Goal: Transaction & Acquisition: Subscribe to service/newsletter

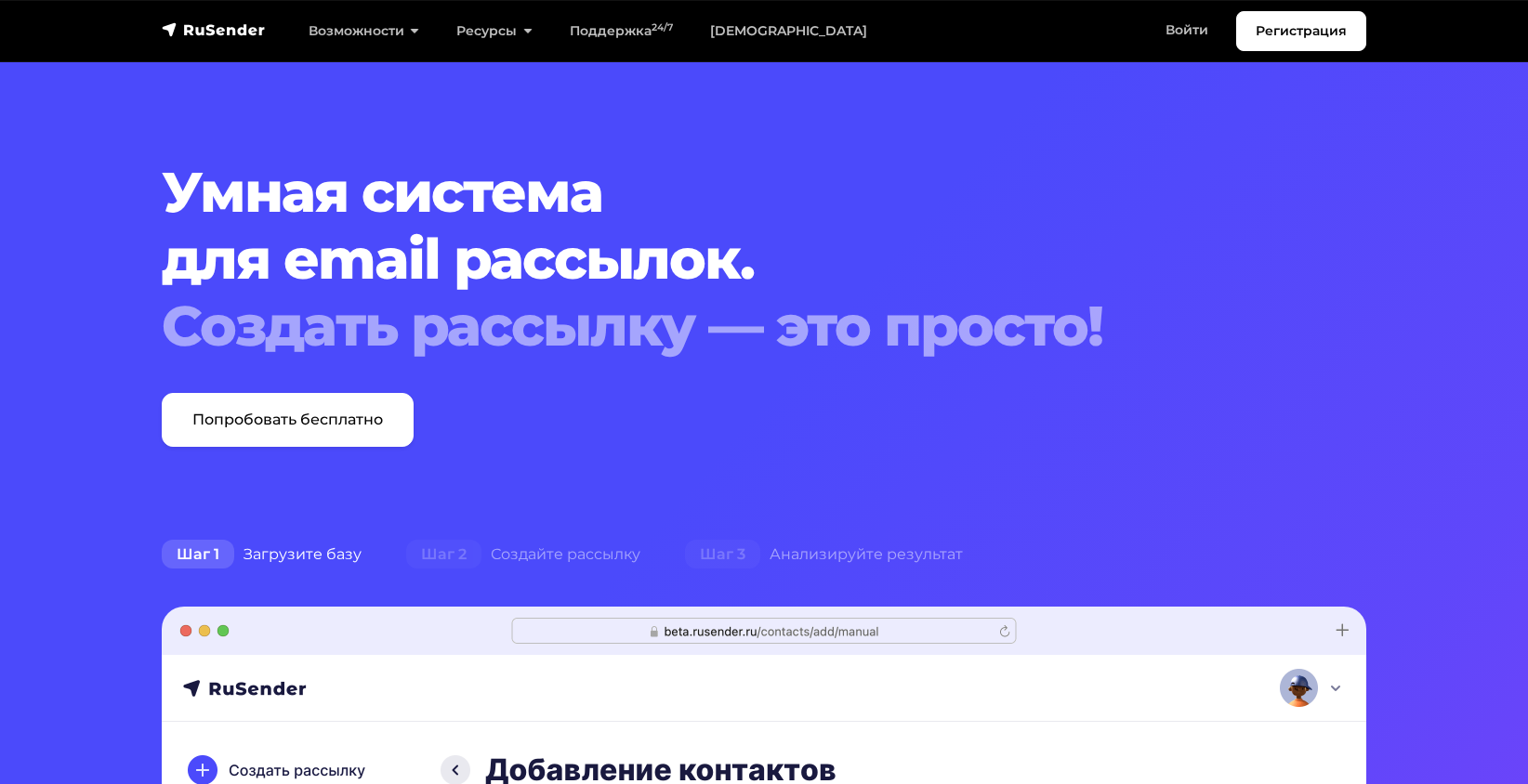
scroll to position [186, 0]
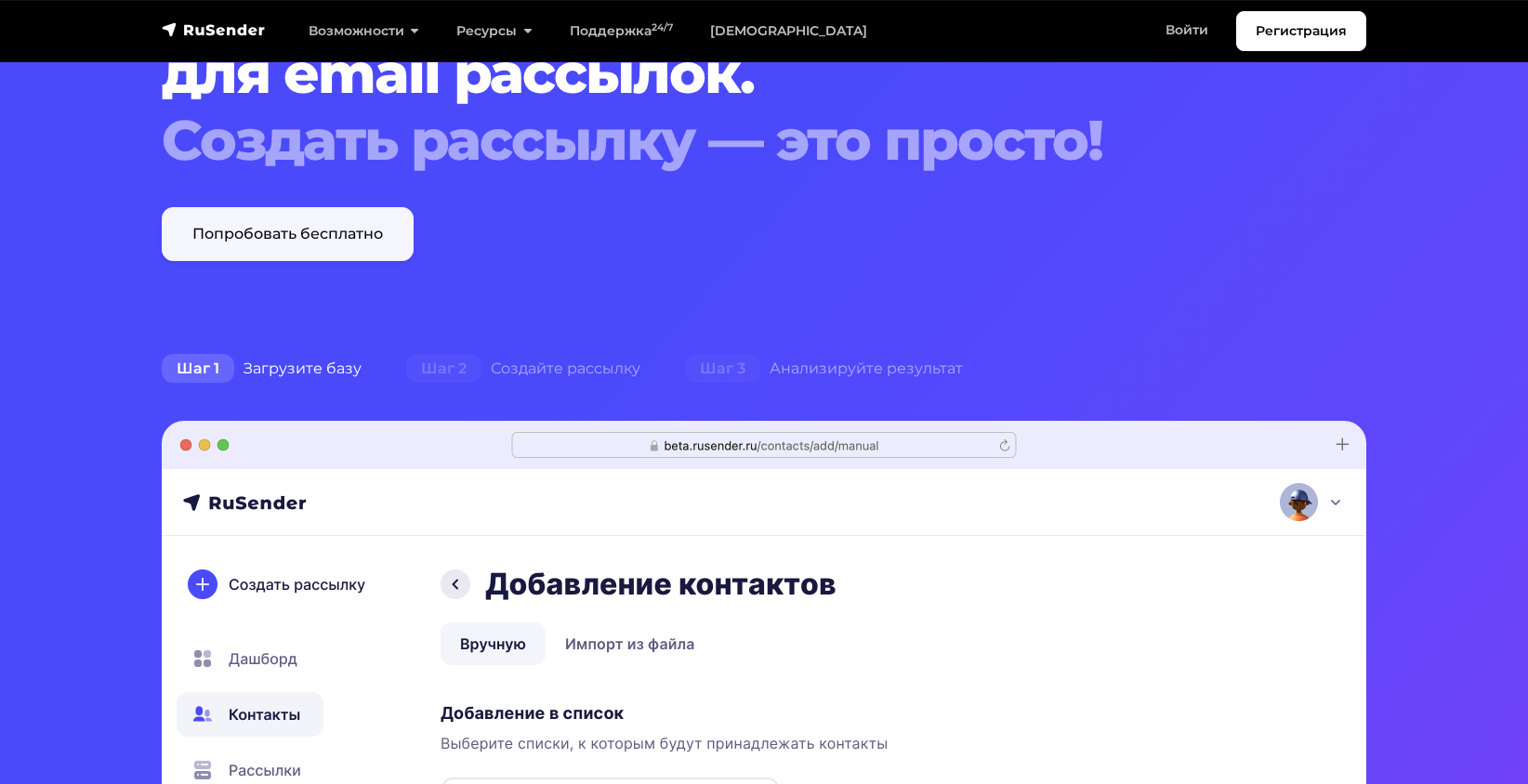
click at [346, 234] on link "Попробовать бесплатно" at bounding box center [288, 234] width 252 height 54
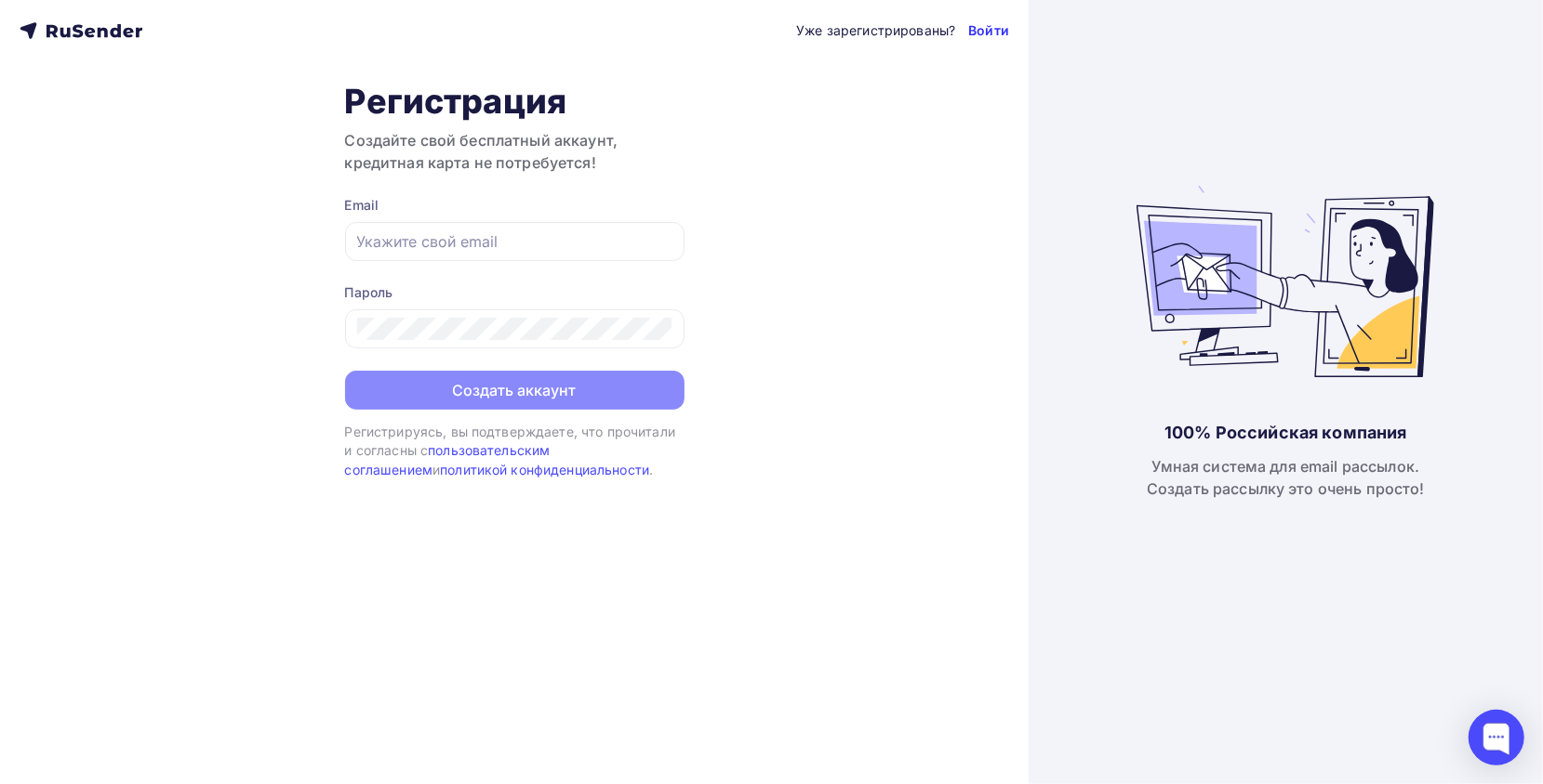
click at [977, 30] on link "Войти" at bounding box center [988, 30] width 41 height 18
click at [476, 255] on div at bounding box center [515, 241] width 340 height 39
click at [488, 243] on input "text" at bounding box center [514, 241] width 315 height 22
type input "[EMAIL_ADDRESS][DOMAIN_NAME]"
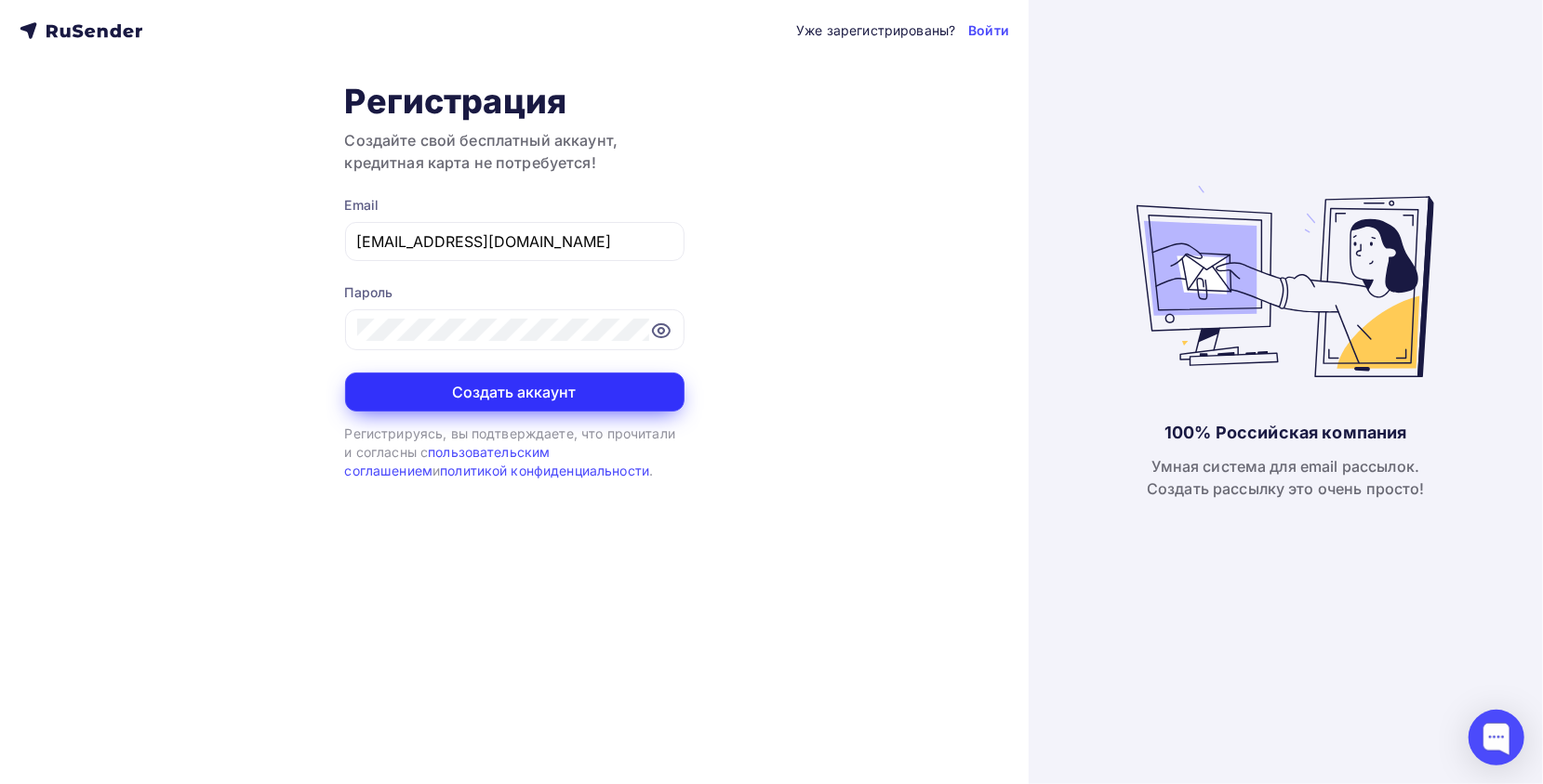
click at [486, 373] on button "Создать аккаунт" at bounding box center [515, 392] width 340 height 39
click at [478, 384] on button "Создать аккаунт" at bounding box center [515, 392] width 340 height 39
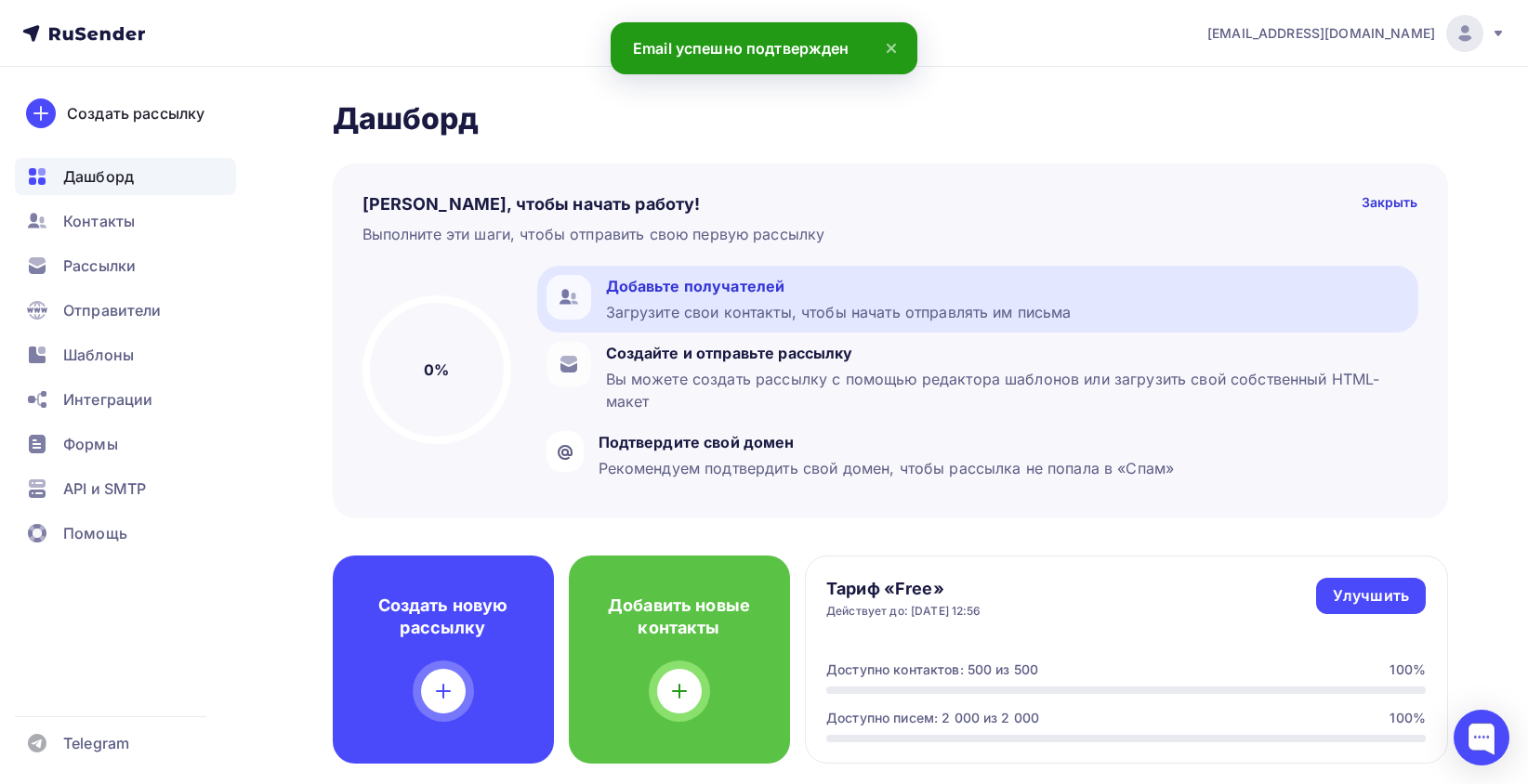
click at [875, 307] on div "Загрузите свои контакты, чтобы начать отправлять им письма" at bounding box center [838, 312] width 465 height 22
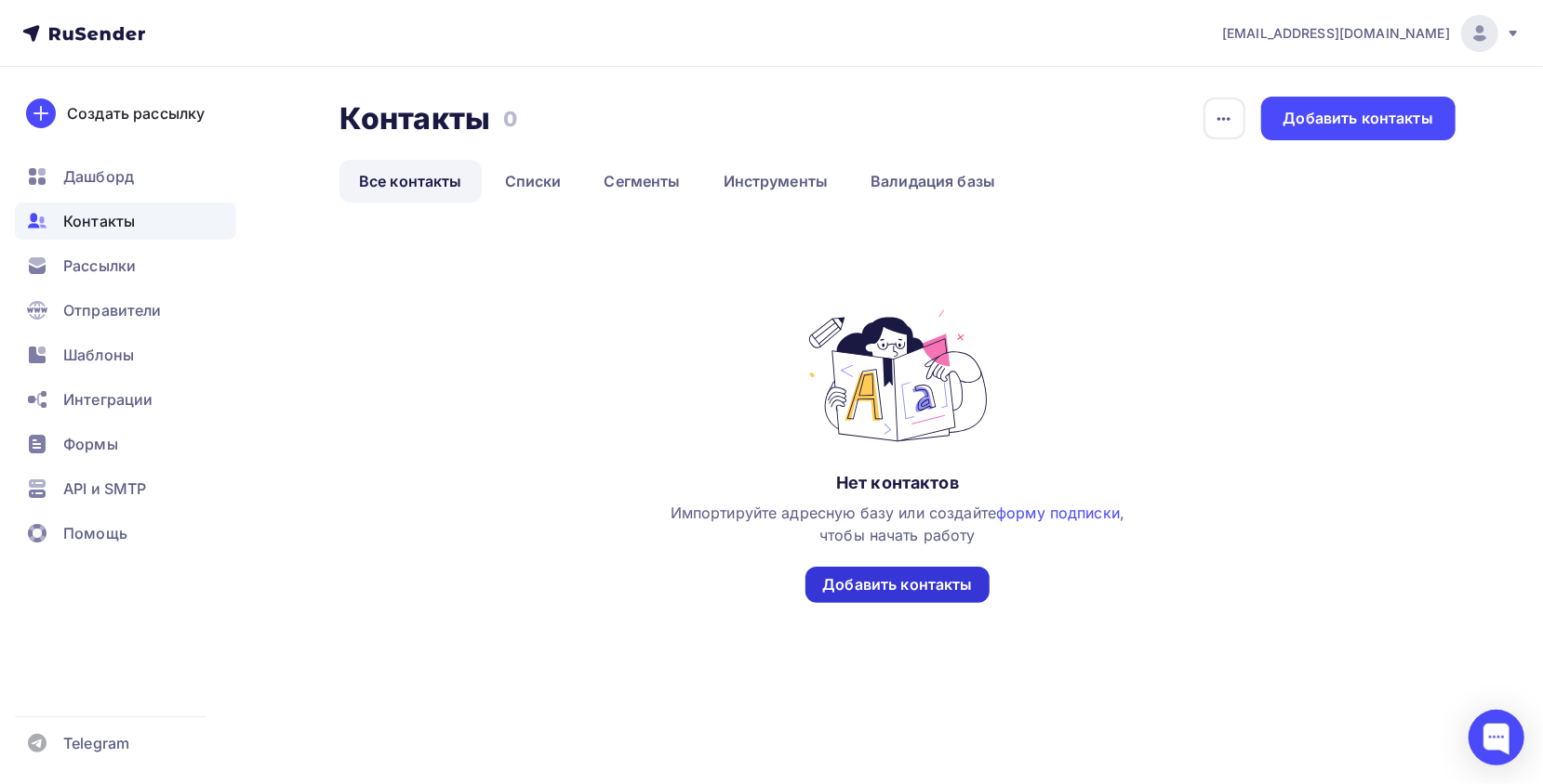
click at [911, 592] on div "Добавить контакты" at bounding box center [896, 585] width 150 height 21
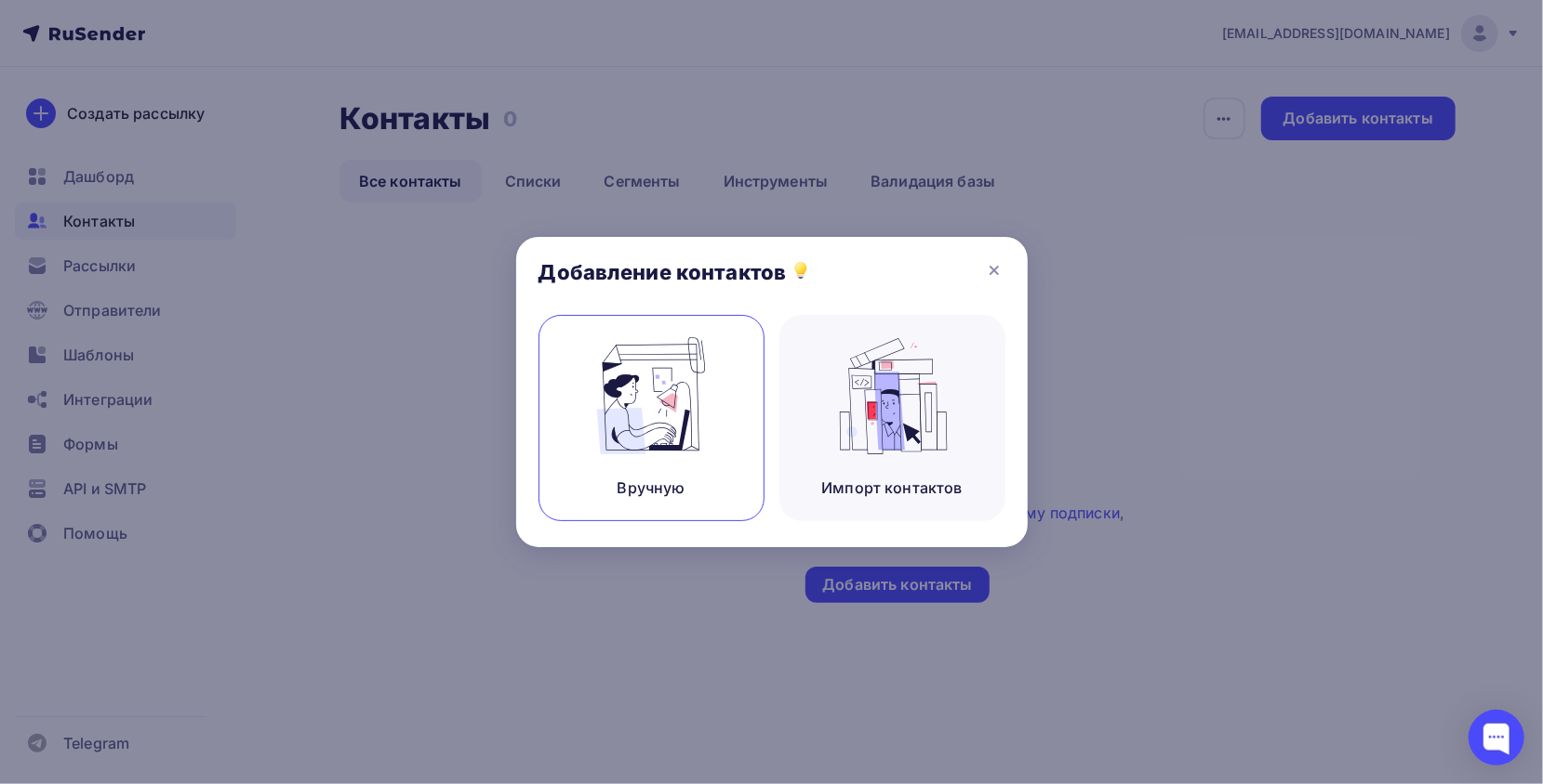
click at [737, 441] on div "Вручную" at bounding box center [651, 418] width 226 height 206
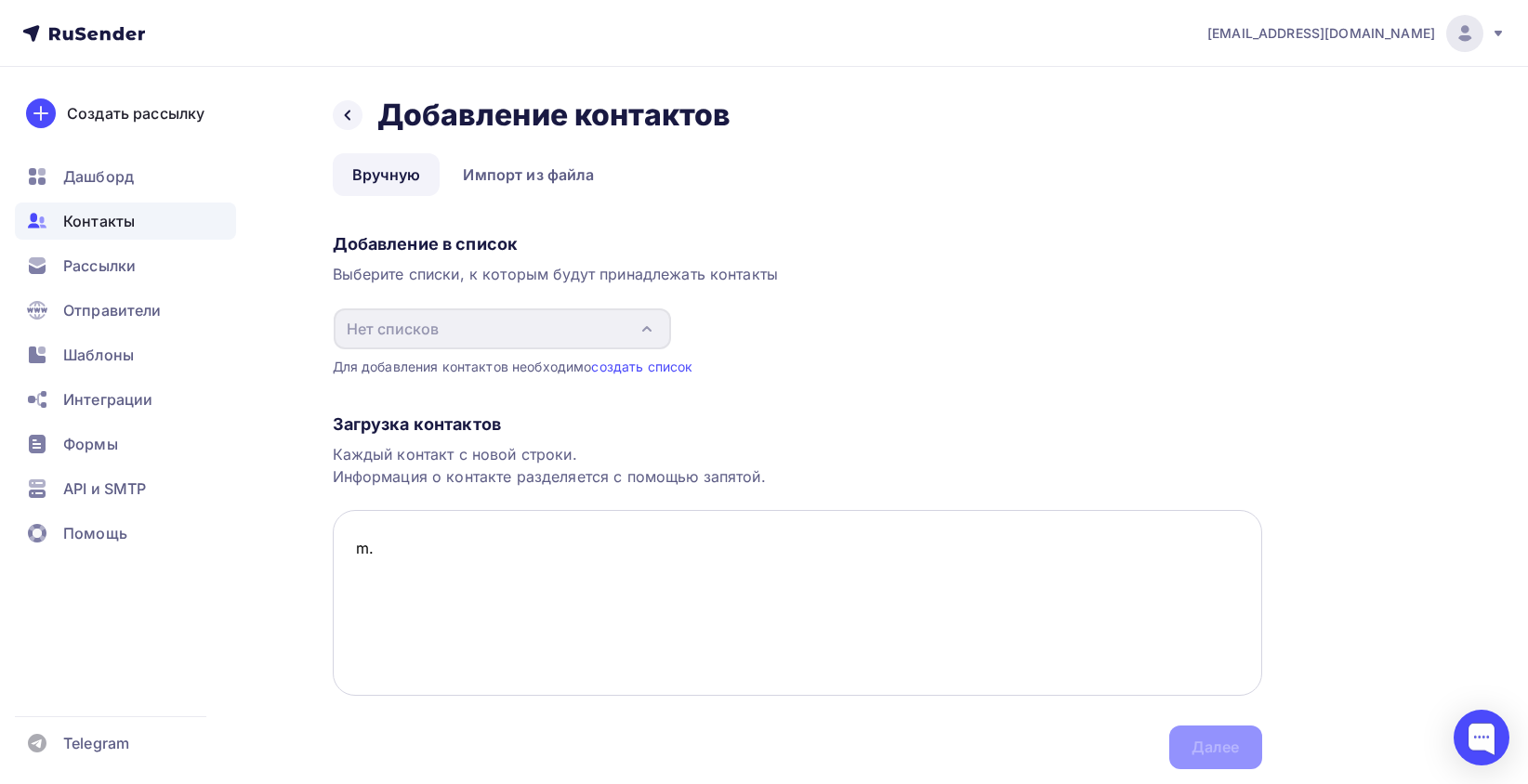
click at [416, 552] on textarea "m." at bounding box center [797, 603] width 929 height 186
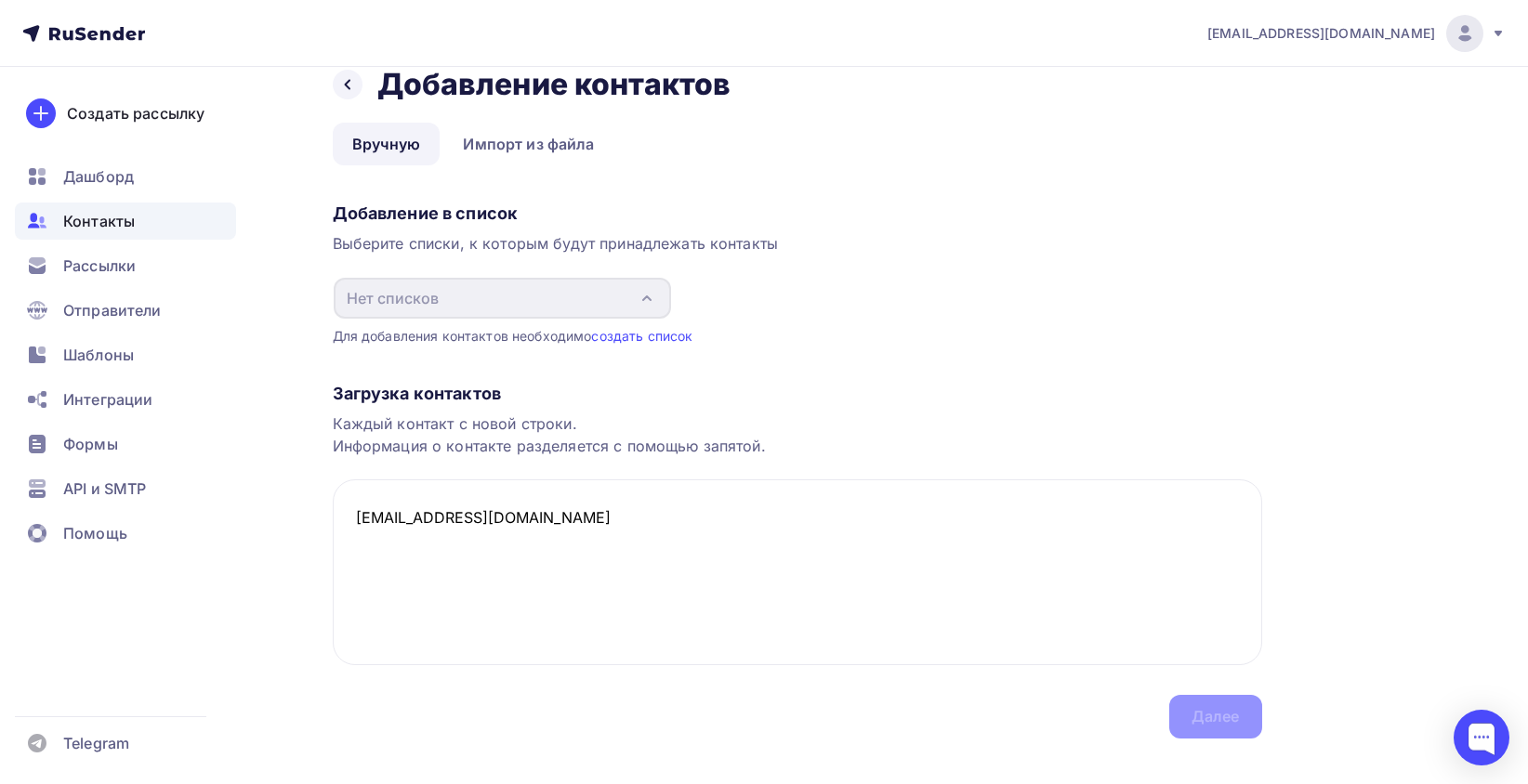
scroll to position [58, 0]
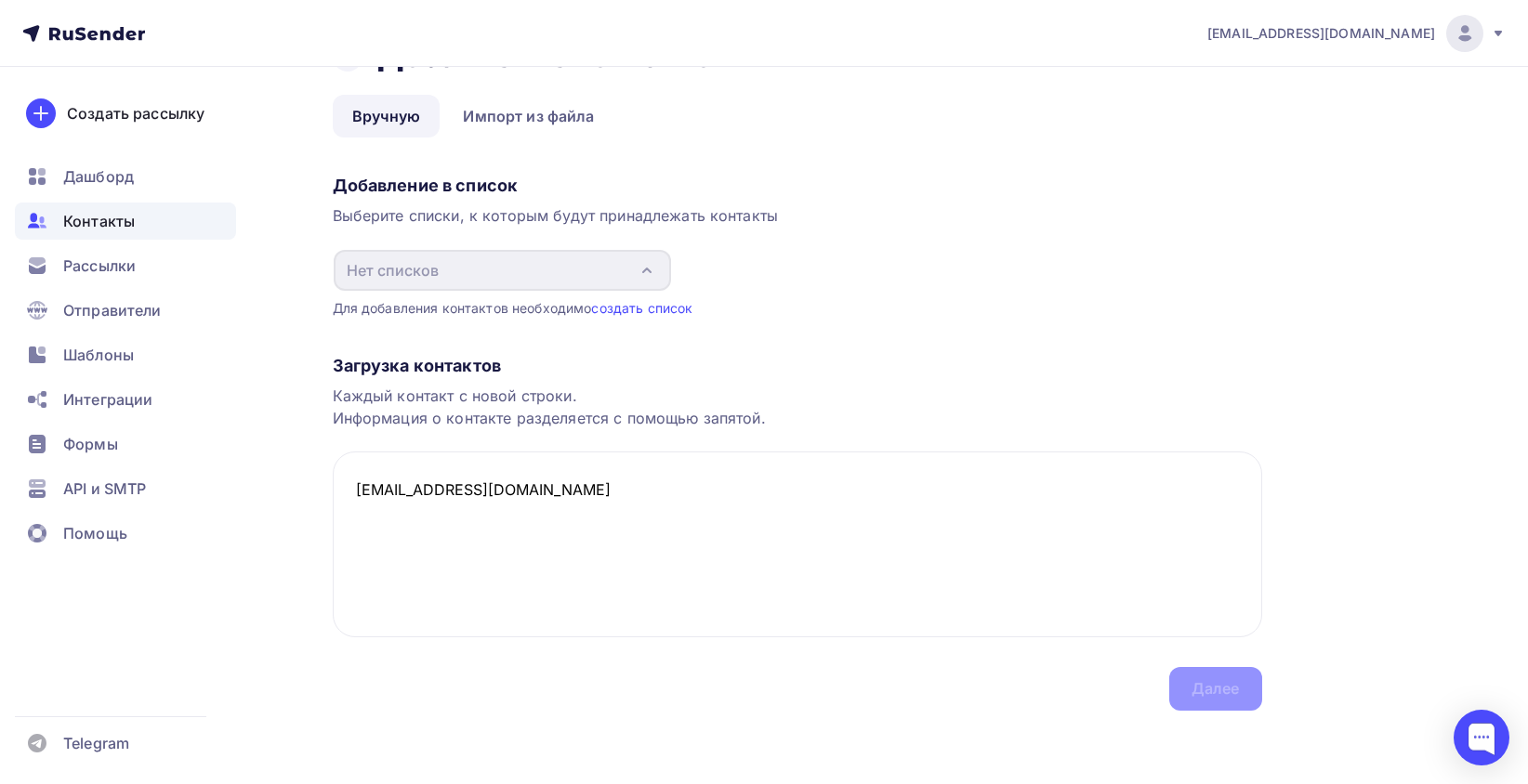
click at [1191, 674] on div "Загрузка контактов Каждый контакт с новой строки. Информация о контакте разделя…" at bounding box center [797, 514] width 929 height 393
drag, startPoint x: 562, startPoint y: 491, endPoint x: 570, endPoint y: 492, distance: 8.1
click at [563, 491] on textarea "[EMAIL_ADDRESS][DOMAIN_NAME]" at bounding box center [797, 545] width 929 height 186
click at [990, 584] on textarea "m.vemervv@gmail.com, +7777777777, Михаил" at bounding box center [797, 545] width 929 height 186
drag, startPoint x: 524, startPoint y: 486, endPoint x: 277, endPoint y: 478, distance: 247.1
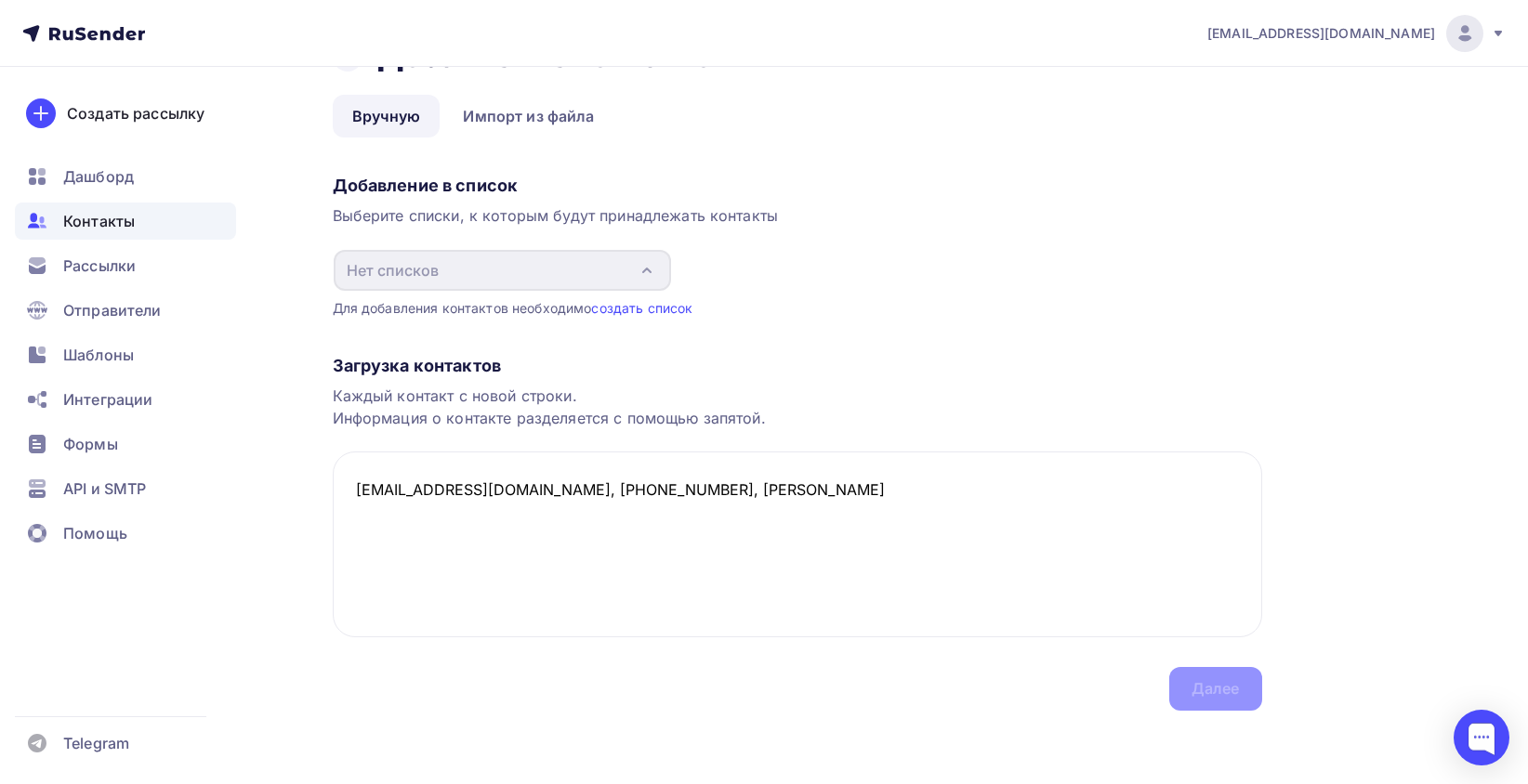
click at [277, 478] on div "Назад Добавление контактов Добавление контактов Вручную Импорт из файла Вручную…" at bounding box center [764, 397] width 1523 height 777
click at [527, 543] on textarea "m.vemervv@gmail.com, +7777777777, Михаил" at bounding box center [797, 545] width 929 height 186
click at [508, 468] on textarea "m.vemervv@gmail.com, +7777777777, Михаил" at bounding box center [797, 545] width 929 height 186
click at [520, 489] on textarea "m.vemervv@gmail.com, +7777777777, Михаил" at bounding box center [797, 545] width 929 height 186
drag, startPoint x: 754, startPoint y: 494, endPoint x: 337, endPoint y: 484, distance: 417.1
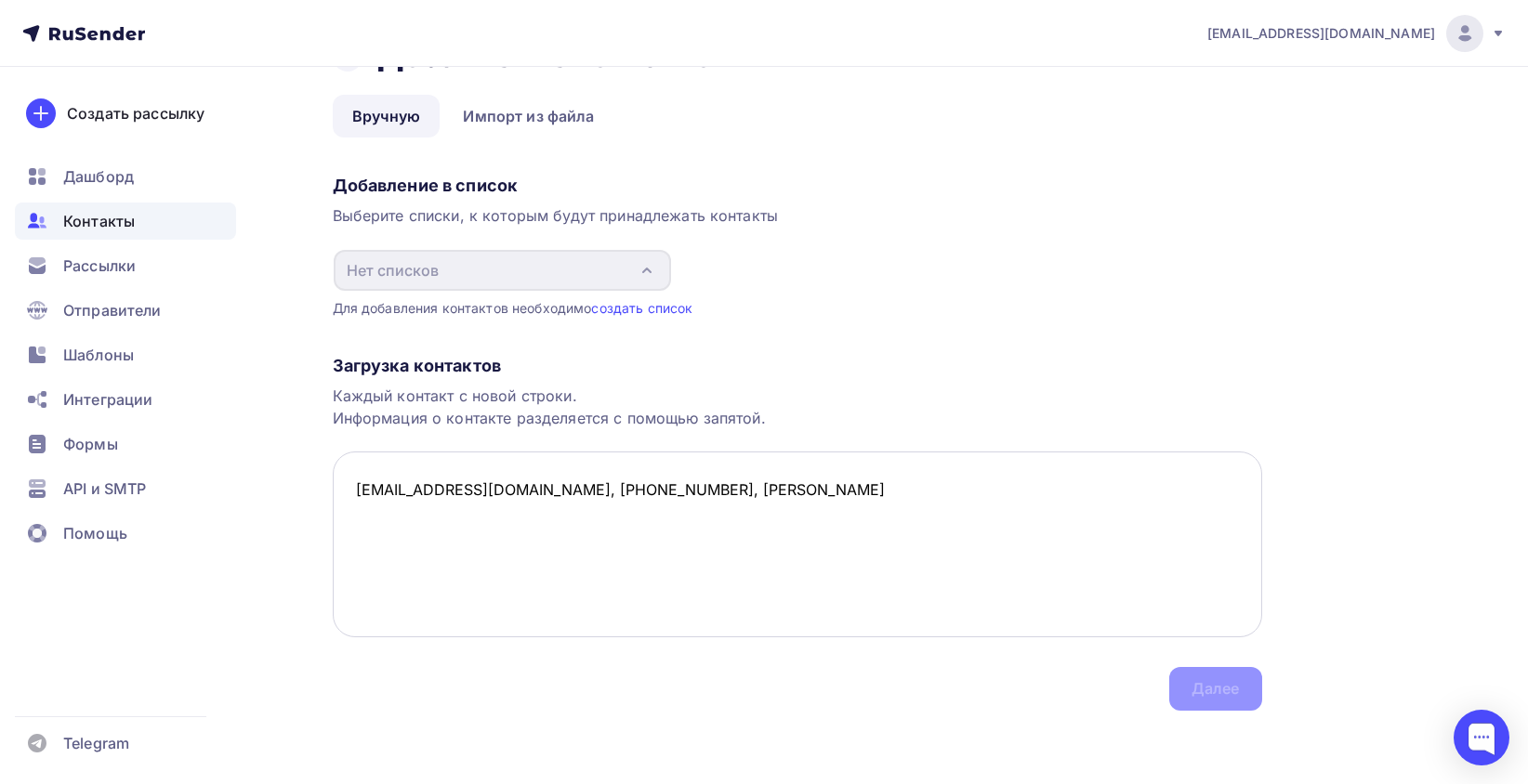
click at [337, 484] on textarea "m.vemervv@gmail.com, +7777777777, Михаил" at bounding box center [797, 545] width 929 height 186
click at [758, 491] on textarea "m.vemervv@gmail.com, +7777777777, Михаил" at bounding box center [797, 545] width 929 height 186
paste textarea "m.vemervv@gmail.com, +7777777777, Михаил"
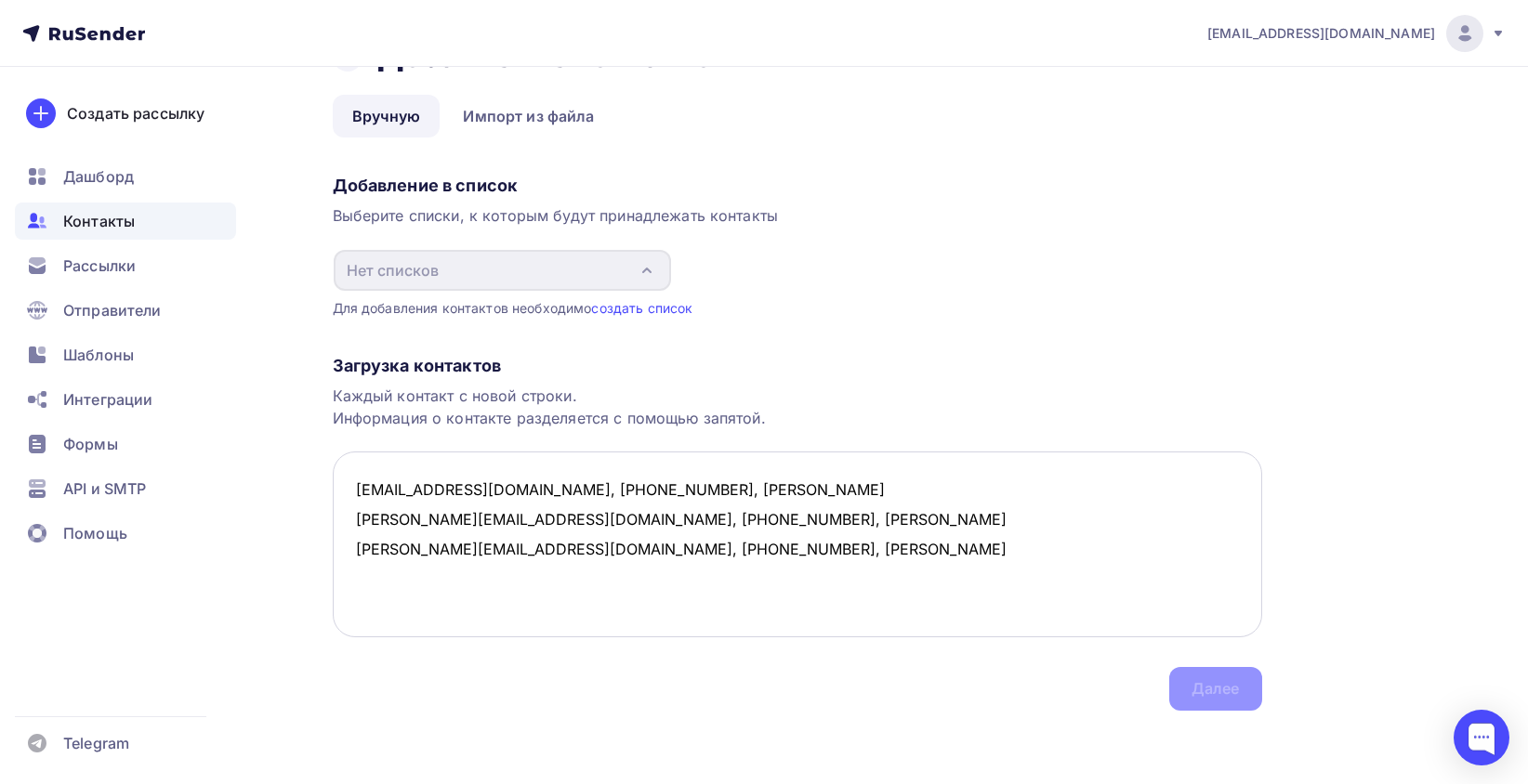
paste textarea "m.vemervv@gmail.com, +7777777777, Михаил"
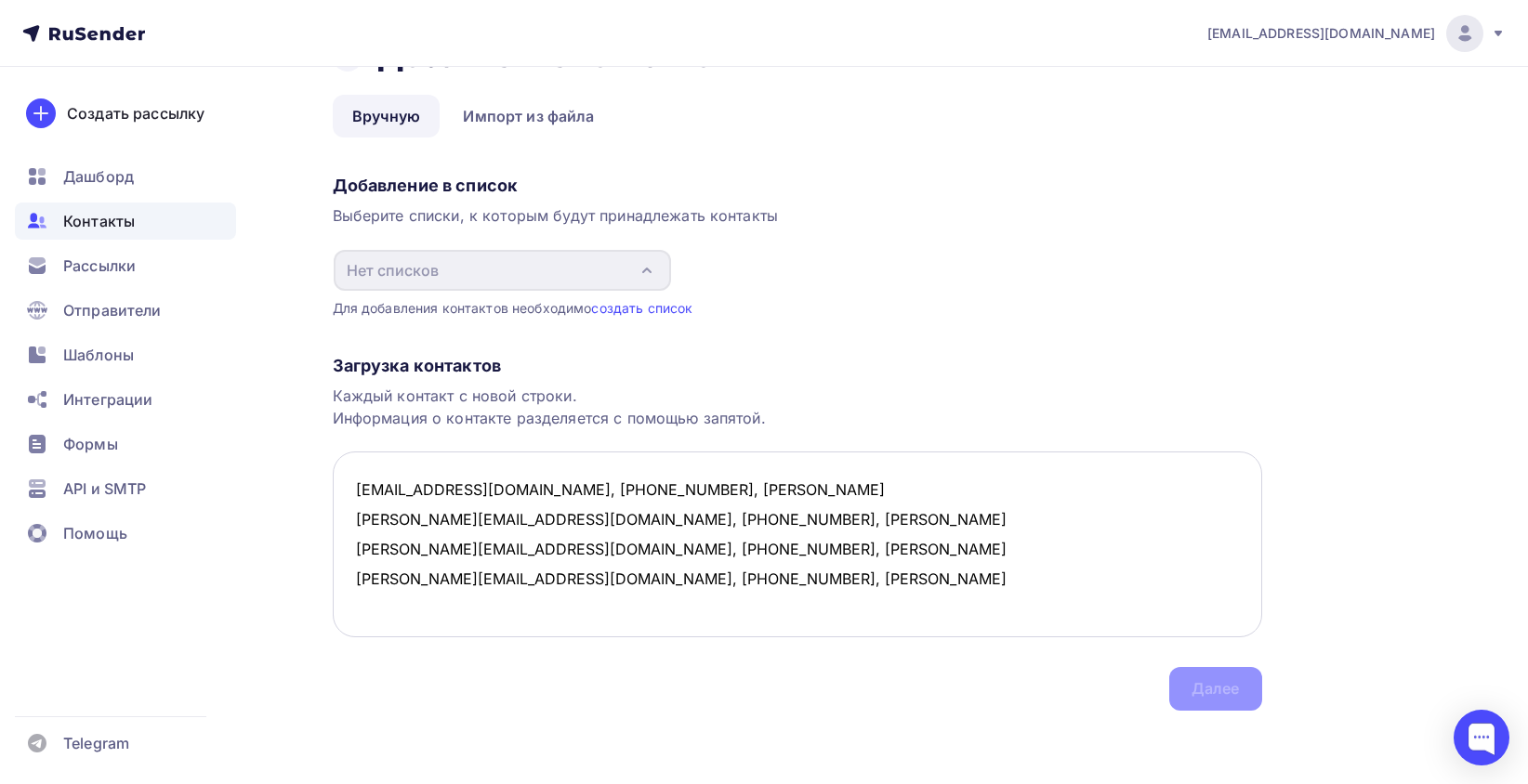
click at [878, 543] on textarea "m.vemervv@gmail.com, +7777777777, Михаил m.vemervv@gmail.com, +7777777777, Миха…" at bounding box center [797, 545] width 929 height 186
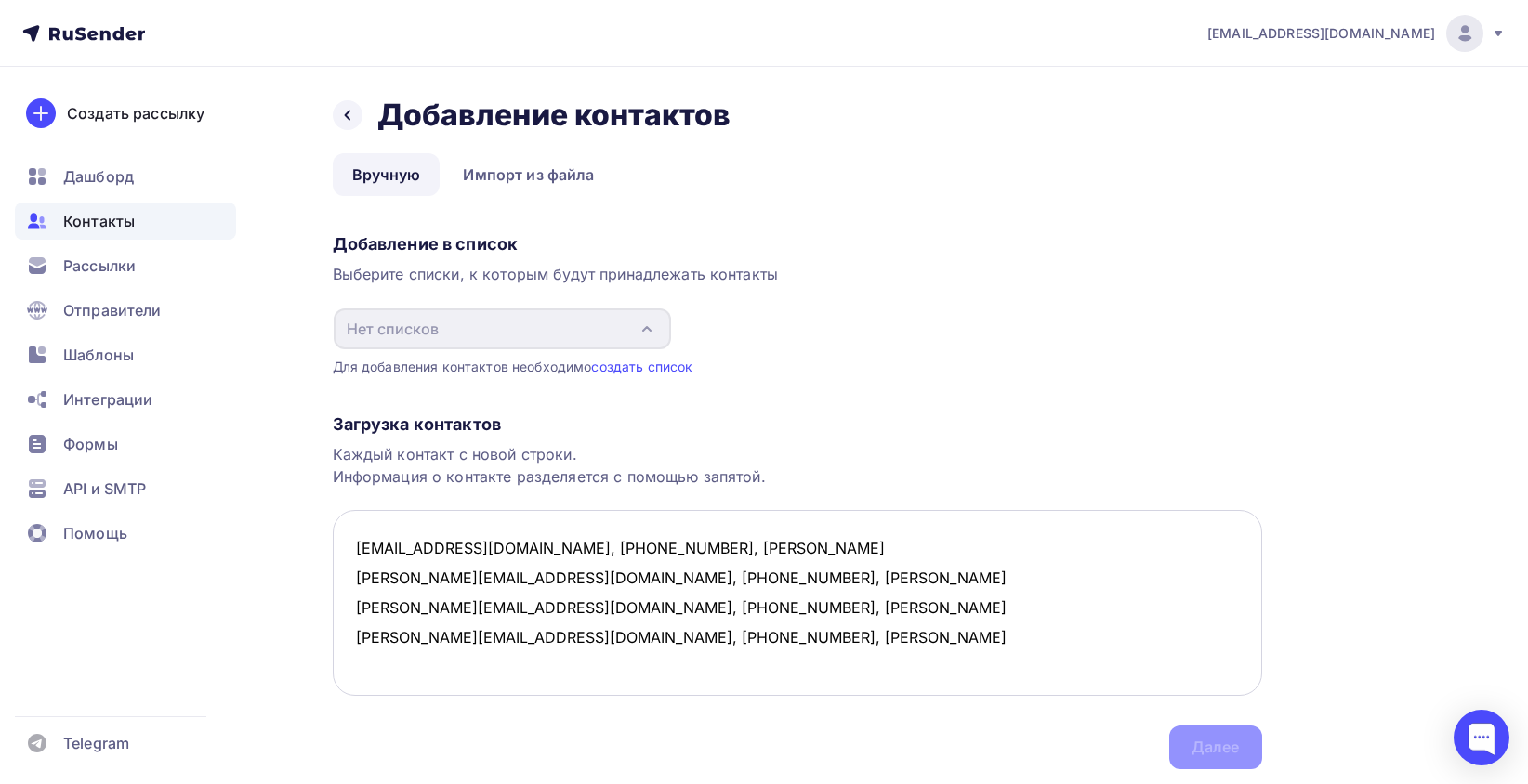
scroll to position [10, 0]
type textarea "m.vemervv@gmail.com, +7777777777, Михаил m.vemervv@gmail.com, +7777777777, Миха…"
click at [1220, 752] on div "Загрузка контактов Каждый контакт с новой строки. Информация о контакте разделя…" at bounding box center [797, 573] width 929 height 393
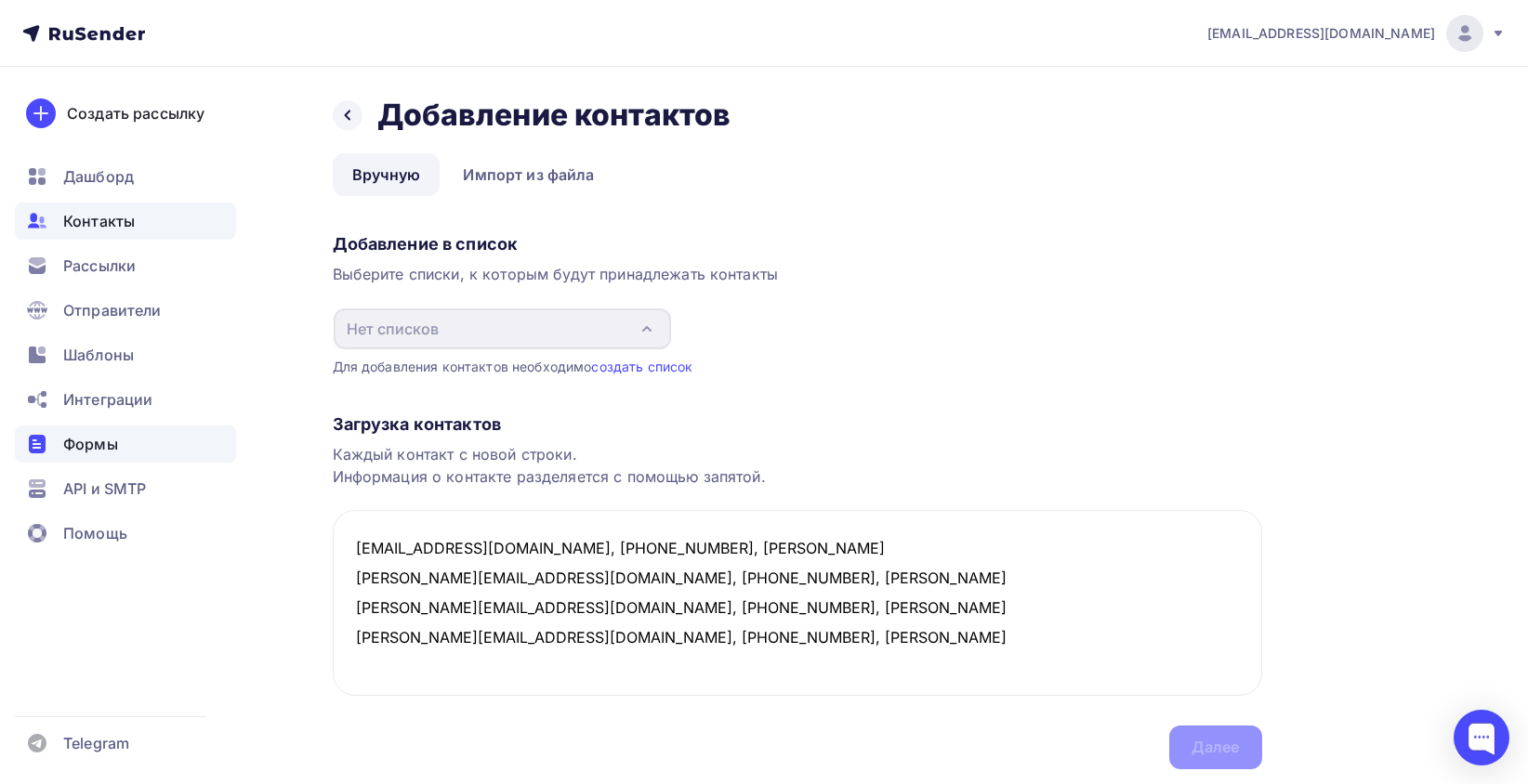
drag, startPoint x: 793, startPoint y: 635, endPoint x: 54, endPoint y: 455, distance: 760.6
click at [54, 455] on div "m.vemervv@gmail.com Аккаунт Тарифы Выйти Создать рассылку Дашборд Контакты Расс…" at bounding box center [764, 422] width 1528 height 844
click at [1177, 746] on div "Загрузка контактов Каждый контакт с новой строки. Информация о контакте разделя…" at bounding box center [797, 573] width 929 height 393
click at [1215, 746] on div "Загрузка контактов Каждый контакт с новой строки. Информация о контакте разделя…" at bounding box center [797, 573] width 929 height 393
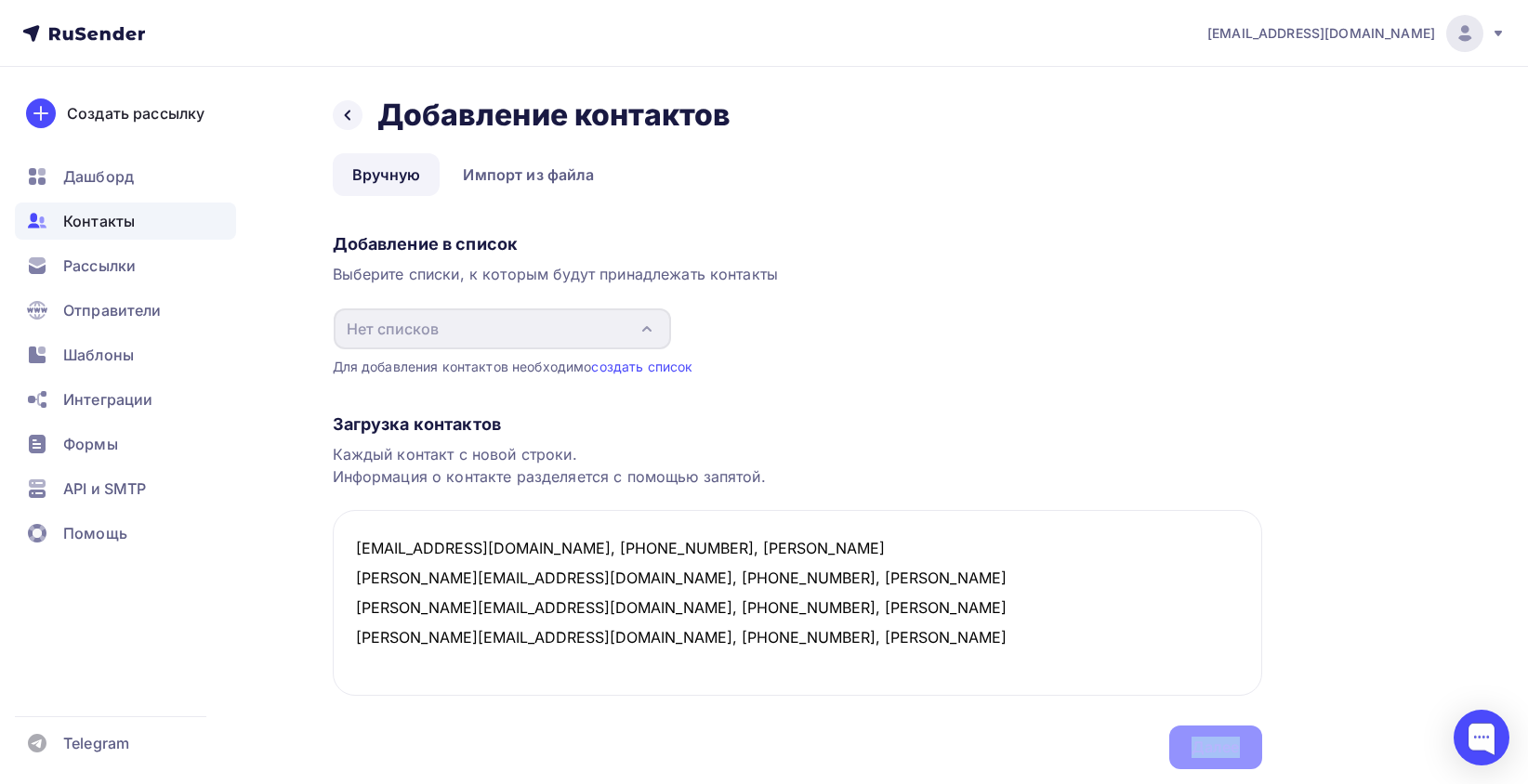
click at [1216, 746] on div "Загрузка контактов Каждый контакт с новой строки. Информация о контакте разделя…" at bounding box center [797, 573] width 929 height 393
drag, startPoint x: 758, startPoint y: 629, endPoint x: 182, endPoint y: 417, distance: 613.8
click at [182, 417] on div "m.vemervv@gmail.com Аккаунт Тарифы Выйти Создать рассылку Дашборд Контакты Расс…" at bounding box center [764, 422] width 1528 height 844
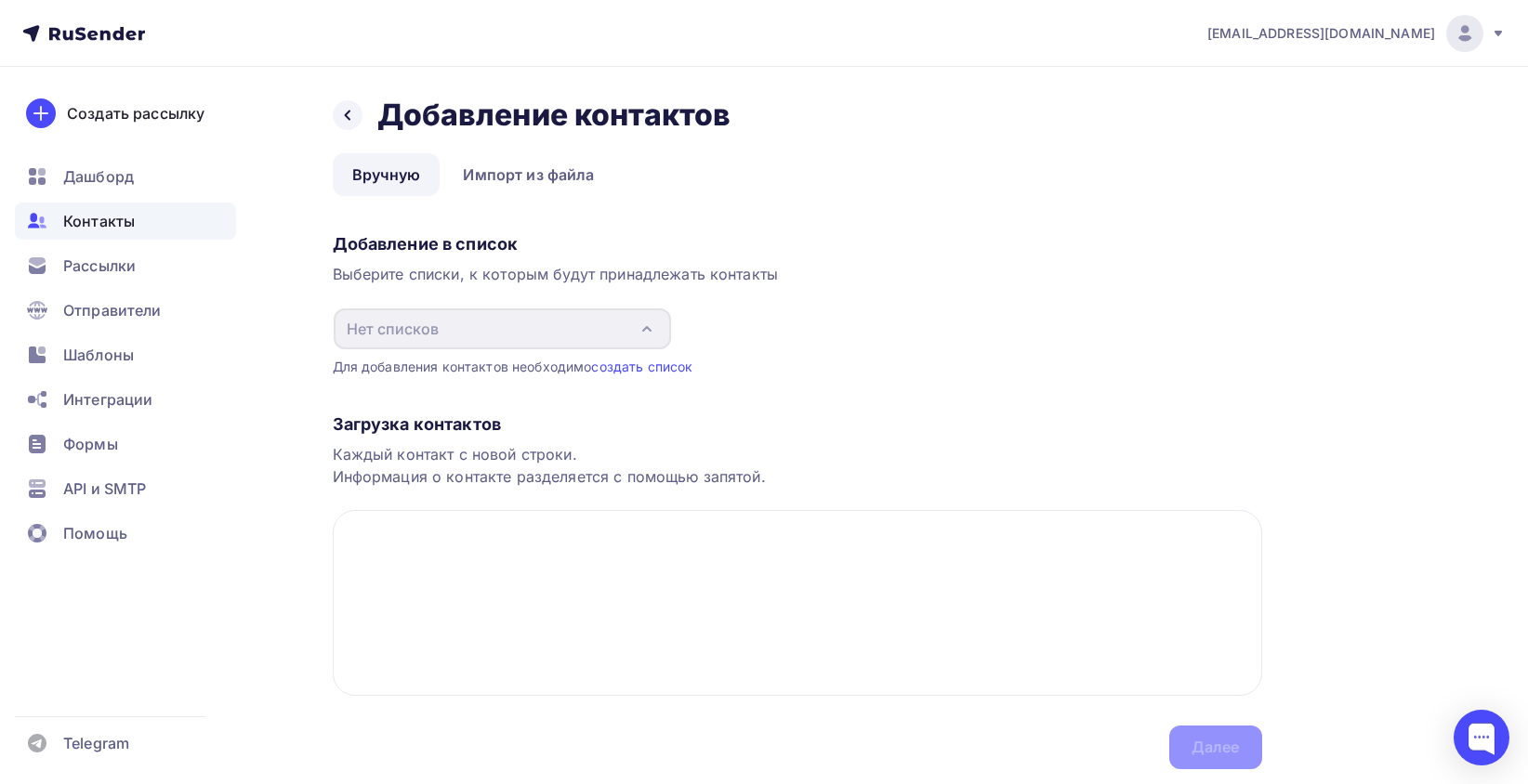
click at [272, 574] on div "Назад Добавление контактов Добавление контактов Вручную Импорт из файла Вручную…" at bounding box center [764, 455] width 1523 height 777
click at [463, 560] on textarea at bounding box center [797, 603] width 929 height 186
click at [375, 429] on div "Загрузка контактов" at bounding box center [797, 424] width 929 height 22
click at [234, 346] on div "Шаблоны" at bounding box center [126, 355] width 221 height 37
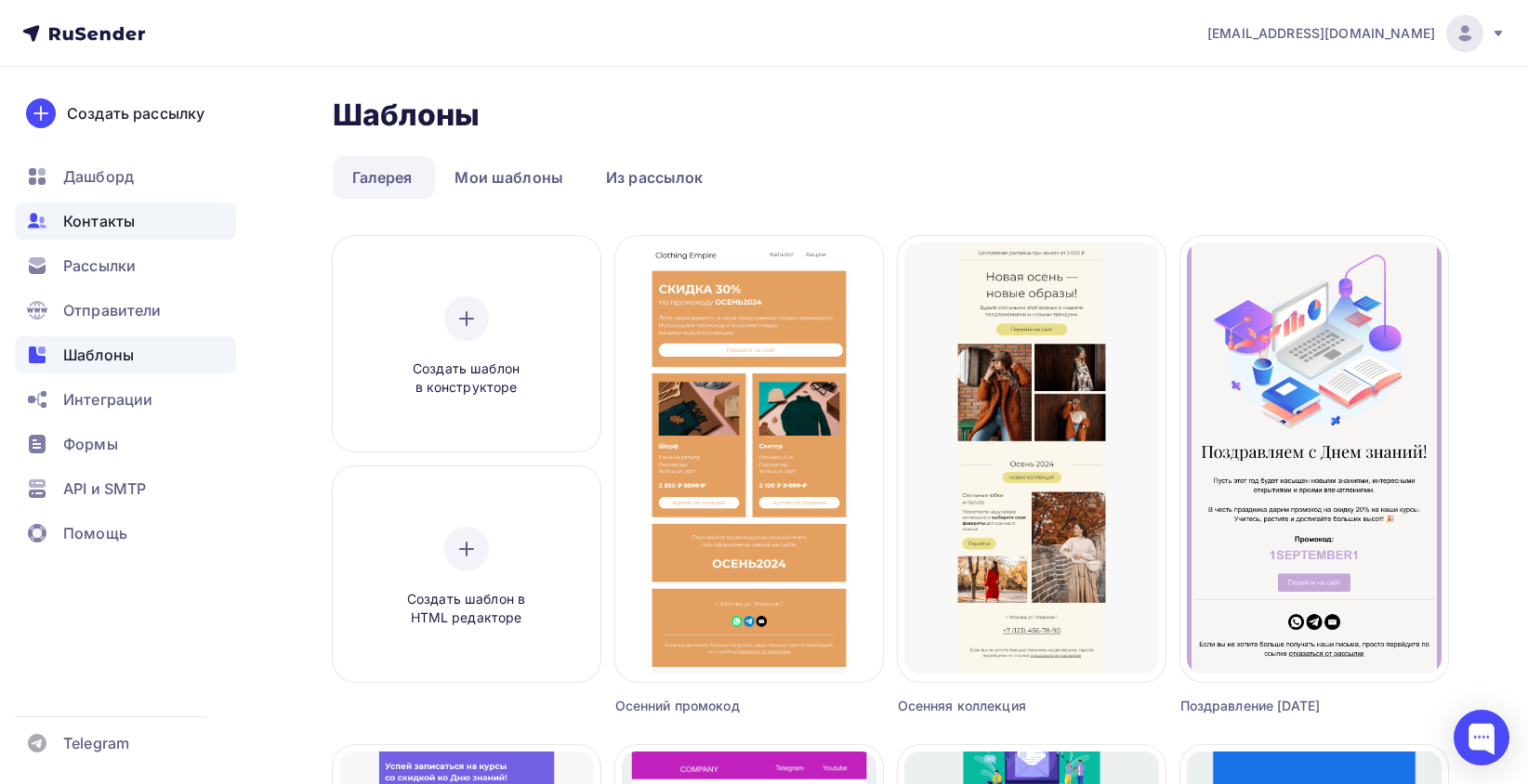
click at [147, 222] on div "Контакты" at bounding box center [126, 220] width 221 height 37
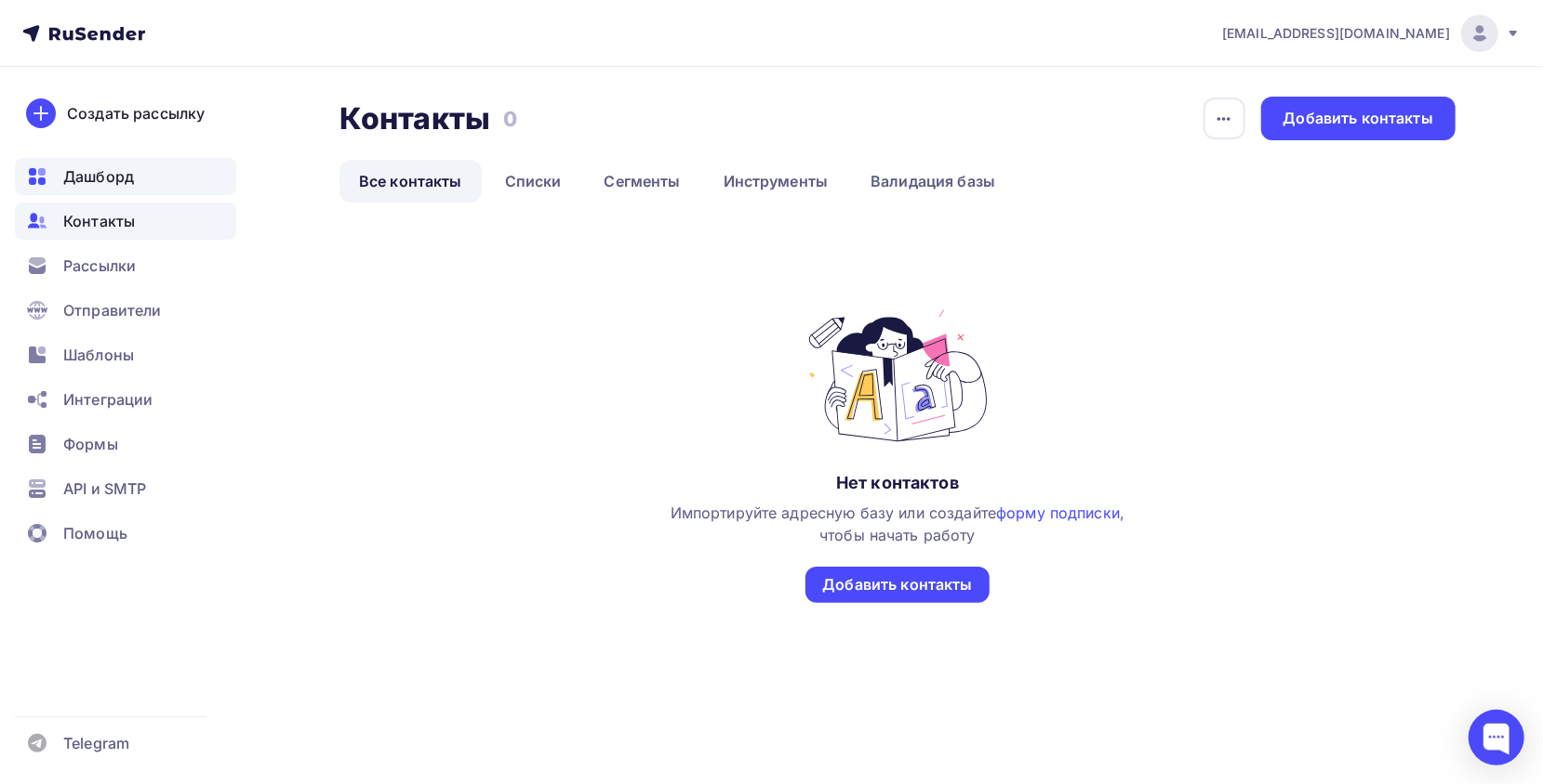
click at [175, 176] on div "Дашборд" at bounding box center [126, 176] width 221 height 37
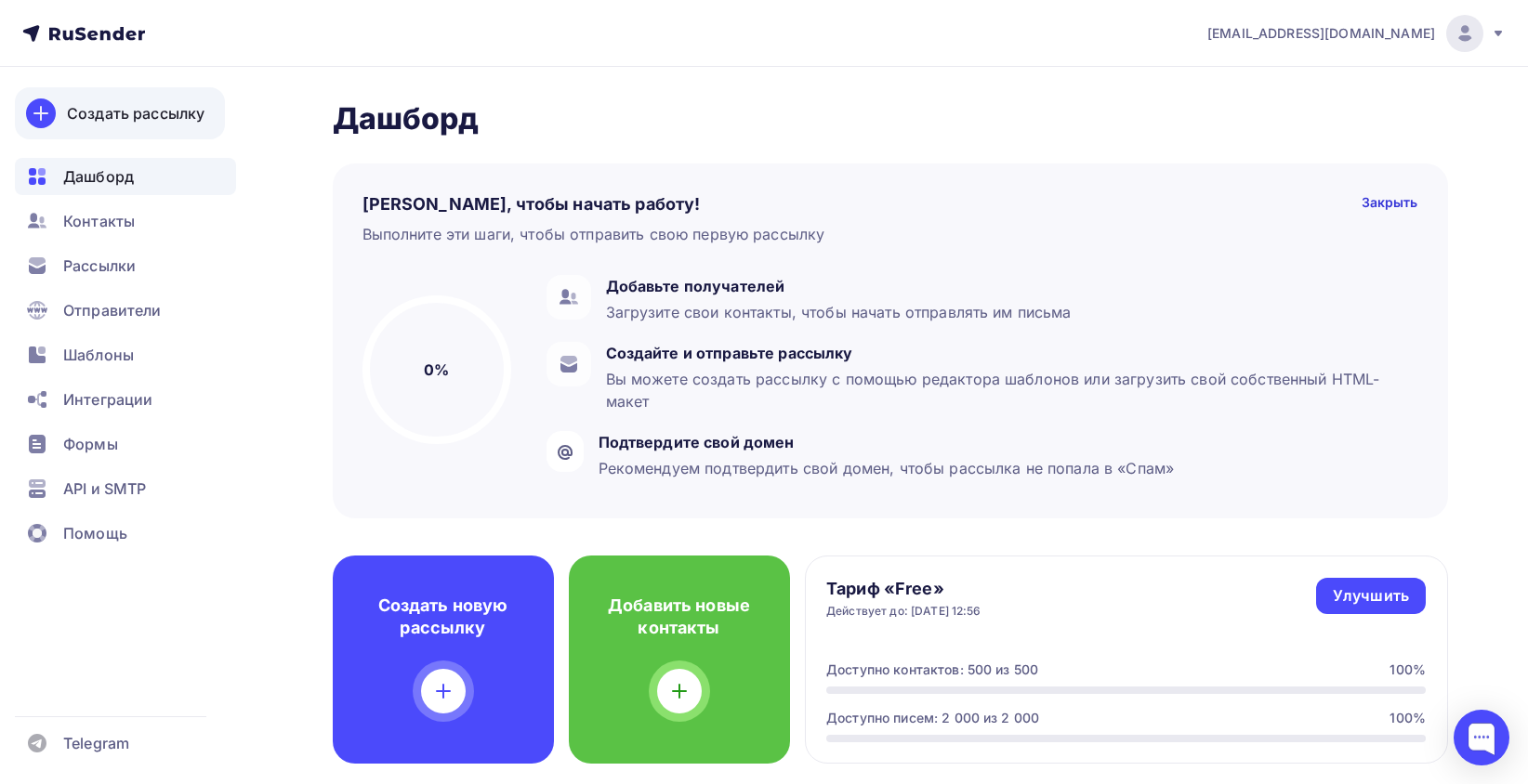
click at [101, 91] on link "Создать рассылку" at bounding box center [120, 113] width 210 height 52
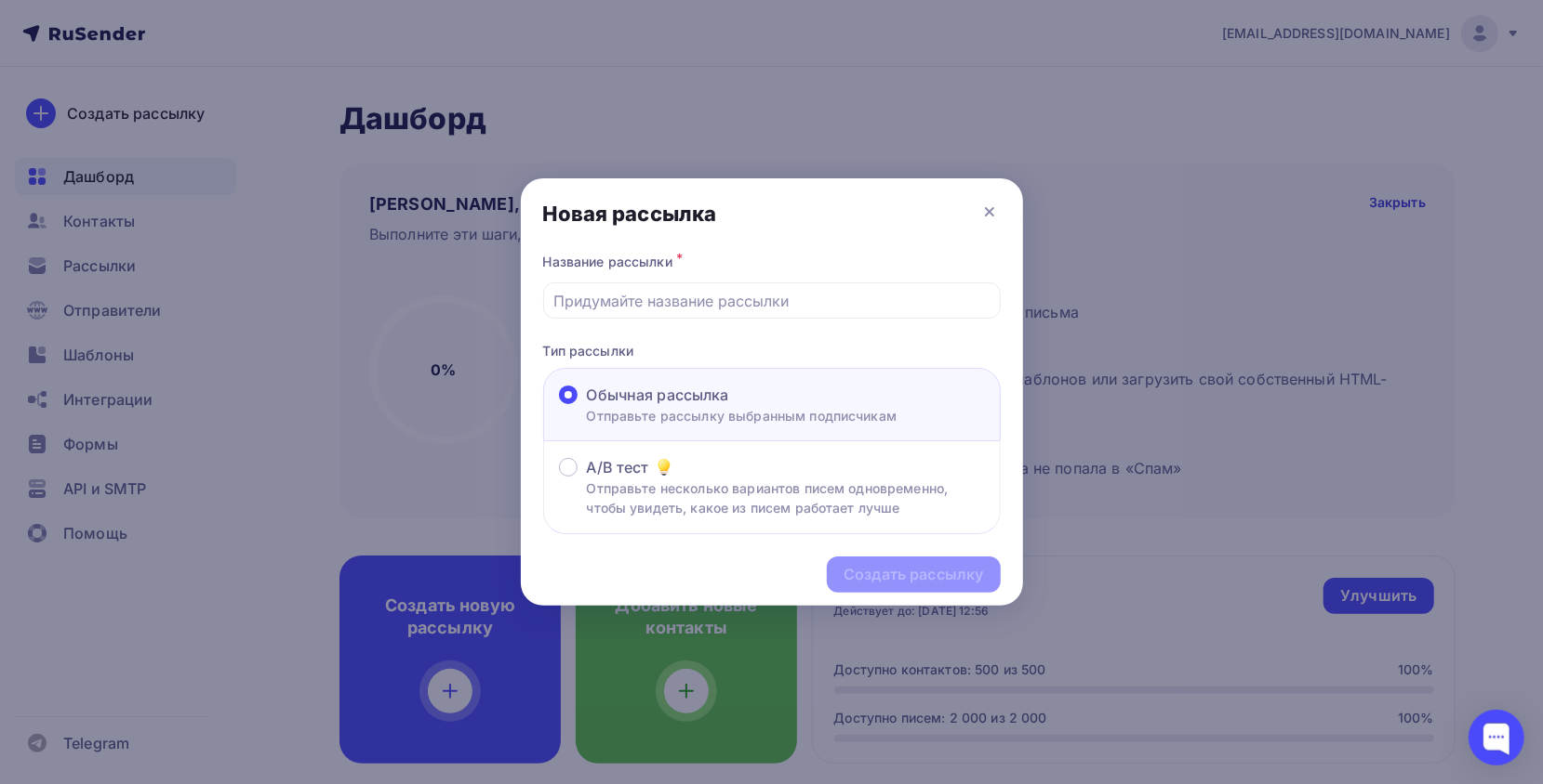
click at [711, 405] on span "Обычная рассылка" at bounding box center [657, 394] width 142 height 22
click at [587, 406] on input "Обычная рассылка Отправьте рассылку выбранным подписчикам" at bounding box center [587, 406] width 0 height 0
click at [699, 304] on input "text" at bounding box center [771, 300] width 436 height 22
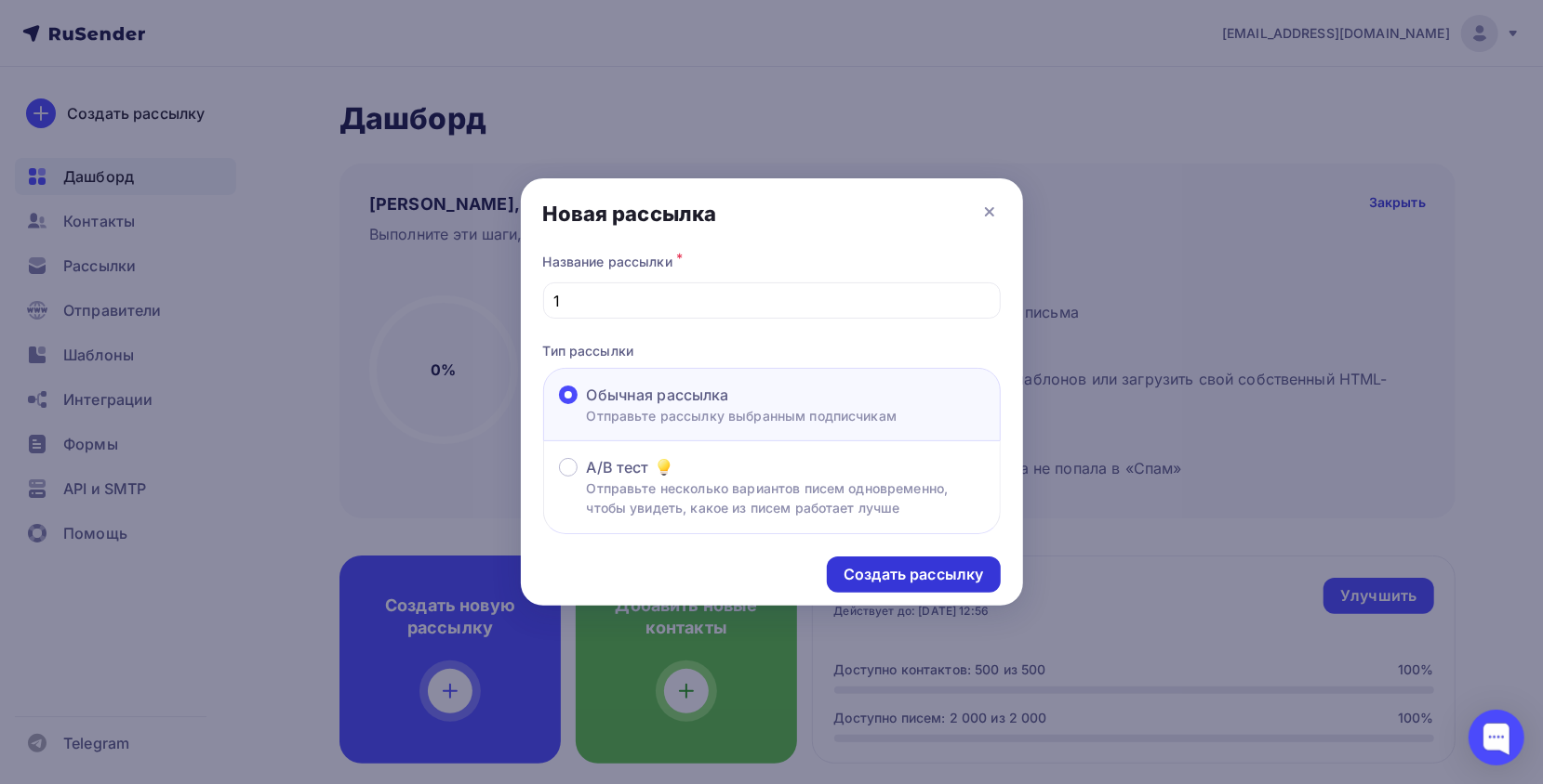
click at [960, 570] on div "Создать рассылку" at bounding box center [913, 574] width 139 height 21
click at [597, 300] on input "1" at bounding box center [771, 300] width 436 height 22
type input "111"
click at [977, 573] on div "Создать рассылку" at bounding box center [913, 574] width 139 height 21
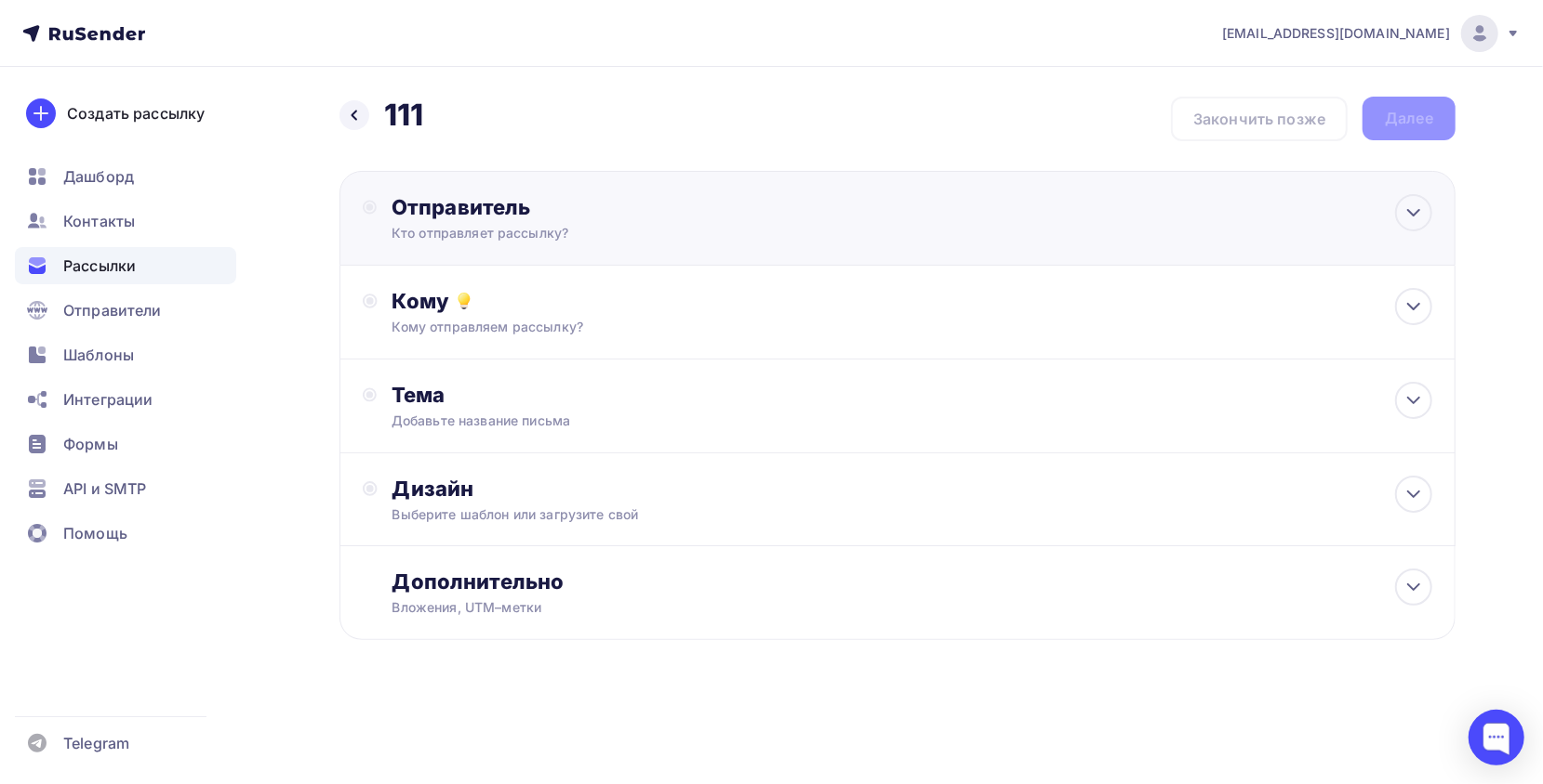
click at [462, 207] on div "Отправитель" at bounding box center [593, 207] width 403 height 26
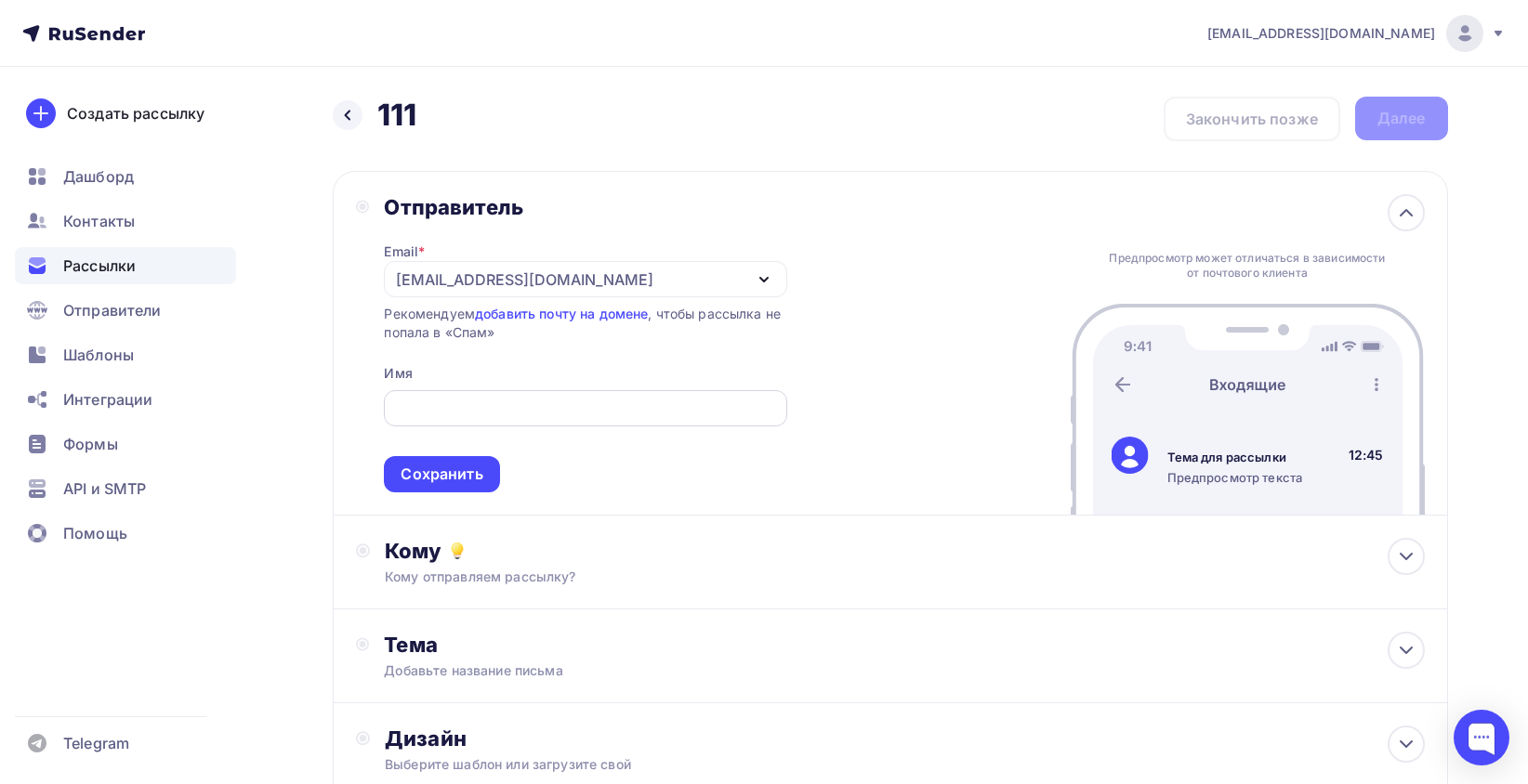
click at [465, 394] on div at bounding box center [585, 408] width 403 height 36
click at [422, 409] on input "text" at bounding box center [586, 408] width 382 height 22
click at [491, 415] on input "text" at bounding box center [586, 408] width 382 height 22
paste input "Завод входных дверей "Центурион""
click at [572, 407] on input "Завод входных дверей "Центурион" at bounding box center [586, 408] width 382 height 22
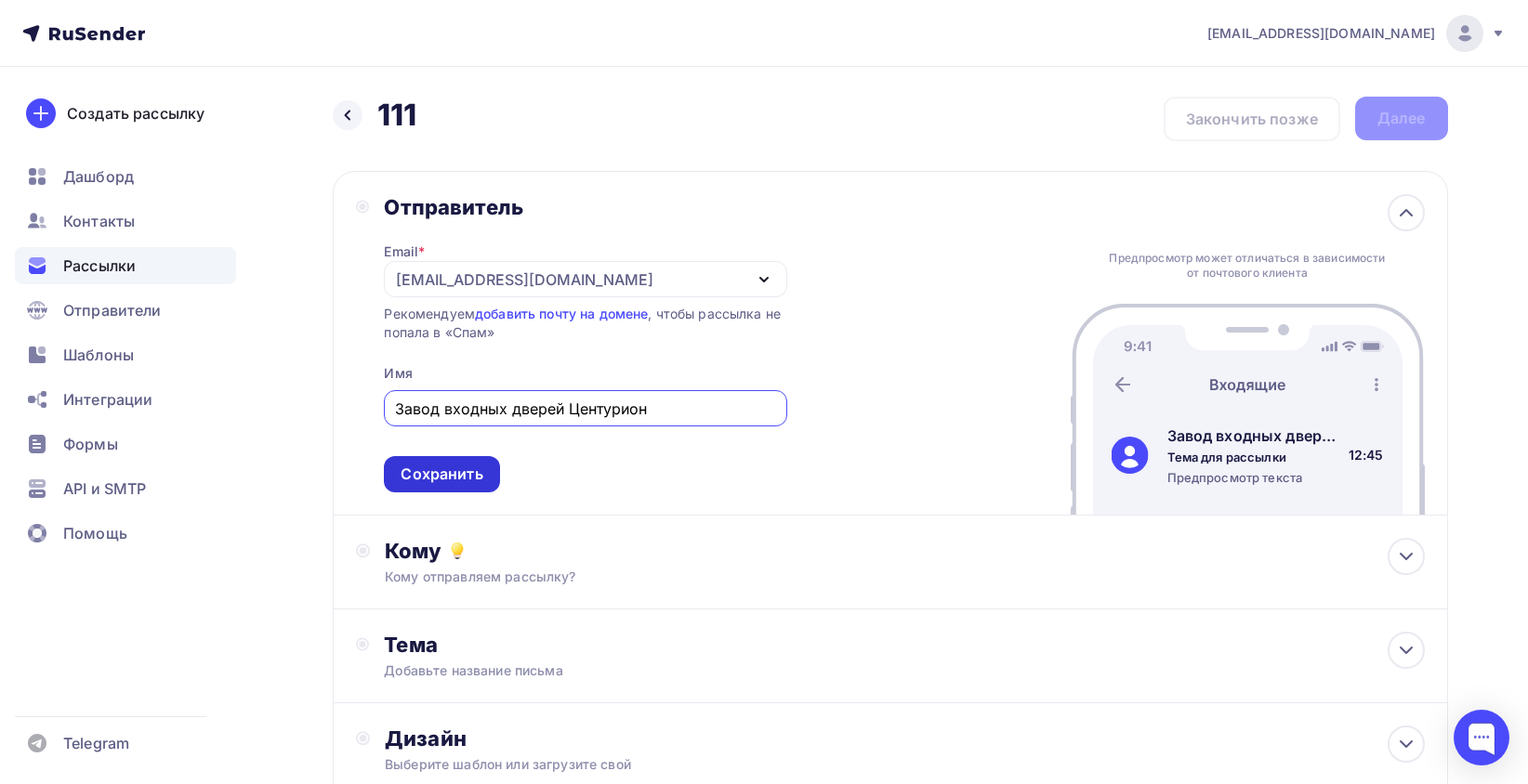
type input "Завод входных дверей Центурион"
click at [482, 483] on div "Сохранить" at bounding box center [442, 474] width 82 height 21
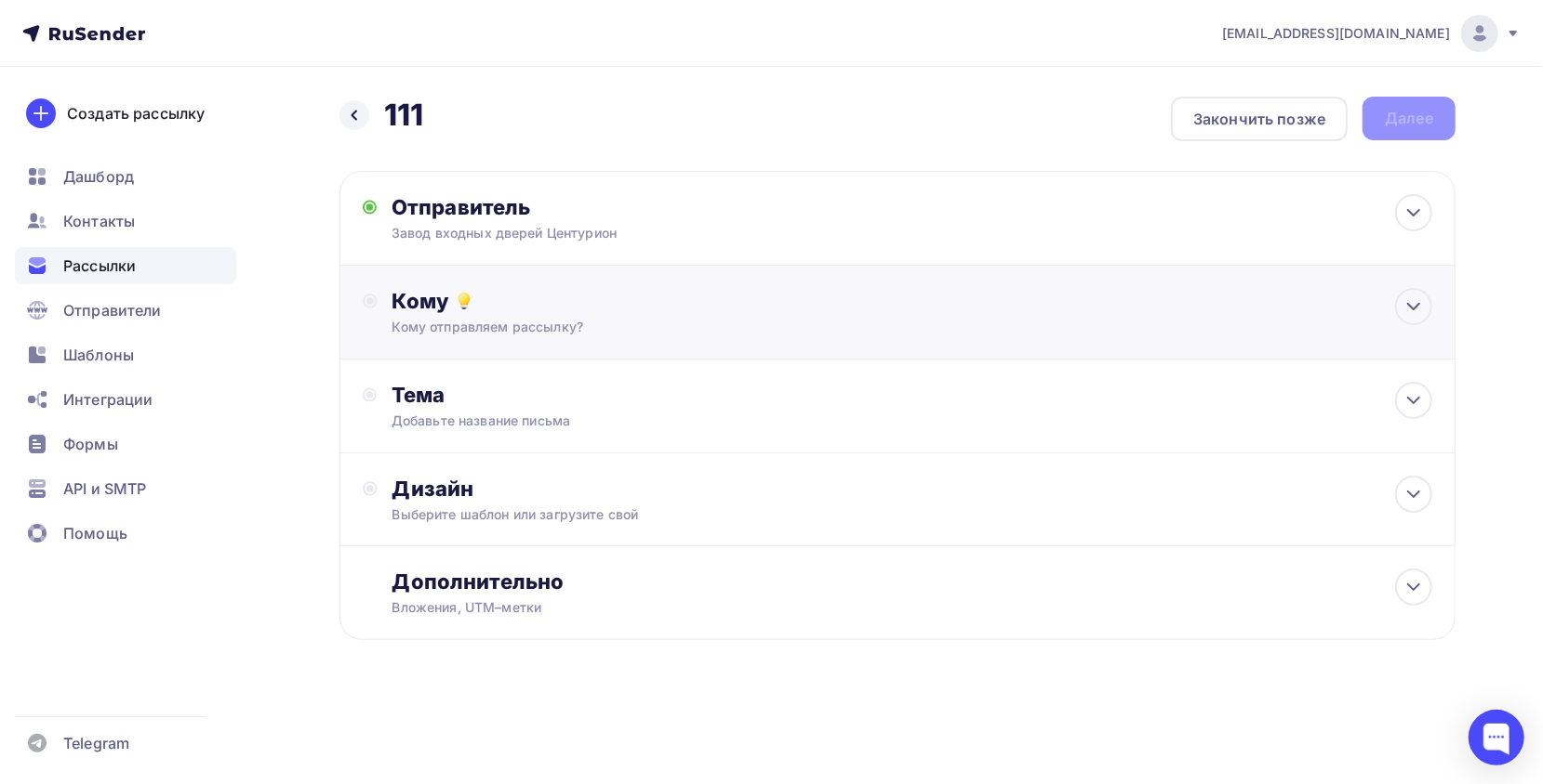
click at [514, 335] on div "Кому отправляем рассылку?" at bounding box center [860, 326] width 936 height 18
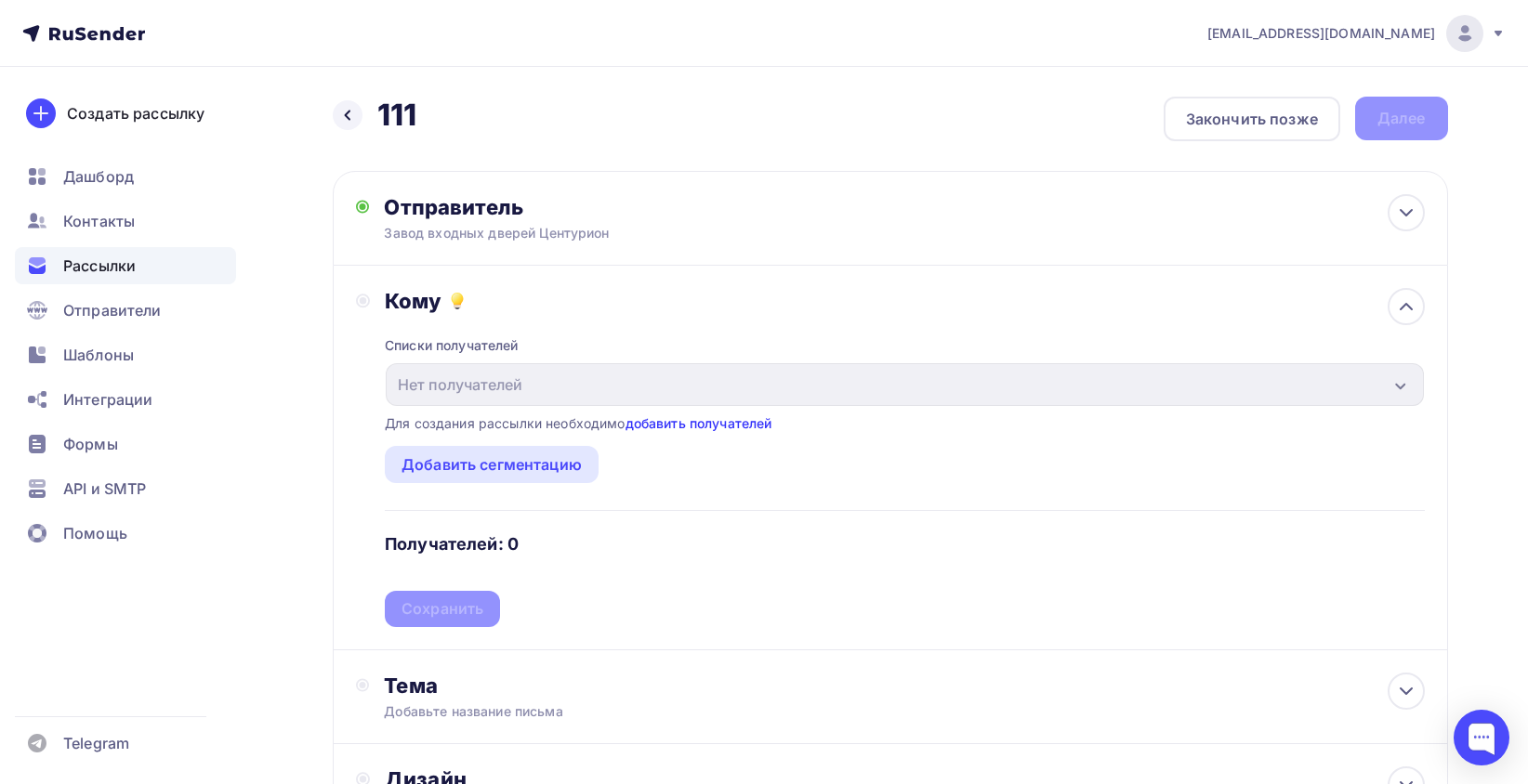
click at [672, 425] on link "добавить получателей" at bounding box center [699, 423] width 147 height 16
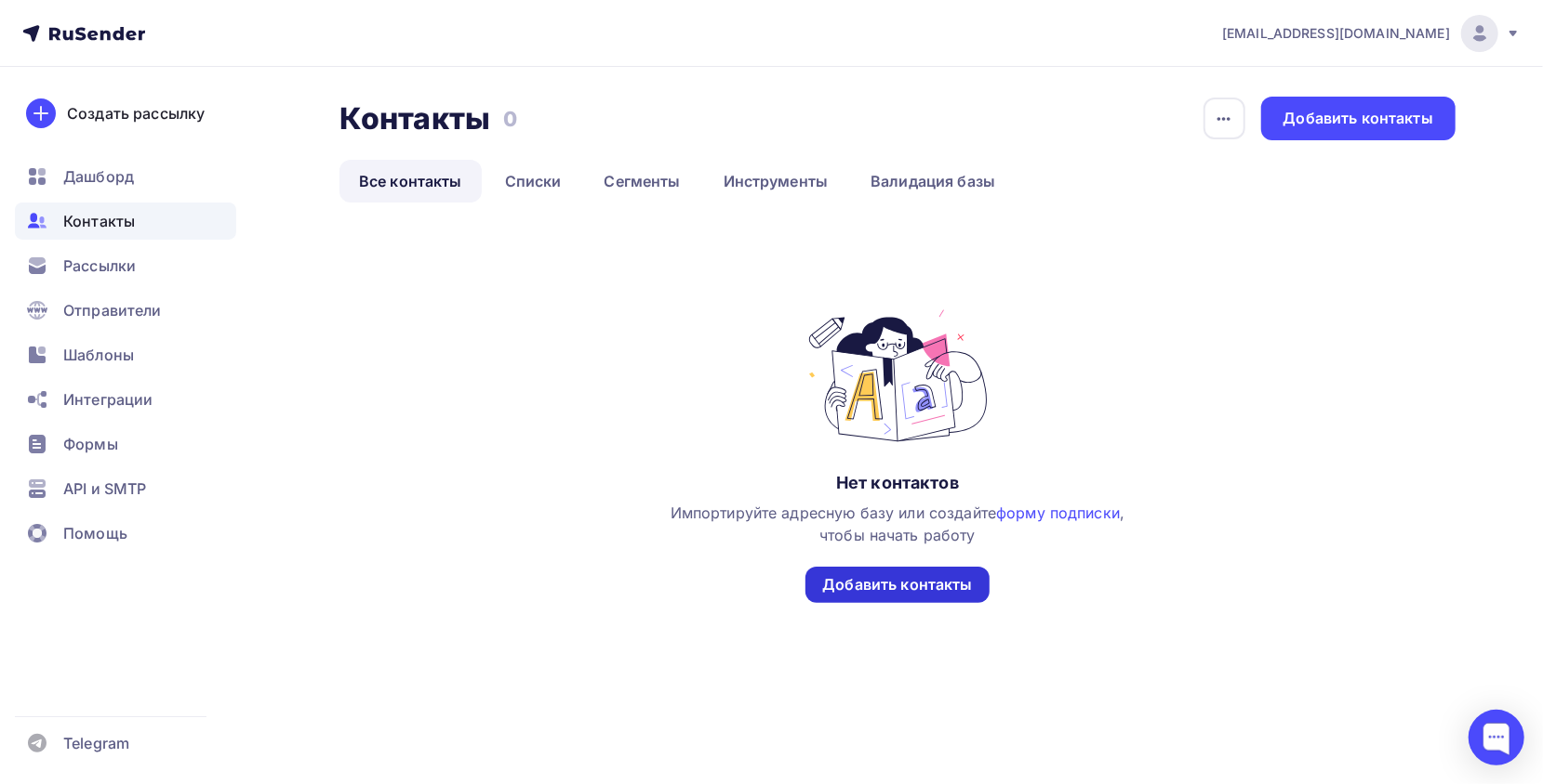
click at [876, 576] on div "Добавить контакты" at bounding box center [896, 585] width 150 height 21
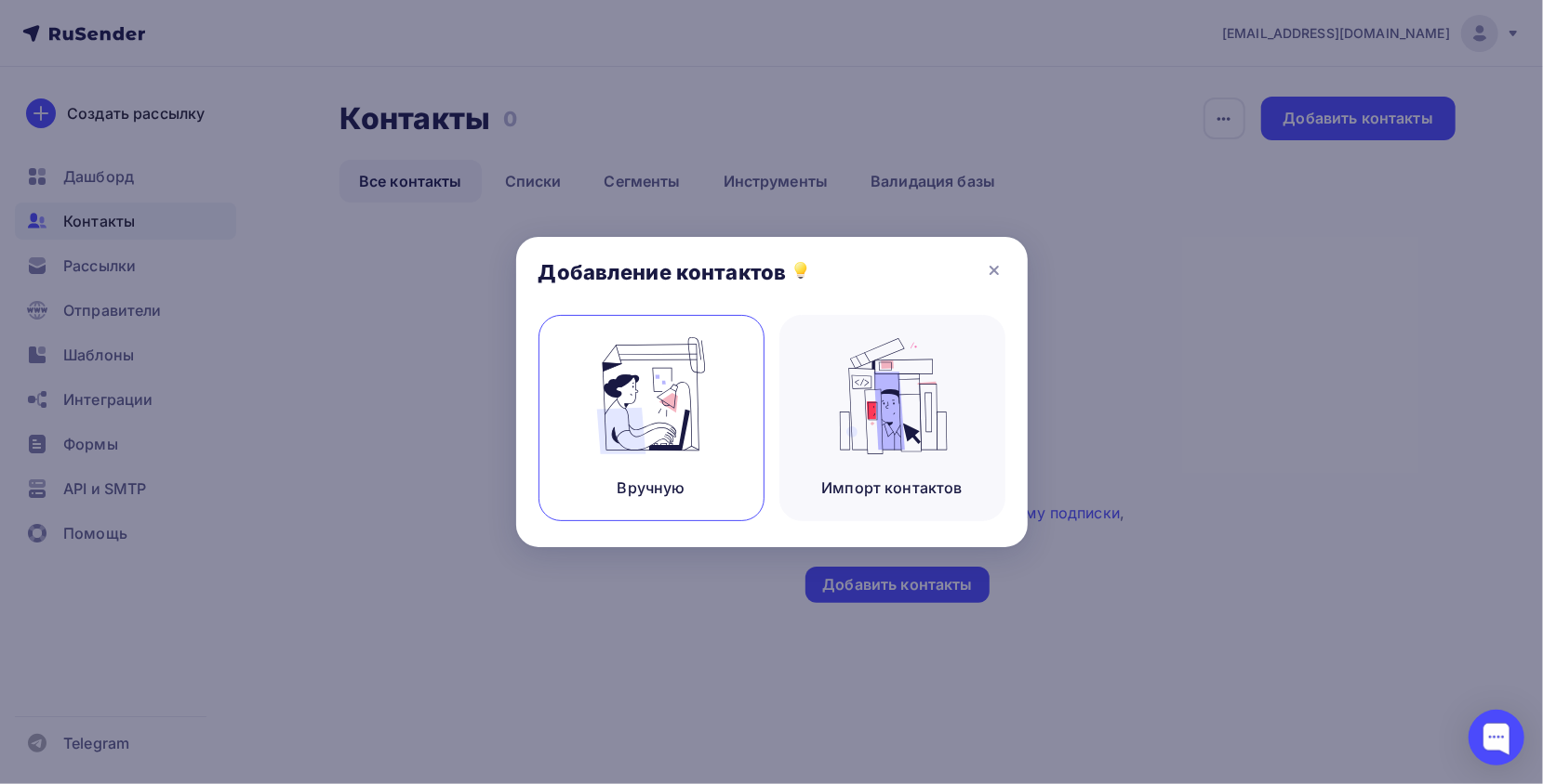
click at [692, 419] on img at bounding box center [651, 396] width 125 height 117
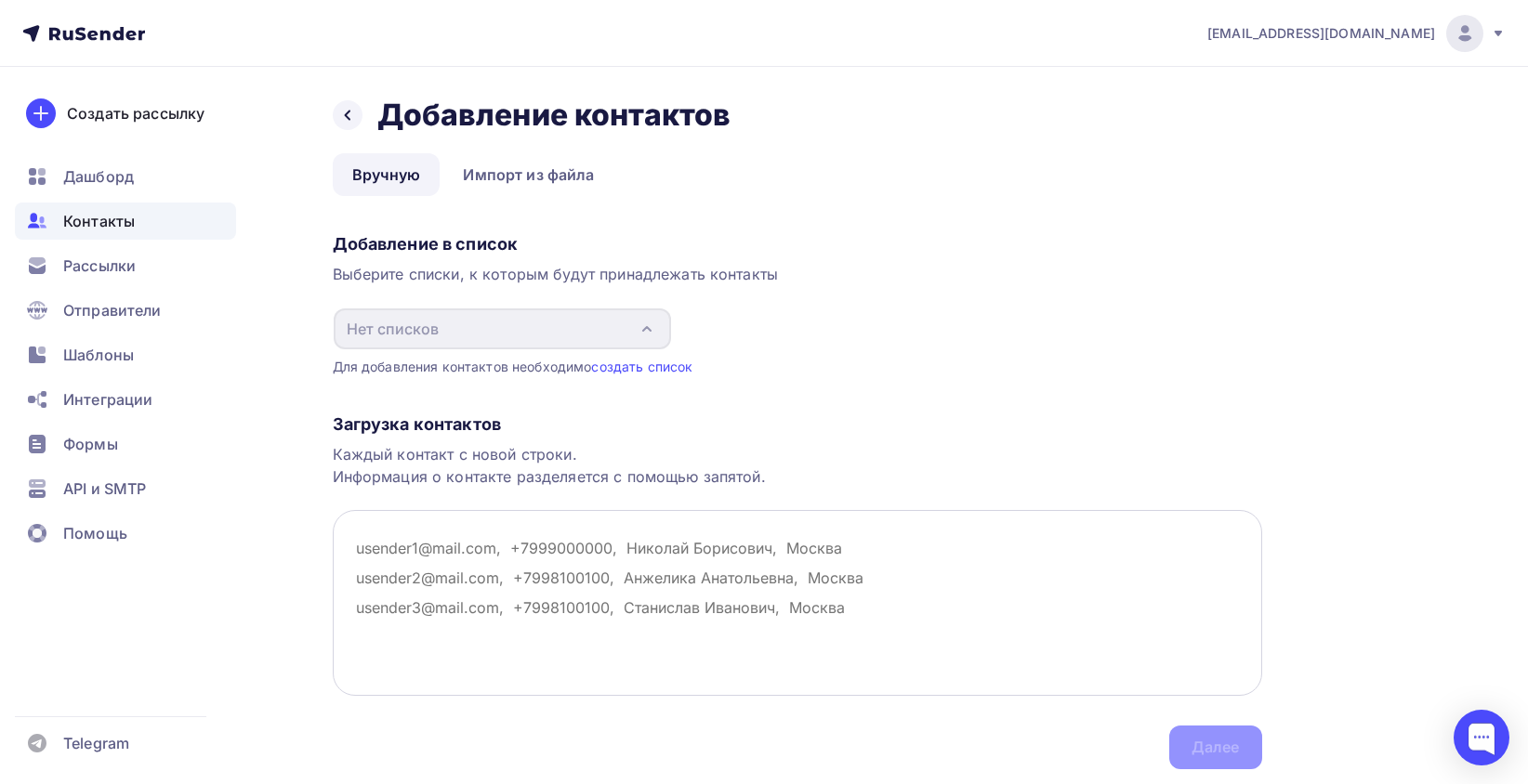
drag, startPoint x: 864, startPoint y: 546, endPoint x: 692, endPoint y: 546, distance: 172.0
click at [703, 546] on textarea at bounding box center [797, 603] width 929 height 186
click at [653, 366] on link "создать список" at bounding box center [642, 366] width 101 height 16
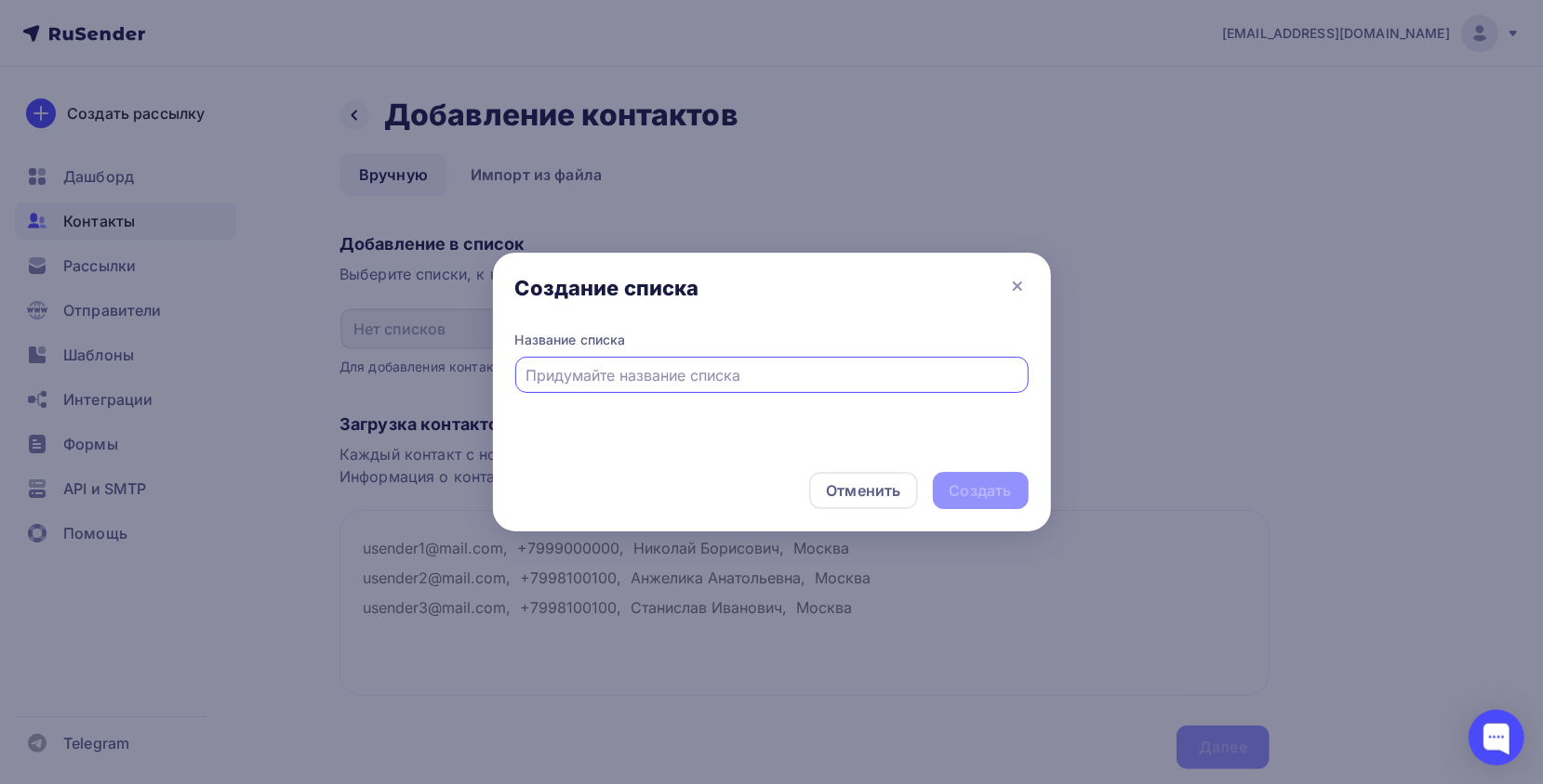
click at [646, 378] on input "text" at bounding box center [771, 375] width 491 height 22
type input "111"
click at [958, 484] on div "Создать" at bounding box center [980, 491] width 62 height 21
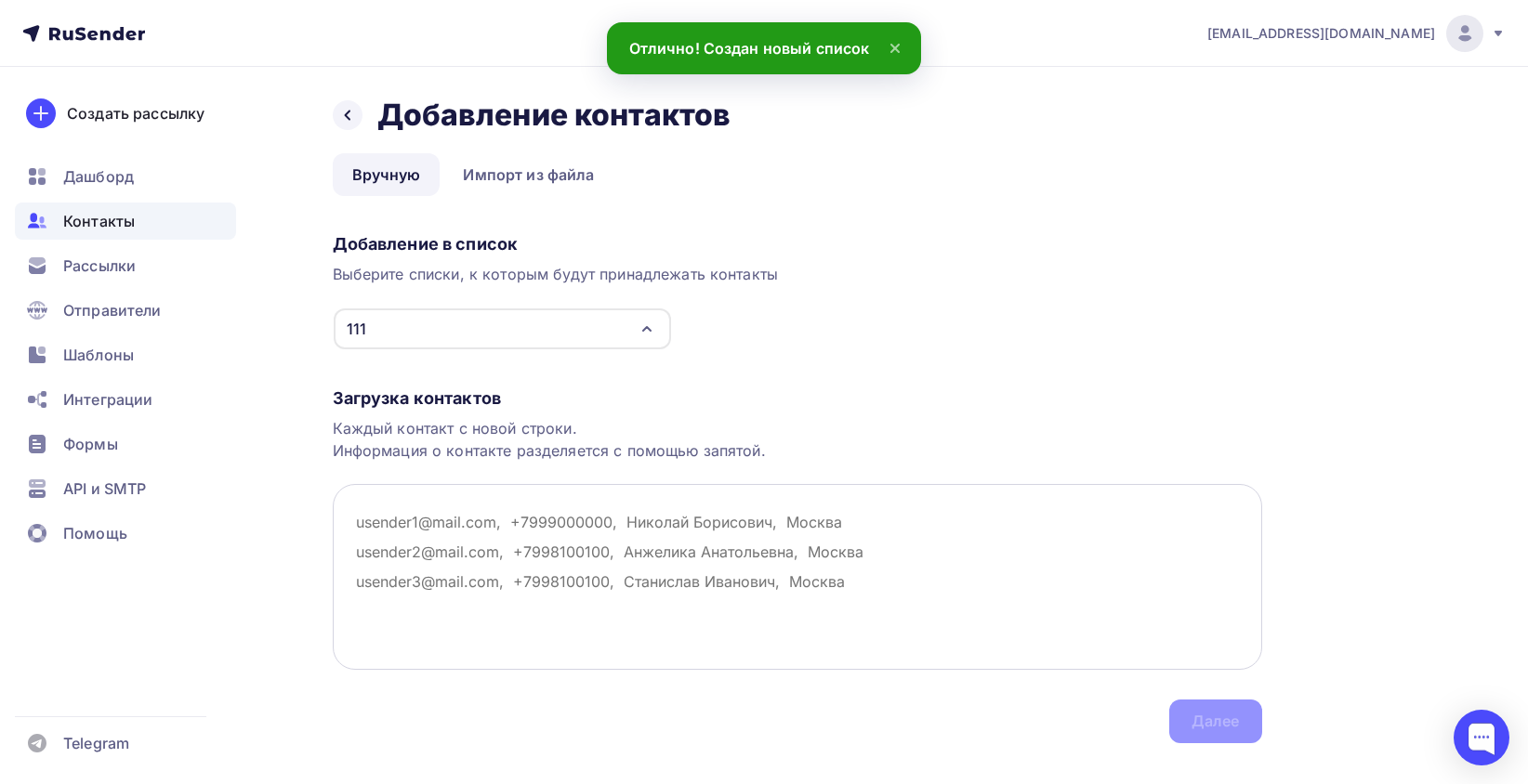
click at [670, 544] on textarea at bounding box center [797, 577] width 929 height 186
paste textarea "Завод входных дверей "Центурион""
type textarea "Завод входных дверей "Центурион""
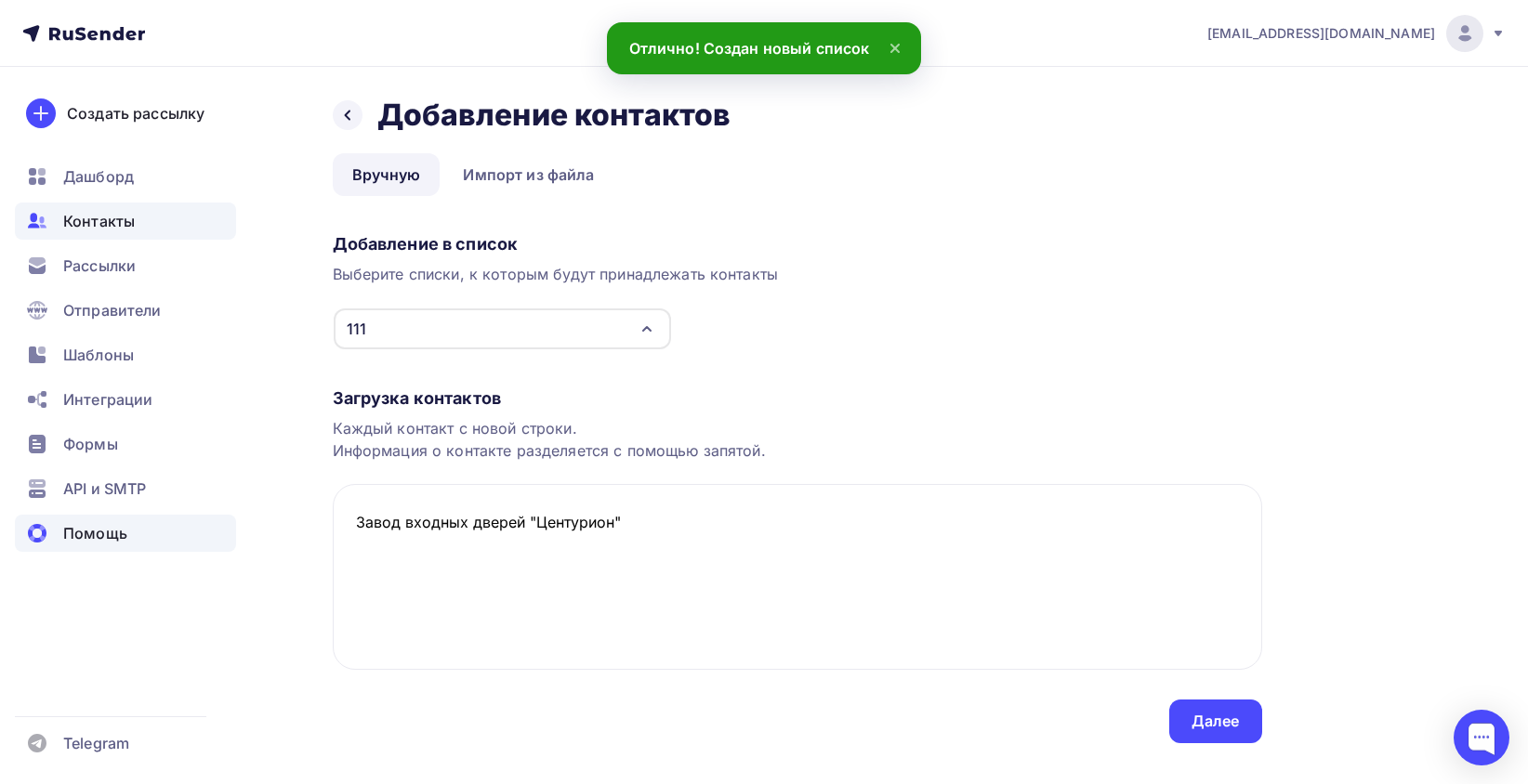
drag, startPoint x: 278, startPoint y: 528, endPoint x: 204, endPoint y: 528, distance: 74.0
click at [205, 528] on div "m.vemervv@gmail.com Аккаунт Тарифы Выйти Создать рассылку Дашборд Контакты Расс…" at bounding box center [764, 409] width 1528 height 818
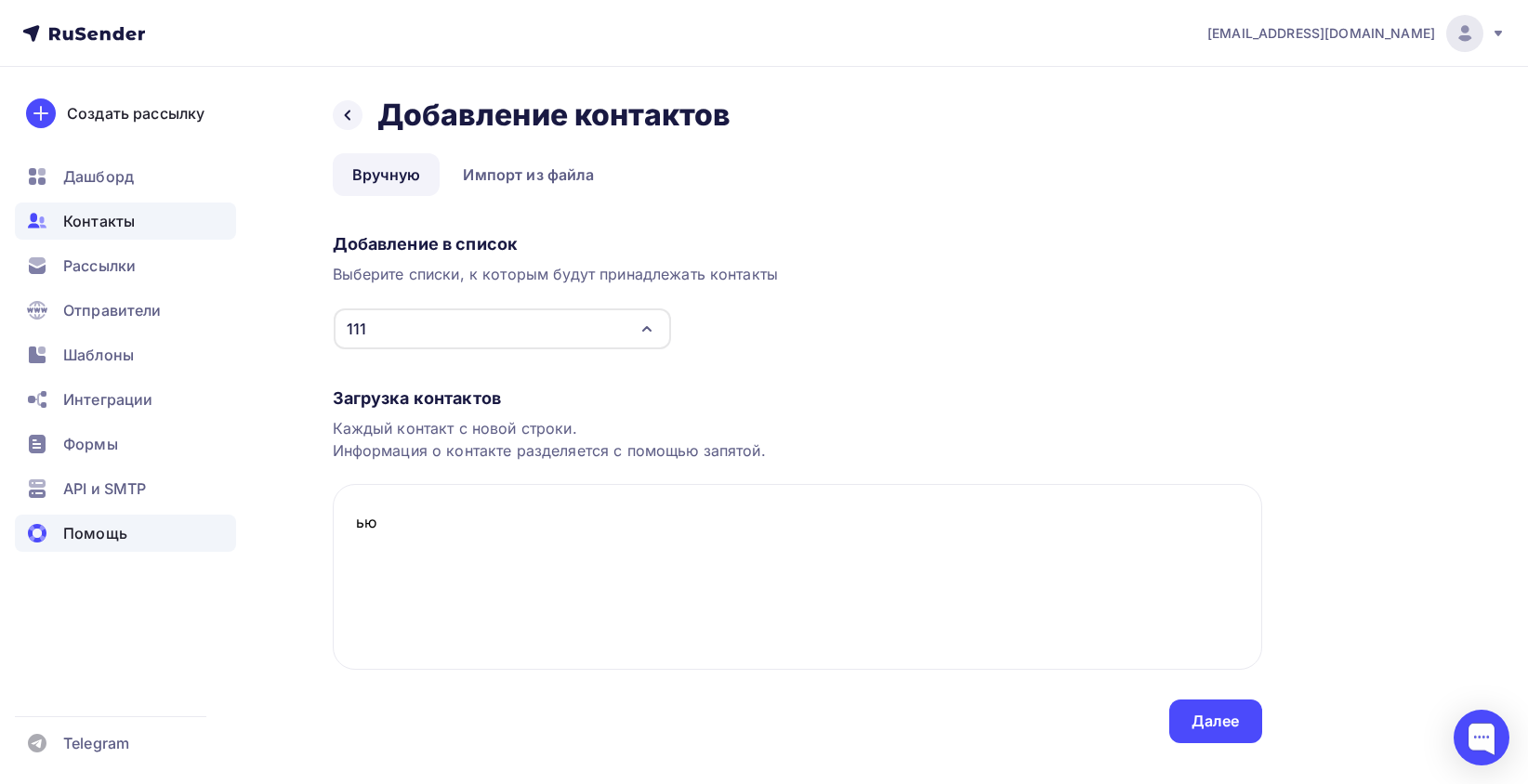
type textarea "ь"
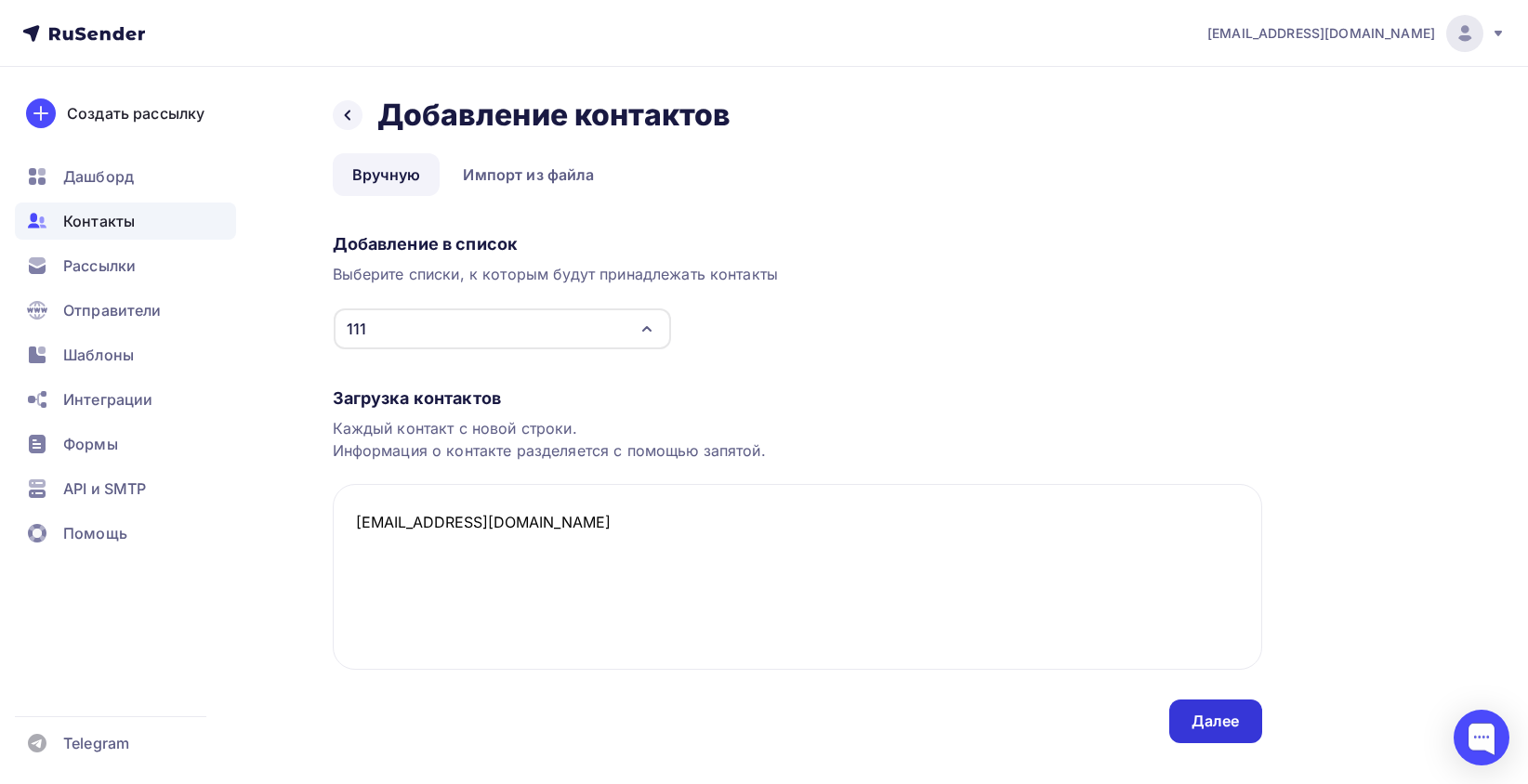
type textarea "m.vemervvarmada@gmail.com"
click at [1210, 712] on div "Далее" at bounding box center [1215, 721] width 49 height 21
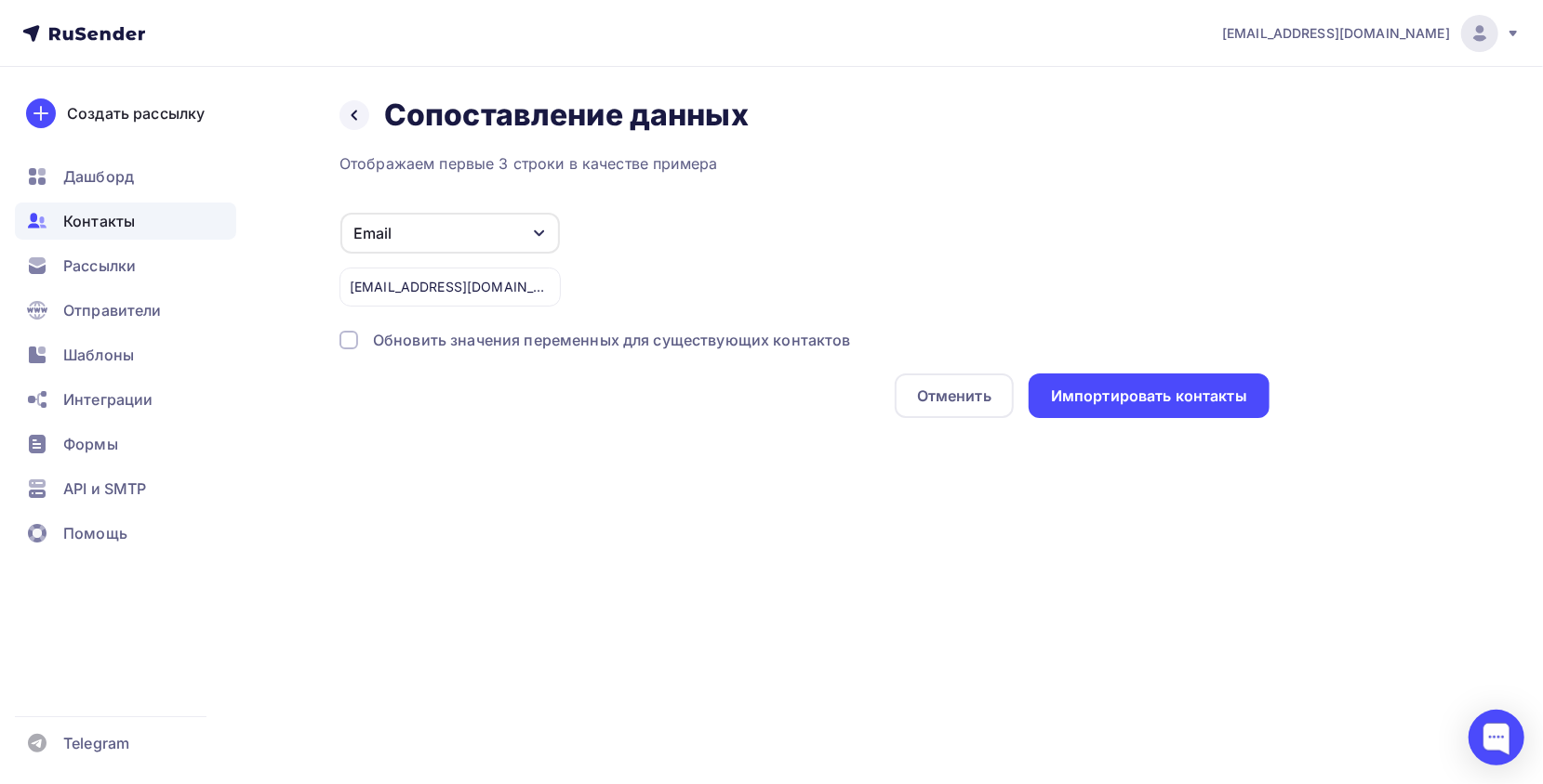
click at [413, 295] on div "m.vemervvarmada@gmail.com" at bounding box center [450, 287] width 221 height 39
click at [1126, 401] on div "Импортировать контакты" at bounding box center [1149, 396] width 197 height 21
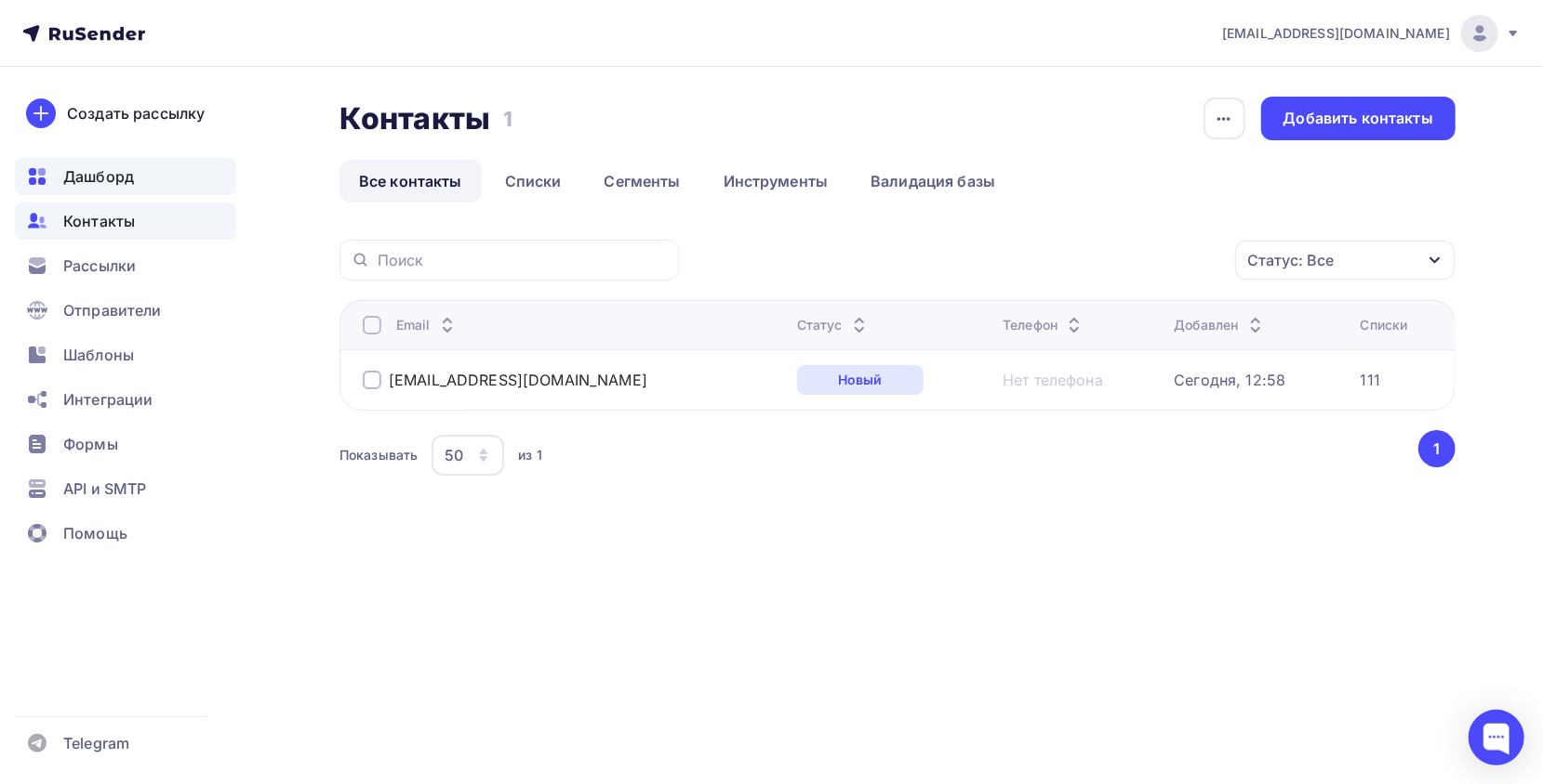
click at [121, 184] on span "Дашборд" at bounding box center [98, 175] width 71 height 22
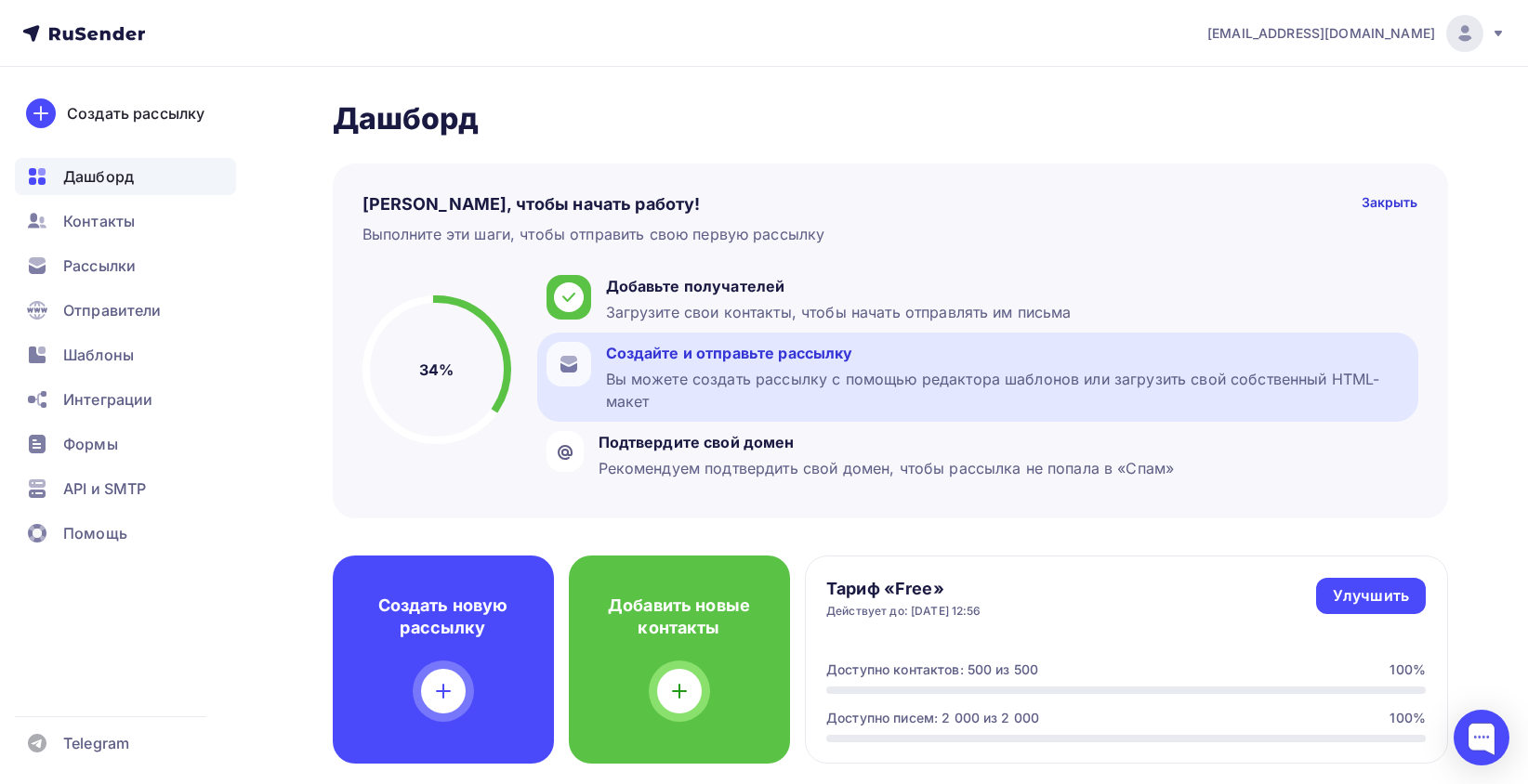
click at [848, 347] on div "Создайте и отправьте рассылку" at bounding box center [1007, 353] width 803 height 22
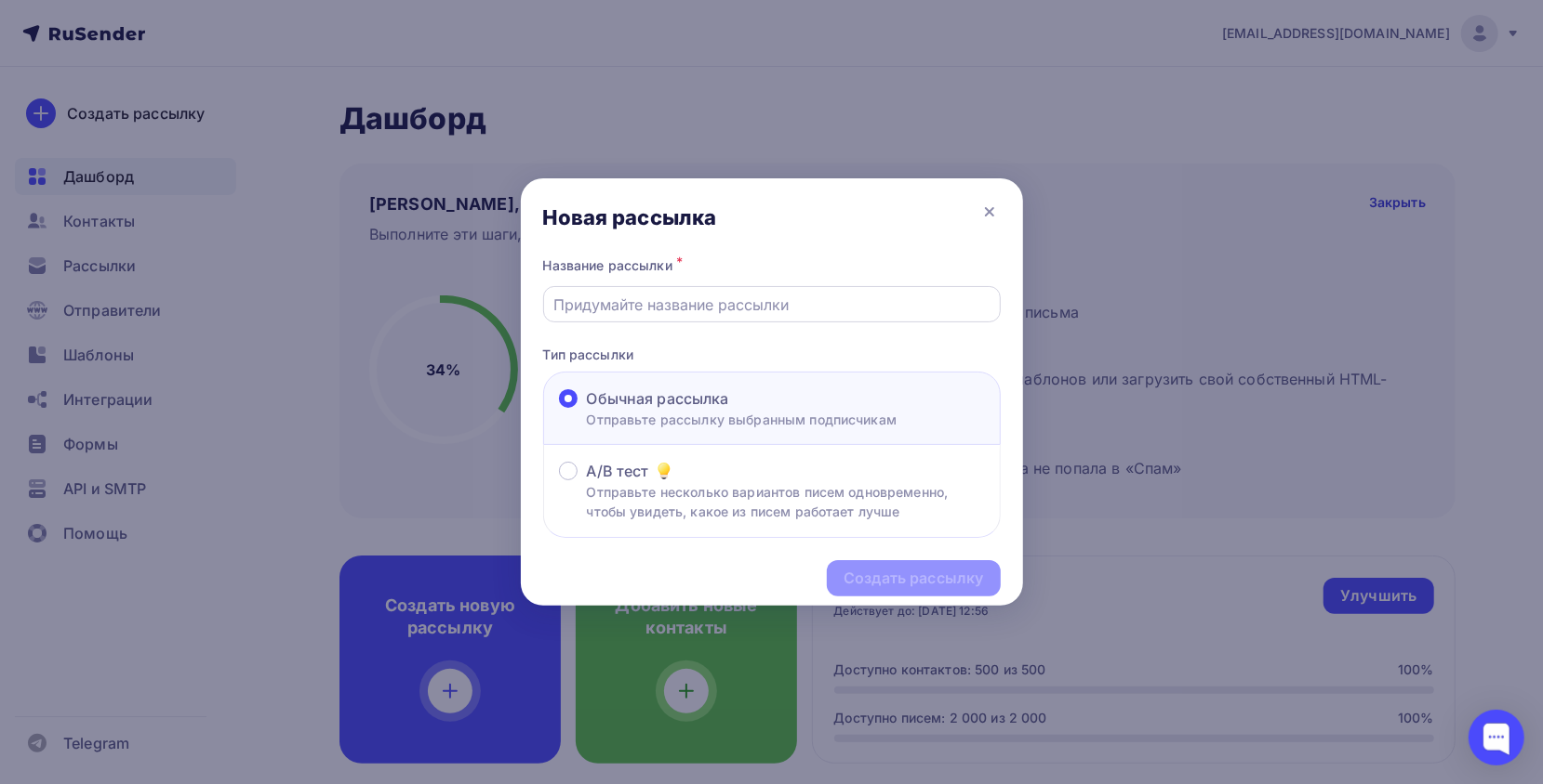
click at [689, 299] on input "text" at bounding box center [771, 304] width 436 height 22
type input "111"
click at [920, 583] on div "Создать рассылку" at bounding box center [913, 578] width 139 height 21
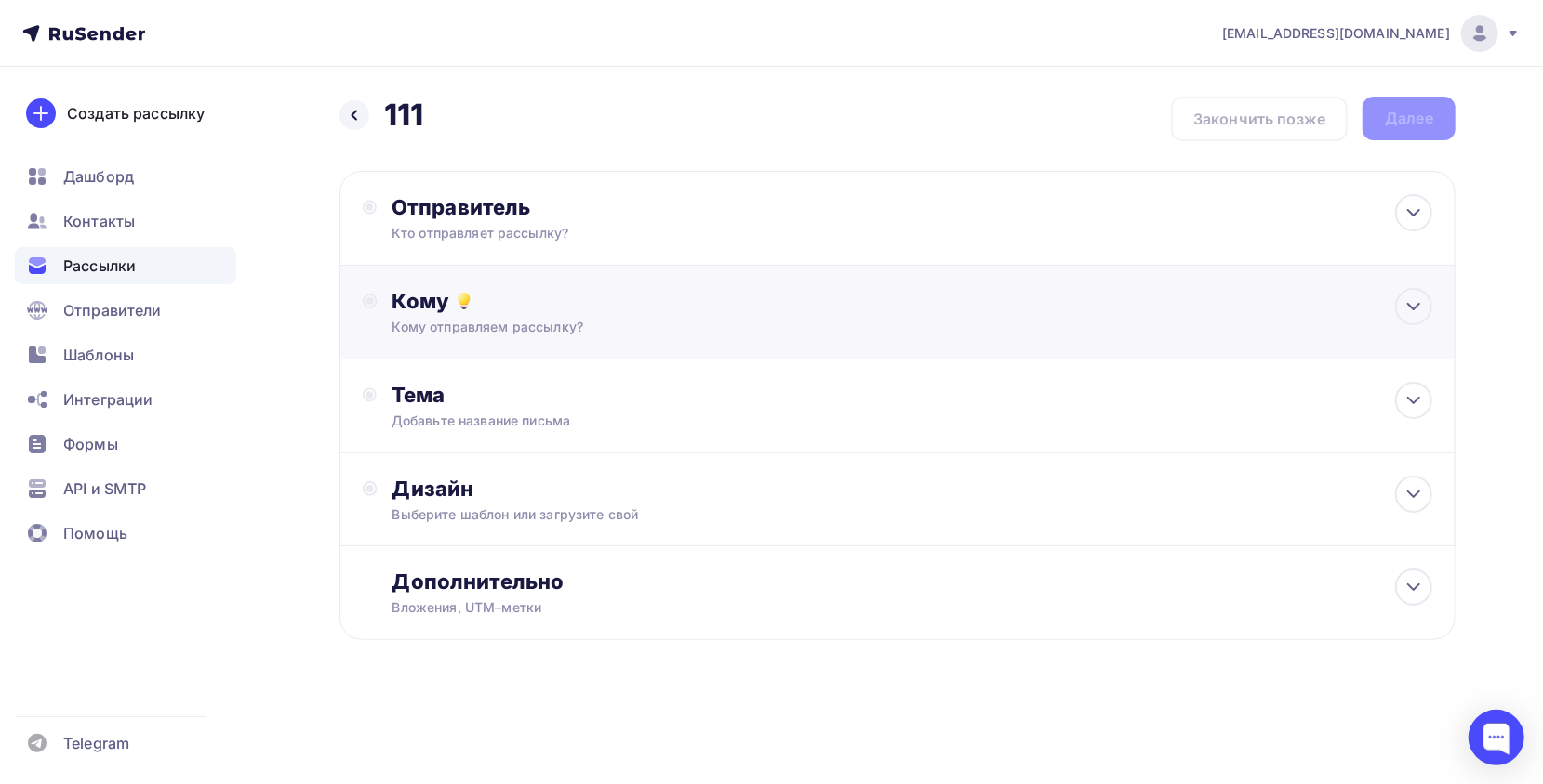
click at [523, 331] on div "Кому отправляем рассылку?" at bounding box center [860, 326] width 936 height 18
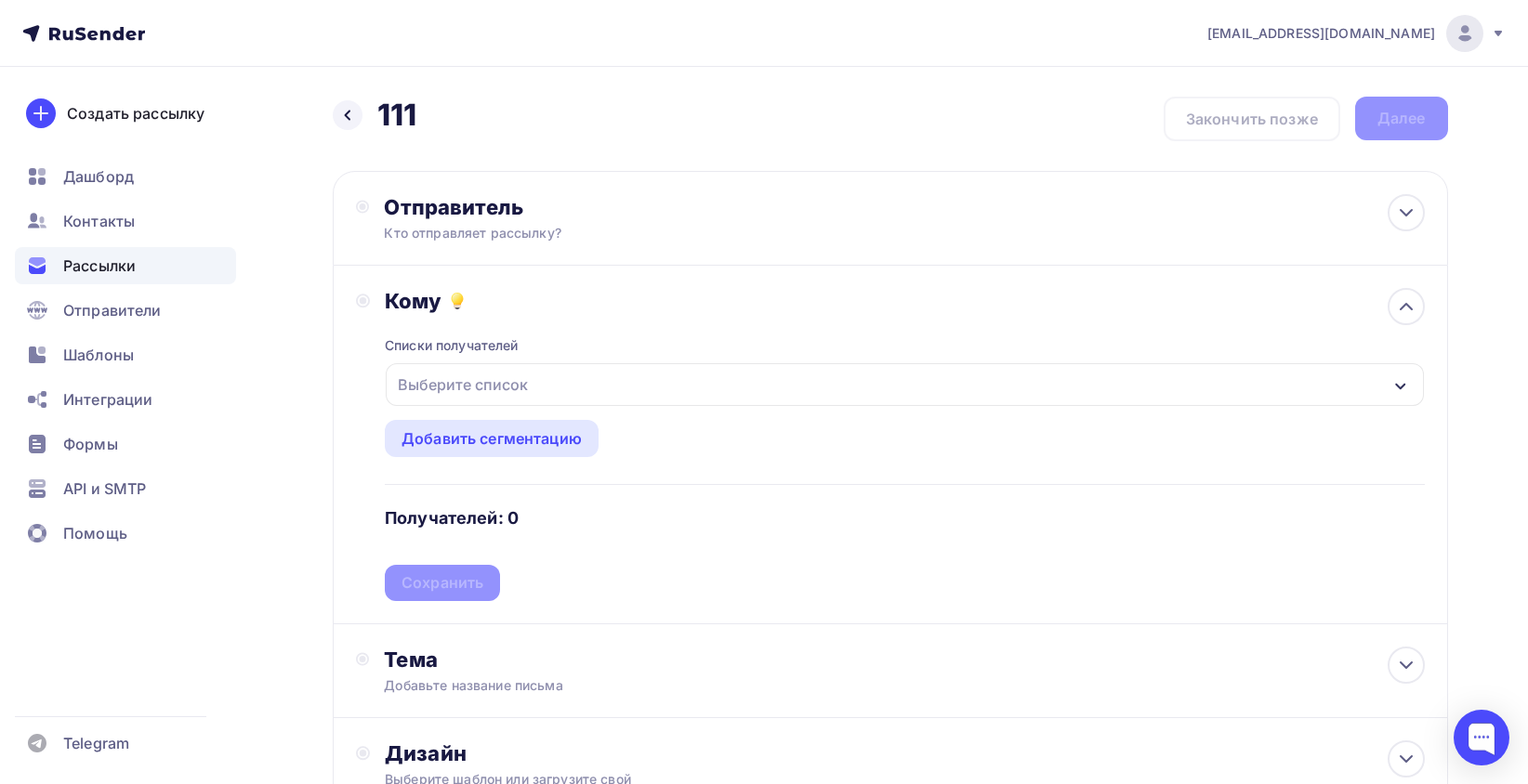
click at [527, 388] on div "Выберите список" at bounding box center [463, 384] width 145 height 33
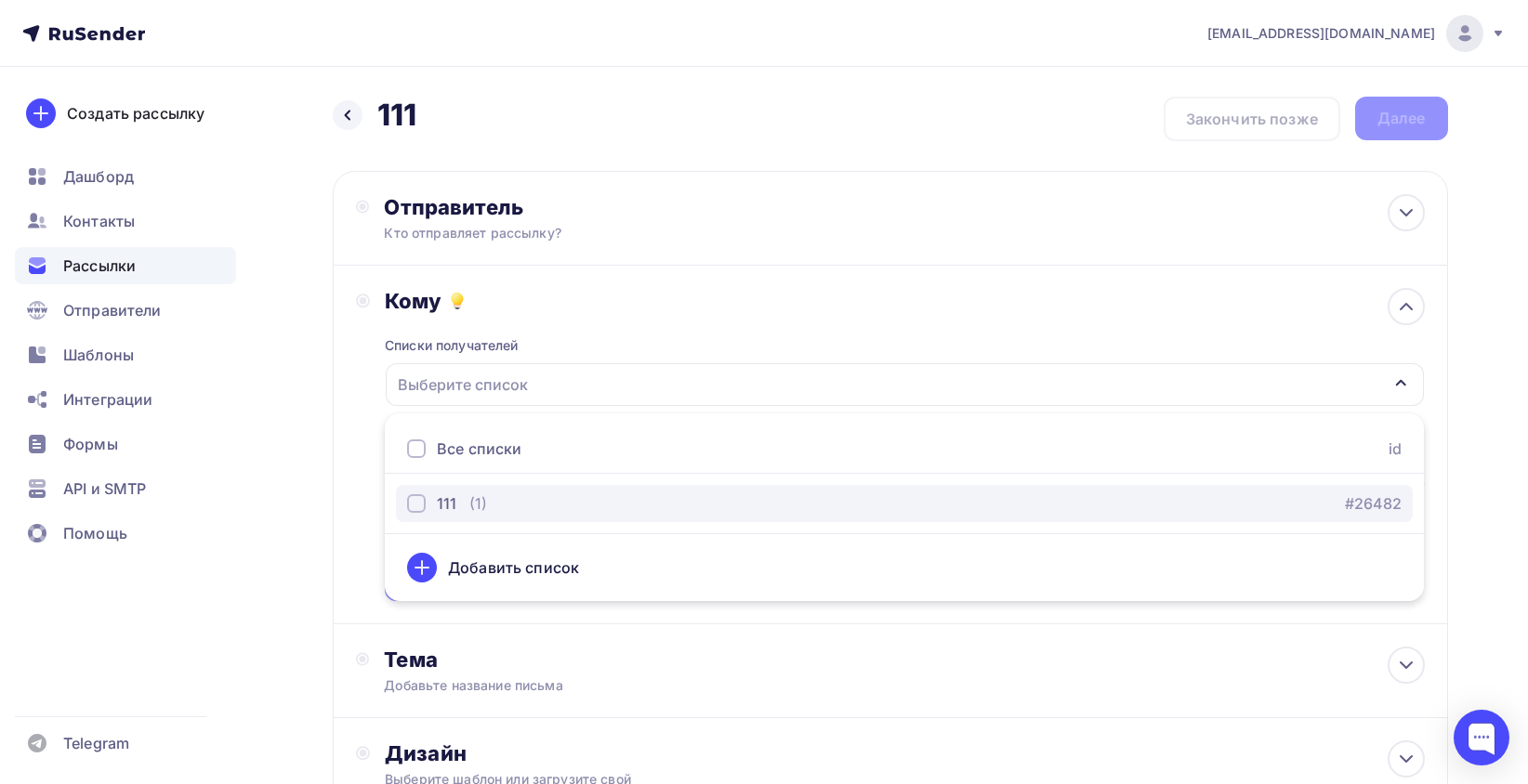
click at [459, 506] on div "111 (1)" at bounding box center [447, 503] width 80 height 22
click at [1348, 500] on link "#26482" at bounding box center [1373, 503] width 56 height 22
click at [428, 492] on div "111" at bounding box center [432, 503] width 50 height 22
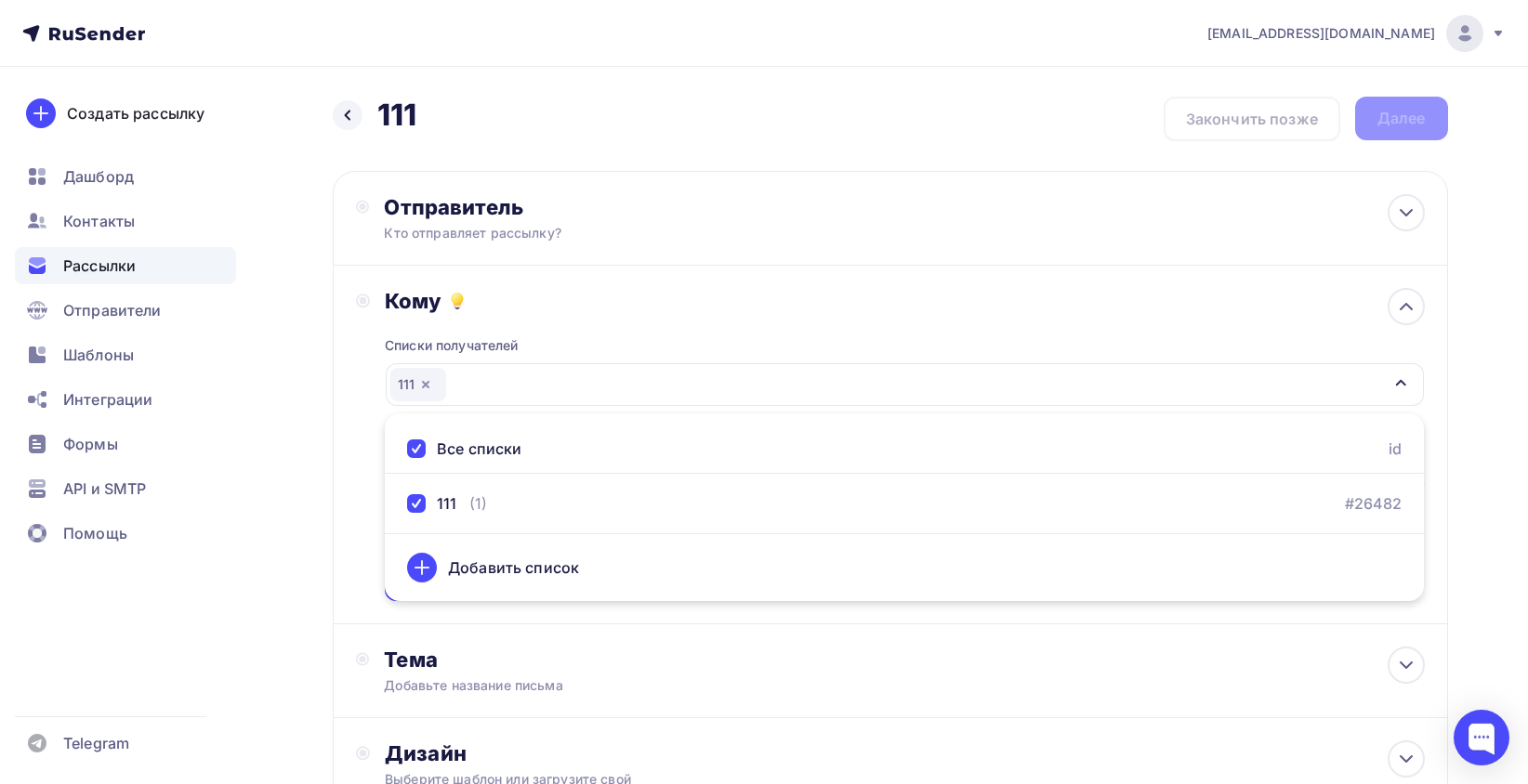
click at [367, 488] on div "Кому Списки получателей 111 Все списки id 111 (1) #26482 Добавить список Добави…" at bounding box center [890, 444] width 1069 height 313
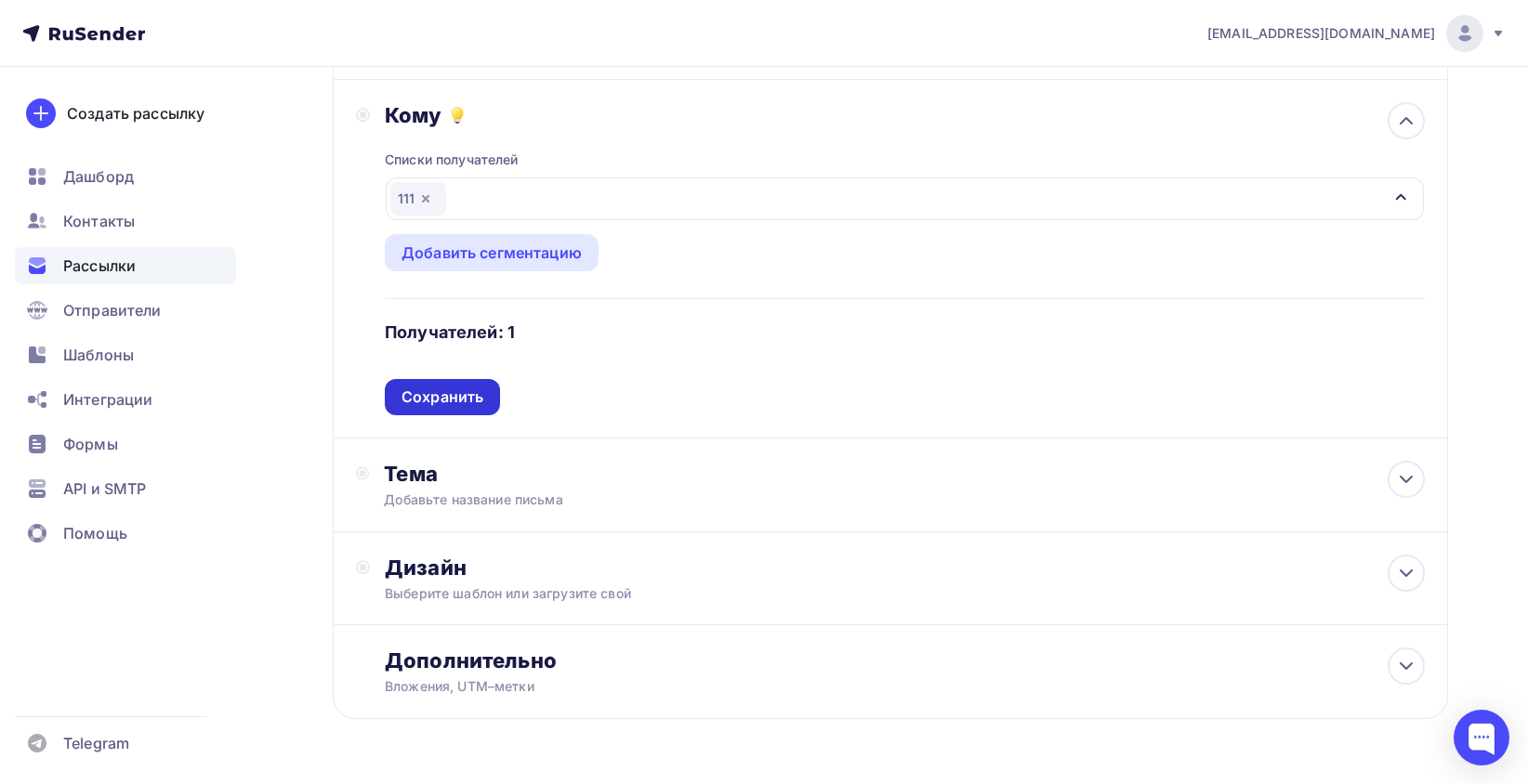
click at [443, 409] on div "Сохранить" at bounding box center [442, 398] width 115 height 36
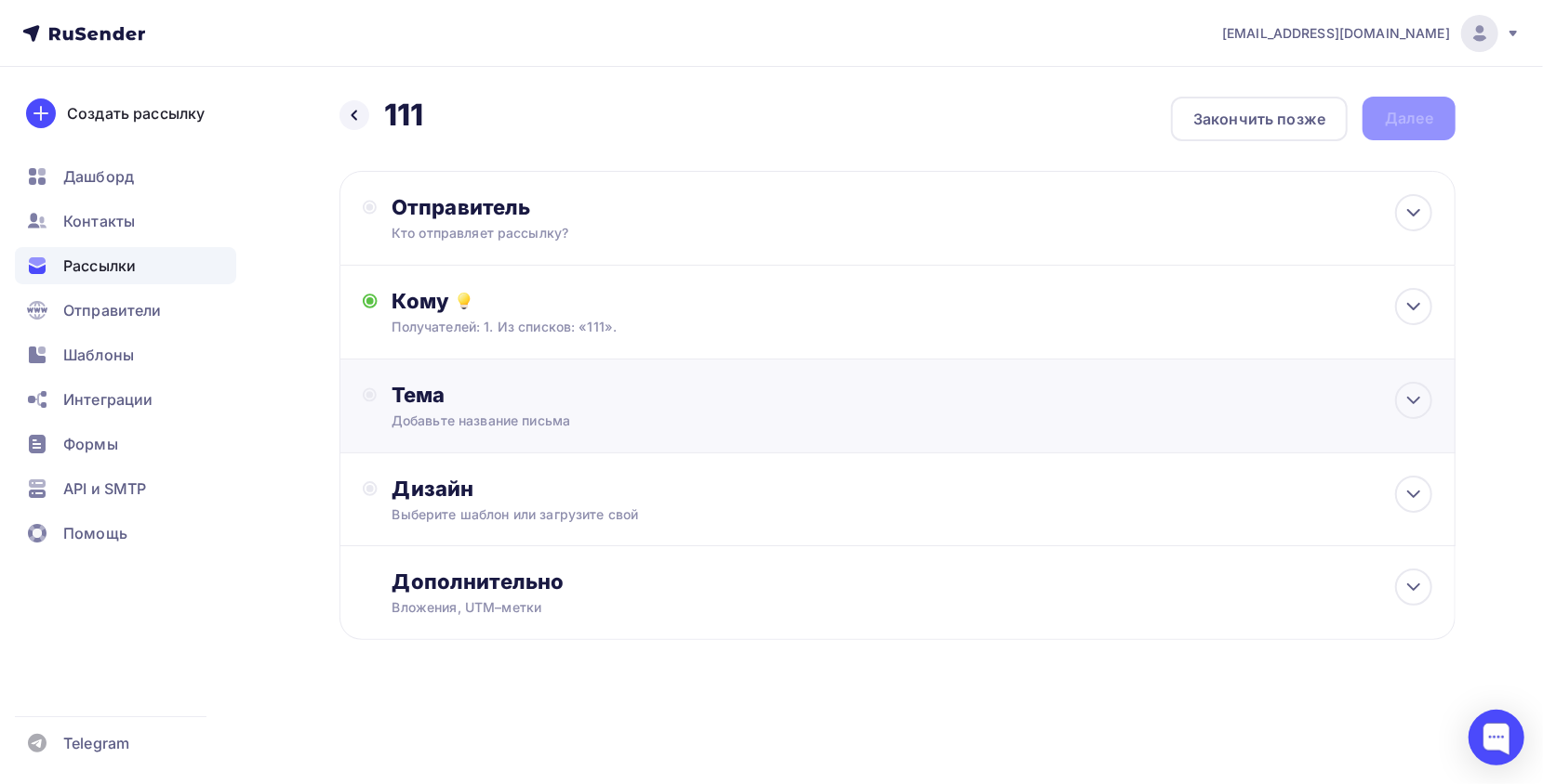
click at [453, 393] on div "Тема" at bounding box center [574, 395] width 367 height 26
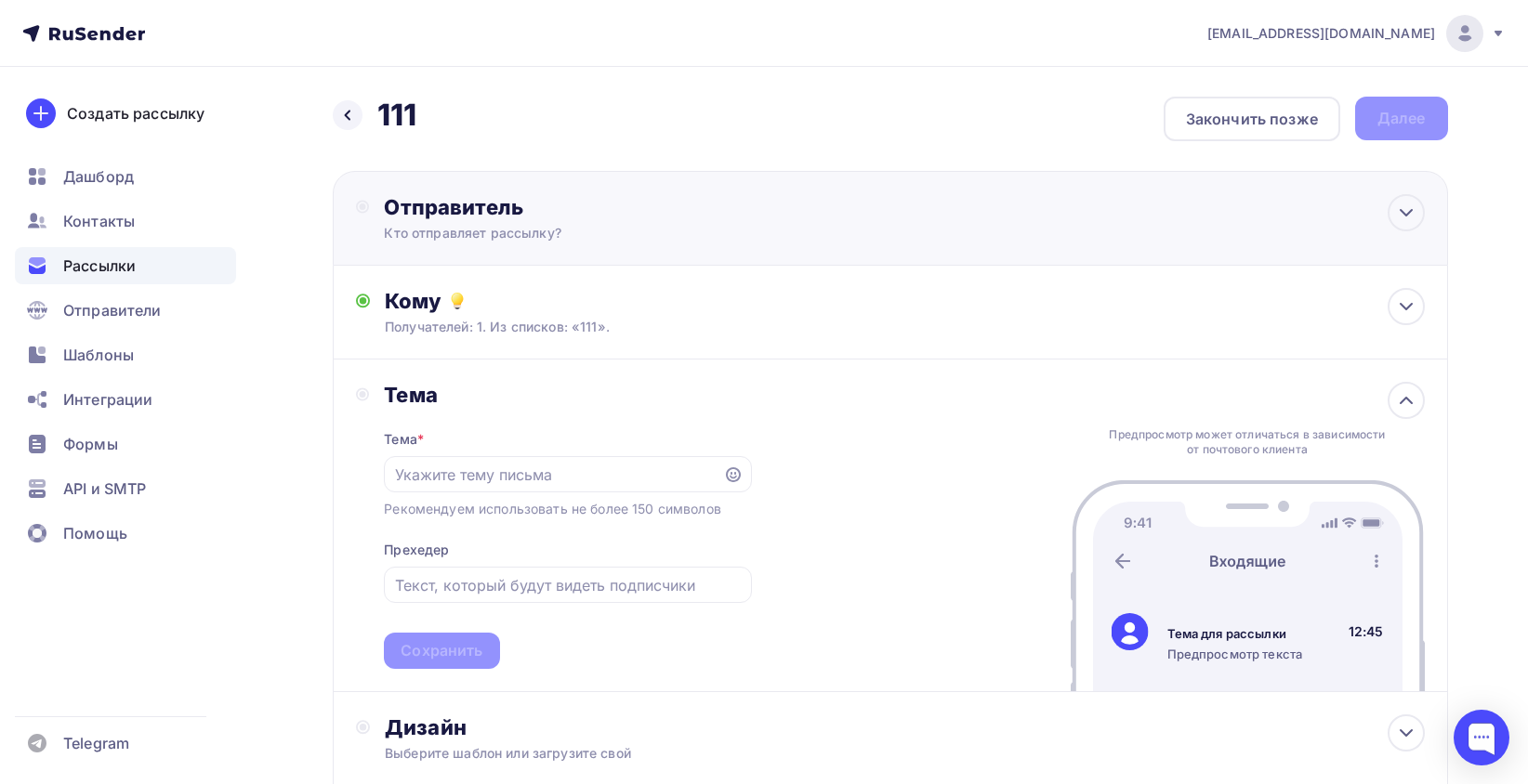
click at [539, 191] on div "Отправитель Кто отправляет рассылку? Email * m.vemervv@gmail.com m.vemervv@gmai…" at bounding box center [890, 217] width 1115 height 94
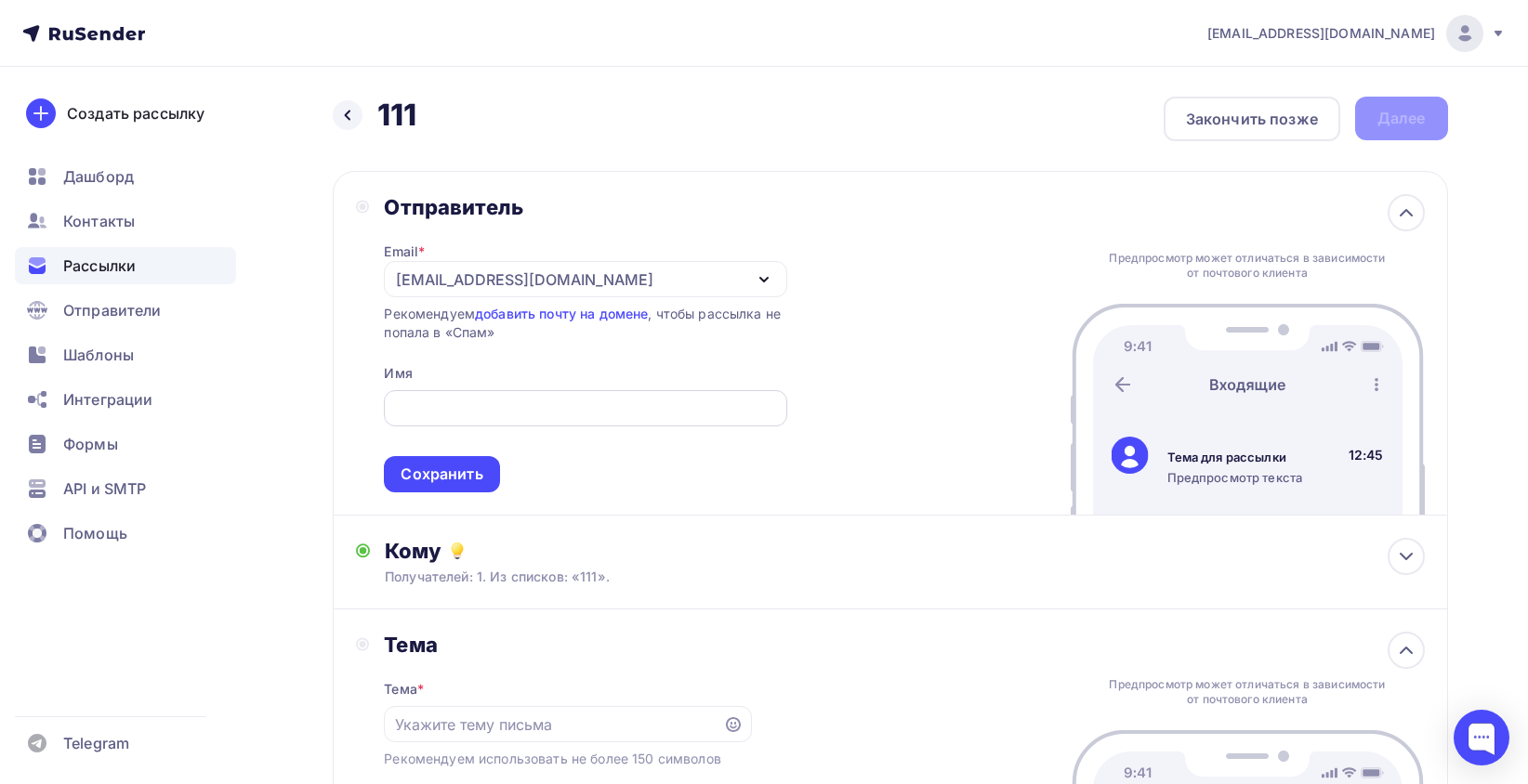
click at [647, 423] on div at bounding box center [585, 408] width 403 height 36
click at [641, 413] on input "text" at bounding box center [586, 408] width 382 height 22
paste input "Завод входных дверей "Центурион""
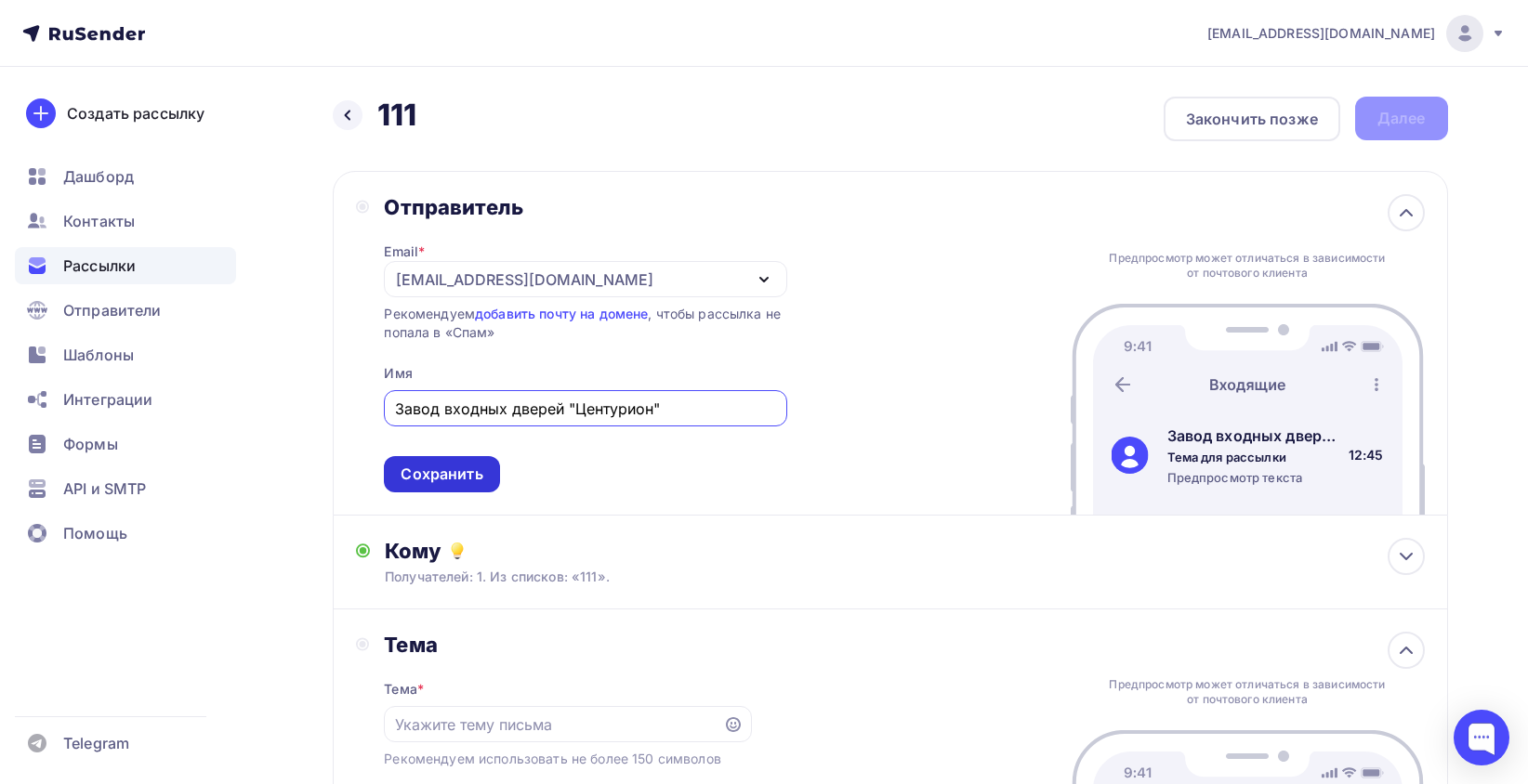
type input "Завод входных дверей "Центурион""
click at [448, 474] on div "Сохранить" at bounding box center [442, 474] width 82 height 21
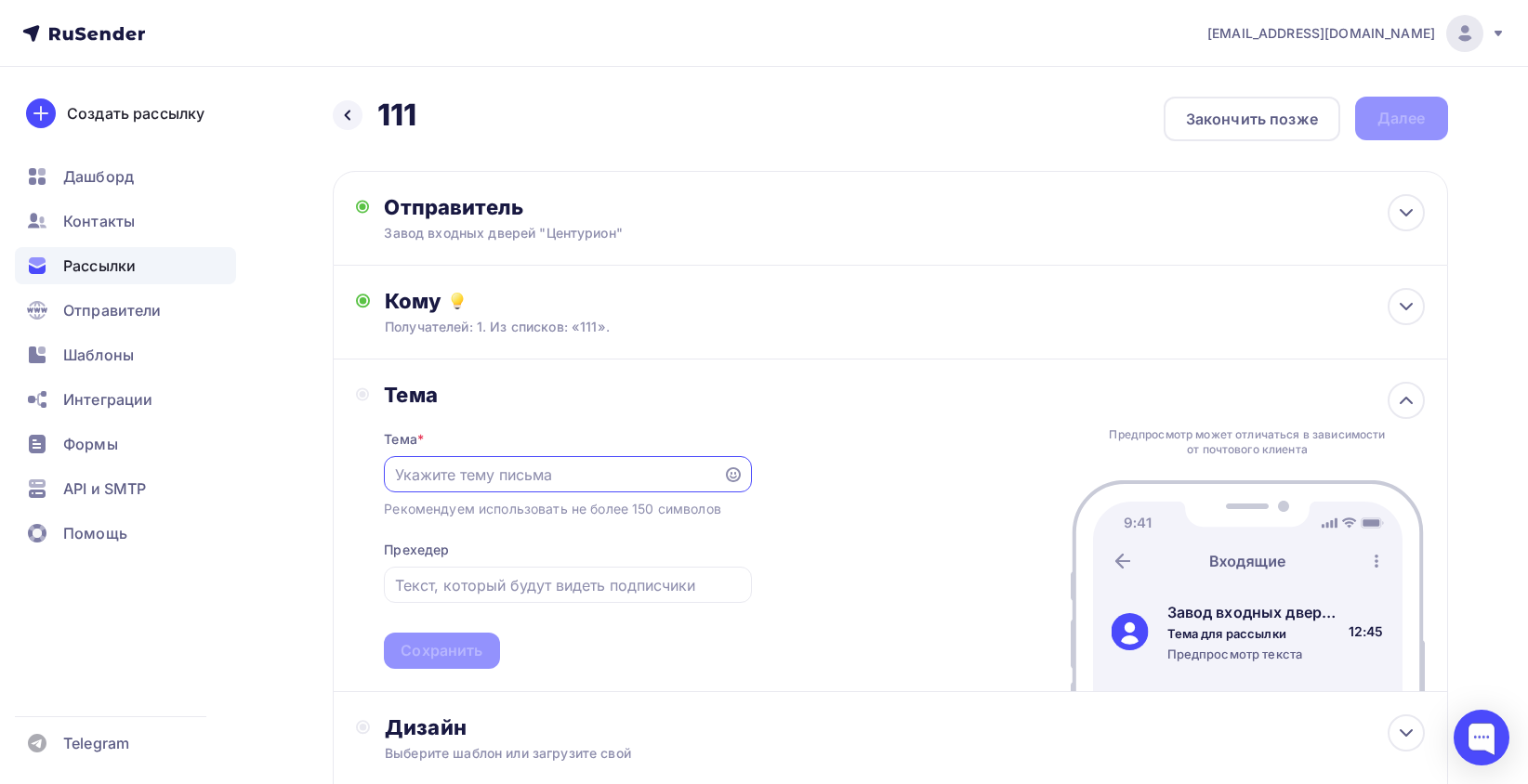
click at [548, 485] on input "text" at bounding box center [553, 474] width 318 height 22
click at [510, 485] on input "text" at bounding box center [553, 474] width 318 height 22
paste input "Металлические двери оптом от 7510руб."
type input "Металлические двери оптом от 7510руб."
click at [521, 592] on input "text" at bounding box center [568, 585] width 345 height 22
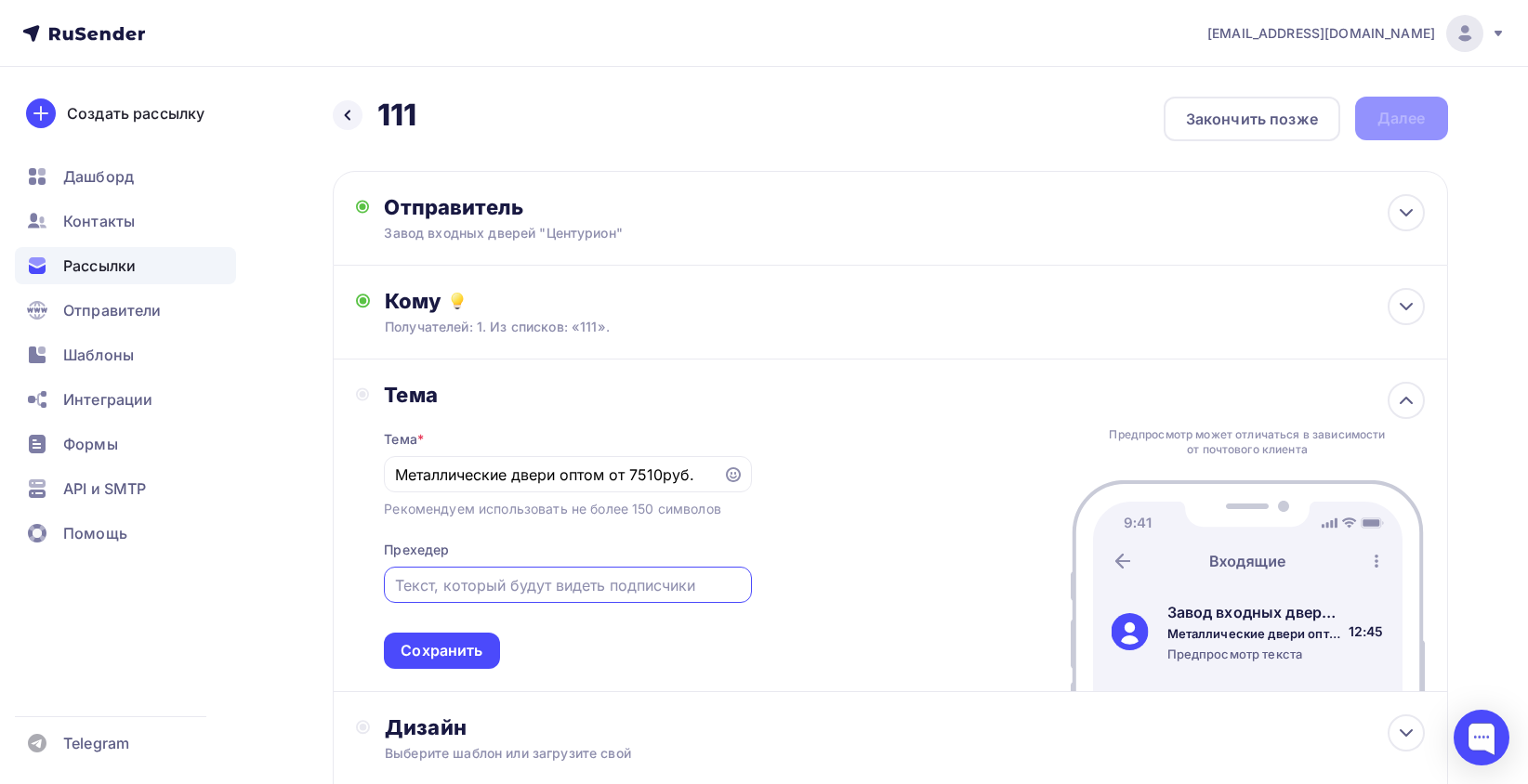
paste input "Металлические двери оптом от 7510руб."
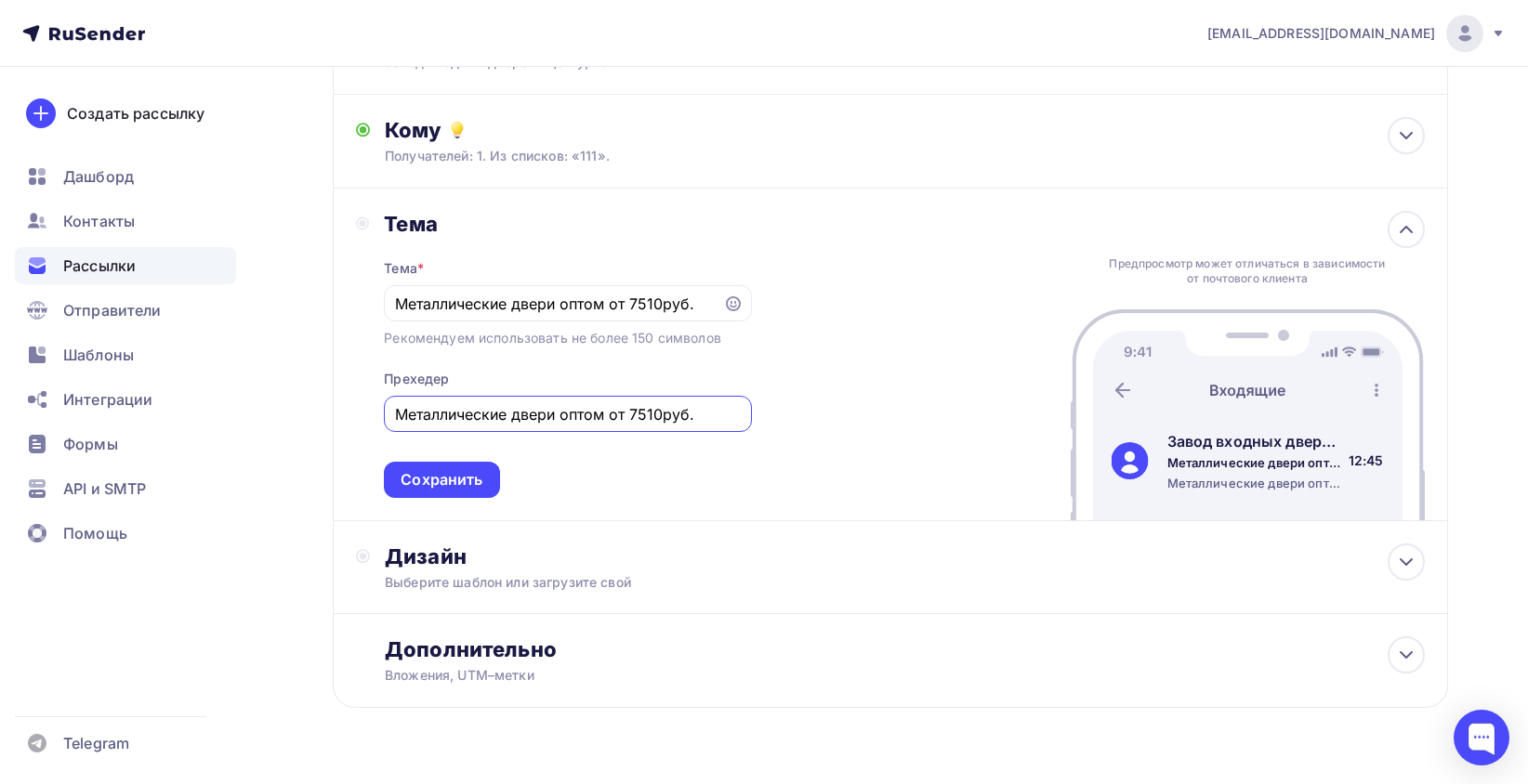
scroll to position [186, 0]
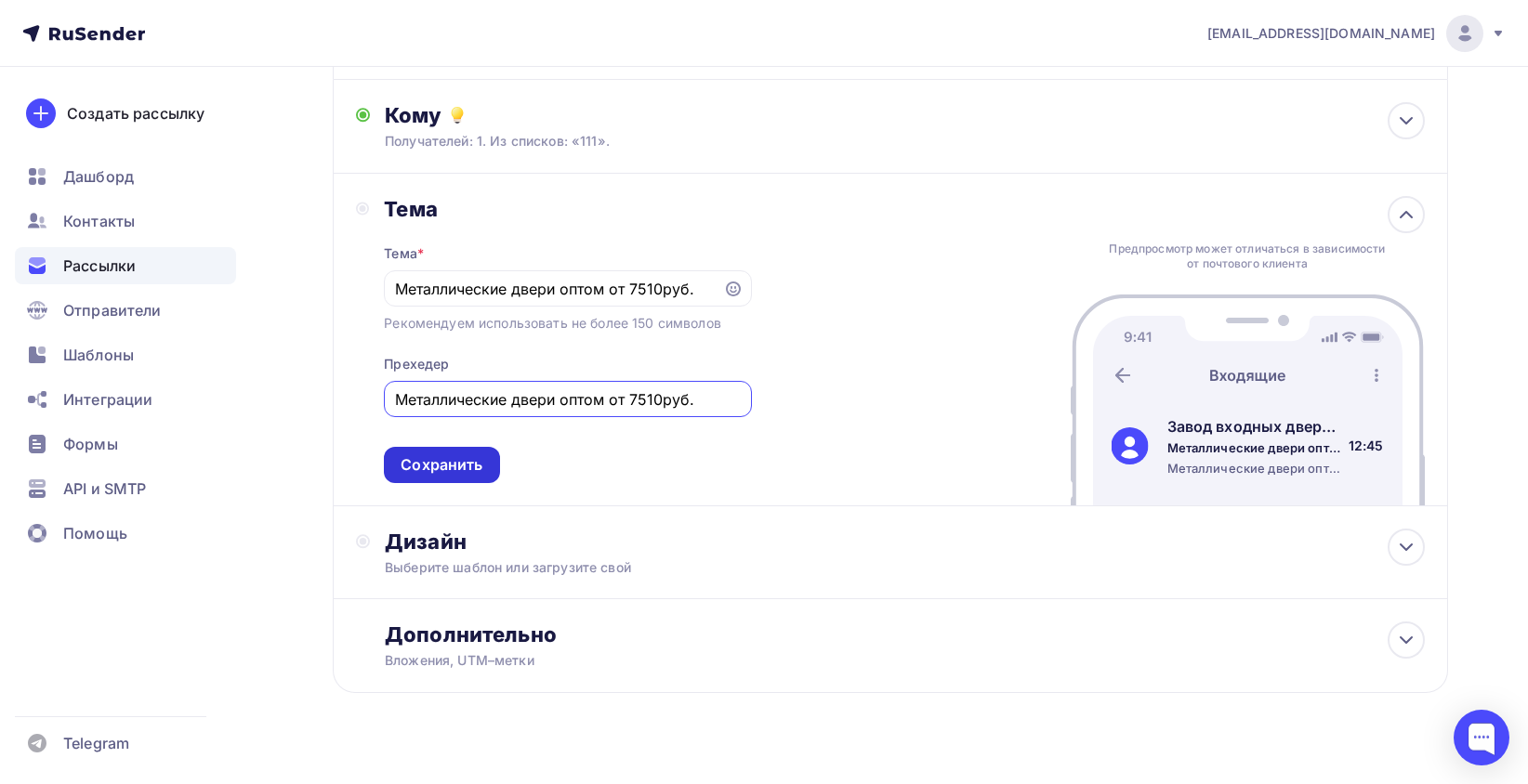
type input "Металлические двери оптом от 7510руб."
click at [462, 484] on div "Сохранить" at bounding box center [441, 465] width 115 height 36
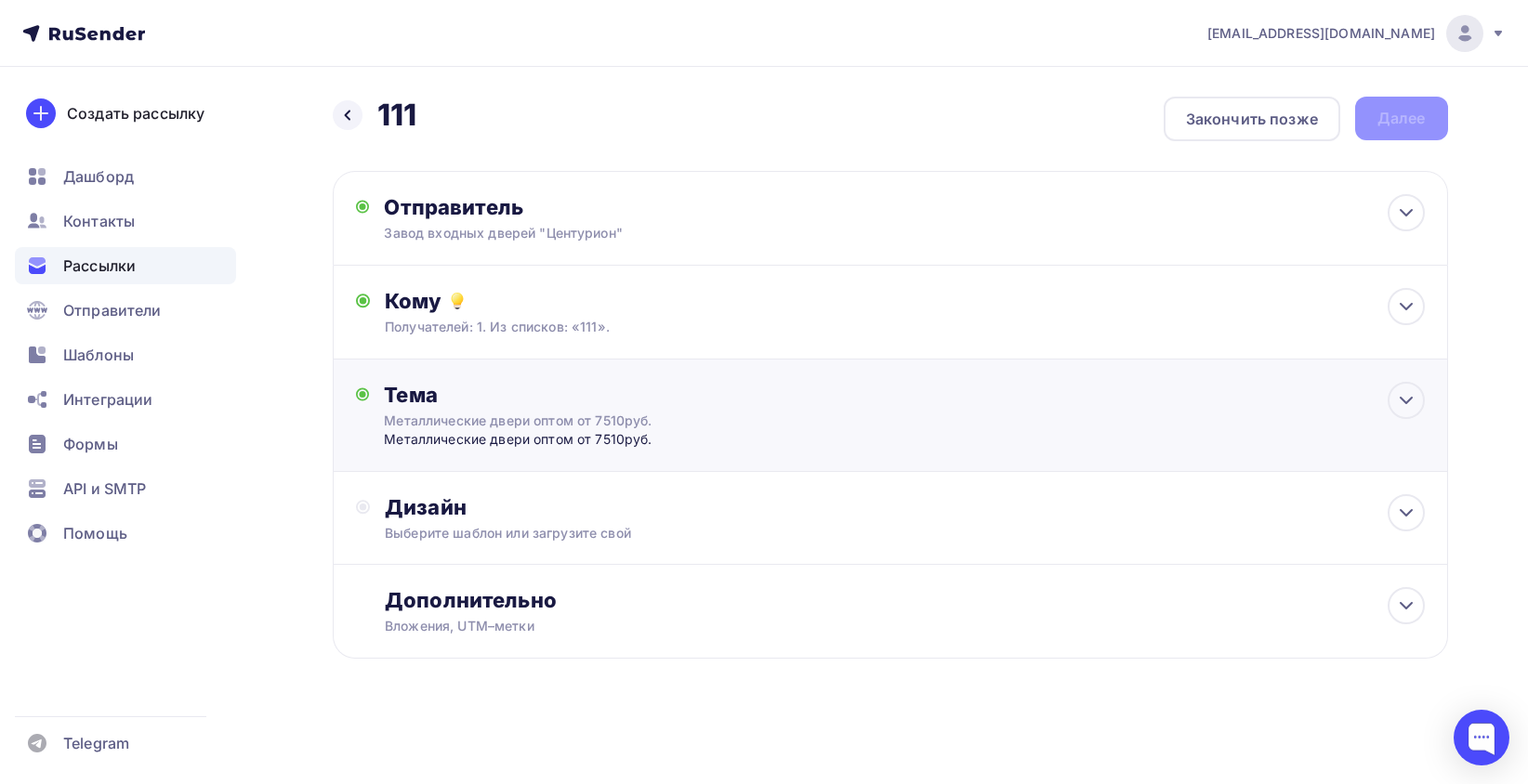
scroll to position [0, 0]
click at [515, 509] on div "Дизайн" at bounding box center [911, 506] width 1039 height 26
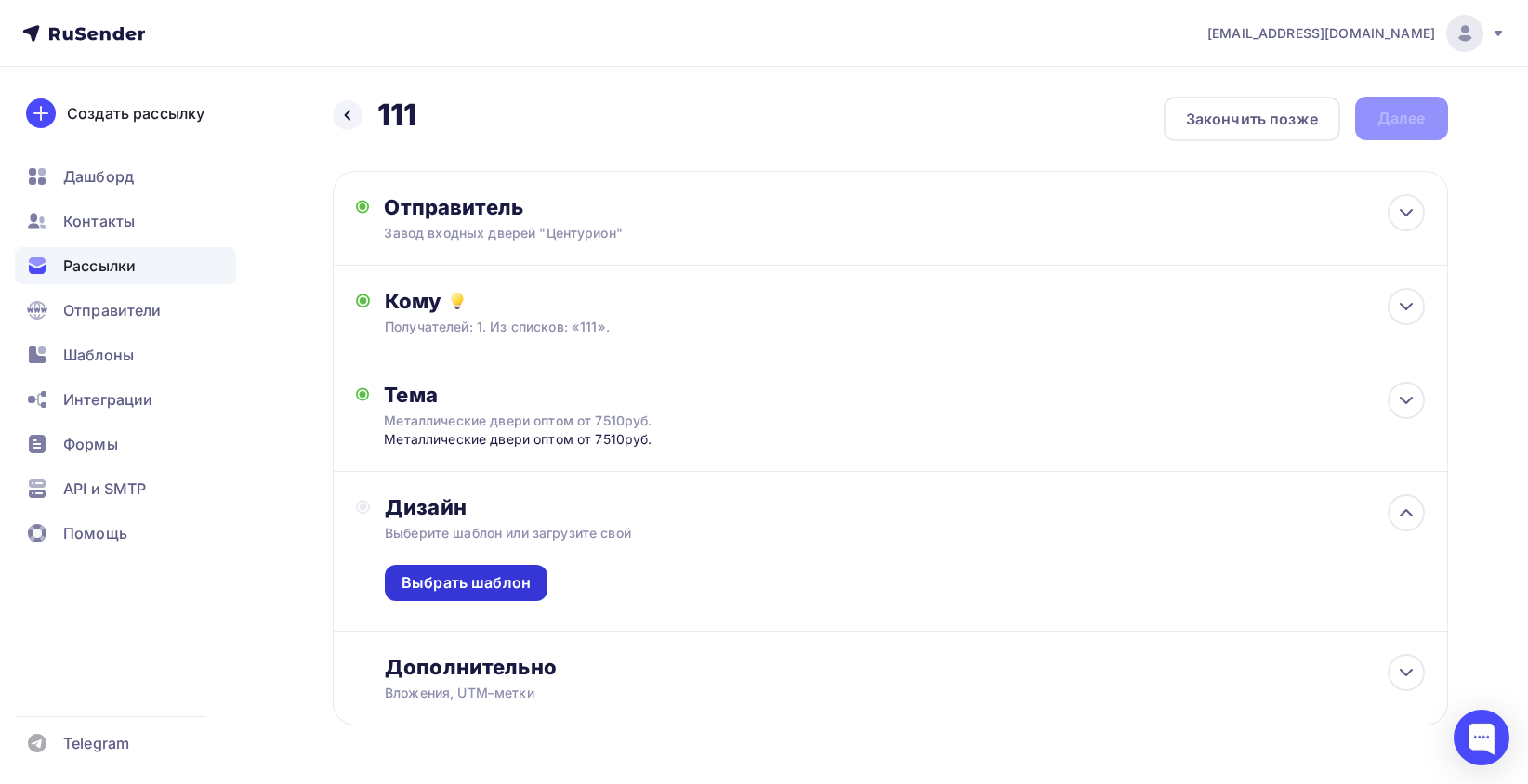
click at [469, 583] on div "Выбрать шаблон" at bounding box center [465, 583] width 129 height 21
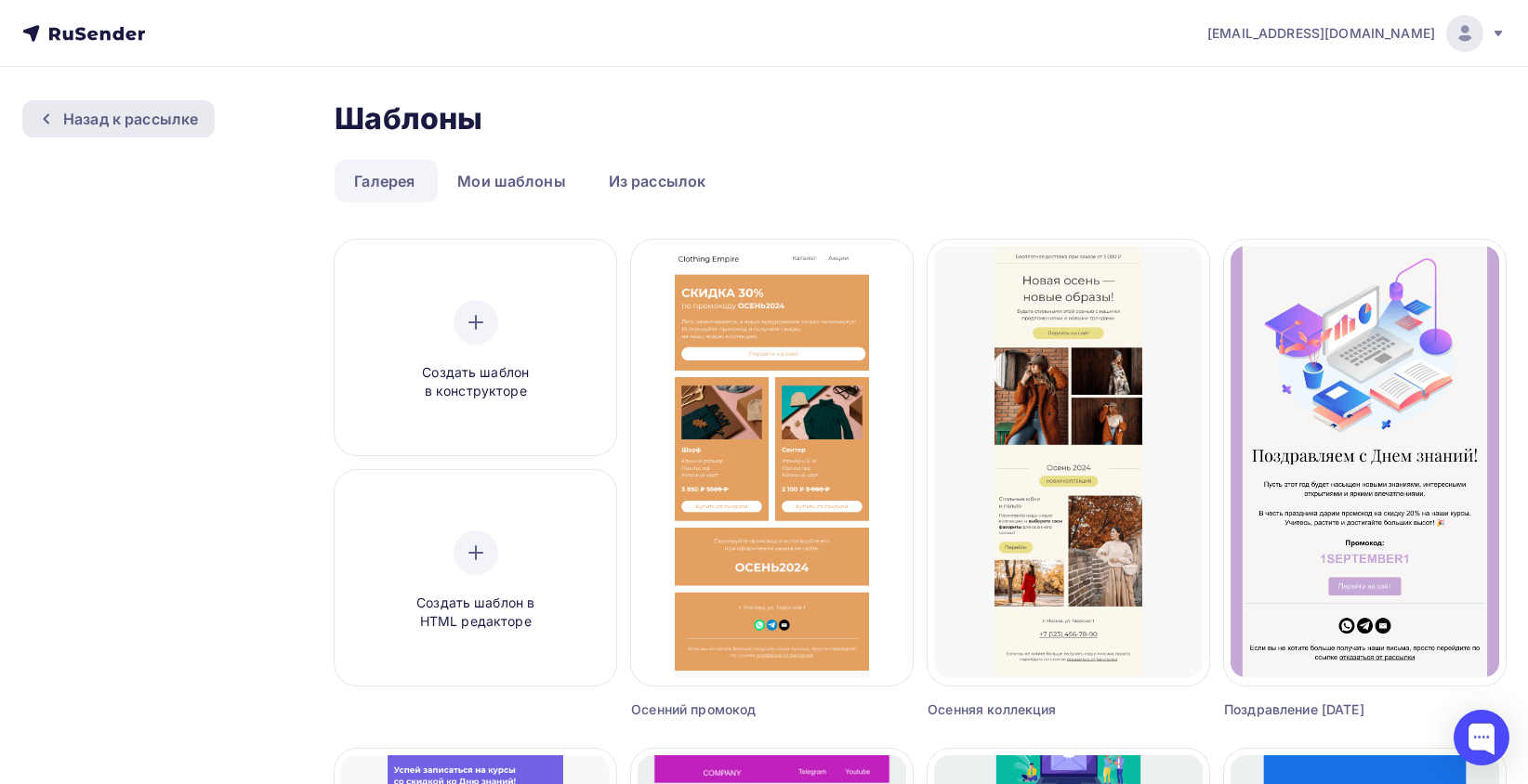
click at [84, 115] on div "Назад к рассылке" at bounding box center [130, 118] width 134 height 22
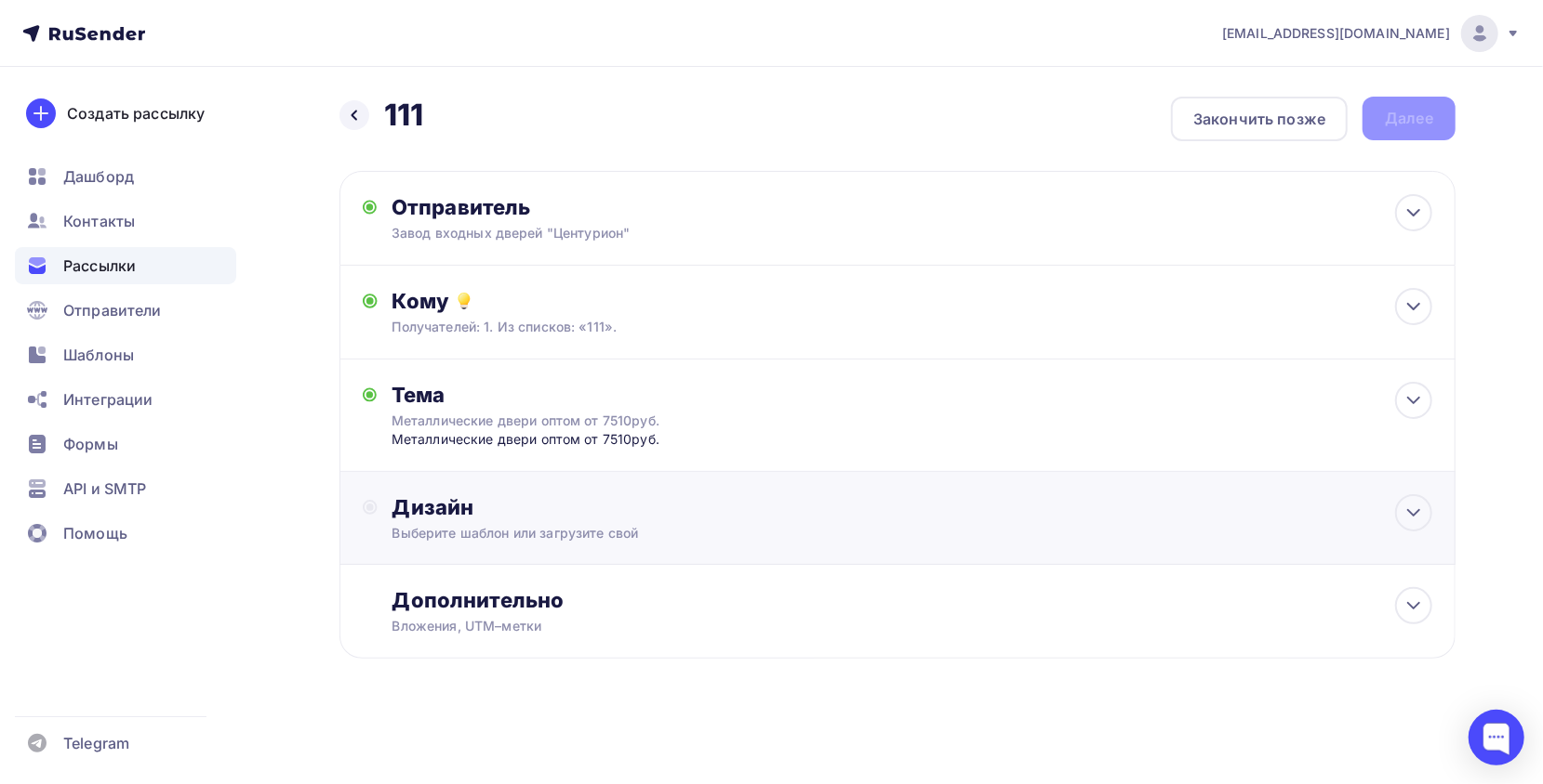
click at [649, 501] on div "Дизайн" at bounding box center [911, 506] width 1039 height 26
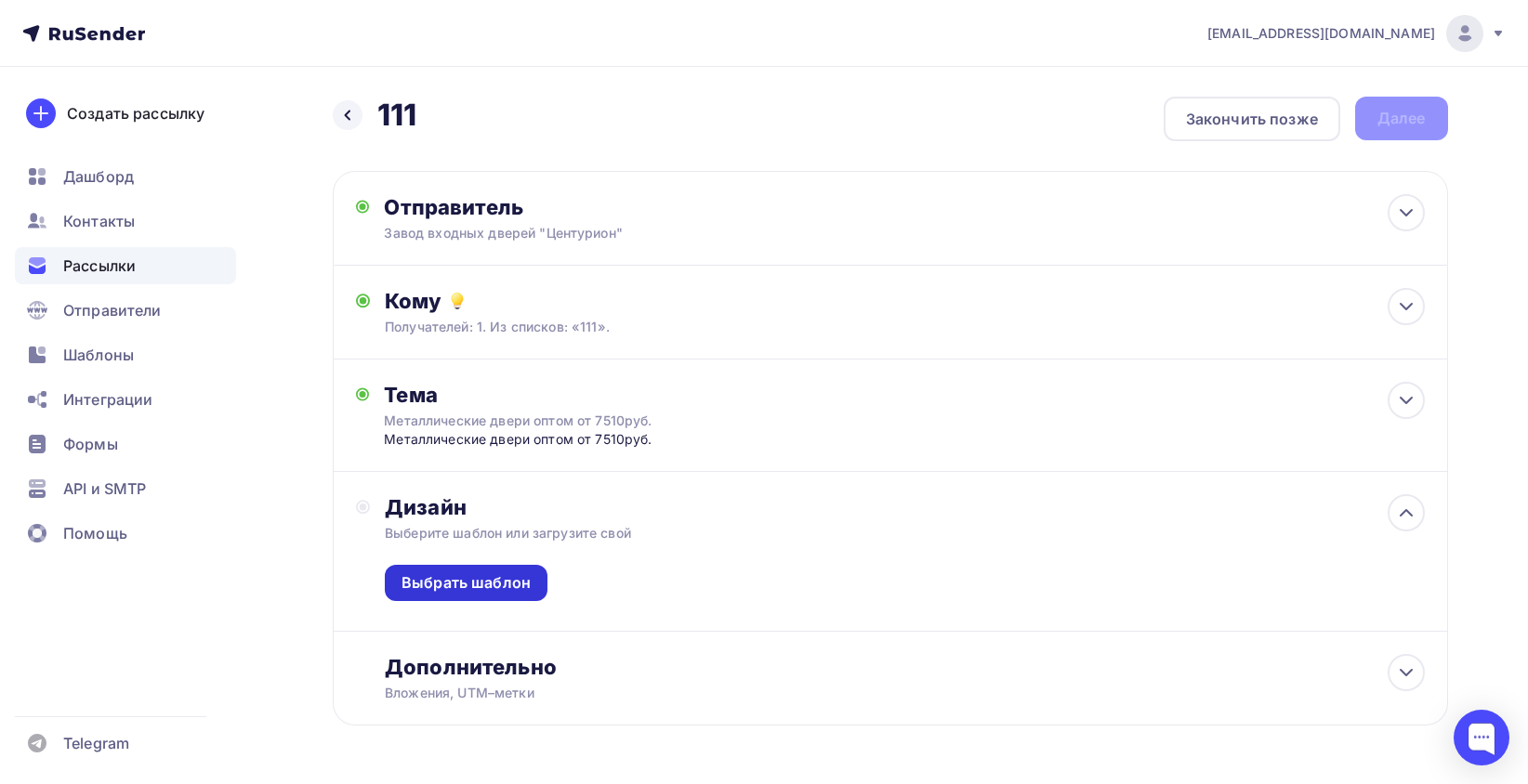
click at [492, 588] on div "Выбрать шаблон" at bounding box center [465, 583] width 129 height 21
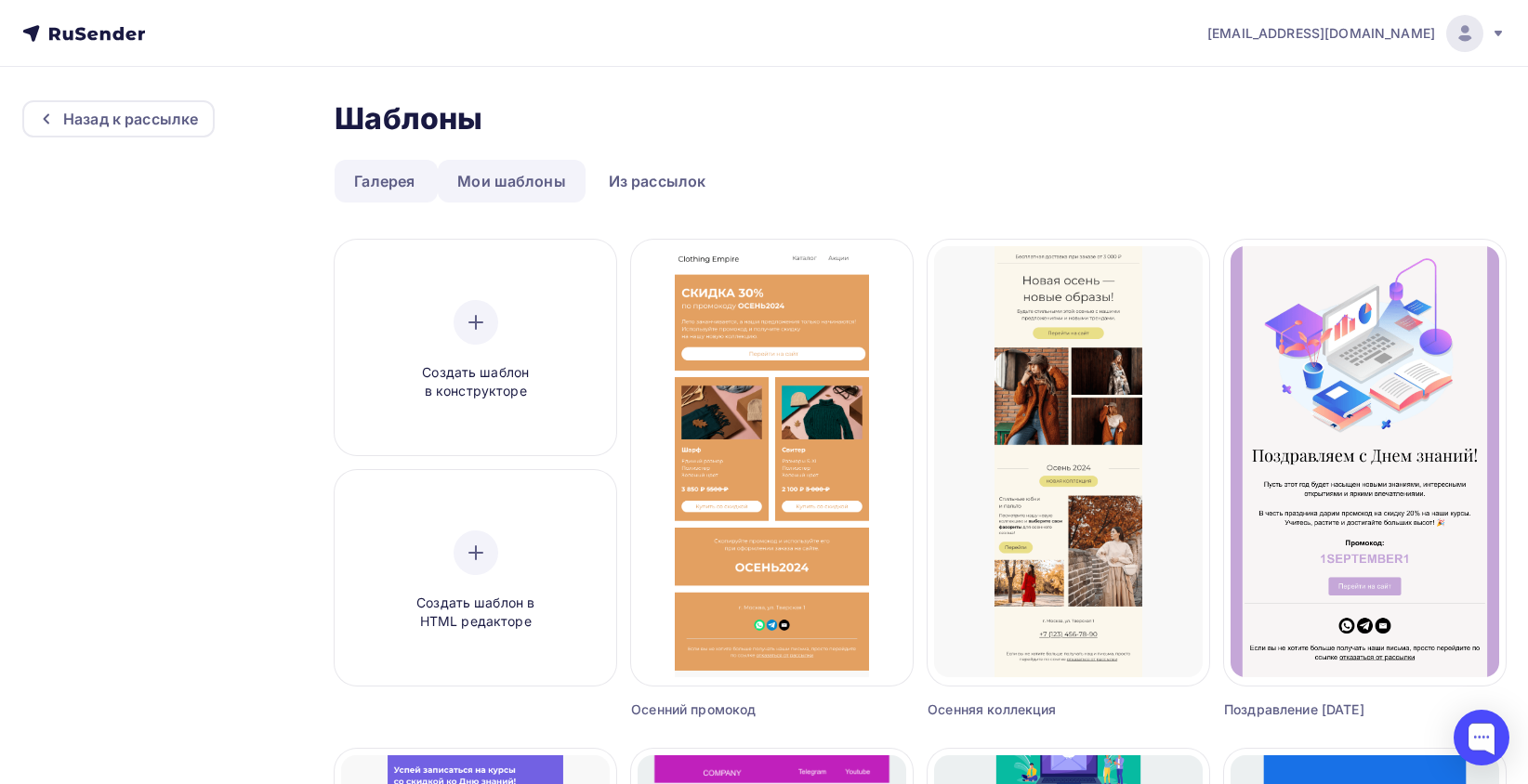
click at [545, 192] on link "Мои шаблоны" at bounding box center [511, 181] width 148 height 43
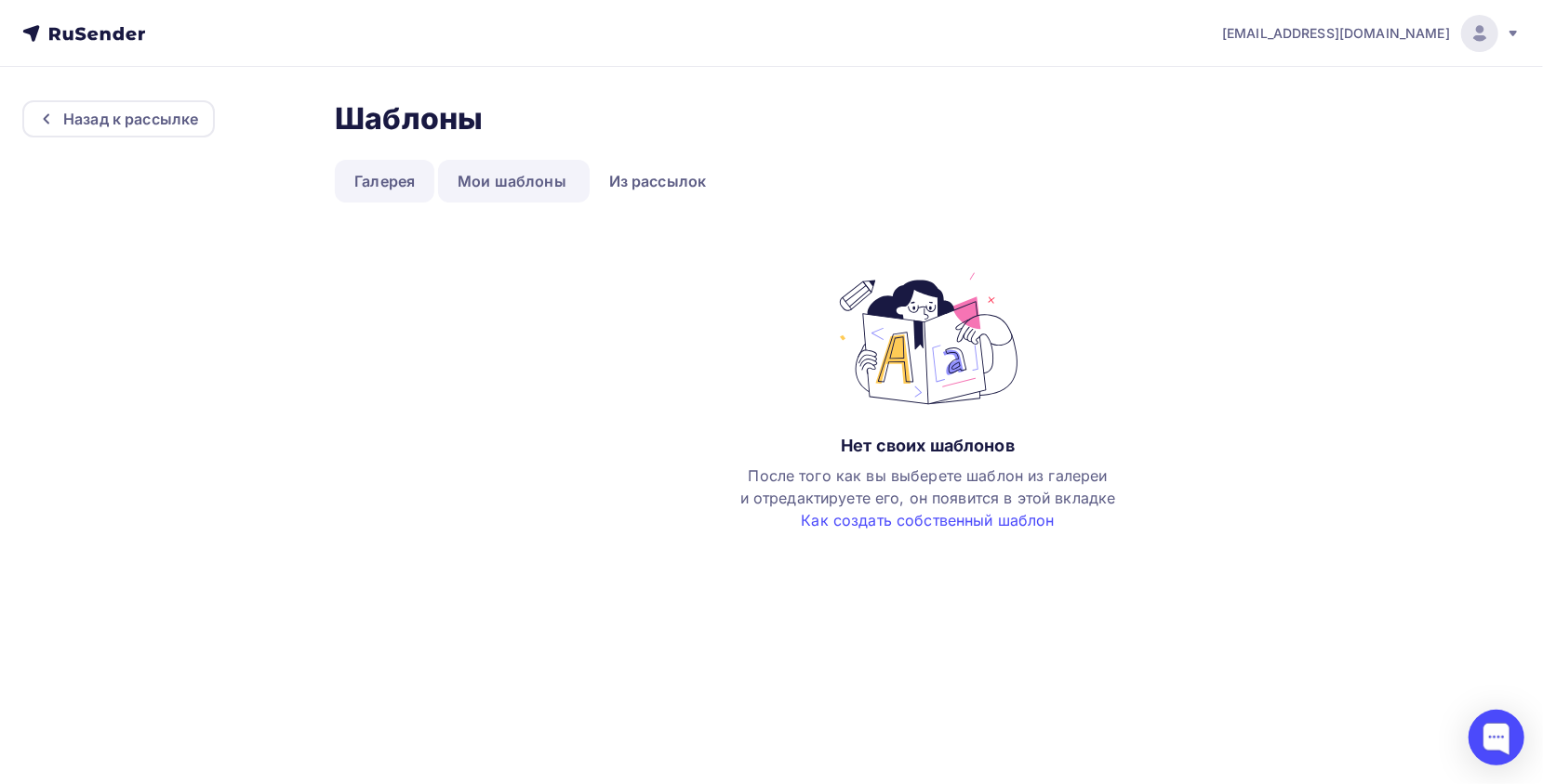
click at [410, 186] on link "Галерея" at bounding box center [385, 181] width 99 height 43
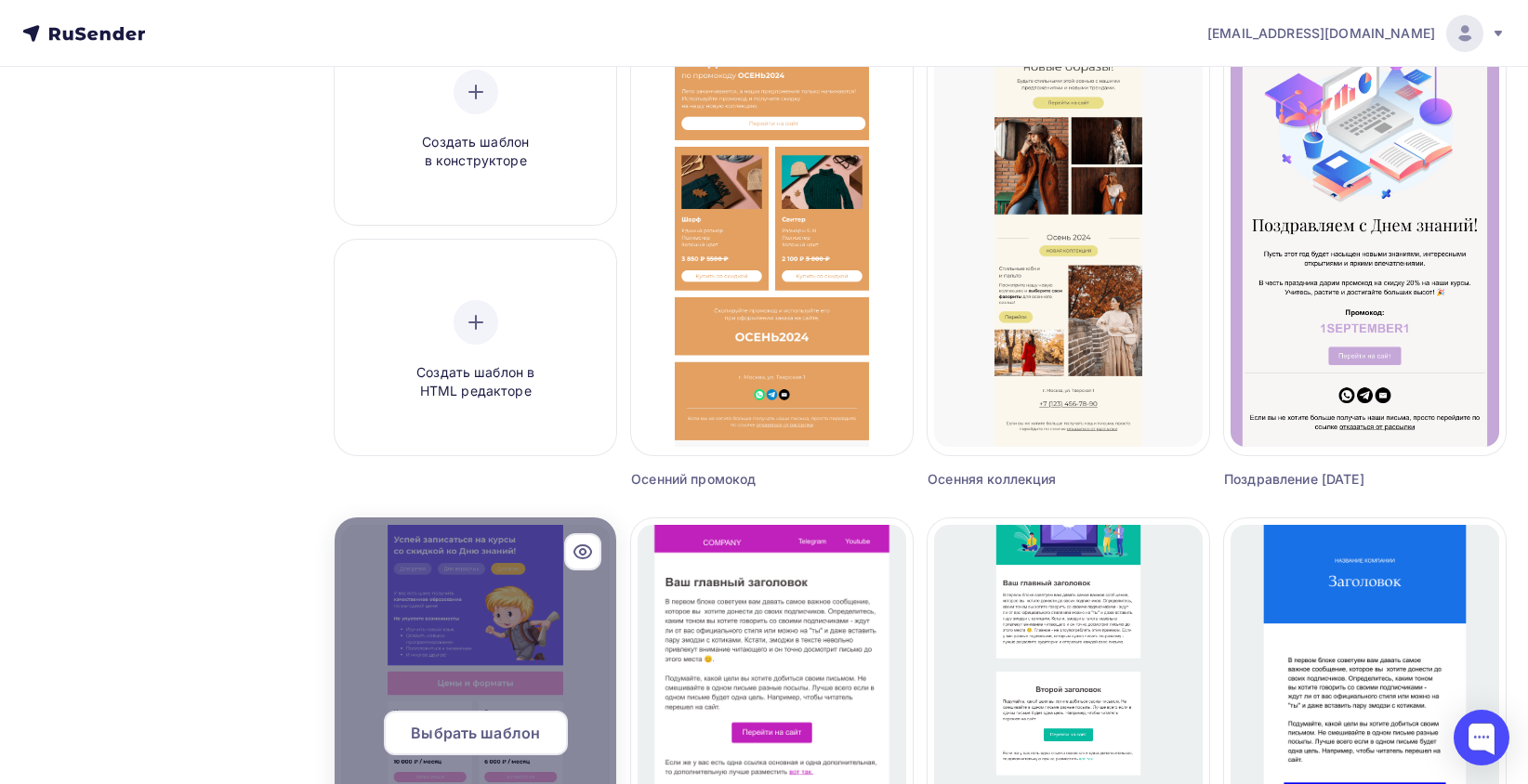
scroll to position [279, 0]
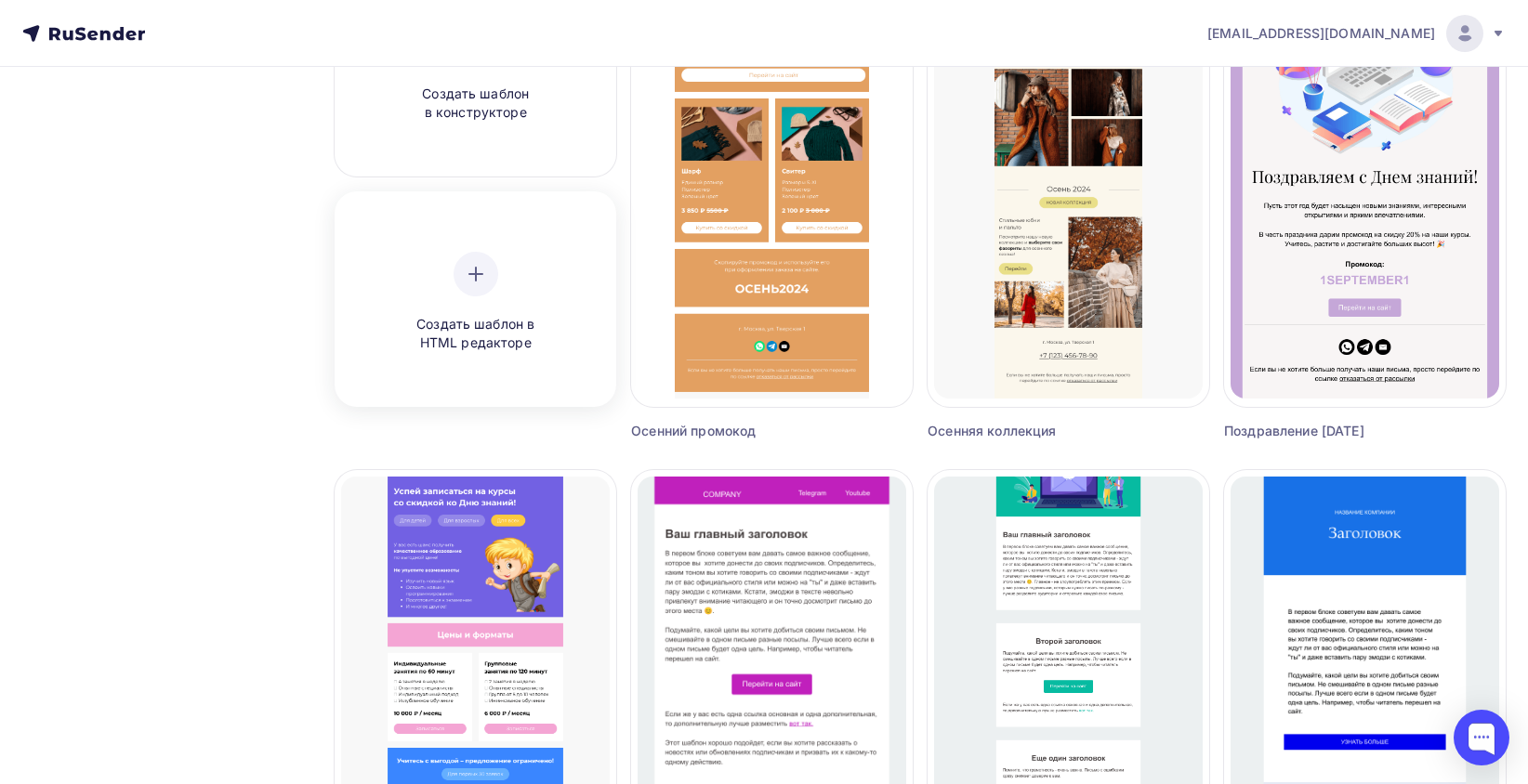
click at [496, 272] on div at bounding box center [476, 274] width 45 height 45
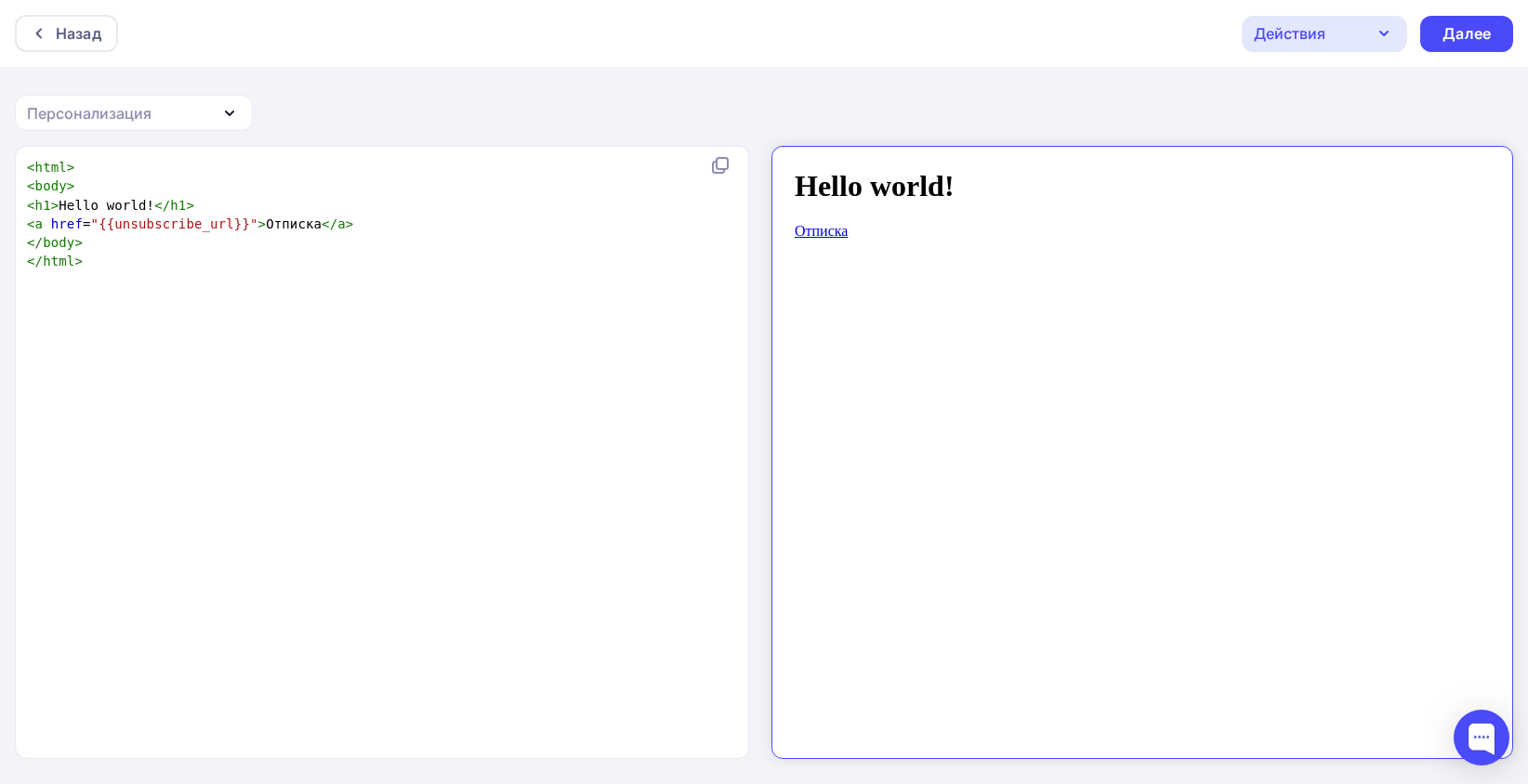
click at [137, 493] on div "xxxxxxxxxx < html > < body > < h1 > Hello world! </ h1 > < a href = "{{unsubscr…" at bounding box center [401, 476] width 756 height 643
type textarea "<html> <body> <h1>Hello world!</h1> <a href="{{unsubscribe_url}}">Отписка</a> <…"
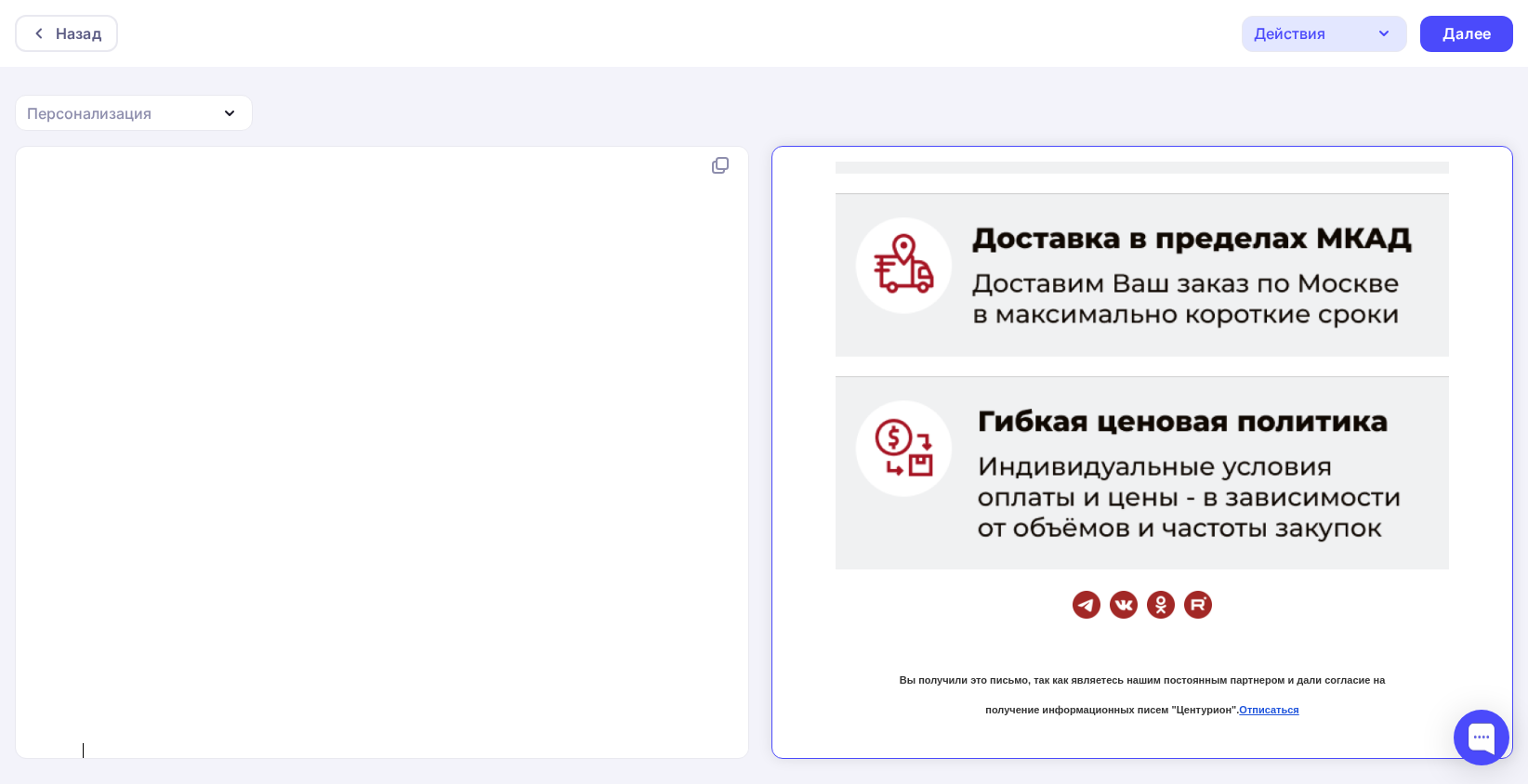
scroll to position [0, 0]
click at [1458, 37] on div "Далее" at bounding box center [1466, 33] width 49 height 21
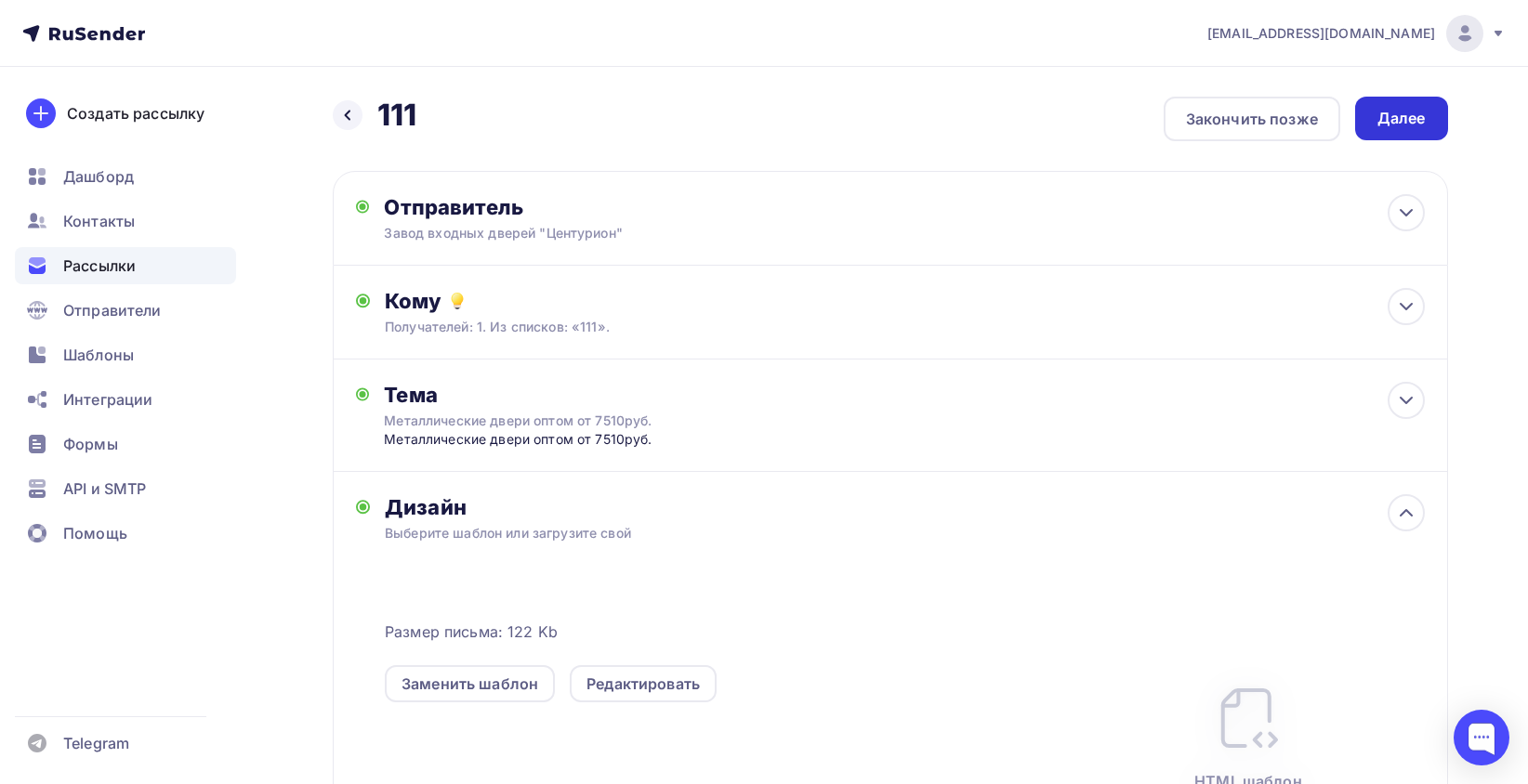
click at [1399, 109] on div "Далее" at bounding box center [1401, 118] width 49 height 21
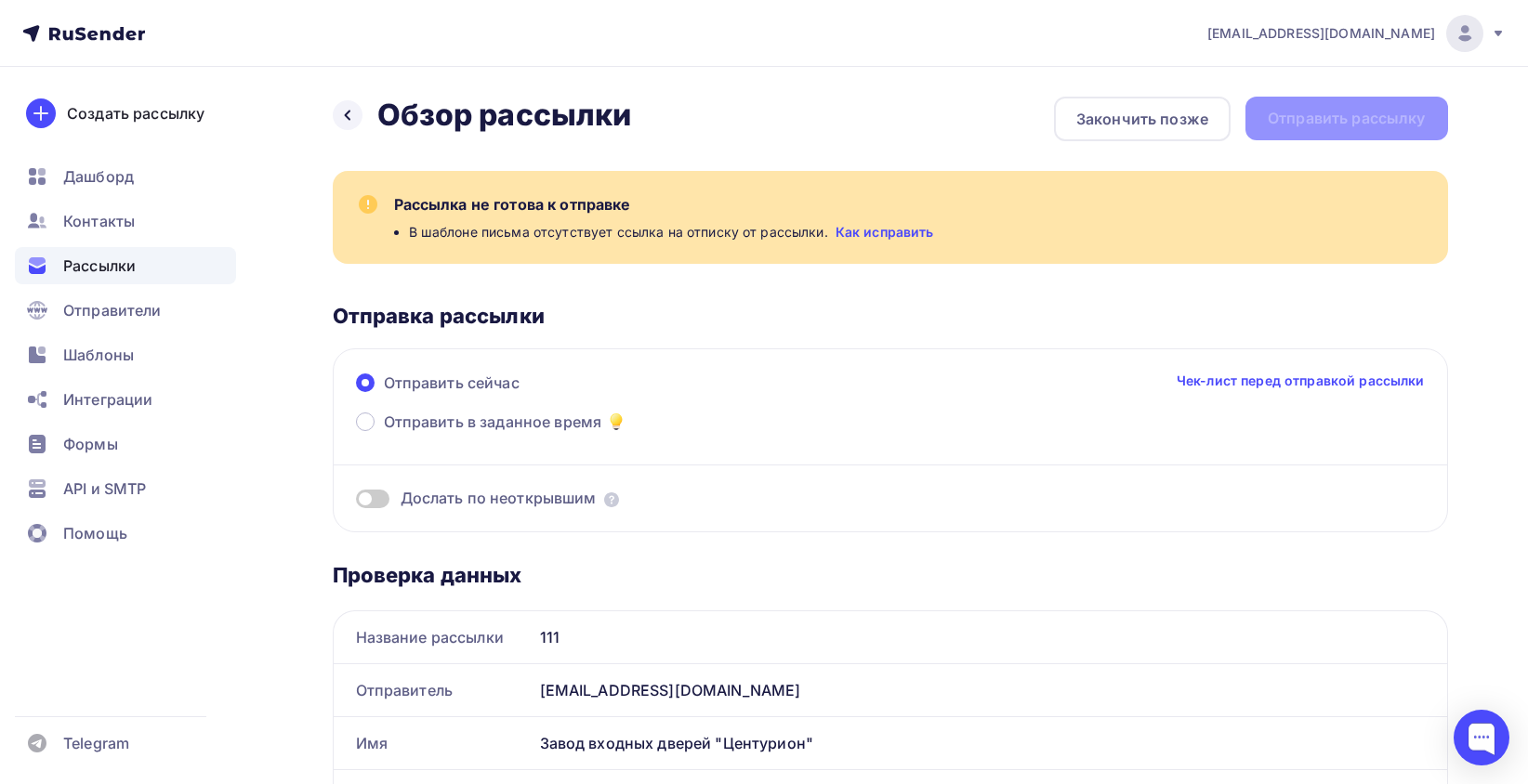
click at [892, 233] on link "Как исправить" at bounding box center [884, 232] width 98 height 18
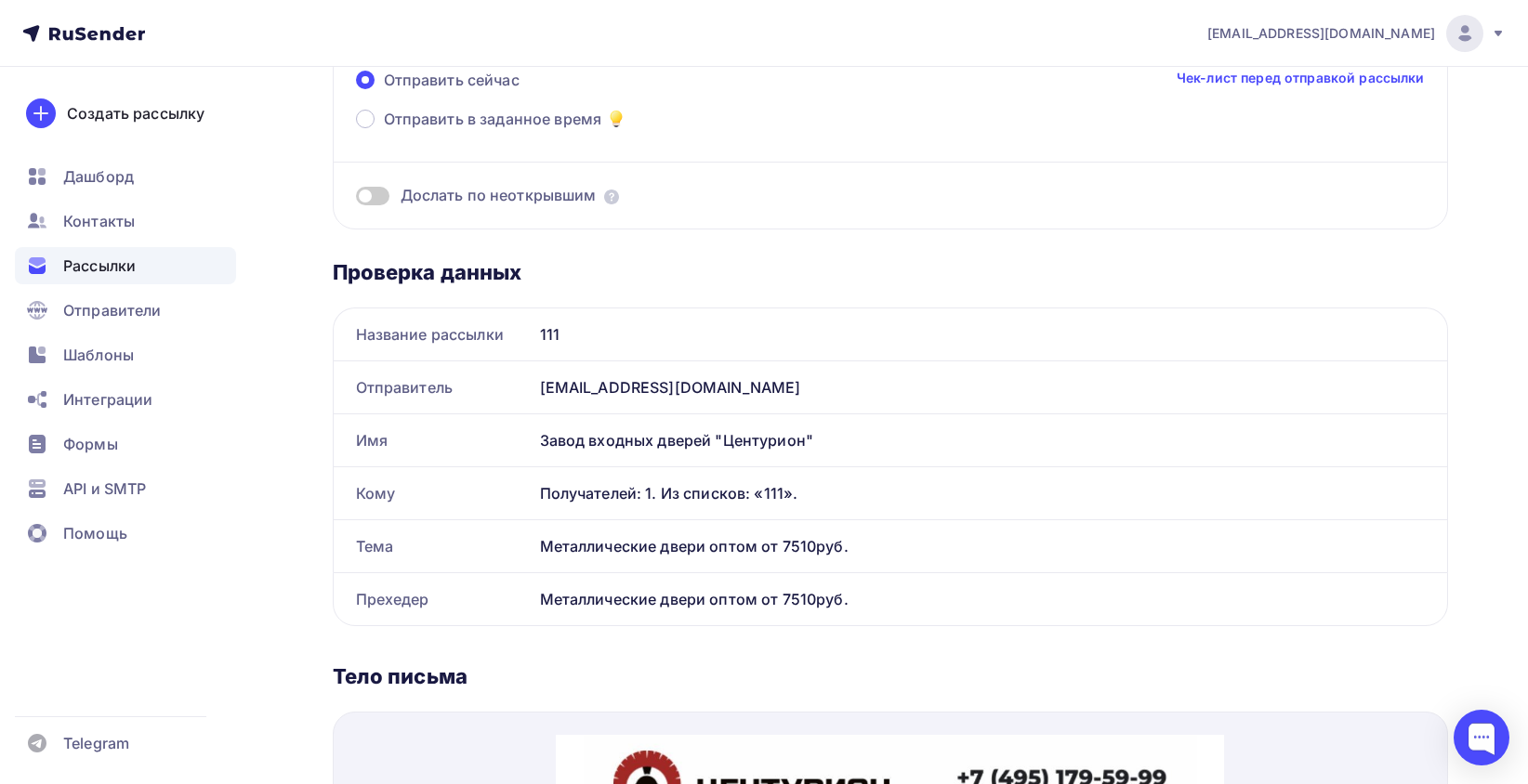
scroll to position [186, 0]
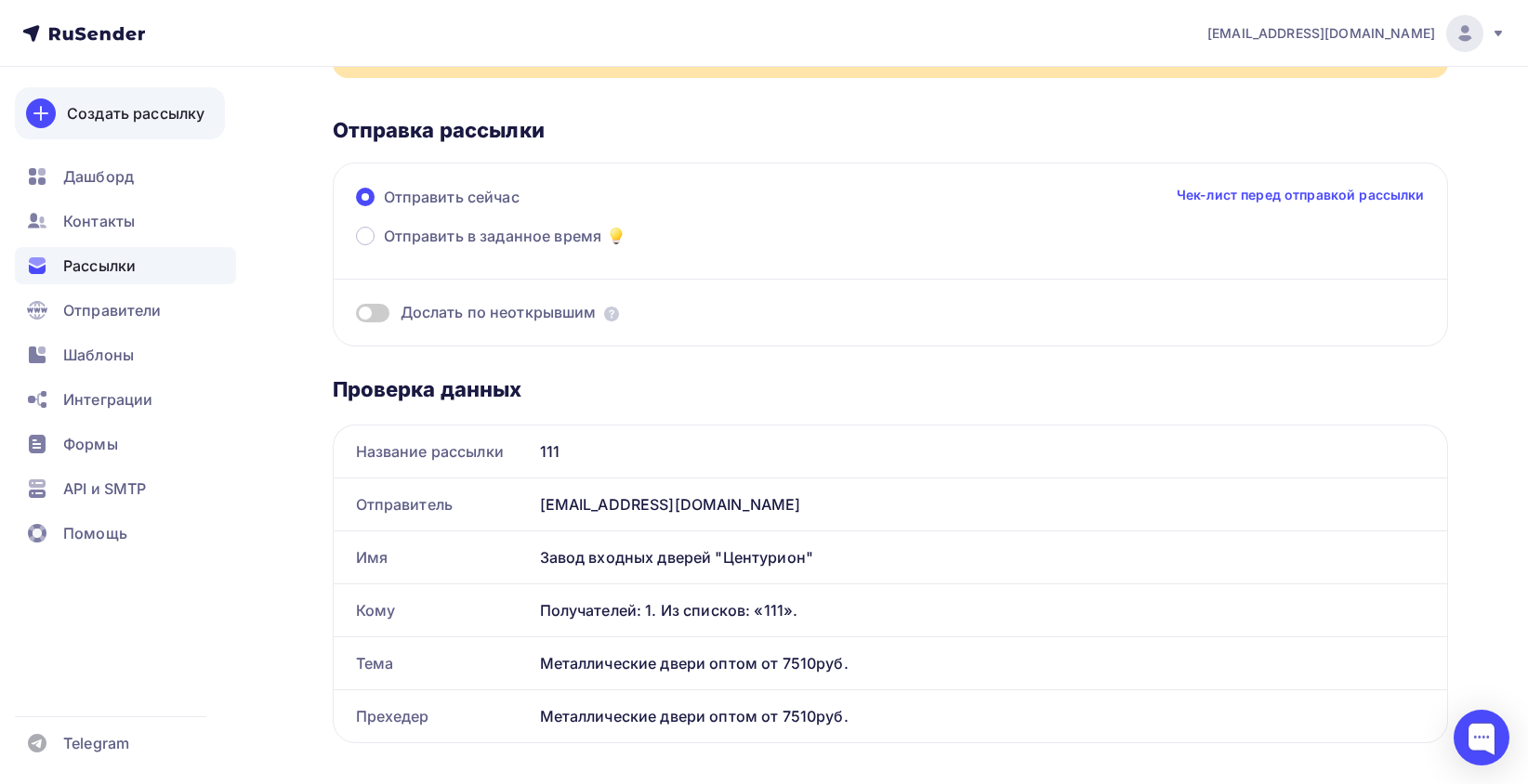
click at [193, 108] on div "Создать рассылку" at bounding box center [135, 113] width 137 height 22
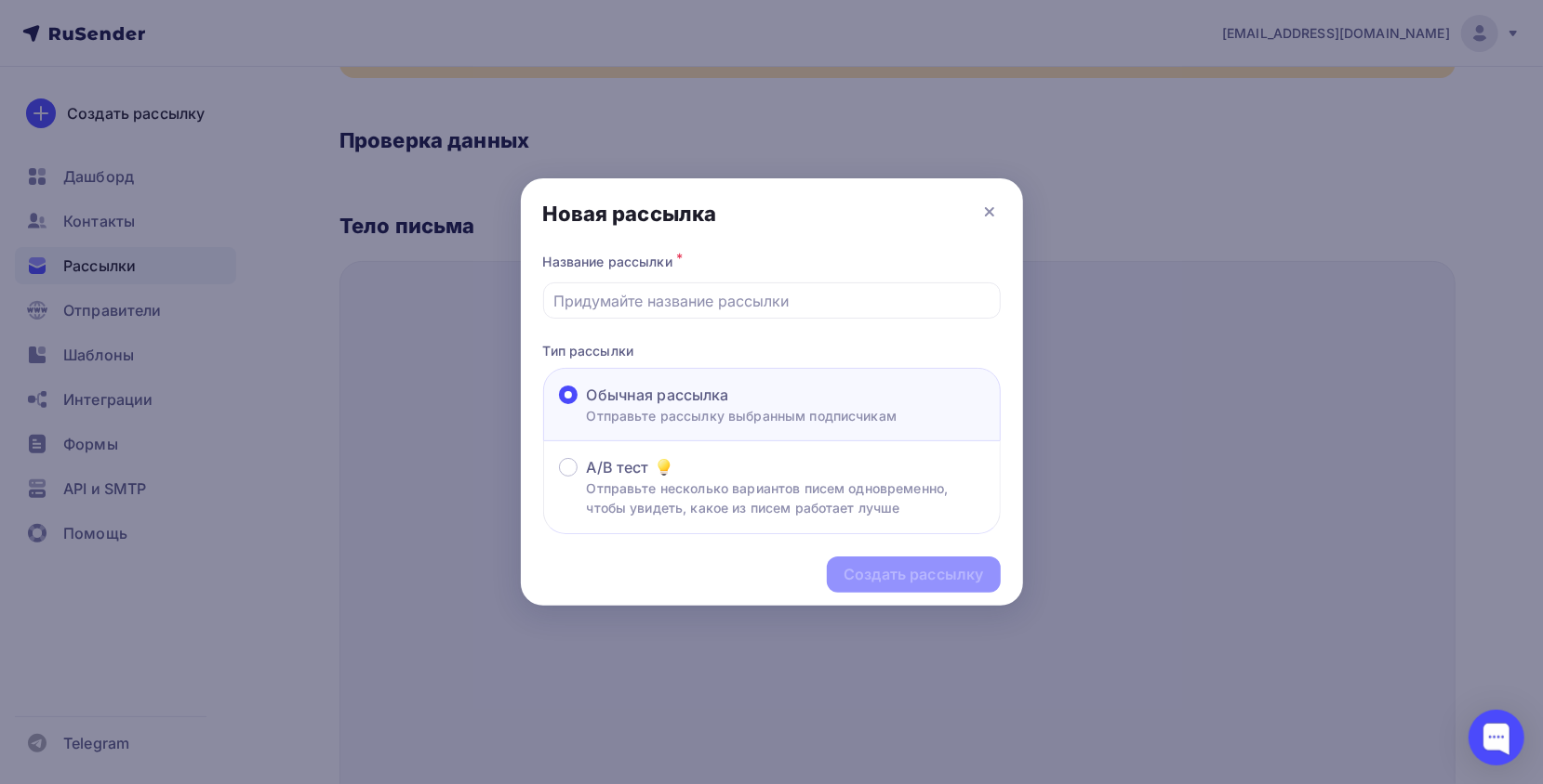
click at [963, 202] on div "Новая рассылка" at bounding box center [772, 214] width 502 height 71
click at [993, 216] on icon at bounding box center [989, 211] width 22 height 22
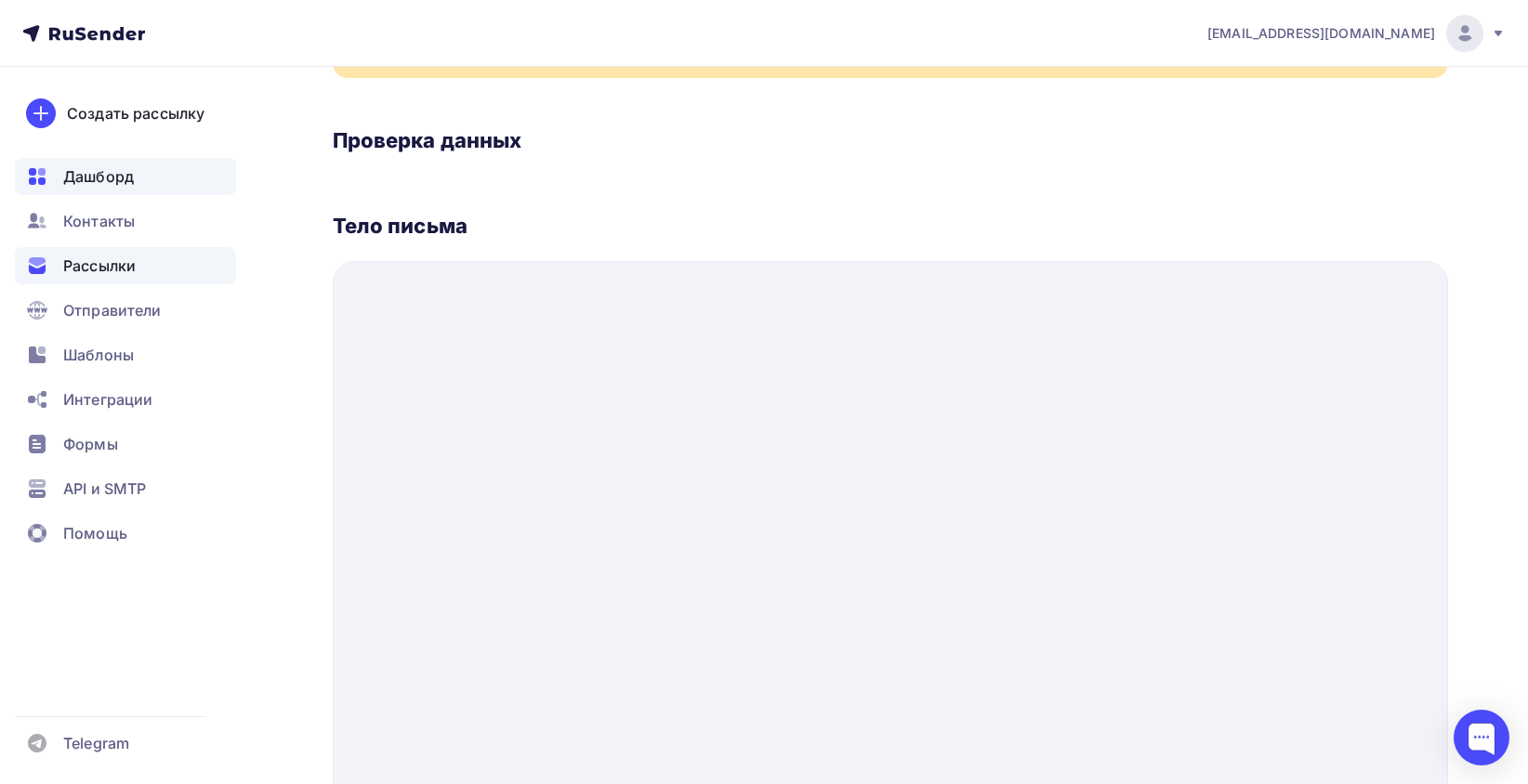
click at [146, 187] on div "Дашборд" at bounding box center [126, 176] width 221 height 37
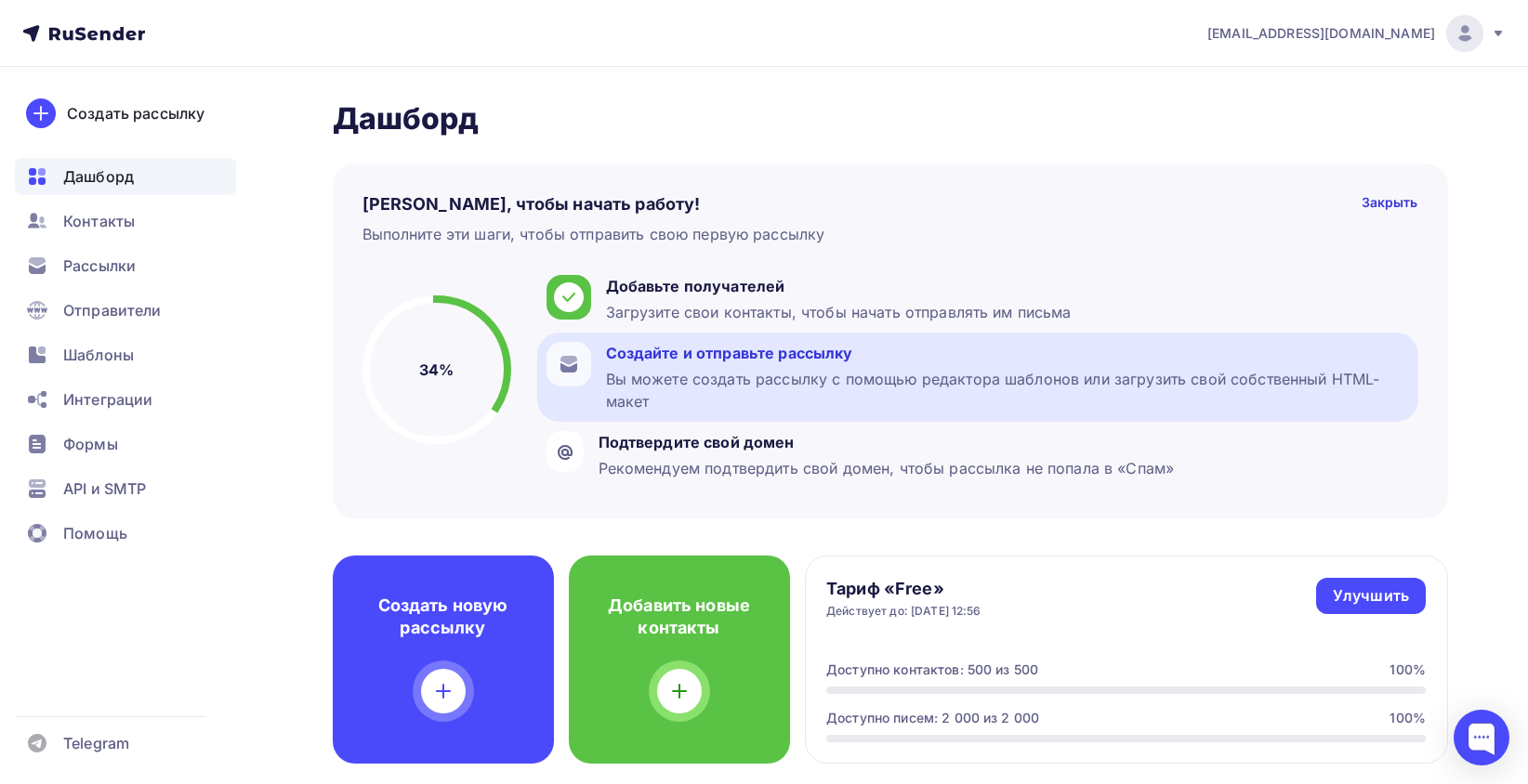
click at [821, 361] on div "Создайте и отправьте рассылку" at bounding box center [1007, 353] width 803 height 22
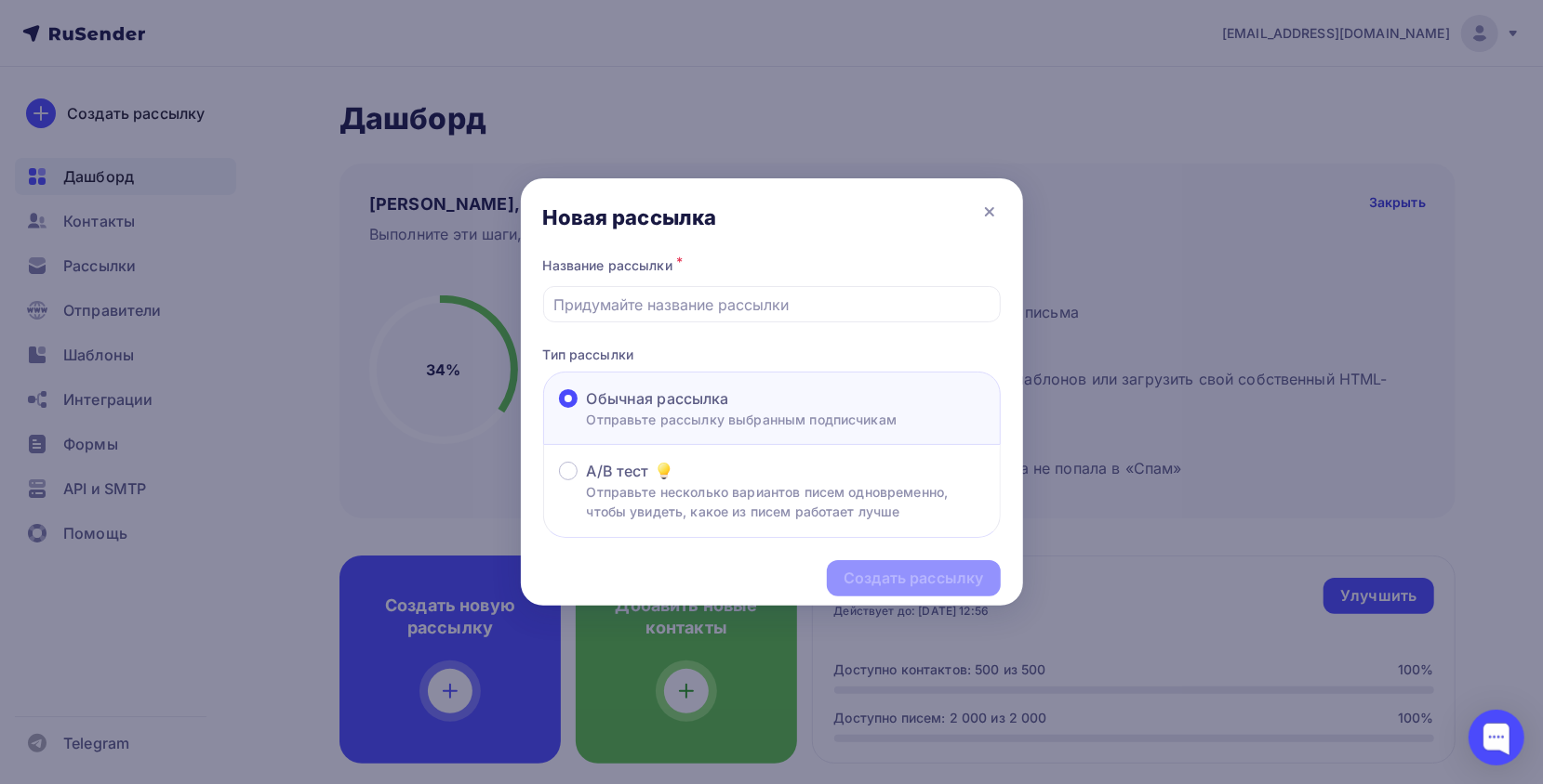
click at [972, 212] on div "Новая рассылка" at bounding box center [772, 216] width 502 height 74
click at [995, 213] on icon at bounding box center [989, 211] width 22 height 22
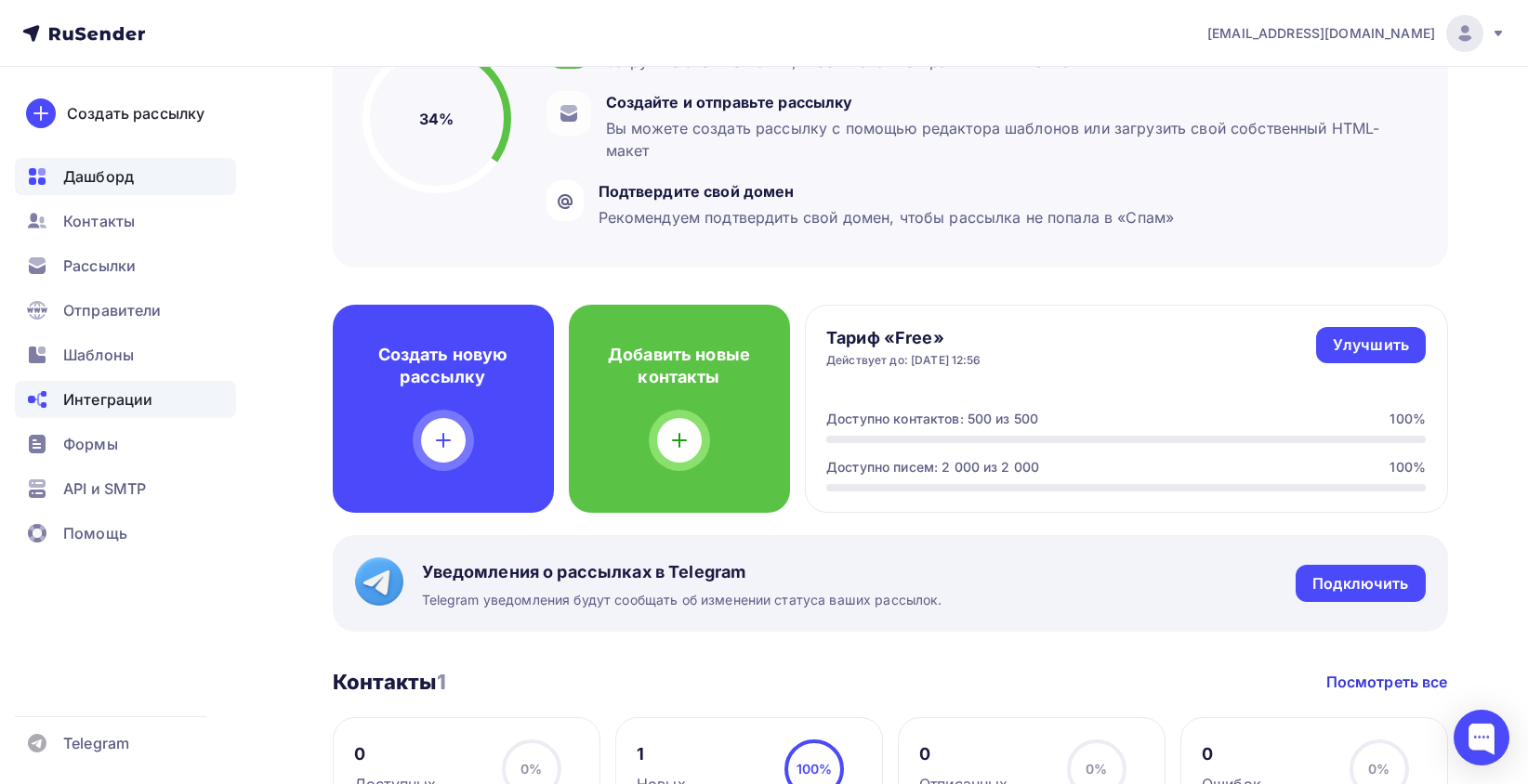
scroll to position [219, 0]
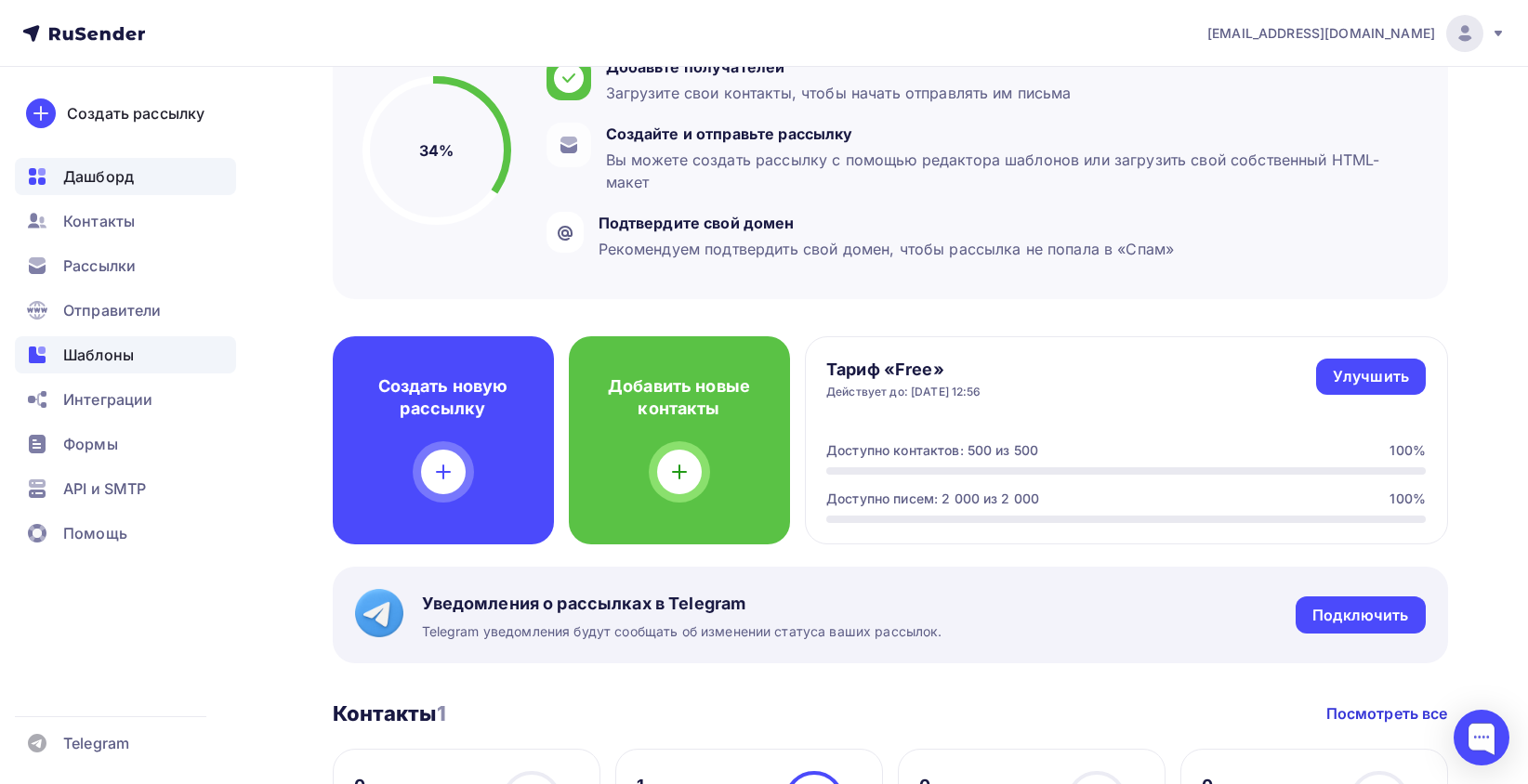
click at [132, 353] on span "Шаблоны" at bounding box center [98, 355] width 71 height 22
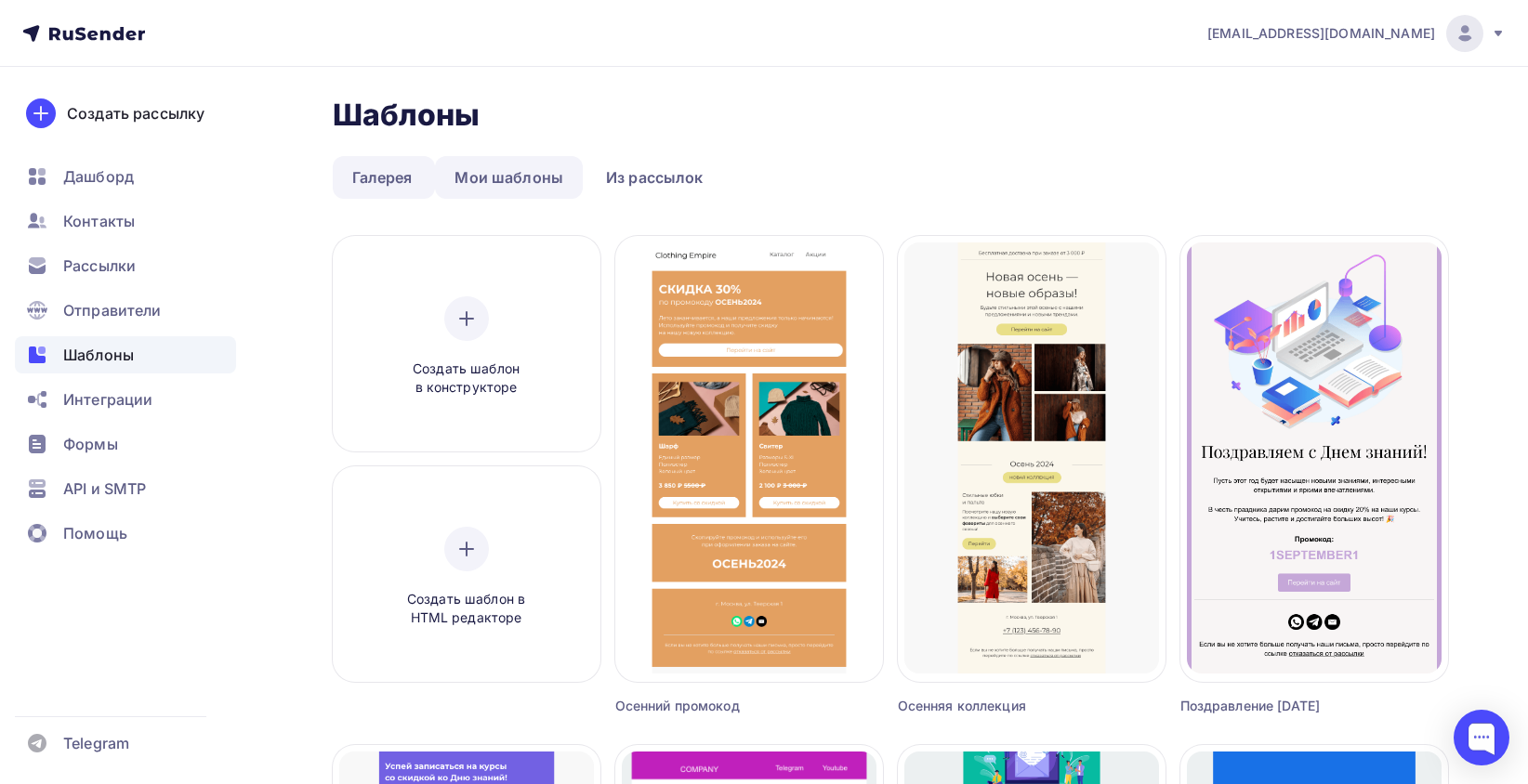
click at [500, 174] on link "Мои шаблоны" at bounding box center [508, 177] width 148 height 43
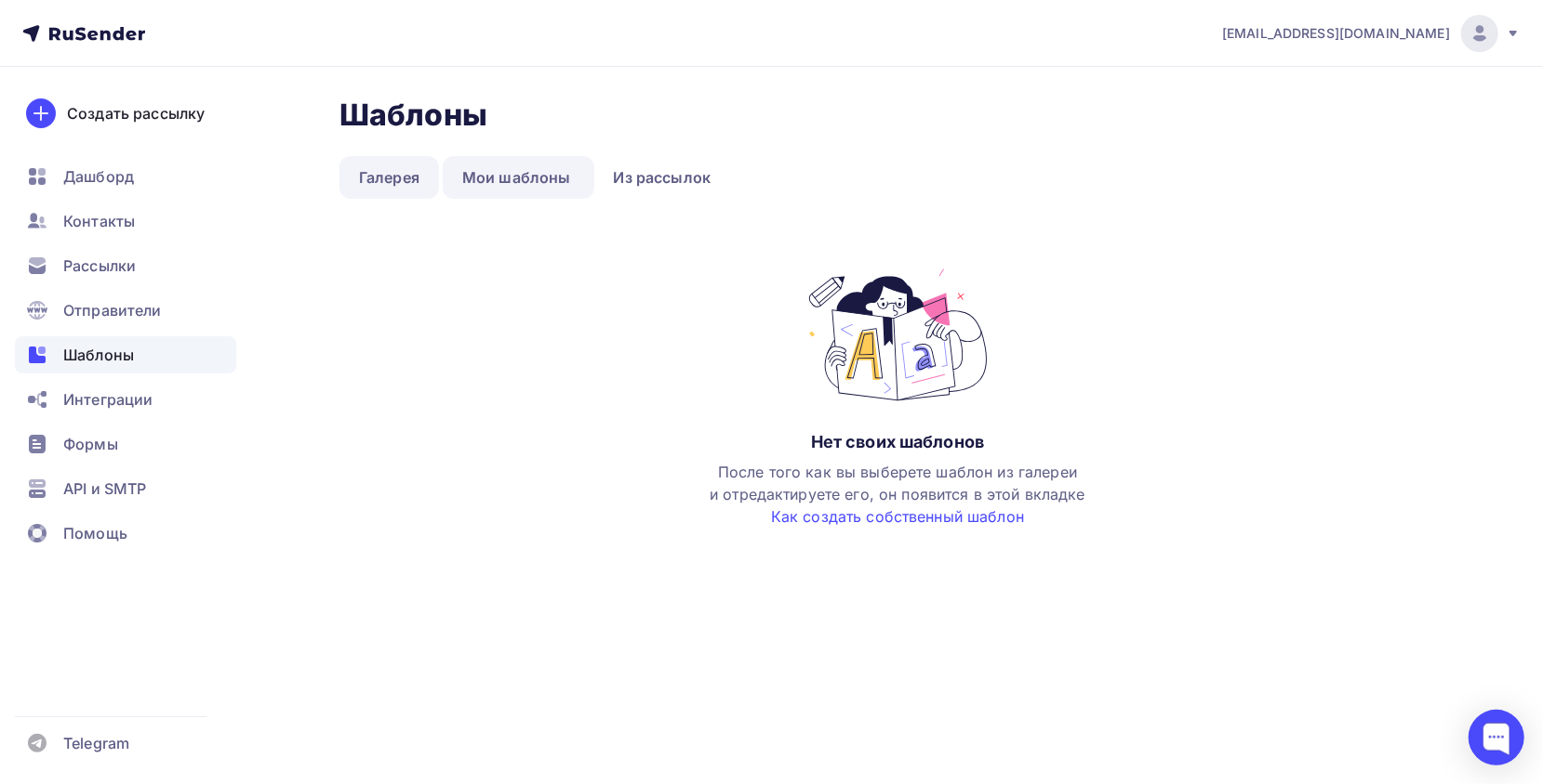
click at [384, 166] on link "Галерея" at bounding box center [389, 177] width 99 height 43
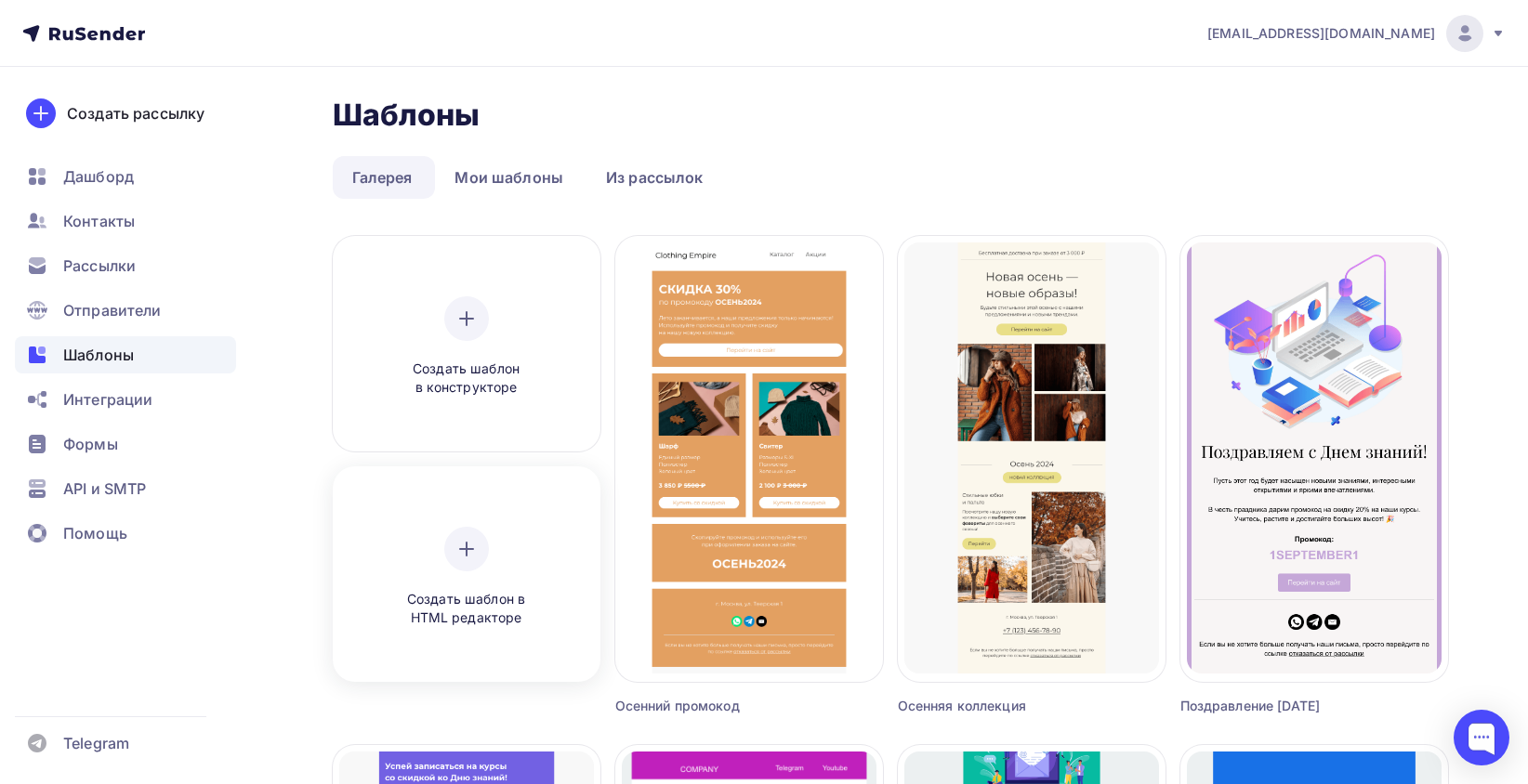
click at [468, 521] on div "Создать шаблон в HTML редакторе" at bounding box center [466, 577] width 255 height 208
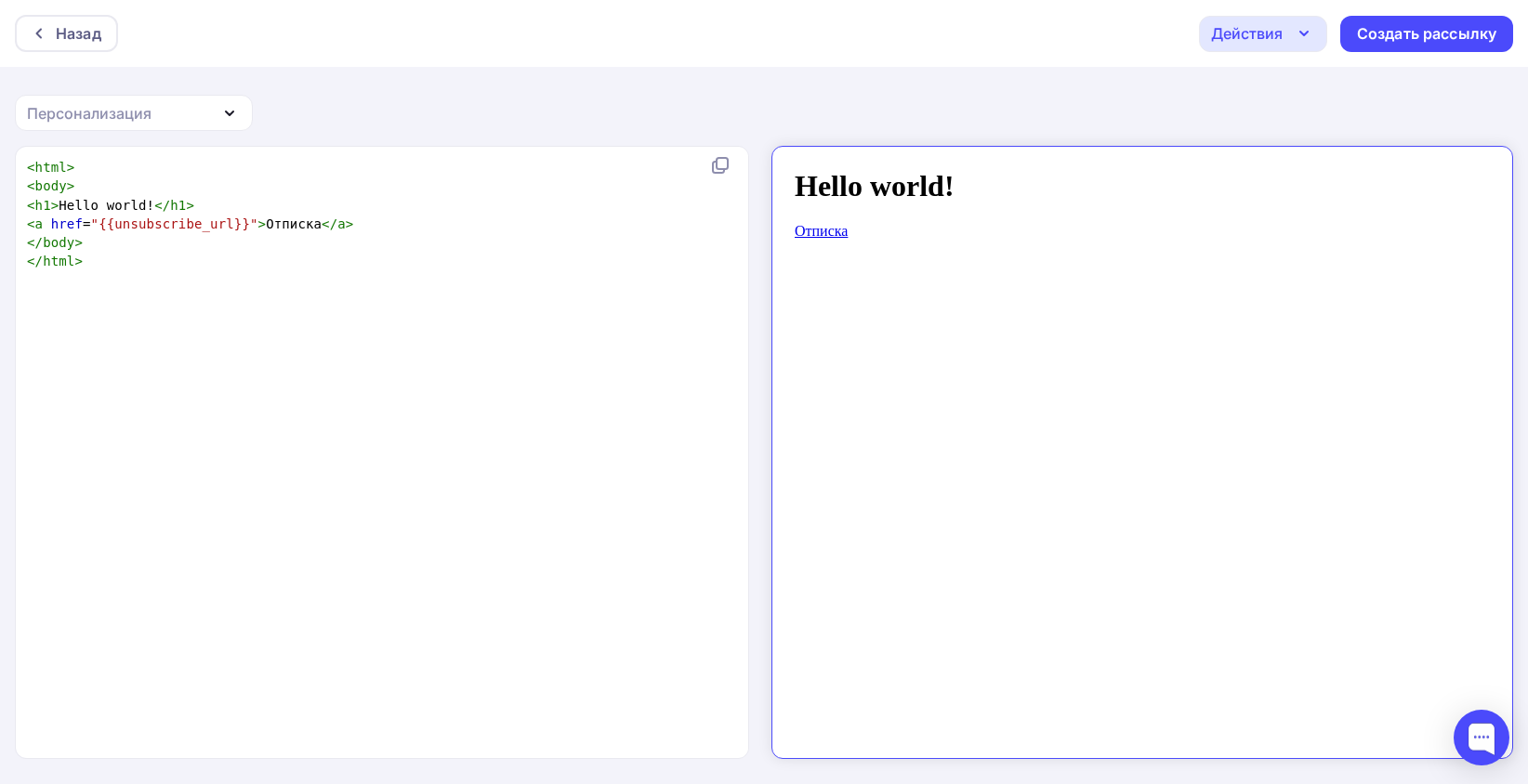
scroll to position [6, 0]
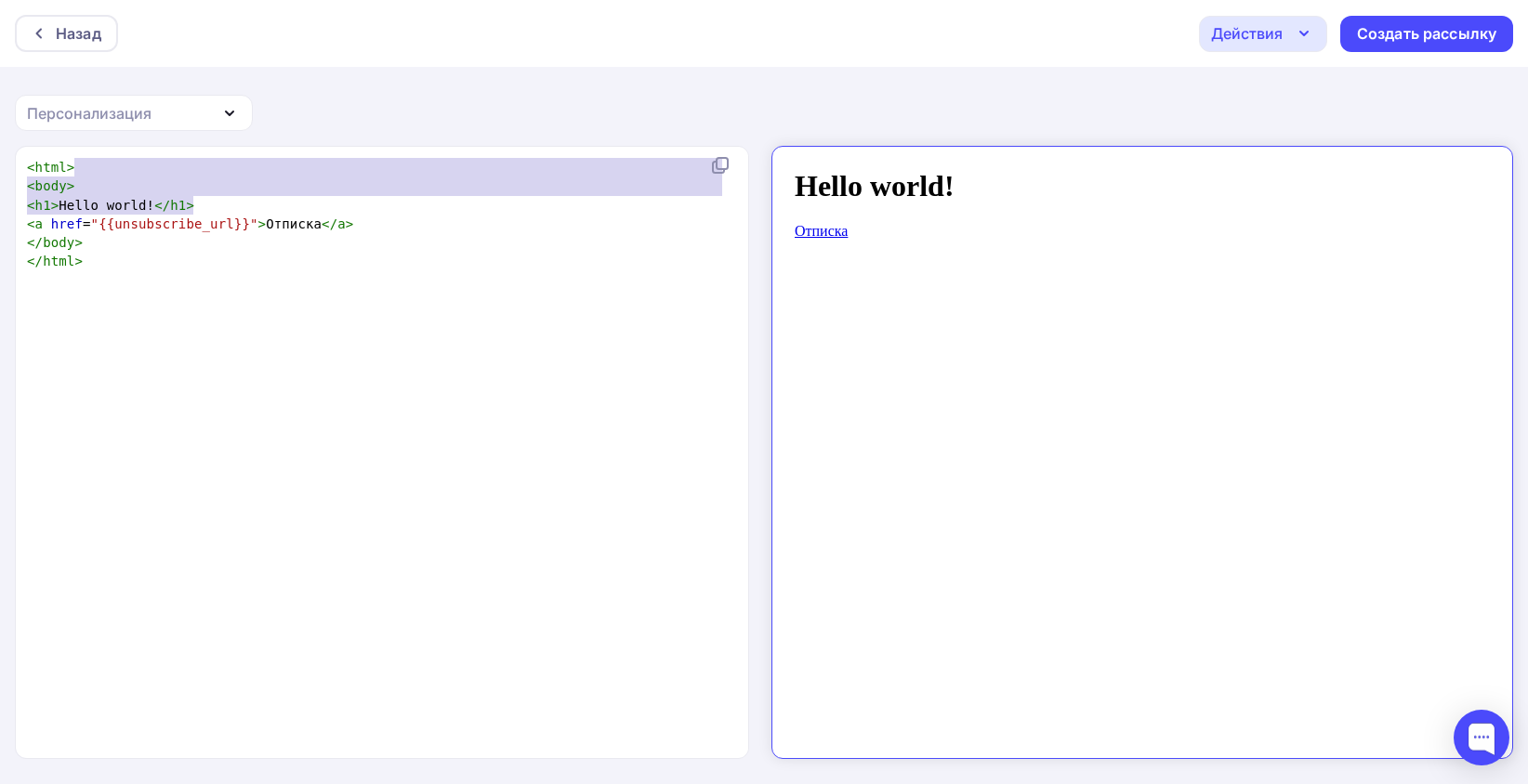
type textarea "<html> <body> <h1>Hello world!</h1>"
drag, startPoint x: 330, startPoint y: 197, endPoint x: 9, endPoint y: 156, distance: 323.6
click at [9, 156] on div "<html> <body> <h1>Hello world!</h1> x < html > < body > < h1 > Hello world! </ …" at bounding box center [764, 465] width 1528 height 639
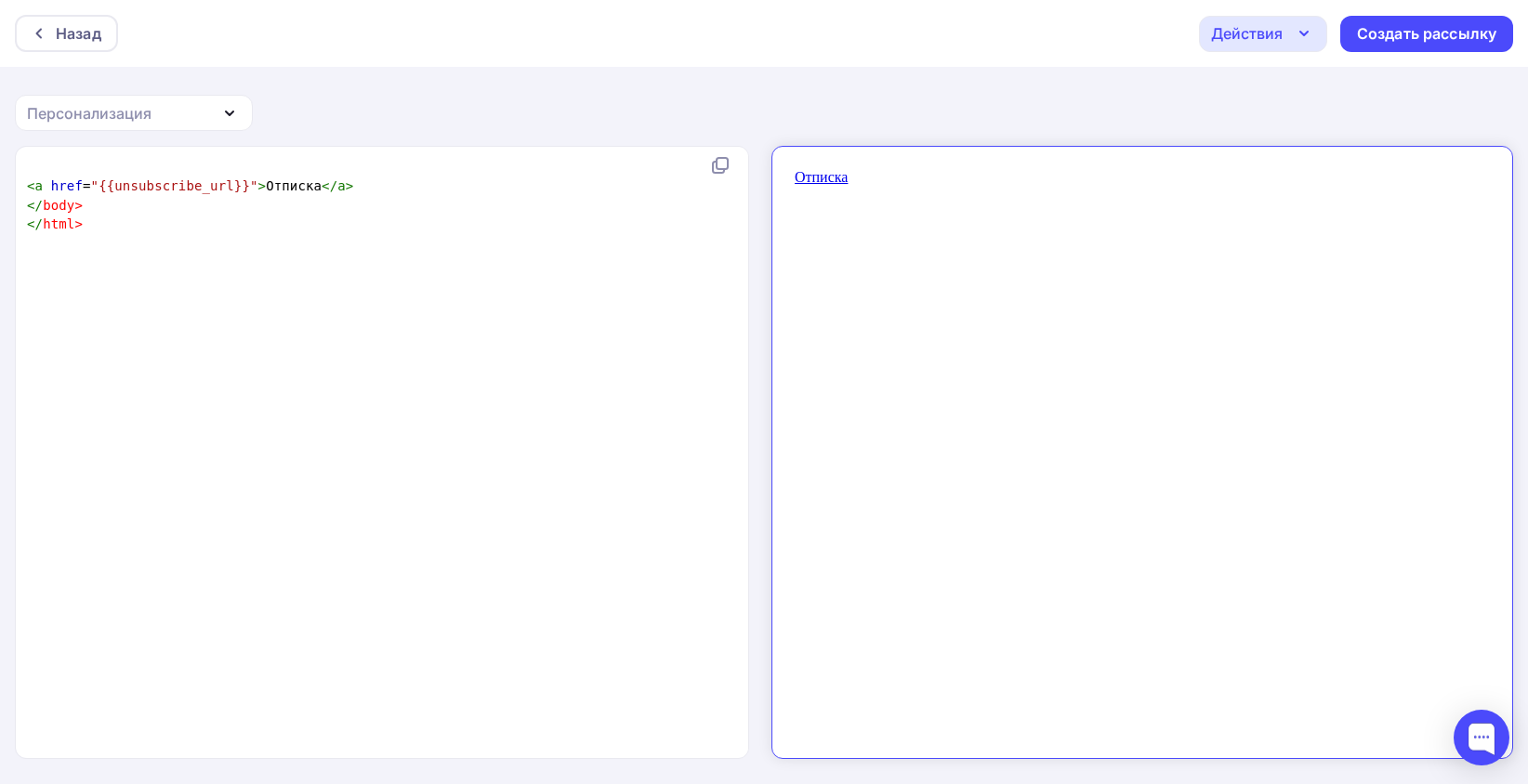
click at [161, 167] on pre "​" at bounding box center [385, 167] width 725 height 18
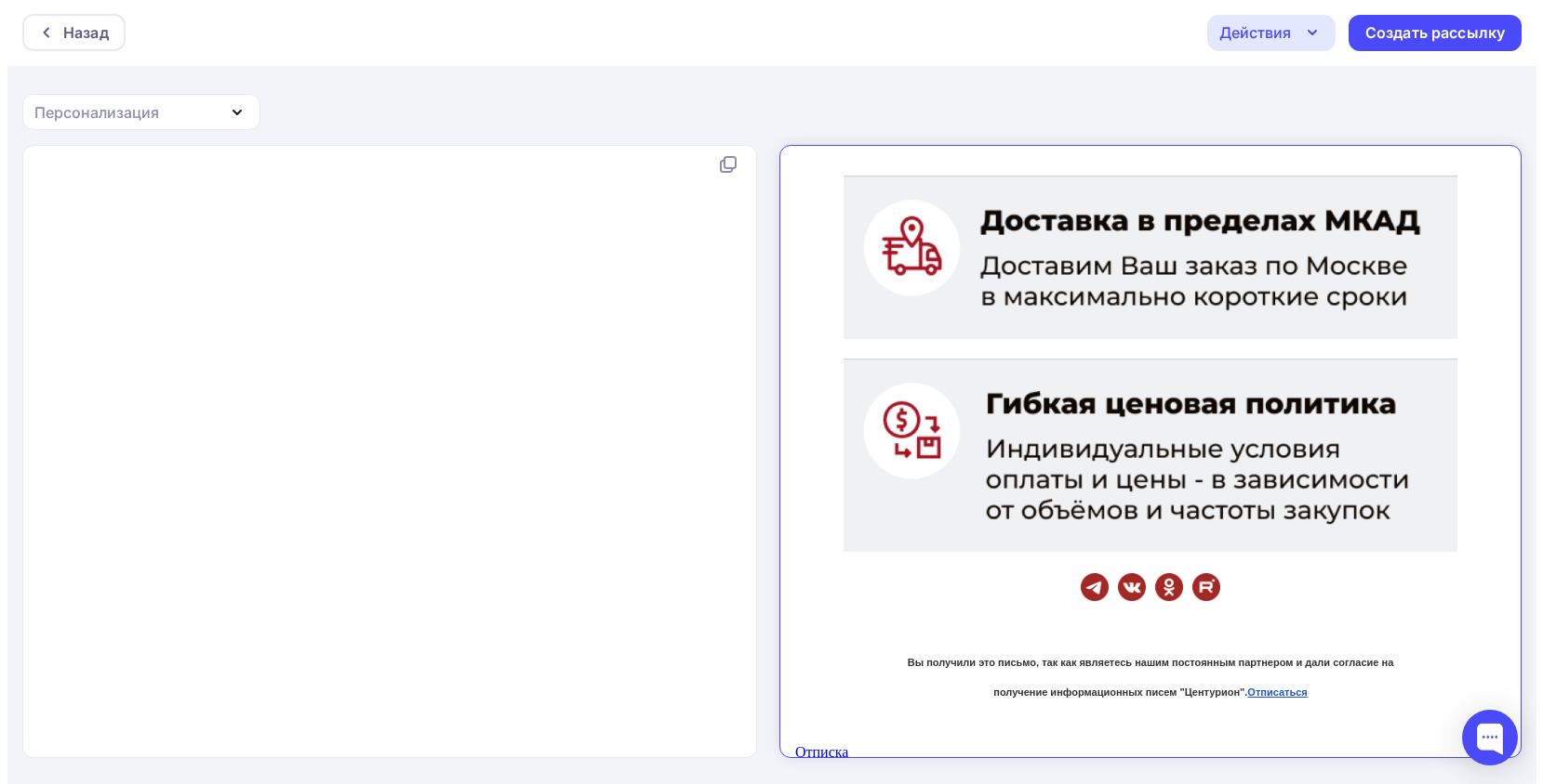
scroll to position [7840, 0]
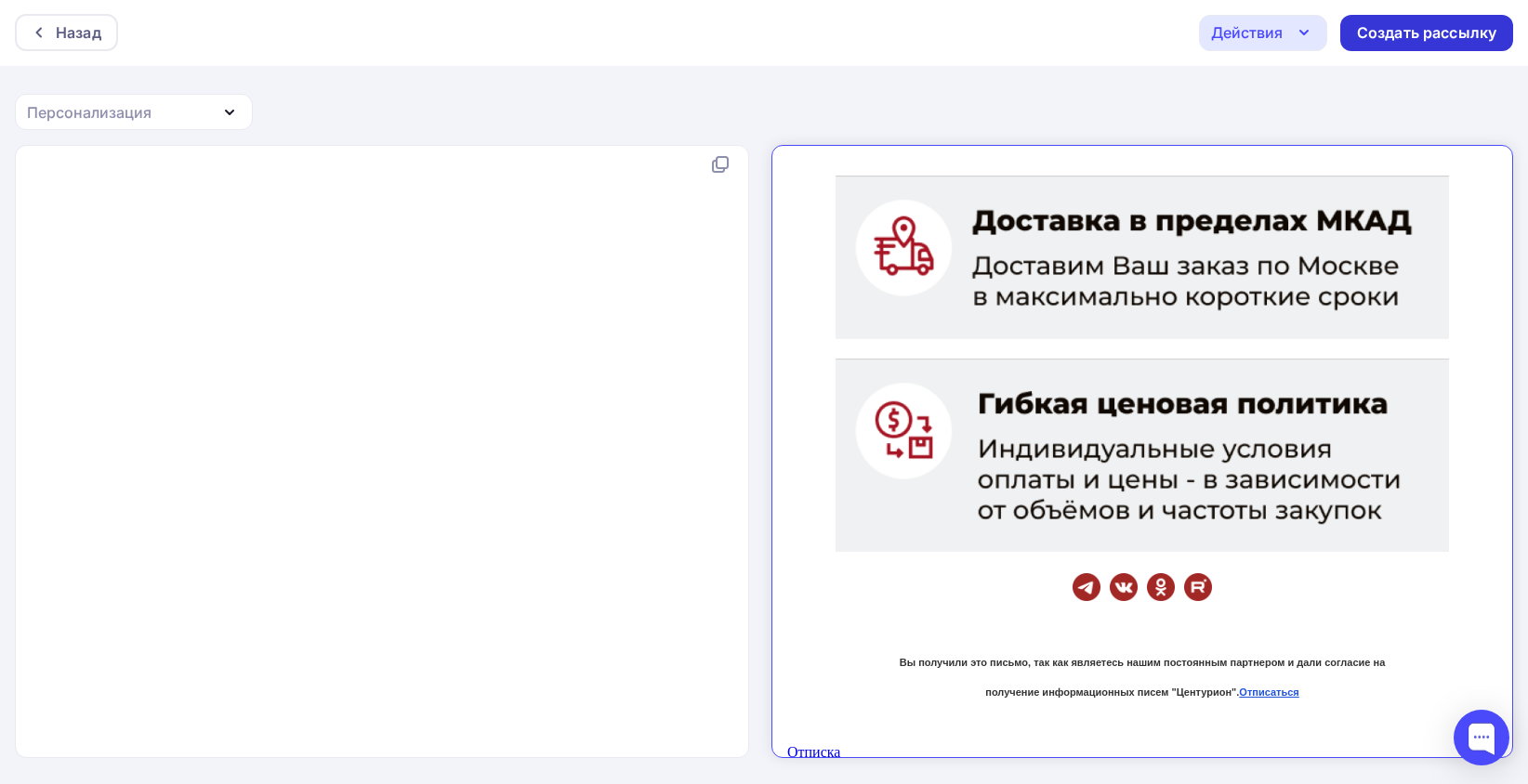
click at [1421, 40] on div "Создать рассылку" at bounding box center [1427, 32] width 139 height 21
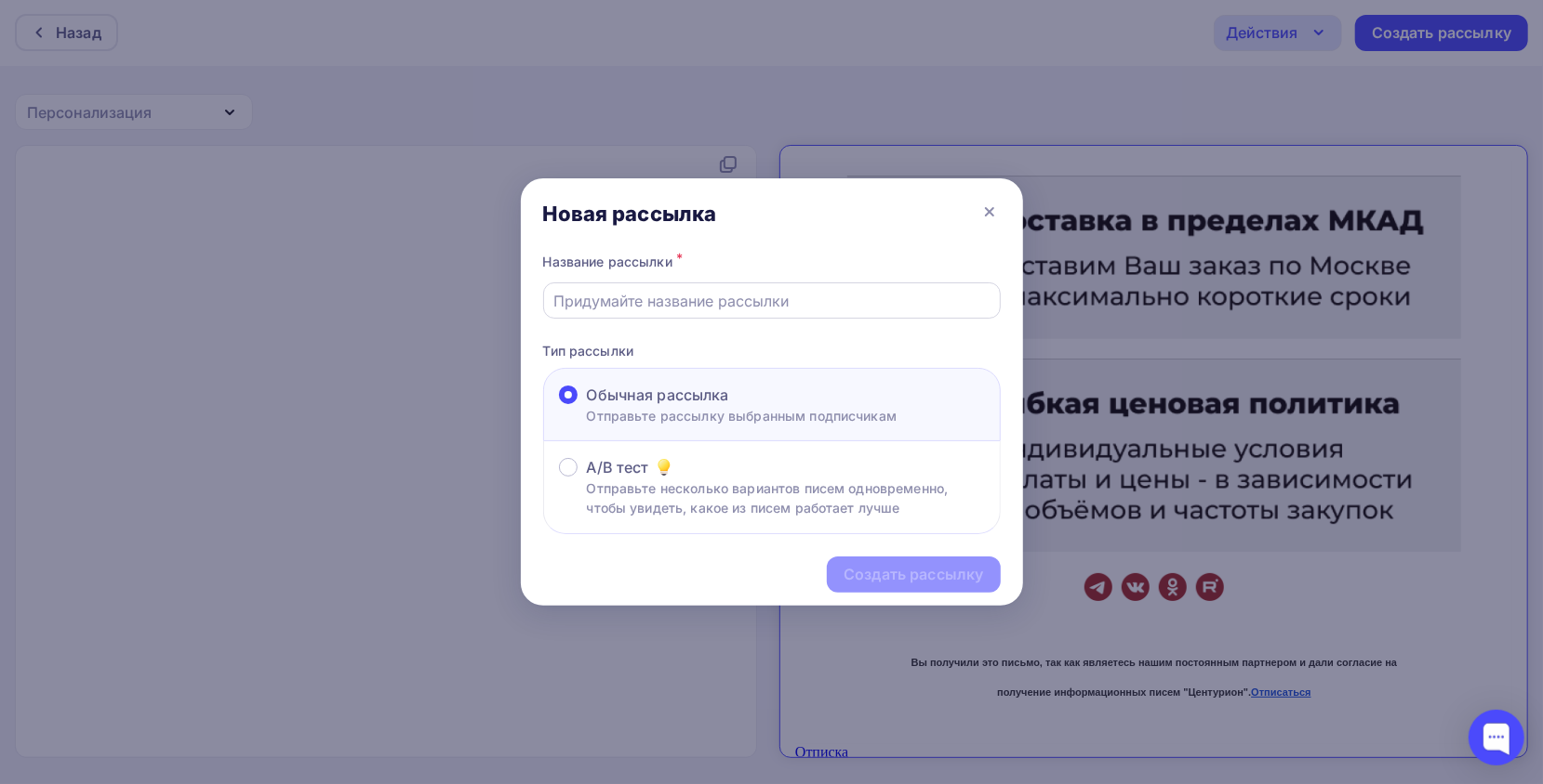
click at [685, 296] on input "text" at bounding box center [771, 300] width 436 height 22
type input "1111"
click at [915, 574] on div "Создать рассылку" at bounding box center [913, 574] width 139 height 21
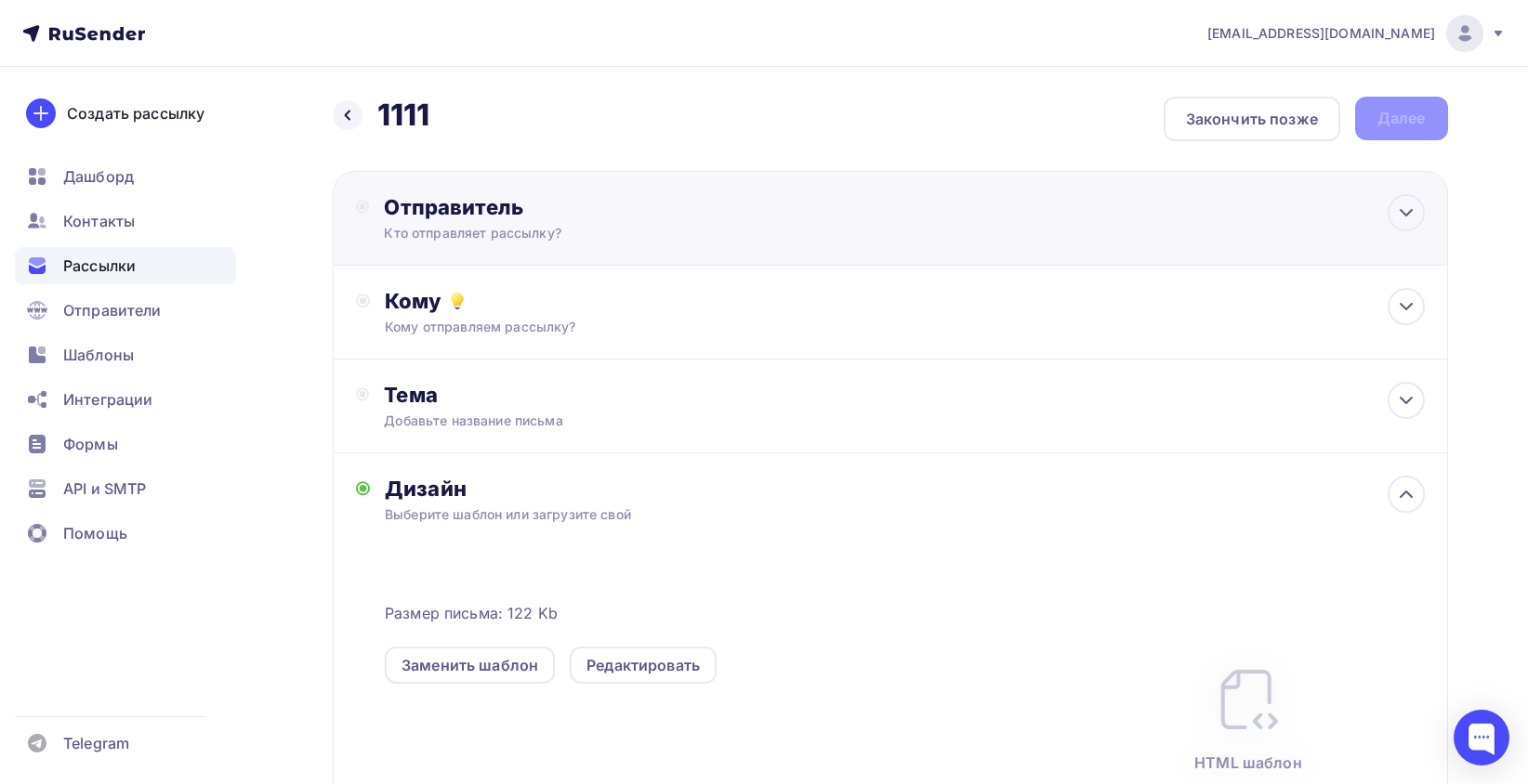
click at [492, 237] on div "Кто отправляет рассылку?" at bounding box center [565, 233] width 362 height 18
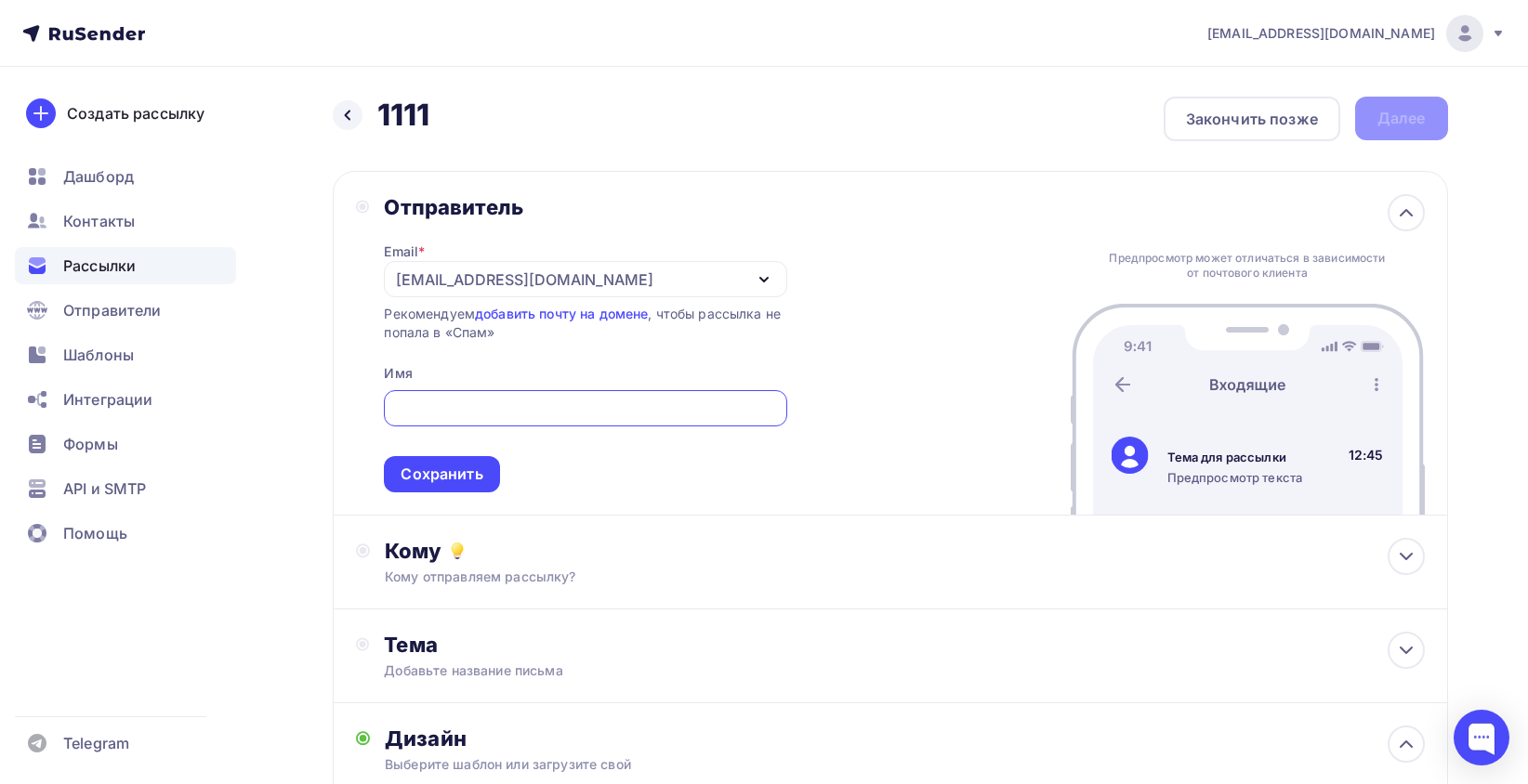
click at [462, 418] on input "text" at bounding box center [586, 408] width 382 height 22
click at [435, 413] on input "text" at bounding box center [586, 408] width 382 height 22
paste input "Завод входных дверей "Центурион""
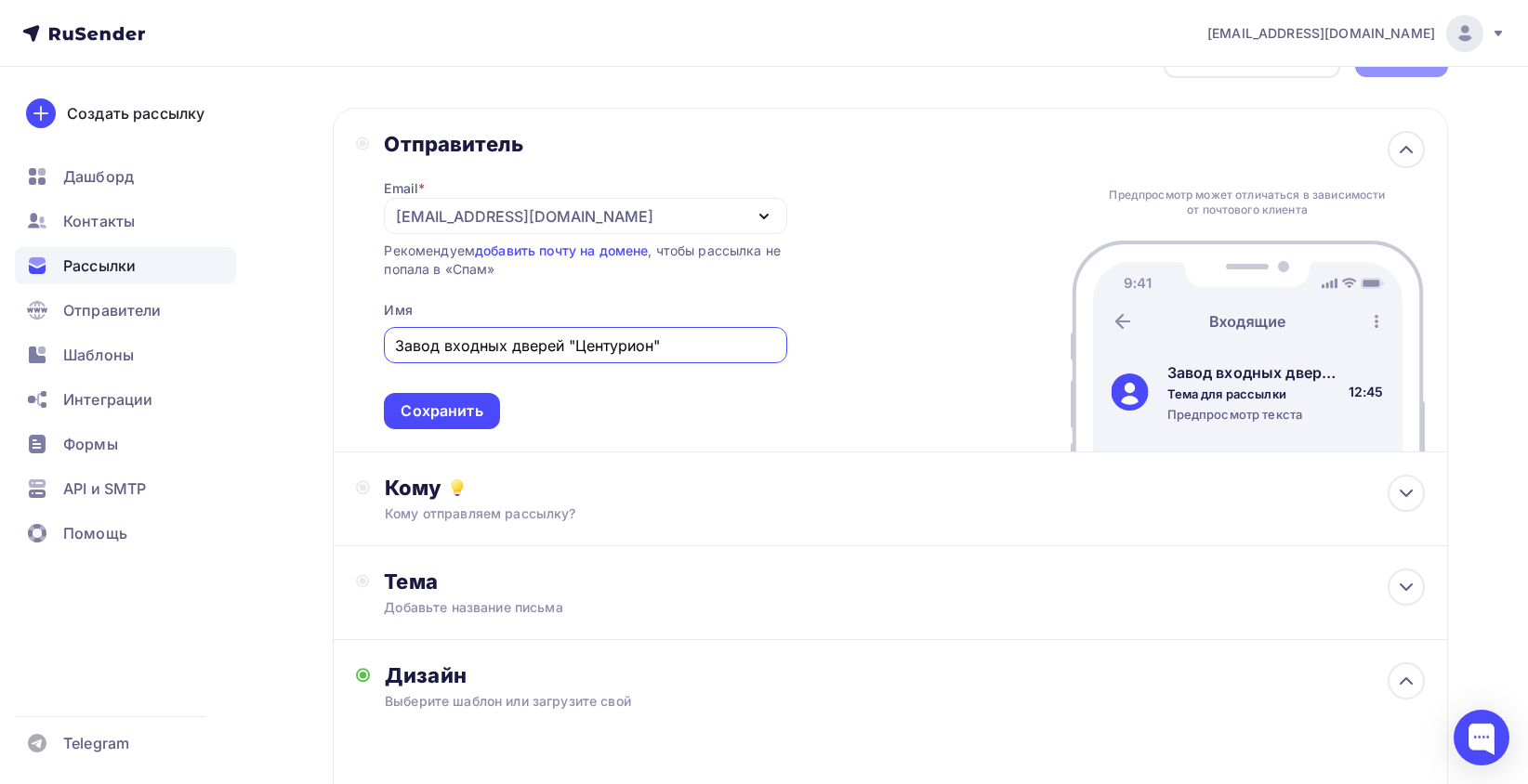
scroll to position [93, 0]
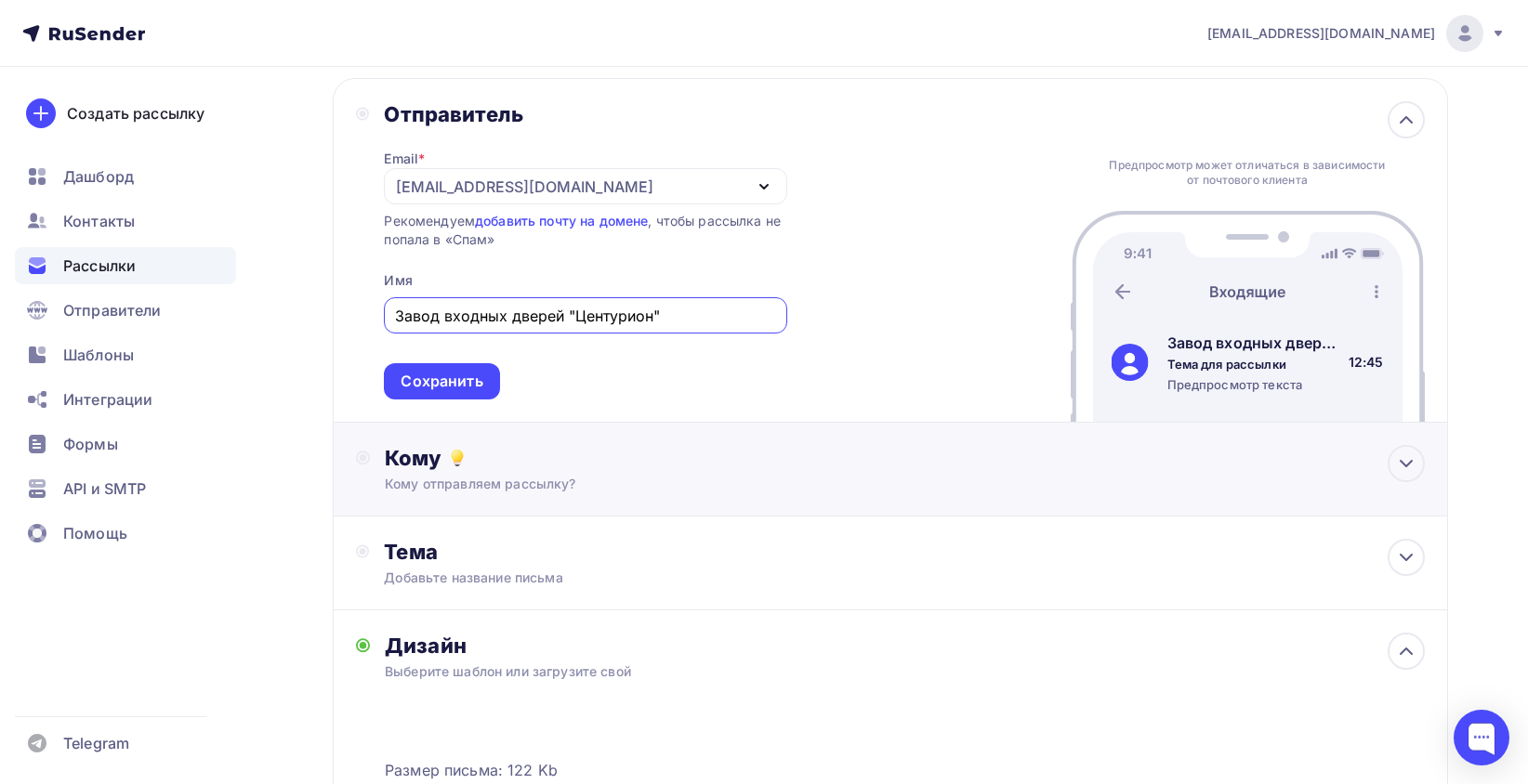
type input "Завод входных дверей "Центурион""
click at [516, 484] on div "Кому отправляем рассылку?" at bounding box center [852, 484] width 936 height 18
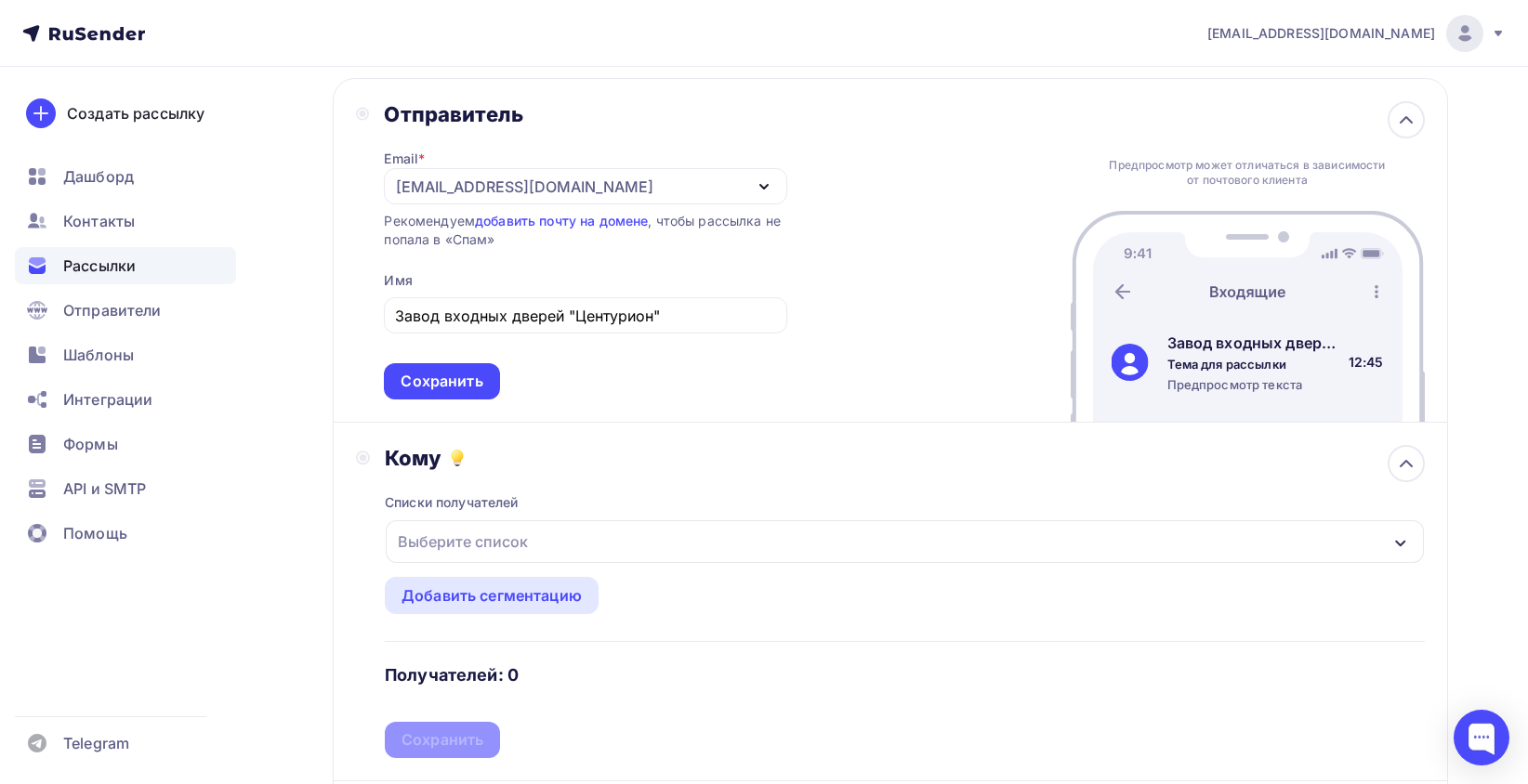
click at [485, 547] on div "Выберите список" at bounding box center [463, 542] width 145 height 33
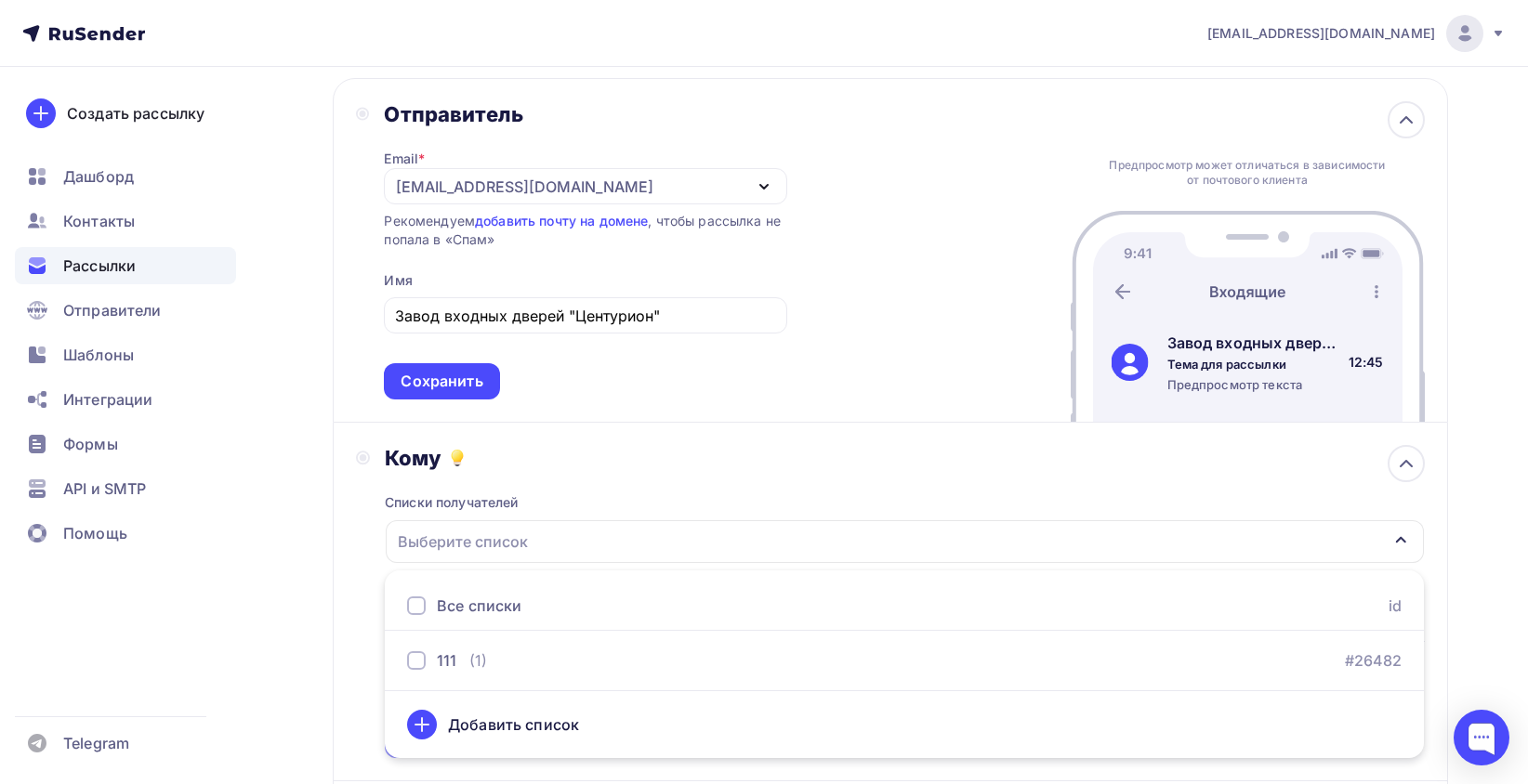
click at [652, 459] on div "Кому" at bounding box center [903, 458] width 1039 height 26
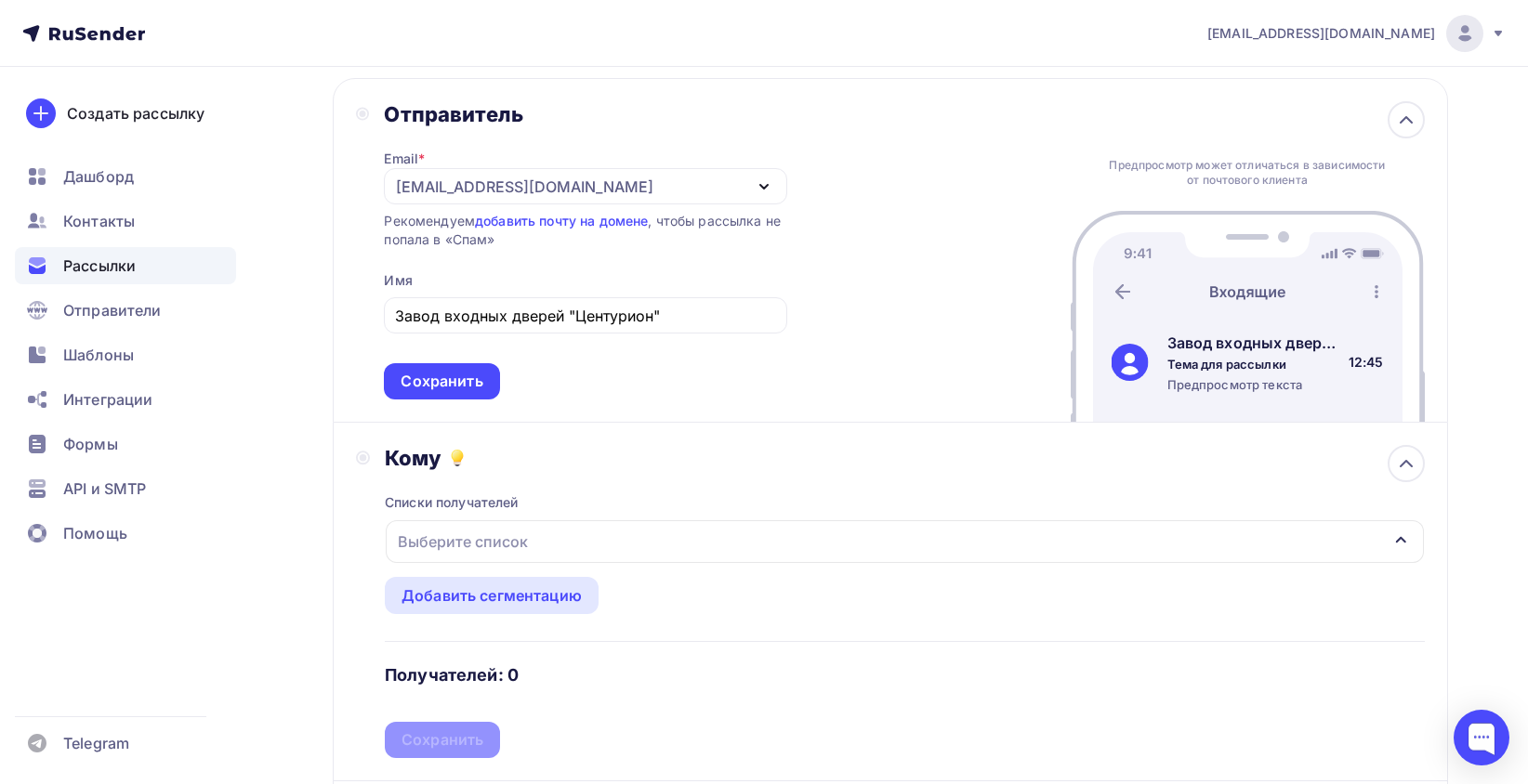
click at [524, 542] on div "Выберите список" at bounding box center [463, 542] width 145 height 33
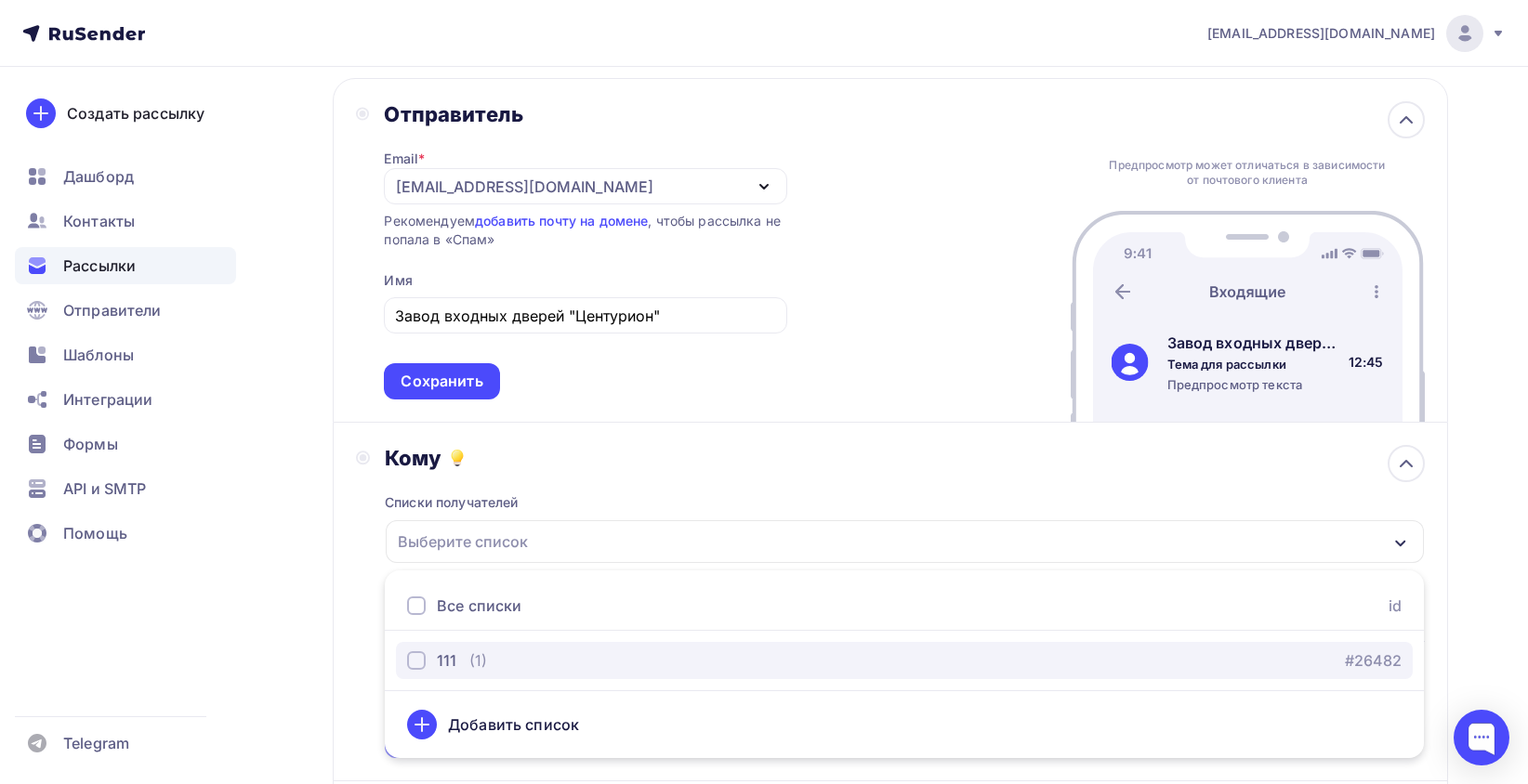
click at [423, 665] on div "button" at bounding box center [416, 660] width 18 height 18
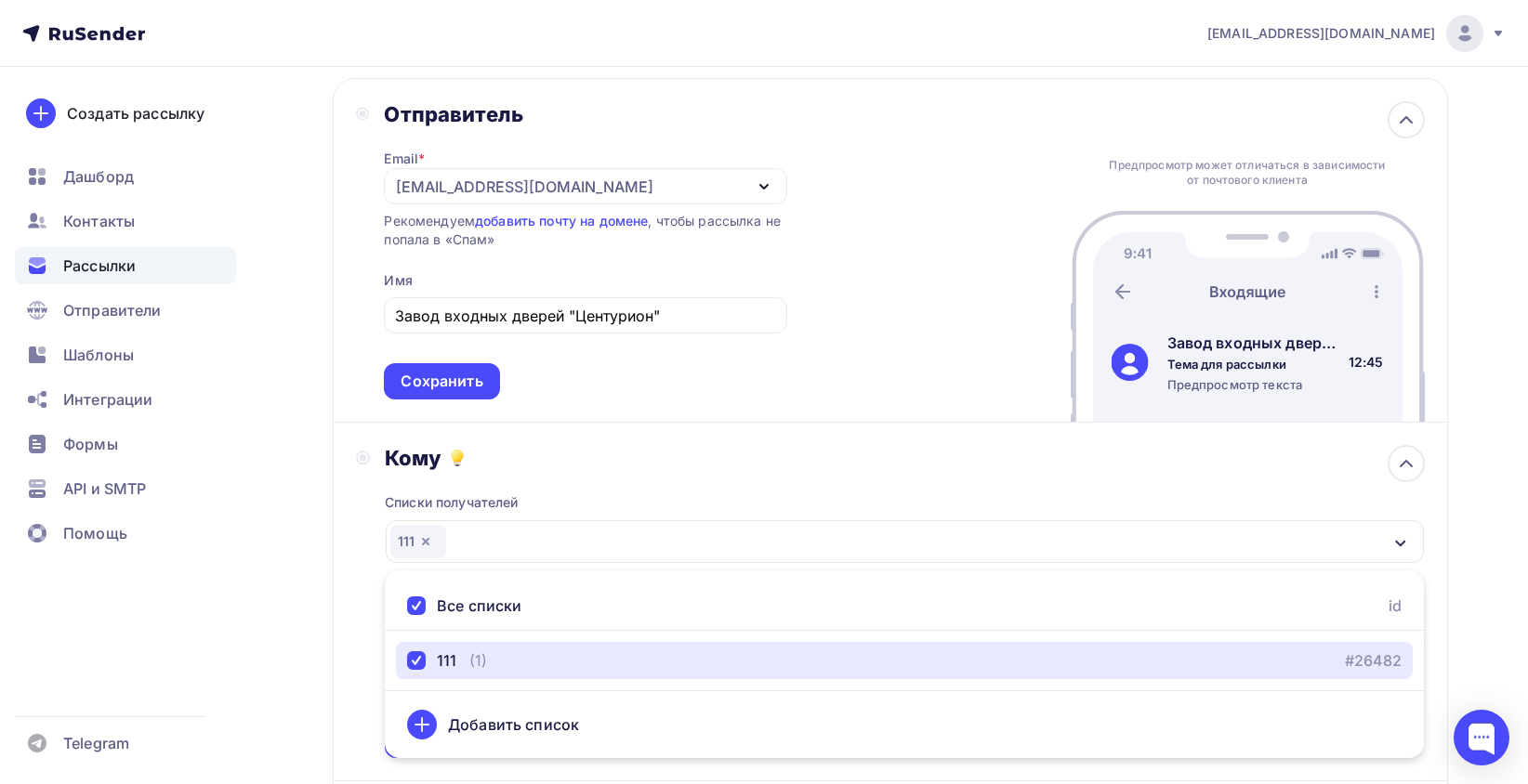
click at [389, 560] on div "111" at bounding box center [903, 542] width 1037 height 43
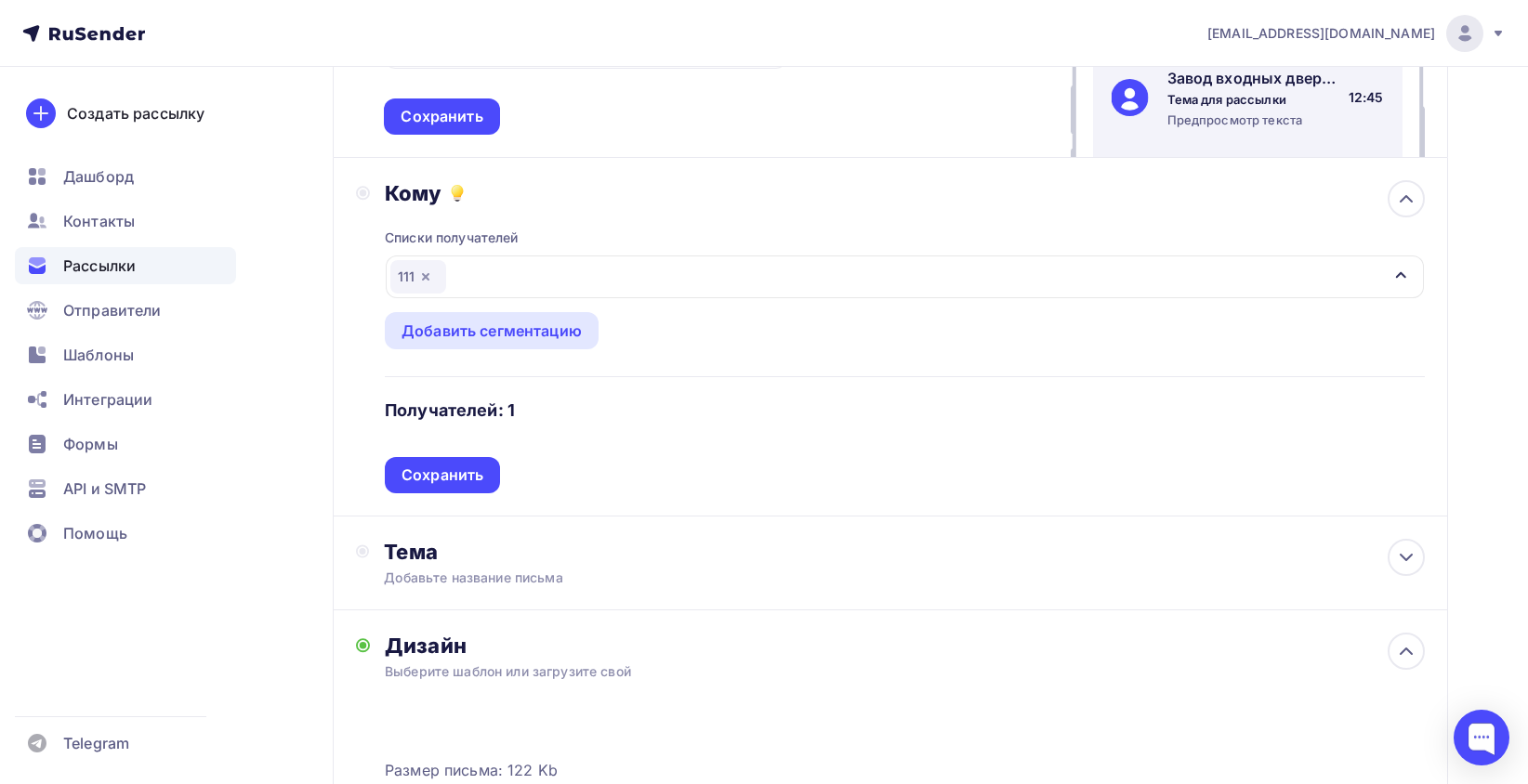
scroll to position [372, 0]
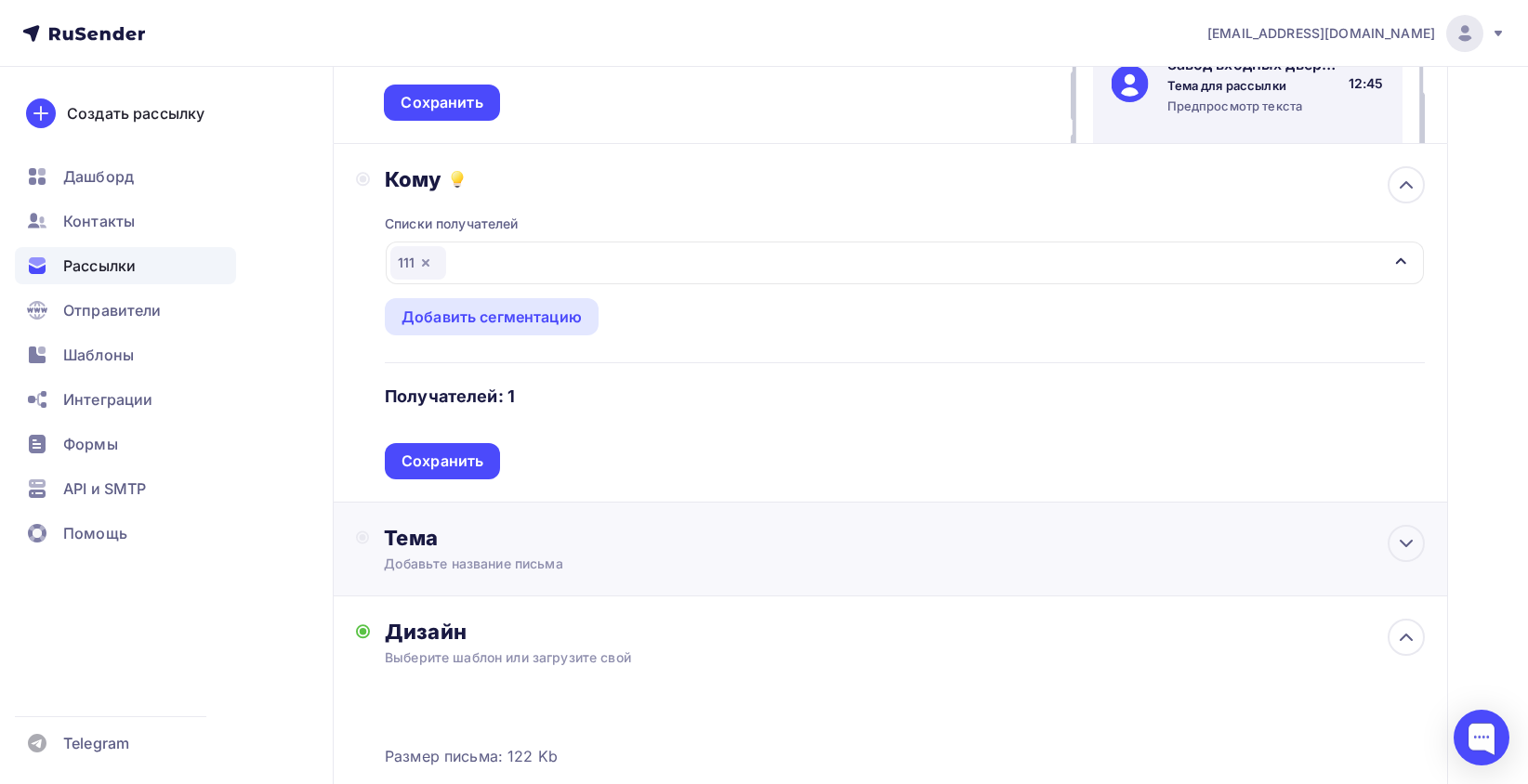
click at [505, 533] on div "Тема" at bounding box center [567, 538] width 367 height 26
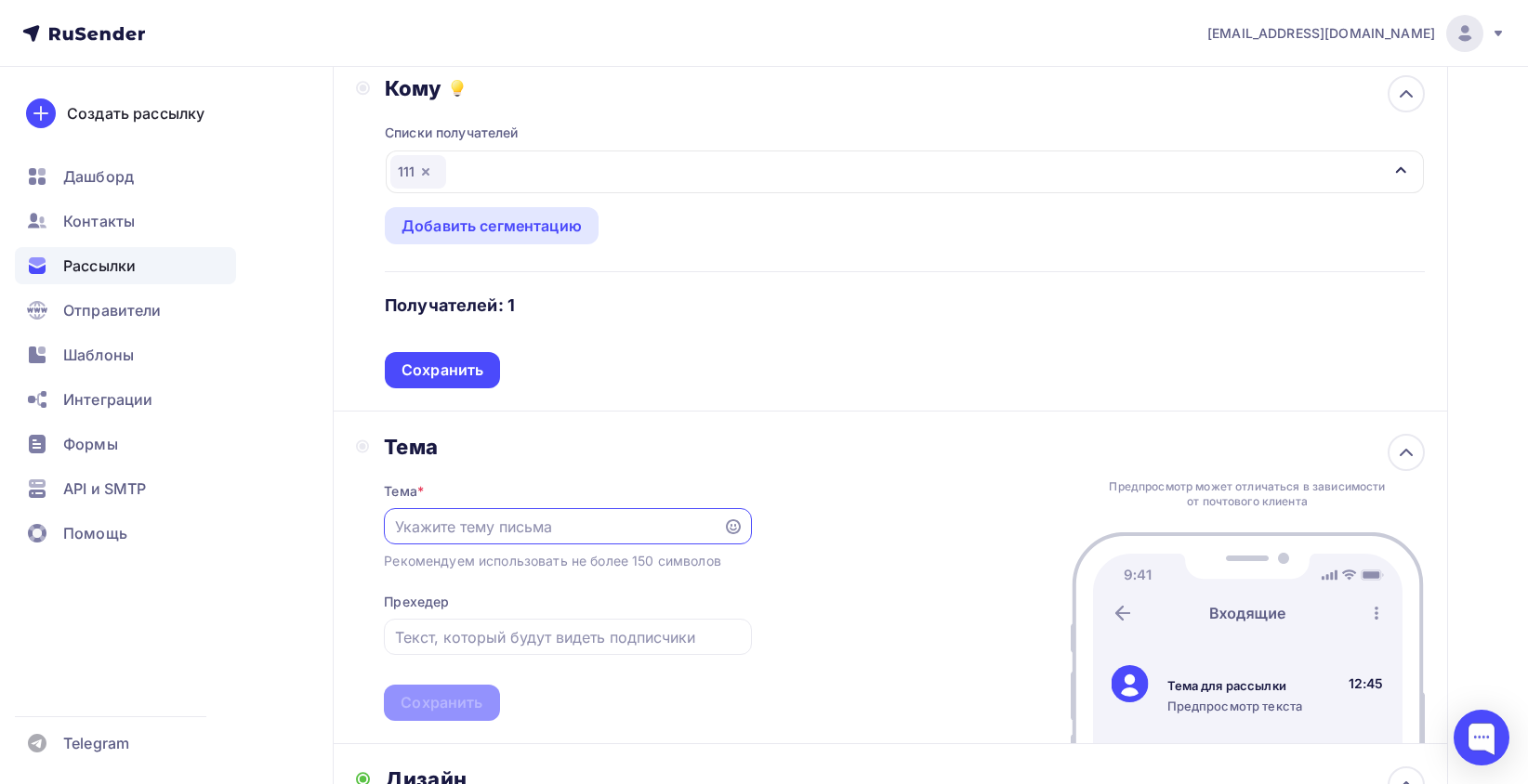
scroll to position [650, 0]
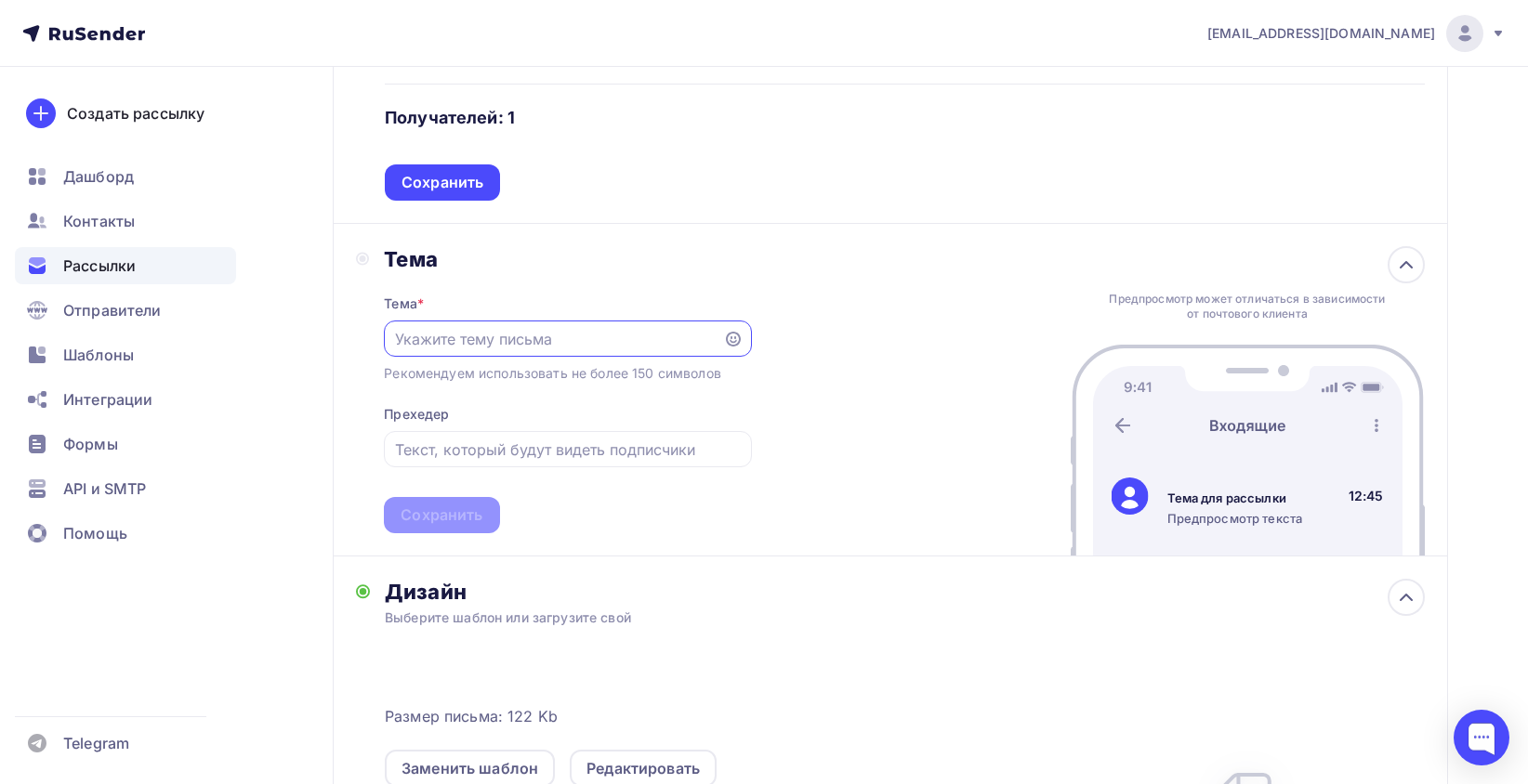
click at [468, 340] on input "text" at bounding box center [553, 339] width 318 height 22
paste input "Металлические двери оптом от 7510руб"
type input "Металлические двери оптом от 7510руб"
click at [546, 454] on input "text" at bounding box center [568, 449] width 345 height 22
paste input "Металлические двери оптом от 7510руб"
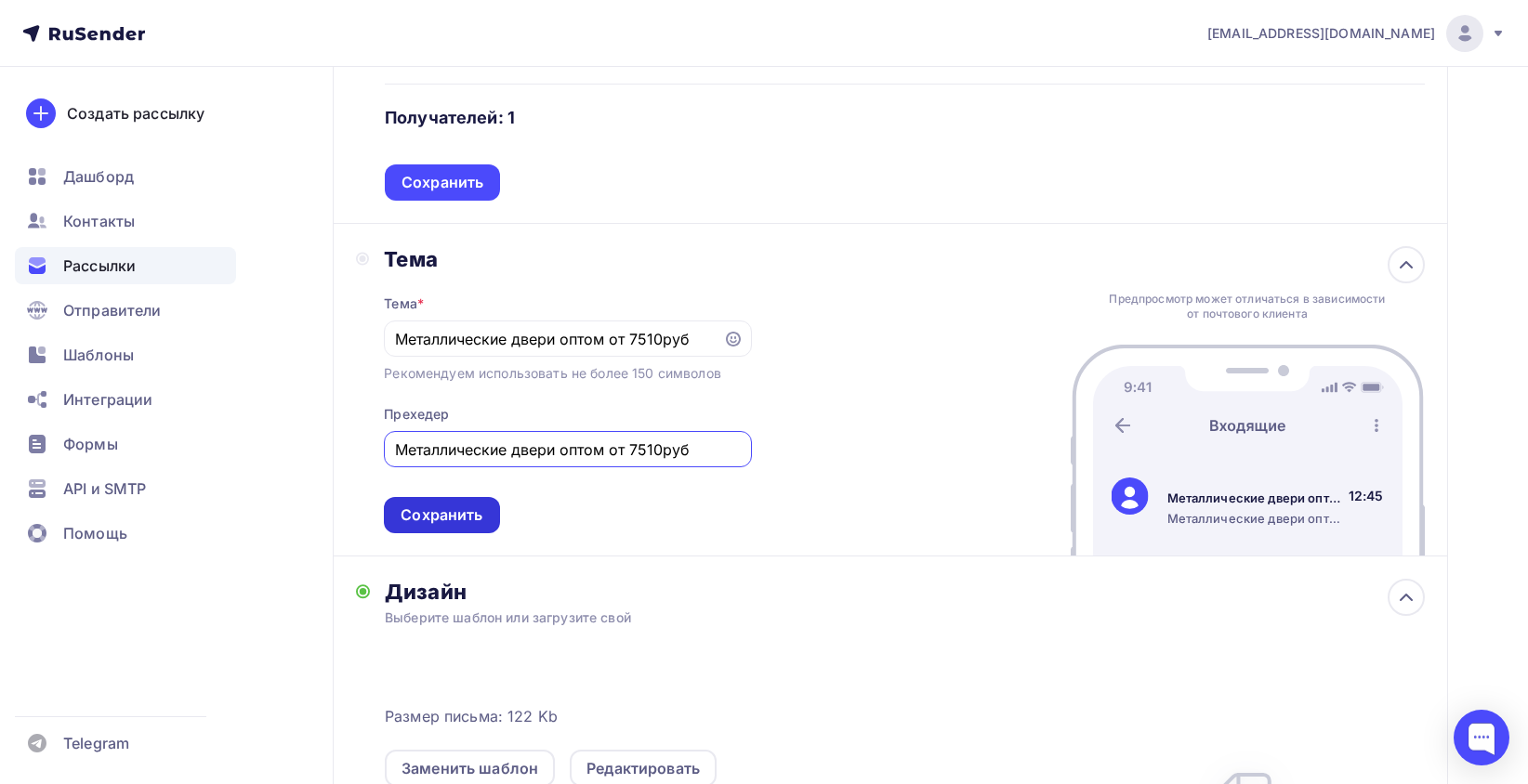
type input "Металлические двери оптом от 7510руб"
click at [447, 526] on div "Сохранить" at bounding box center [442, 515] width 82 height 21
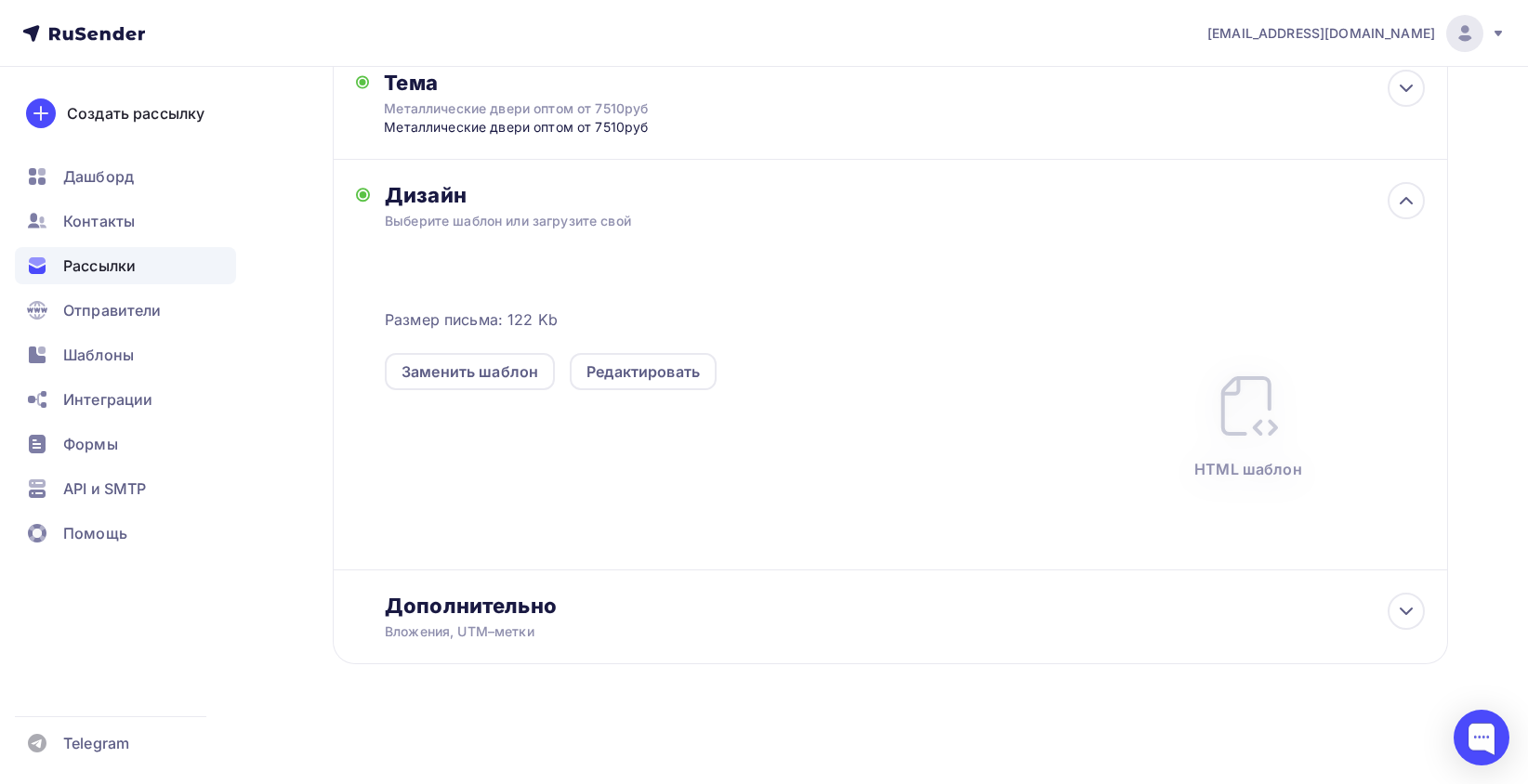
scroll to position [0, 0]
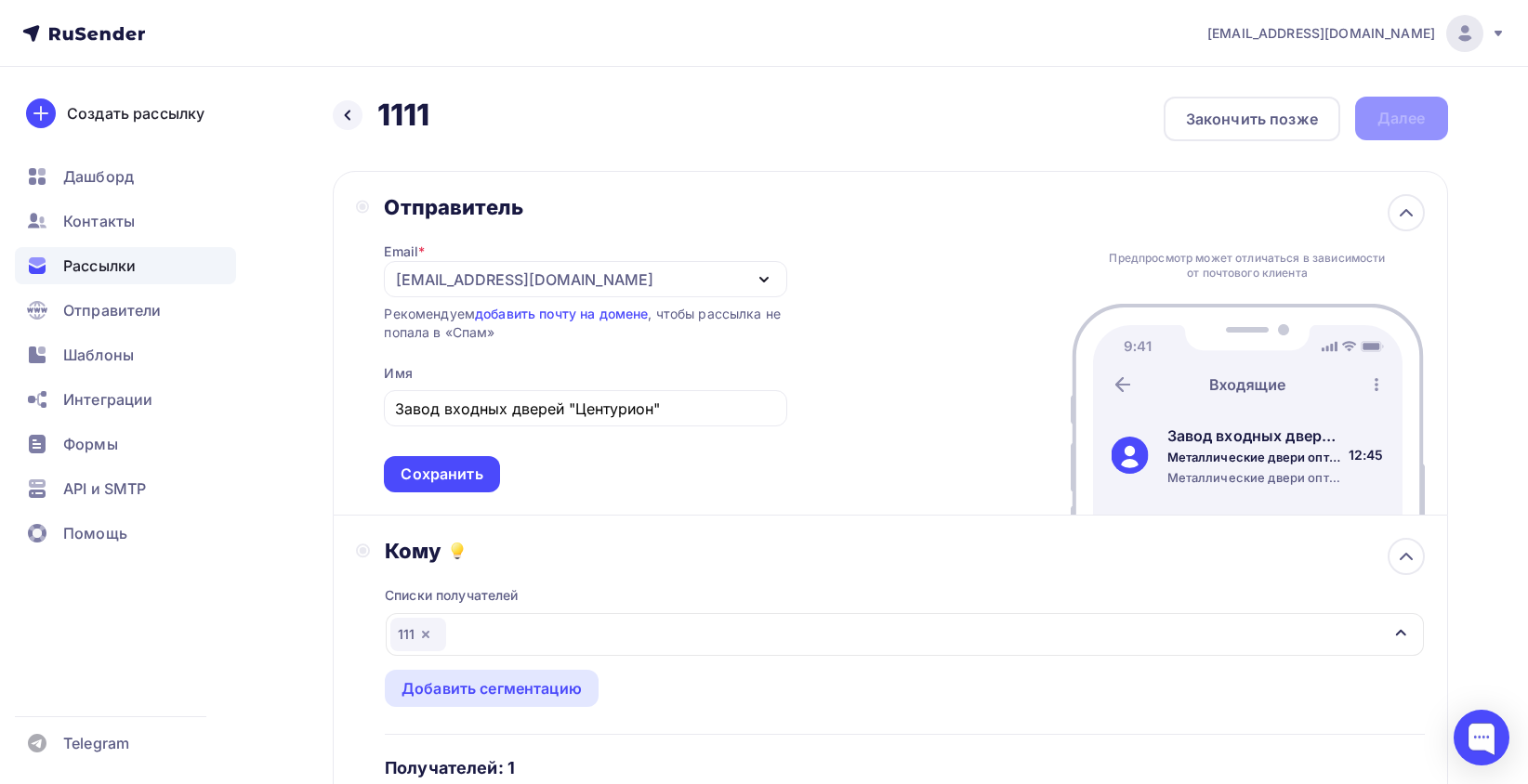
click at [1391, 113] on div "Назад 1111 1111 Закончить позже Далее" at bounding box center [890, 118] width 1115 height 45
click at [487, 468] on div "Сохранить" at bounding box center [441, 474] width 115 height 36
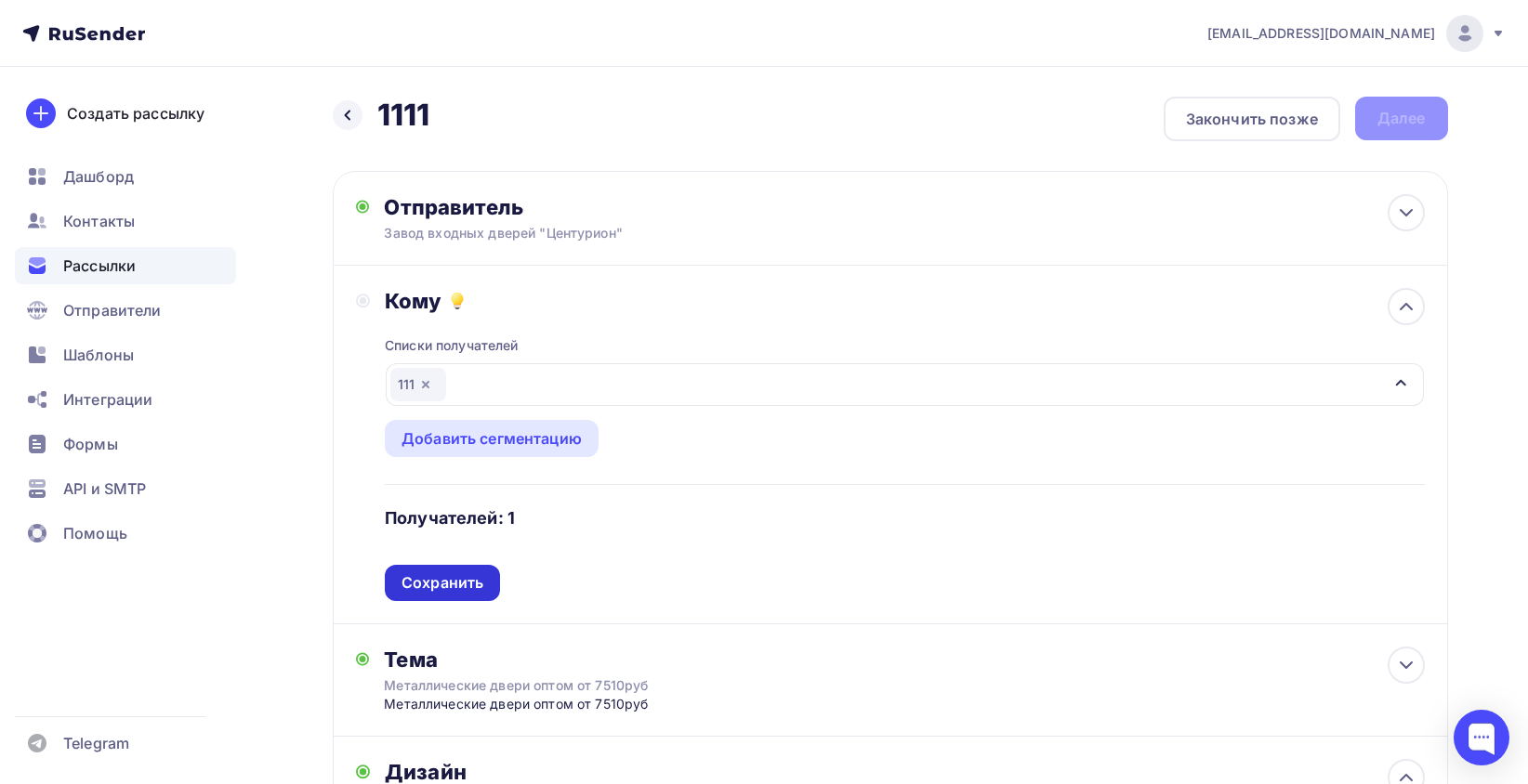
click at [446, 577] on div "Сохранить" at bounding box center [443, 583] width 82 height 21
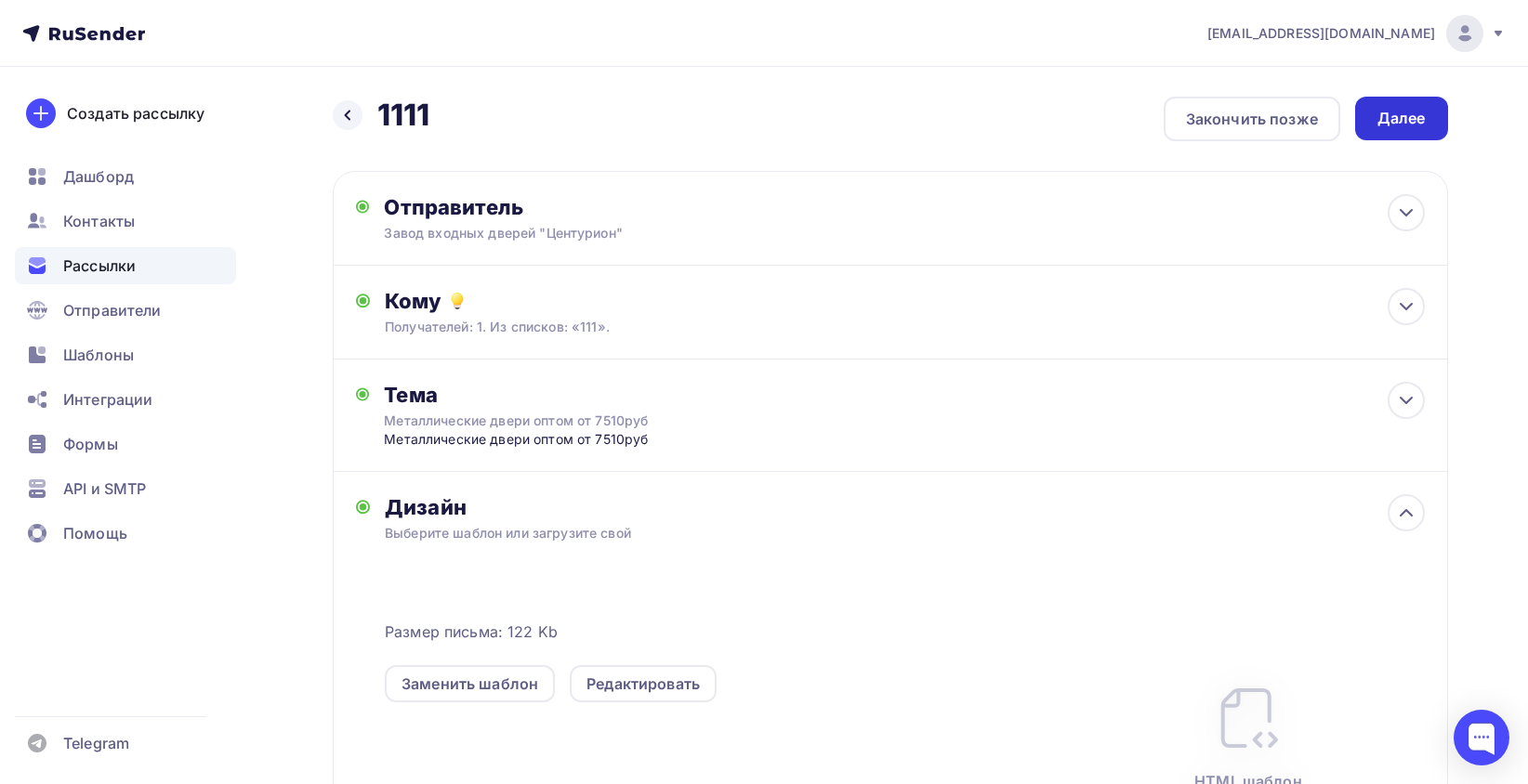
click at [1394, 123] on div "Далее" at bounding box center [1401, 118] width 49 height 21
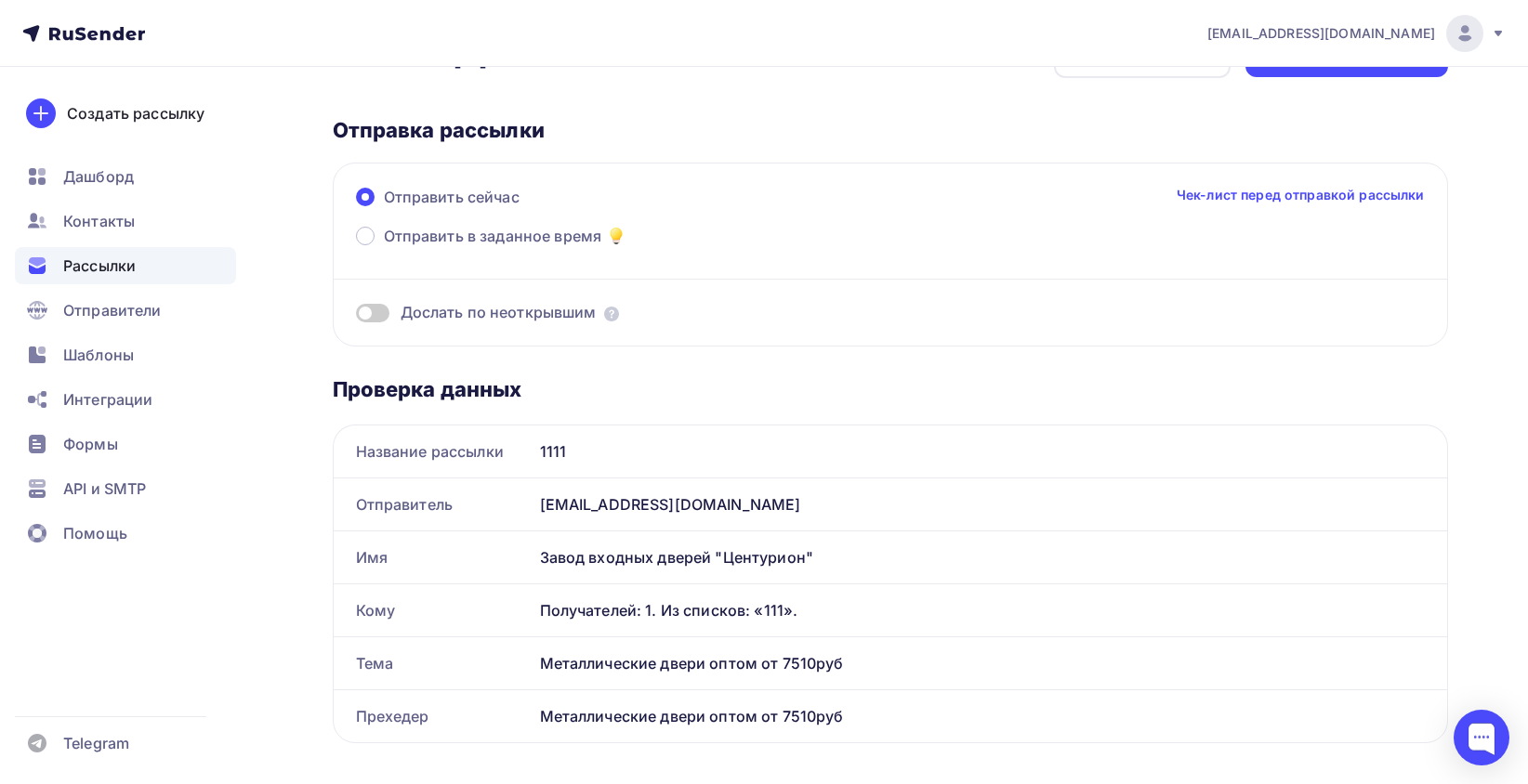
scroll to position [93, 0]
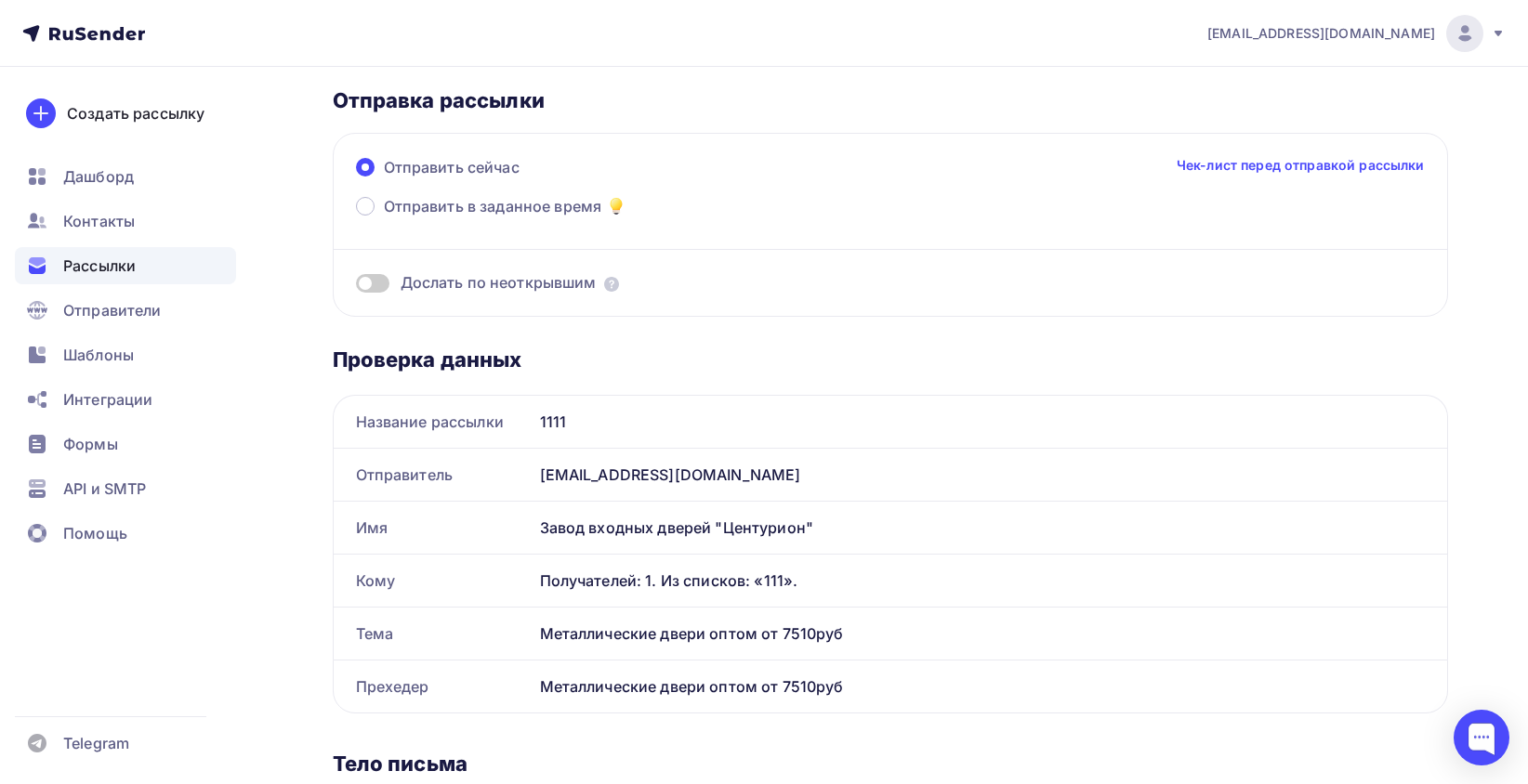
click at [547, 471] on div "m.vemervv@gmail.com" at bounding box center [989, 475] width 915 height 52
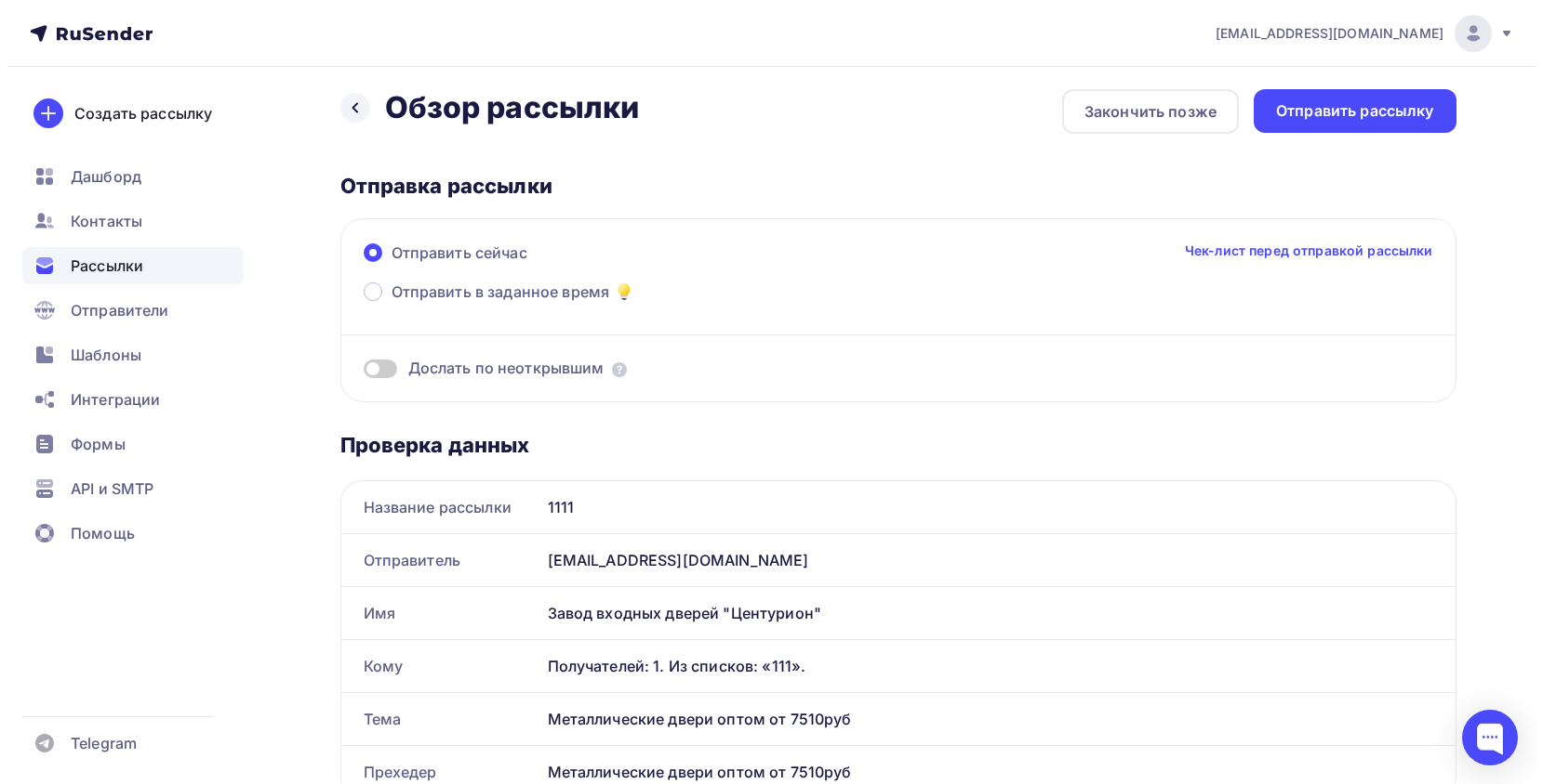
scroll to position [0, 0]
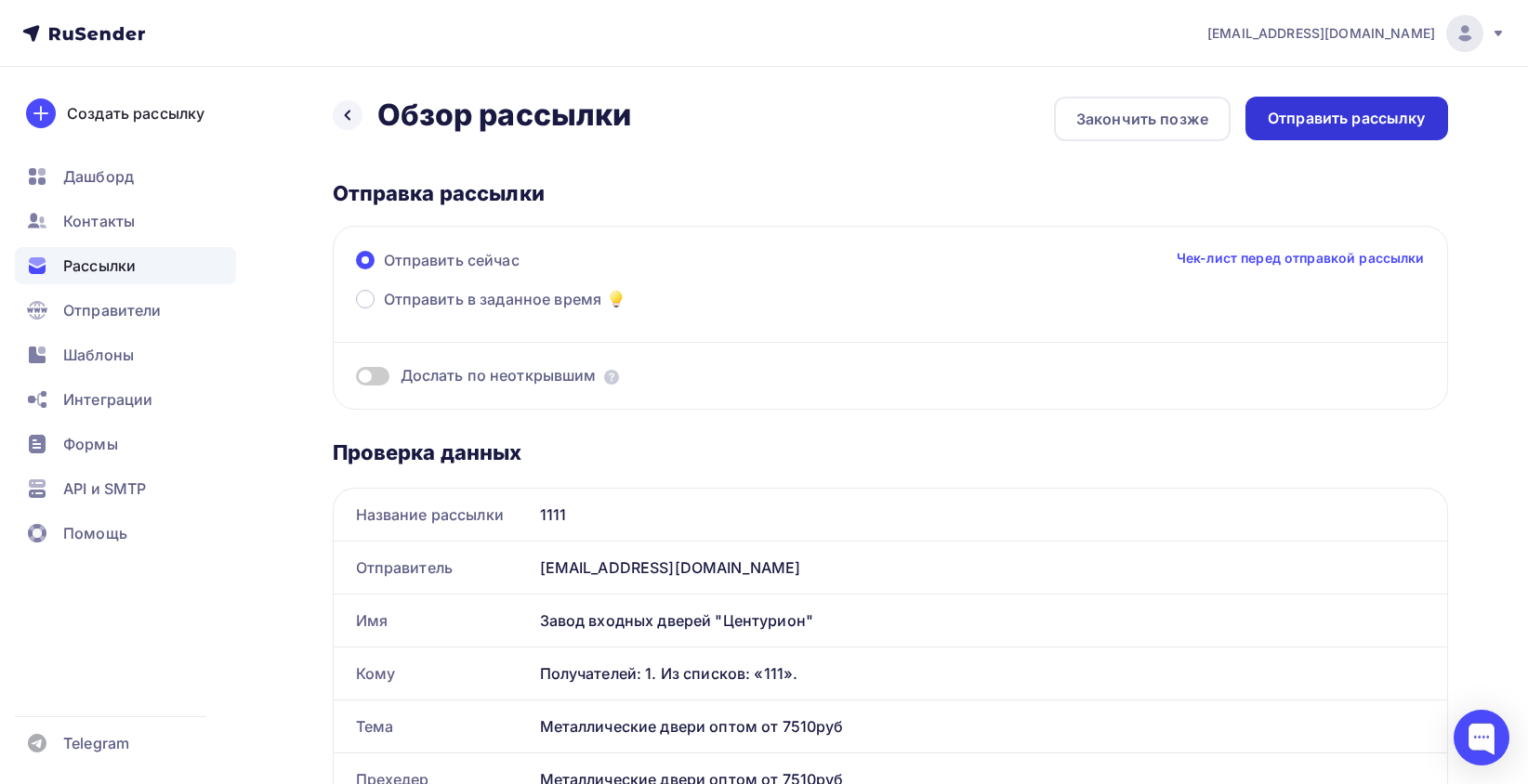
click at [1375, 126] on div "Отправить рассылку" at bounding box center [1347, 118] width 158 height 21
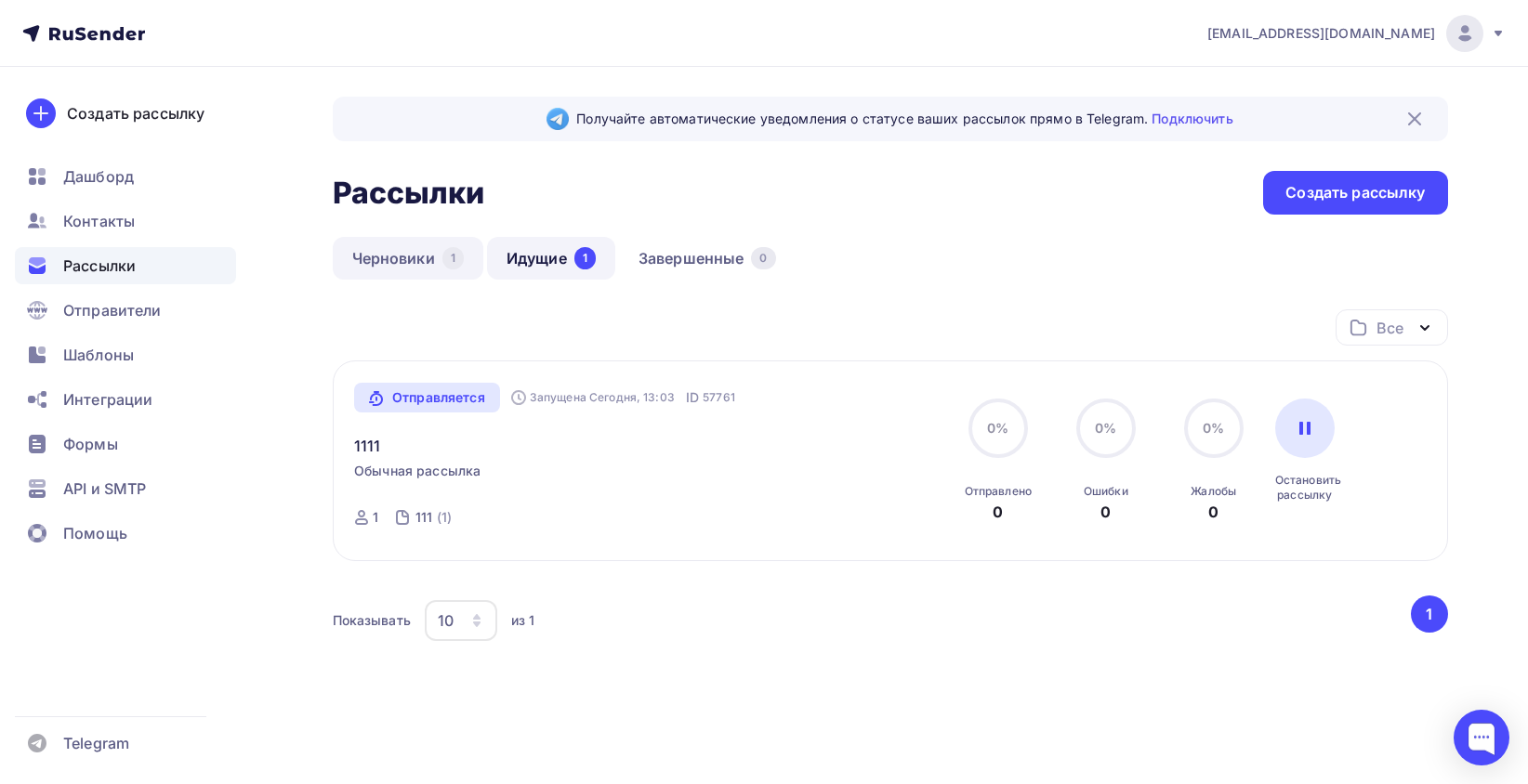
click at [413, 249] on link "Черновики 1" at bounding box center [408, 258] width 151 height 43
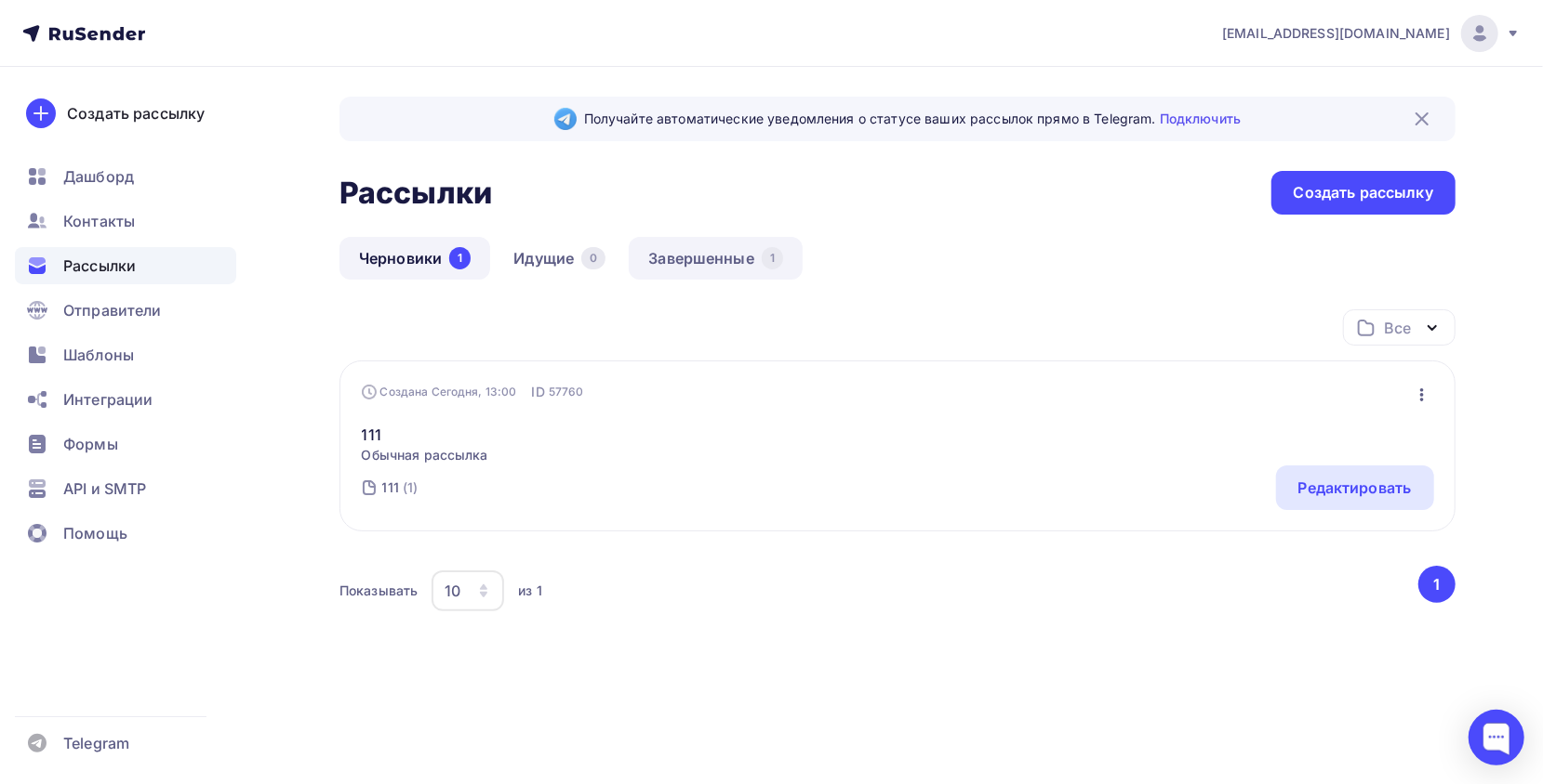
click at [659, 261] on link "Завершенные 1" at bounding box center [716, 258] width 174 height 43
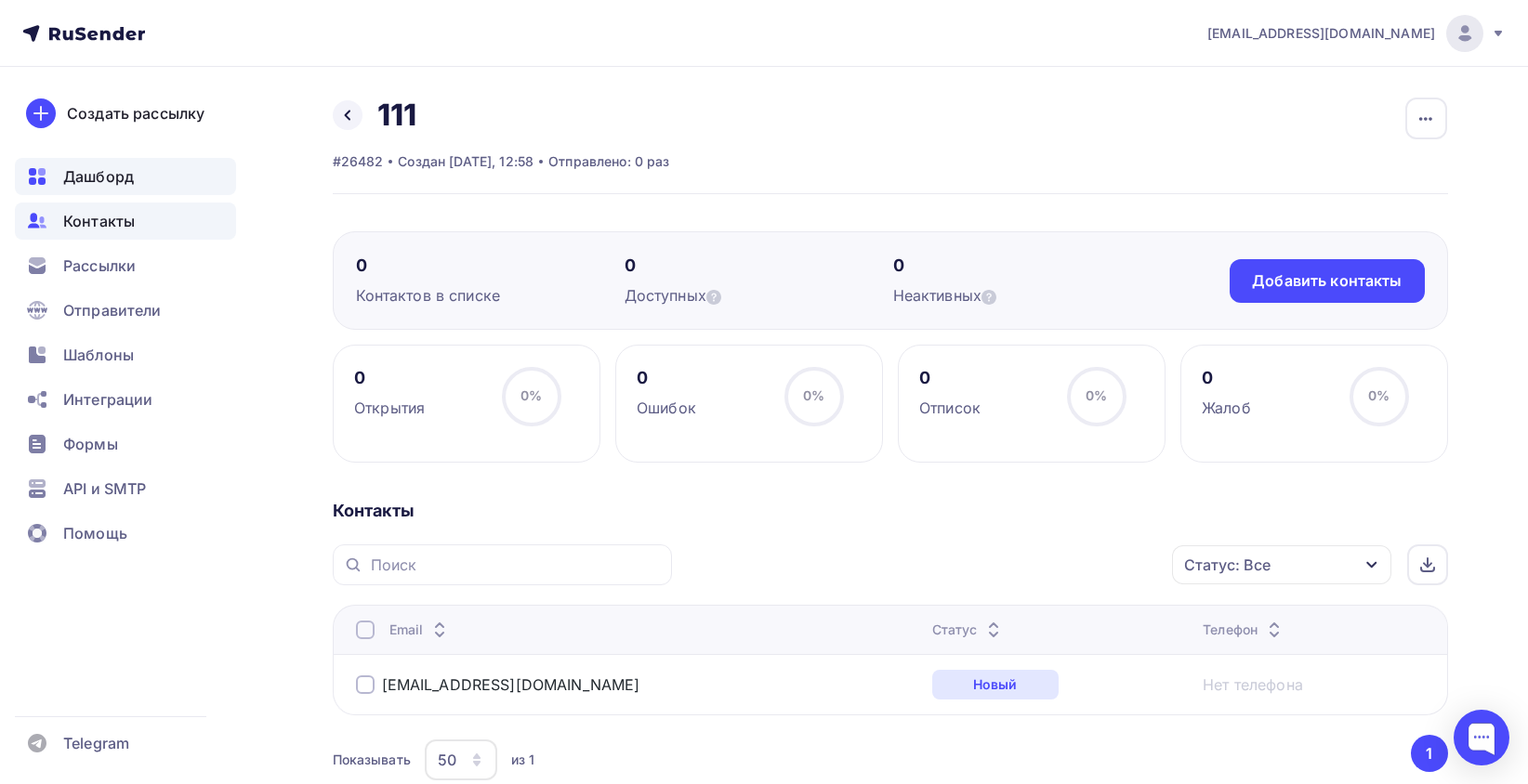
click at [169, 176] on div "Дашборд" at bounding box center [126, 176] width 221 height 37
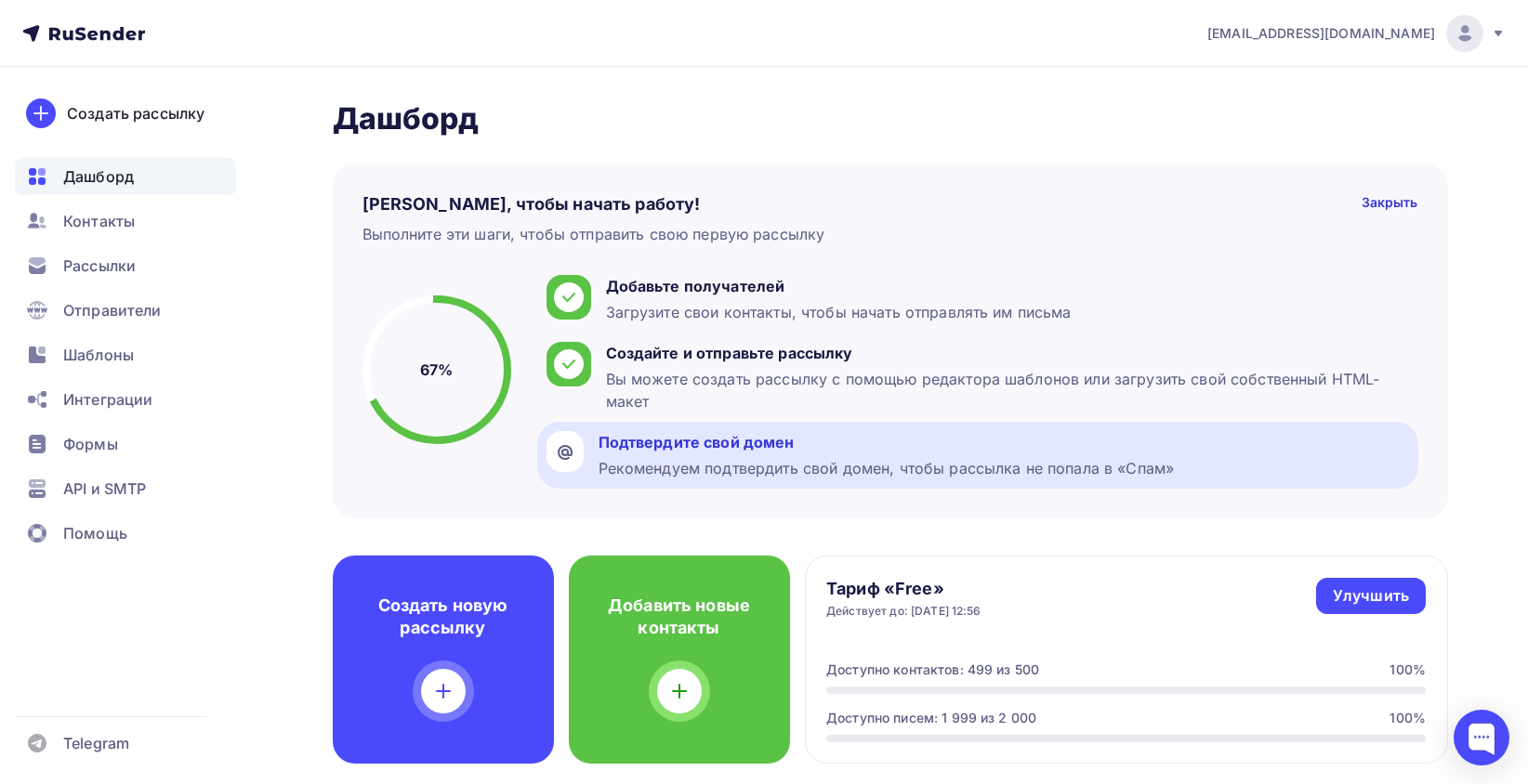
click at [878, 444] on div "Подтвердите свой домен" at bounding box center [887, 442] width 576 height 22
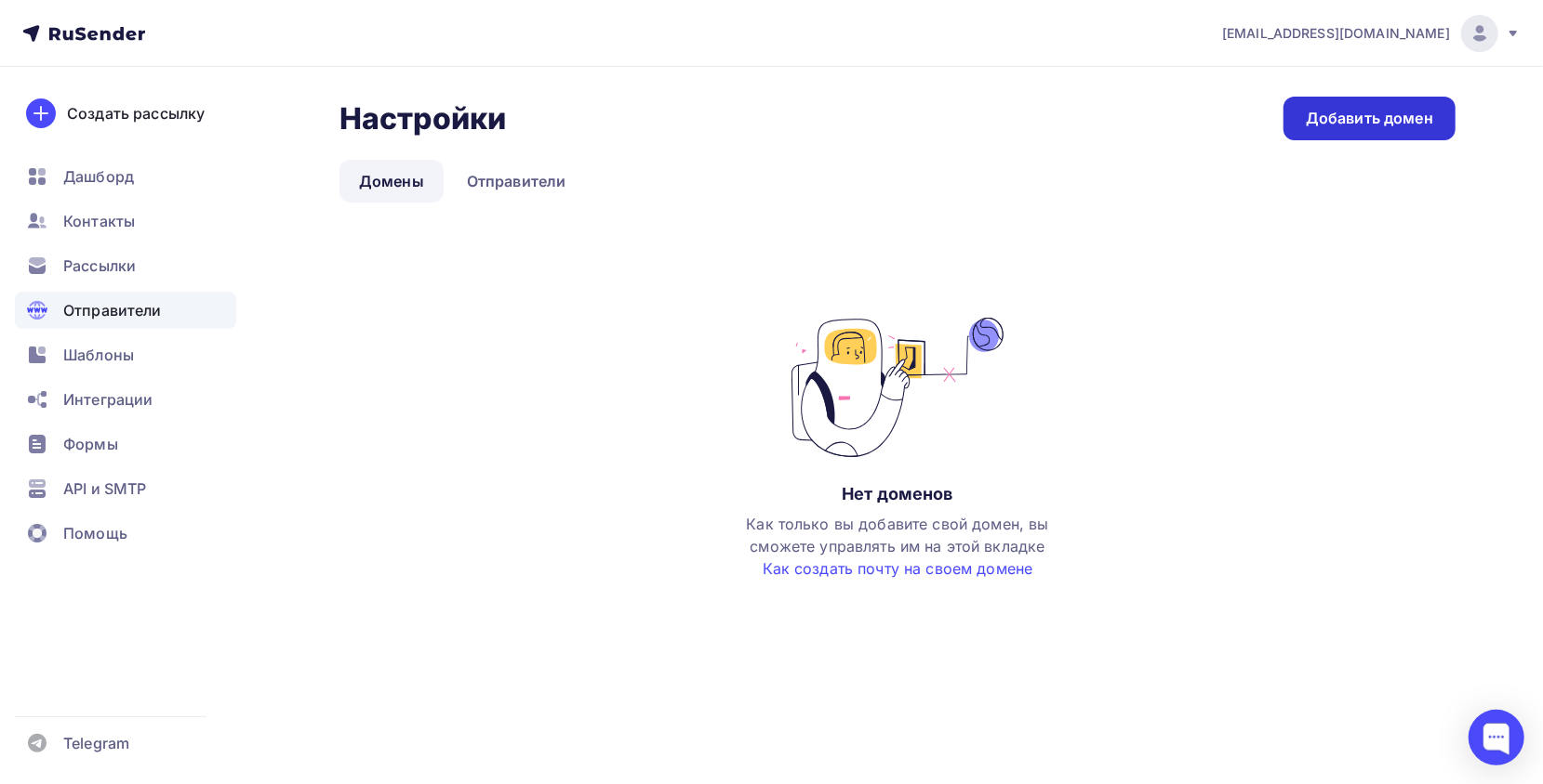
click at [1319, 111] on div "Добавить домен" at bounding box center [1369, 118] width 128 height 21
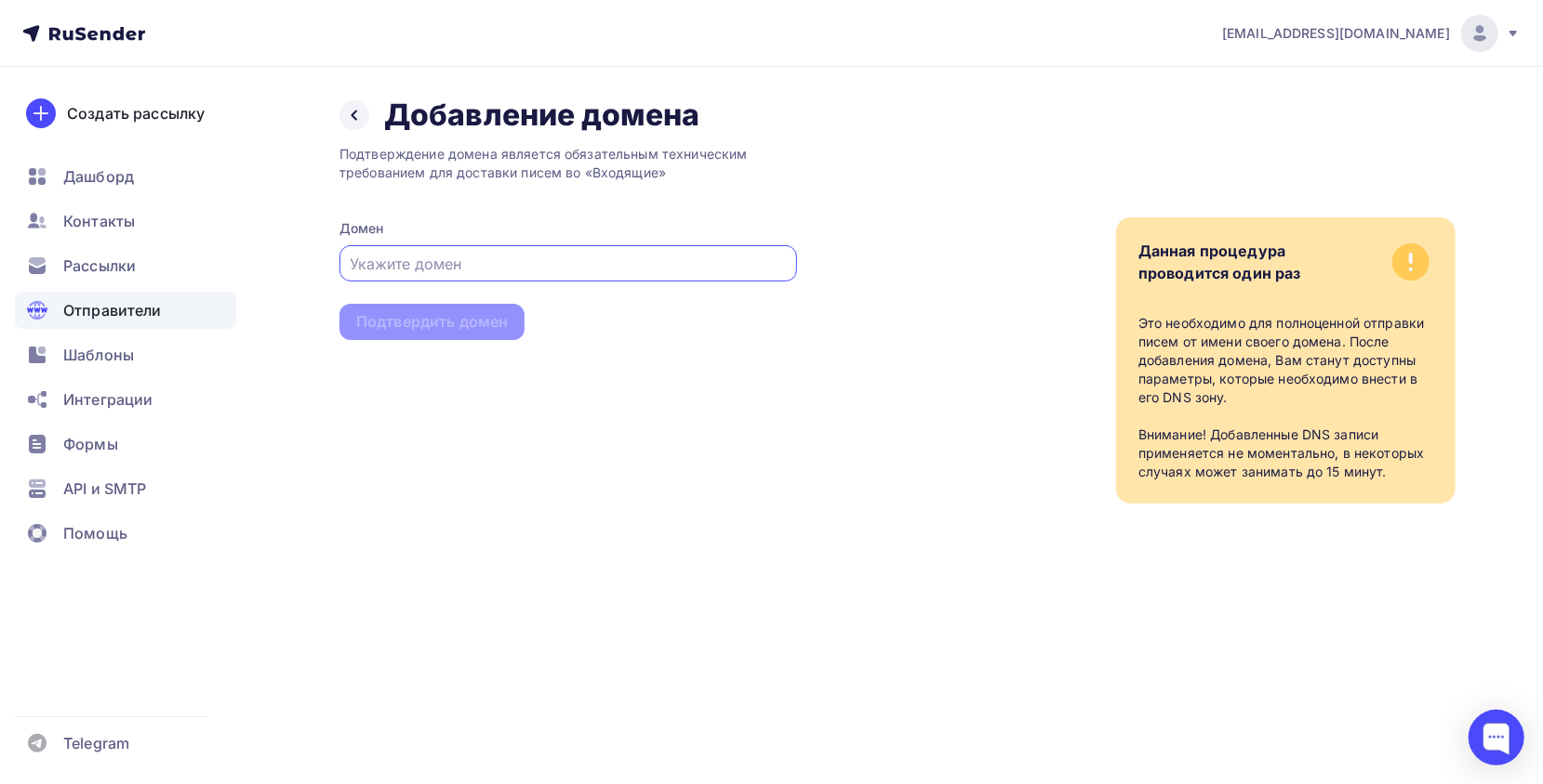
click at [492, 258] on input "text" at bounding box center [568, 263] width 436 height 22
paste input "m.vemervv@gmail.com"
click at [480, 328] on div "Подтвердить домен" at bounding box center [431, 321] width 152 height 21
click at [548, 266] on input "m.vemervv@gmail.com" at bounding box center [568, 263] width 436 height 22
click at [457, 318] on div "Подтвердить домен" at bounding box center [431, 321] width 152 height 21
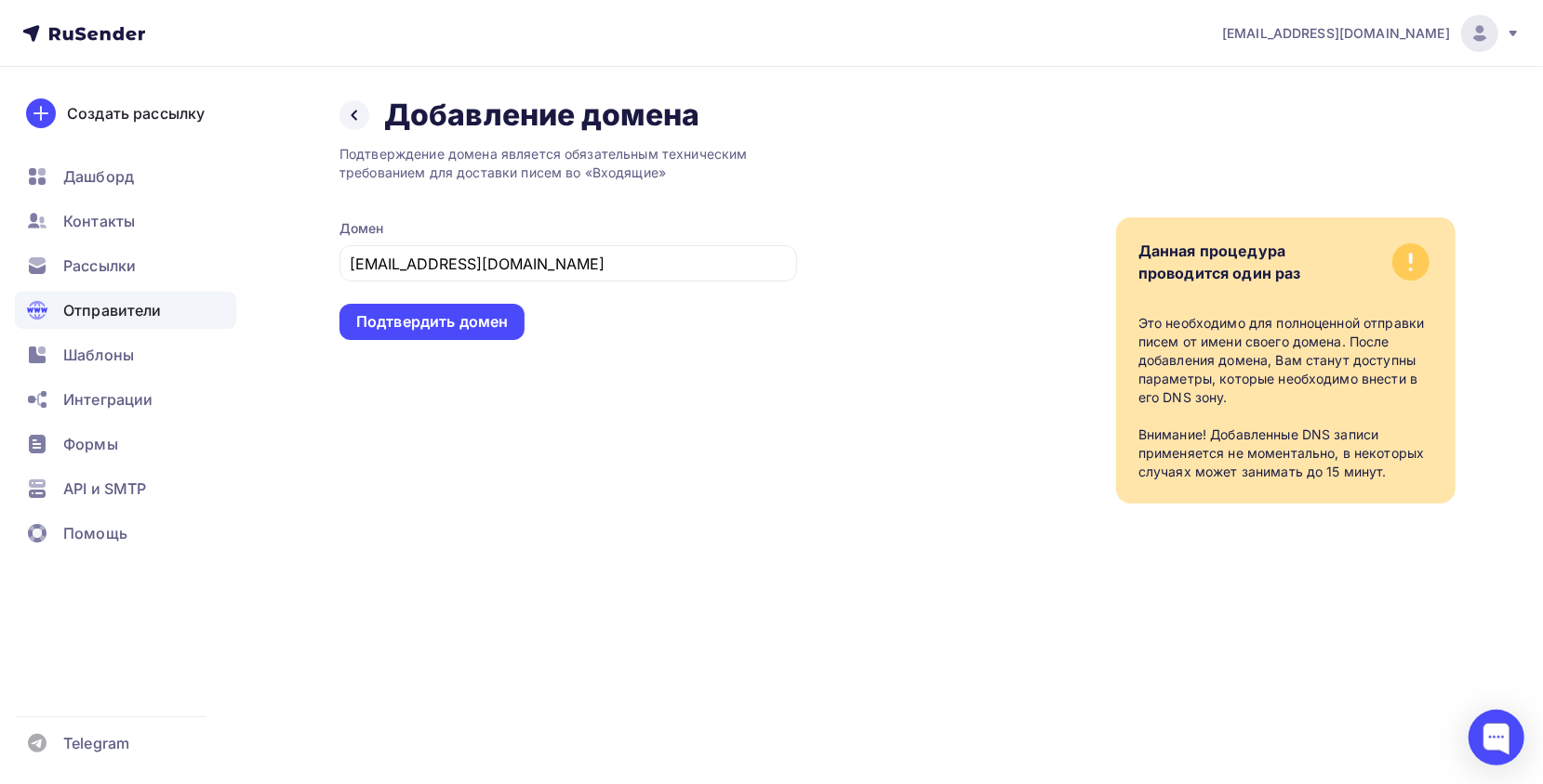
click at [619, 289] on div "Подтверждение домена является обязательным техническим требованием для доставки…" at bounding box center [568, 319] width 457 height 370
click at [1445, 278] on div "Данная процедура проводится один раз Это необходимо для полноценной отправки пи…" at bounding box center [1285, 361] width 340 height 286
click at [1407, 262] on icon at bounding box center [1410, 261] width 37 height 37
drag, startPoint x: 541, startPoint y: 268, endPoint x: 303, endPoint y: 268, distance: 238.0
click at [303, 268] on div "Назад Добавление домена Добавление домена Подтверждение домена является обязате…" at bounding box center [771, 322] width 1524 height 511
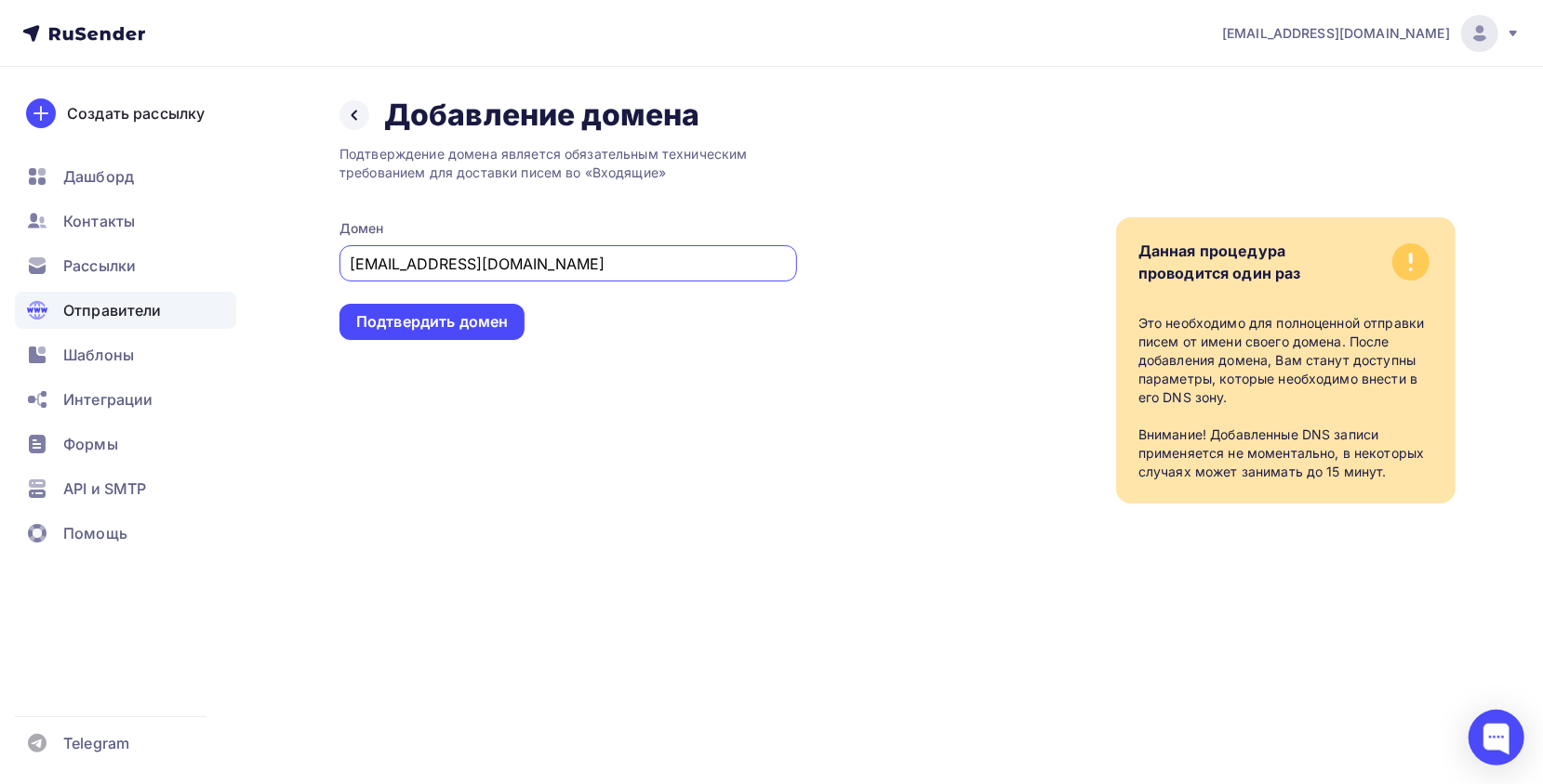
paste input "armada2"
type input "m.vemervvarmada2@gmail.com"
click at [447, 329] on div "Подтвердить домен" at bounding box center [431, 321] width 152 height 21
click at [447, 330] on div "Подтвердить домен" at bounding box center [431, 321] width 152 height 21
click at [362, 113] on div at bounding box center [354, 114] width 30 height 30
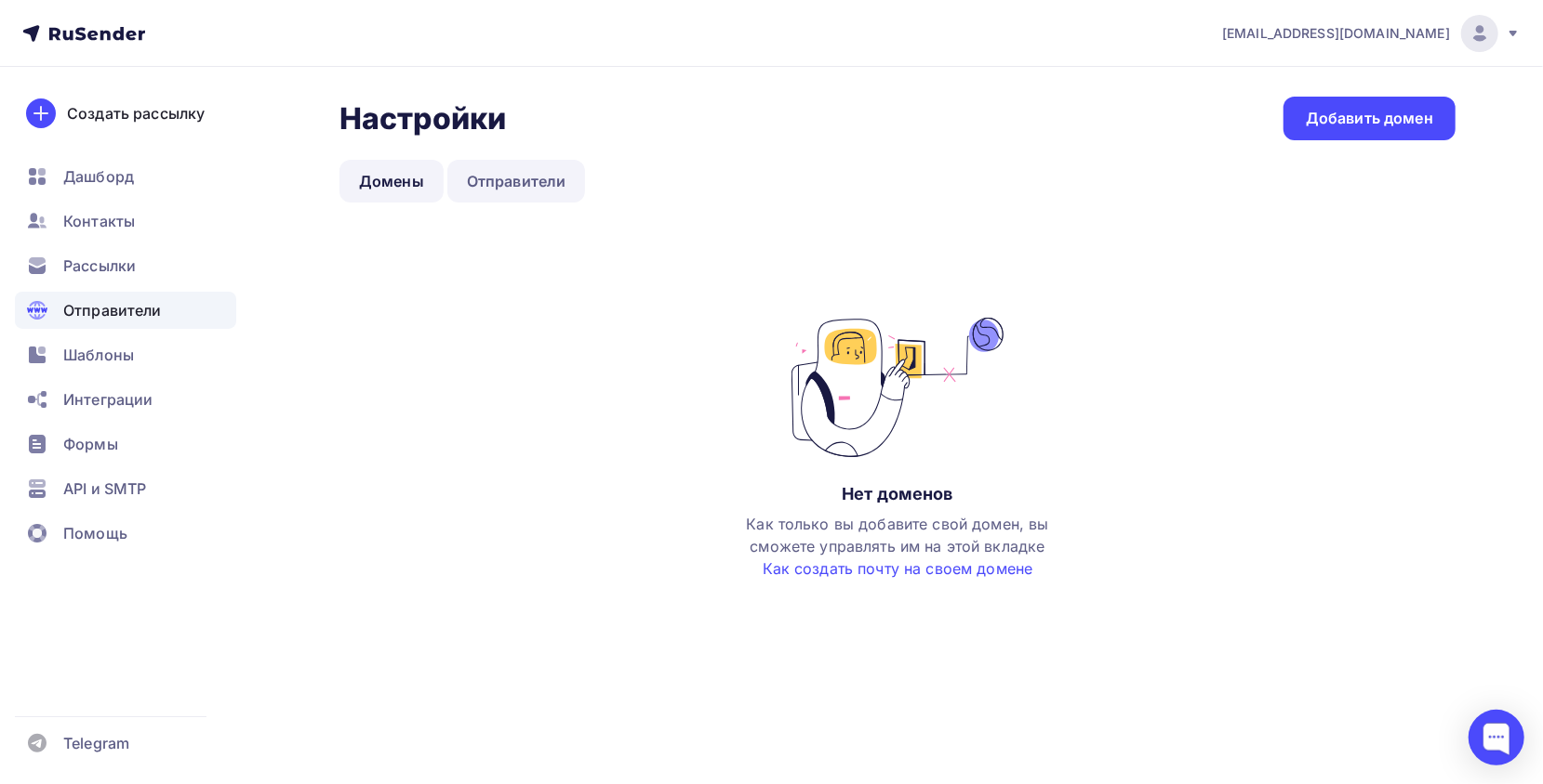
click at [549, 175] on link "Отправители" at bounding box center [516, 181] width 138 height 43
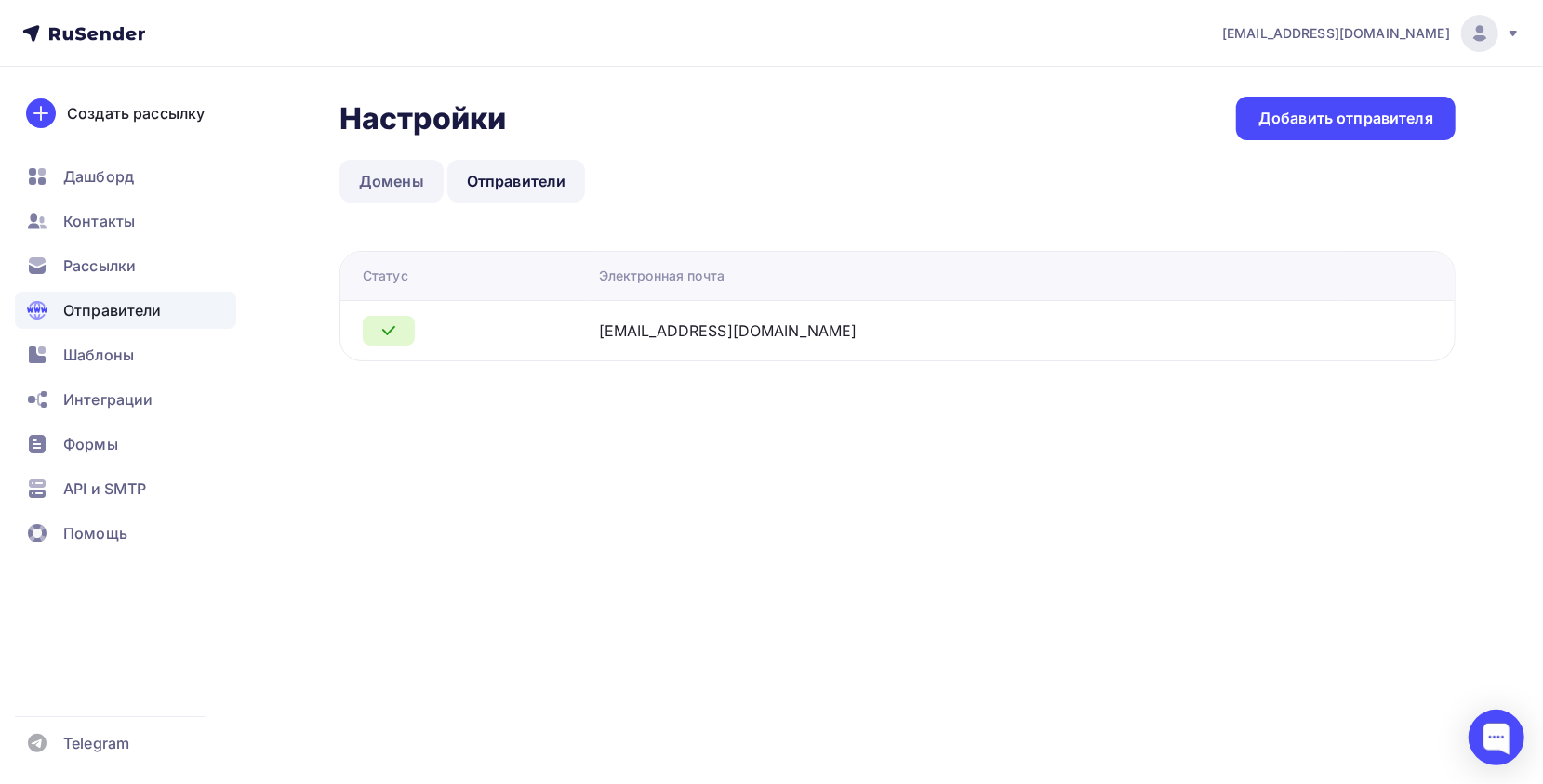
click at [407, 177] on link "Домены" at bounding box center [391, 181] width 104 height 43
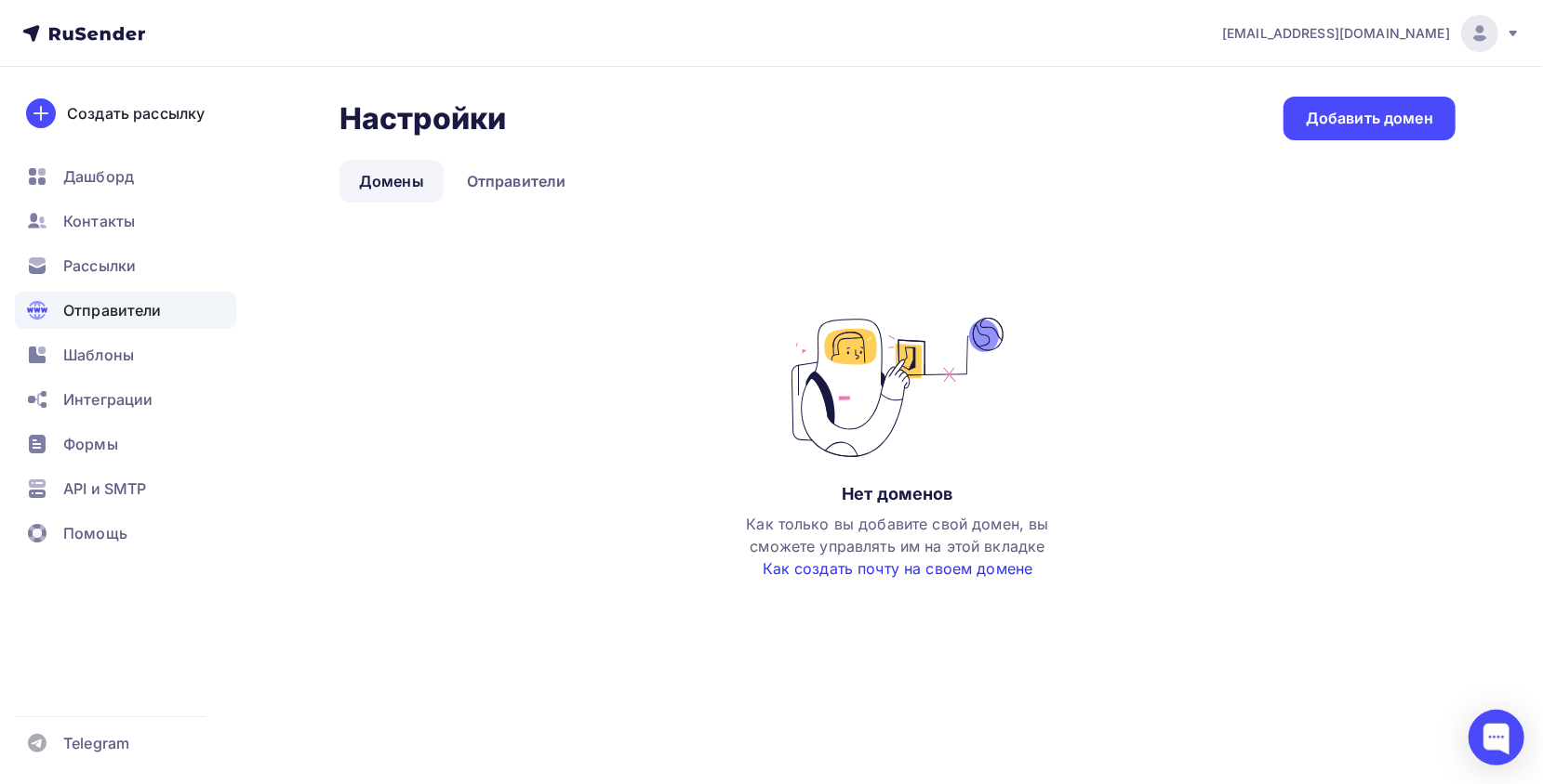
click at [898, 567] on link "Как создать почту на своем домене" at bounding box center [898, 568] width 271 height 18
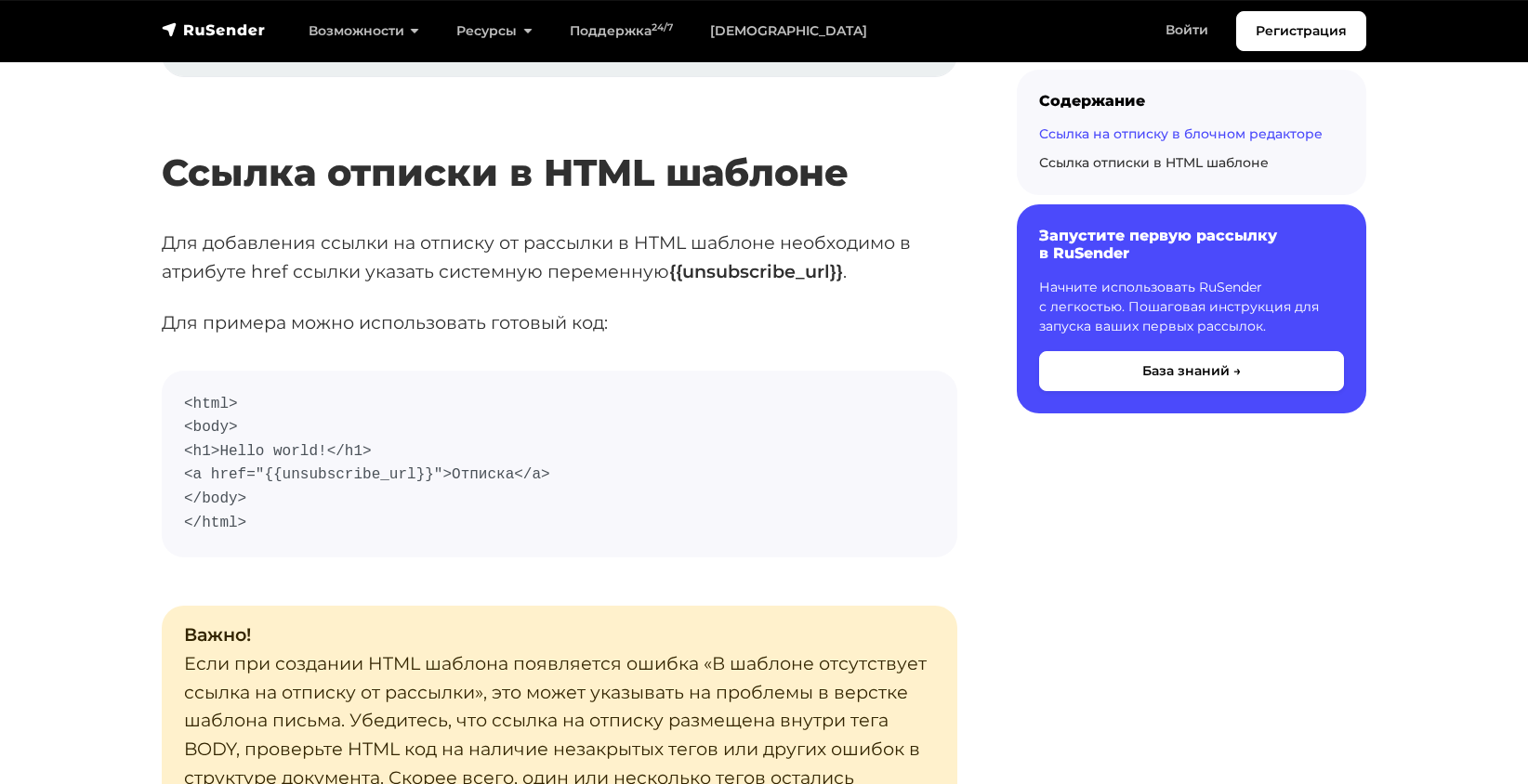
scroll to position [3160, 0]
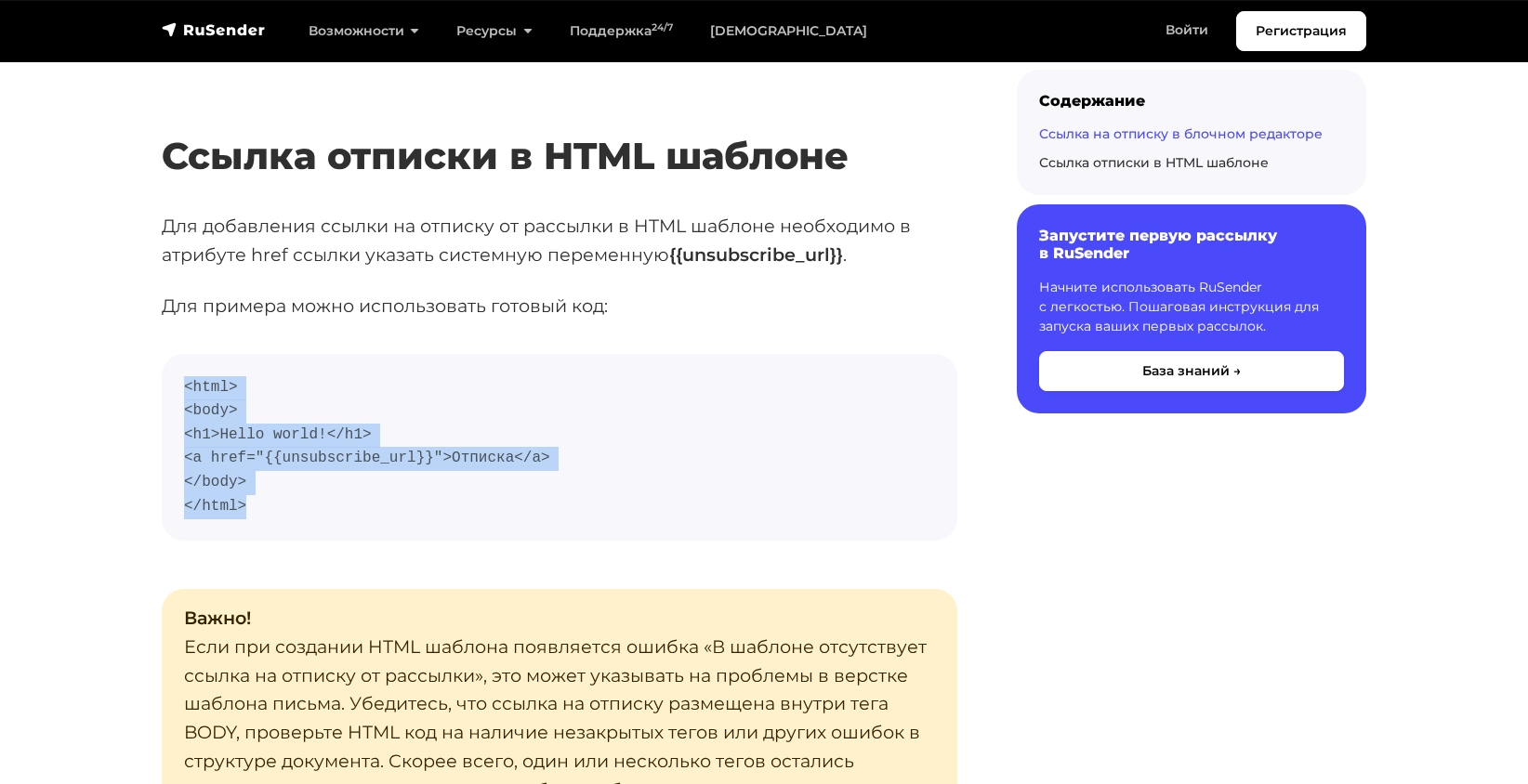
drag, startPoint x: 305, startPoint y: 525, endPoint x: 187, endPoint y: 378, distance: 188.5
click at [187, 378] on pre "<html> <body> <h1>Hello world!</h1> <a href="{{unsubscribe_url}}">Отписка</a> <…" at bounding box center [560, 447] width 795 height 188
click at [273, 501] on code "<html> <body> <h1>Hello world!</h1> <a href="{{unsubscribe_url}}">Отписка</a> <…" at bounding box center [559, 448] width 751 height 143
drag, startPoint x: 392, startPoint y: 474, endPoint x: 180, endPoint y: 466, distance: 212.2
click at [180, 466] on pre "<html> <body> <h1>Hello world!</h1> <a href="{{unsubscribe_url}}">Отписка</a> <…" at bounding box center [560, 447] width 795 height 188
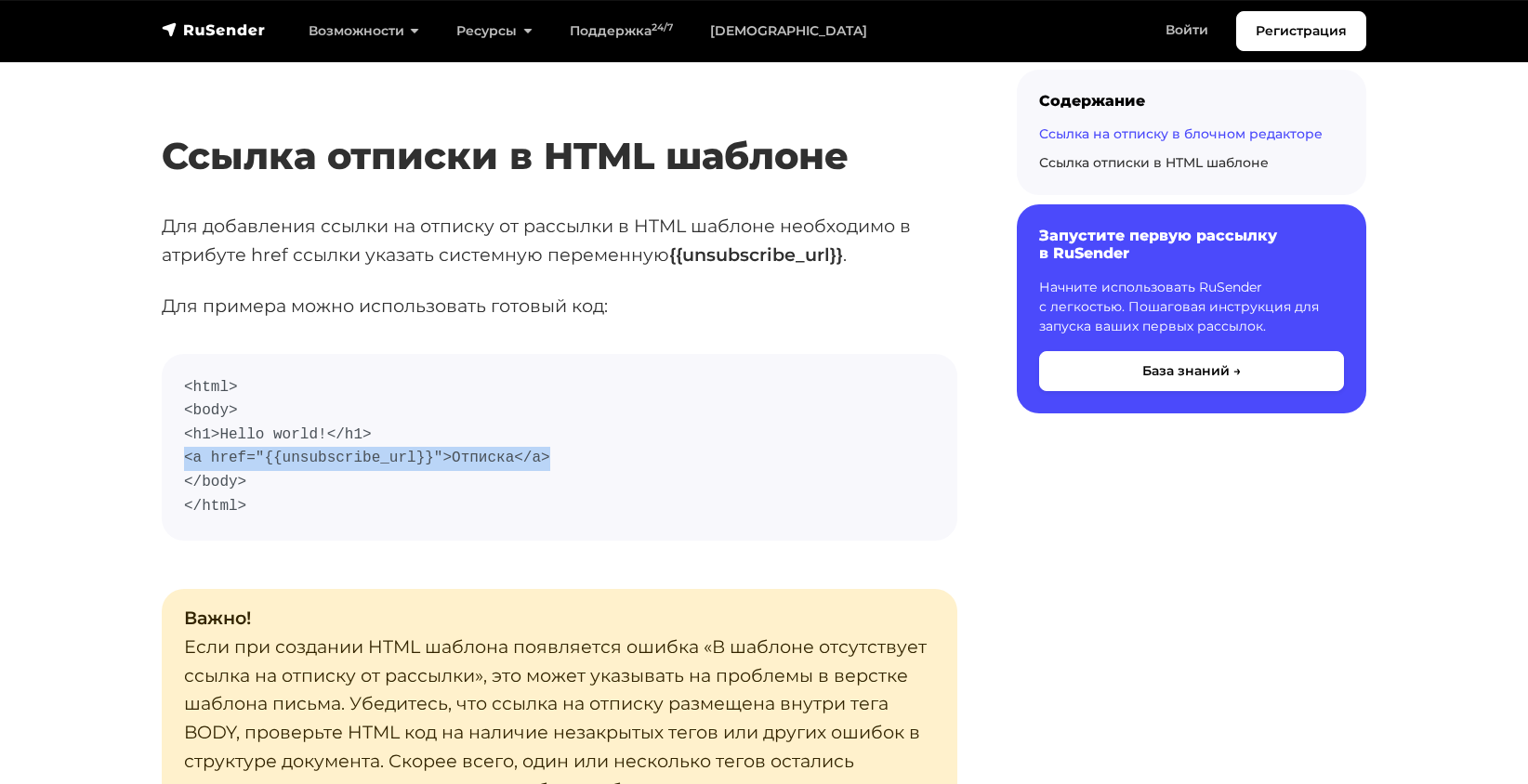
copy code "<a href="{{unsubscribe_url}}">Отписка</a>"
drag, startPoint x: 290, startPoint y: 498, endPoint x: 178, endPoint y: 386, distance: 158.4
click at [178, 386] on pre "<html> <body> <h1>Hello world!</h1> <a href="{{unsubscribe_url}}">Отписка</a> <…" at bounding box center [560, 447] width 795 height 188
copy code "<html> <body> <h1>Hello world!</h1> <a href="{{unsubscribe_url}}">Отписка</a> <…"
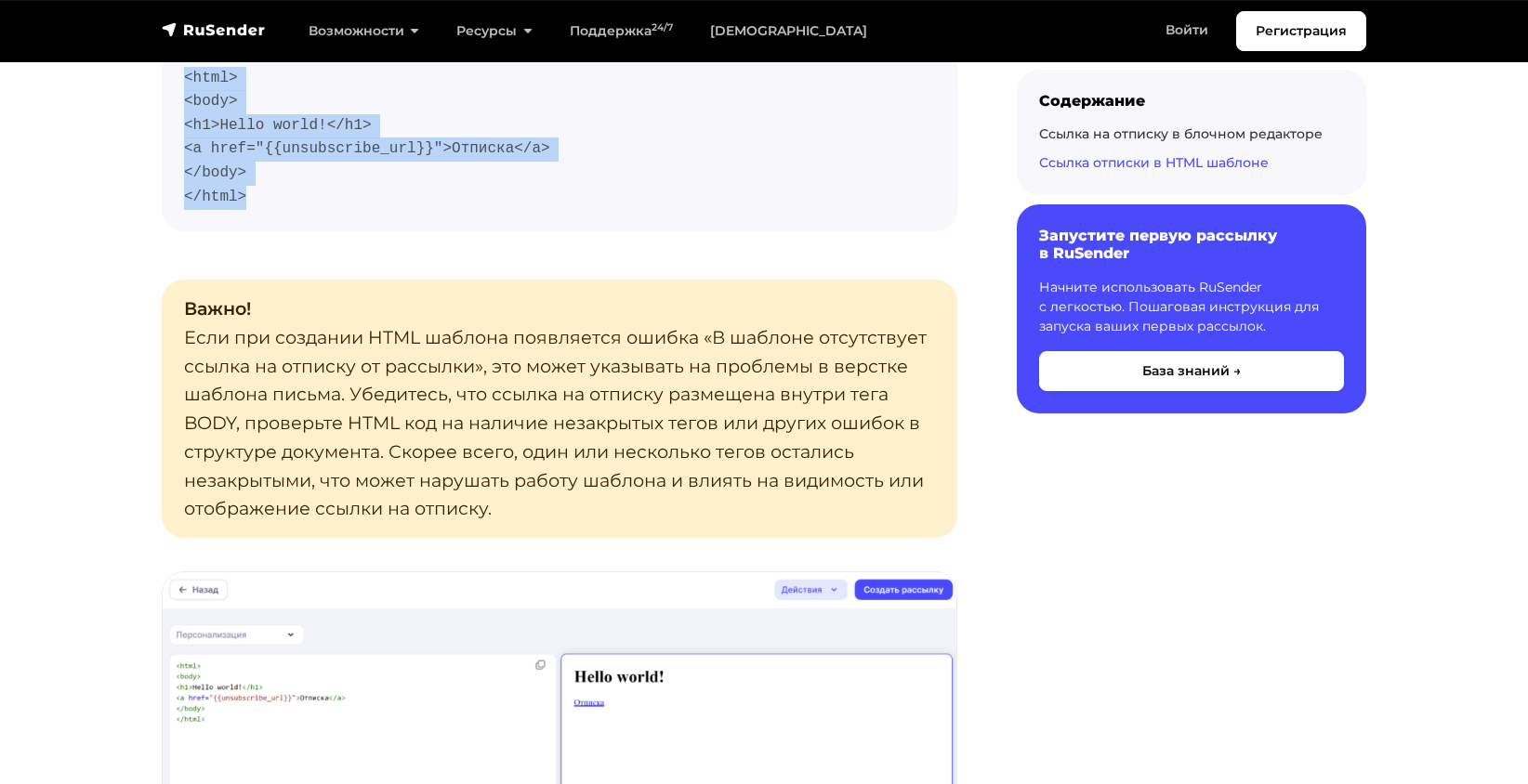
scroll to position [3253, 0]
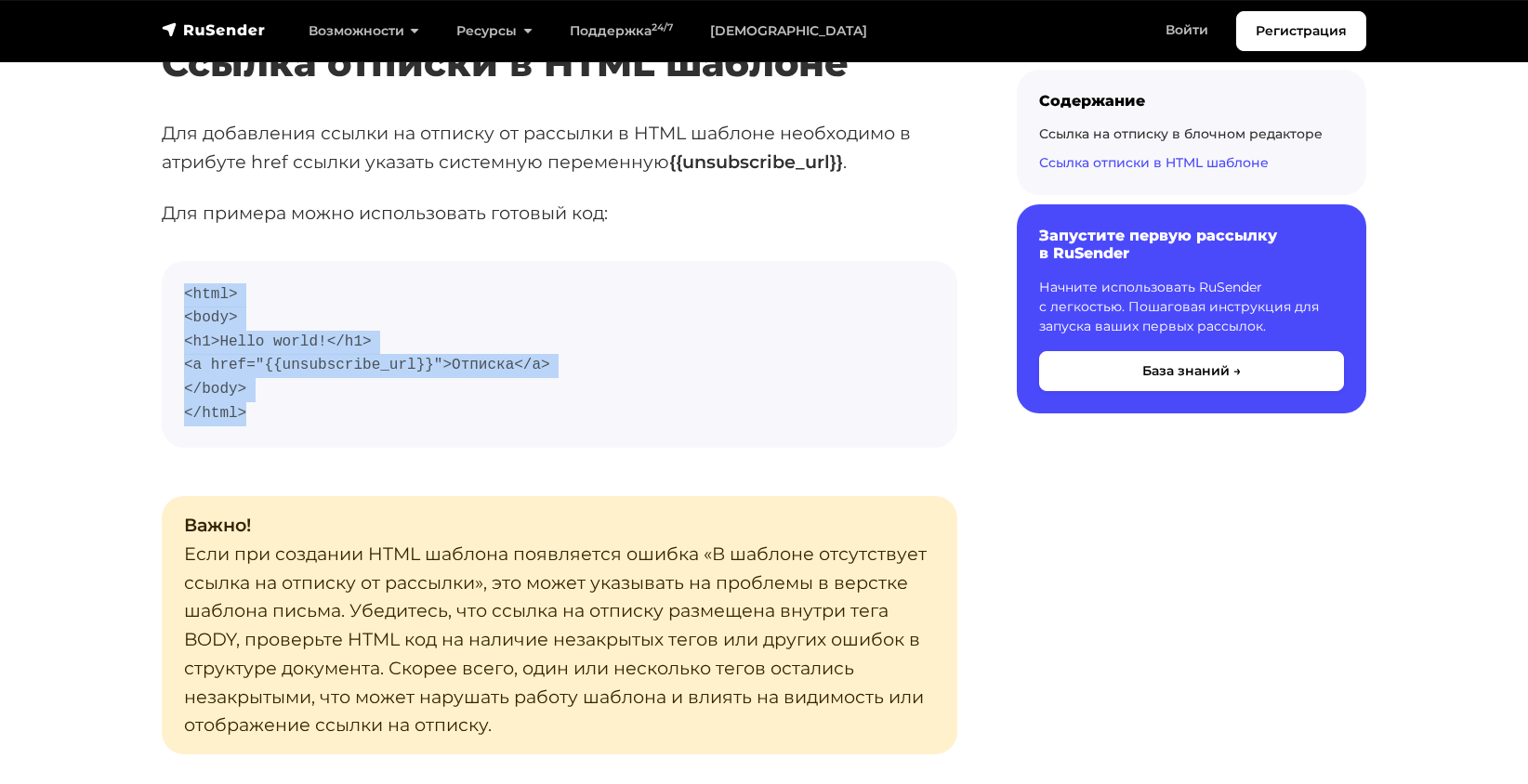
click at [415, 382] on code "<html> <body> <h1>Hello world!</h1> <a href="{{unsubscribe_url}}">Отписка</a> <…" at bounding box center [559, 355] width 751 height 143
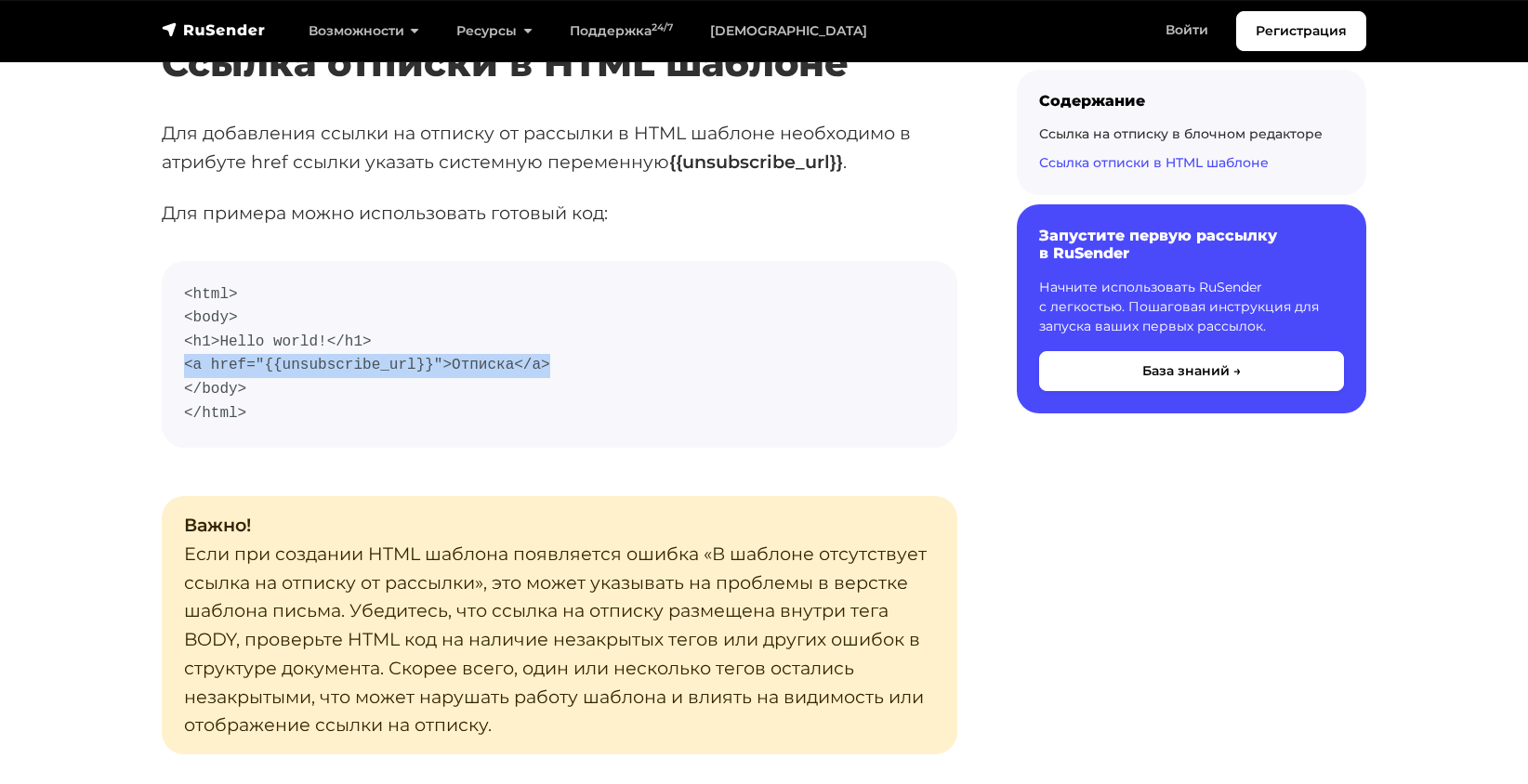
drag, startPoint x: 429, startPoint y: 354, endPoint x: 160, endPoint y: 362, distance: 269.1
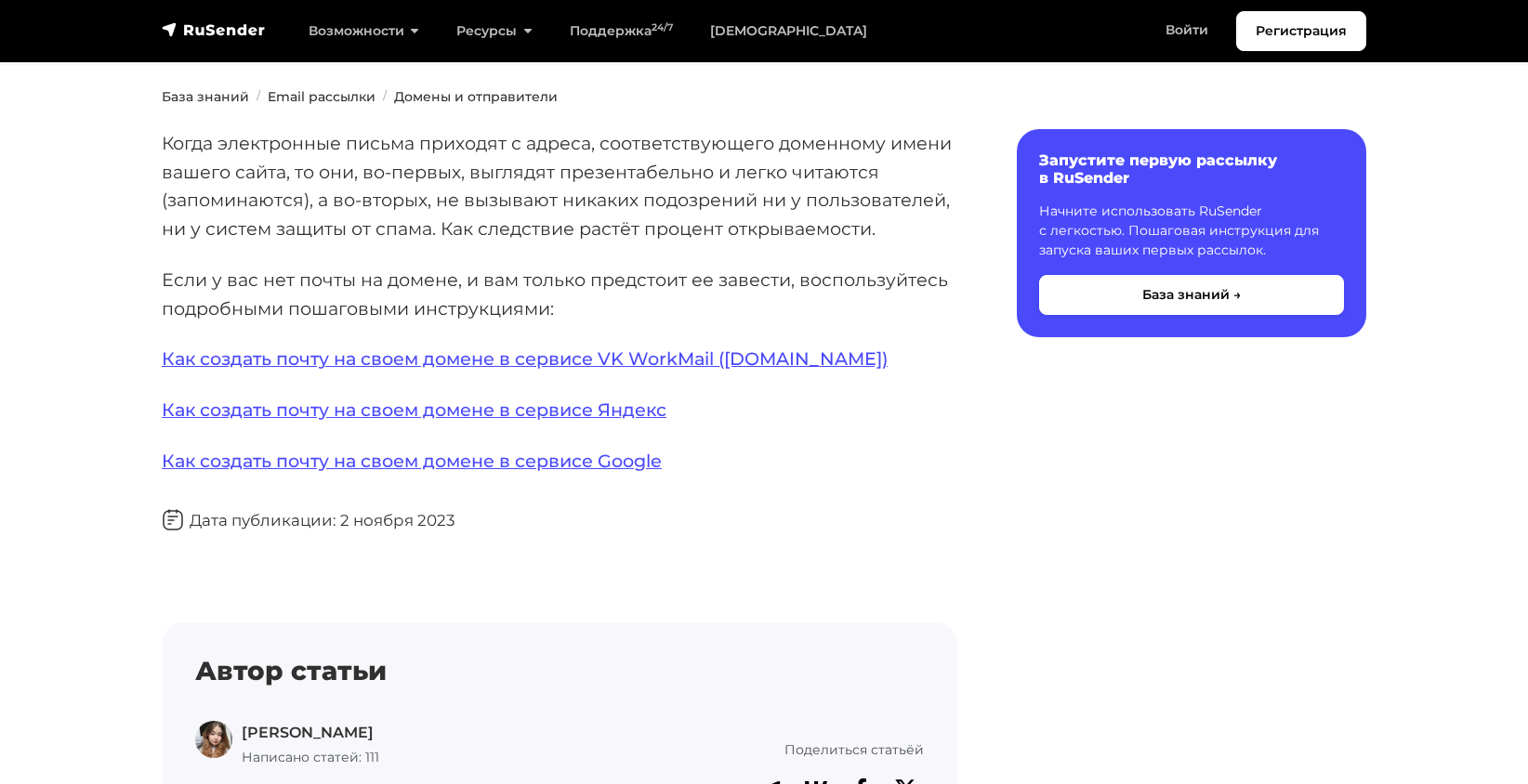
scroll to position [62, 0]
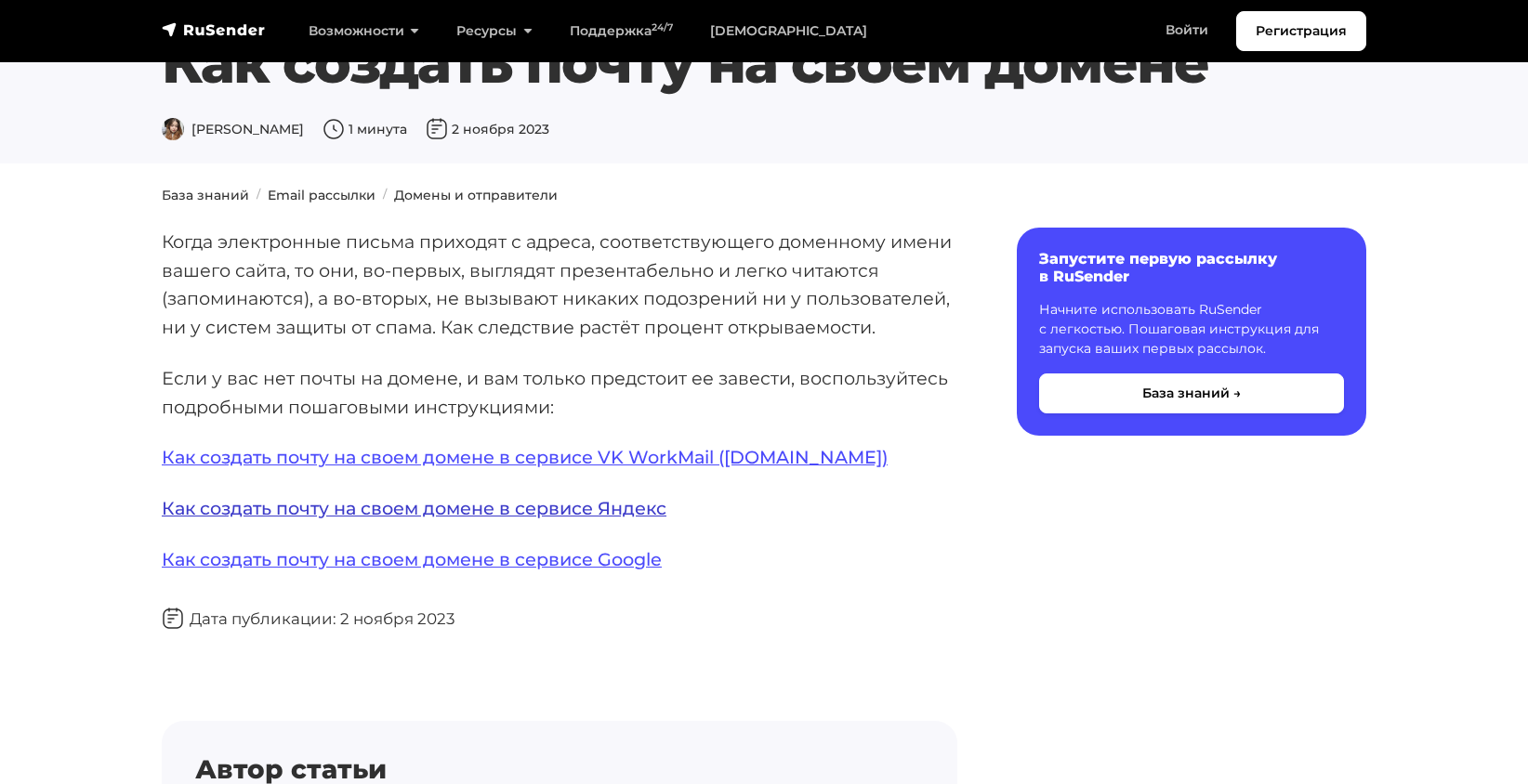
click at [499, 511] on link "Как создать почту на своем домене в сервисе Яндекс" at bounding box center [414, 507] width 505 height 22
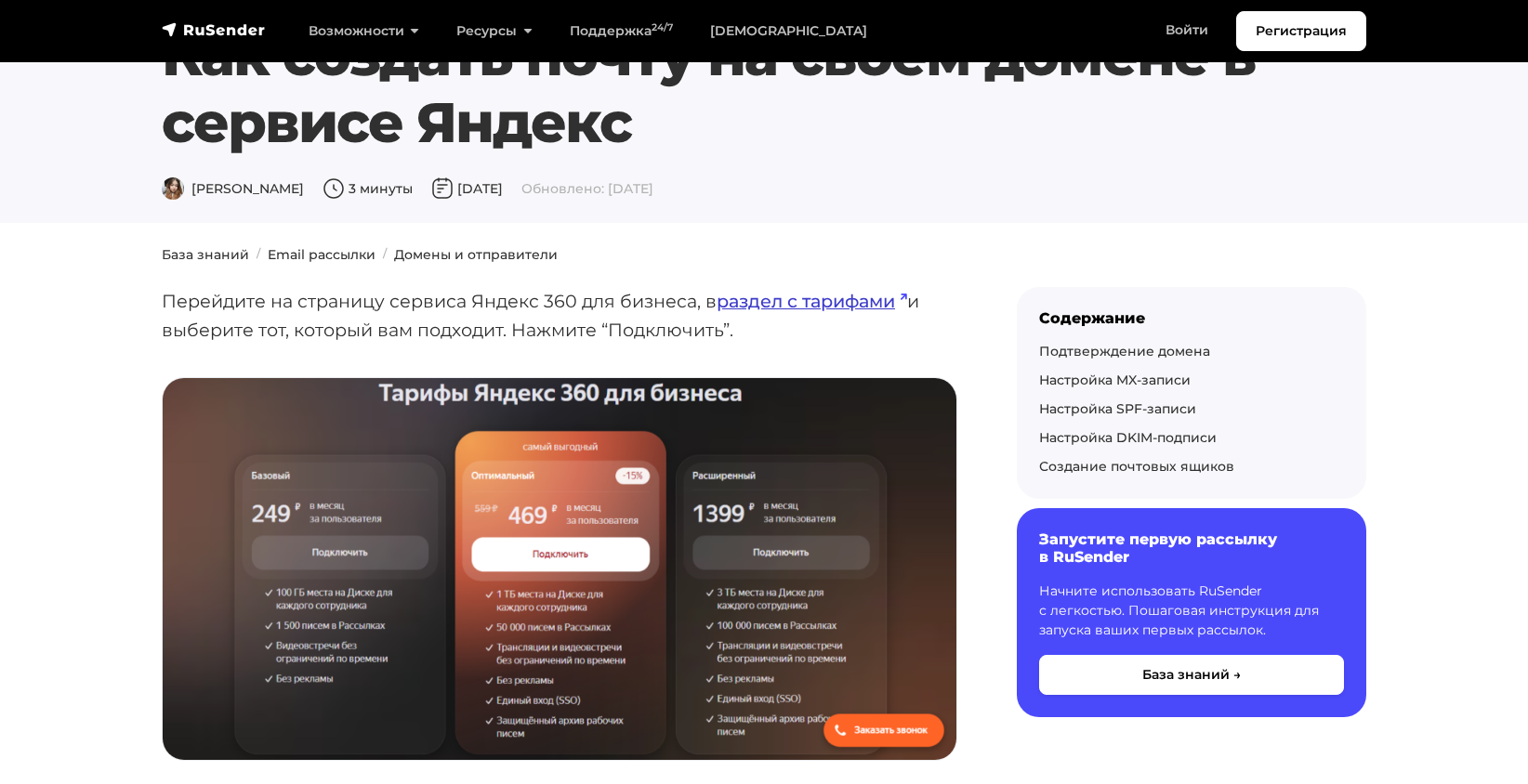
click at [782, 305] on link "раздел с тарифами" at bounding box center [812, 300] width 191 height 22
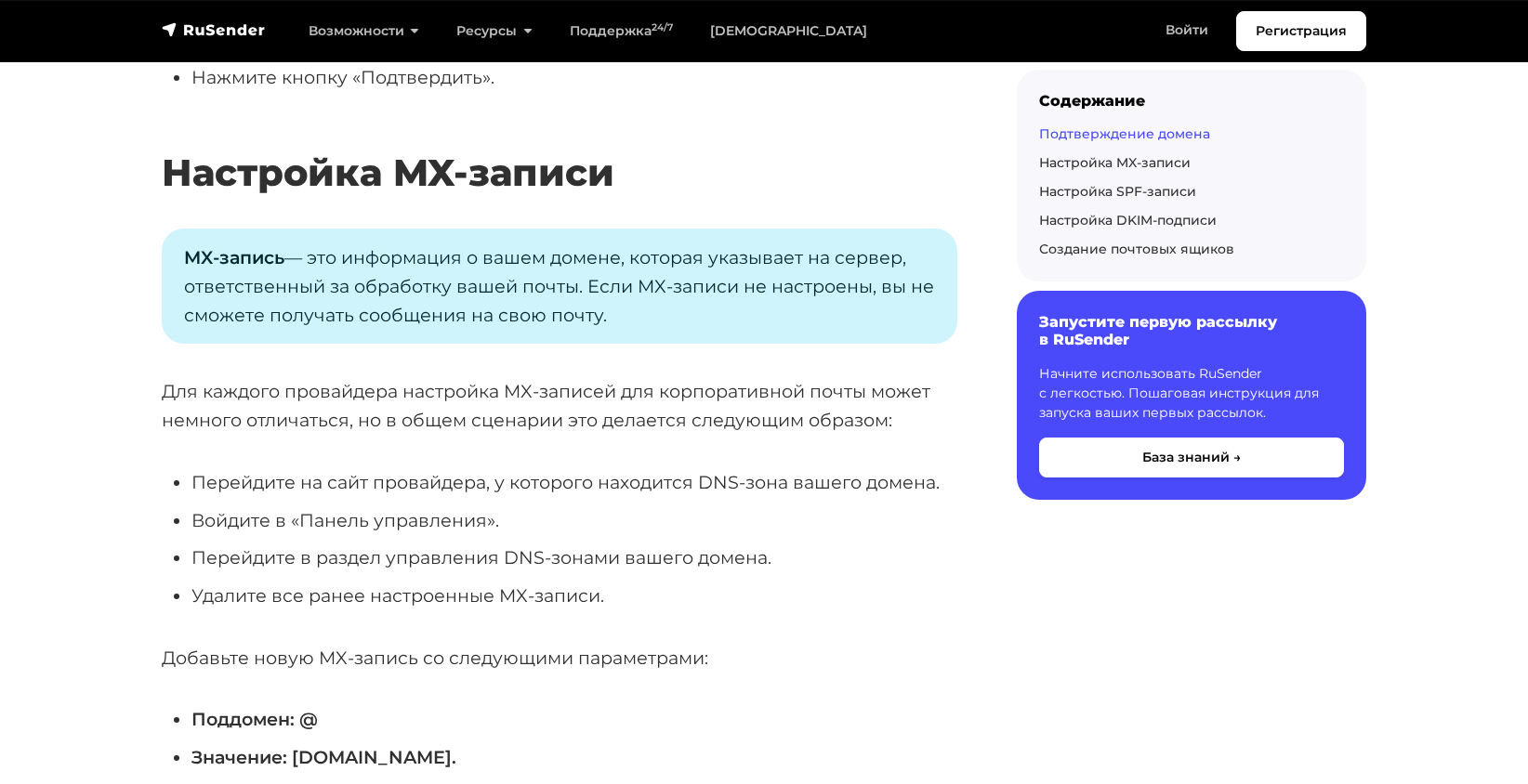
scroll to position [4275, 0]
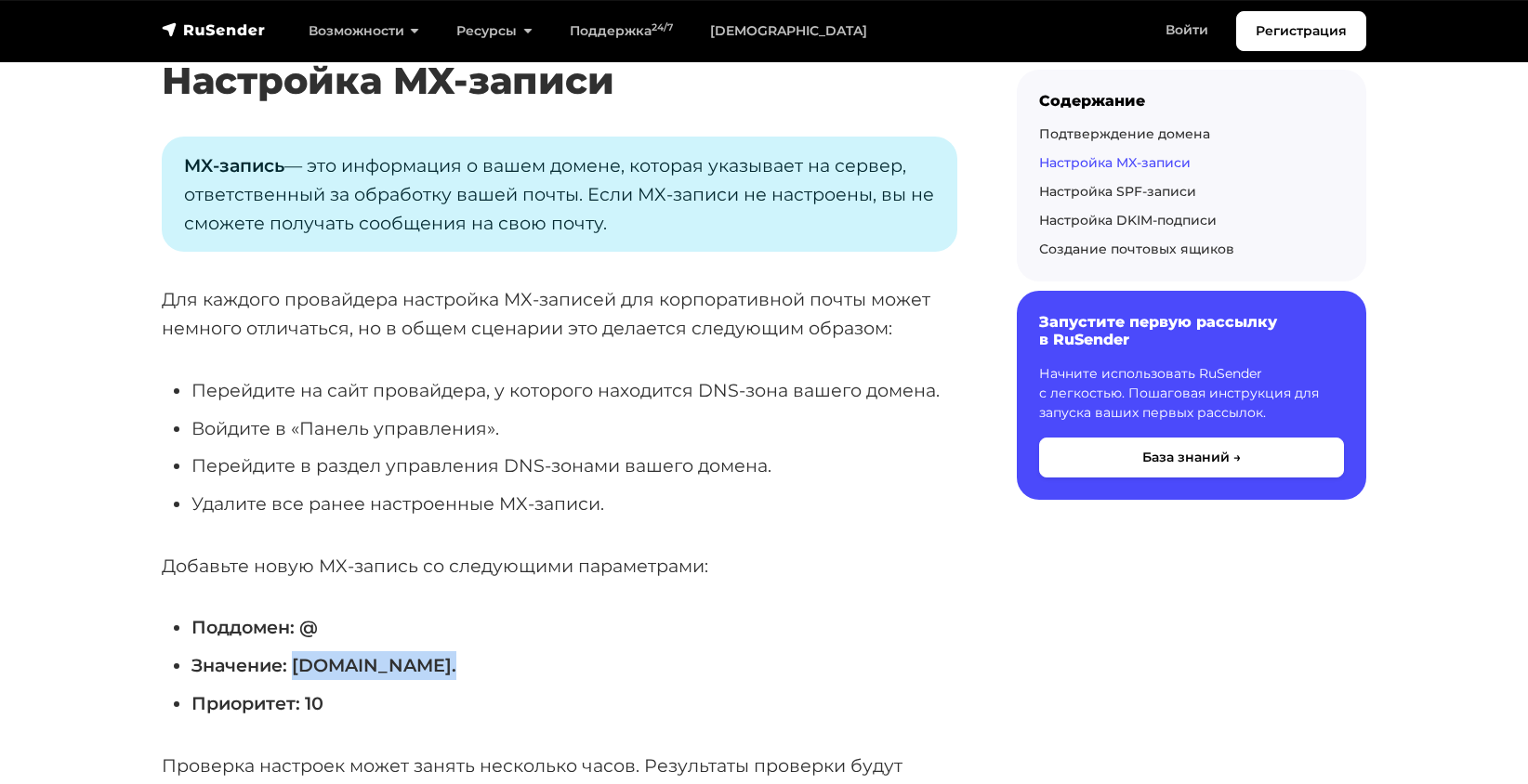
drag, startPoint x: 428, startPoint y: 666, endPoint x: 296, endPoint y: 672, distance: 132.1
click at [296, 672] on li "Значение: mx.yandex.net." at bounding box center [574, 666] width 766 height 29
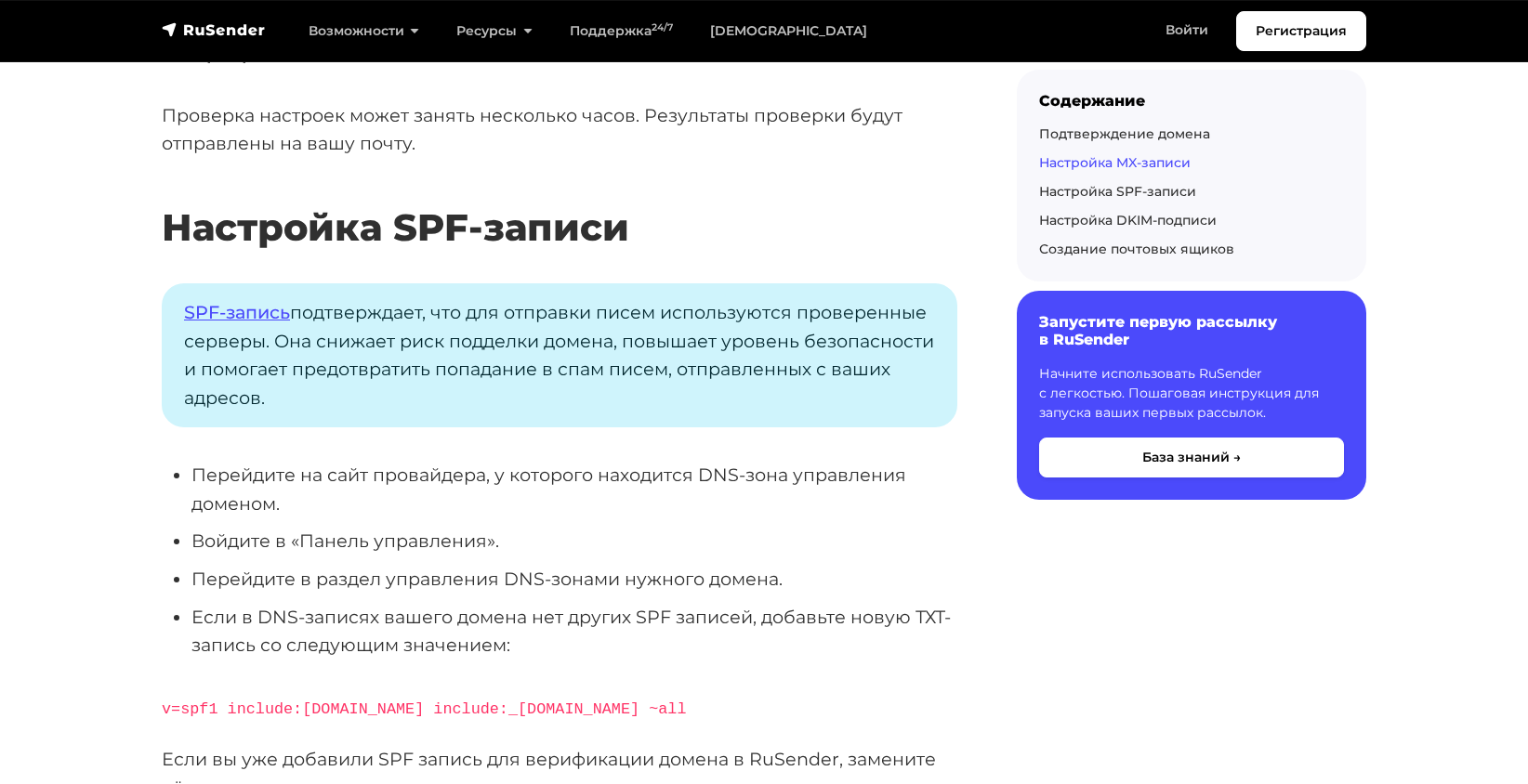
scroll to position [5019, 0]
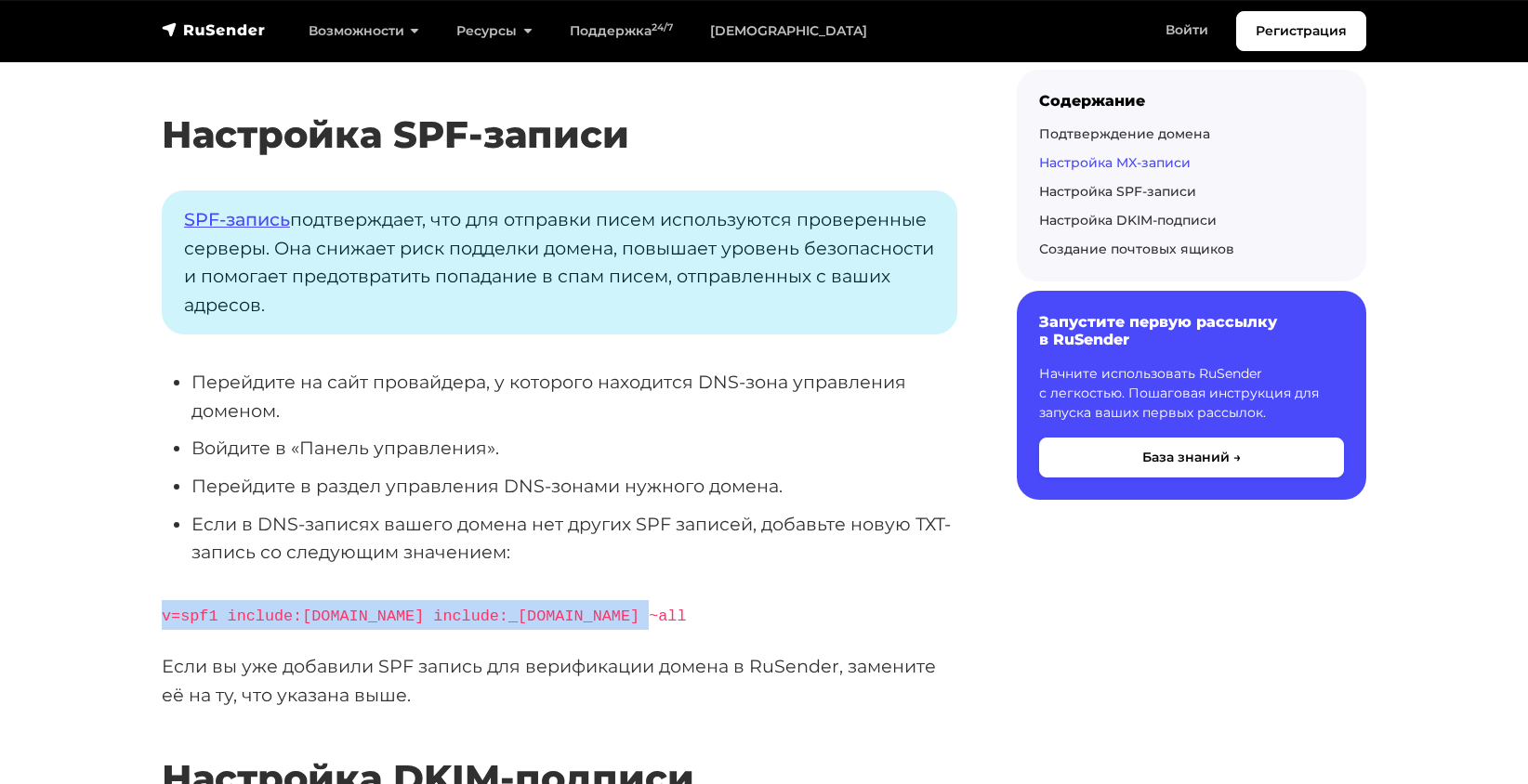
drag, startPoint x: 162, startPoint y: 613, endPoint x: 615, endPoint y: 617, distance: 453.0
click at [615, 617] on p "v=spf1 include:rsndr.ru include:_spf.yandex.net ~all" at bounding box center [560, 614] width 795 height 30
copy code "v=spf1 include:rsndr.ru include:_spf.yandex.net ~all"
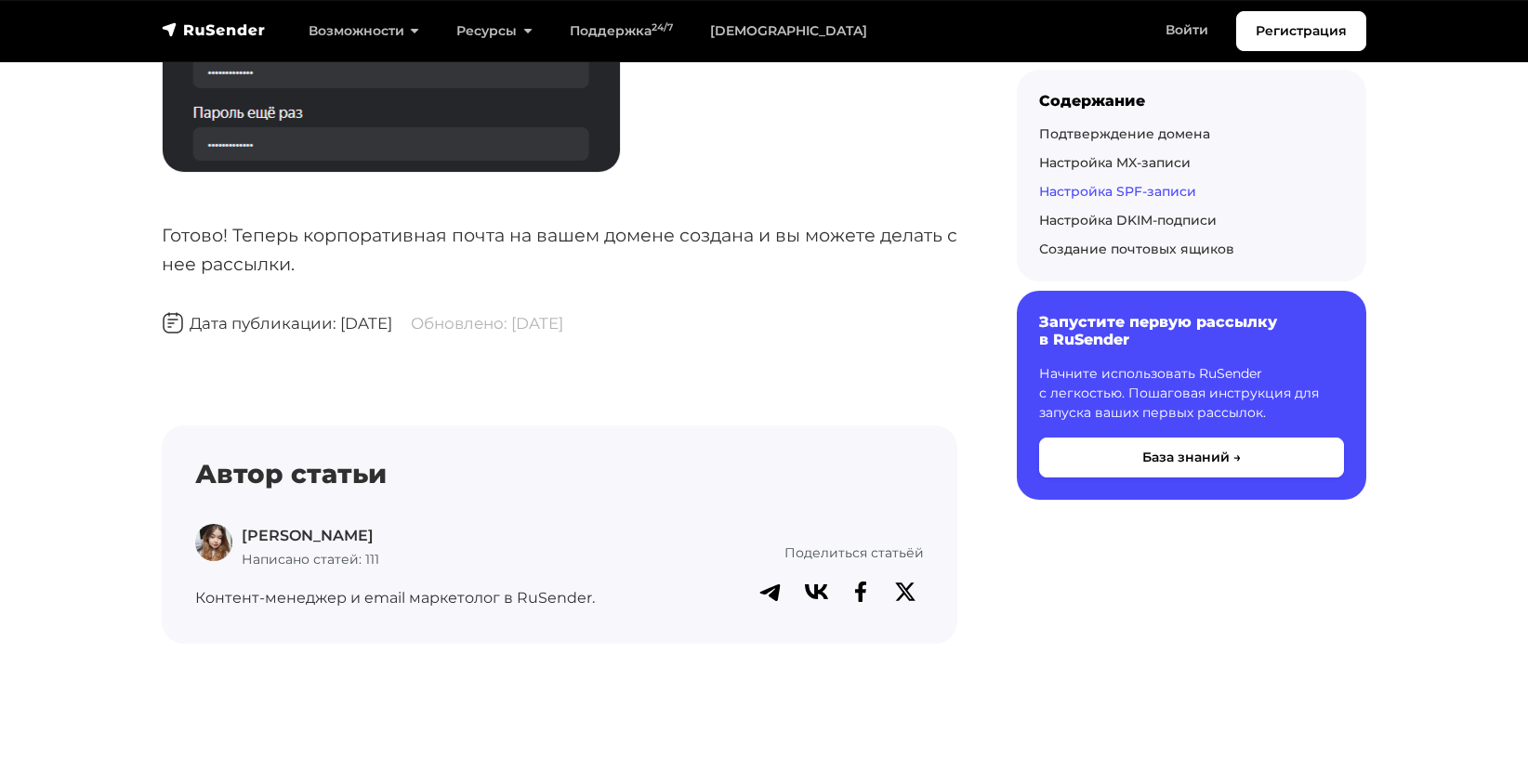
scroll to position [7813, 0]
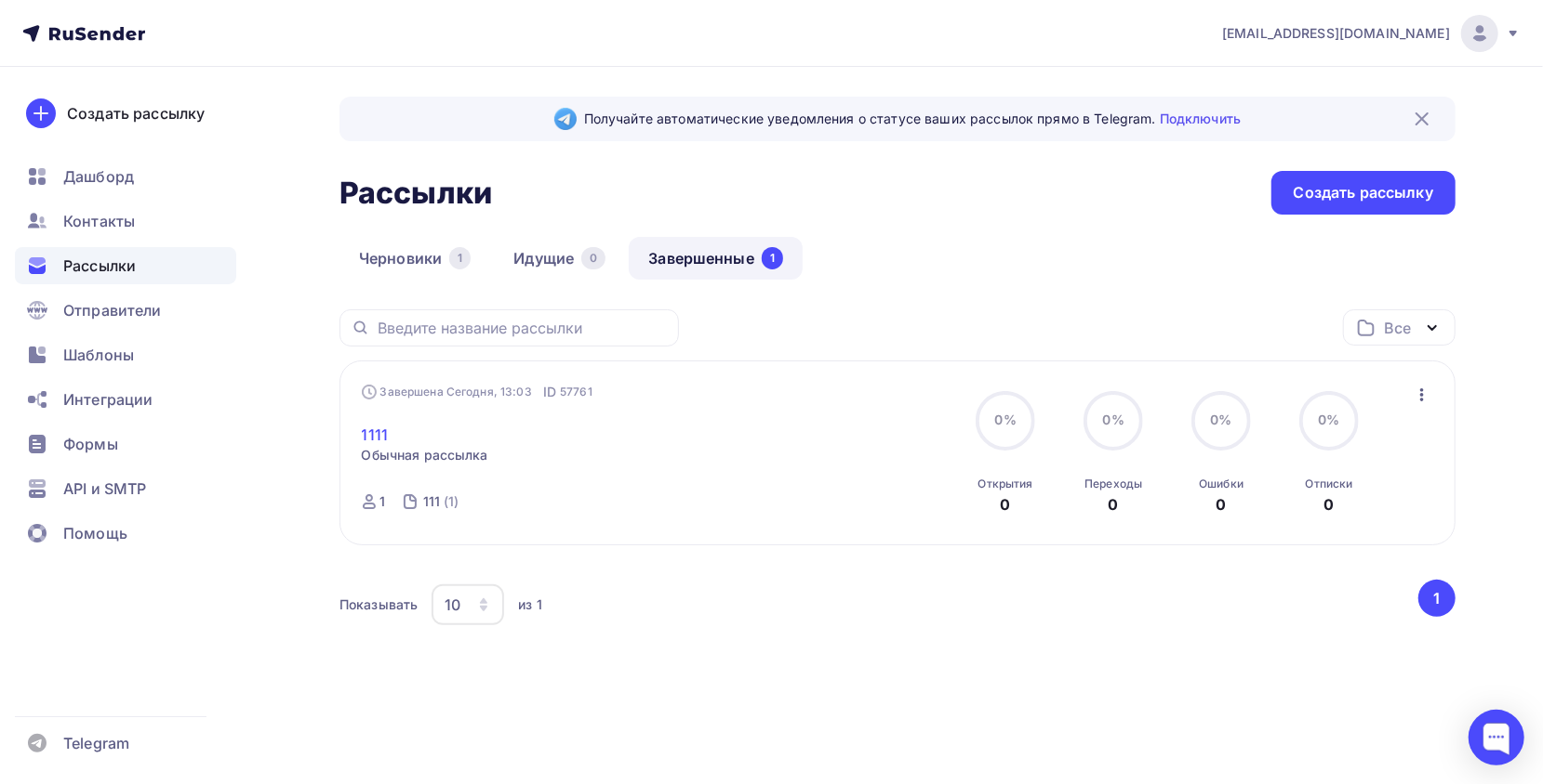
click at [378, 432] on link "1111" at bounding box center [375, 434] width 27 height 22
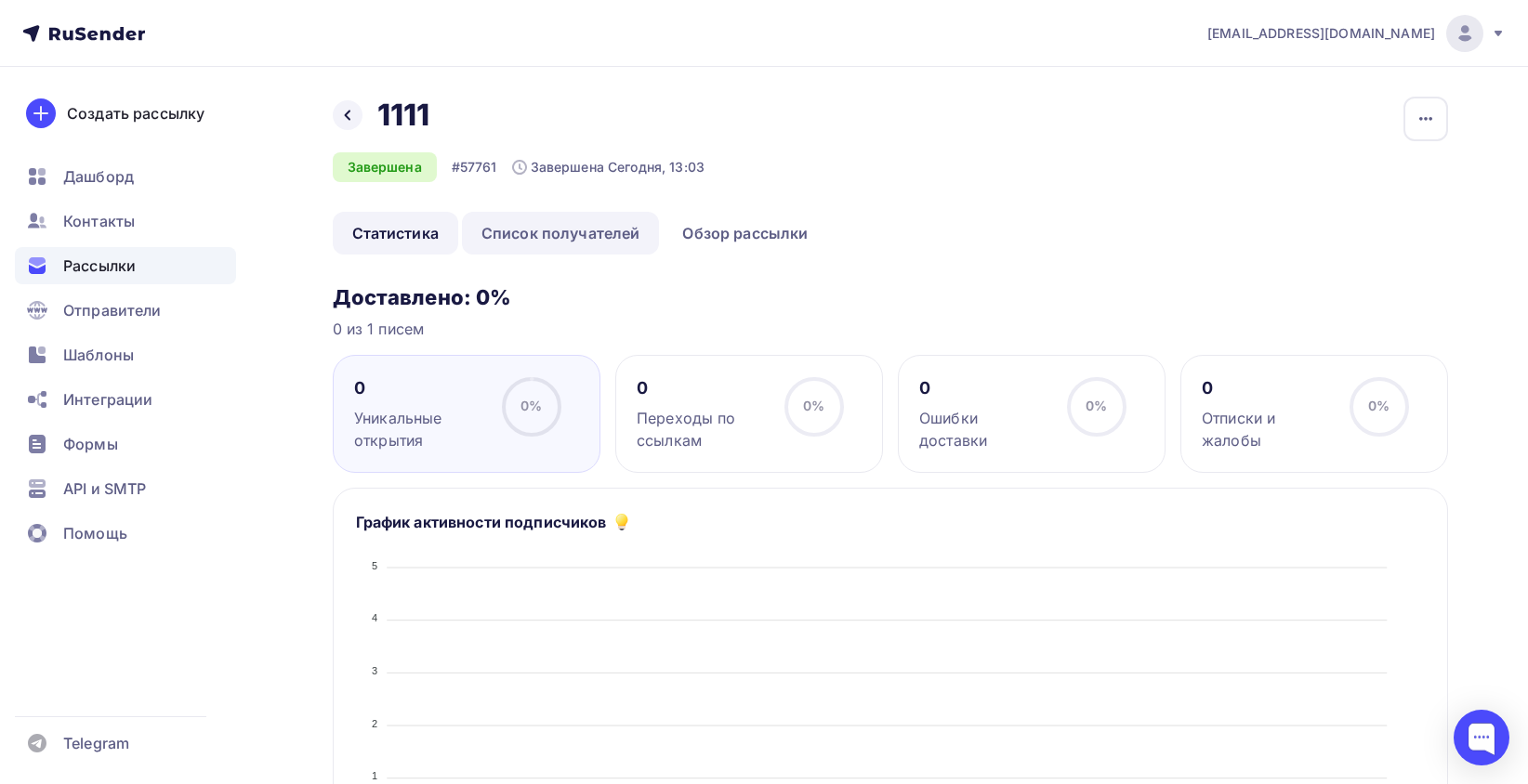
click at [579, 238] on link "Список получателей" at bounding box center [561, 233] width 198 height 43
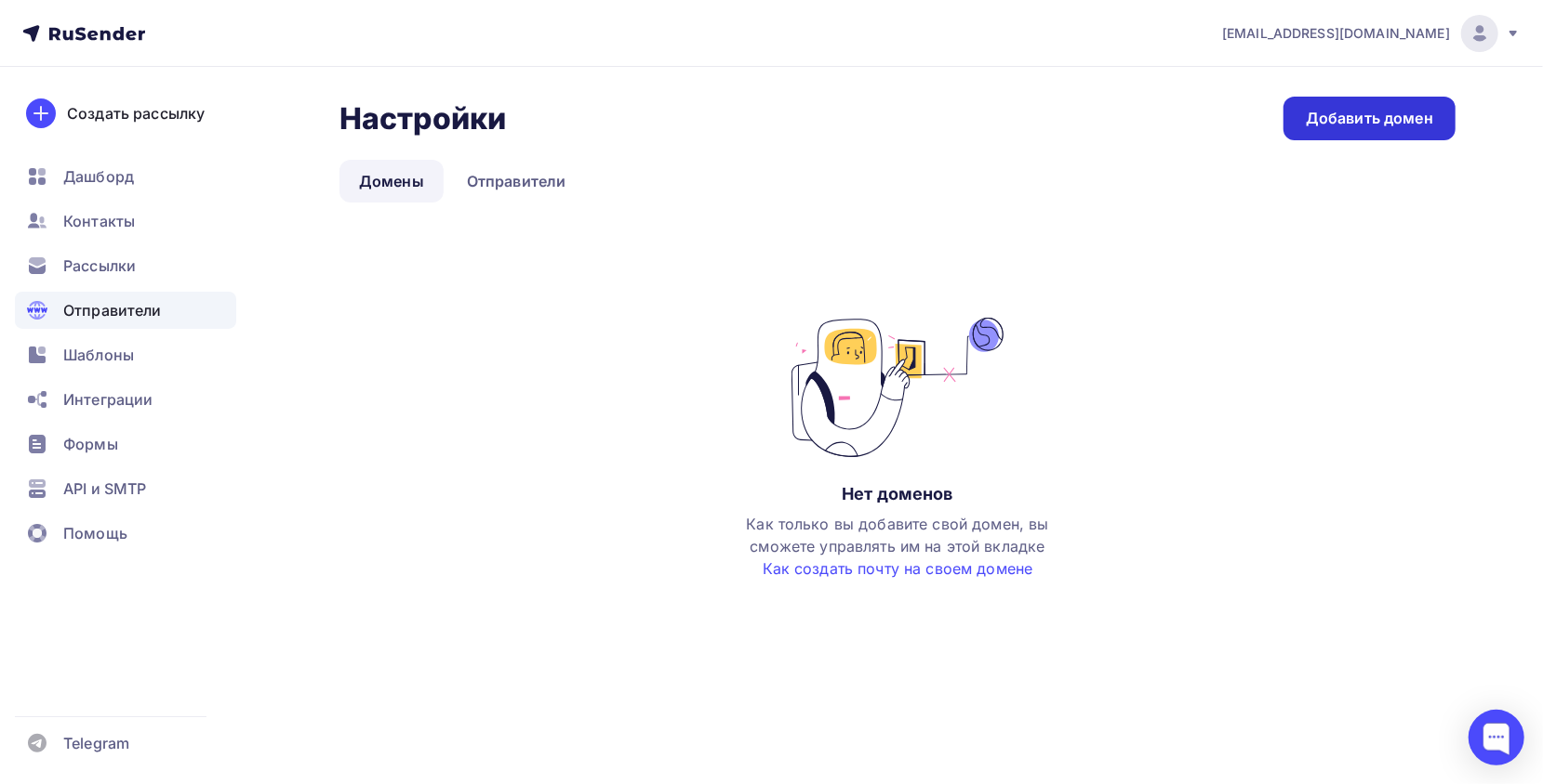
click at [1439, 115] on link "Добавить домен" at bounding box center [1369, 118] width 172 height 44
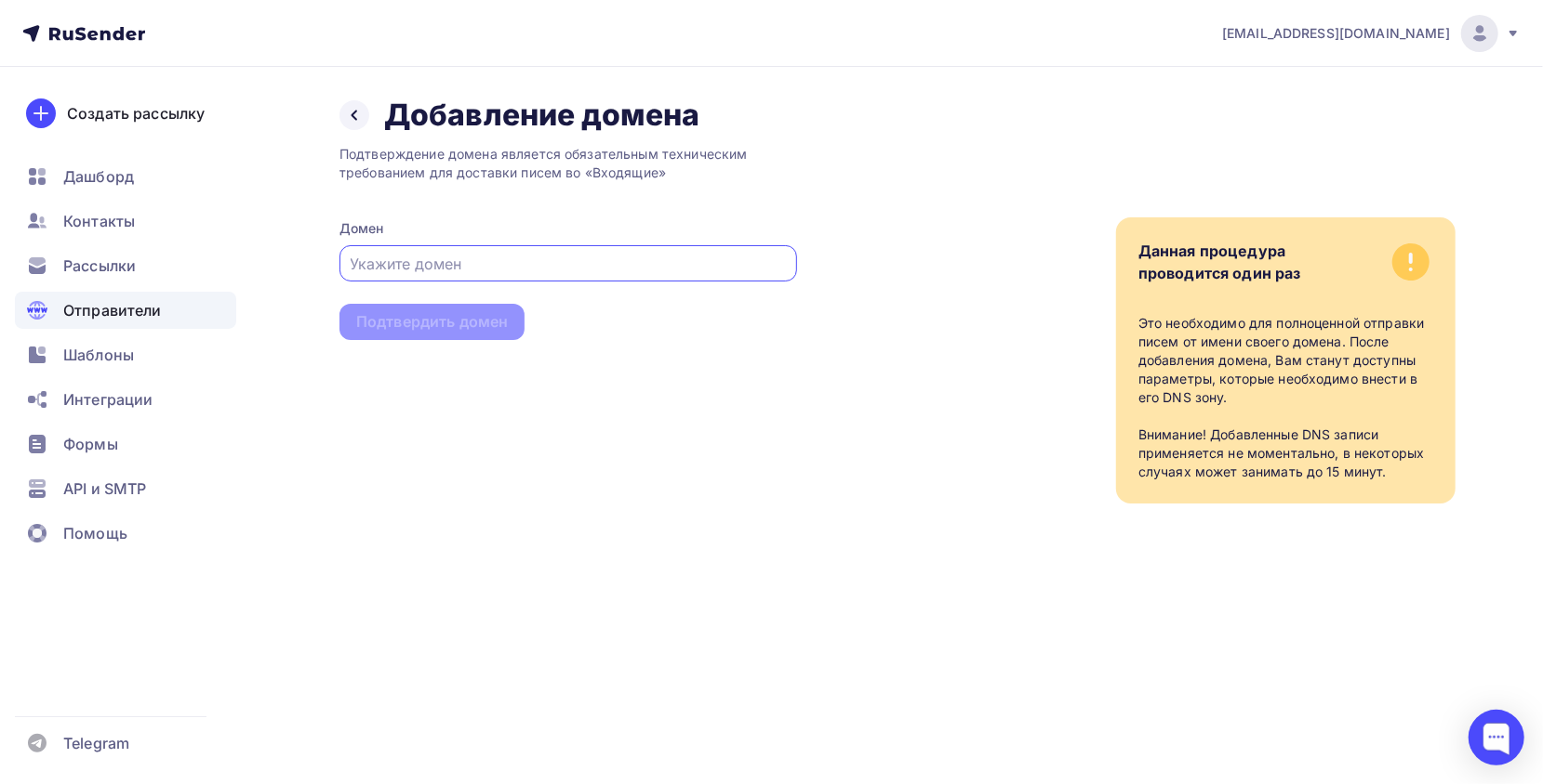
paste input "1@armada-nsk-360.ru"
click at [365, 266] on input "1@armada-nsk-360.ru" at bounding box center [568, 263] width 436 height 22
click at [364, 260] on input "1@armada-nsk-360.ru" at bounding box center [568, 263] width 436 height 22
click at [358, 263] on input "1@armada-nsk-360.ru" at bounding box center [568, 263] width 436 height 22
click at [368, 266] on input "@armada-nsk-360.ru" at bounding box center [568, 263] width 436 height 22
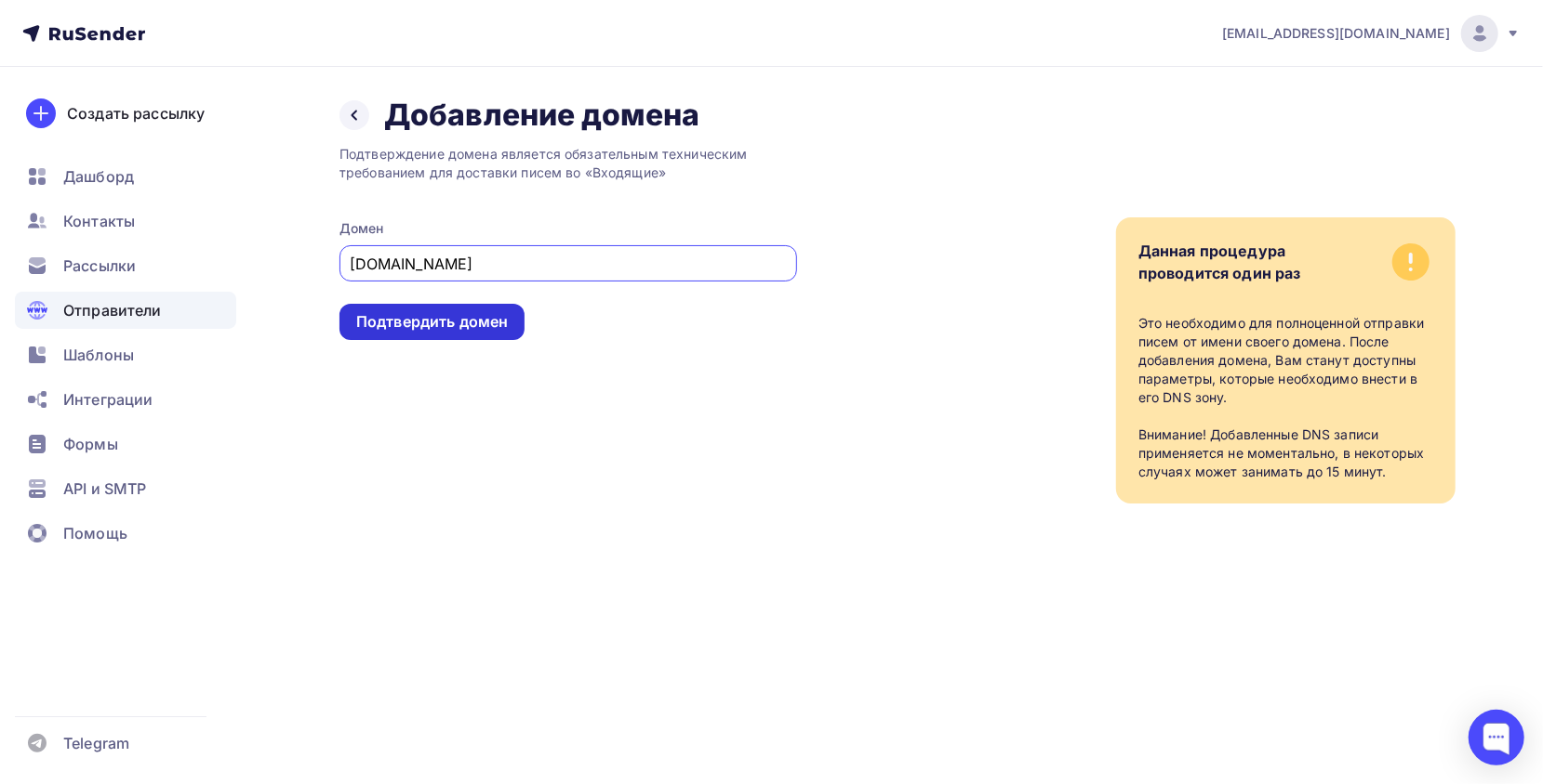
type input "armada-nsk-360.ru"
click at [409, 310] on div "Подтвердить домен" at bounding box center [432, 322] width 185 height 36
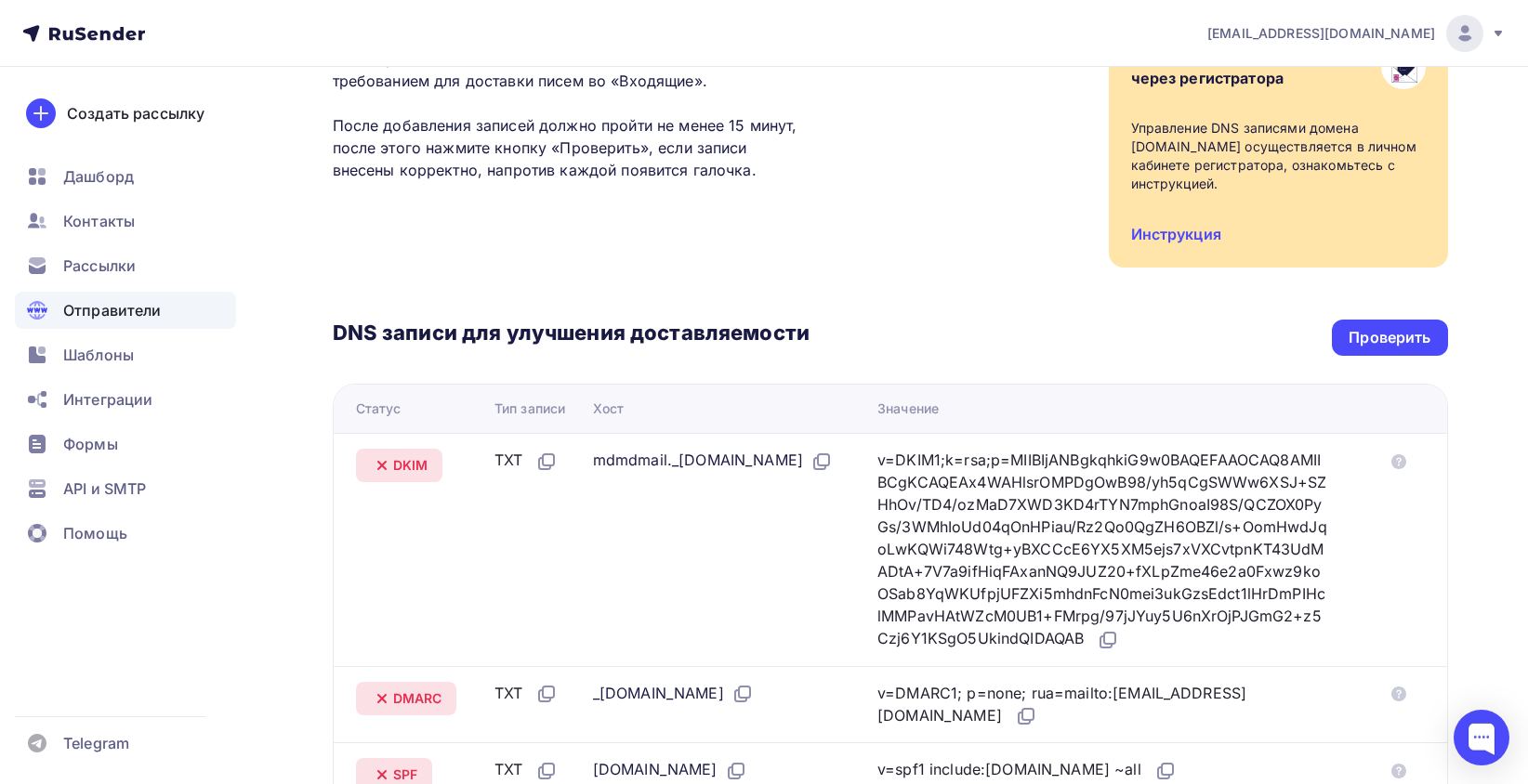
scroll to position [218, 0]
drag, startPoint x: 605, startPoint y: 485, endPoint x: 874, endPoint y: 515, distance: 270.7
click at [811, 474] on icon at bounding box center [821, 463] width 22 height 22
drag, startPoint x: 983, startPoint y: 667, endPoint x: 1158, endPoint y: 659, distance: 175.2
click at [1097, 652] on icon at bounding box center [1107, 641] width 22 height 22
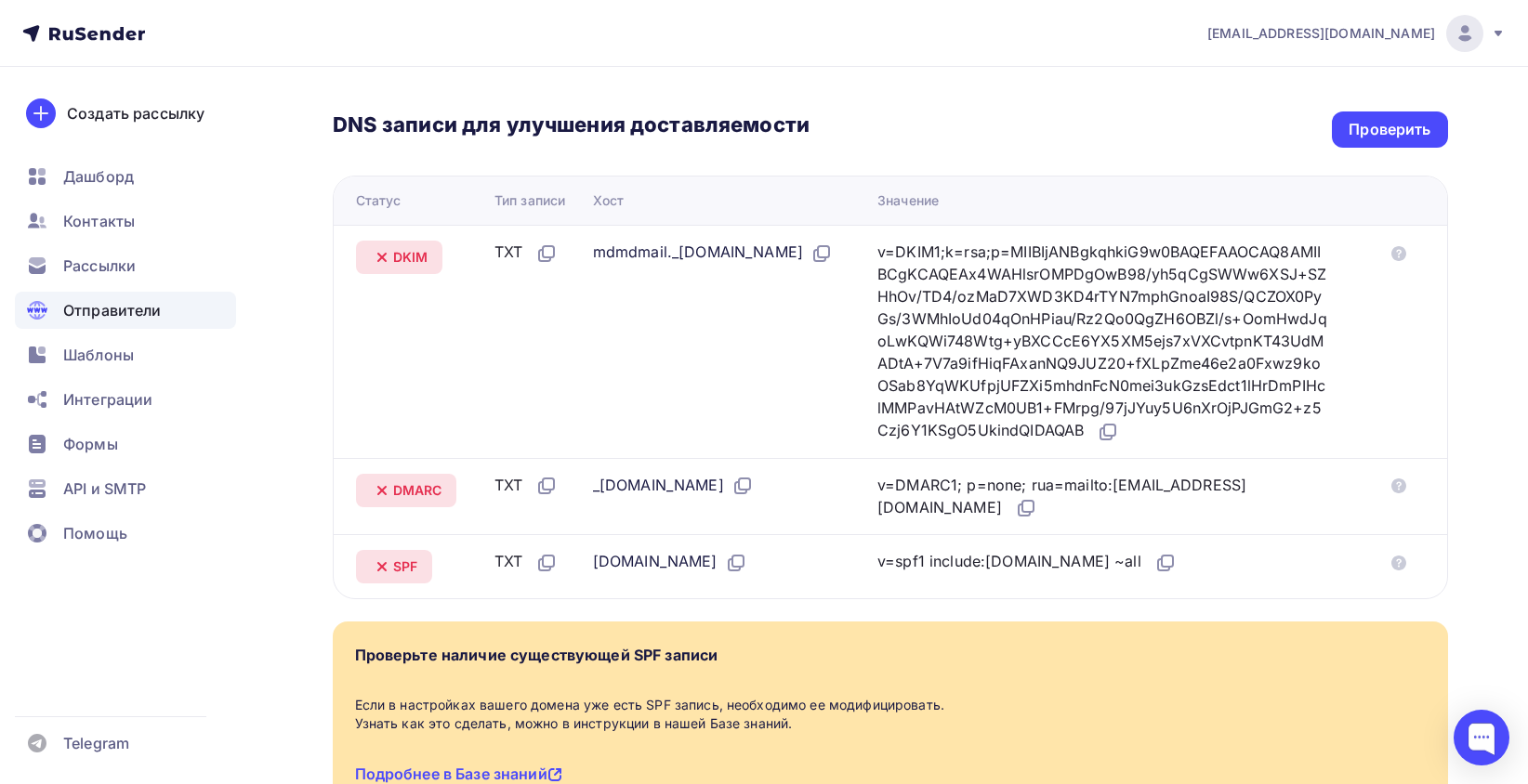
scroll to position [497, 0]
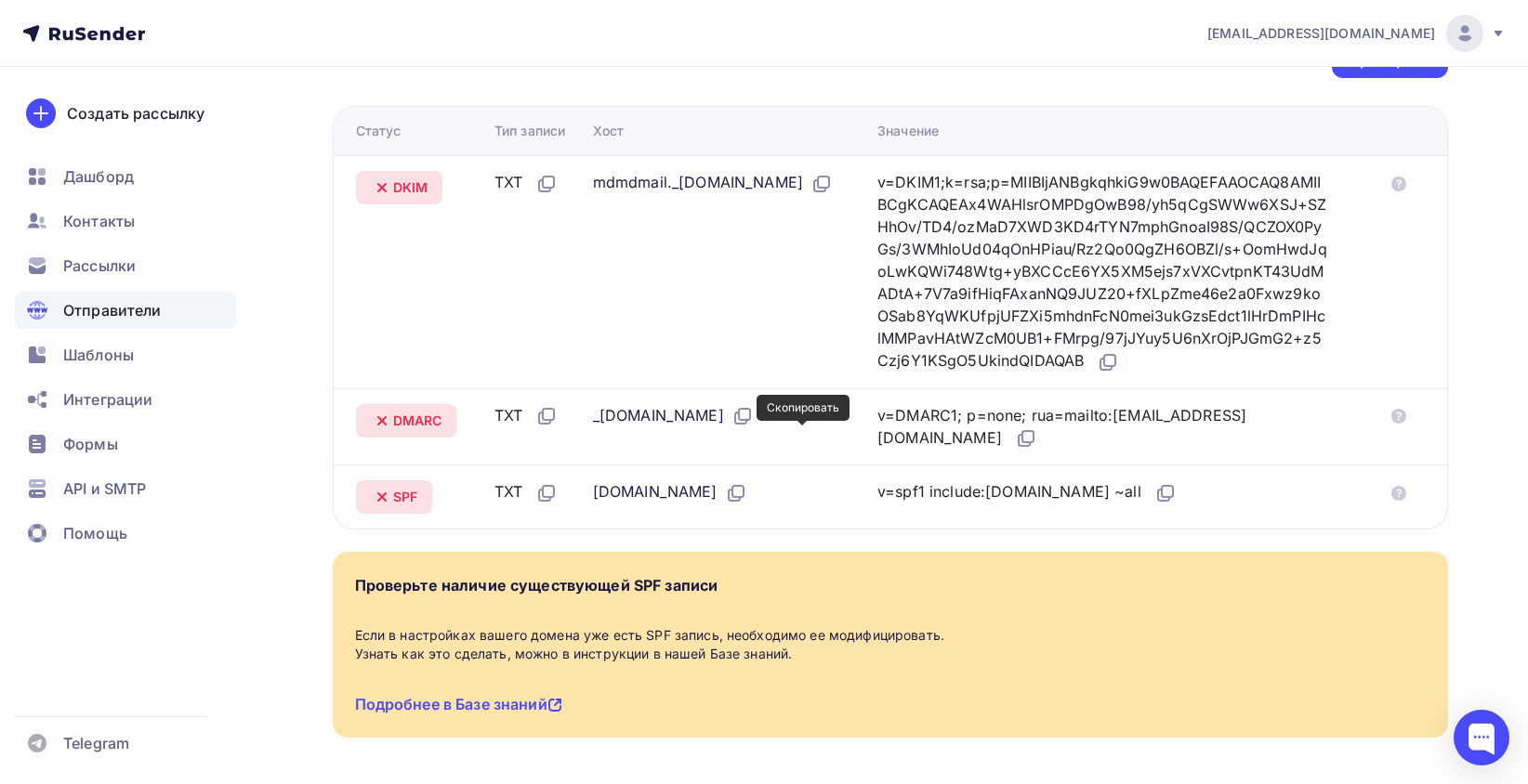
drag, startPoint x: 795, startPoint y: 435, endPoint x: 1051, endPoint y: 431, distance: 256.0
click at [746, 423] on icon at bounding box center [741, 419] width 11 height 11
click at [1037, 450] on icon at bounding box center [1025, 438] width 22 height 22
click at [746, 505] on icon at bounding box center [735, 493] width 22 height 22
click at [1158, 501] on icon at bounding box center [1164, 496] width 11 height 11
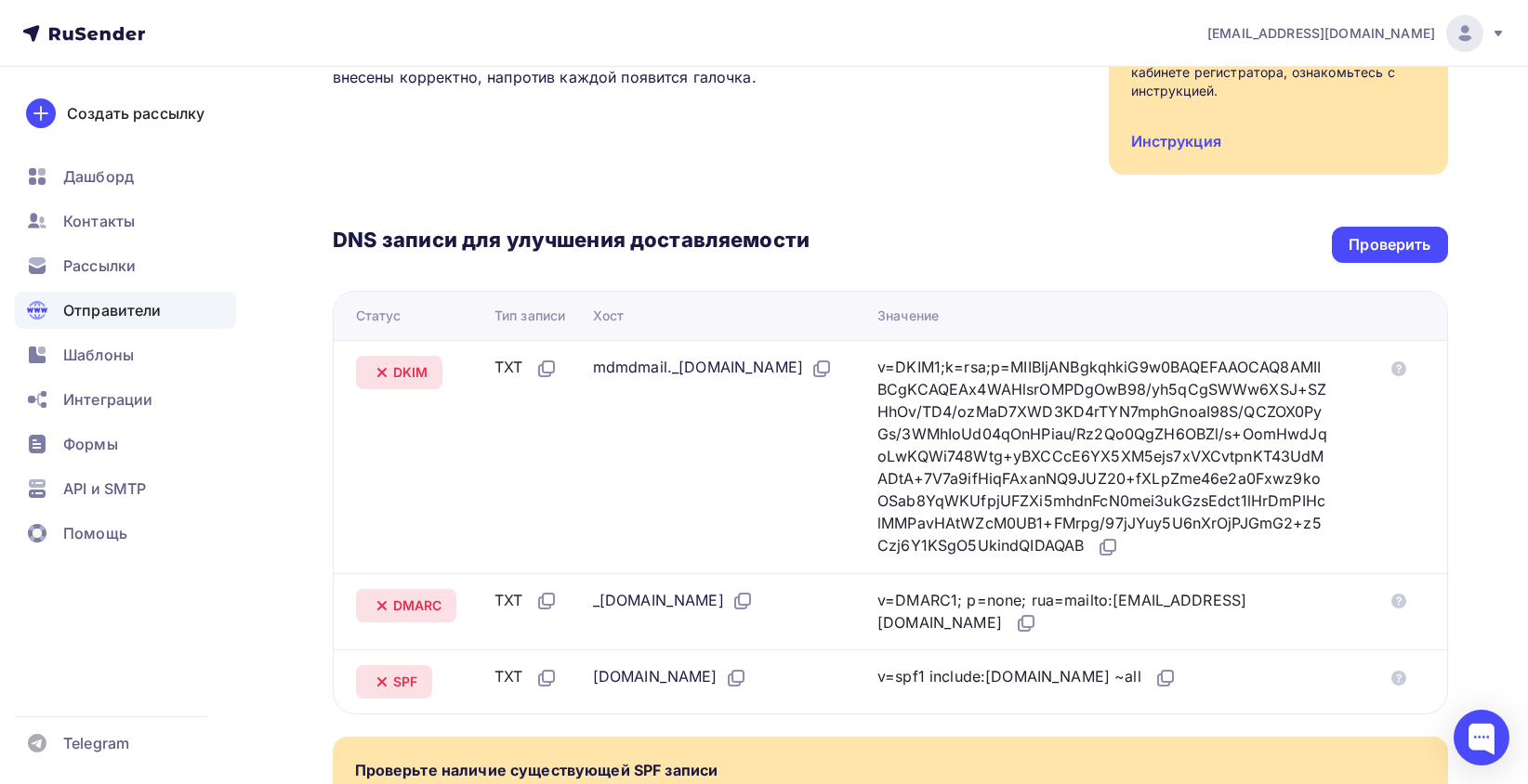
scroll to position [311, 0]
click at [1338, 248] on div "Проверить" at bounding box center [1389, 246] width 115 height 36
click at [1380, 249] on div "Проверить" at bounding box center [1390, 246] width 82 height 21
click at [1342, 245] on div "Проверить" at bounding box center [1389, 246] width 115 height 36
click at [1395, 231] on div "Проверить" at bounding box center [1389, 246] width 115 height 36
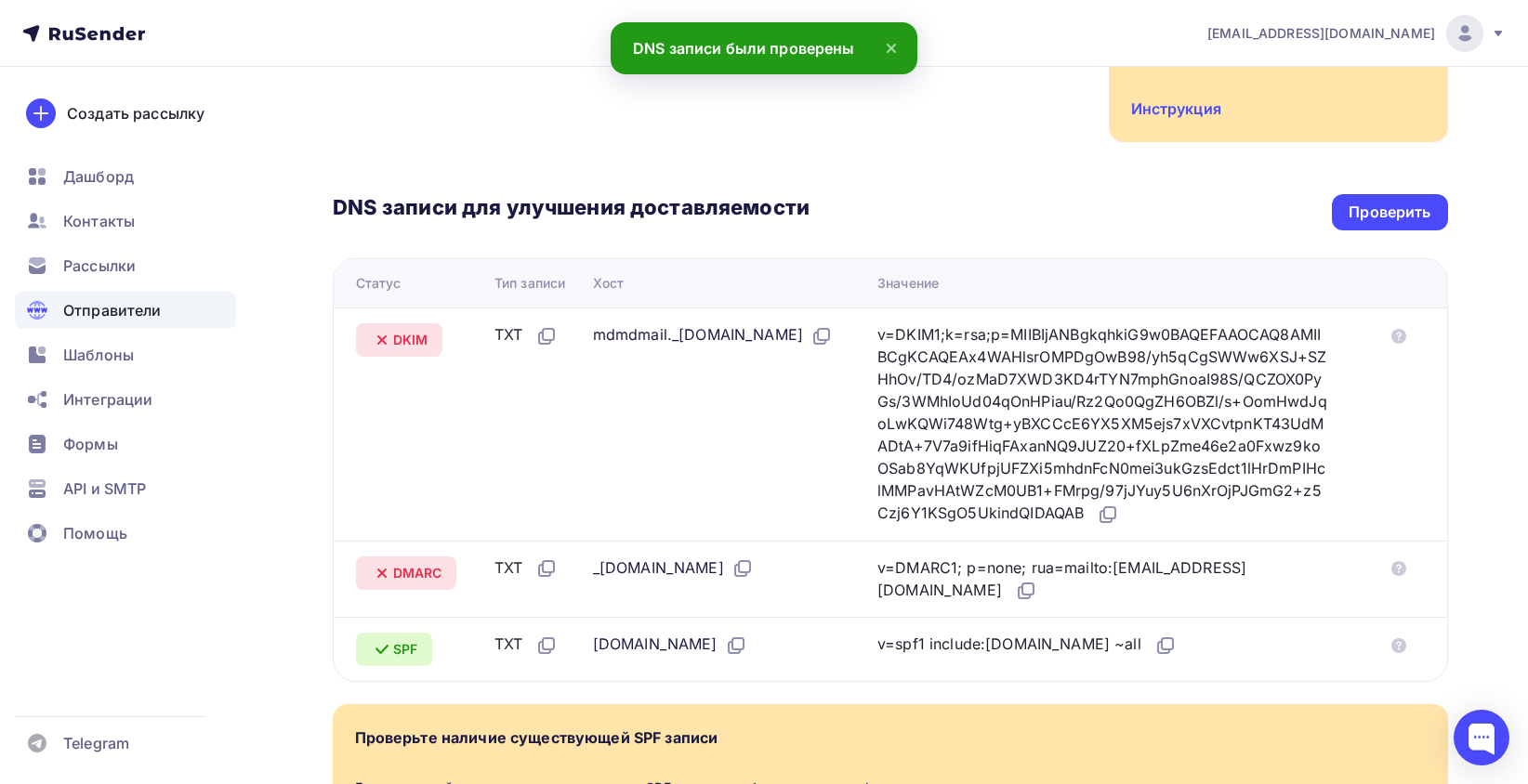
scroll to position [0, 0]
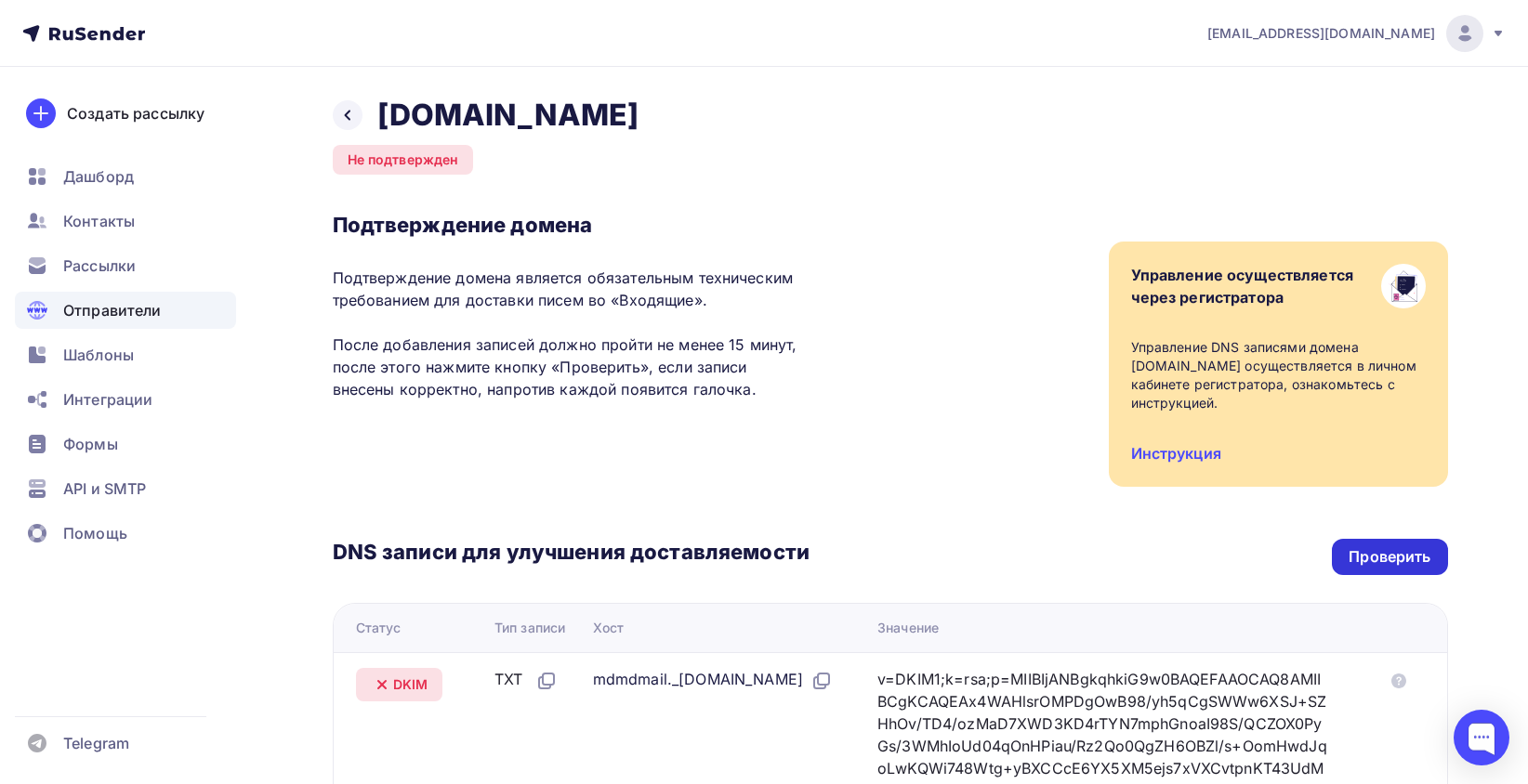
click at [1332, 566] on div "Проверить" at bounding box center [1389, 557] width 115 height 36
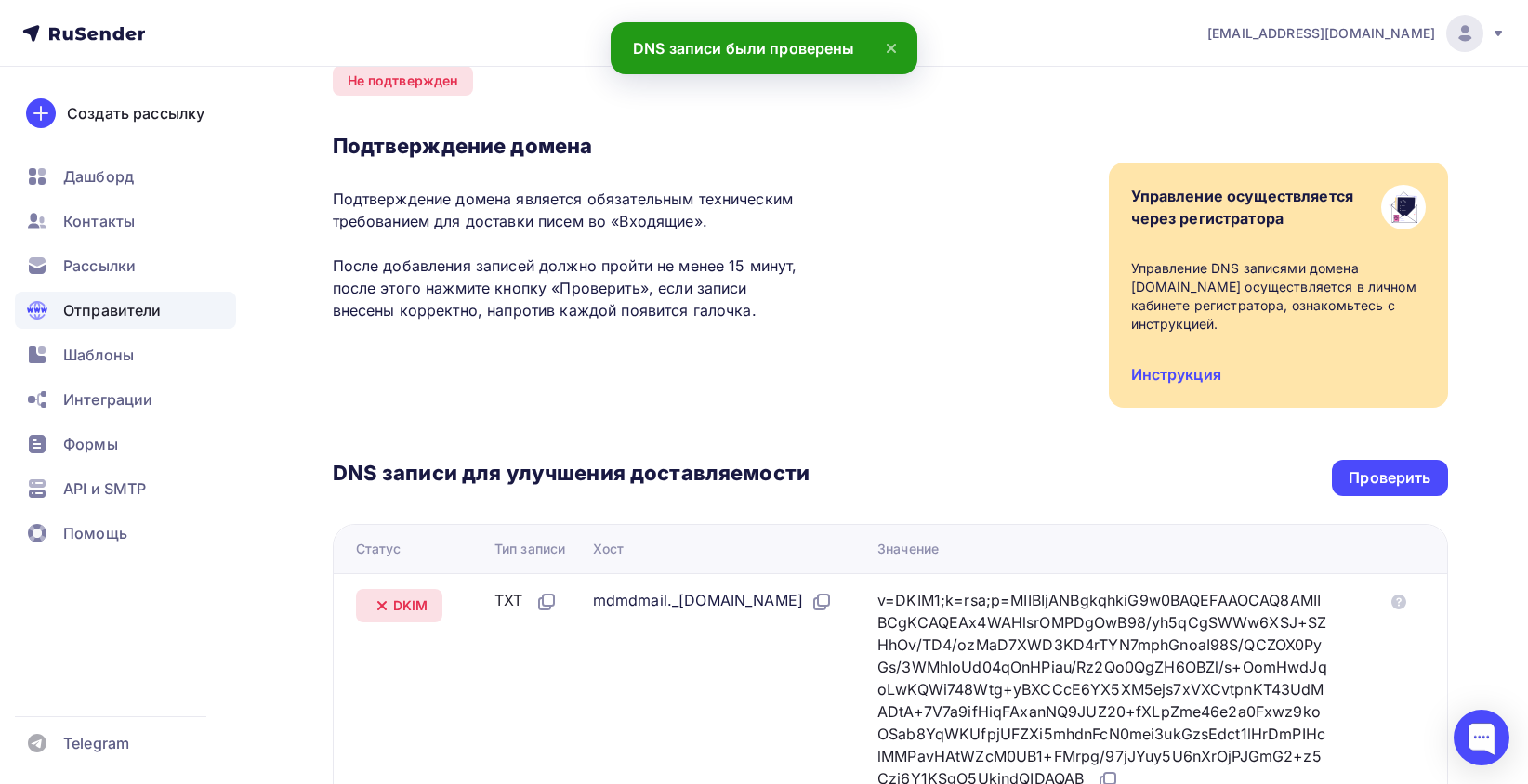
scroll to position [372, 0]
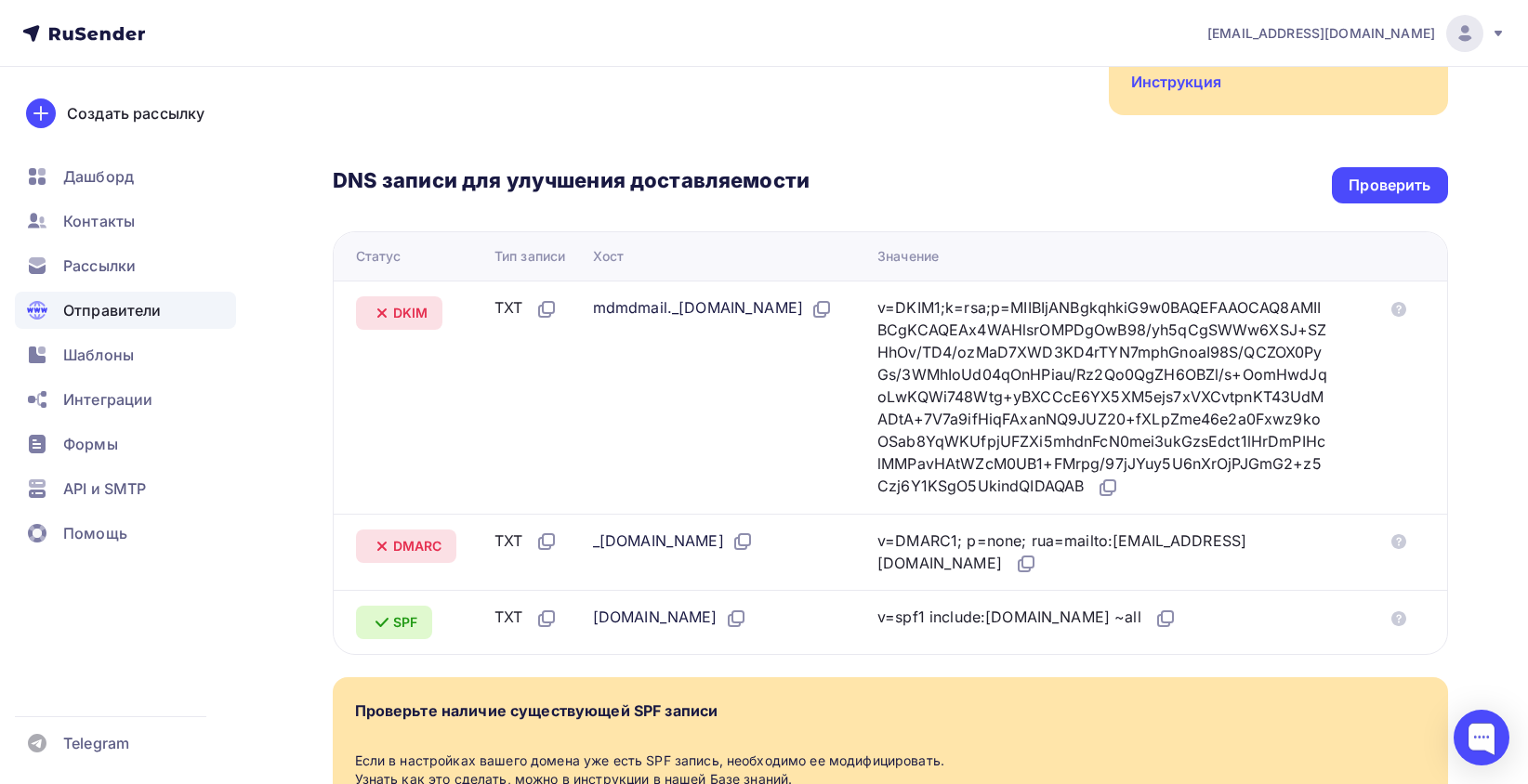
click at [382, 317] on icon at bounding box center [382, 313] width 22 height 22
click at [382, 310] on icon at bounding box center [382, 313] width 8 height 8
click at [407, 308] on span "DKIM" at bounding box center [410, 313] width 35 height 18
click at [815, 317] on icon at bounding box center [820, 312] width 11 height 11
drag, startPoint x: 985, startPoint y: 506, endPoint x: 1399, endPoint y: 513, distance: 414.1
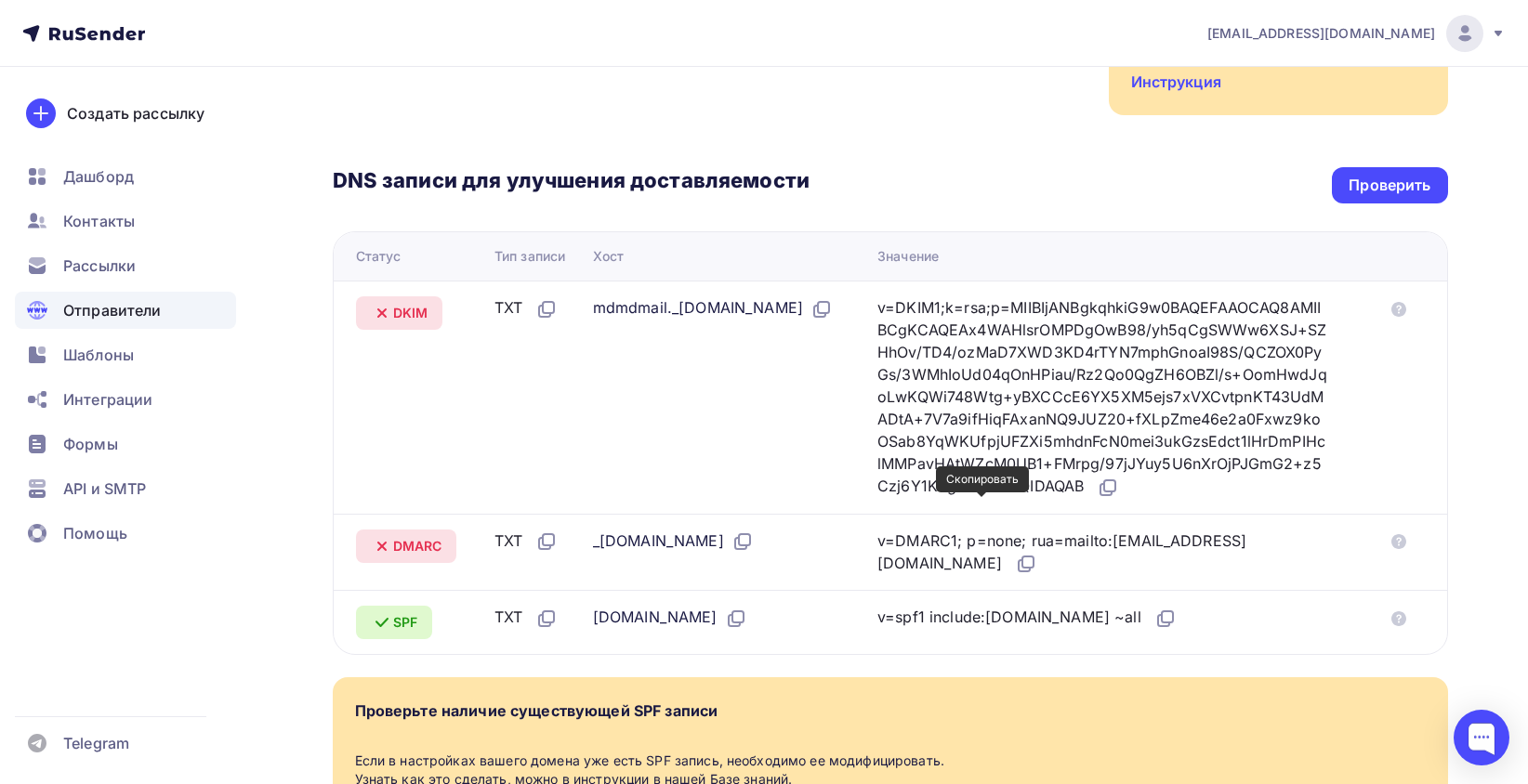
click at [1097, 499] on icon at bounding box center [1107, 487] width 22 height 22
click at [754, 553] on icon at bounding box center [742, 541] width 22 height 22
click at [1274, 576] on div "v=DMARC1; p=none; rua=mailto:postmaster@mx1.rusender-mail.ru" at bounding box center [1103, 552] width 450 height 47
click at [1037, 575] on icon at bounding box center [1025, 564] width 22 height 22
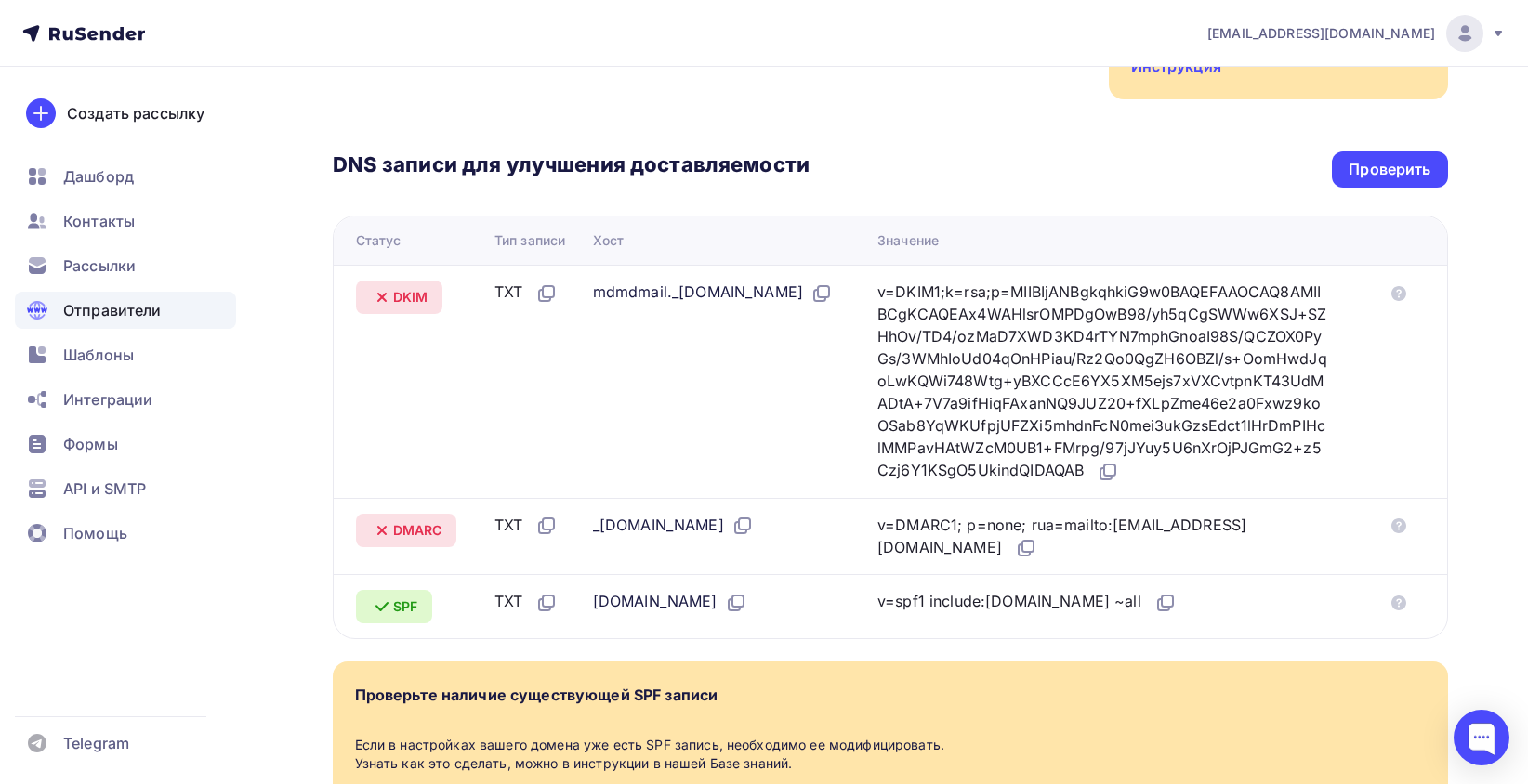
scroll to position [218, 0]
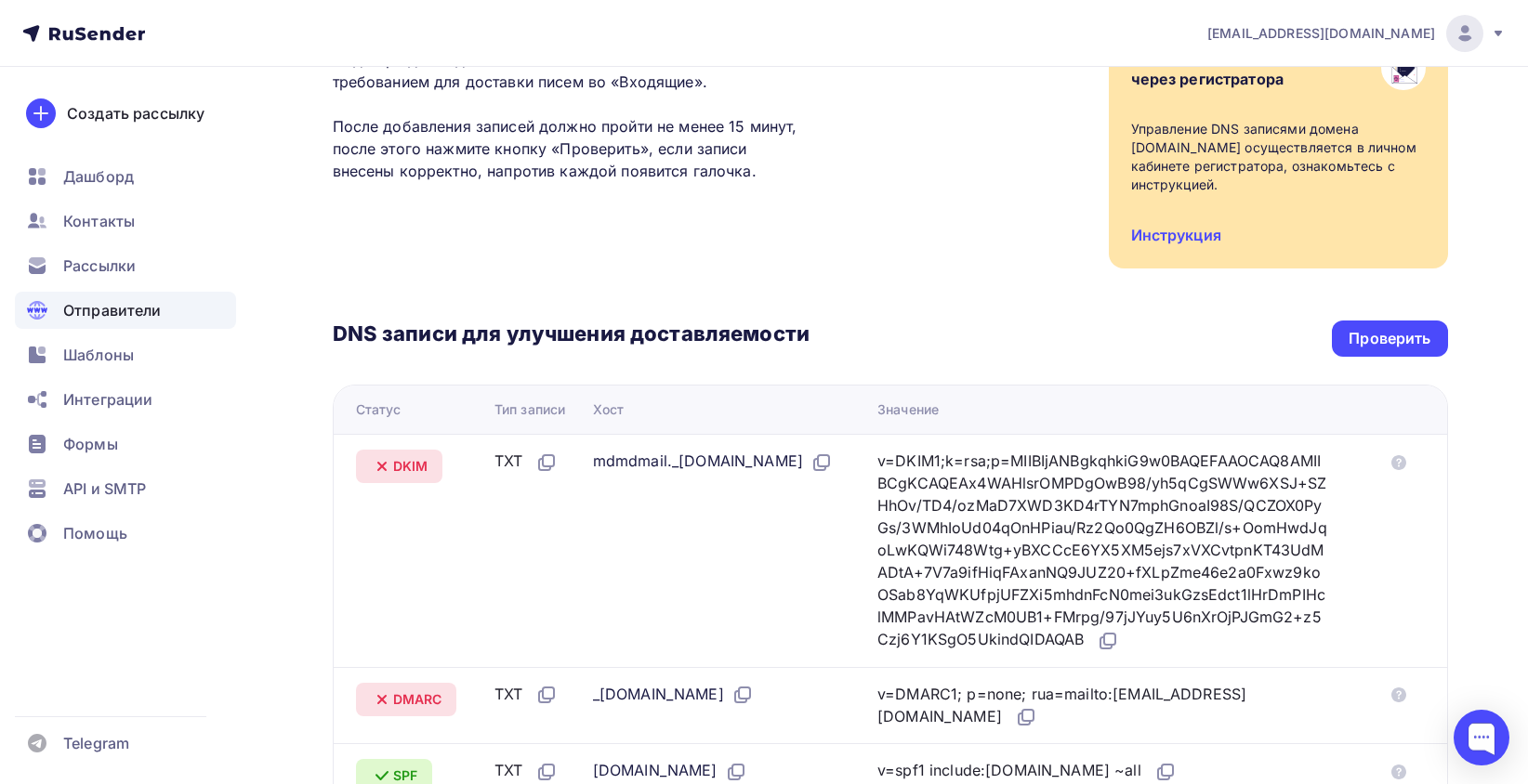
click at [1364, 366] on div "DNS записи для улучшения доставляемости Проверить Статус Тип записи Хост Значен…" at bounding box center [890, 539] width 1115 height 540
click at [1381, 321] on div "Проверить" at bounding box center [1389, 339] width 115 height 36
click at [1373, 331] on div "Проверить" at bounding box center [1390, 339] width 82 height 21
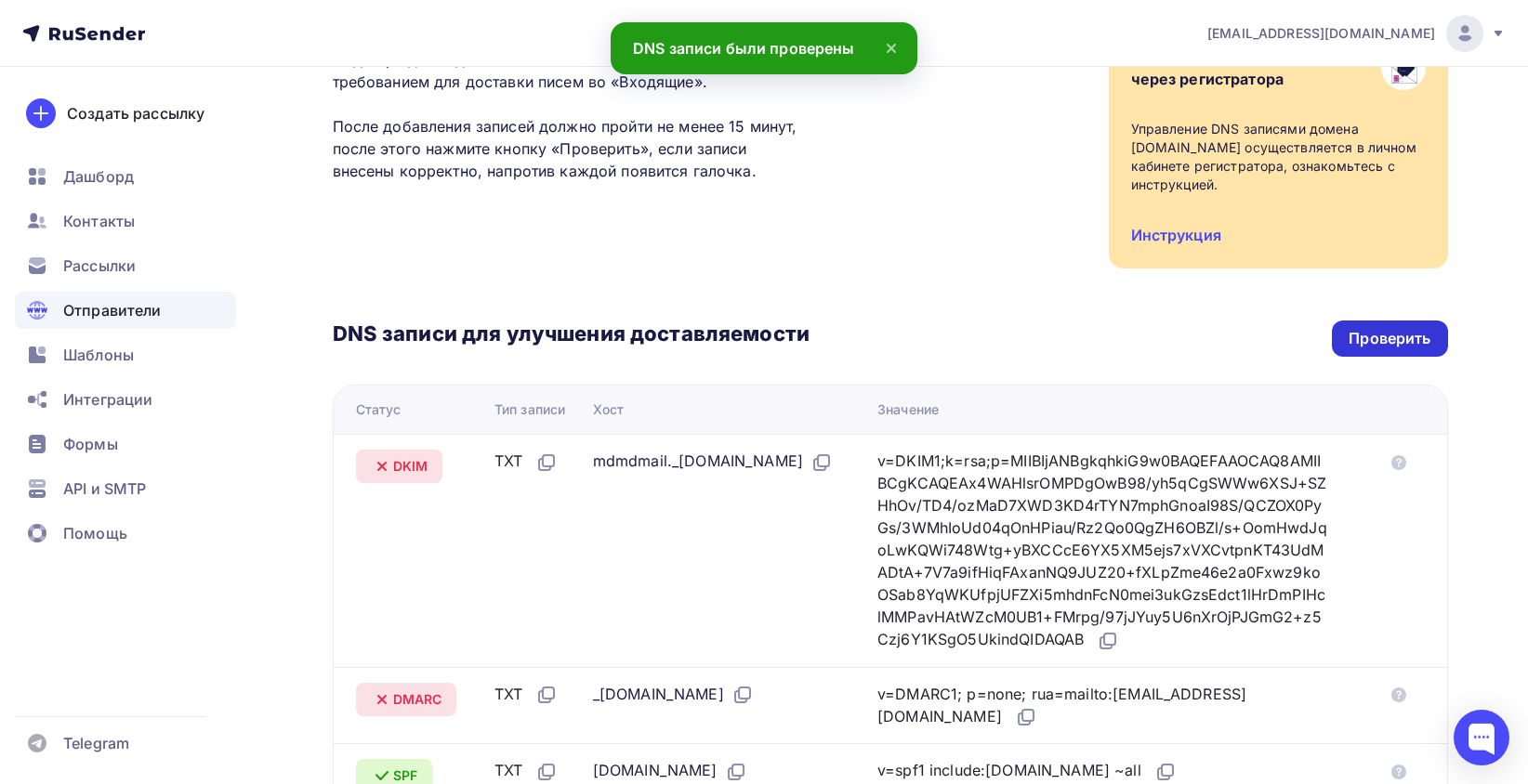
click at [1379, 335] on div "Проверить" at bounding box center [1390, 339] width 82 height 21
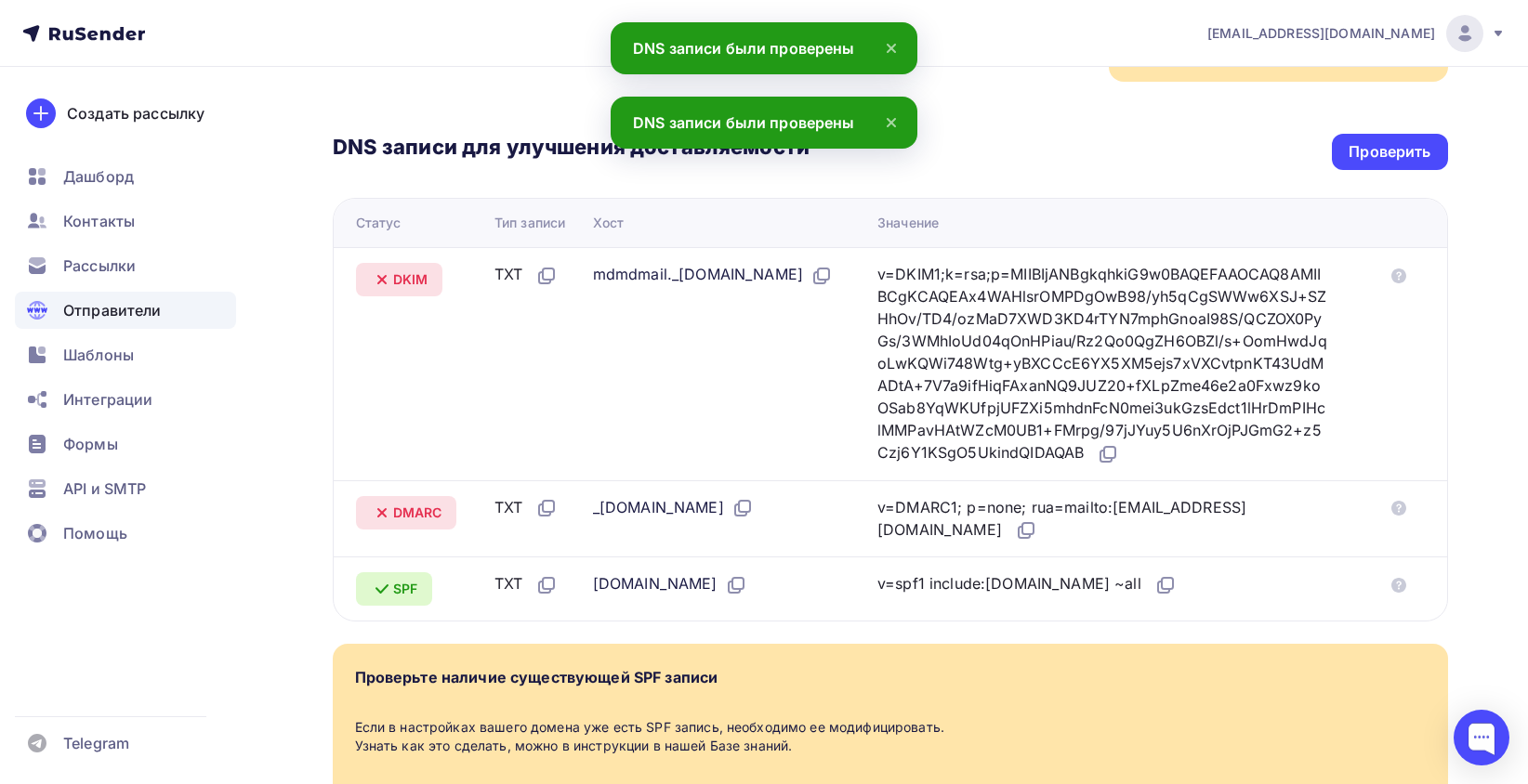
scroll to position [404, 0]
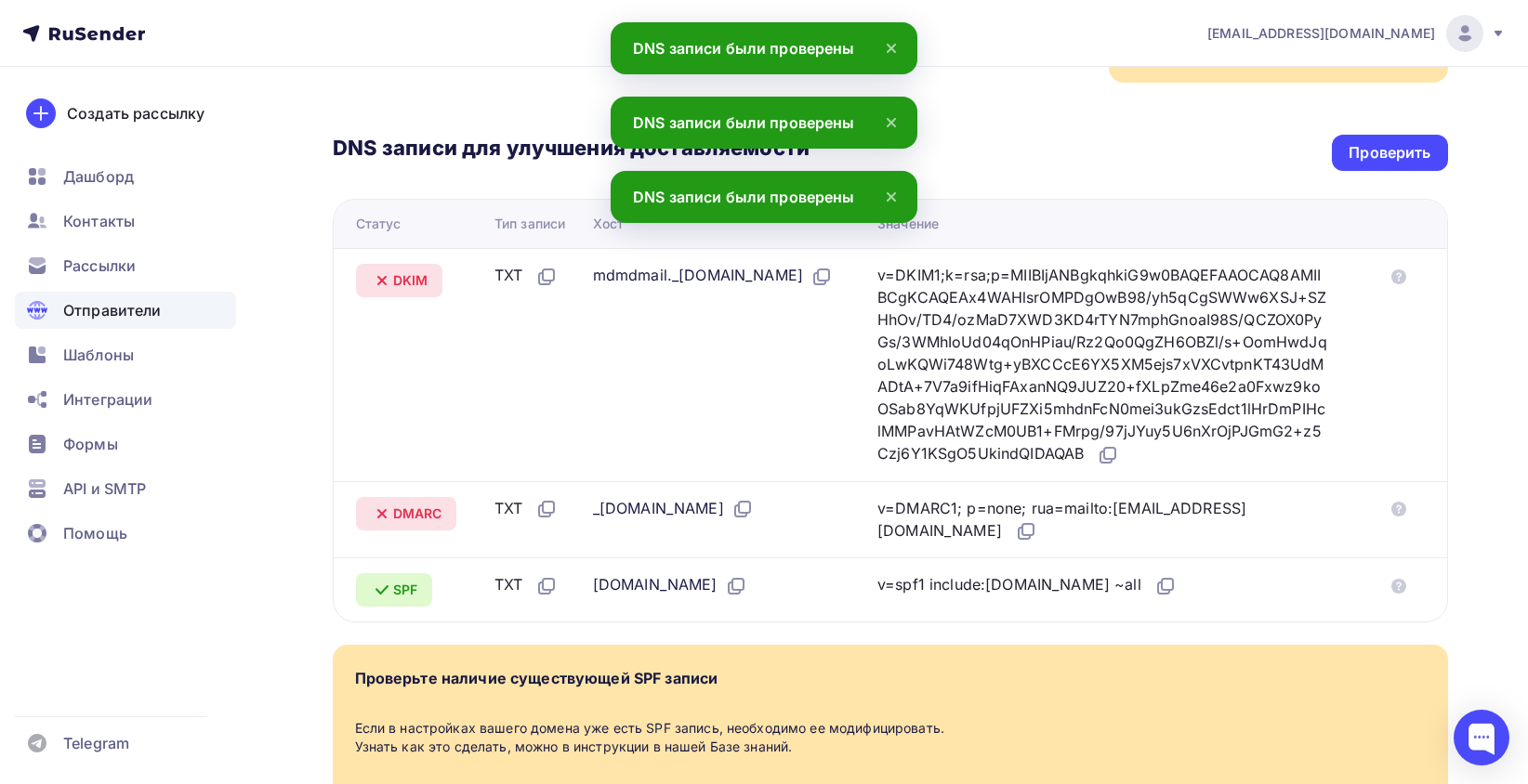
click at [398, 600] on span "SPF" at bounding box center [404, 589] width 24 height 18
click at [552, 590] on icon at bounding box center [548, 585] width 11 height 11
click at [543, 521] on icon at bounding box center [546, 508] width 22 height 22
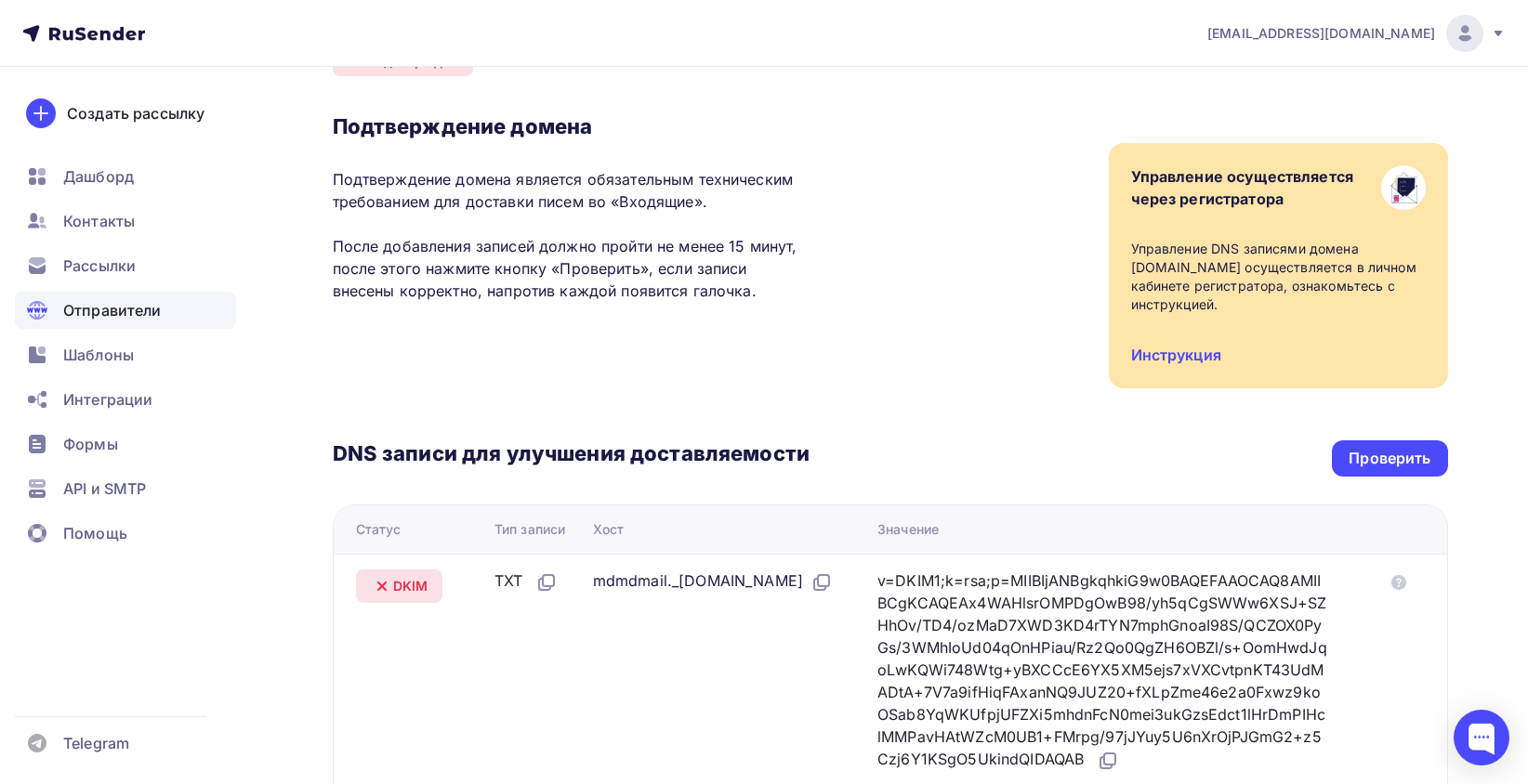
scroll to position [0, 0]
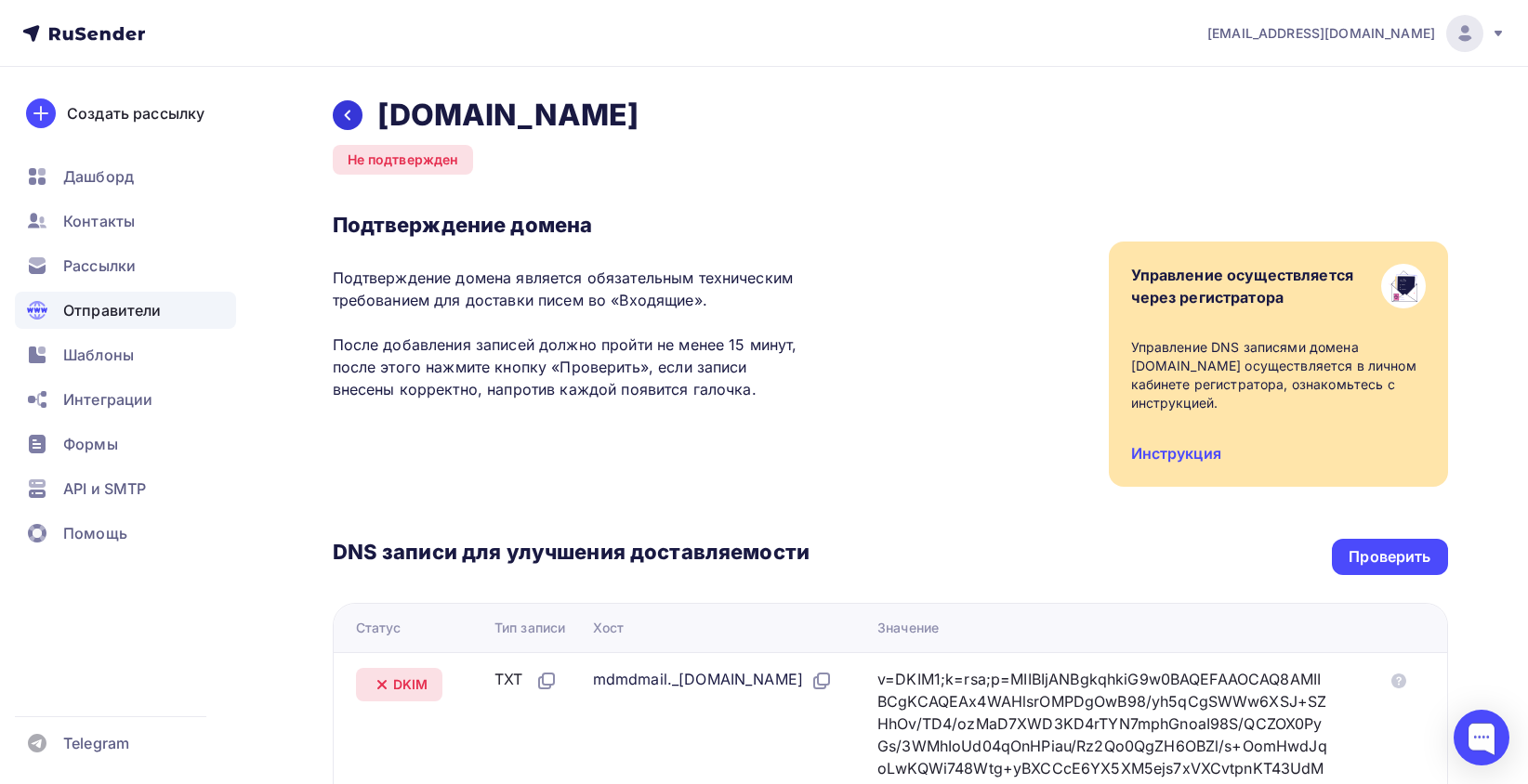
click at [342, 113] on icon at bounding box center [348, 115] width 15 height 15
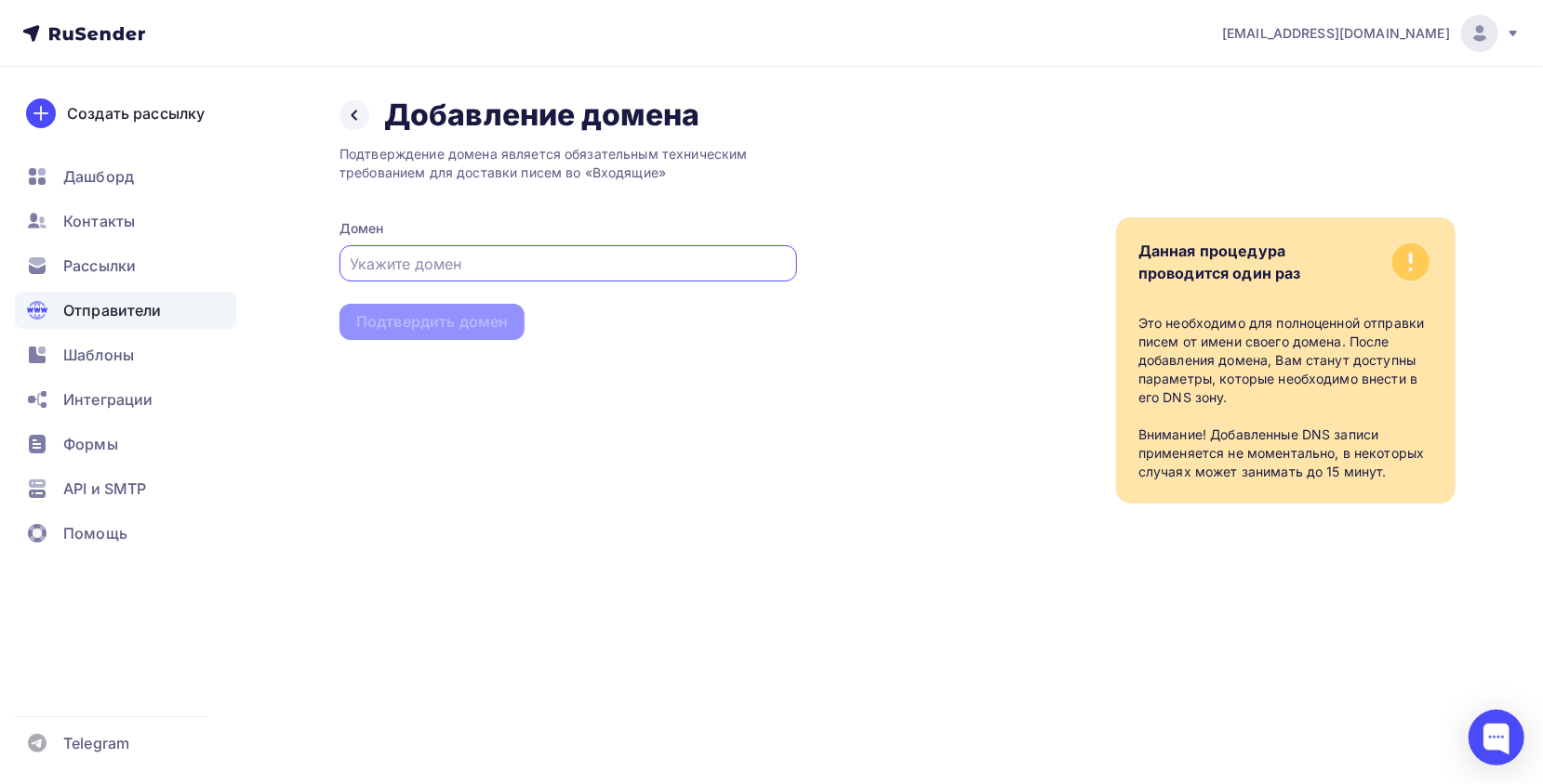
click at [475, 265] on input "text" at bounding box center [568, 263] width 436 height 22
click at [512, 260] on input "text" at bounding box center [568, 263] width 436 height 22
paste input "Armada-nsk-360.ru"
click at [551, 309] on div "Подтверждение домена является обязательным техническим требованием для доставки…" at bounding box center [568, 319] width 457 height 370
click at [613, 256] on input "Armada-nsk-360.ru" at bounding box center [568, 263] width 436 height 22
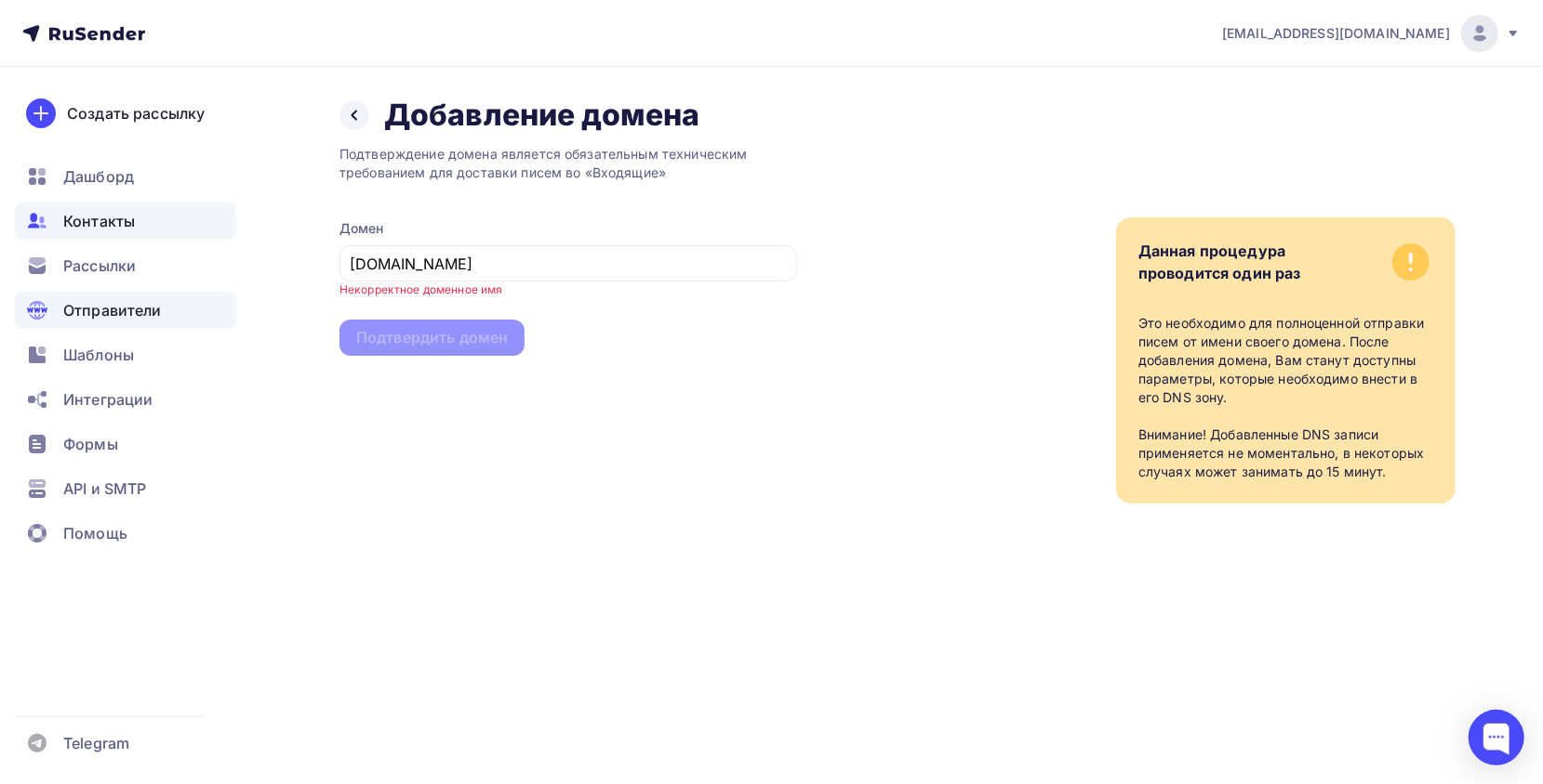
drag, startPoint x: 283, startPoint y: 233, endPoint x: 128, endPoint y: 221, distance: 155.5
click at [128, 221] on div "m.vemervv@gmail.com Аккаунт Тарифы Выйти Создать рассылку Дашборд Контакты Расс…" at bounding box center [771, 289] width 1543 height 578
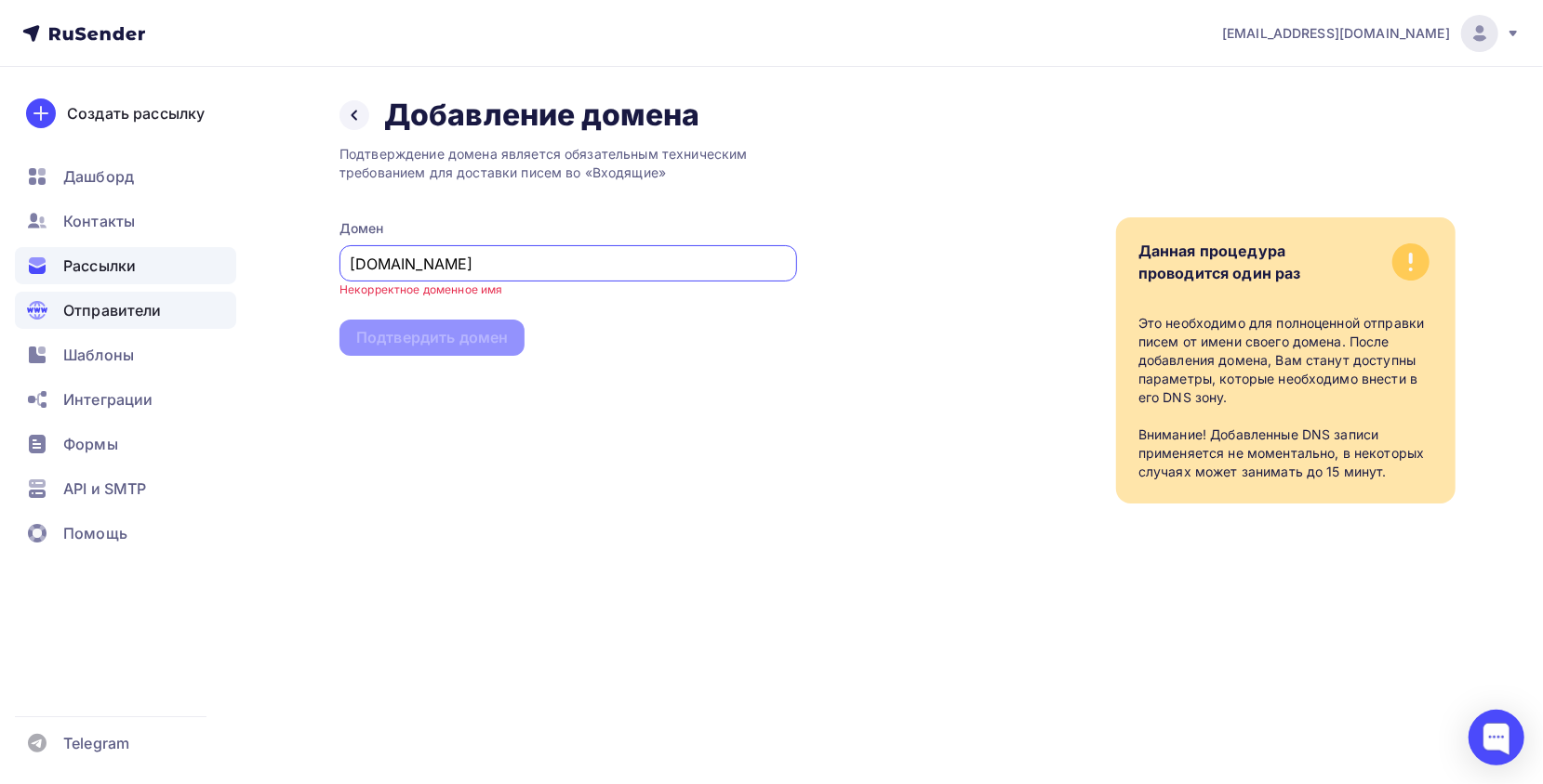
paste input "a"
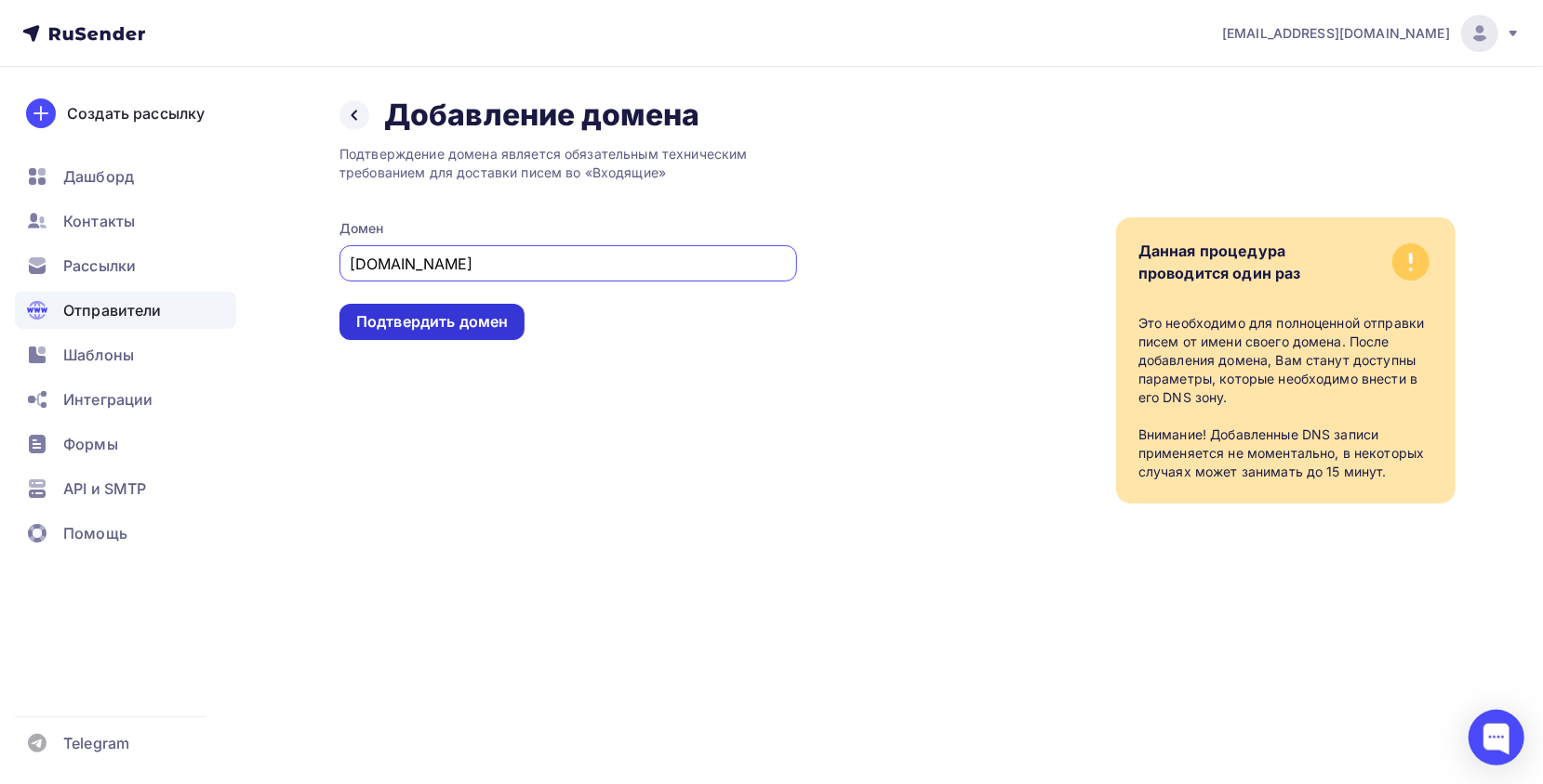
click at [449, 323] on div "Подтвердить домен" at bounding box center [431, 321] width 152 height 21
click at [475, 320] on div "Подтвердить домен" at bounding box center [431, 321] width 152 height 21
click at [540, 261] on input "armada-nsk-360.ru" at bounding box center [568, 263] width 436 height 22
click at [498, 268] on input "armada-nsk-360.ru" at bounding box center [568, 263] width 436 height 22
click at [353, 268] on input "[DOMAIN_NAME]" at bounding box center [568, 263] width 436 height 22
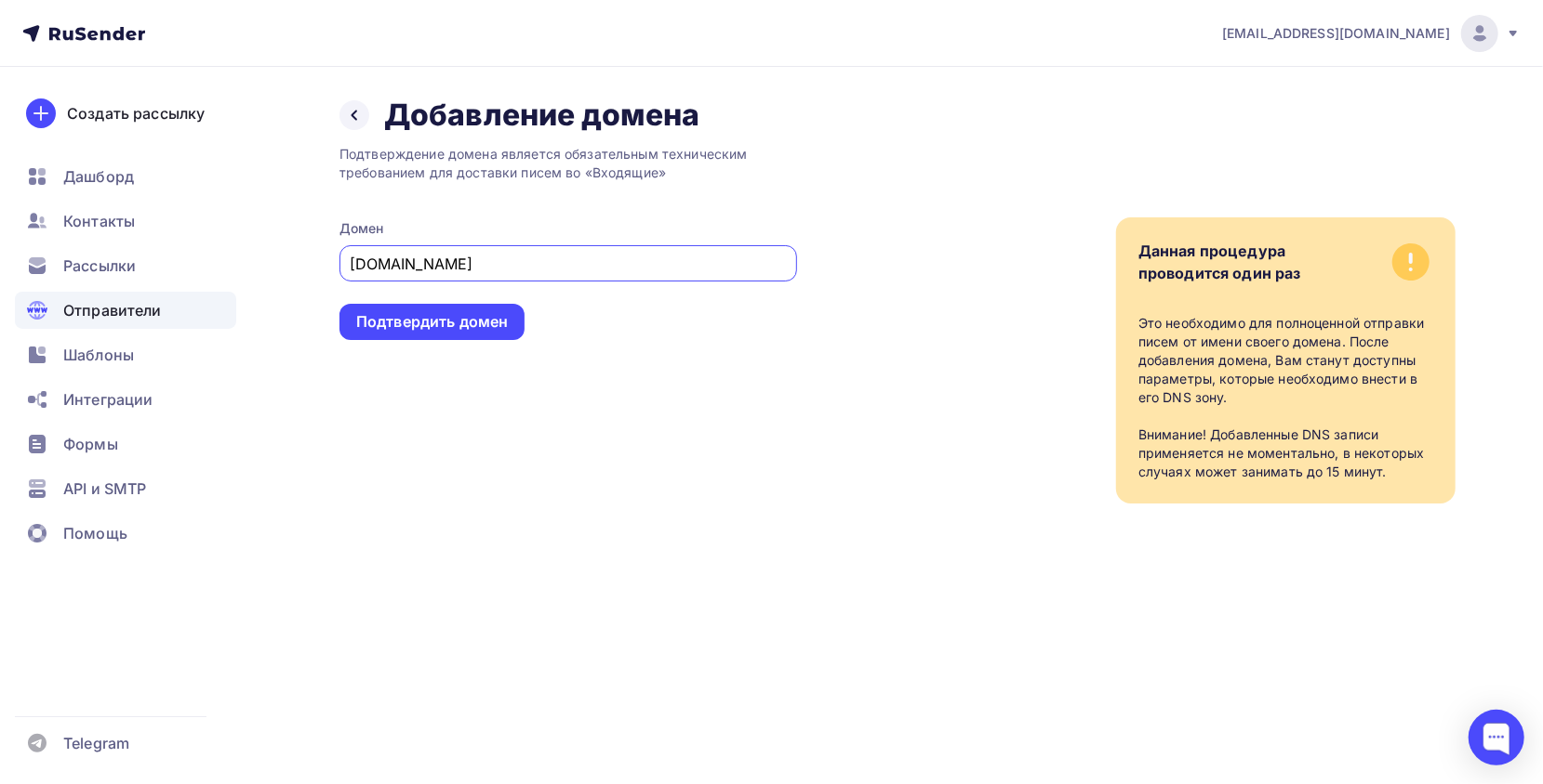
paste input "@"
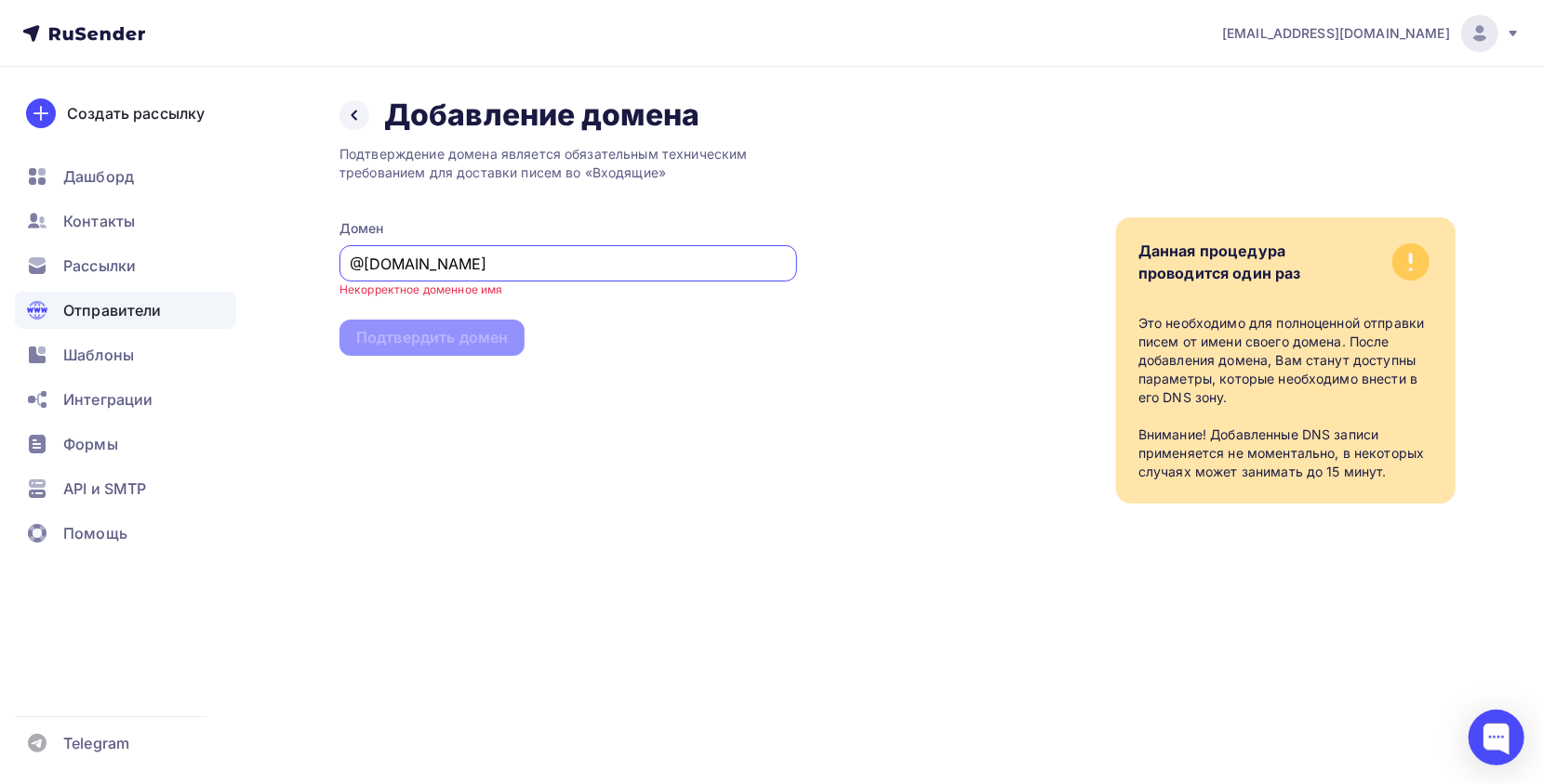
type input "[DOMAIN_NAME]"
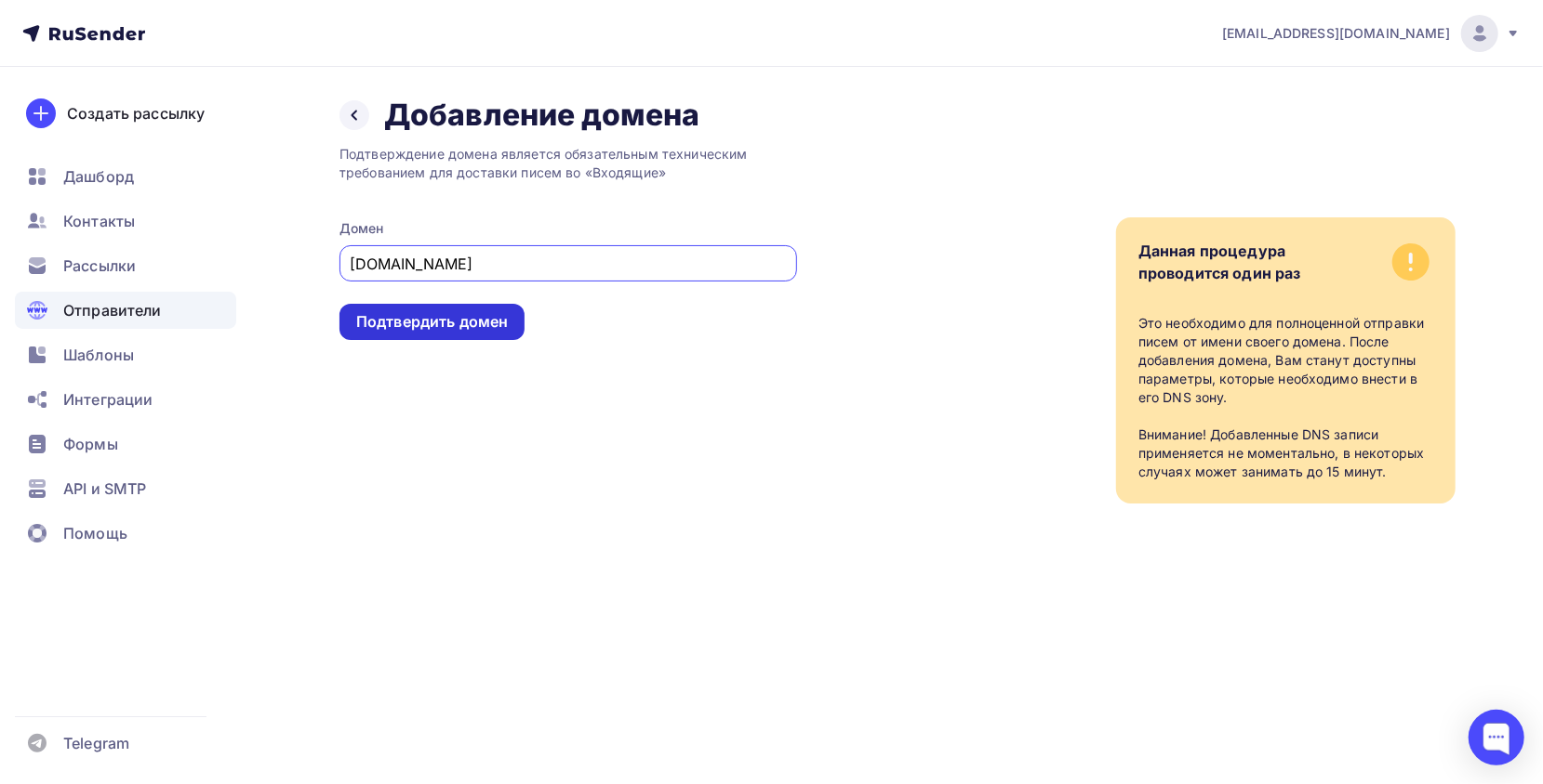
click at [469, 329] on div "Подтвердить домен" at bounding box center [431, 321] width 152 height 21
click at [427, 307] on div "Подтвердить домен" at bounding box center [432, 322] width 185 height 36
click at [426, 312] on div "Подтвердить домен" at bounding box center [431, 321] width 152 height 21
drag, startPoint x: 426, startPoint y: 312, endPoint x: 382, endPoint y: 302, distance: 45.1
click at [426, 313] on div "Подтвердить домен" at bounding box center [431, 321] width 152 height 21
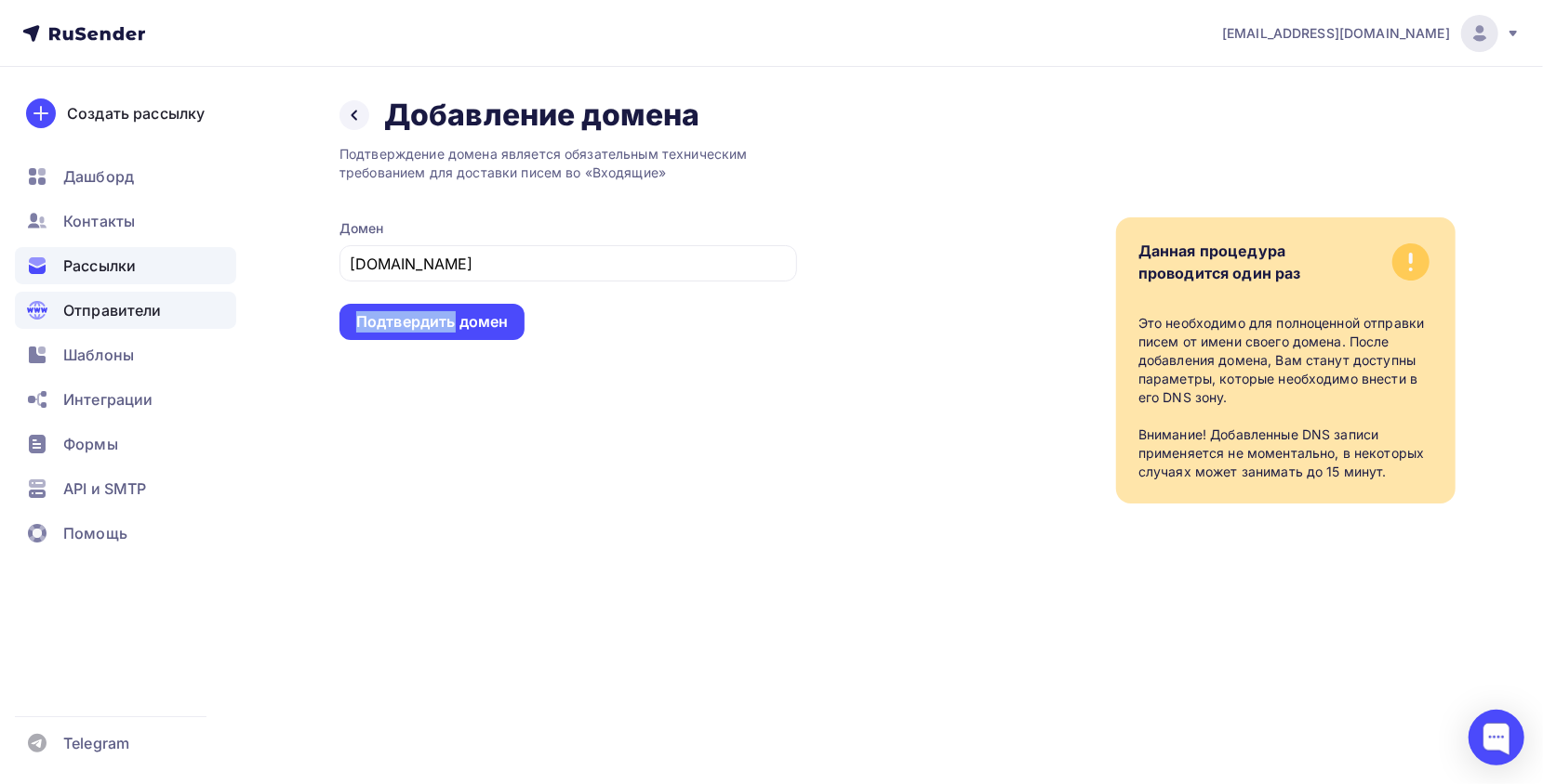
drag, startPoint x: 210, startPoint y: 249, endPoint x: 183, endPoint y: 256, distance: 27.9
click at [210, 249] on div "Рассылки" at bounding box center [126, 265] width 221 height 37
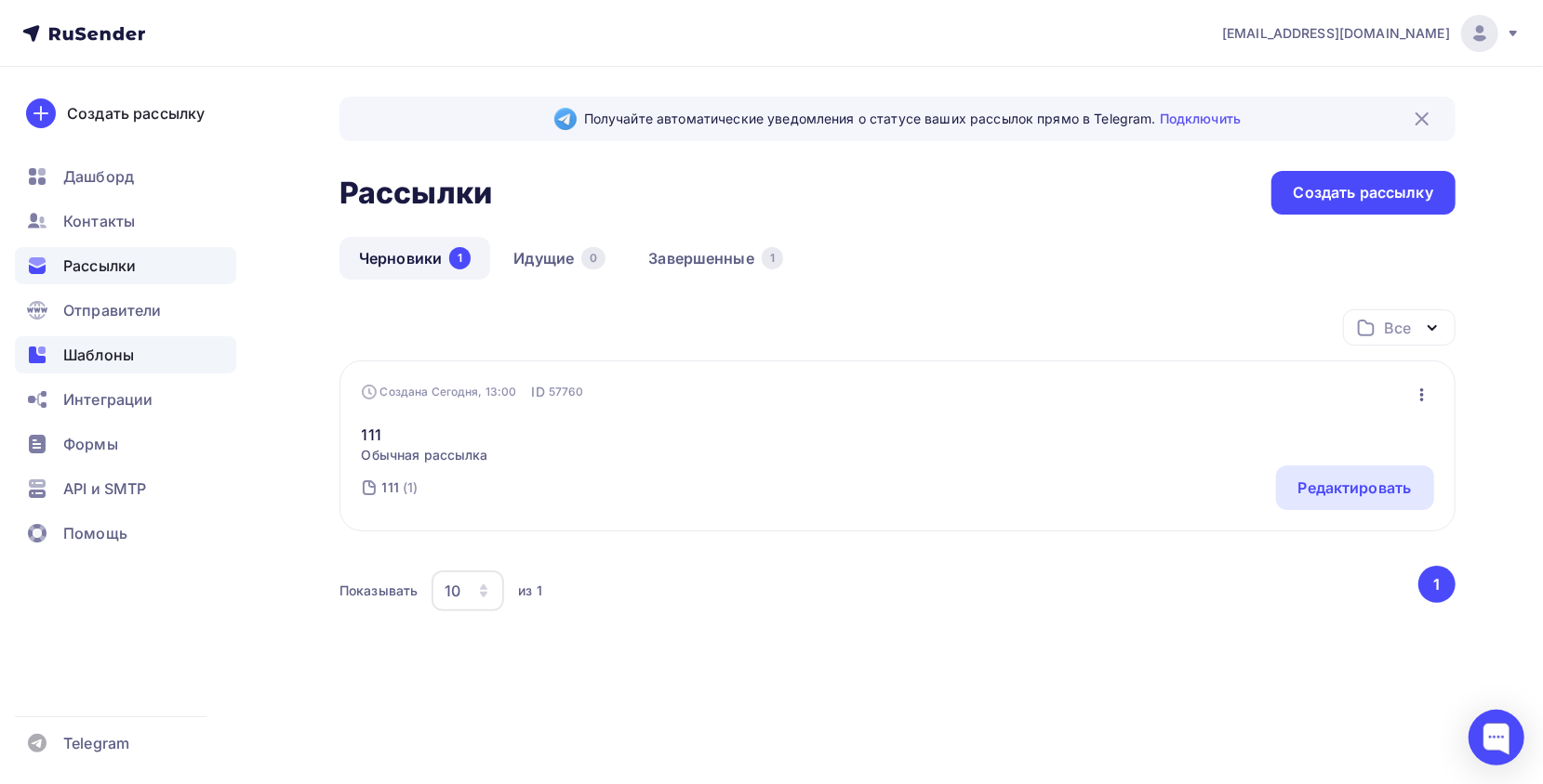
click at [123, 352] on span "Шаблоны" at bounding box center [98, 355] width 71 height 22
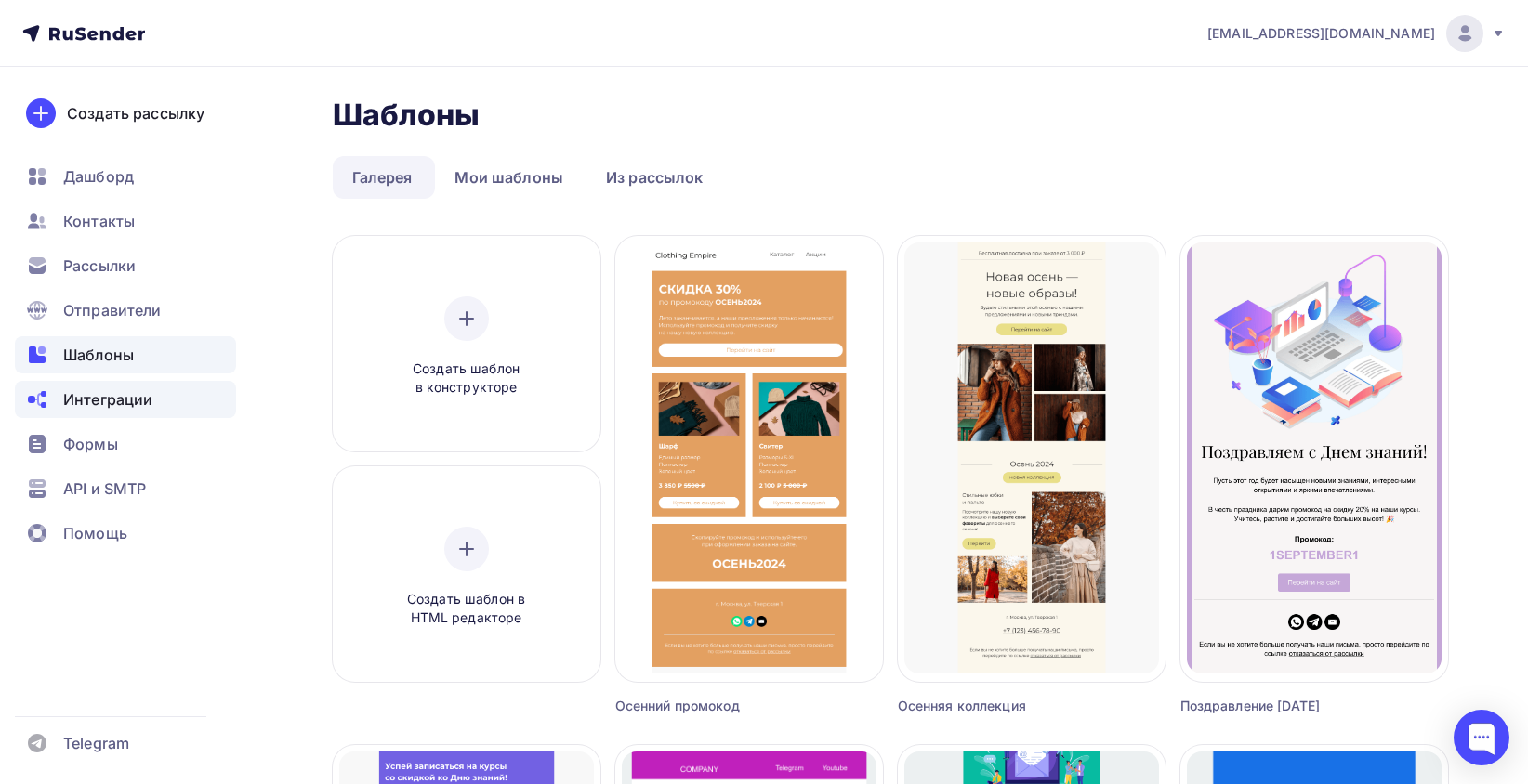
click at [119, 405] on span "Интеграции" at bounding box center [108, 399] width 90 height 22
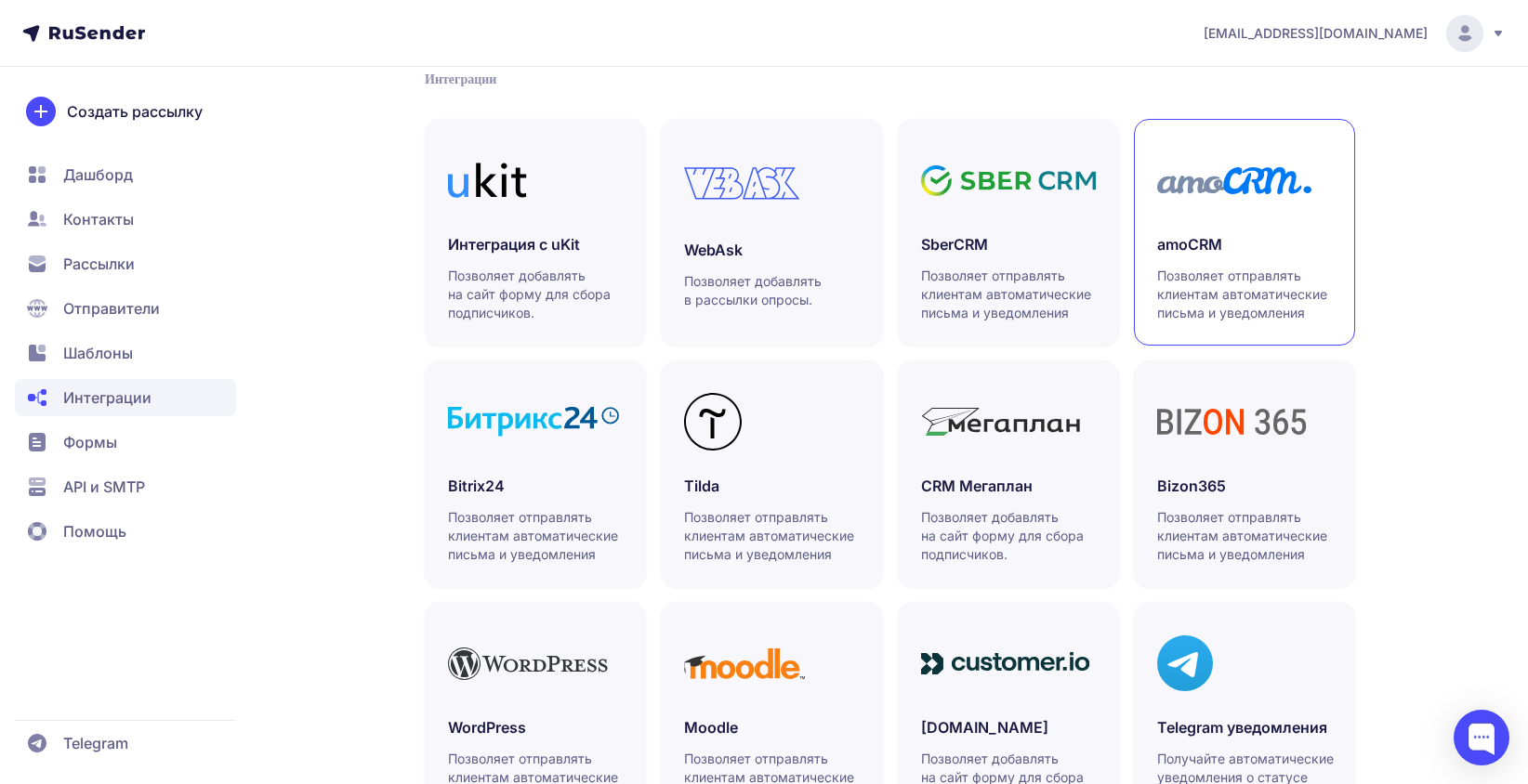
scroll to position [493, 0]
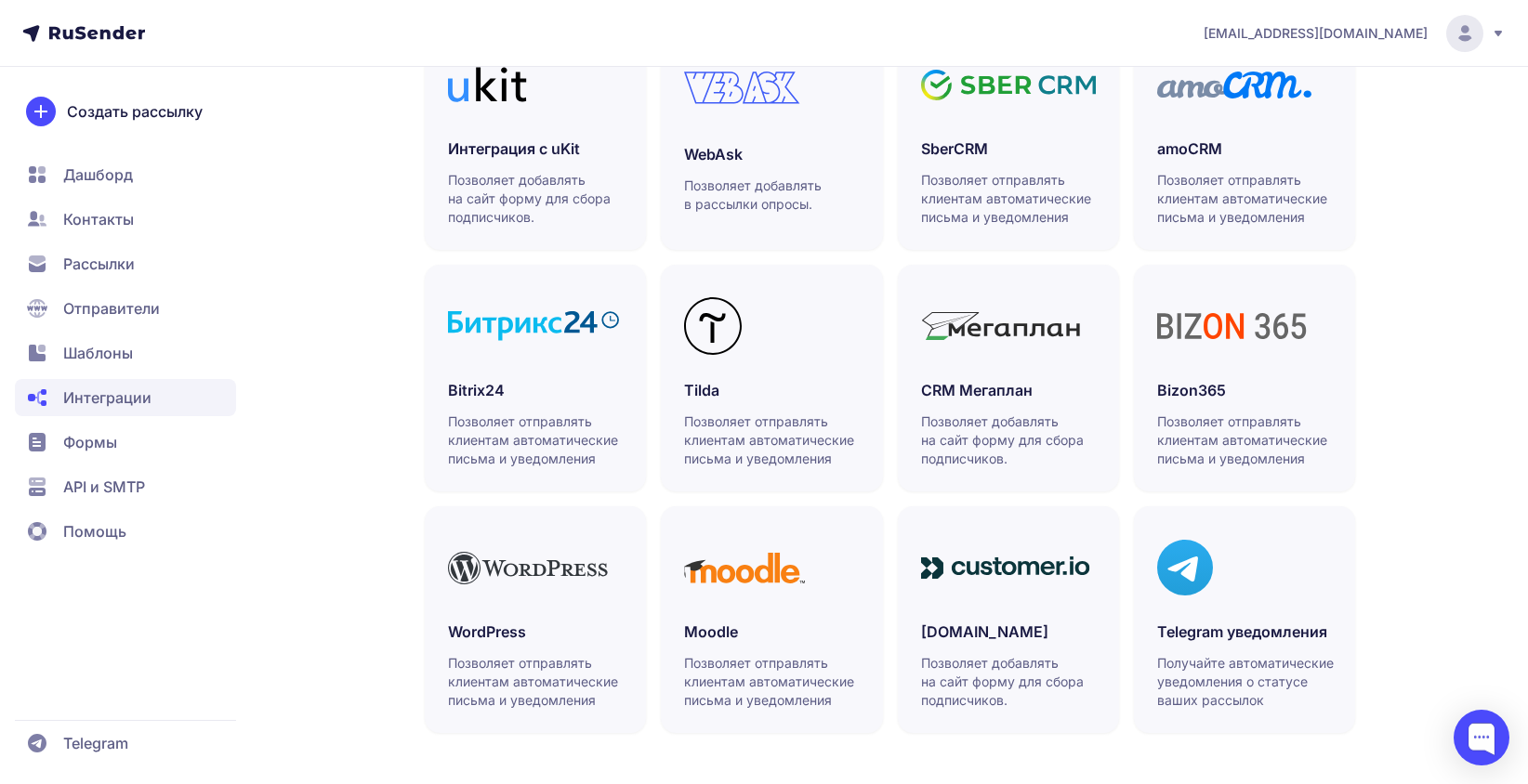
click at [71, 357] on span "Шаблоны" at bounding box center [97, 353] width 70 height 22
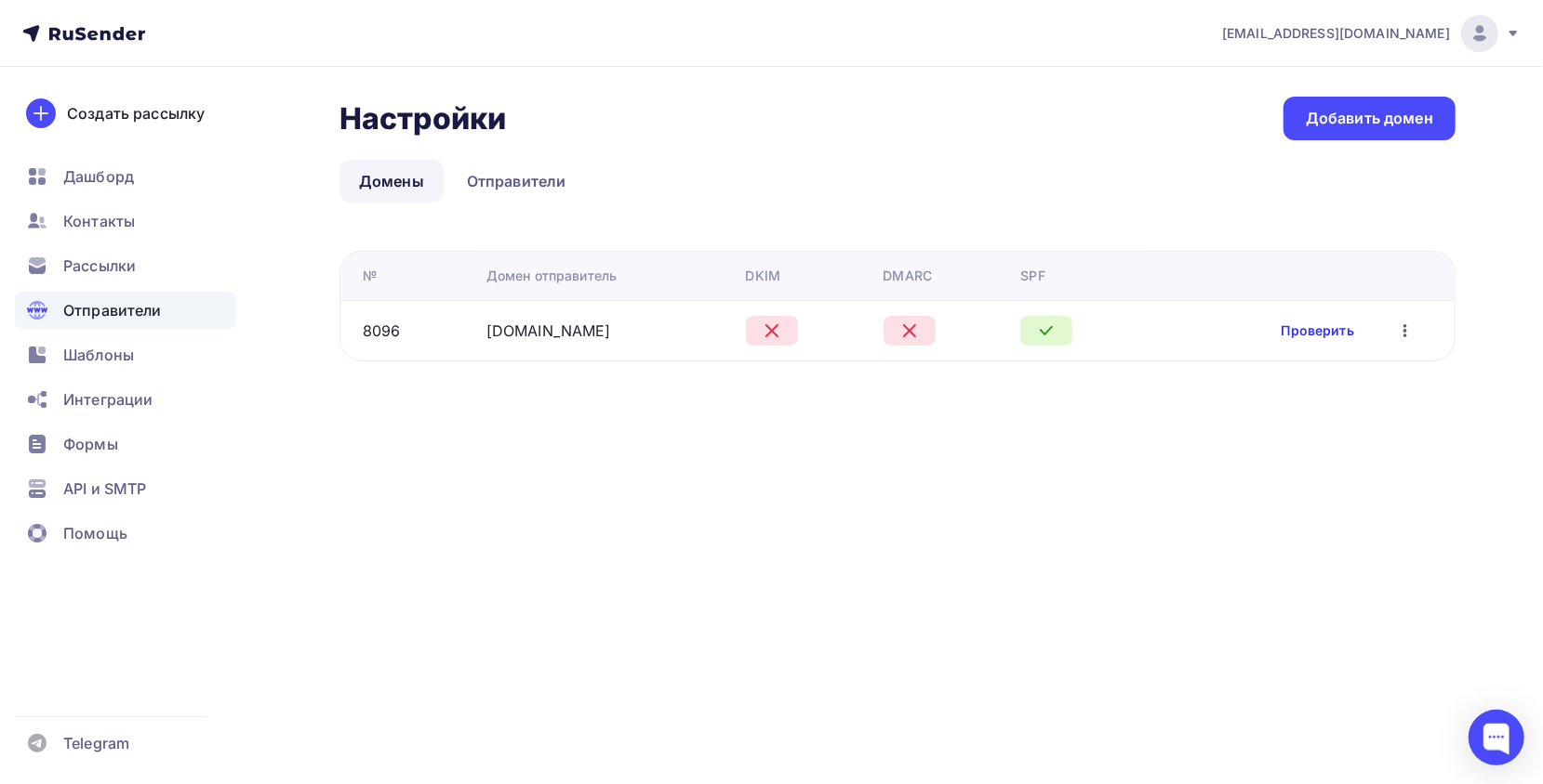
click at [1330, 334] on link "Проверить" at bounding box center [1318, 330] width 73 height 18
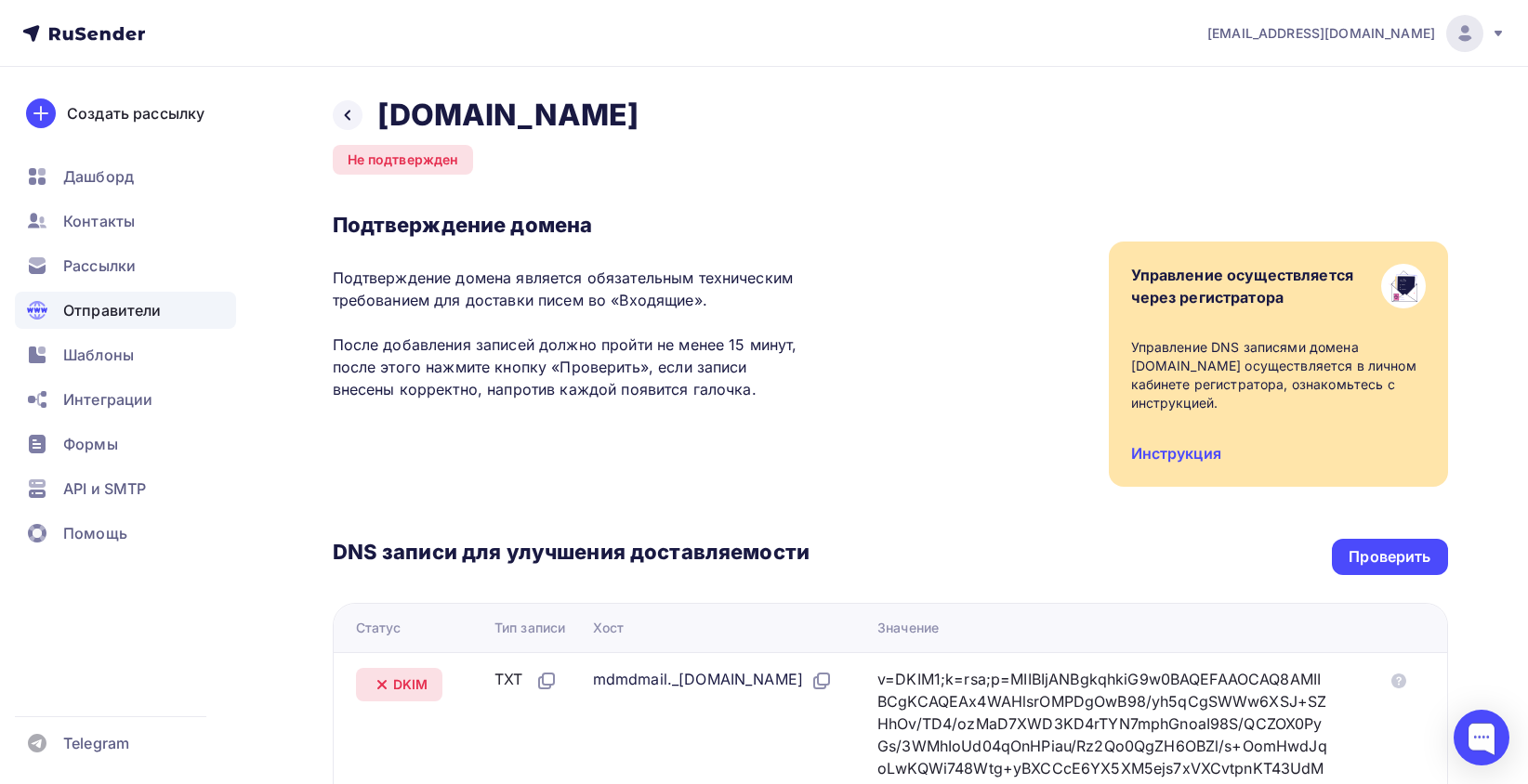
scroll to position [372, 0]
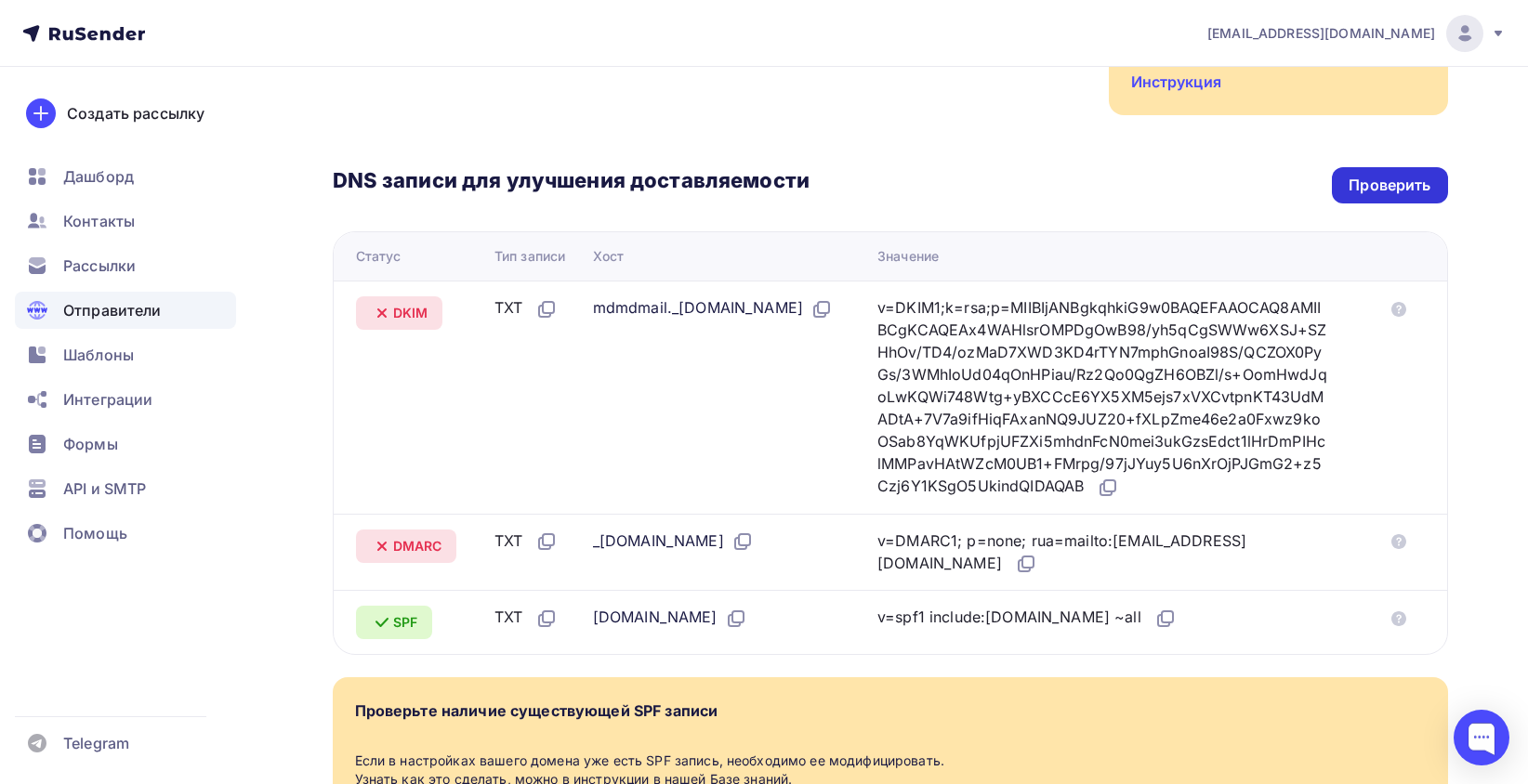
click at [1368, 191] on div "Проверить" at bounding box center [1390, 185] width 82 height 21
click at [1417, 194] on div "Проверить" at bounding box center [1390, 185] width 82 height 21
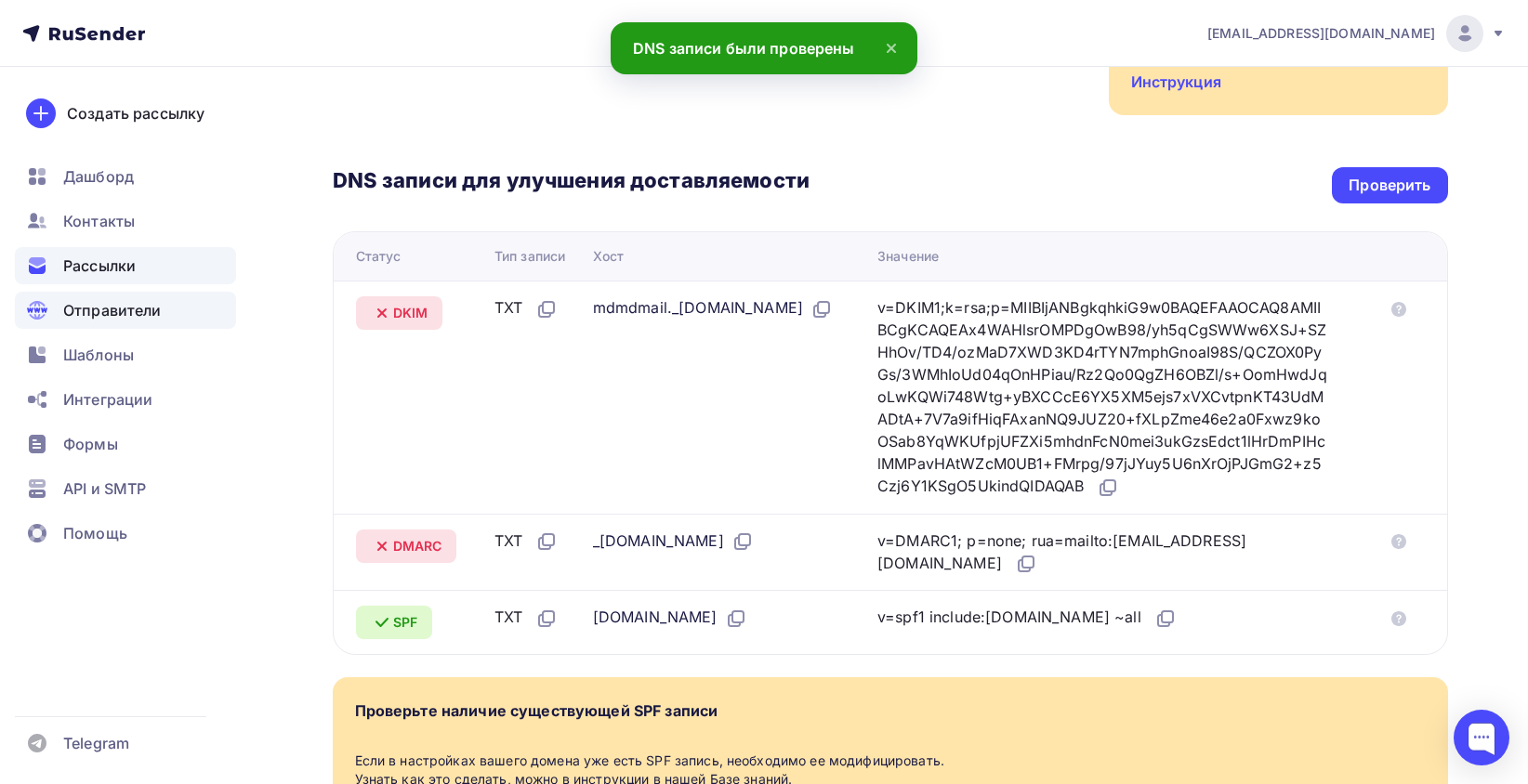
click at [169, 269] on div "Рассылки" at bounding box center [126, 265] width 221 height 37
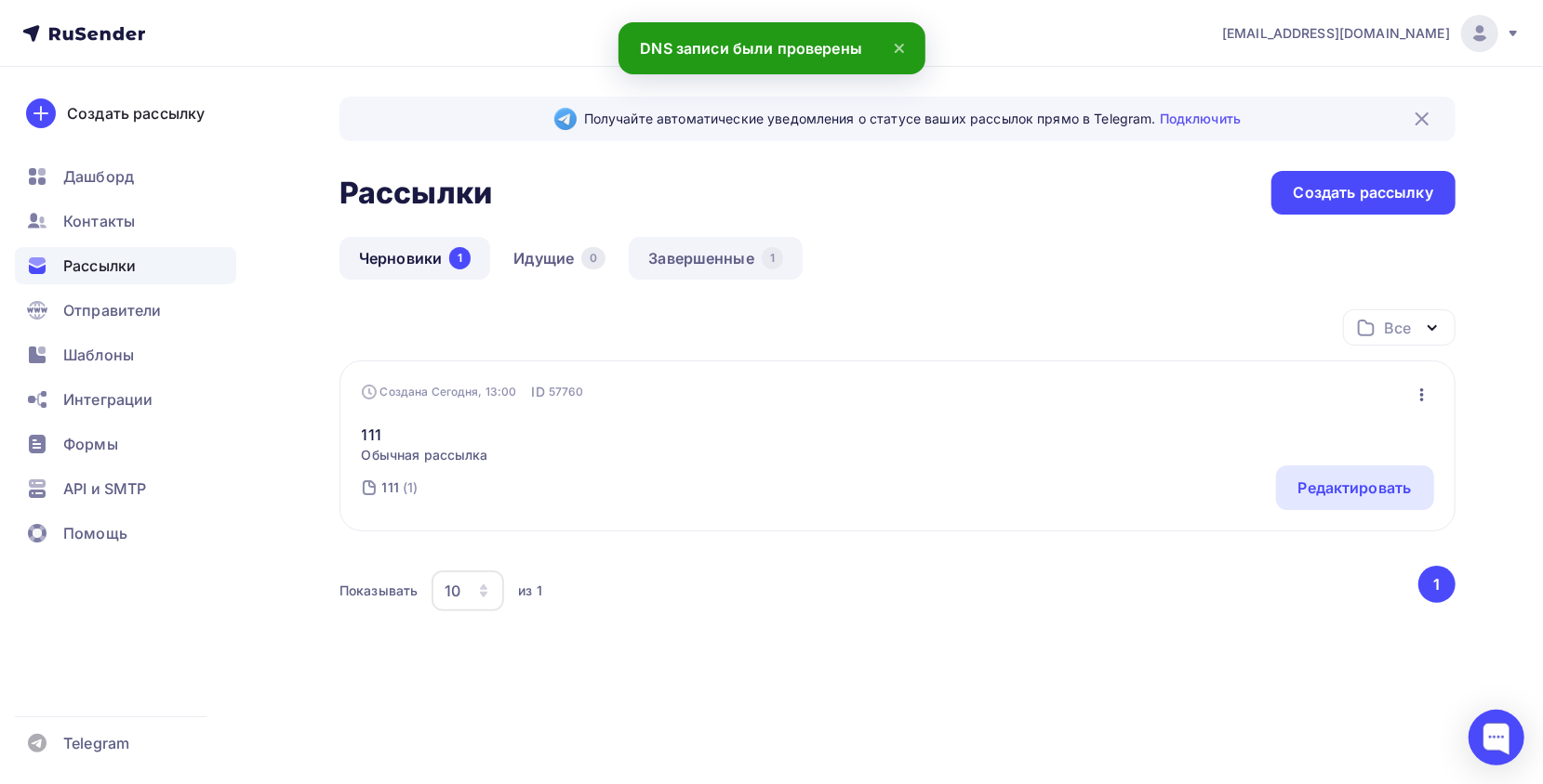
click at [699, 252] on link "Завершенные 1" at bounding box center [716, 258] width 174 height 43
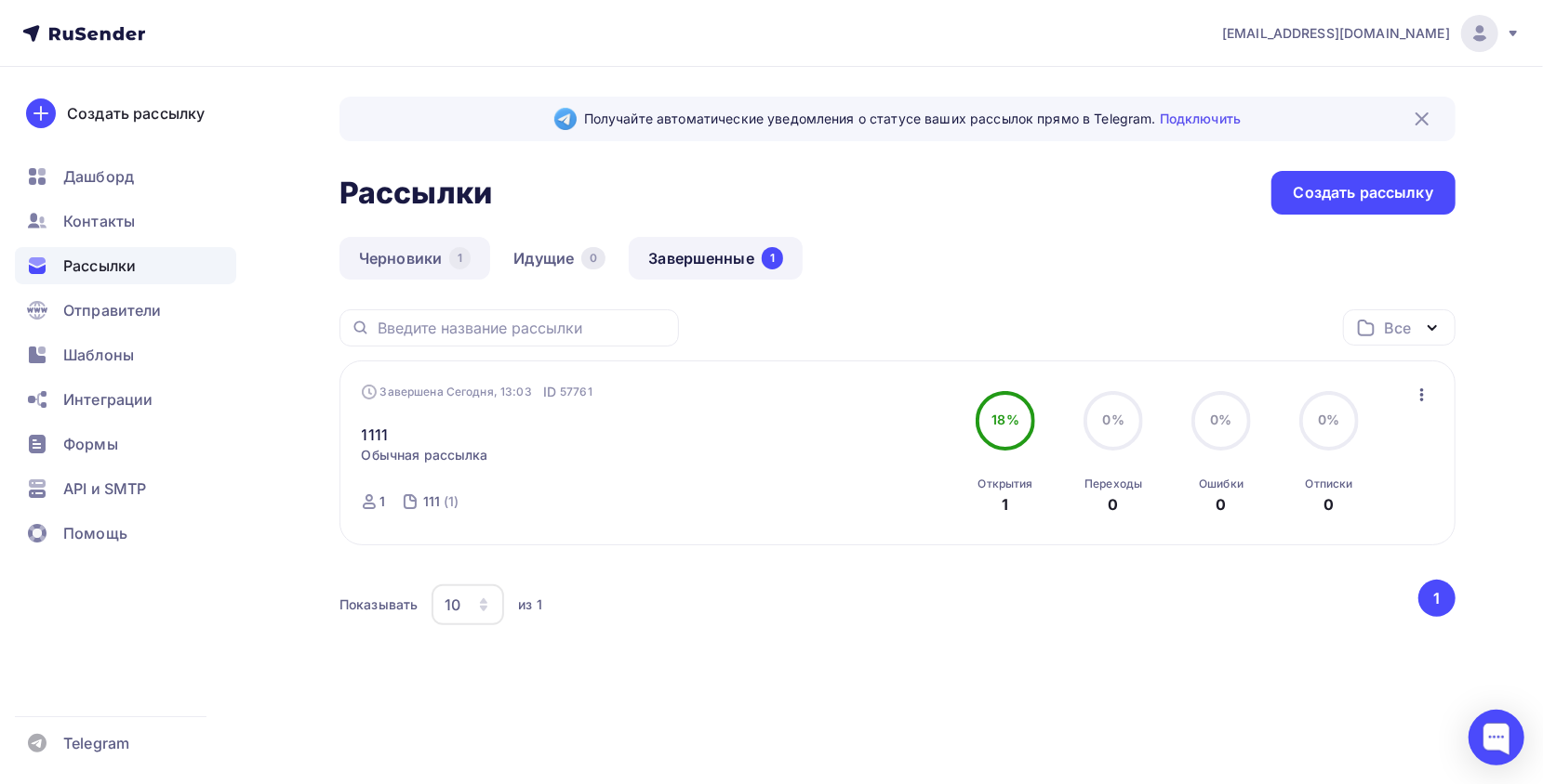
click at [400, 272] on link "Черновики 1" at bounding box center [415, 258] width 151 height 43
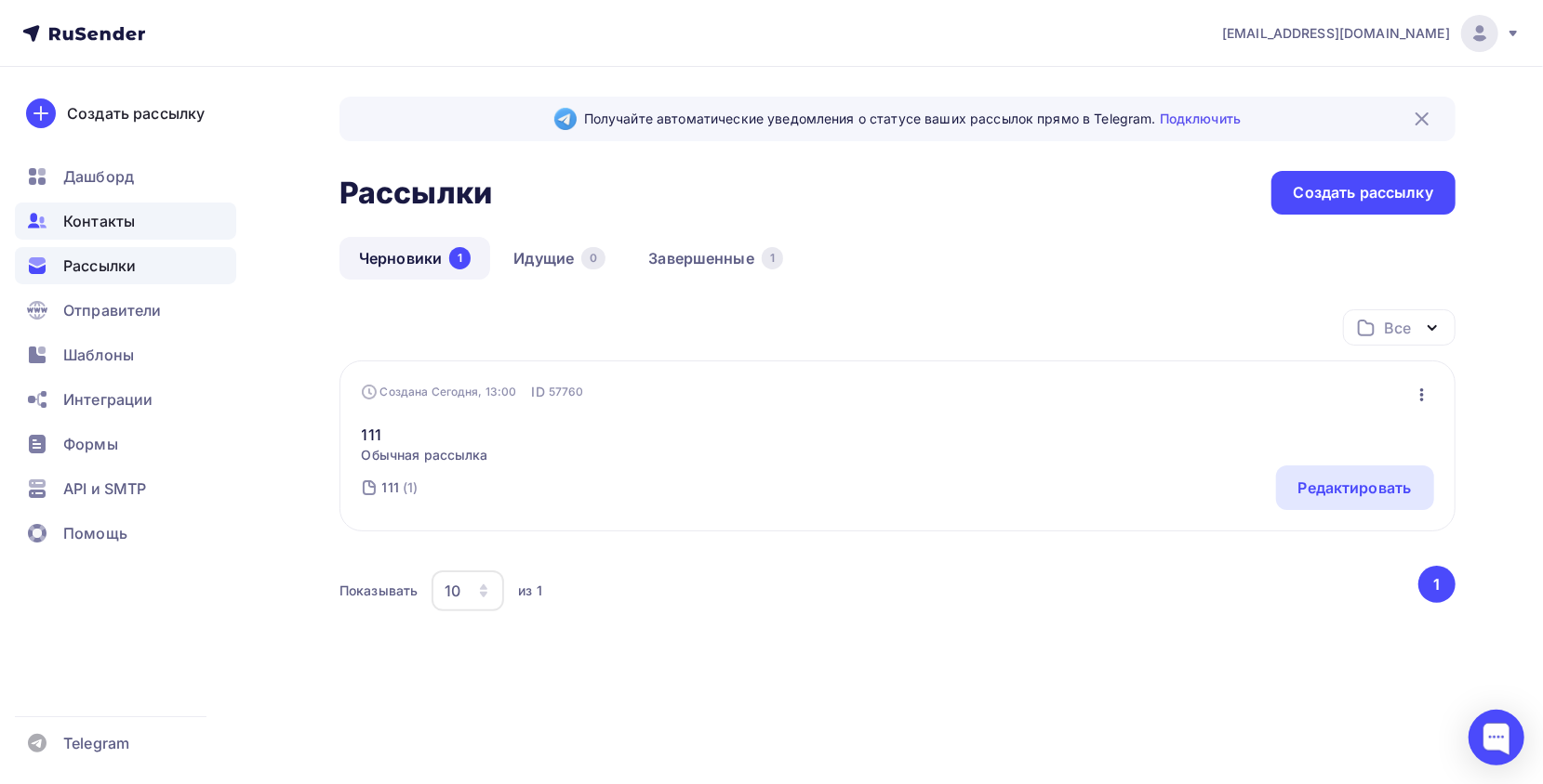
click at [179, 204] on div "Контакты" at bounding box center [126, 220] width 221 height 37
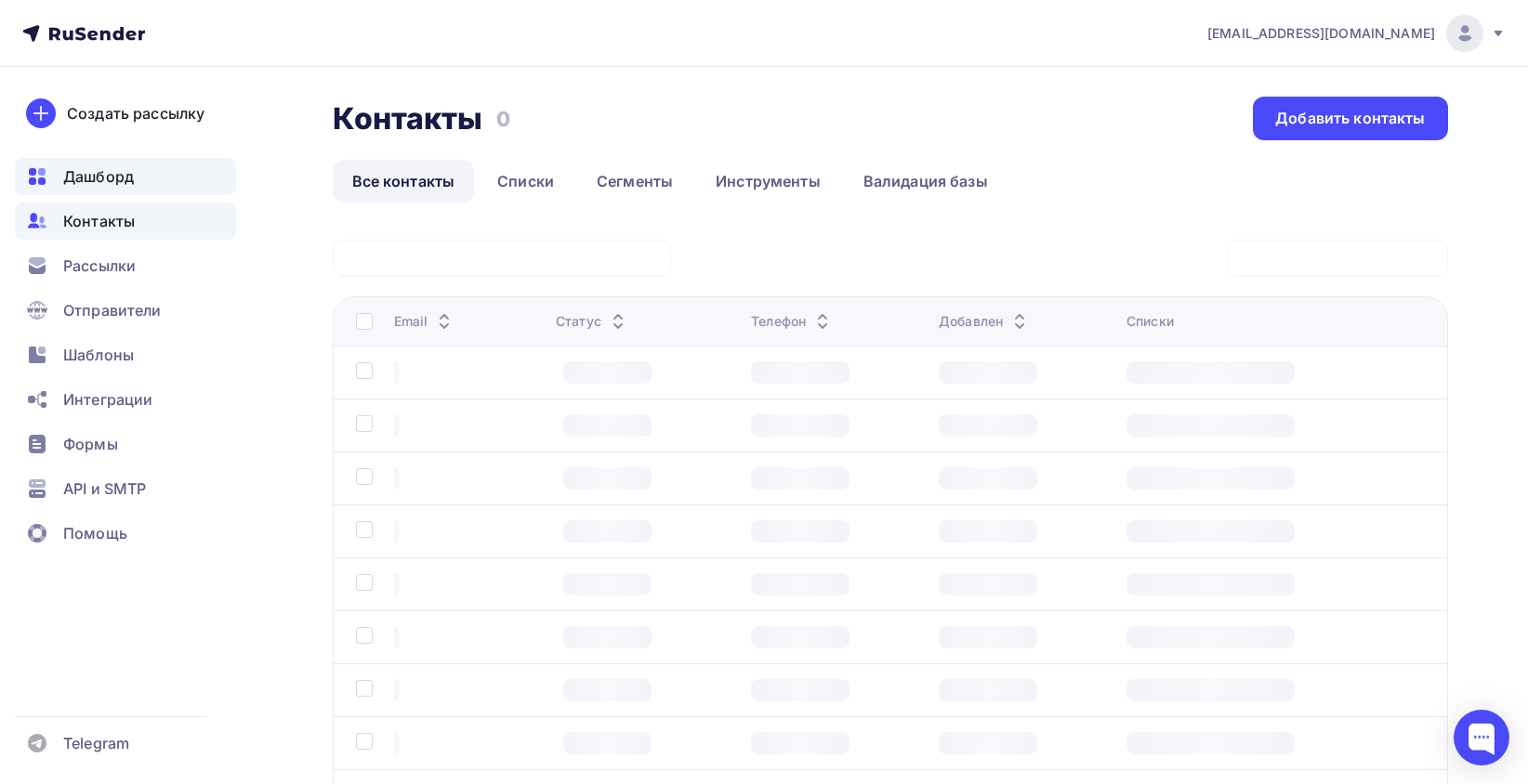
click at [178, 180] on div "Дашборд" at bounding box center [126, 176] width 221 height 37
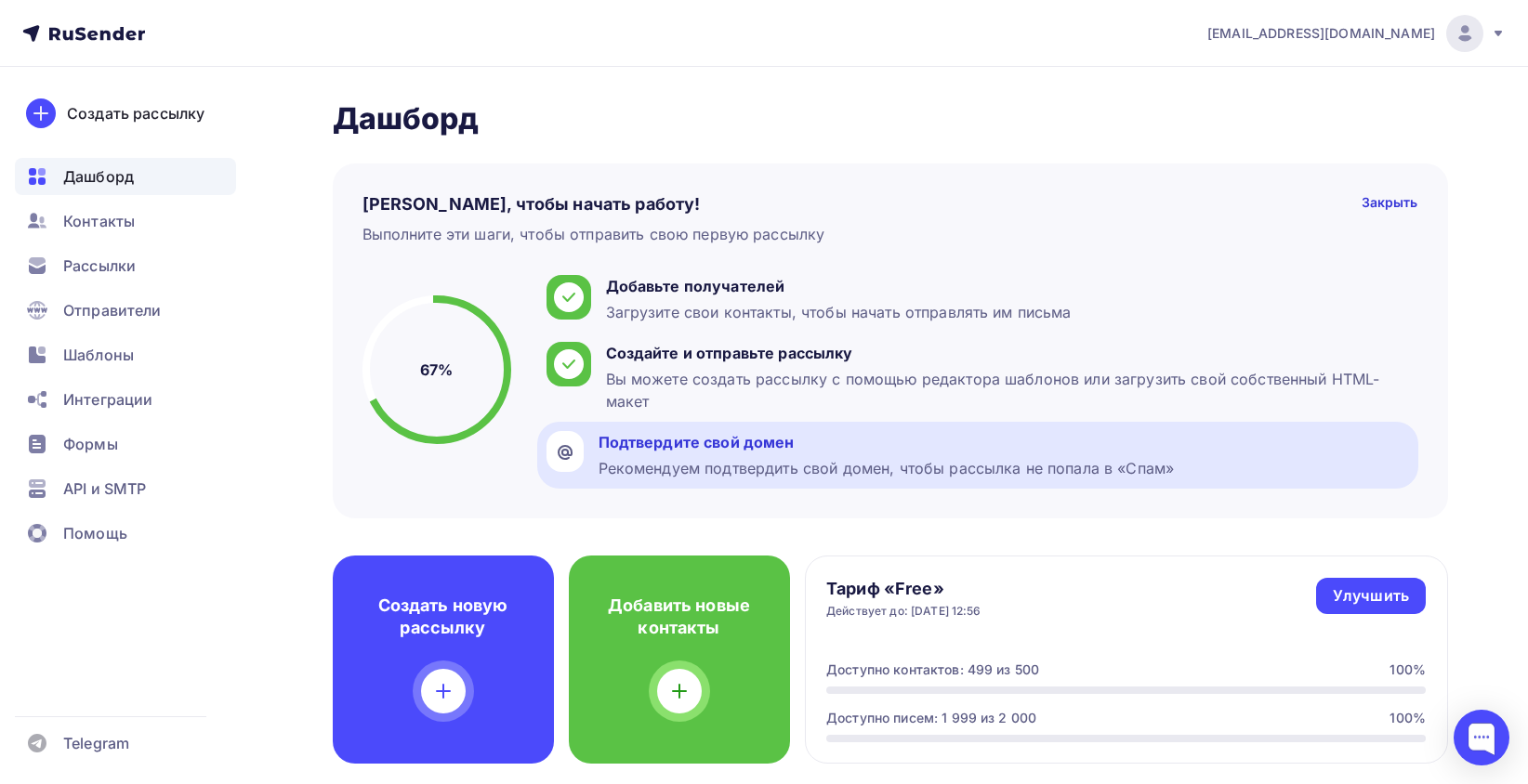
click at [827, 444] on div "Подтвердите свой домен" at bounding box center [887, 442] width 576 height 22
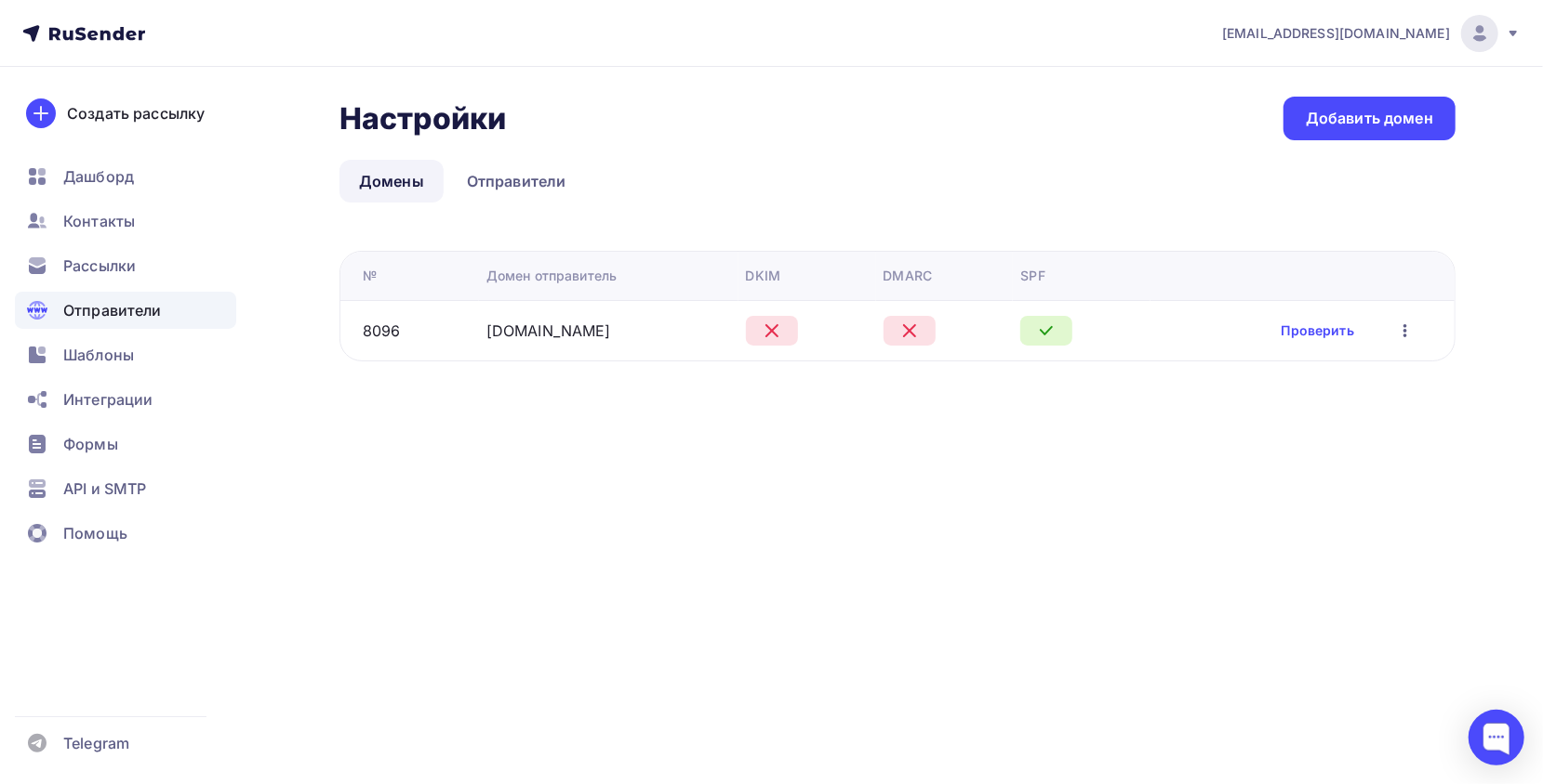
click at [1311, 319] on div "Проверить Редактировать Удалить" at bounding box center [1349, 330] width 136 height 24
click at [1305, 326] on link "Проверить" at bounding box center [1318, 330] width 73 height 18
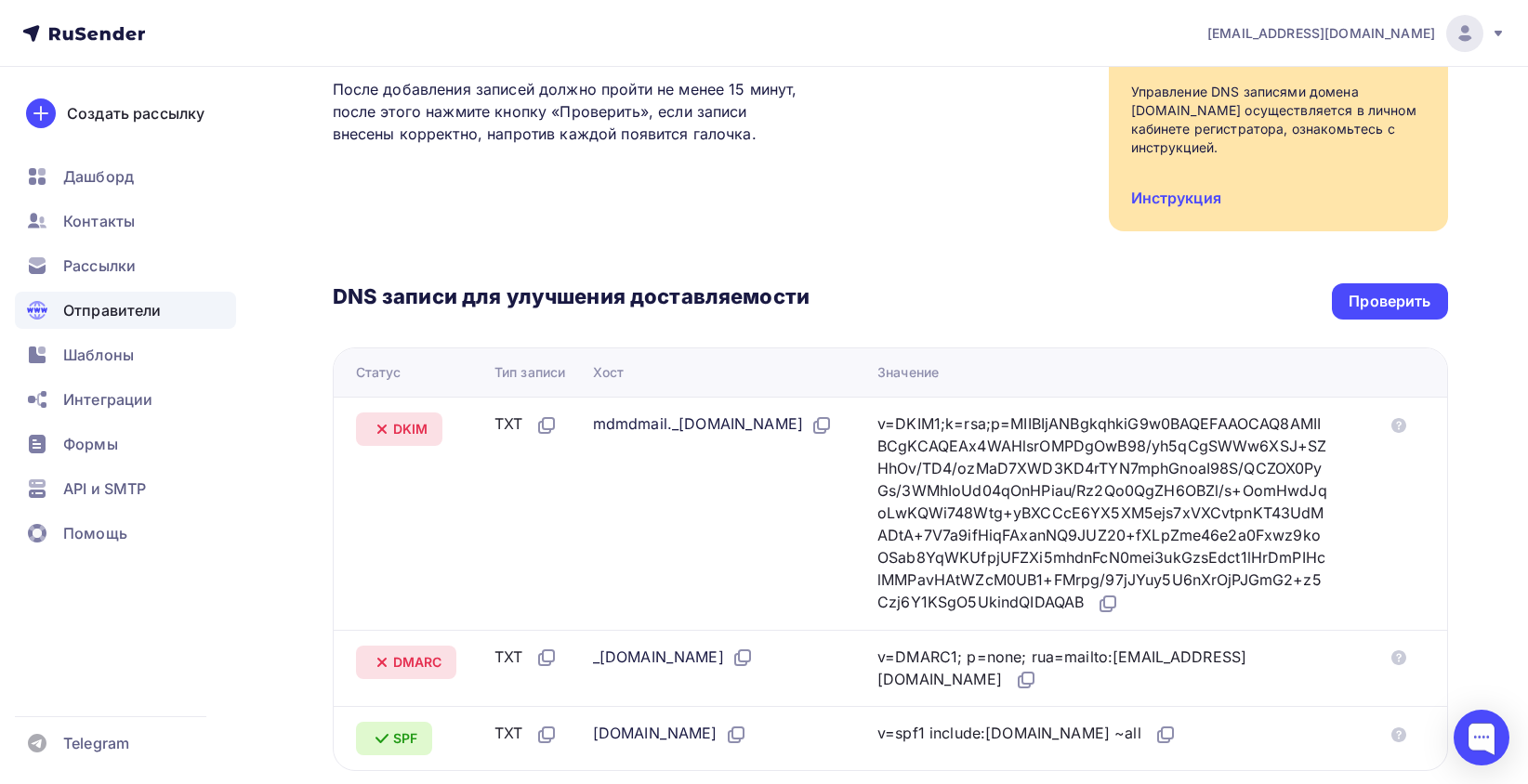
scroll to position [279, 0]
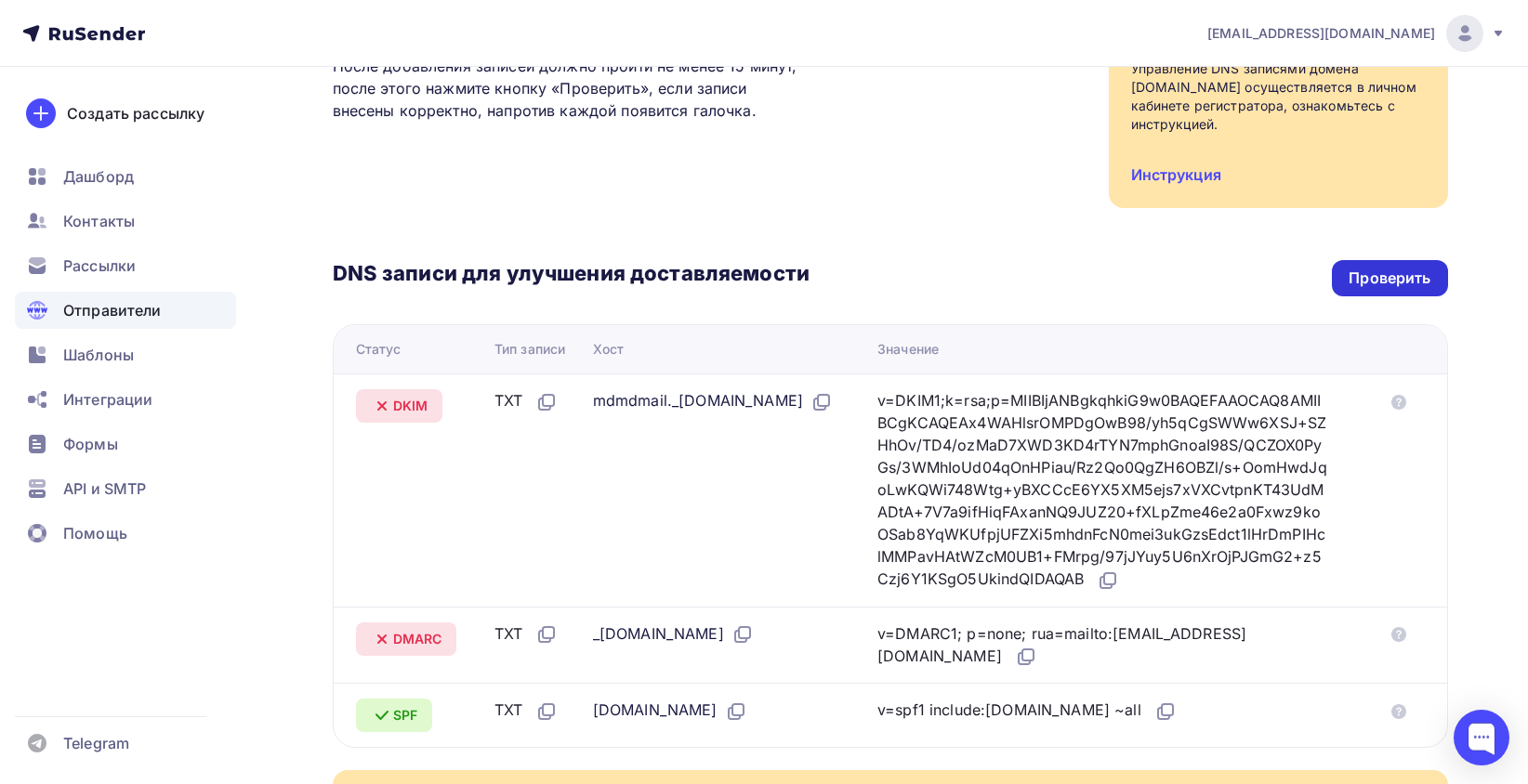
click at [1403, 280] on div "Проверить" at bounding box center [1390, 279] width 82 height 21
click at [1394, 275] on div "Проверить" at bounding box center [1390, 279] width 82 height 21
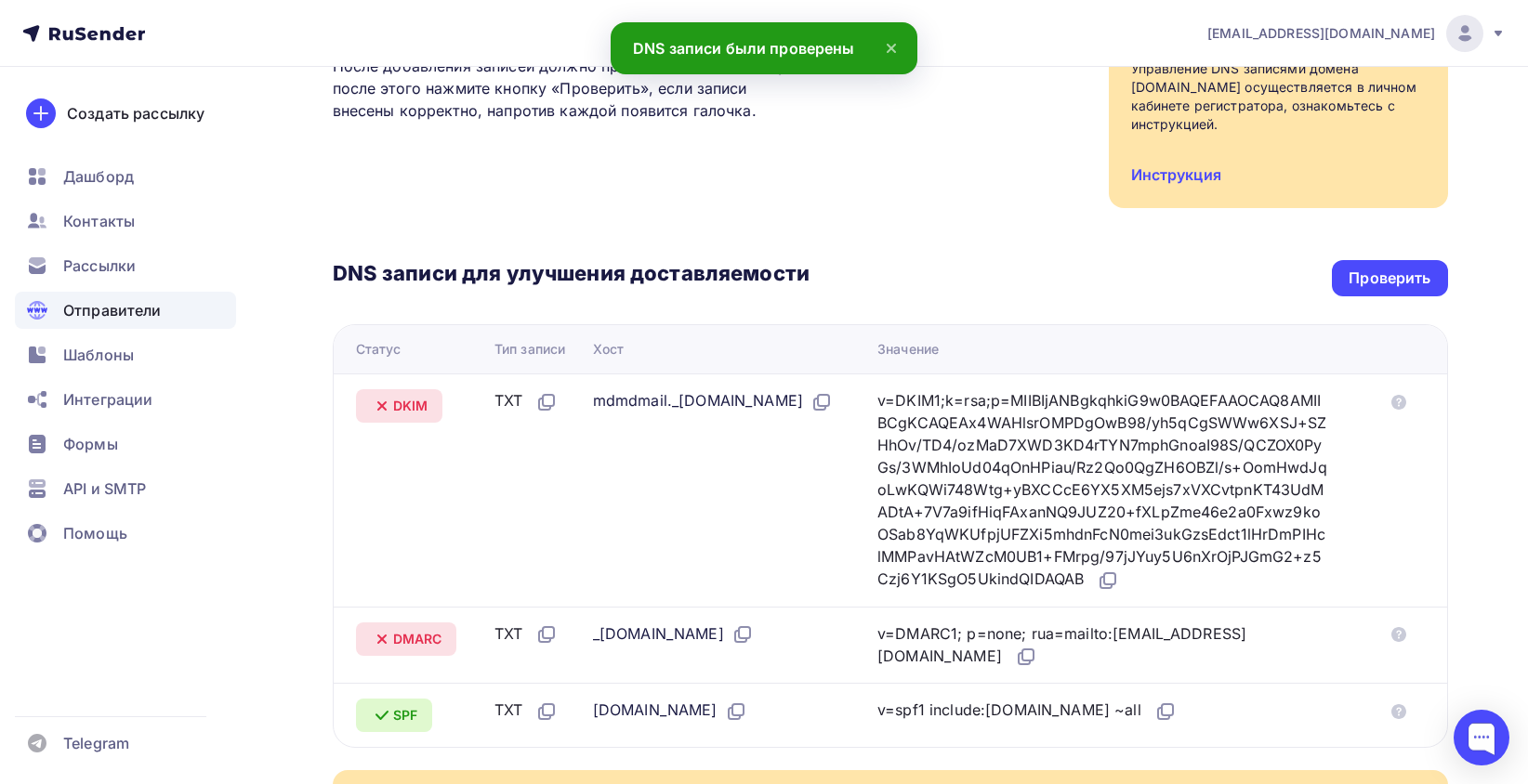
click at [382, 409] on icon at bounding box center [382, 405] width 22 height 22
click at [504, 403] on div "TXT" at bounding box center [526, 401] width 63 height 24
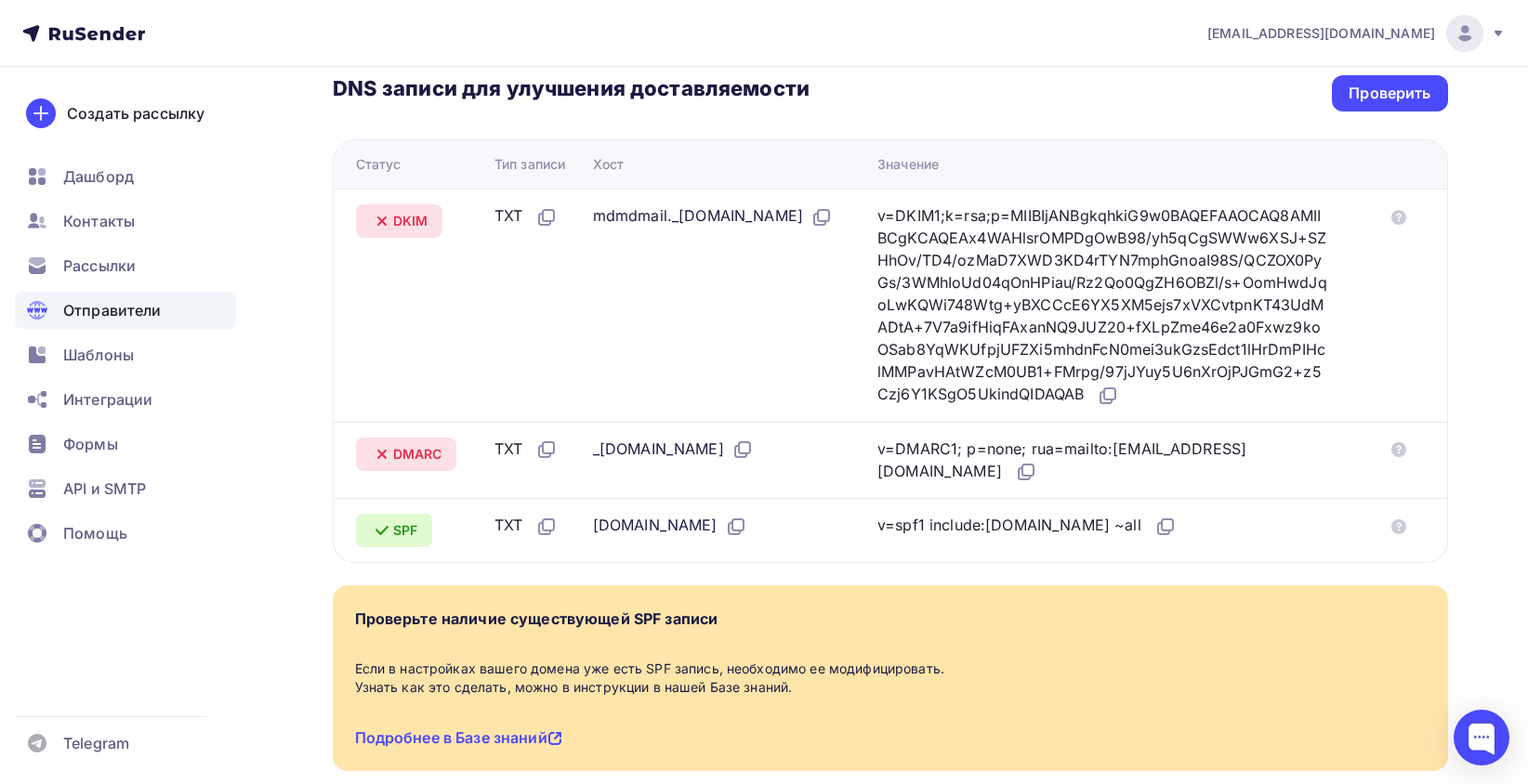
scroll to position [464, 0]
click at [1370, 96] on div "Проверить" at bounding box center [1390, 93] width 82 height 21
click at [1389, 109] on div "Проверить" at bounding box center [1389, 93] width 115 height 36
click at [1390, 83] on div "Проверить" at bounding box center [1390, 93] width 82 height 21
click at [740, 533] on icon at bounding box center [734, 528] width 11 height 11
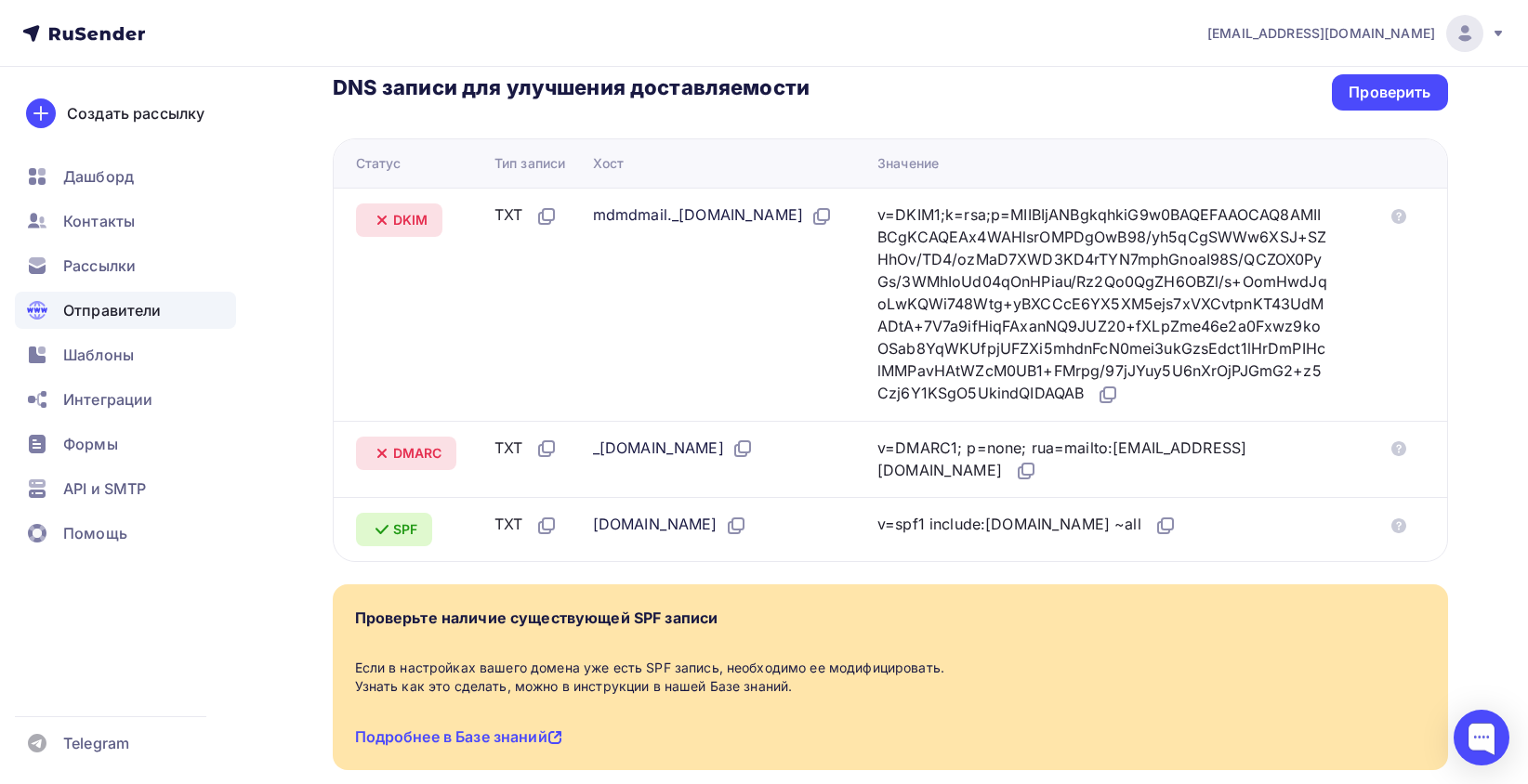
click at [1141, 537] on div "v=spf1 include:rsndr.ru ~all" at bounding box center [1027, 525] width 299 height 24
click at [1174, 537] on div "v=spf1 include:rsndr.ru ~all" at bounding box center [1109, 525] width 465 height 24
click at [1154, 537] on icon at bounding box center [1165, 526] width 22 height 22
click at [754, 460] on icon at bounding box center [742, 448] width 22 height 22
click at [1037, 483] on icon at bounding box center [1025, 470] width 22 height 22
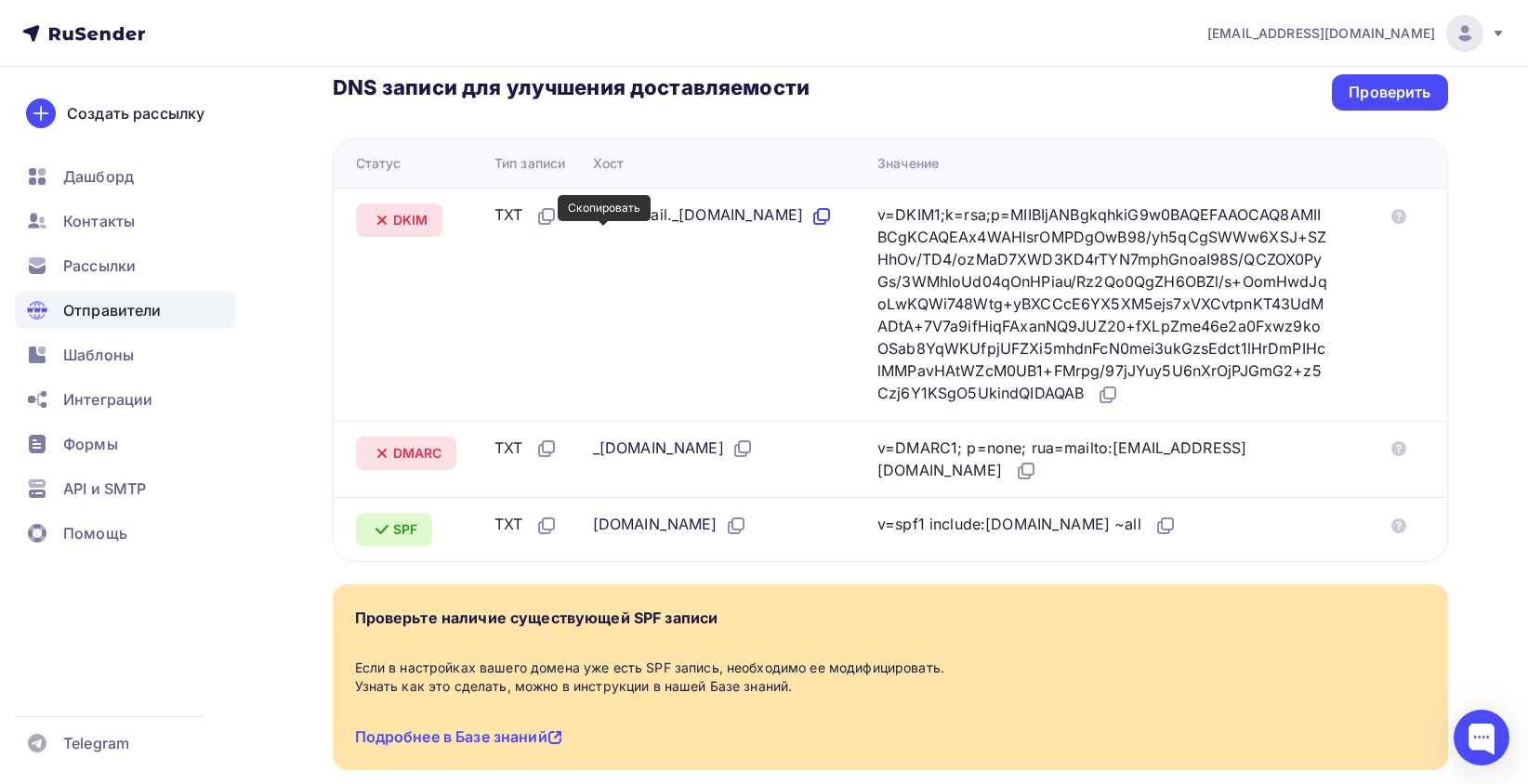
click at [818, 220] on icon at bounding box center [824, 215] width 11 height 11
click at [1097, 406] on icon at bounding box center [1107, 394] width 22 height 22
click at [1434, 100] on div "Проверить" at bounding box center [1389, 93] width 115 height 36
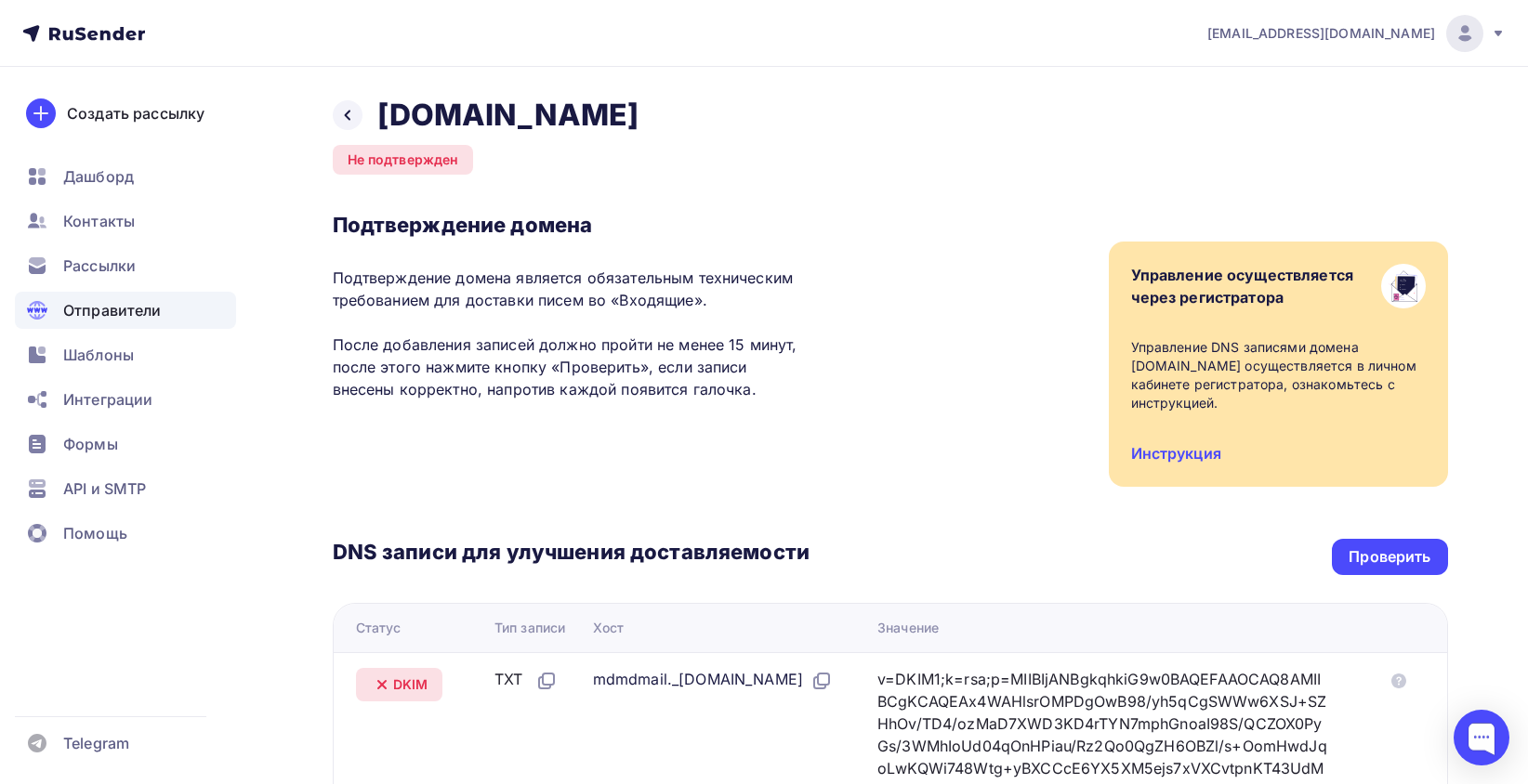
scroll to position [93, 0]
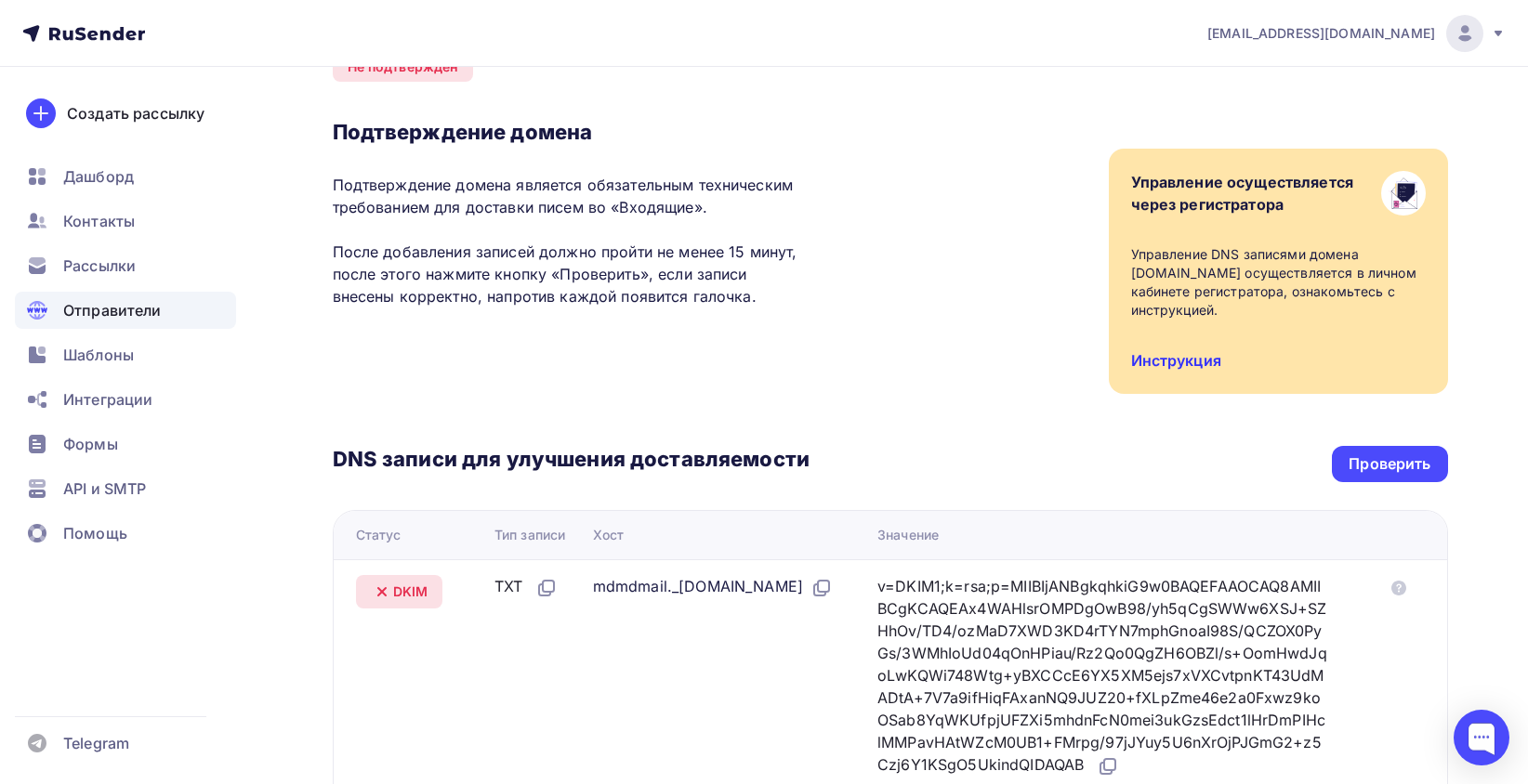
click at [1191, 361] on link "Инструкция" at bounding box center [1176, 360] width 91 height 18
click at [1465, 751] on div at bounding box center [1481, 737] width 55 height 55
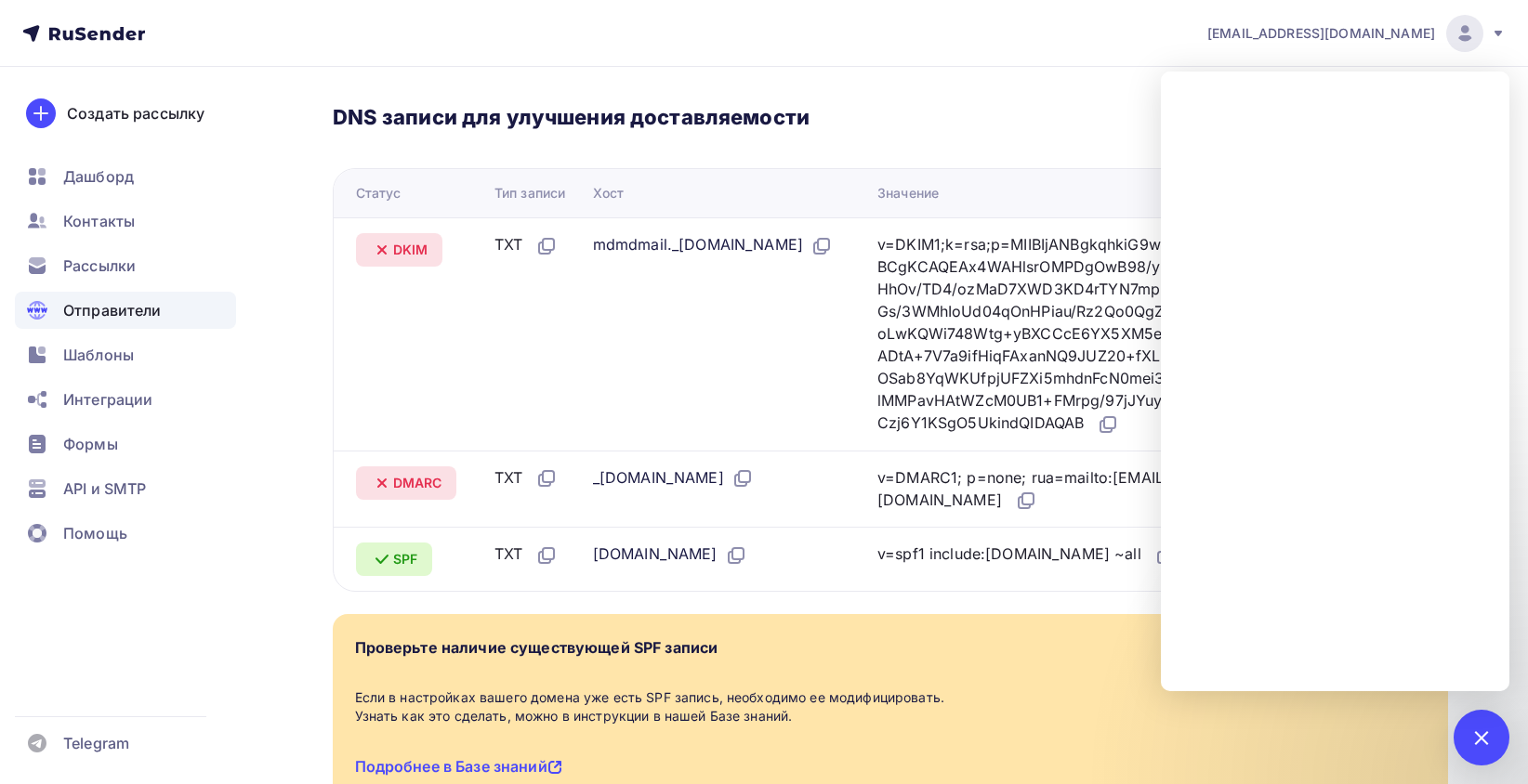
scroll to position [464, 0]
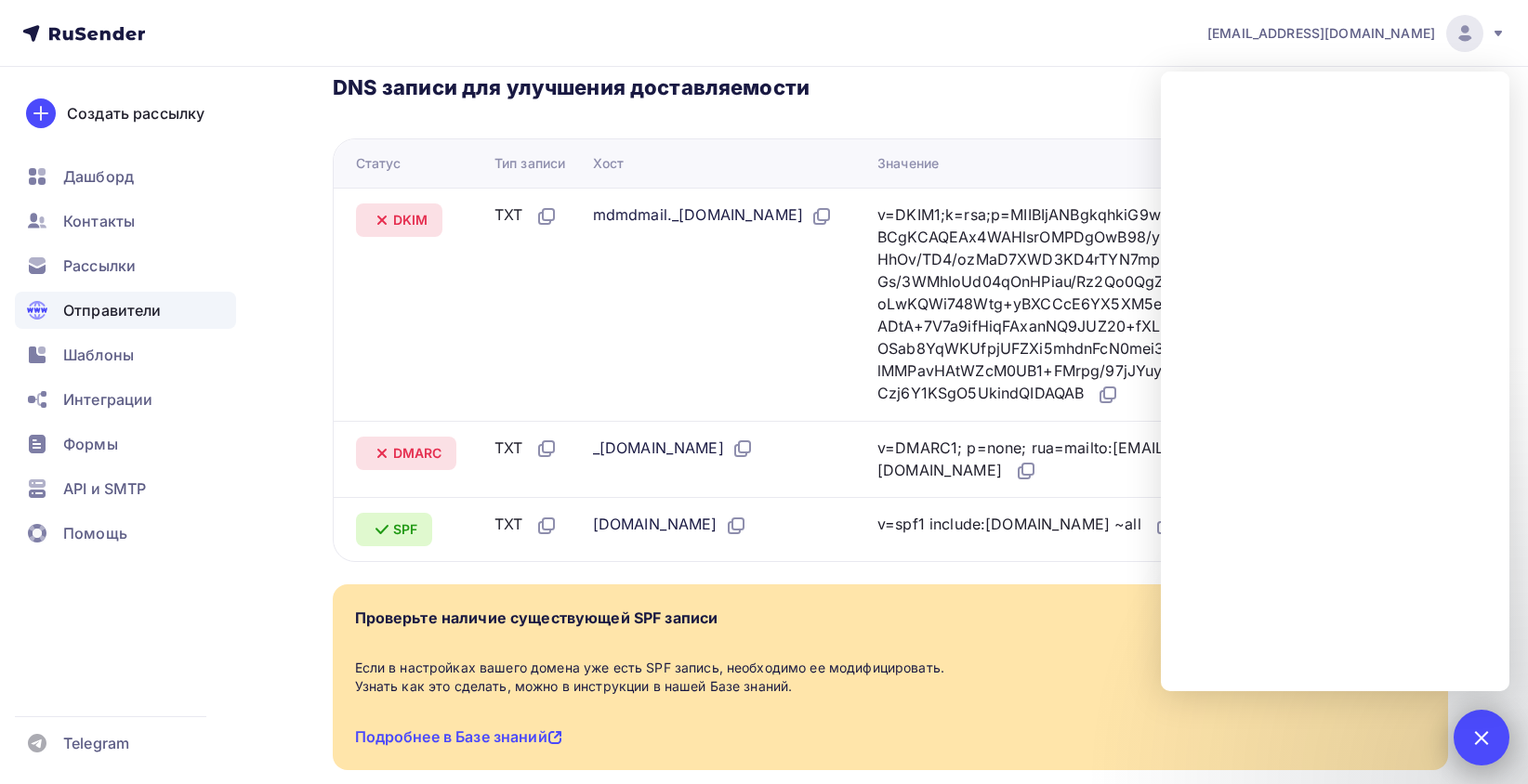
click at [1471, 741] on div at bounding box center [1481, 737] width 55 height 55
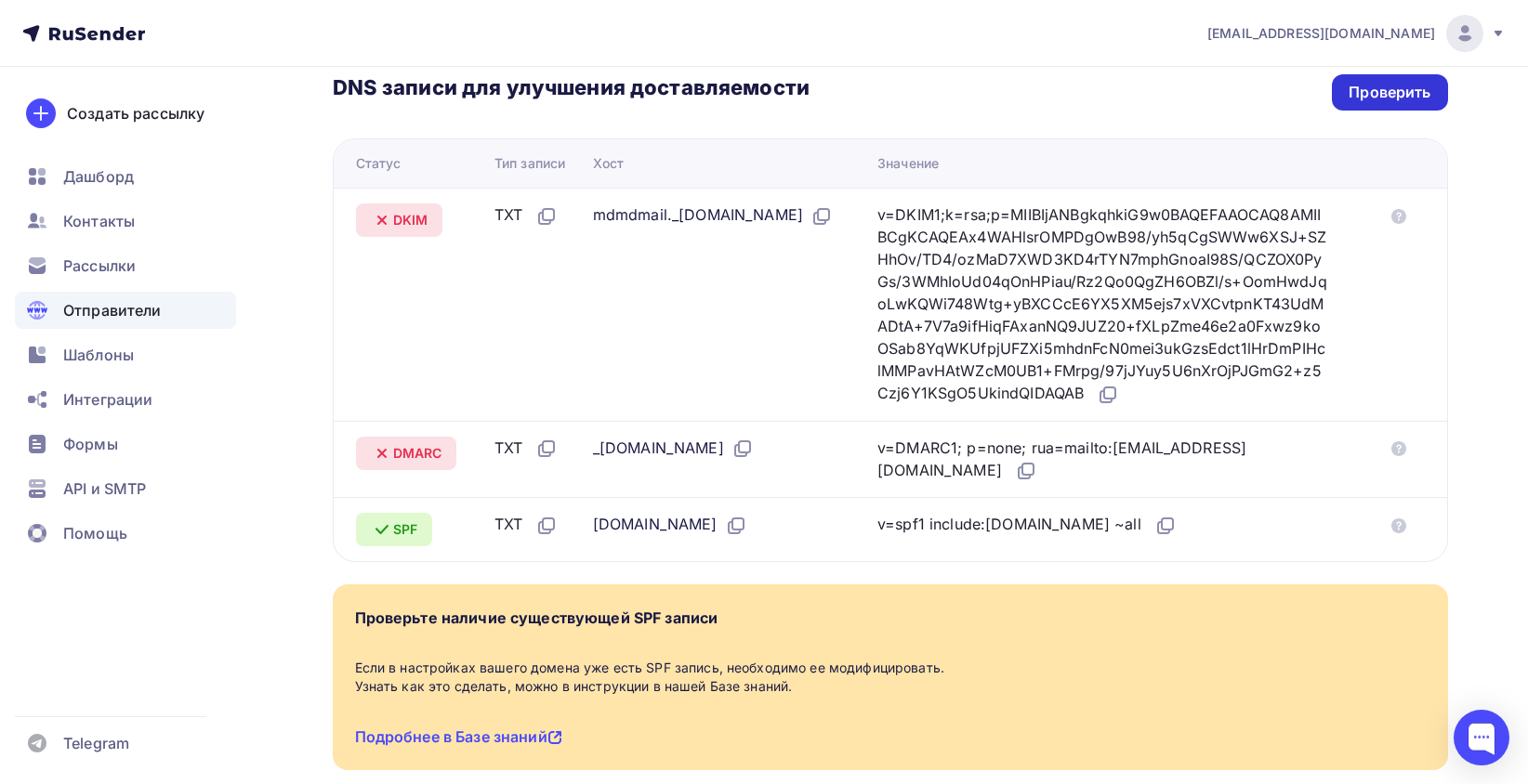
click at [1382, 107] on div "Проверить" at bounding box center [1389, 93] width 115 height 36
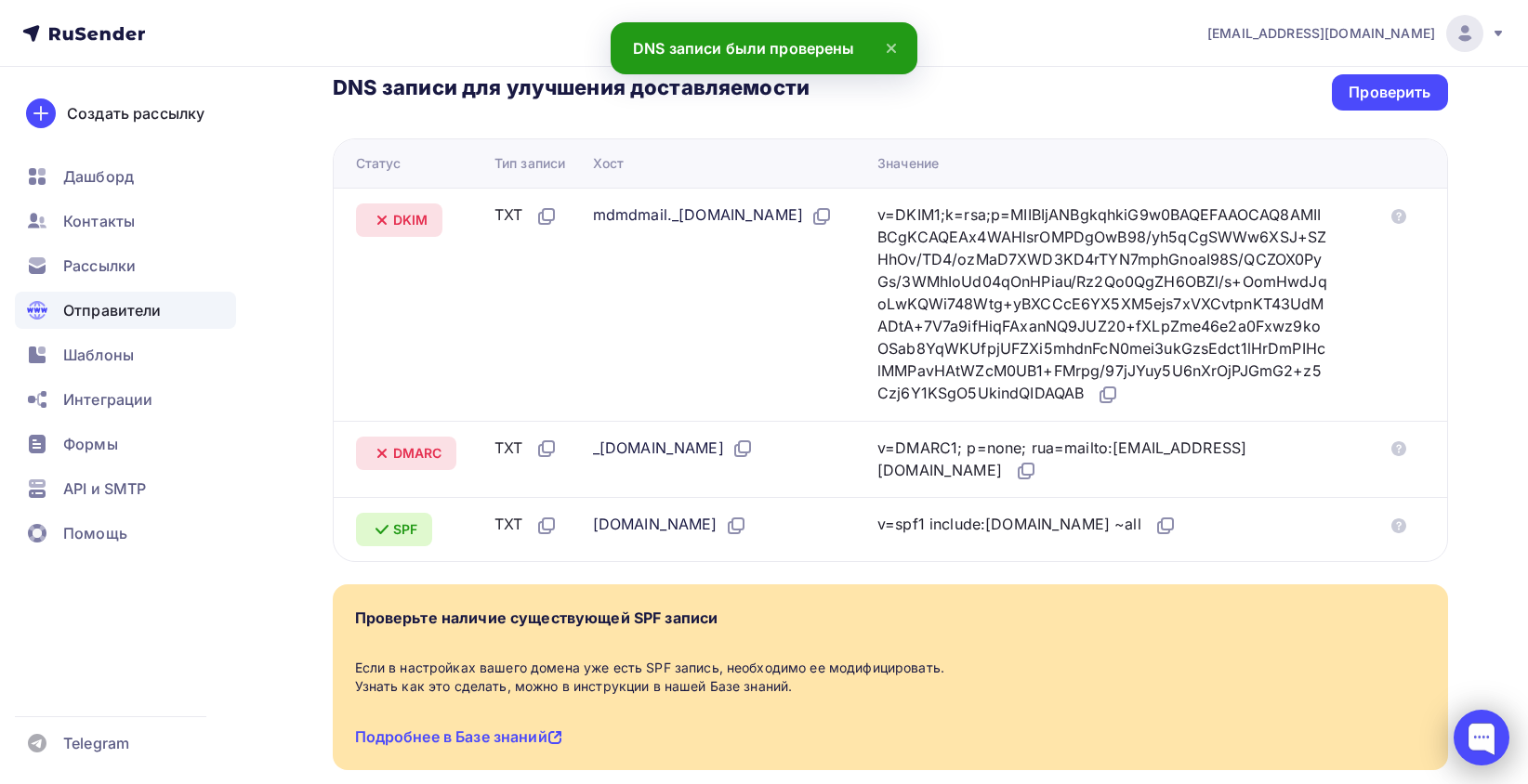
click at [1483, 760] on div at bounding box center [1481, 737] width 55 height 55
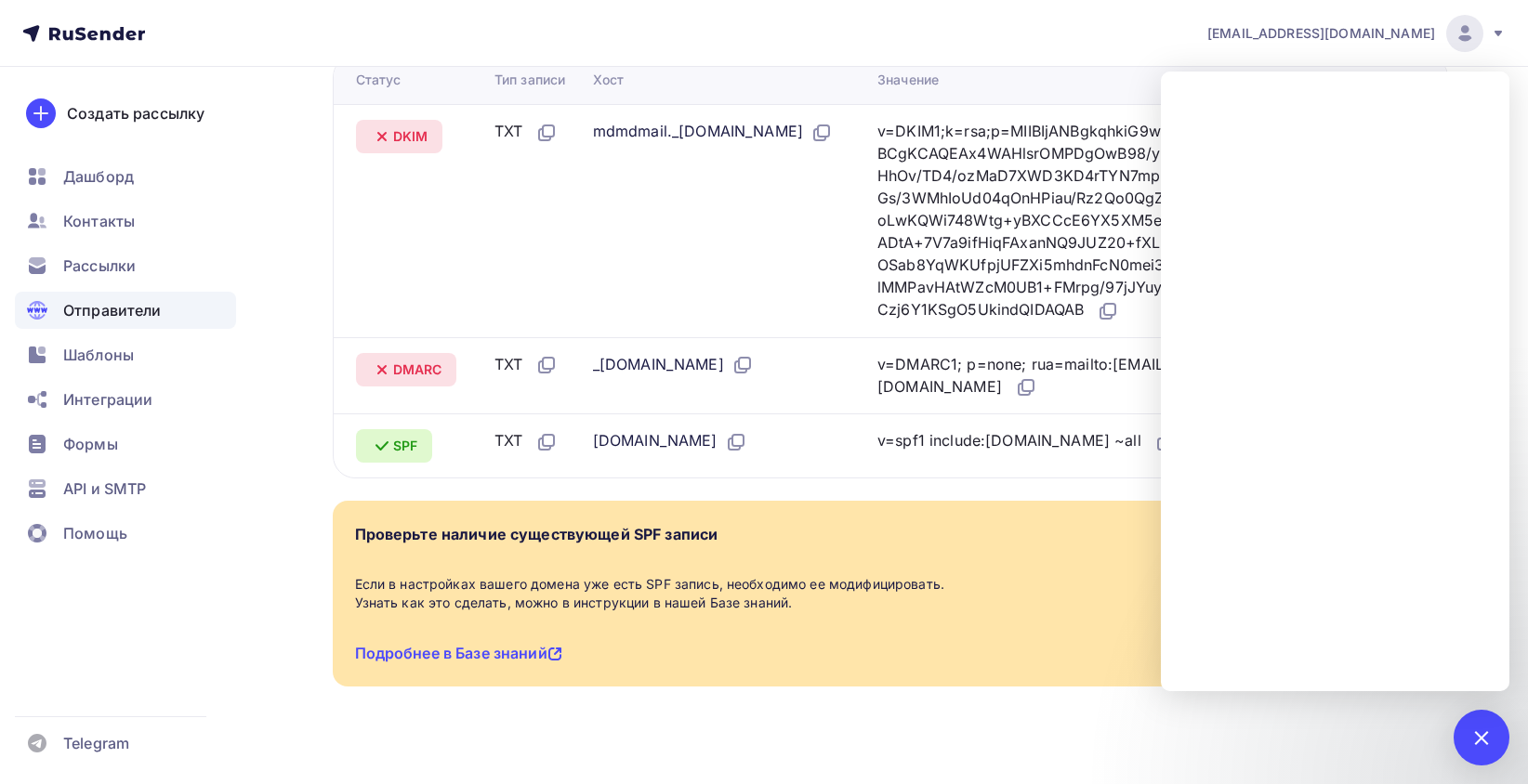
scroll to position [558, 0]
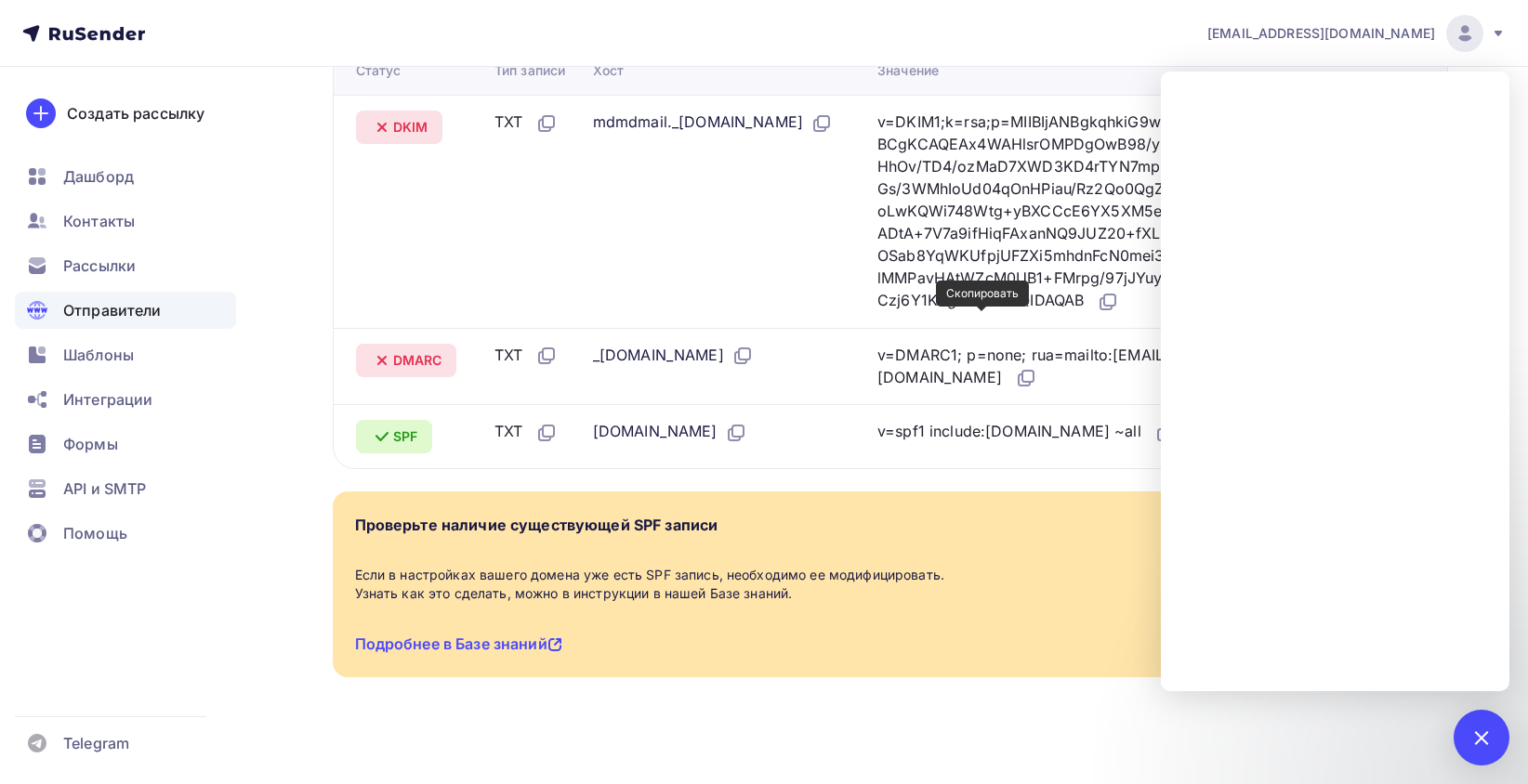
drag, startPoint x: 976, startPoint y: 326, endPoint x: 1010, endPoint y: 329, distance: 34.1
click at [1097, 313] on icon at bounding box center [1107, 301] width 22 height 22
click at [1083, 390] on div "v=DMARC1; p=none; rua=mailto:postmaster@mx1.rusender-mail.ru" at bounding box center [1103, 367] width 450 height 47
click at [1478, 731] on div at bounding box center [1481, 737] width 25 height 25
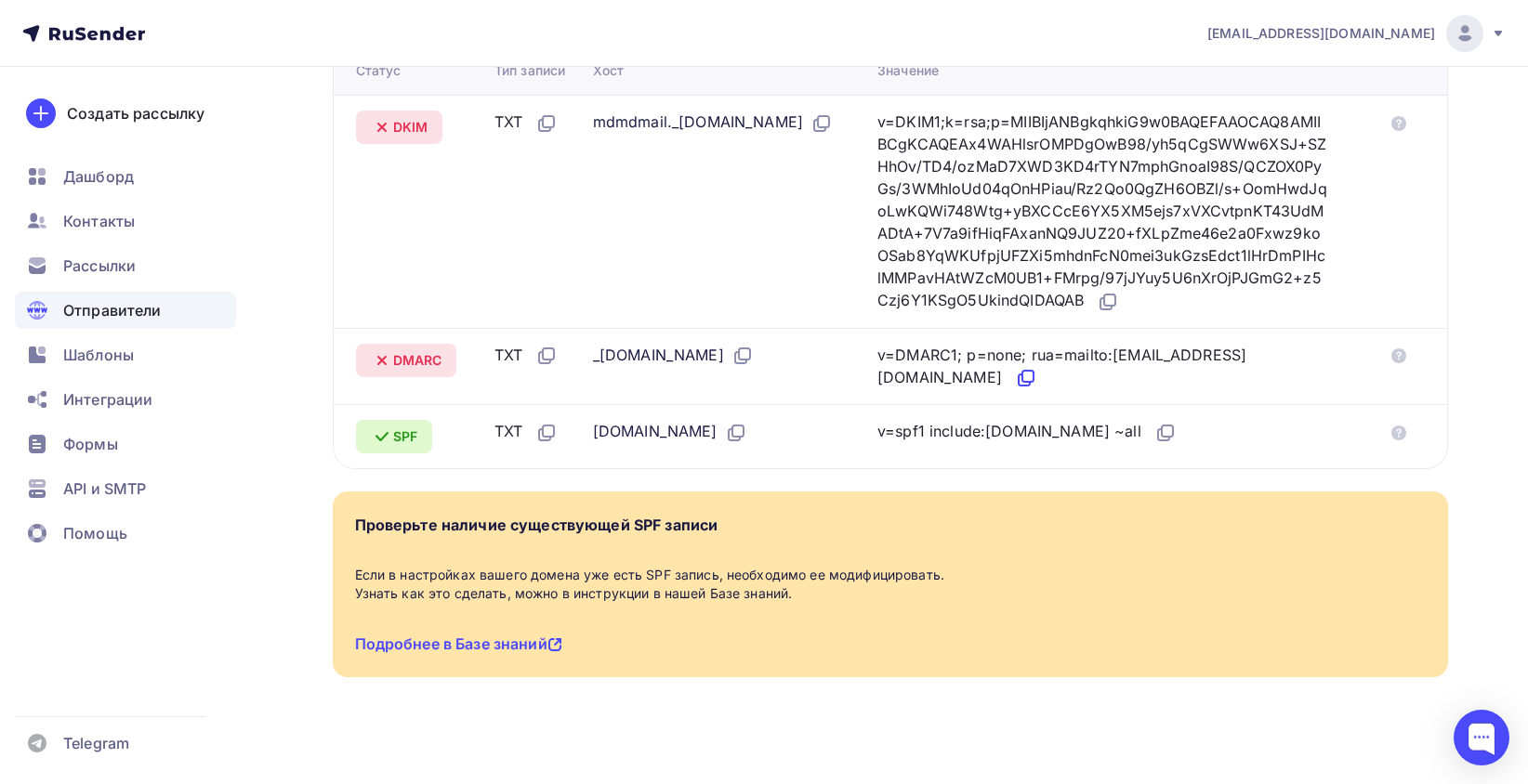
click at [1037, 389] on icon at bounding box center [1025, 378] width 22 height 22
click at [1472, 744] on div at bounding box center [1481, 737] width 55 height 55
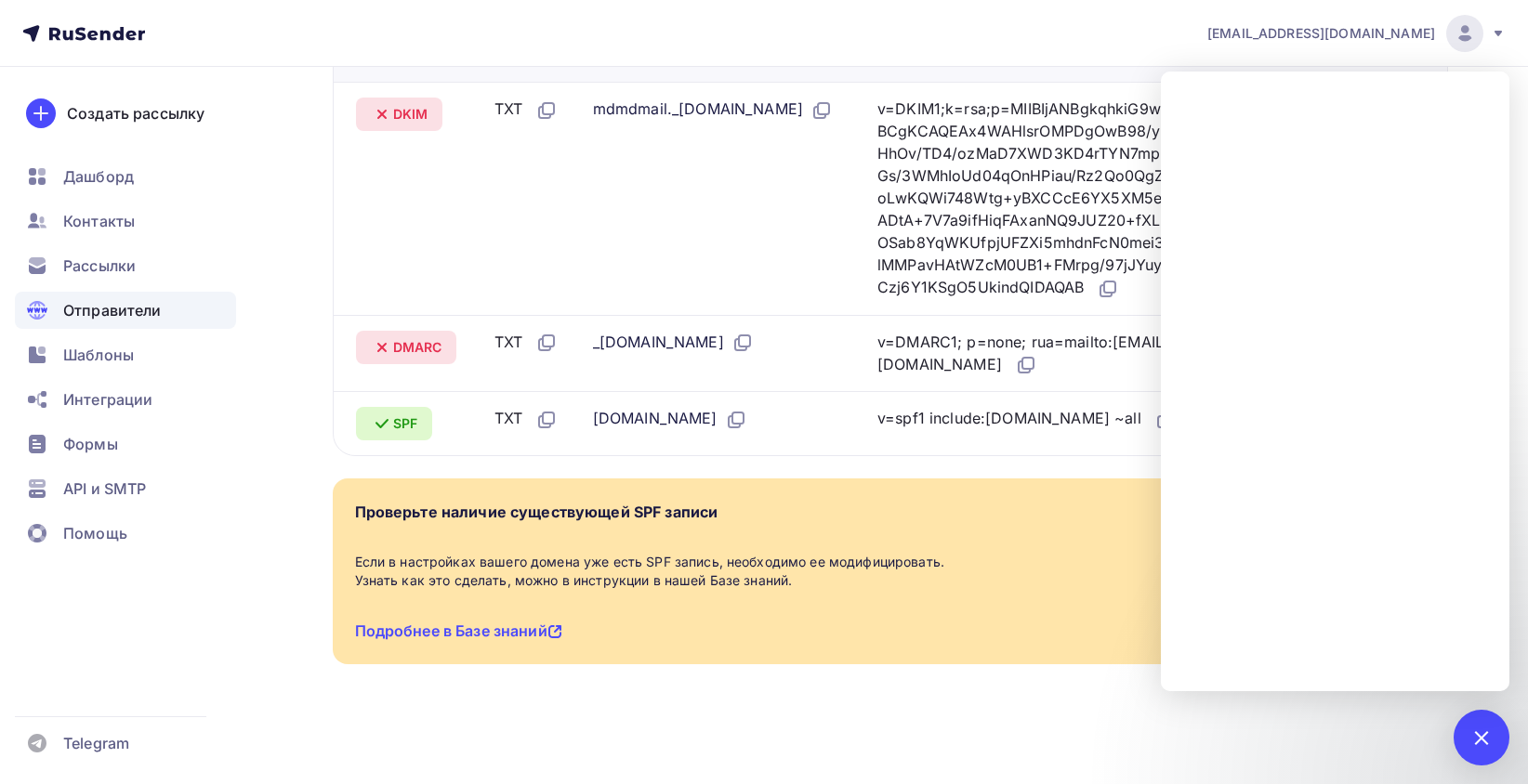
scroll to position [590, 0]
drag, startPoint x: 978, startPoint y: 731, endPoint x: 905, endPoint y: 637, distance: 119.0
click at [978, 731] on div "Назад armada-nsk-360.ru Не подтвержден Подтверждение домена Подтверждение домен…" at bounding box center [764, 140] width 1523 height 1289
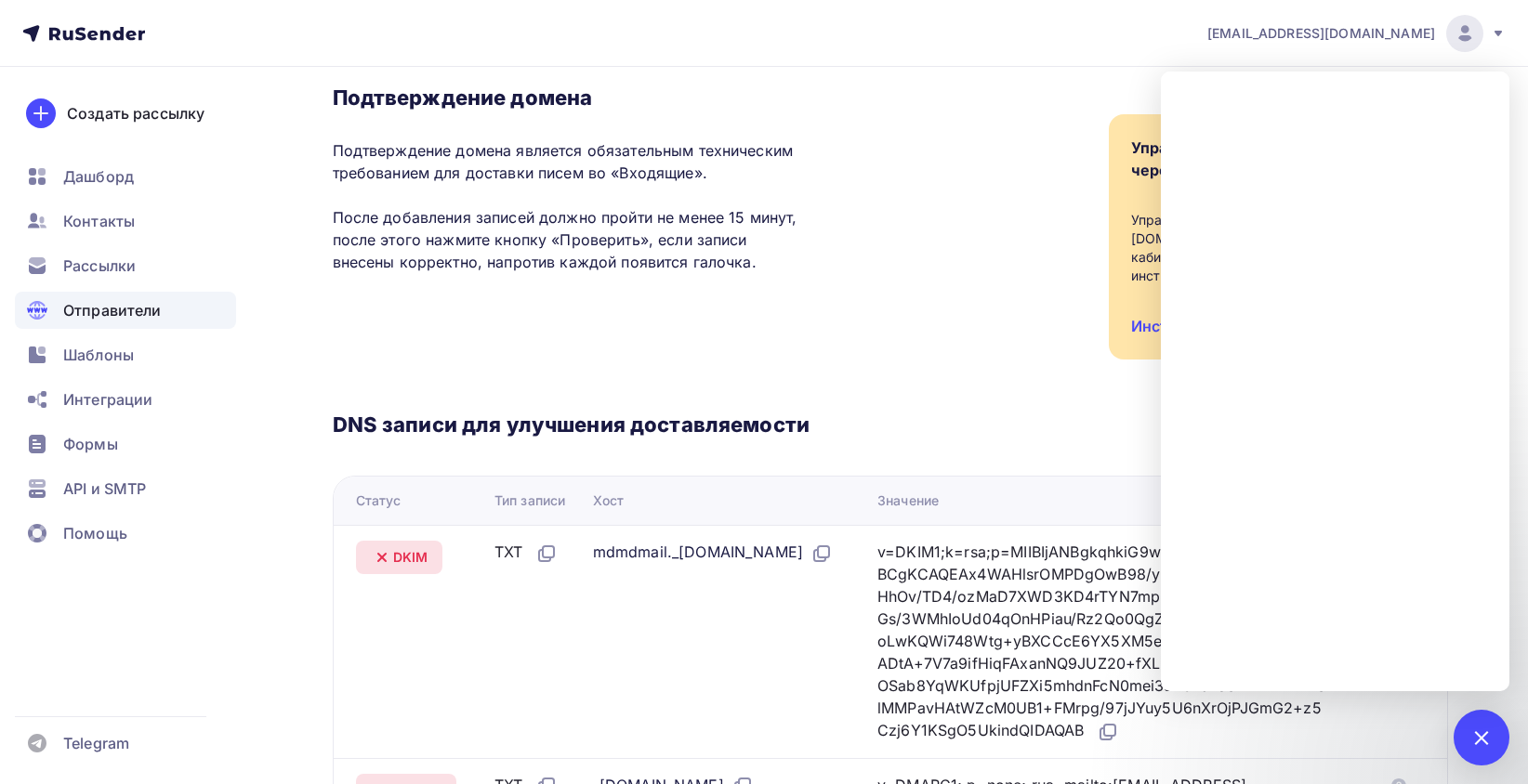
scroll to position [126, 0]
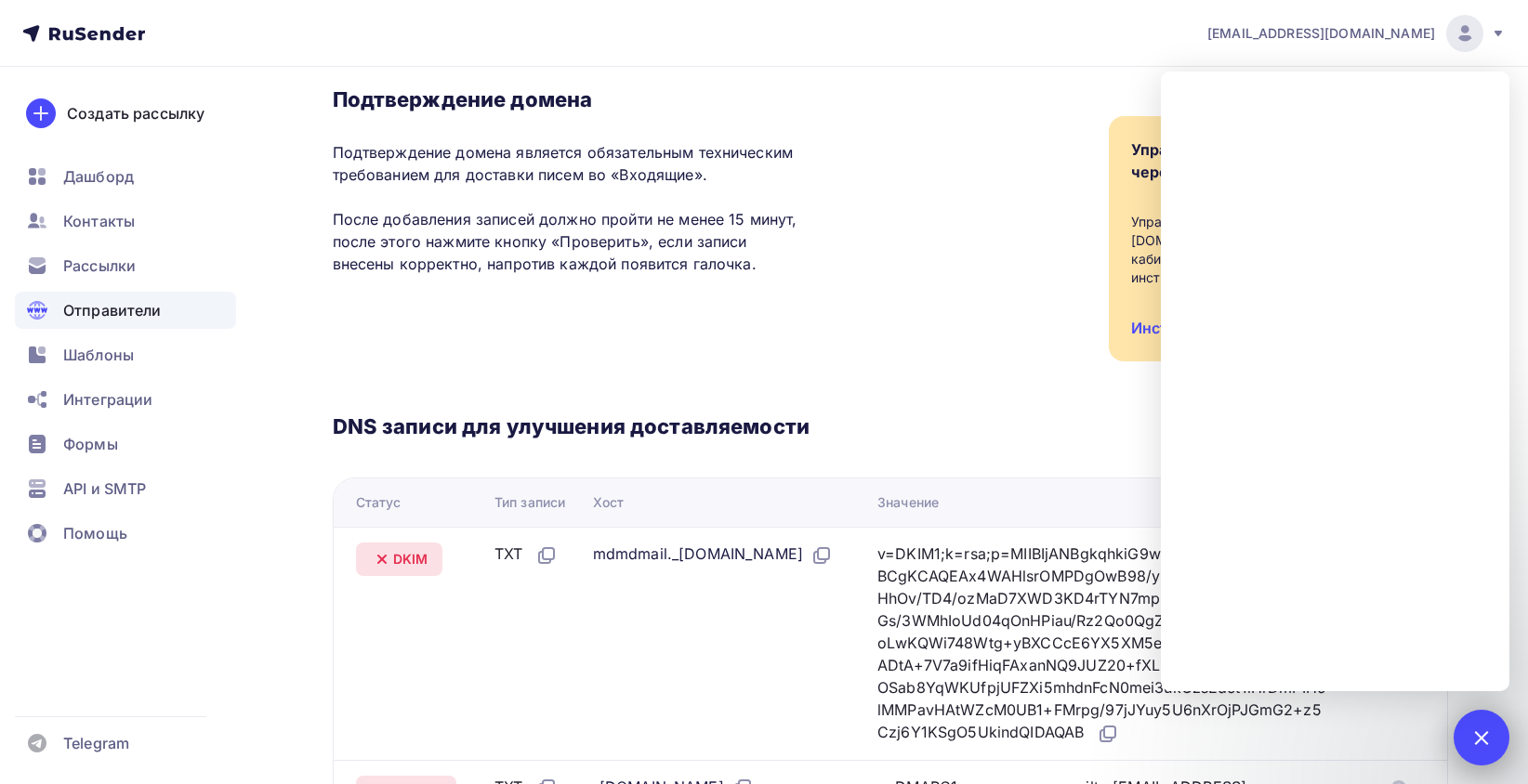
click at [1474, 734] on div at bounding box center [1481, 737] width 25 height 25
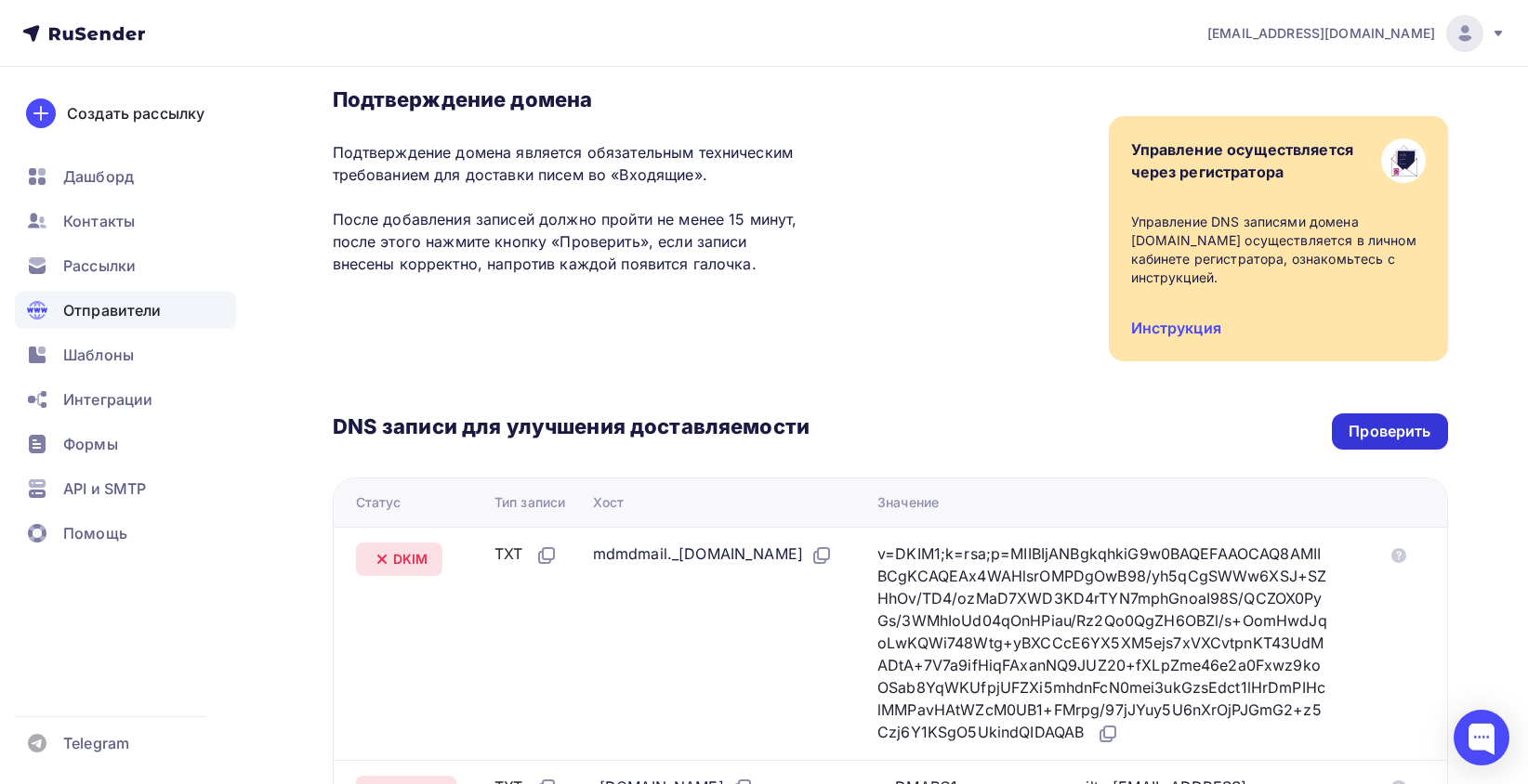
click at [1394, 426] on div "Проверить" at bounding box center [1390, 431] width 82 height 21
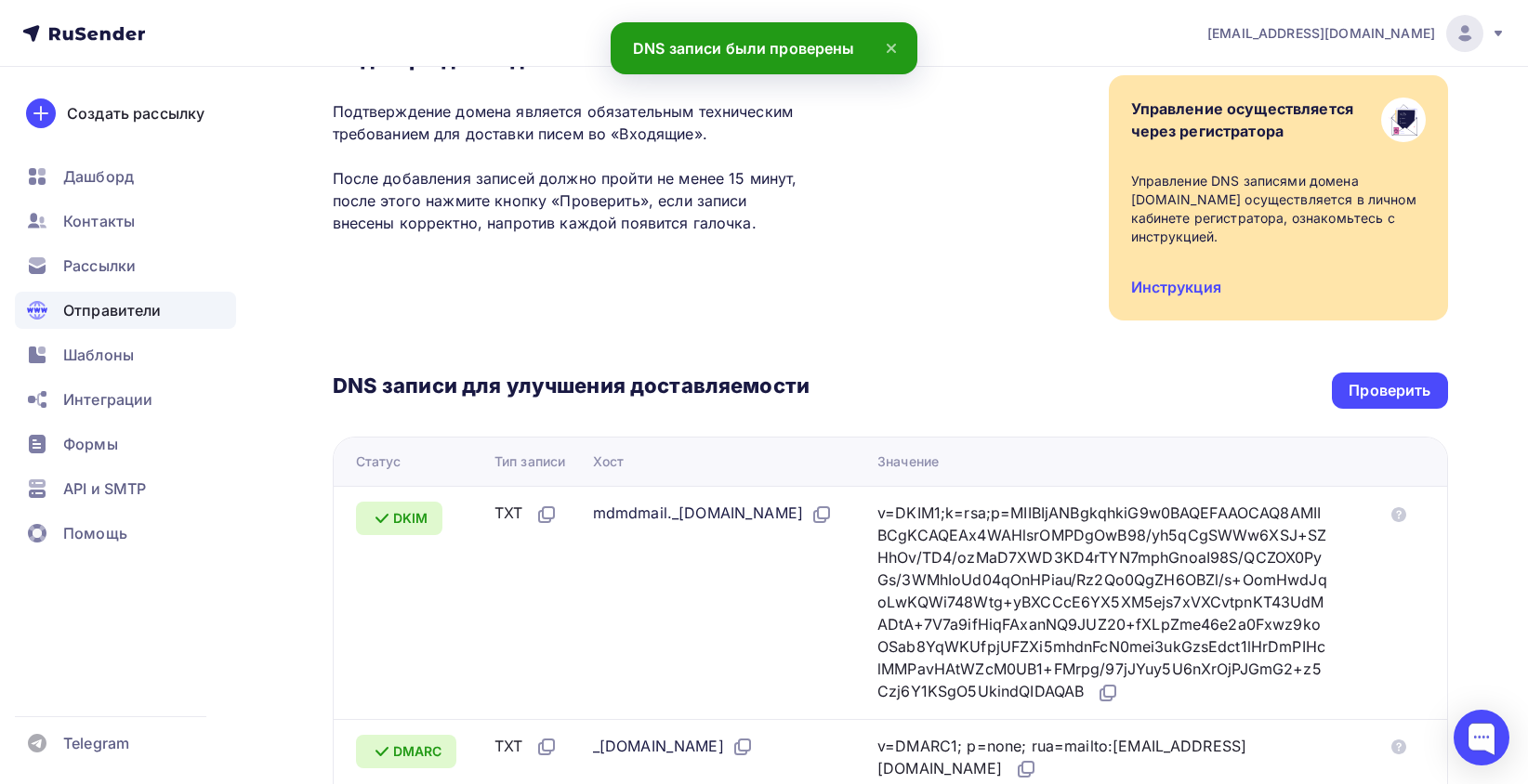
scroll to position [0, 0]
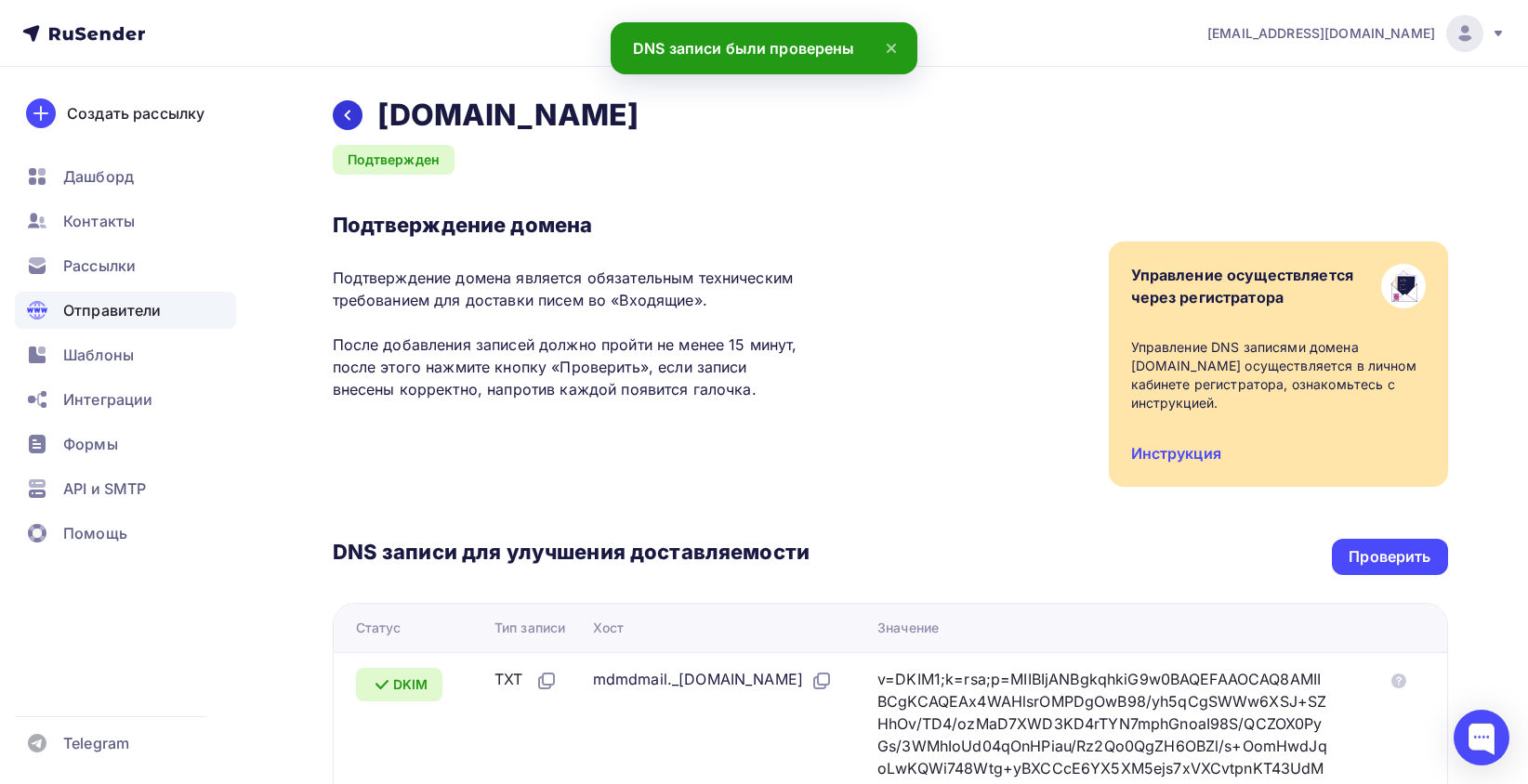
click at [346, 119] on icon at bounding box center [348, 115] width 15 height 15
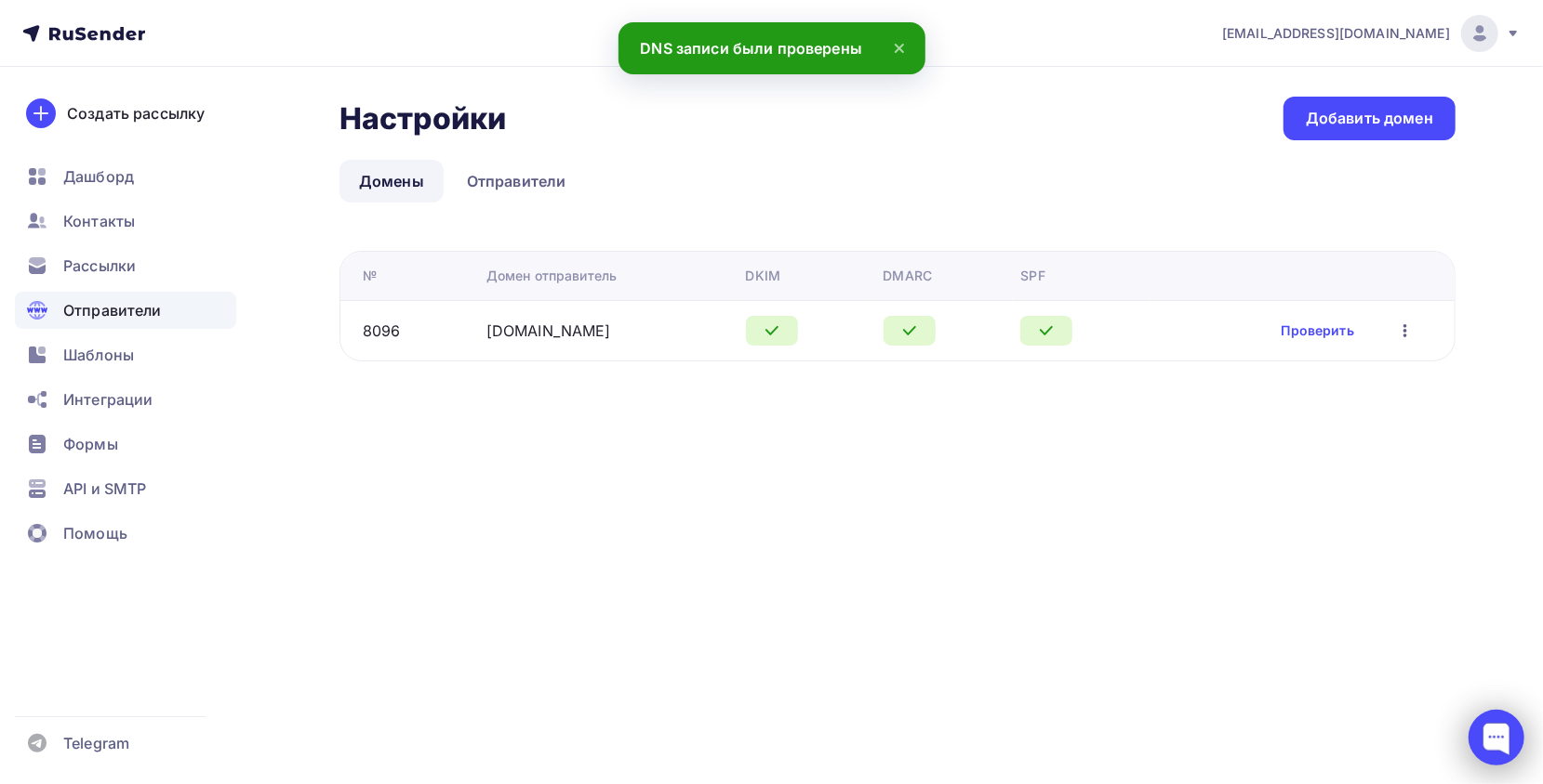
click at [1495, 727] on div at bounding box center [1496, 737] width 55 height 55
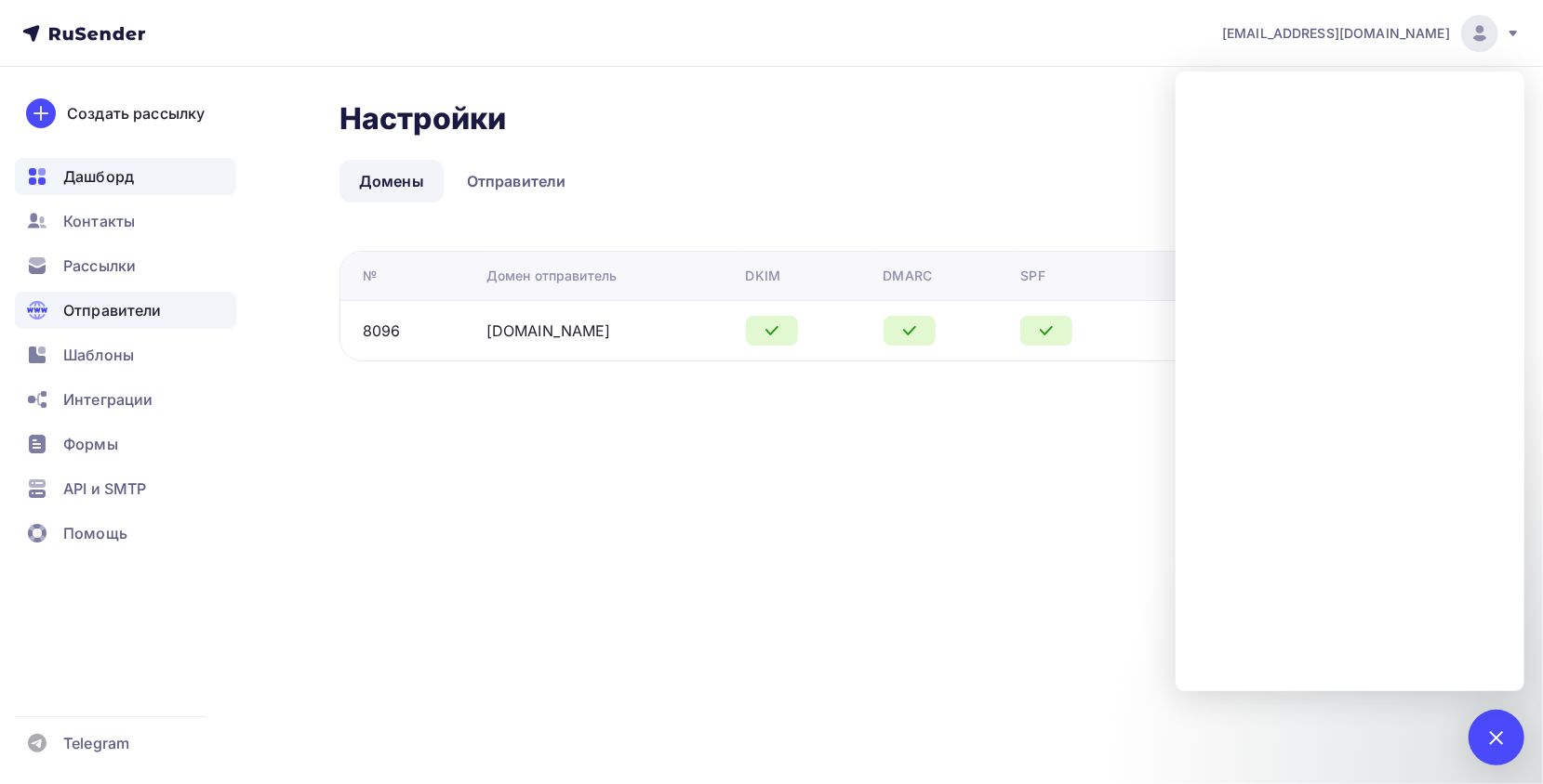
click at [194, 188] on div "Дашборд" at bounding box center [126, 176] width 221 height 37
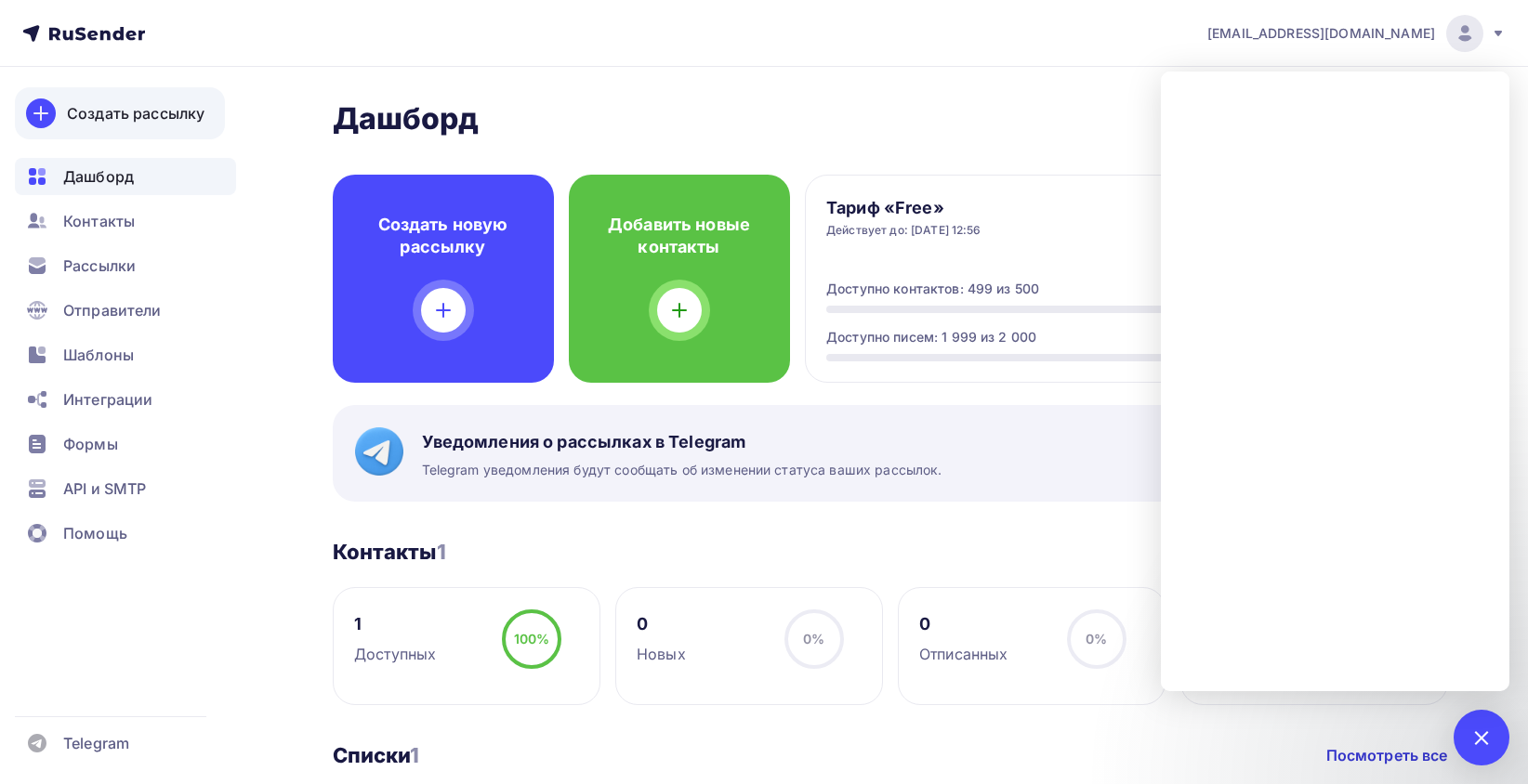
click at [88, 117] on div "Создать рассылку" at bounding box center [135, 113] width 137 height 22
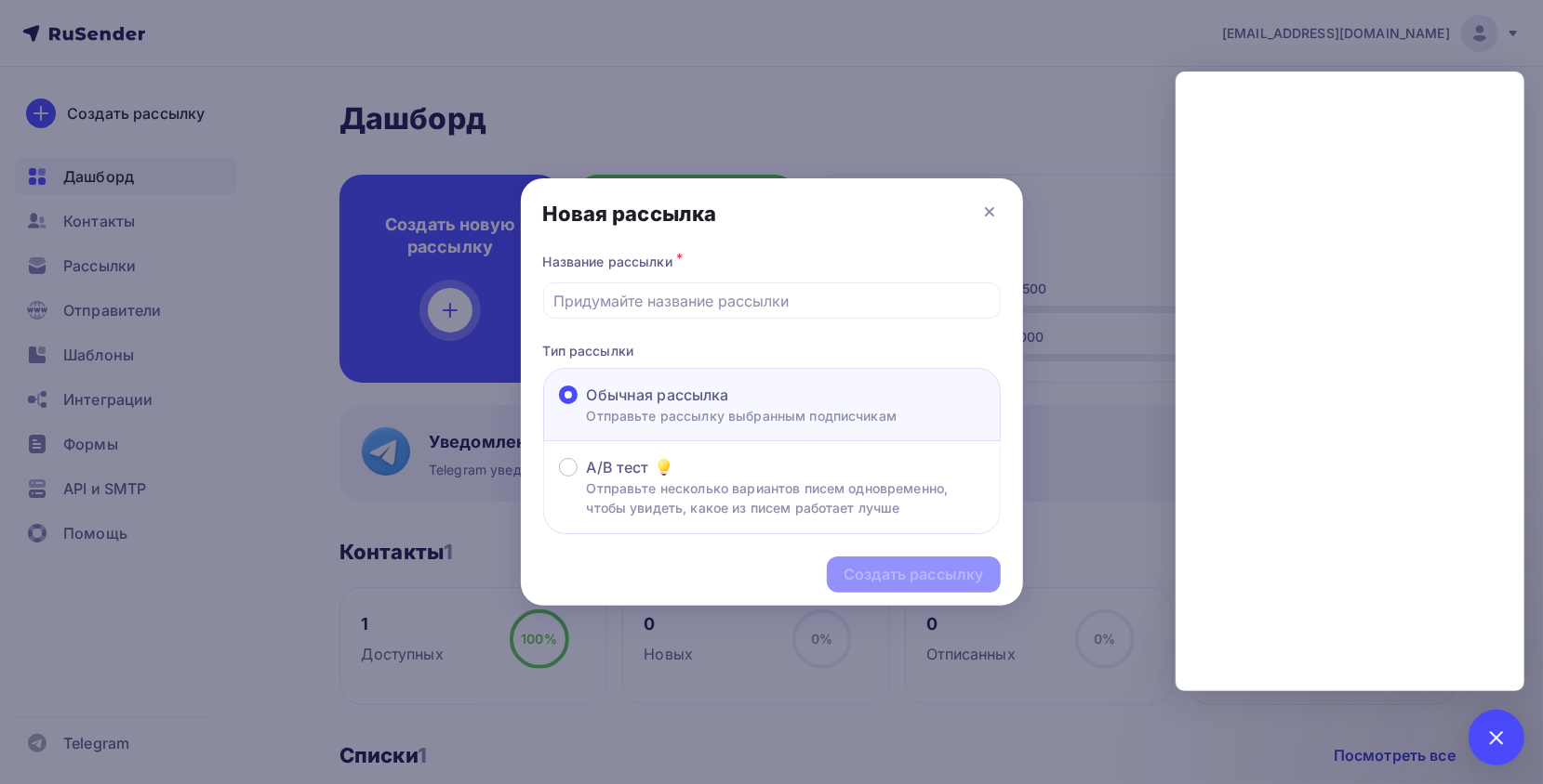
click at [654, 386] on span "Обычная рассылка" at bounding box center [657, 394] width 142 height 22
click at [587, 406] on input "Обычная рассылка Отправьте рассылку выбранным подписчикам" at bounding box center [587, 406] width 0 height 0
click at [657, 304] on input "text" at bounding box center [771, 300] width 436 height 22
type input "112"
click at [911, 584] on div "Создать рассылку" at bounding box center [913, 574] width 139 height 21
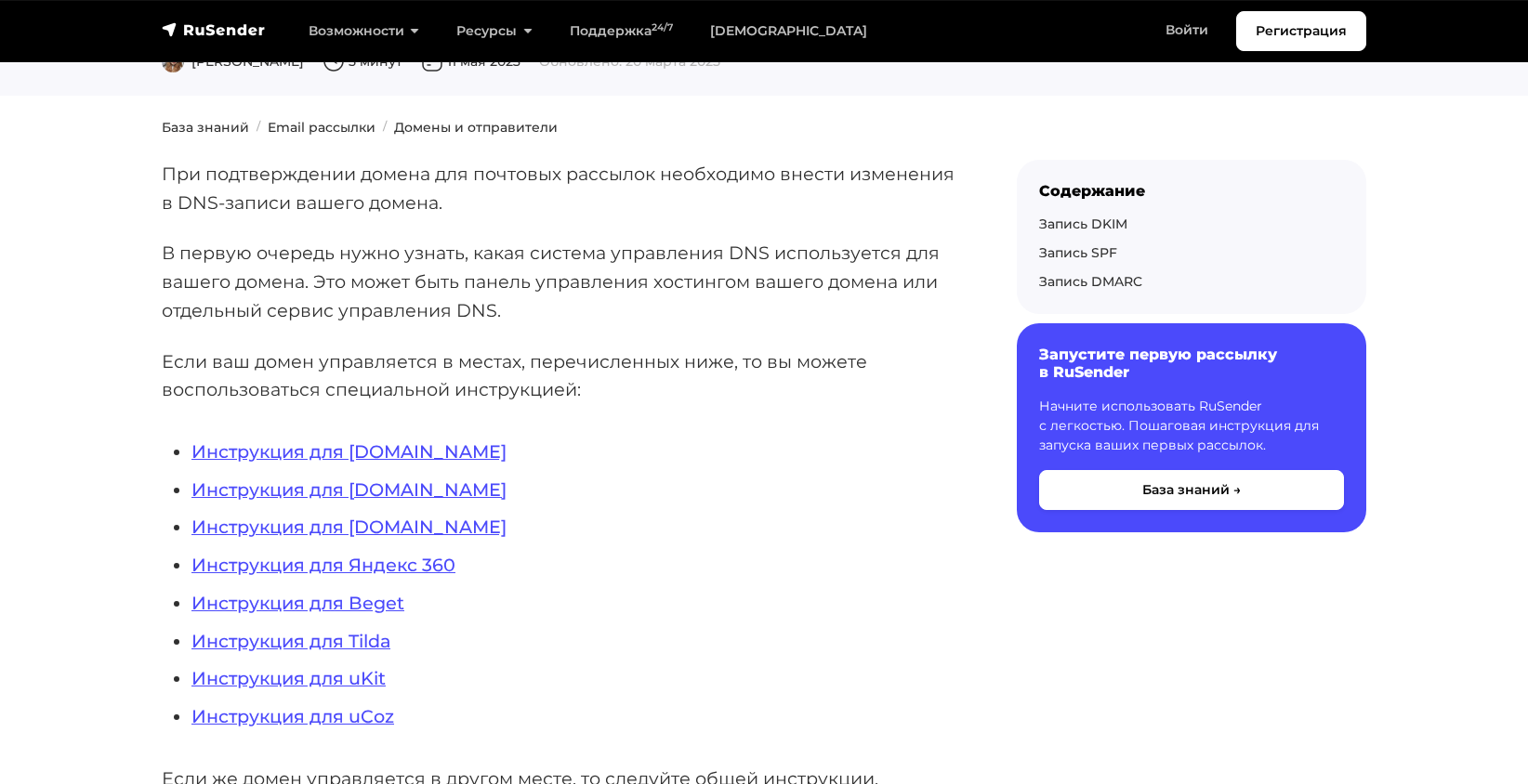
scroll to position [279, 0]
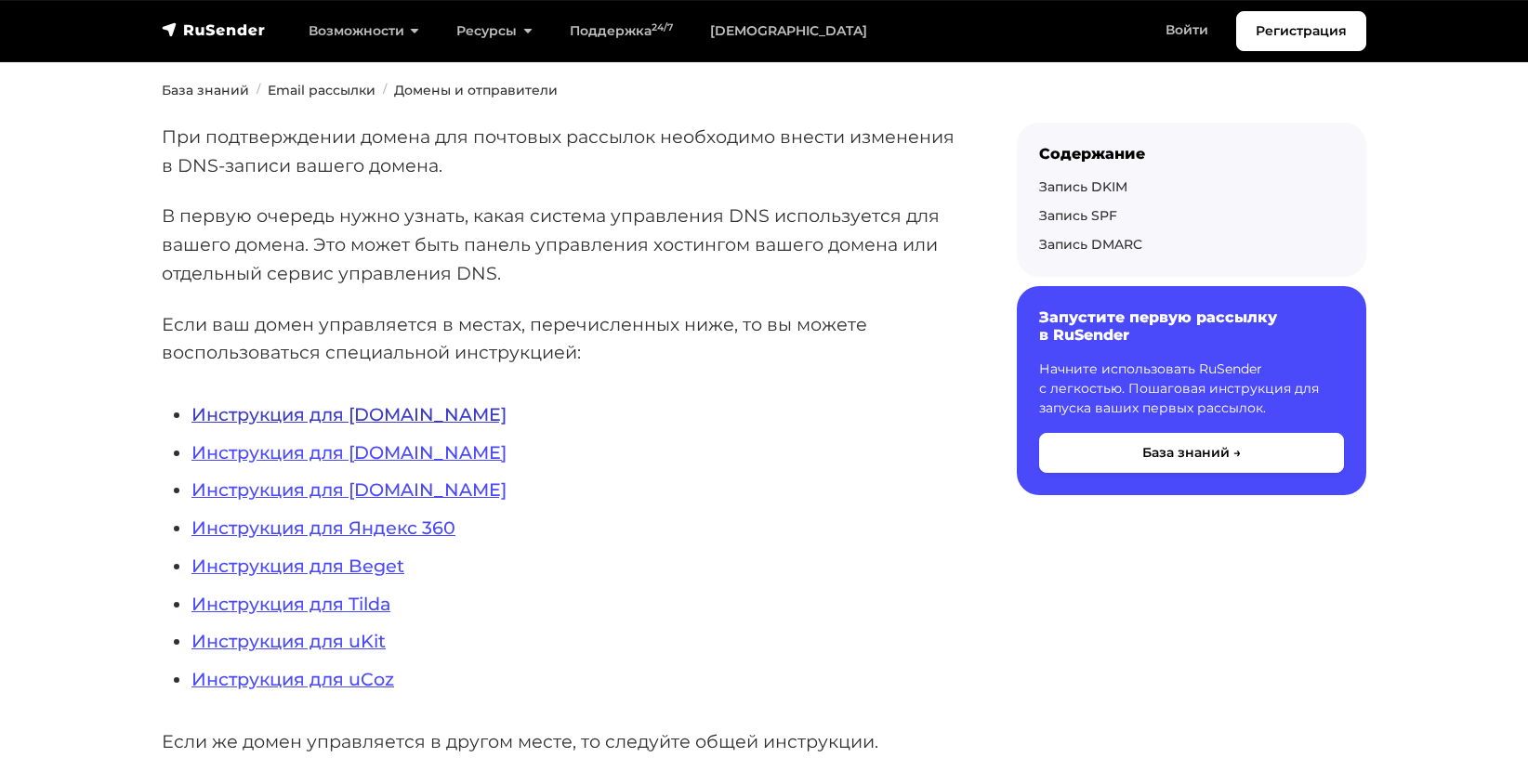
click at [361, 410] on link "Инструкция для [DOMAIN_NAME]" at bounding box center [349, 414] width 315 height 22
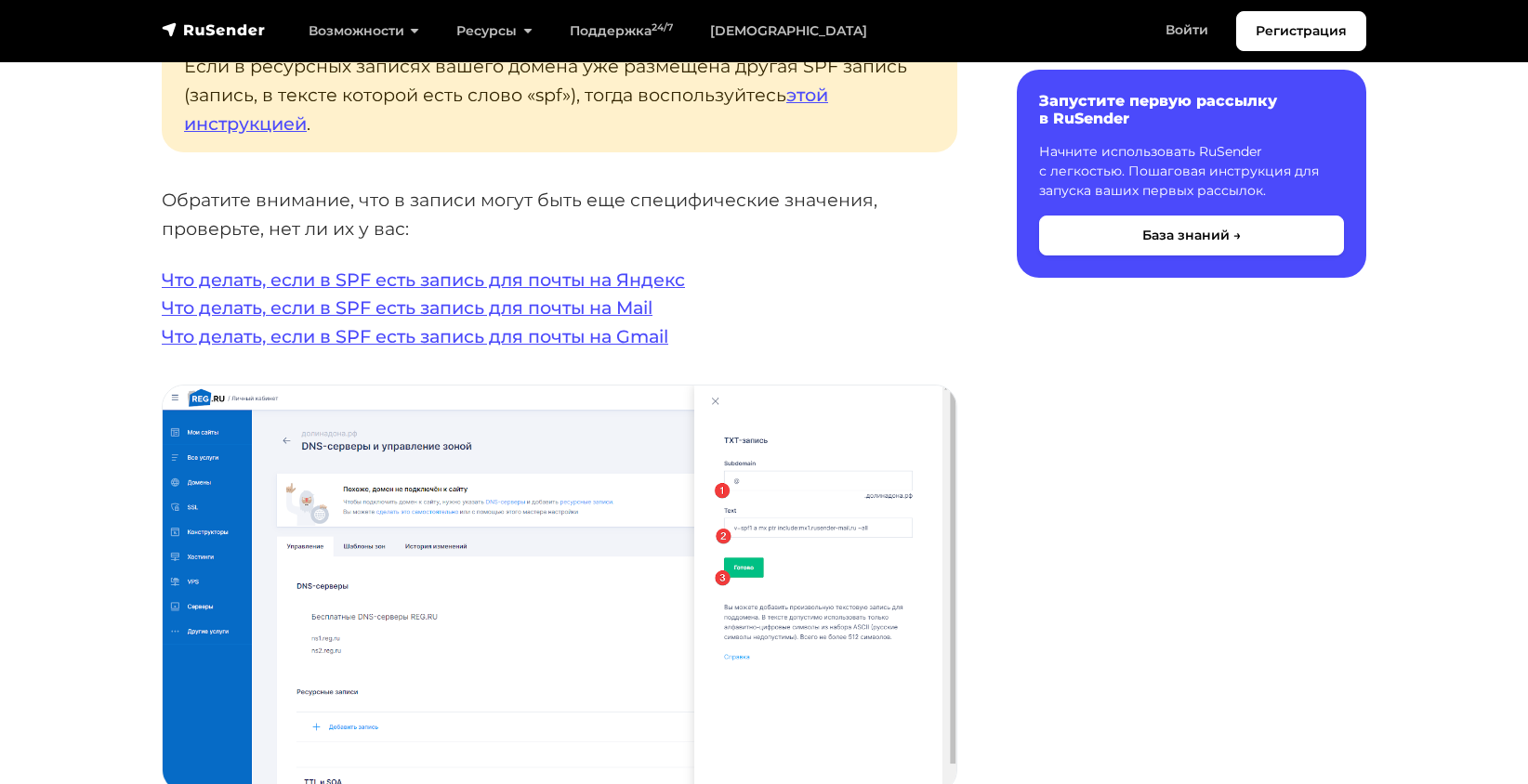
scroll to position [3810, 0]
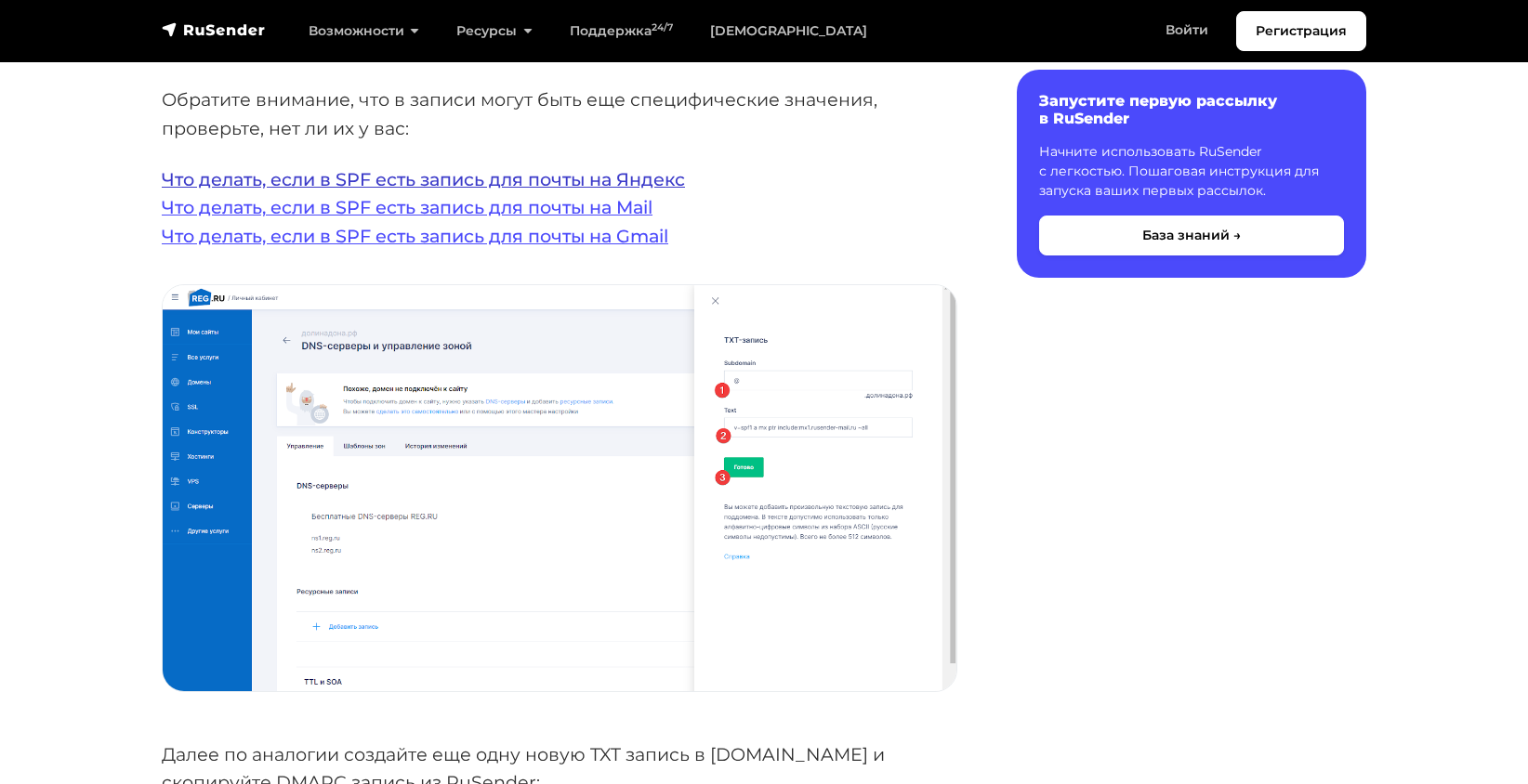
click at [518, 168] on link "Что делать, если в SPF есть запись для почты на Яндекс" at bounding box center [423, 178] width 524 height 22
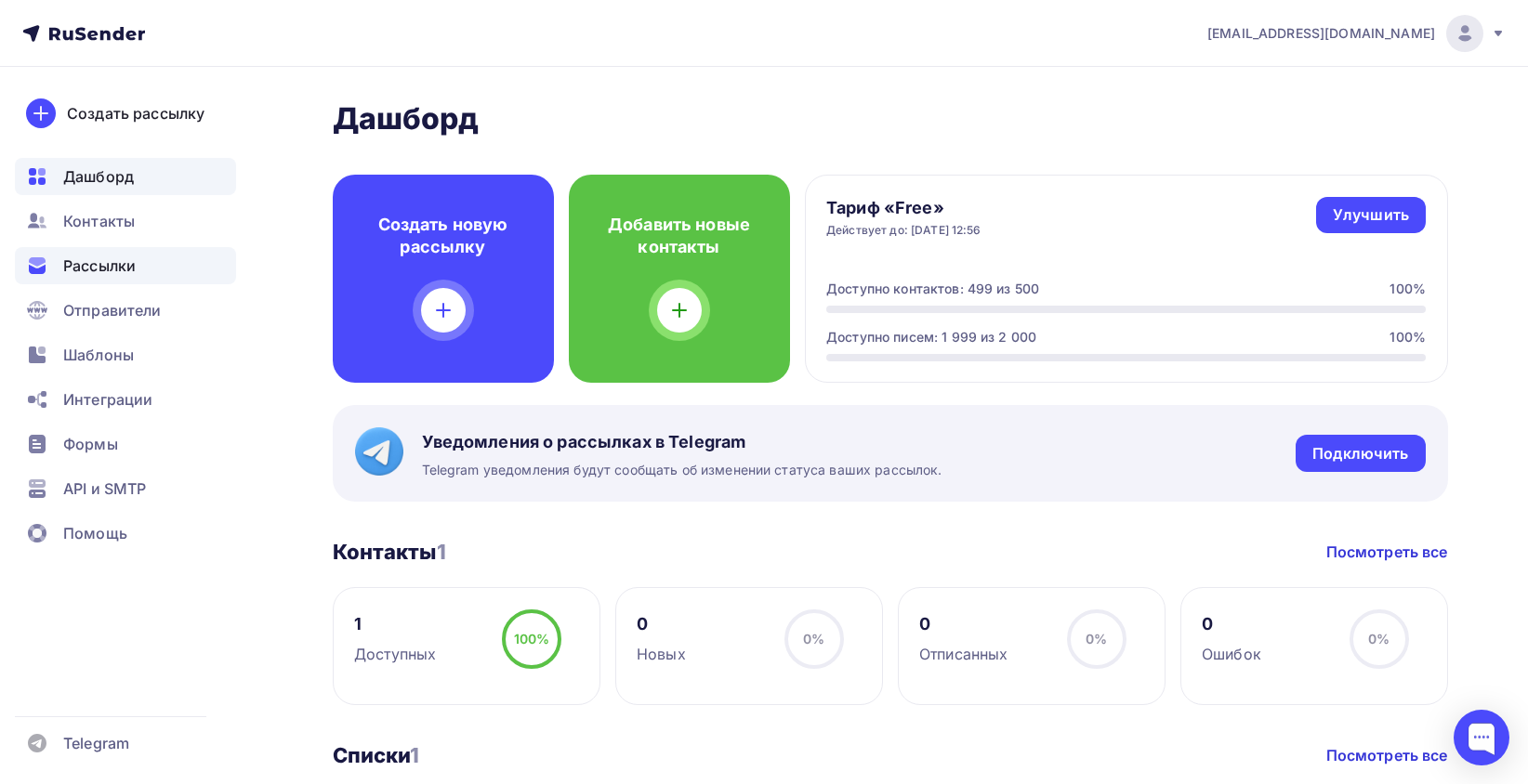
click at [119, 279] on div "Рассылки" at bounding box center [126, 265] width 221 height 37
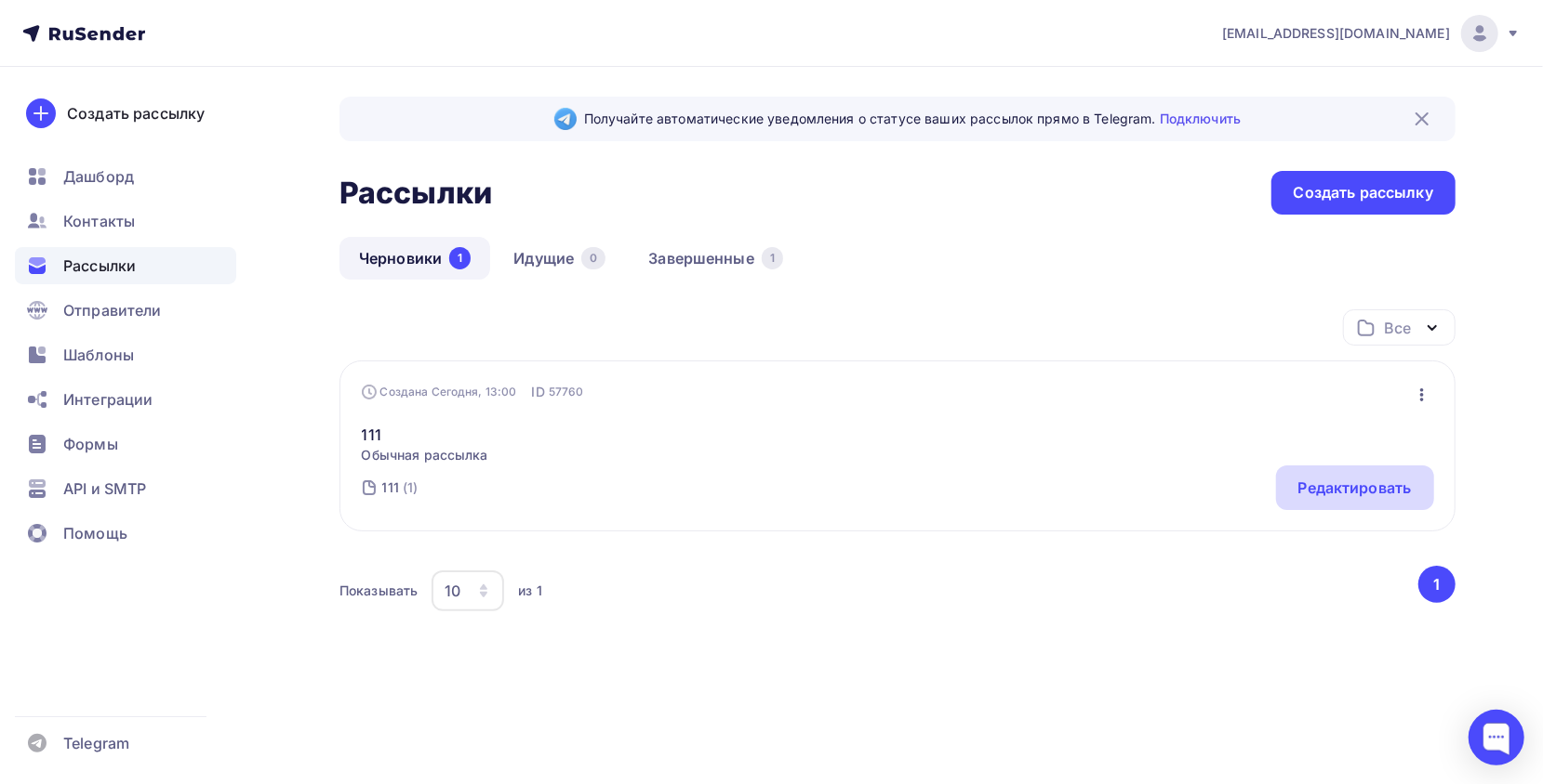
click at [1337, 485] on div "Редактировать" at bounding box center [1354, 487] width 114 height 22
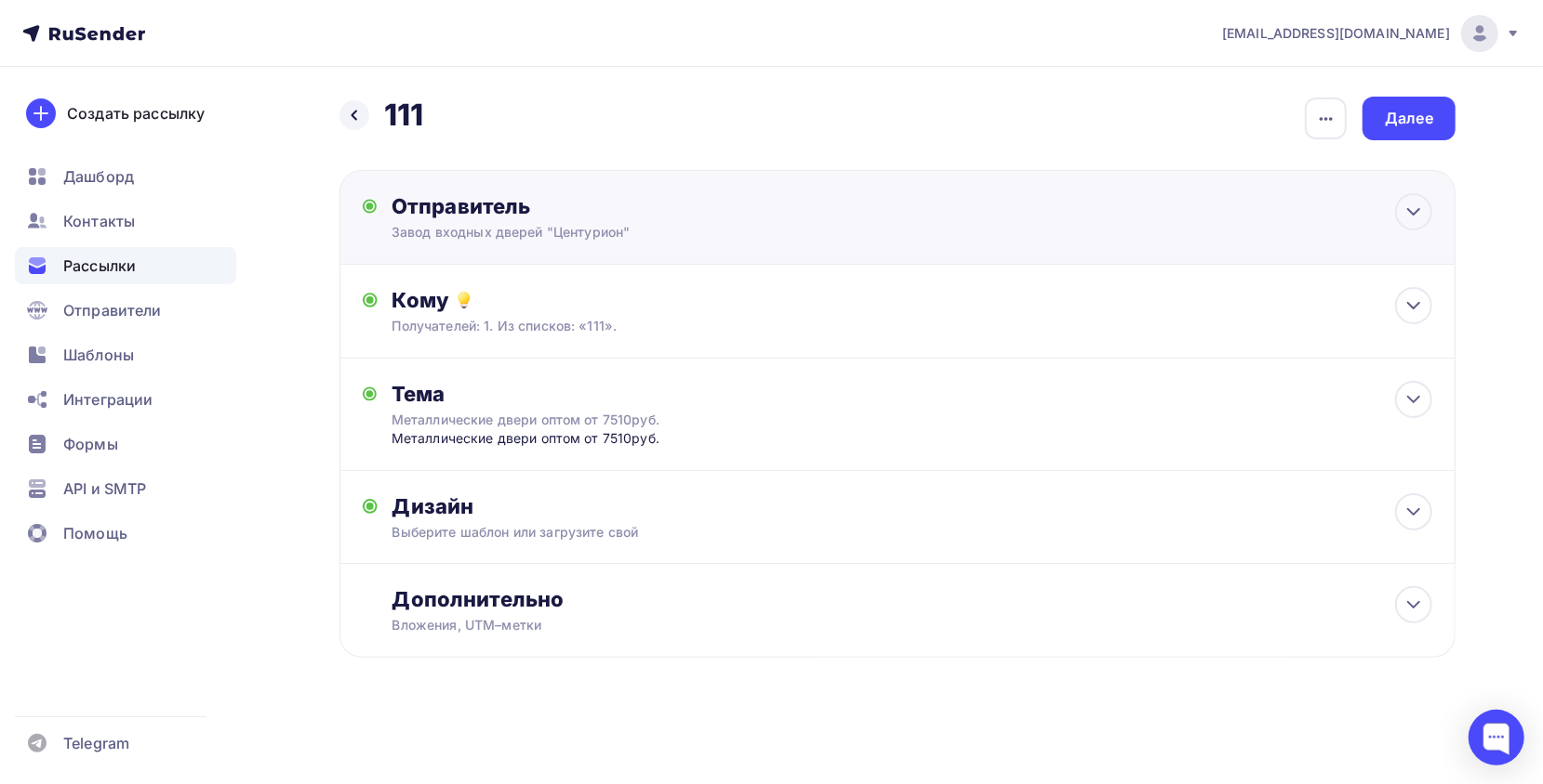
click at [624, 217] on div "Отправитель" at bounding box center [593, 206] width 403 height 26
type input "Завод входных дверей "Центурион""
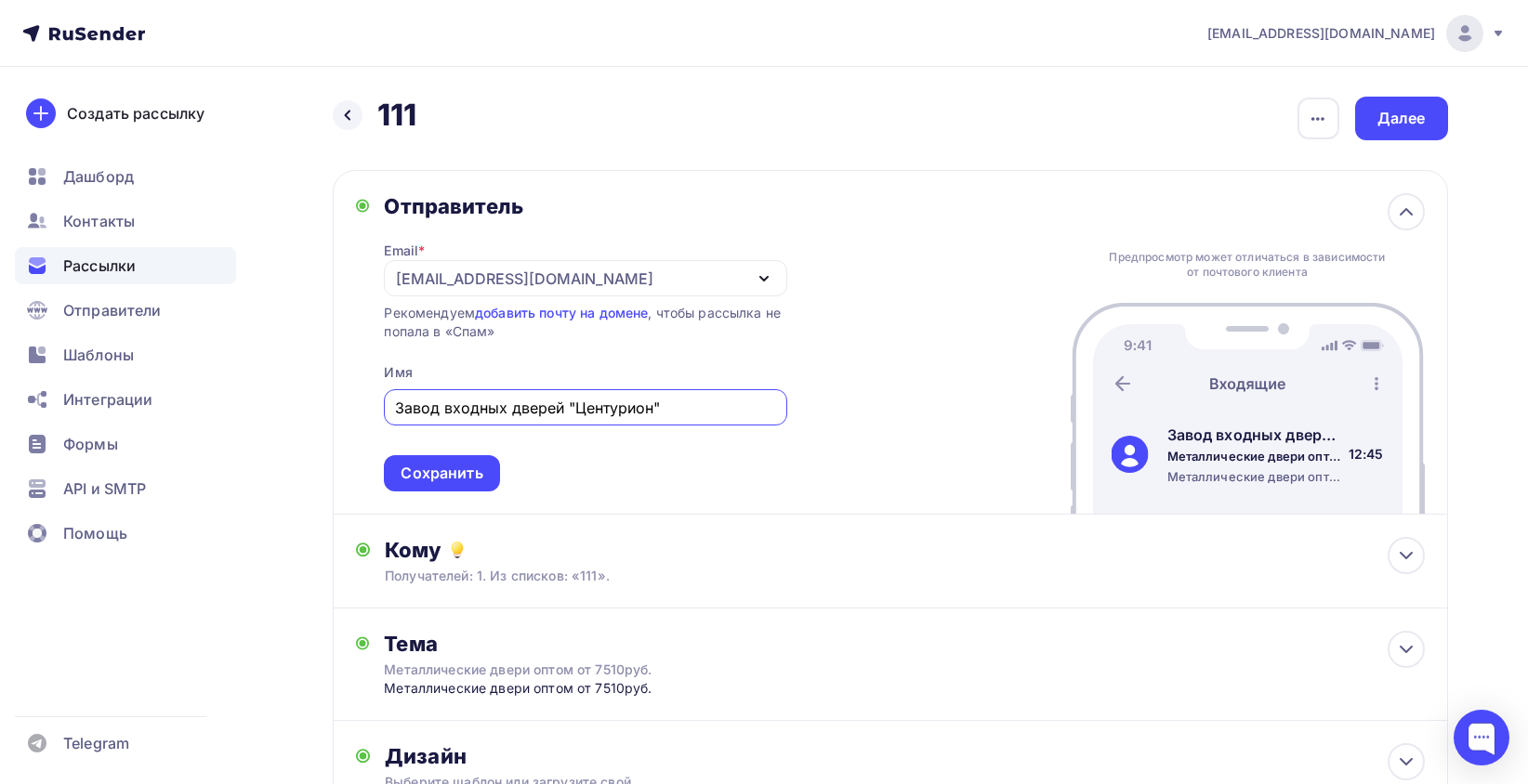
click at [600, 279] on div "[EMAIL_ADDRESS][DOMAIN_NAME]" at bounding box center [585, 279] width 403 height 36
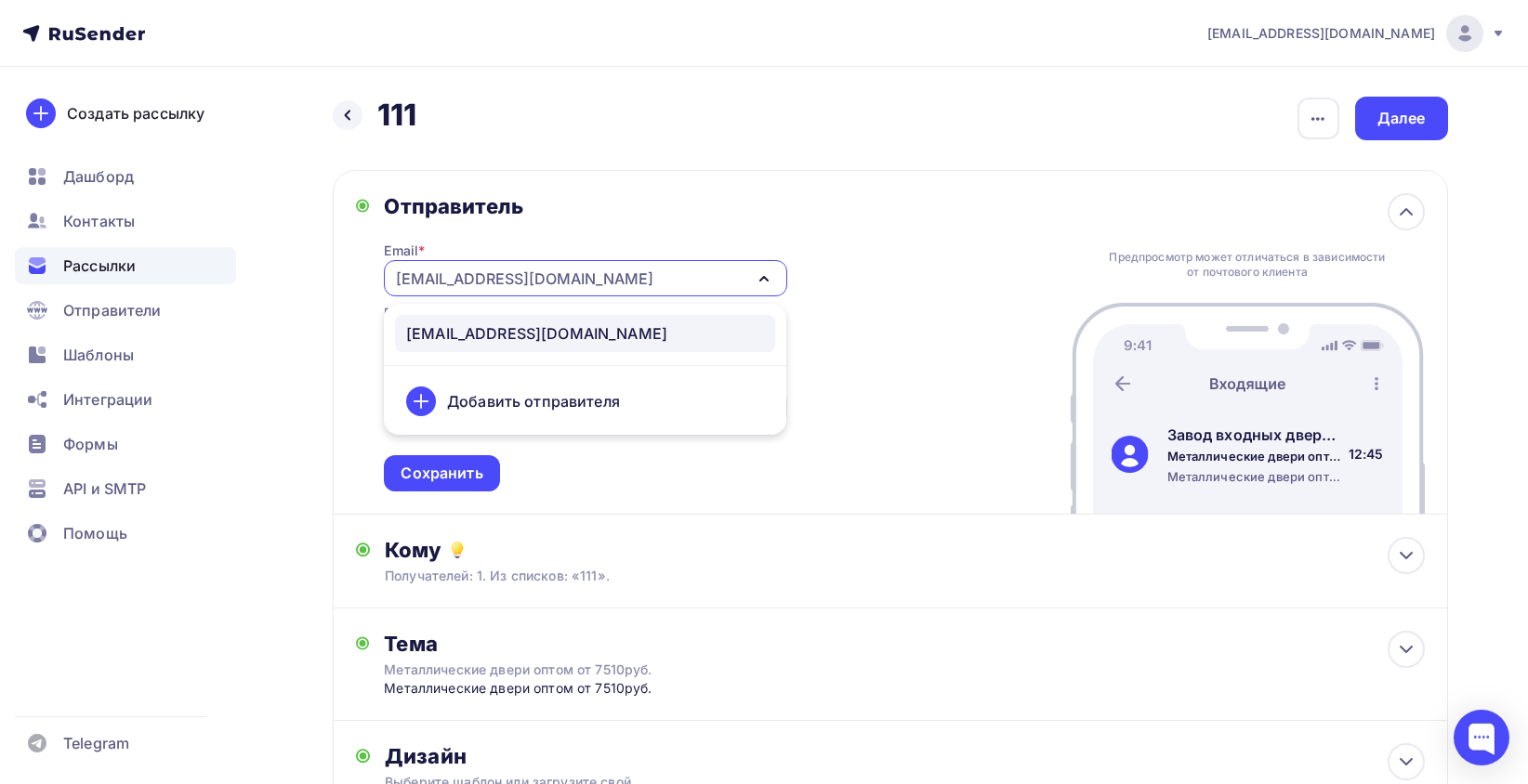
click at [550, 404] on div "Добавить отправителя" at bounding box center [533, 401] width 173 height 22
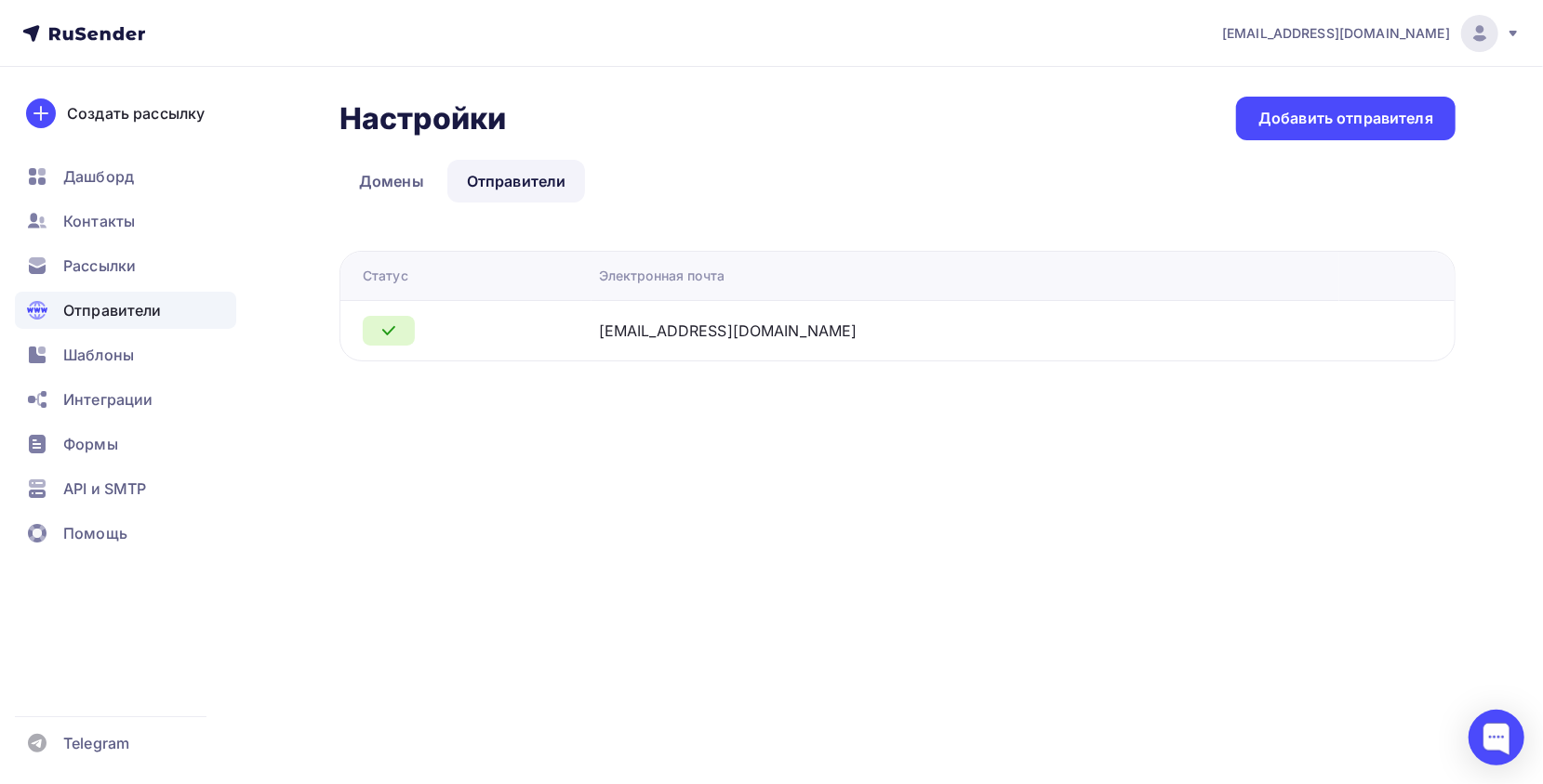
click at [729, 335] on div "[EMAIL_ADDRESS][DOMAIN_NAME]" at bounding box center [728, 330] width 259 height 22
click at [409, 180] on link "Домены" at bounding box center [391, 181] width 104 height 43
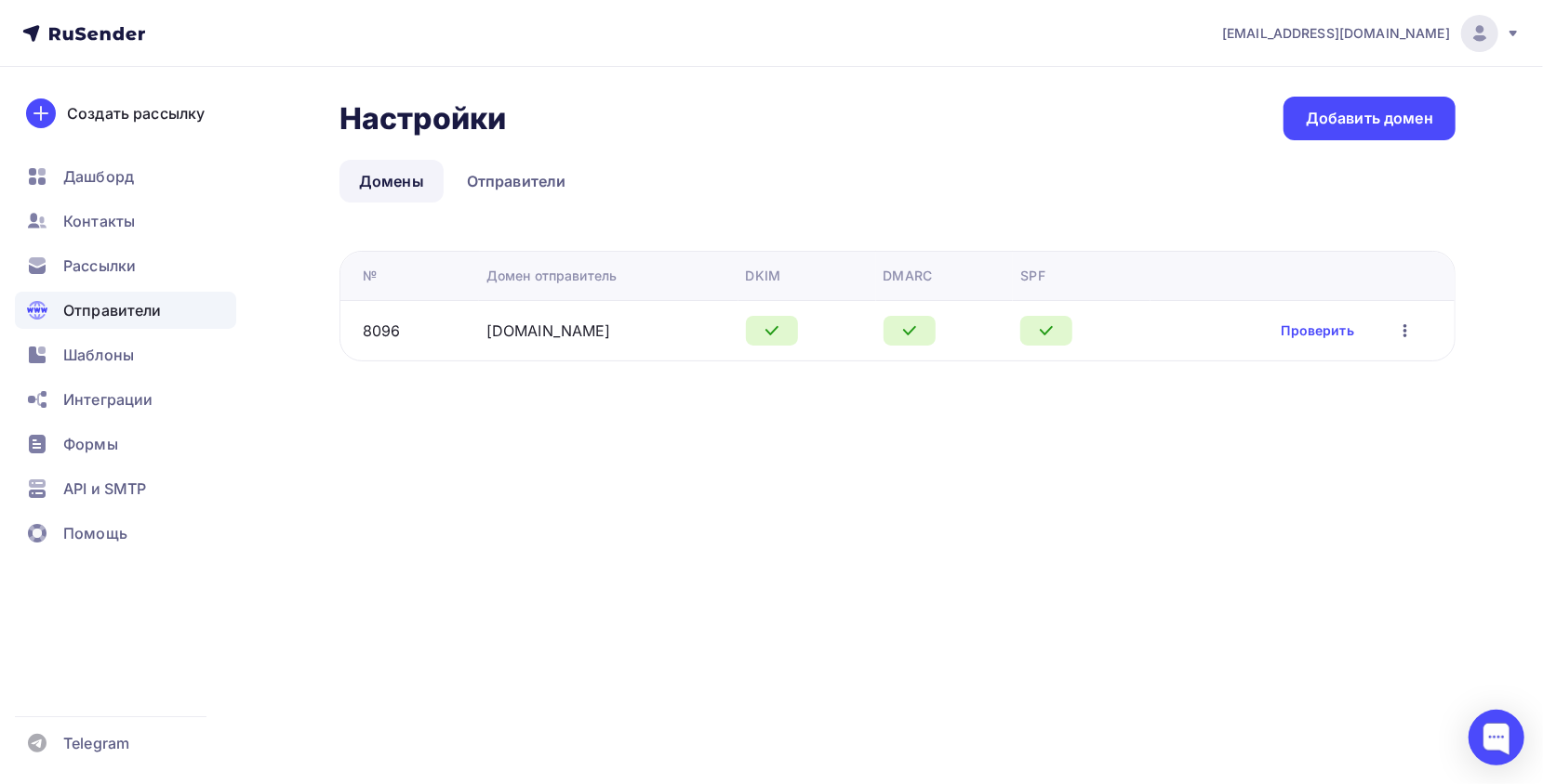
click at [623, 340] on div "[DOMAIN_NAME]" at bounding box center [609, 330] width 244 height 22
click at [513, 190] on link "Отправители" at bounding box center [516, 181] width 138 height 43
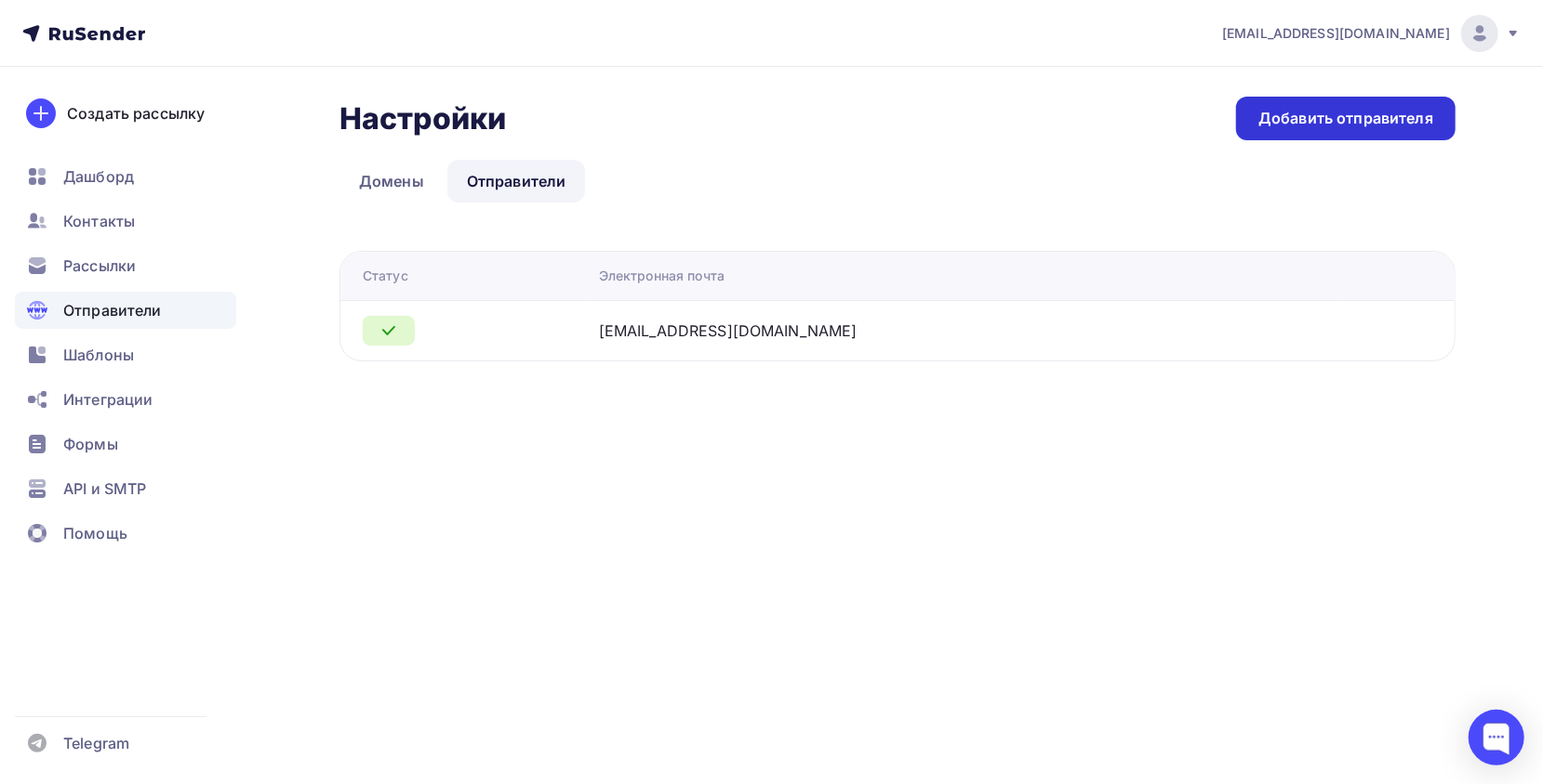
click at [1344, 125] on div "Добавить отправителя" at bounding box center [1345, 118] width 175 height 21
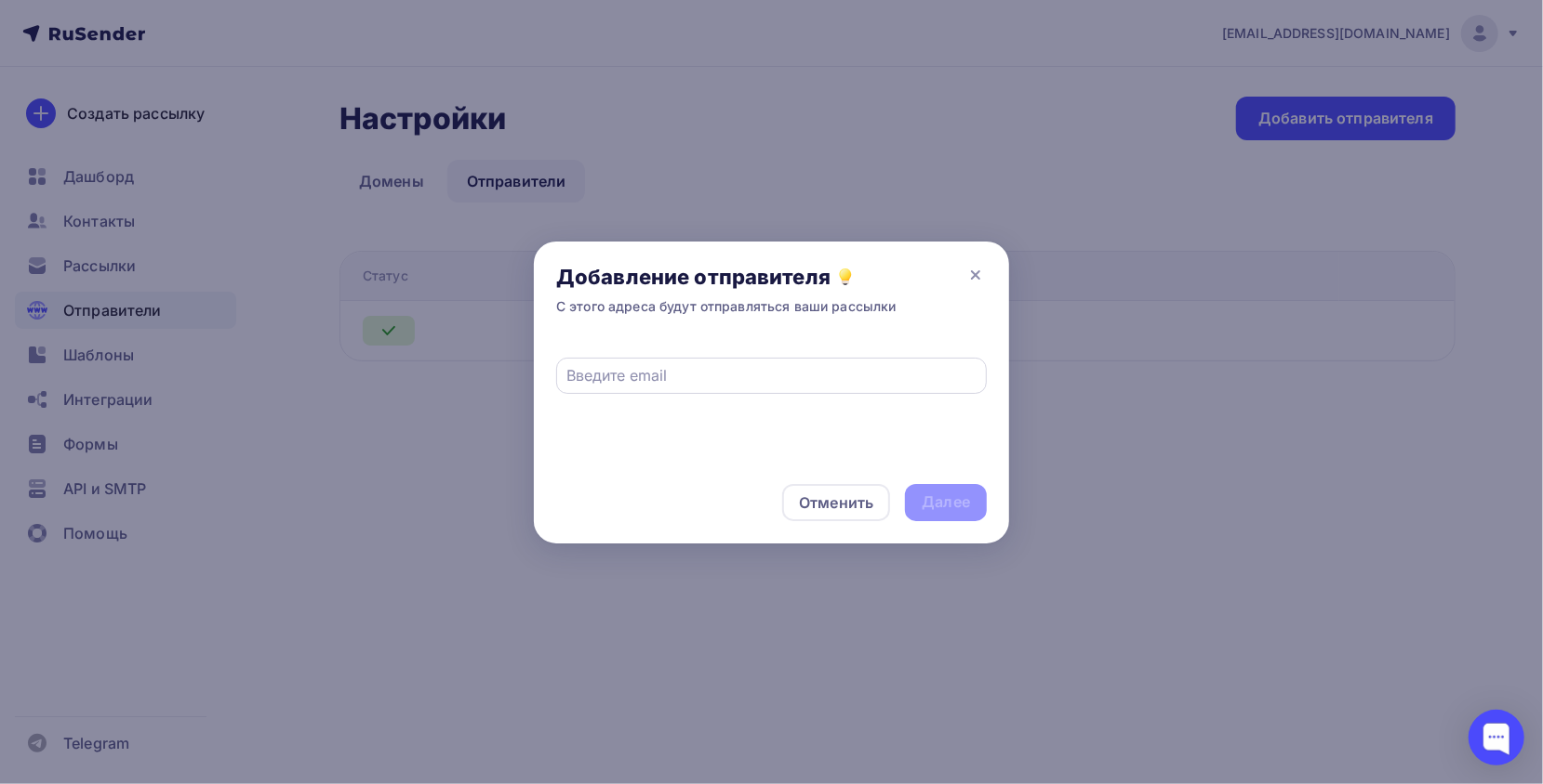
click at [701, 390] on div at bounding box center [771, 376] width 430 height 36
click at [689, 382] on input "text" at bounding box center [771, 375] width 409 height 22
paste input "1@[DOMAIN_NAME]"
type input "1@[DOMAIN_NAME]"
click at [935, 492] on div "Далее" at bounding box center [946, 502] width 49 height 21
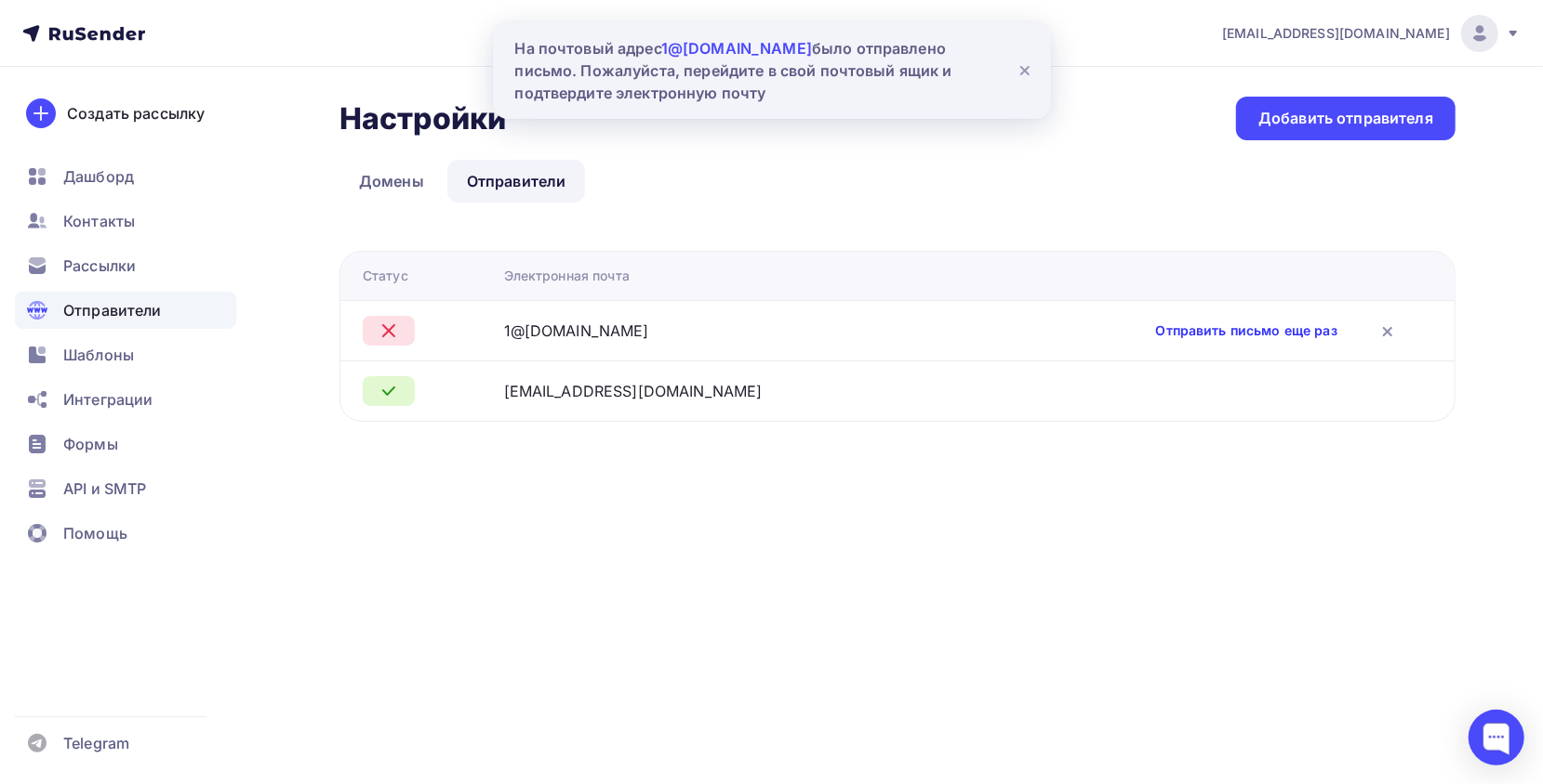
click at [1171, 334] on link "Отправить письмо еще раз" at bounding box center [1246, 330] width 181 height 18
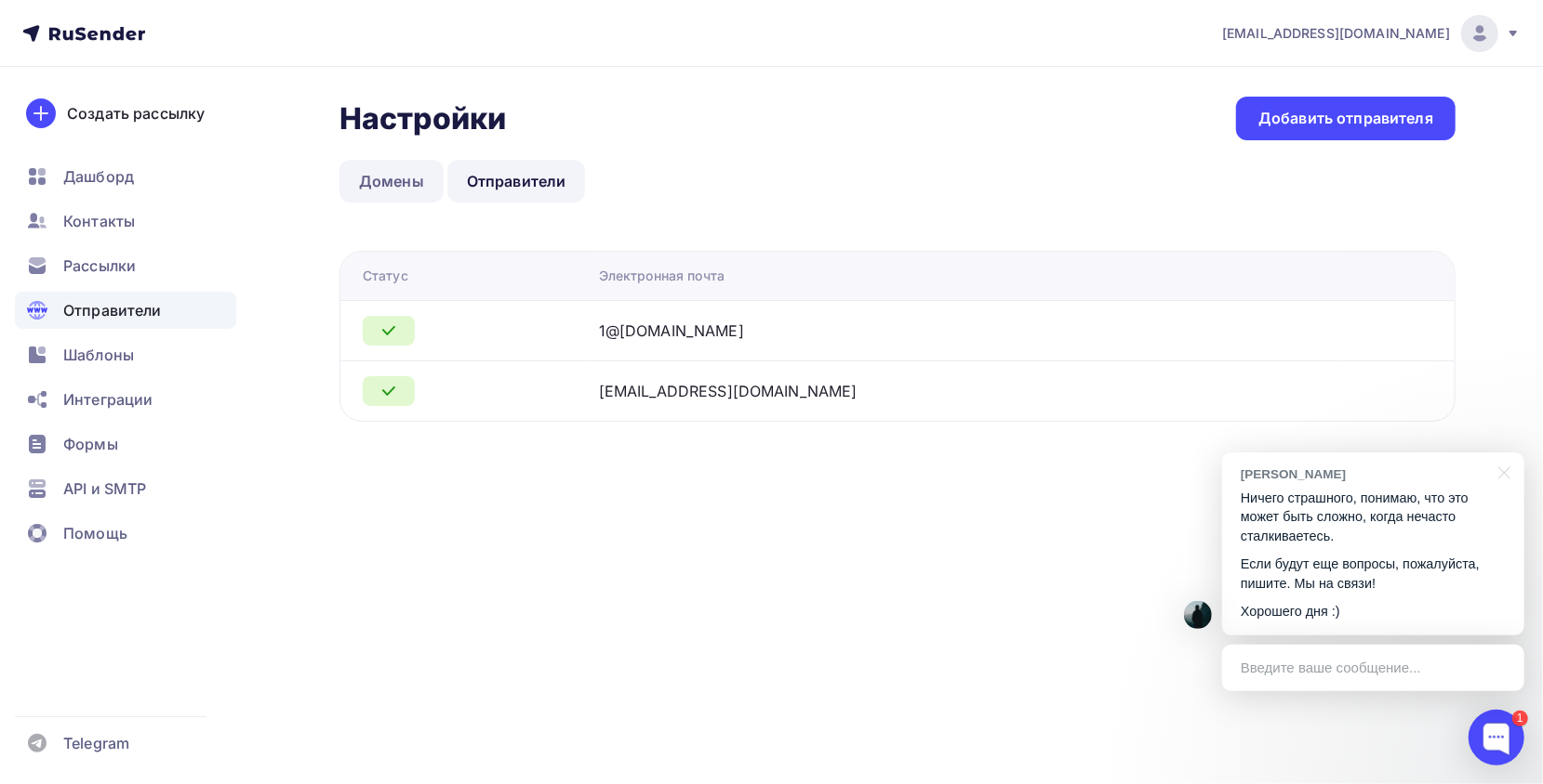
click at [403, 188] on link "Домены" at bounding box center [391, 181] width 104 height 43
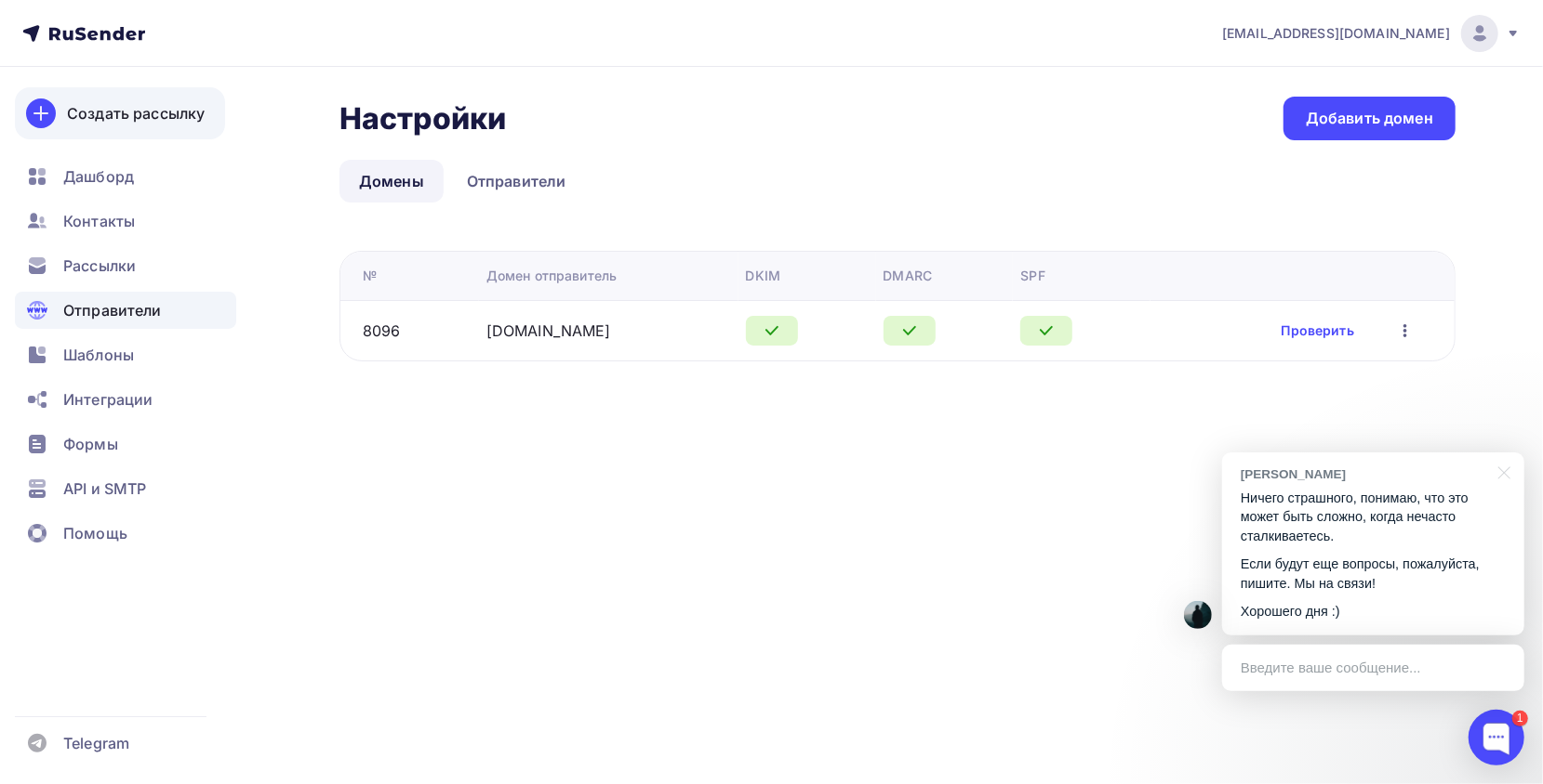
click at [175, 130] on link "Создать рассылку" at bounding box center [120, 113] width 210 height 52
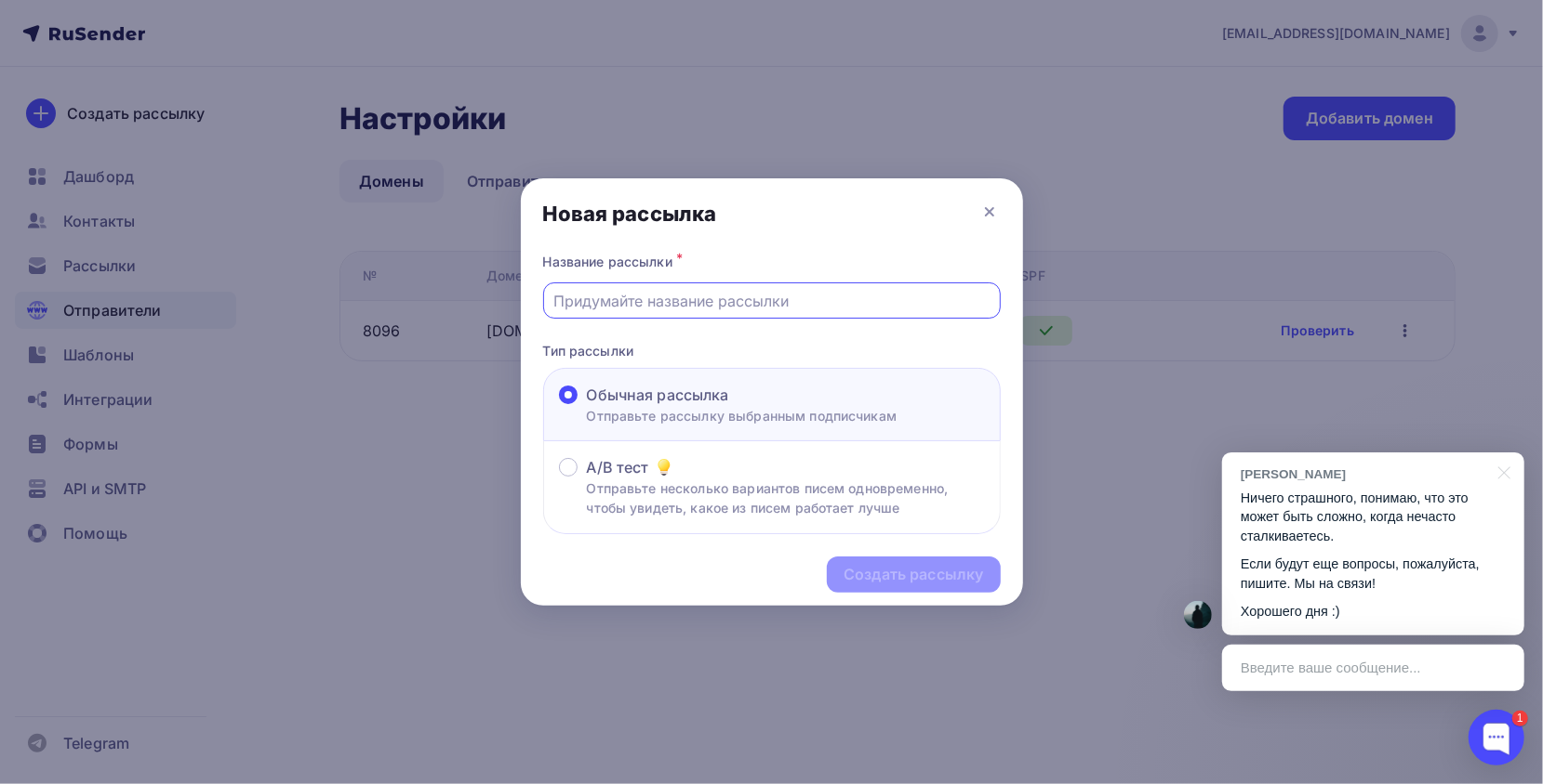
click at [712, 310] on input "text" at bounding box center [771, 300] width 436 height 22
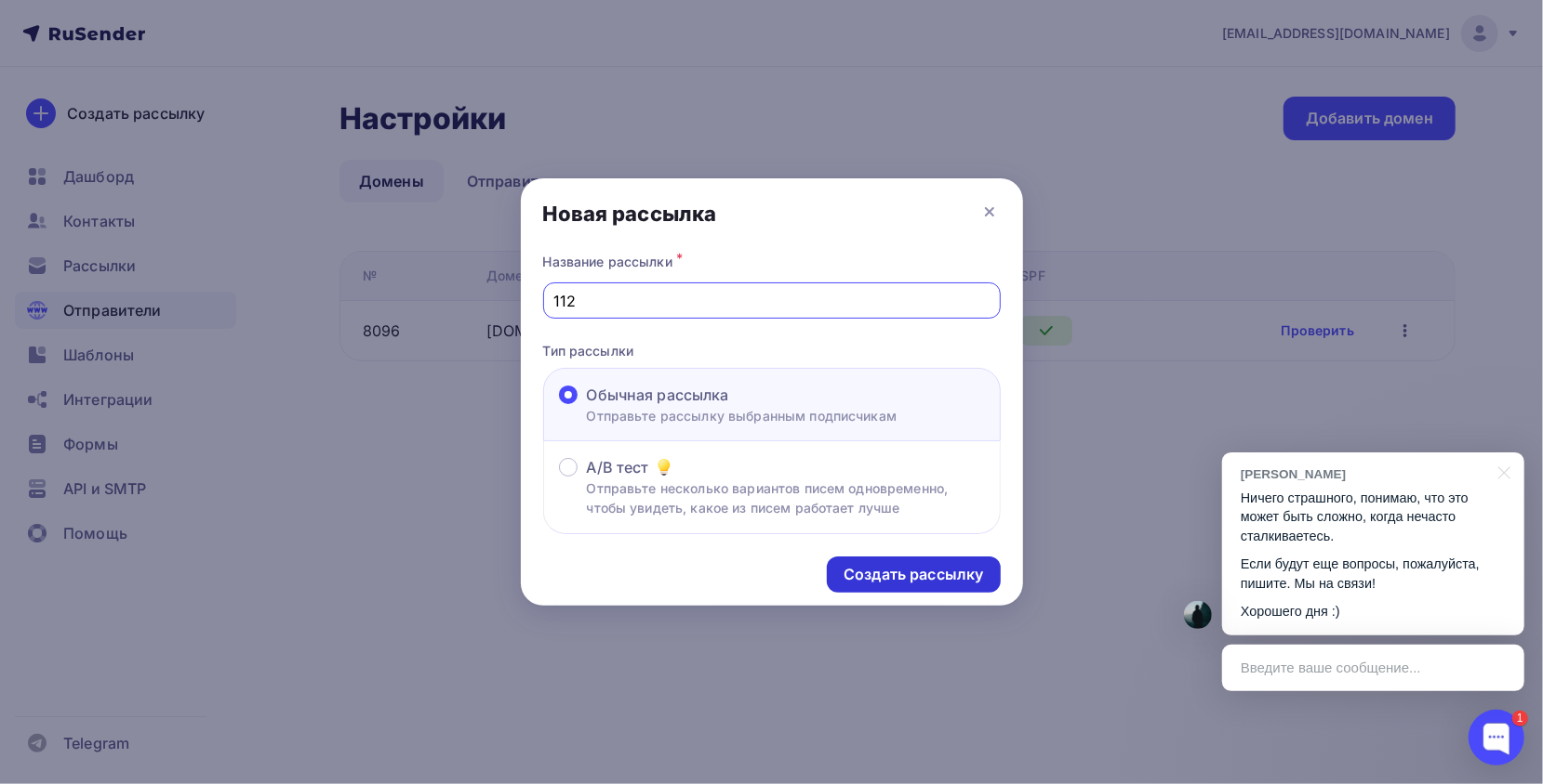
type input "112"
click at [901, 576] on div "Создать рассылку" at bounding box center [913, 574] width 139 height 21
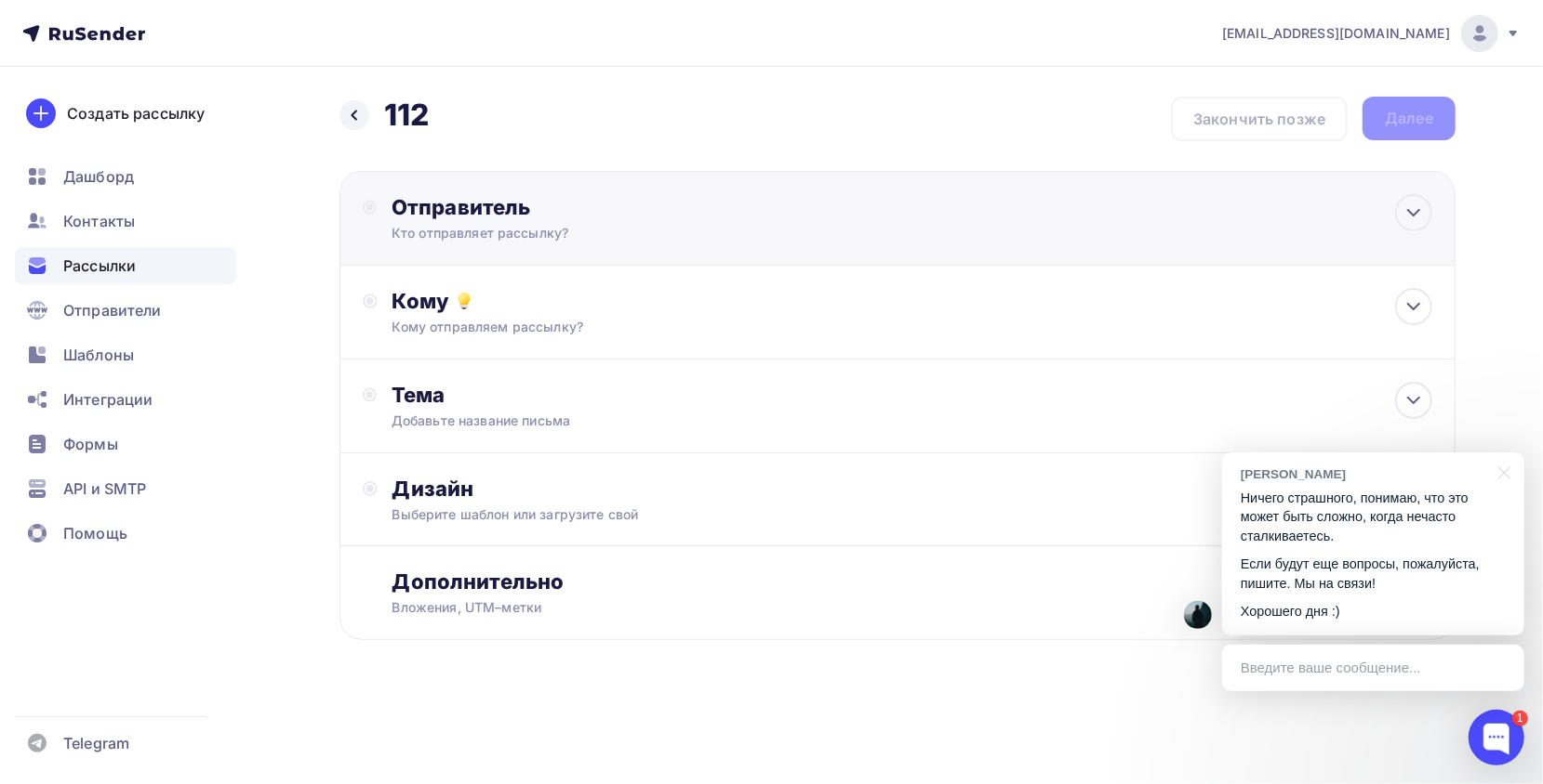
click at [573, 245] on div "Отправитель Кто отправляет рассылку? Email * m.vemervv@gmail.com 1@armada-nsk-3…" at bounding box center [897, 217] width 1116 height 94
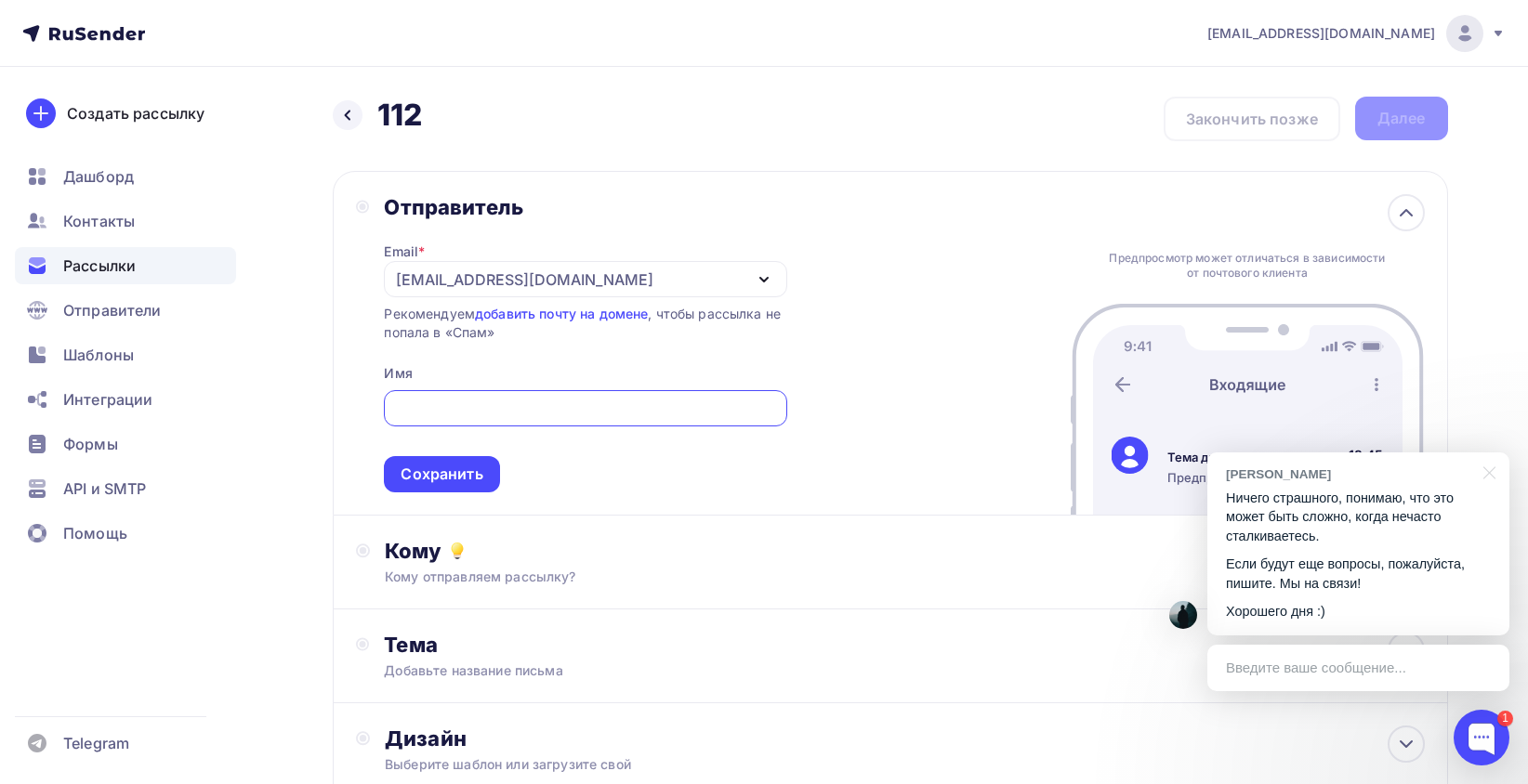
click at [593, 277] on div "m.vemervv@gmail.com" at bounding box center [585, 279] width 403 height 36
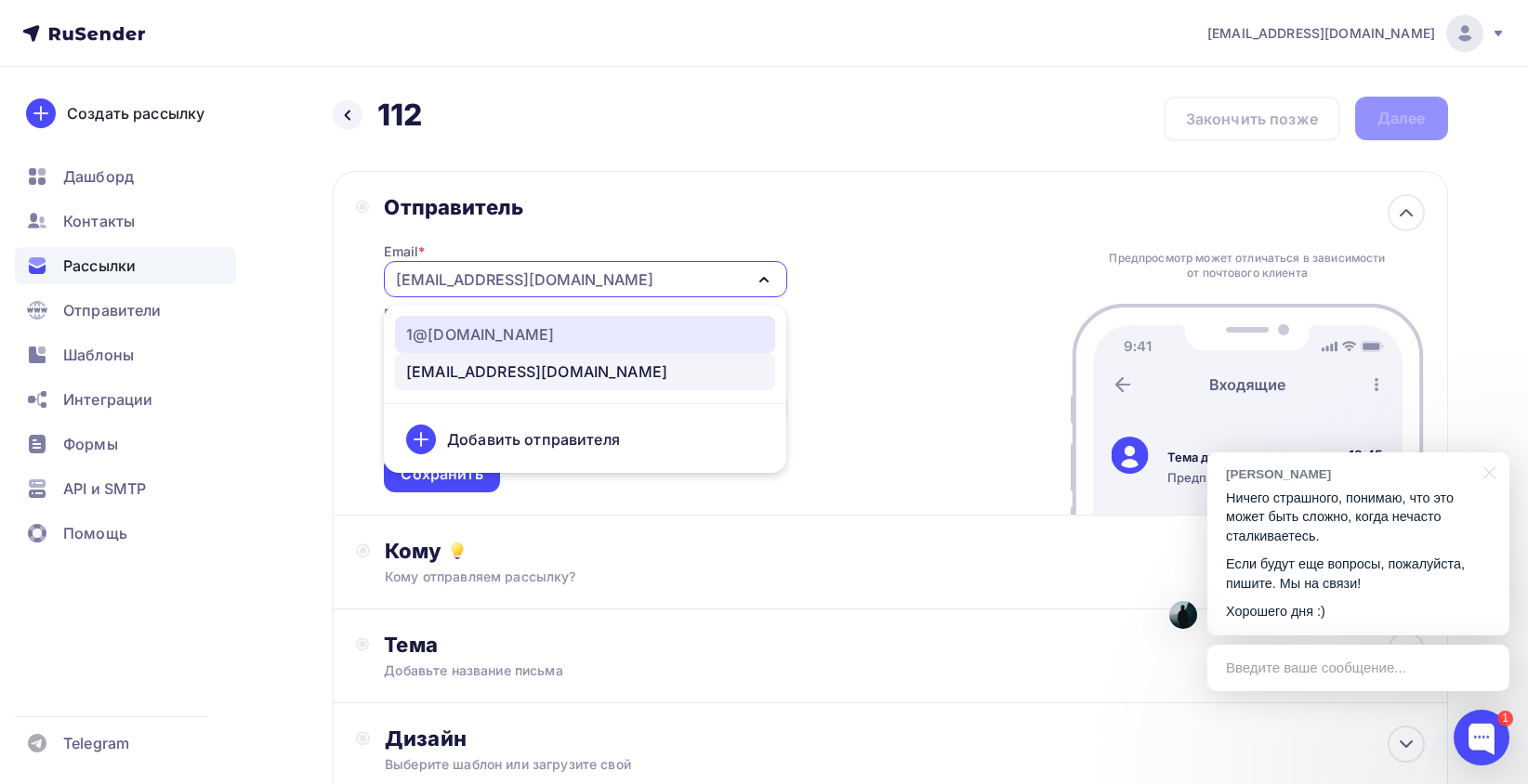
click at [539, 342] on div "1@armada-nsk-360.ru" at bounding box center [480, 334] width 148 height 22
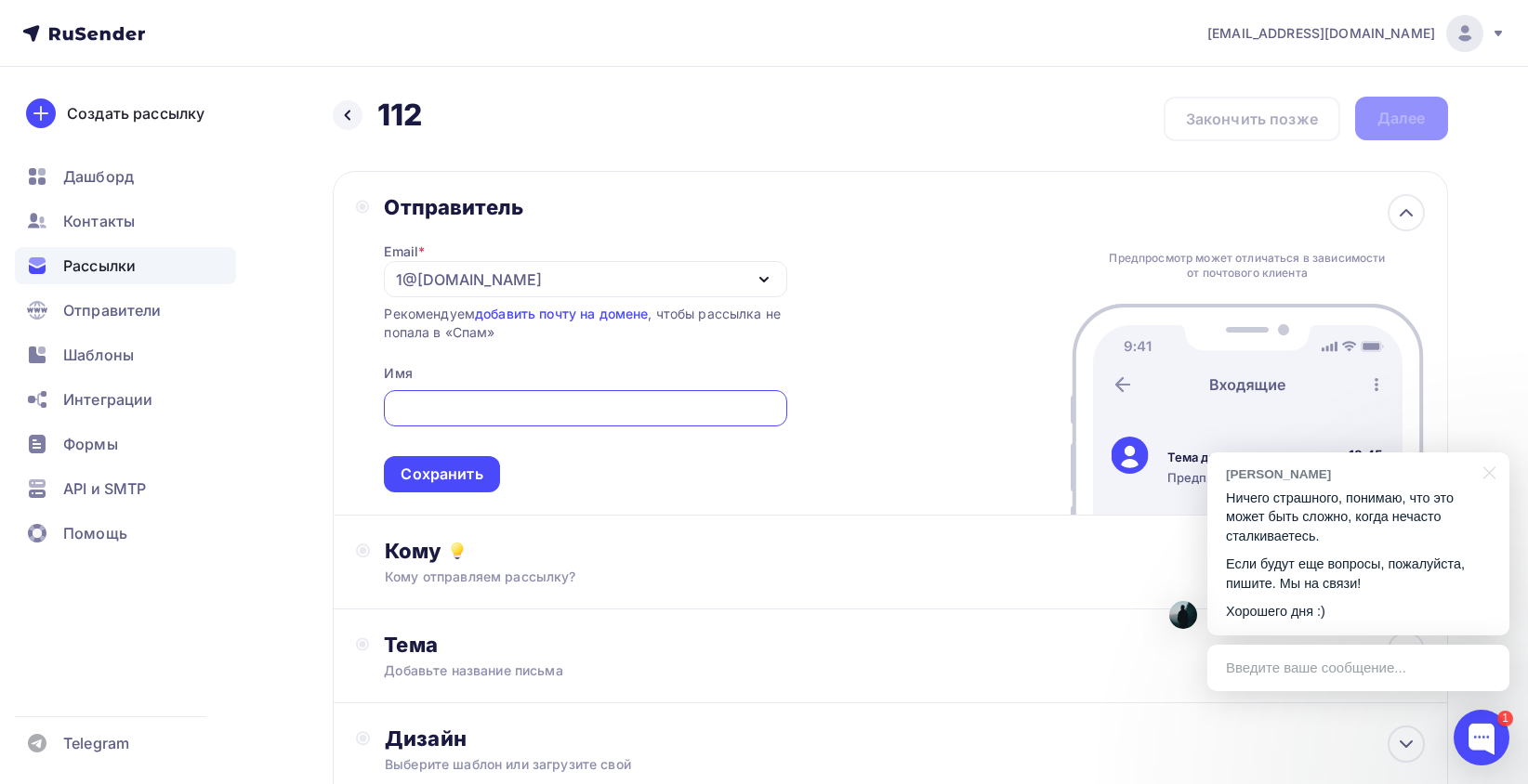
click at [489, 410] on input "text" at bounding box center [586, 408] width 382 height 22
click at [493, 400] on input "text" at bounding box center [586, 408] width 382 height 22
click at [512, 382] on div "Email * 1@armada-nsk-360.ru 1@armada-nsk-360.ru m.vemervv@gmail.com Добавить от…" at bounding box center [585, 357] width 403 height 273
click at [482, 406] on input "text" at bounding box center [586, 408] width 382 height 22
paste input "Завод входных дверей "Центурион""
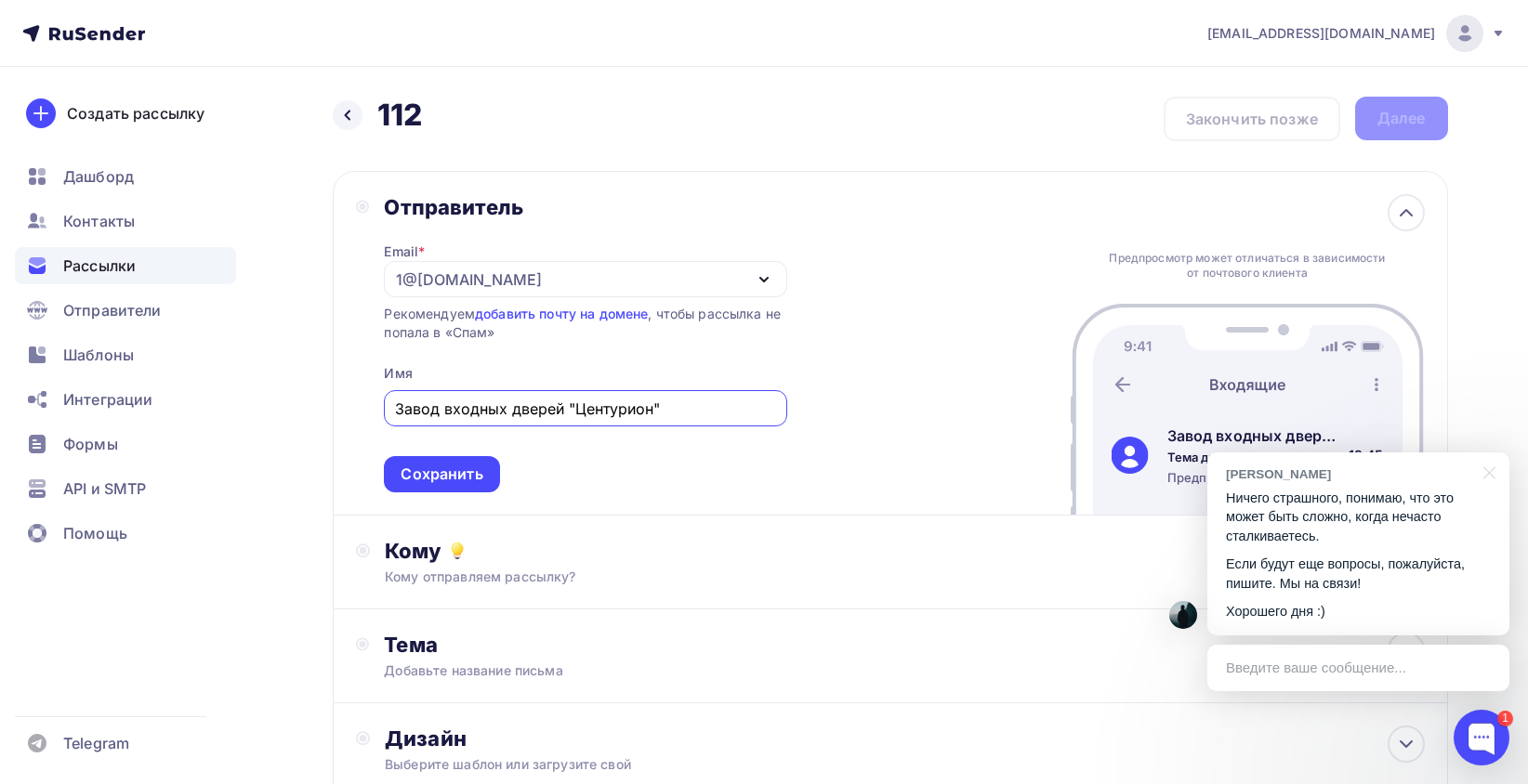
click at [575, 413] on input "Завод входных дверей "Центурион"" at bounding box center [586, 408] width 382 height 22
type input "Завод входных дверей "Центурион""
click at [500, 478] on span "Завод входных дверей "Центурион" Сохранить" at bounding box center [585, 437] width 403 height 110
click at [470, 474] on div "Сохранить" at bounding box center [442, 474] width 82 height 21
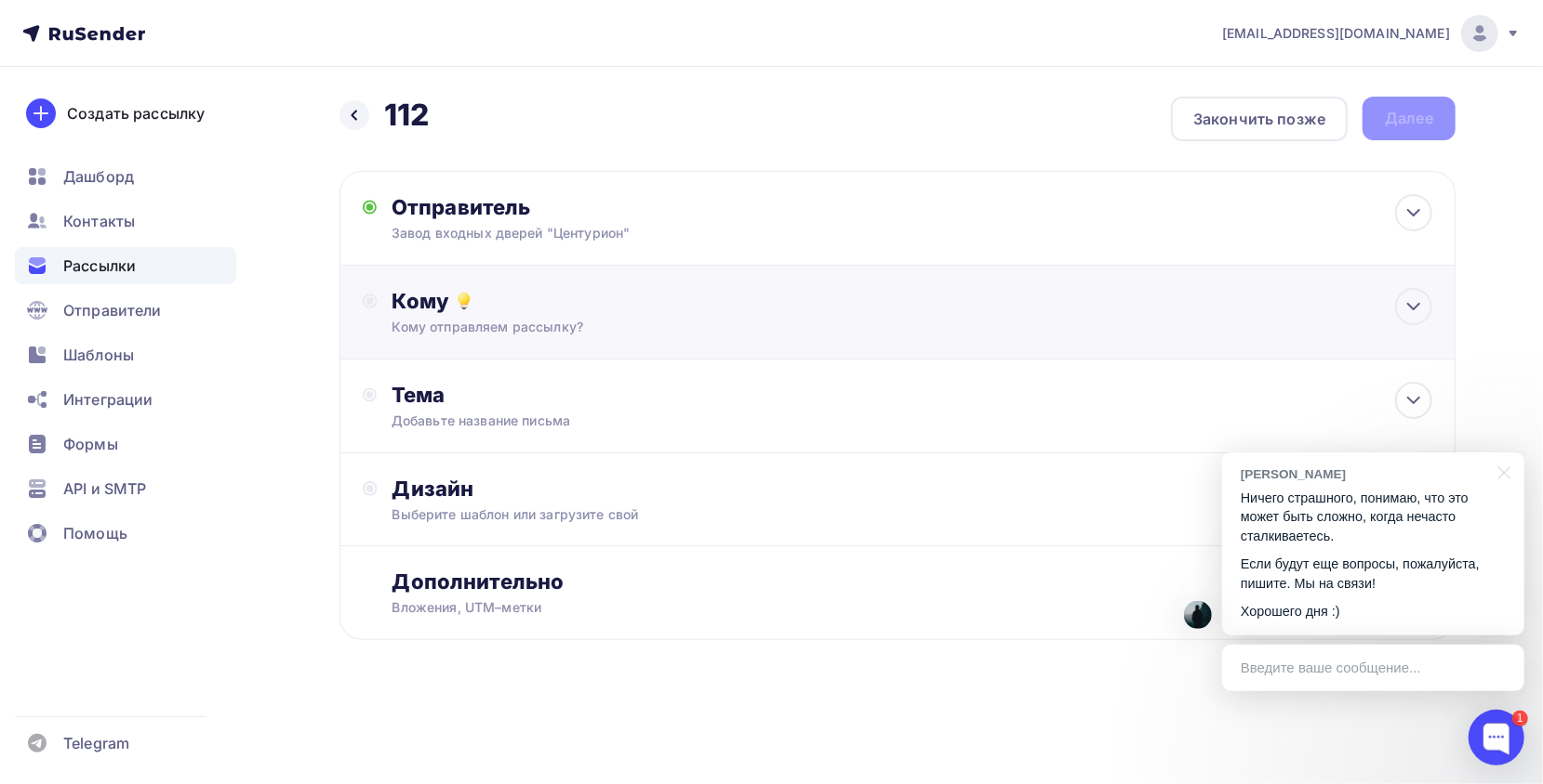
click at [494, 298] on div "Кому" at bounding box center [911, 300] width 1039 height 26
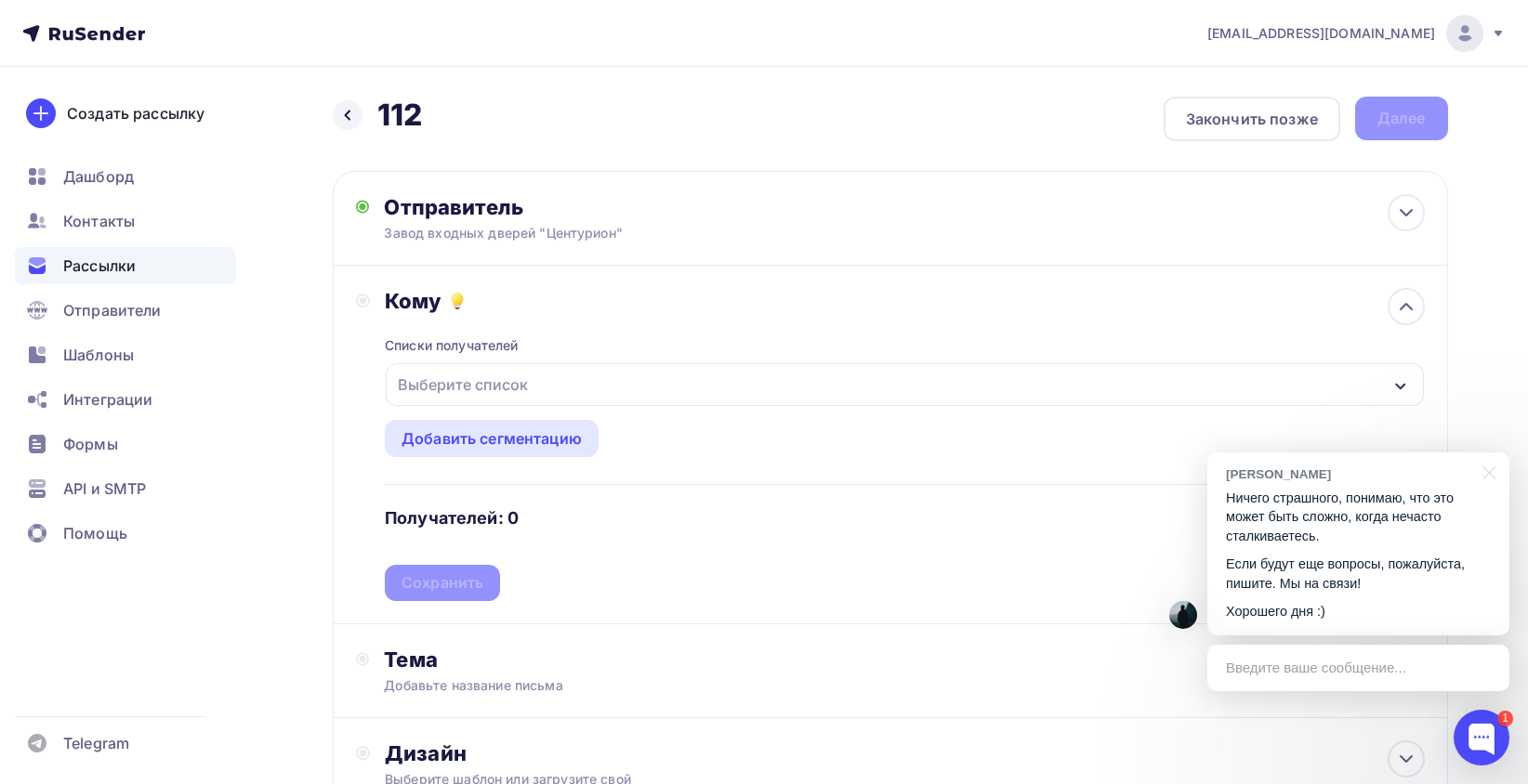
click at [474, 403] on div "Выберите список" at bounding box center [903, 384] width 1037 height 43
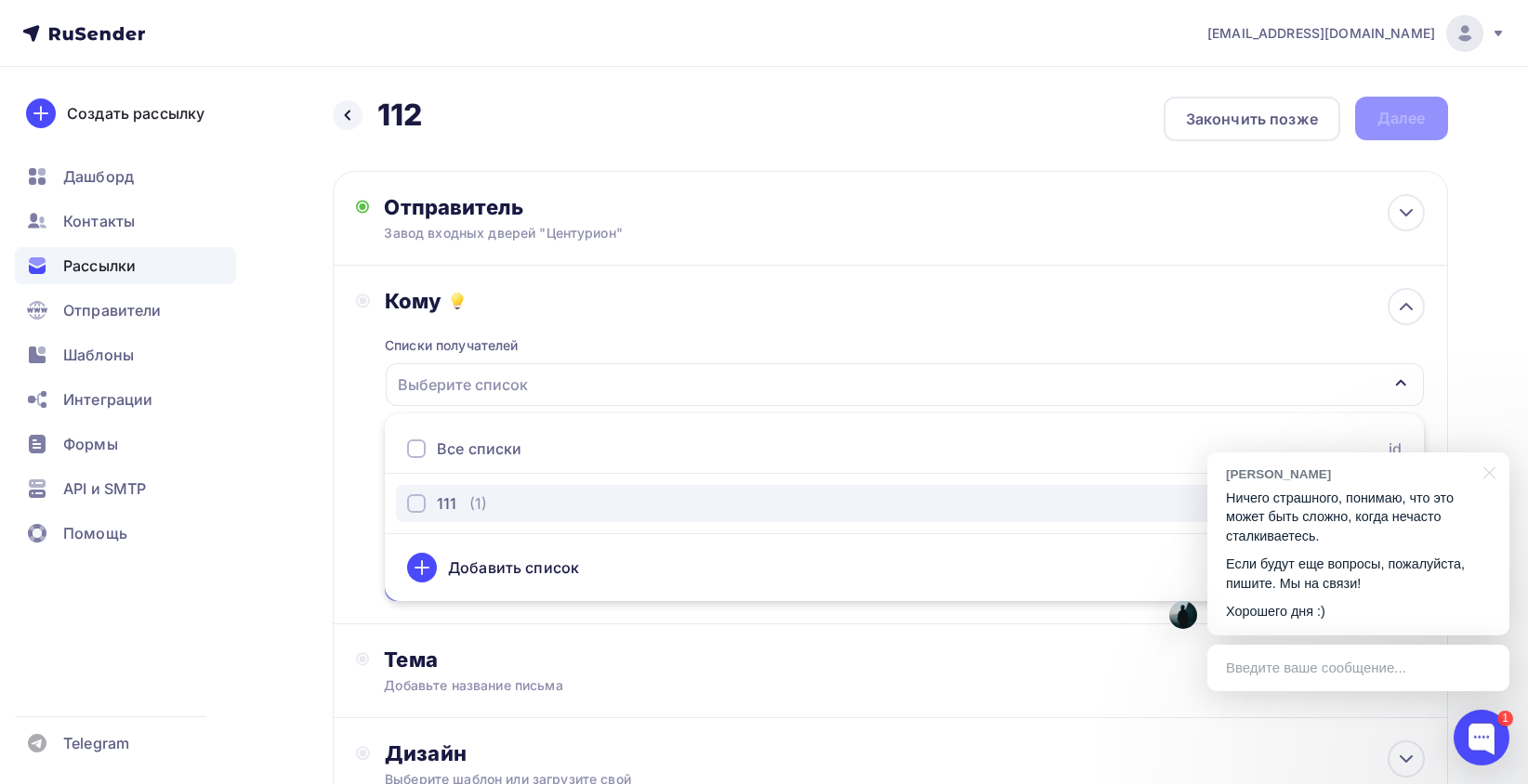
click at [443, 505] on div "111" at bounding box center [446, 503] width 19 height 22
click at [378, 478] on div "Кому Списки получателей 111 Все списки id 111 (1) #26482 Добавить список Добави…" at bounding box center [890, 444] width 1069 height 313
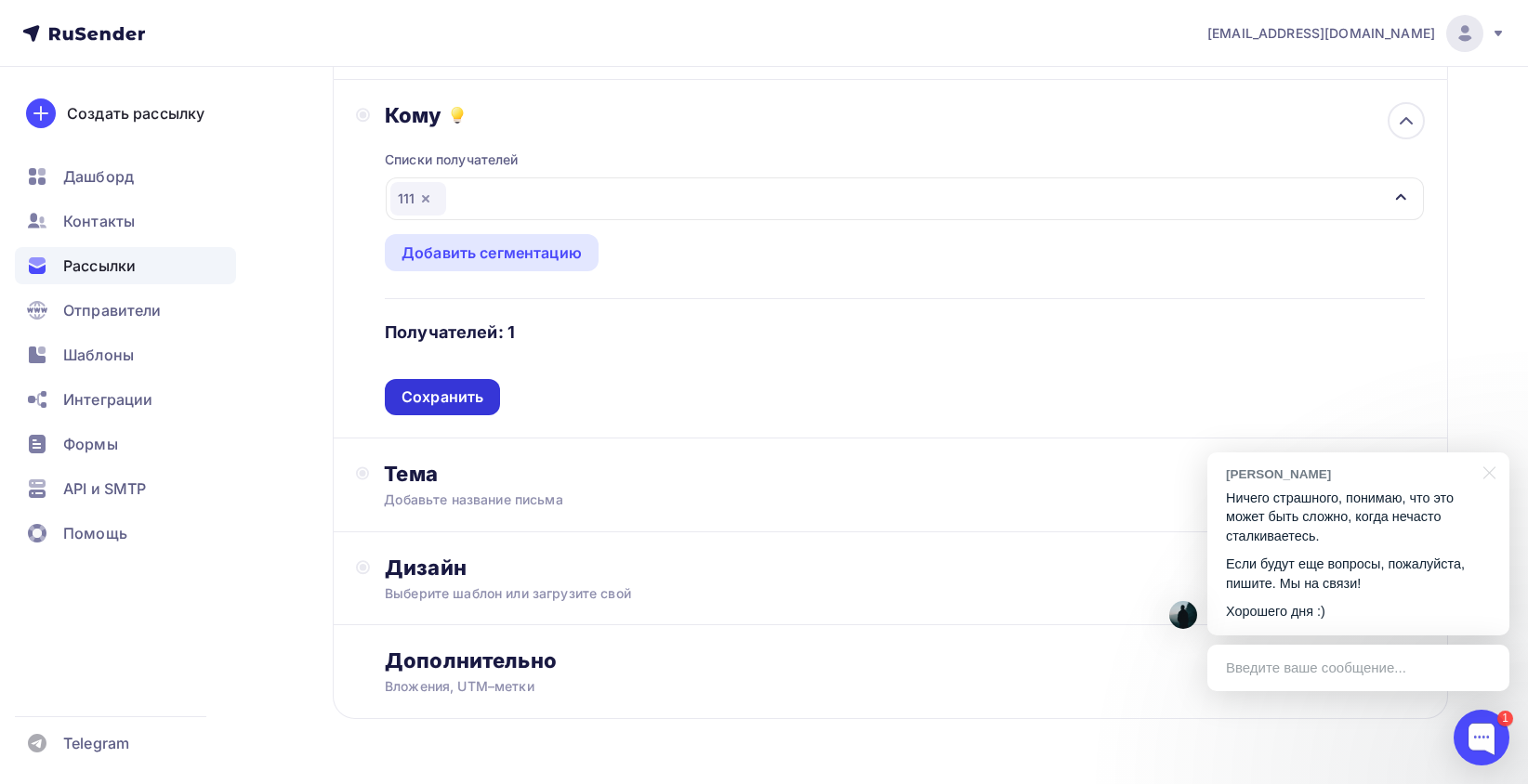
click at [452, 406] on div "Сохранить" at bounding box center [443, 397] width 82 height 21
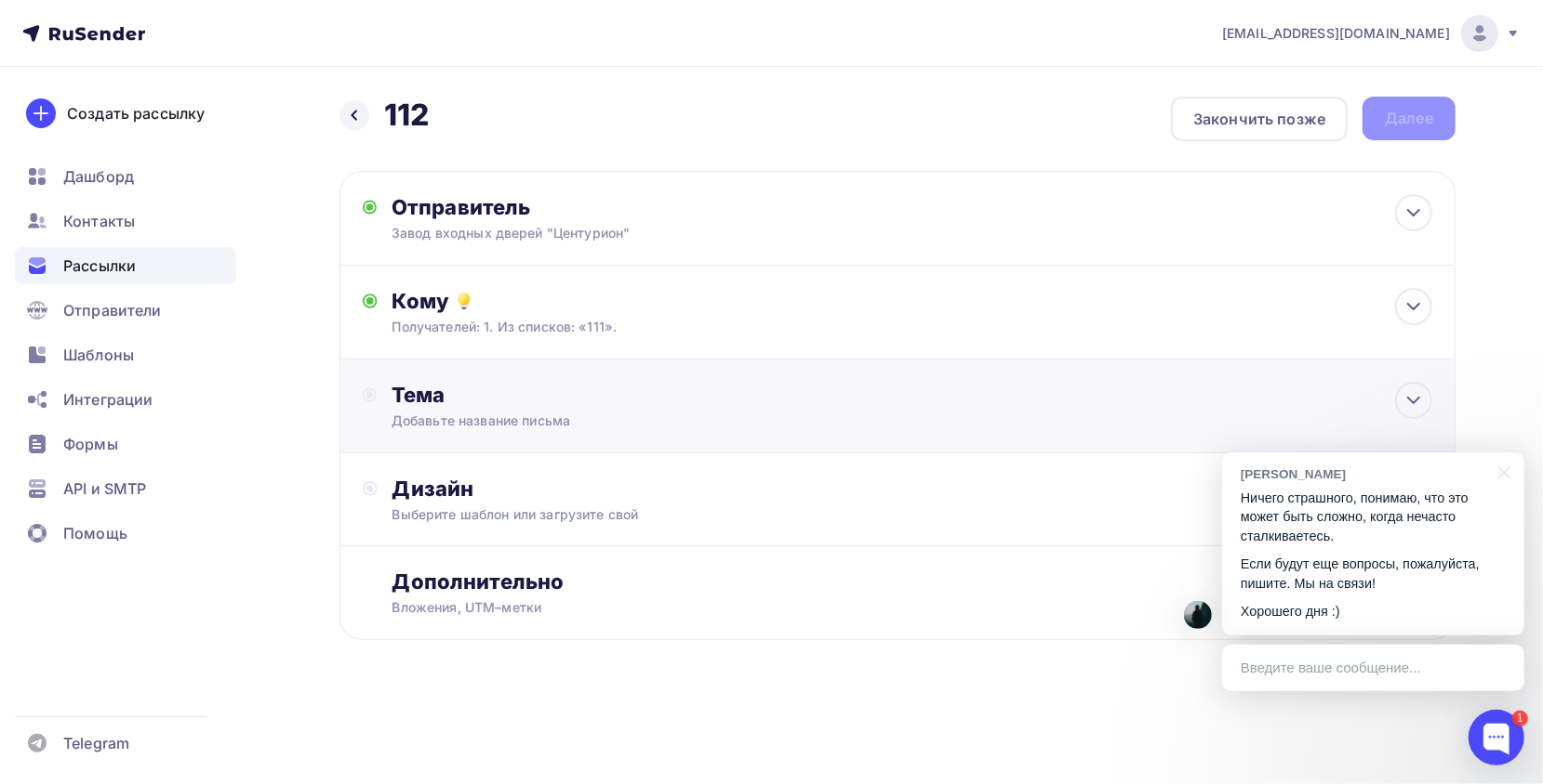
click at [448, 421] on div "Добавьте название письма" at bounding box center [556, 421] width 331 height 18
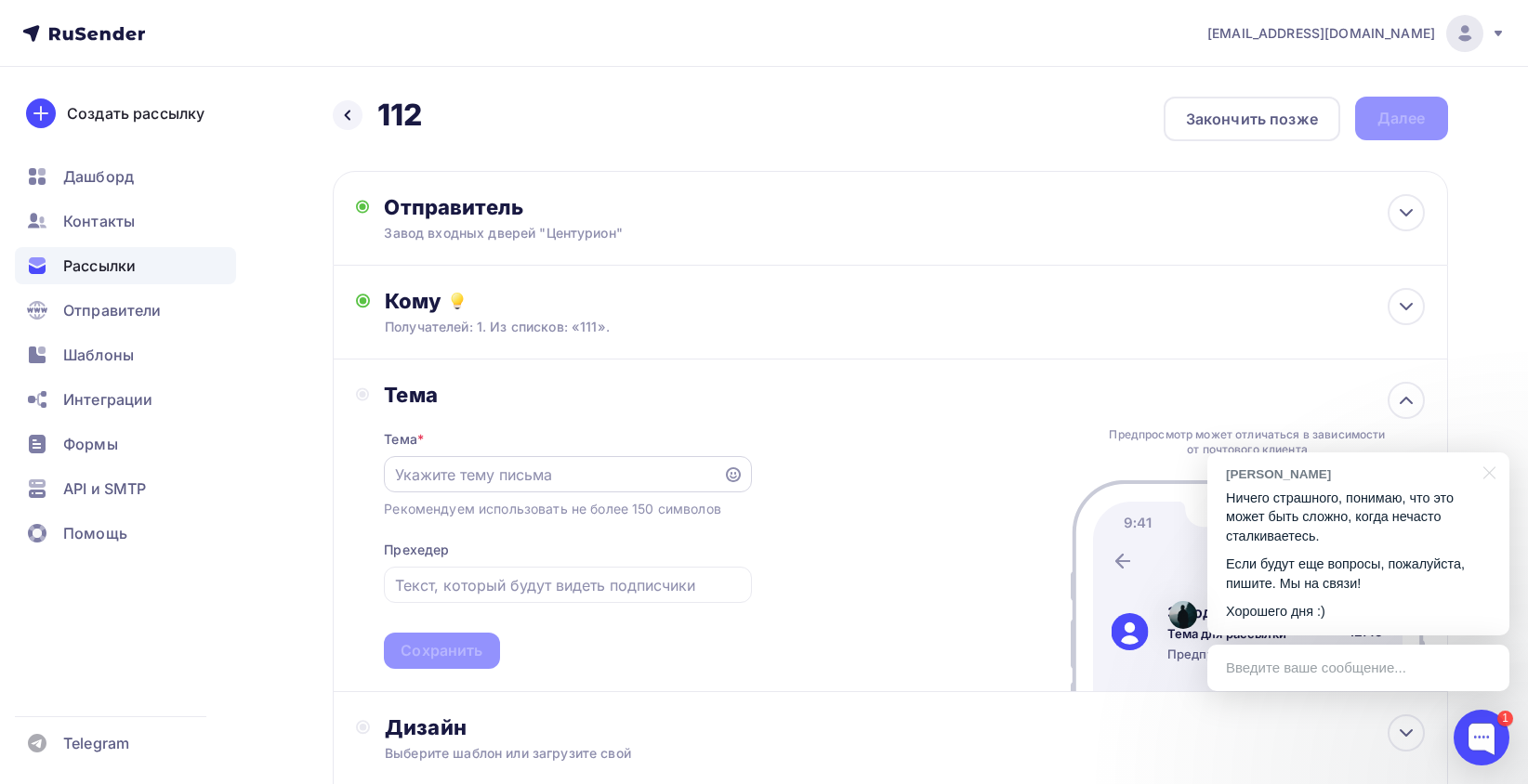
click at [491, 491] on div at bounding box center [567, 474] width 367 height 36
click at [477, 485] on input "text" at bounding box center [553, 474] width 318 height 22
paste input "Металлические двери оптом от 7510руб"
type input "Металлические двери оптом от 7510руб"
click at [491, 572] on div at bounding box center [567, 585] width 367 height 36
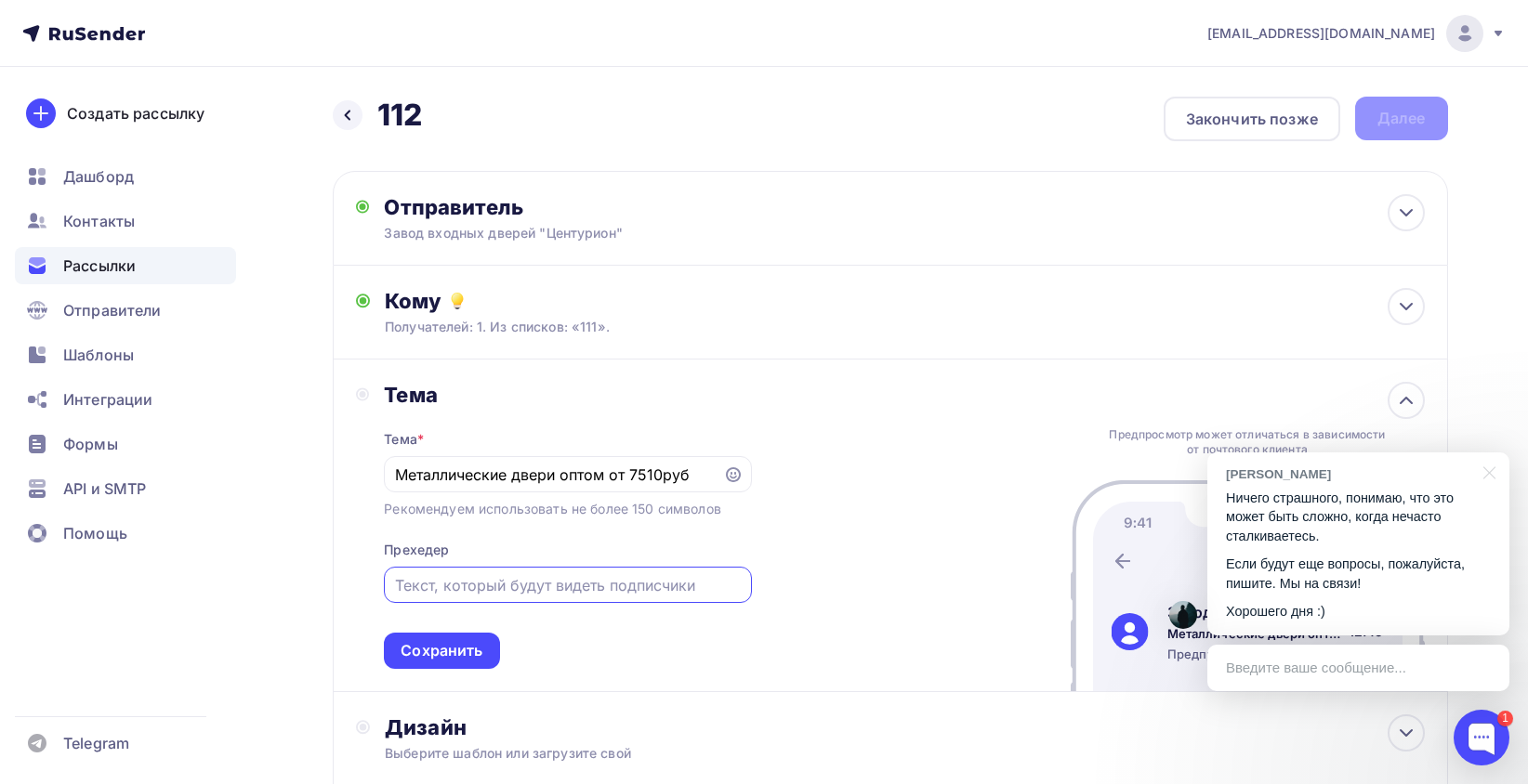
click at [480, 595] on input "text" at bounding box center [568, 585] width 345 height 22
paste input "Металлические двери оптом от 7510руб"
type input "Металлические двери оптом от 7510руб"
click at [454, 627] on div "Тема * Металлические двери оптом от 7510руб Рекомендуем использовать не более 1…" at bounding box center [567, 539] width 367 height 261
click at [443, 639] on div "Сохранить" at bounding box center [441, 651] width 115 height 36
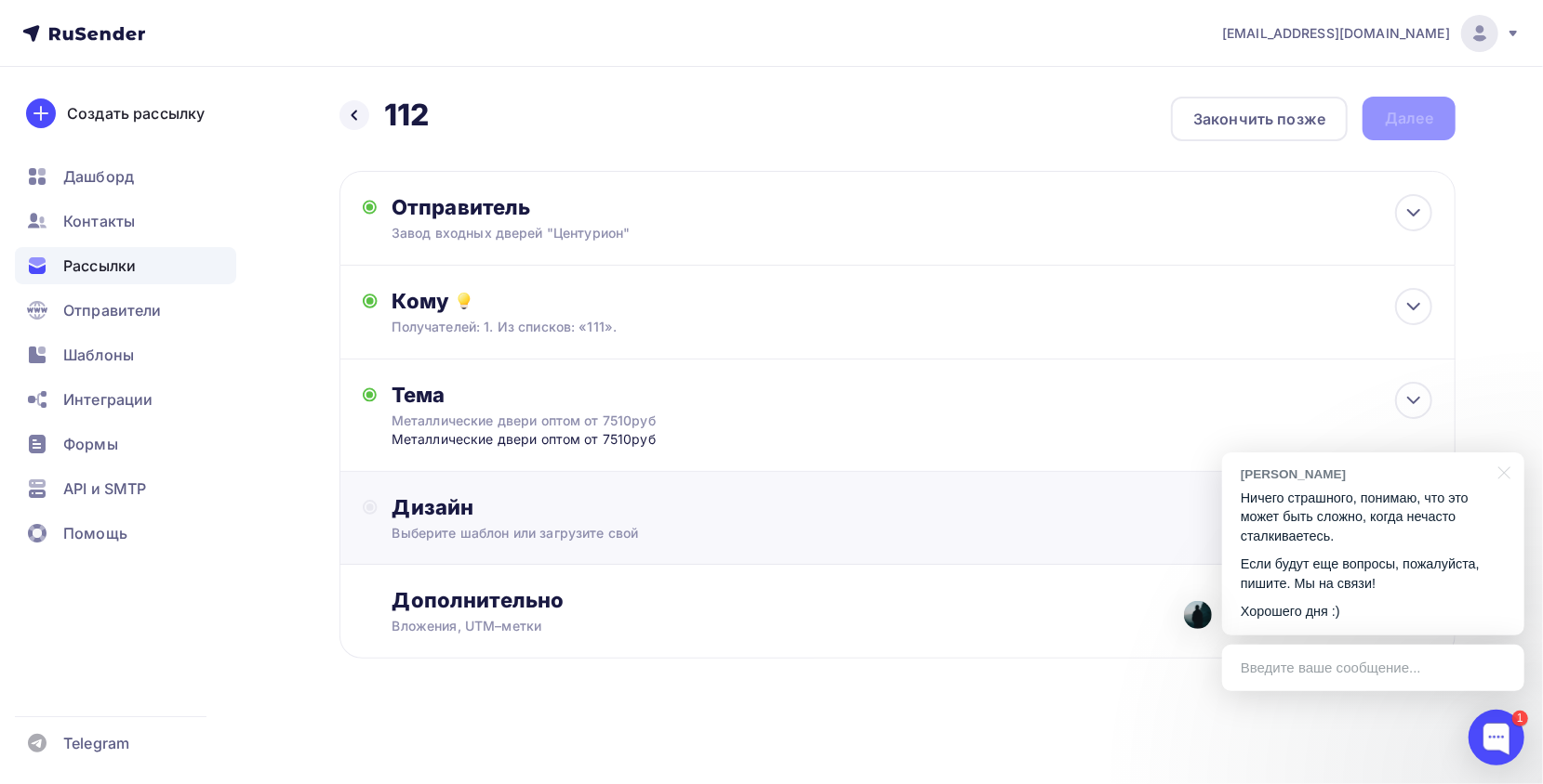
click at [542, 493] on div "Дизайн Выберите шаблон или загрузите свой" at bounding box center [897, 518] width 1116 height 93
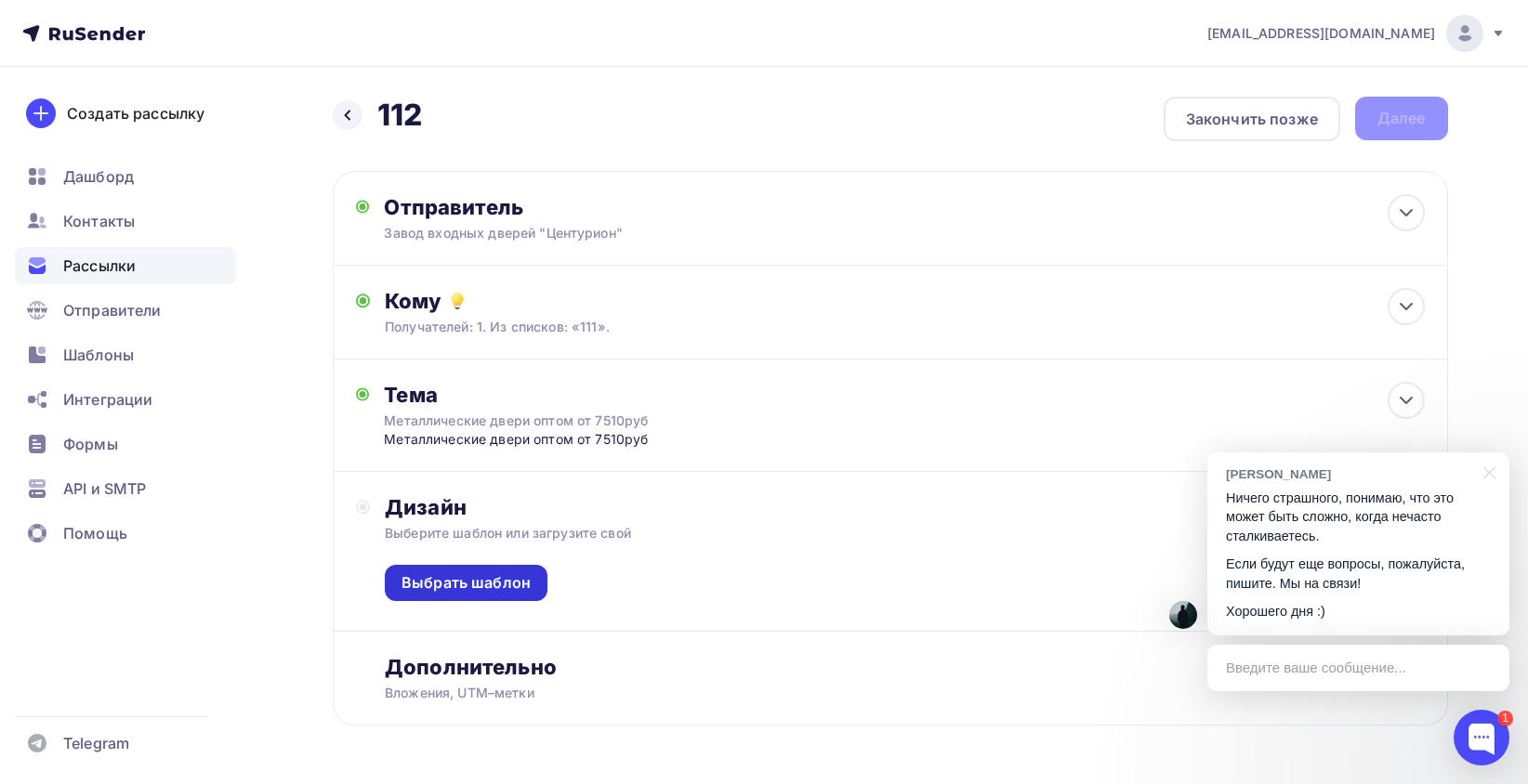
click at [520, 588] on div "Выбрать шаблон" at bounding box center [465, 583] width 129 height 21
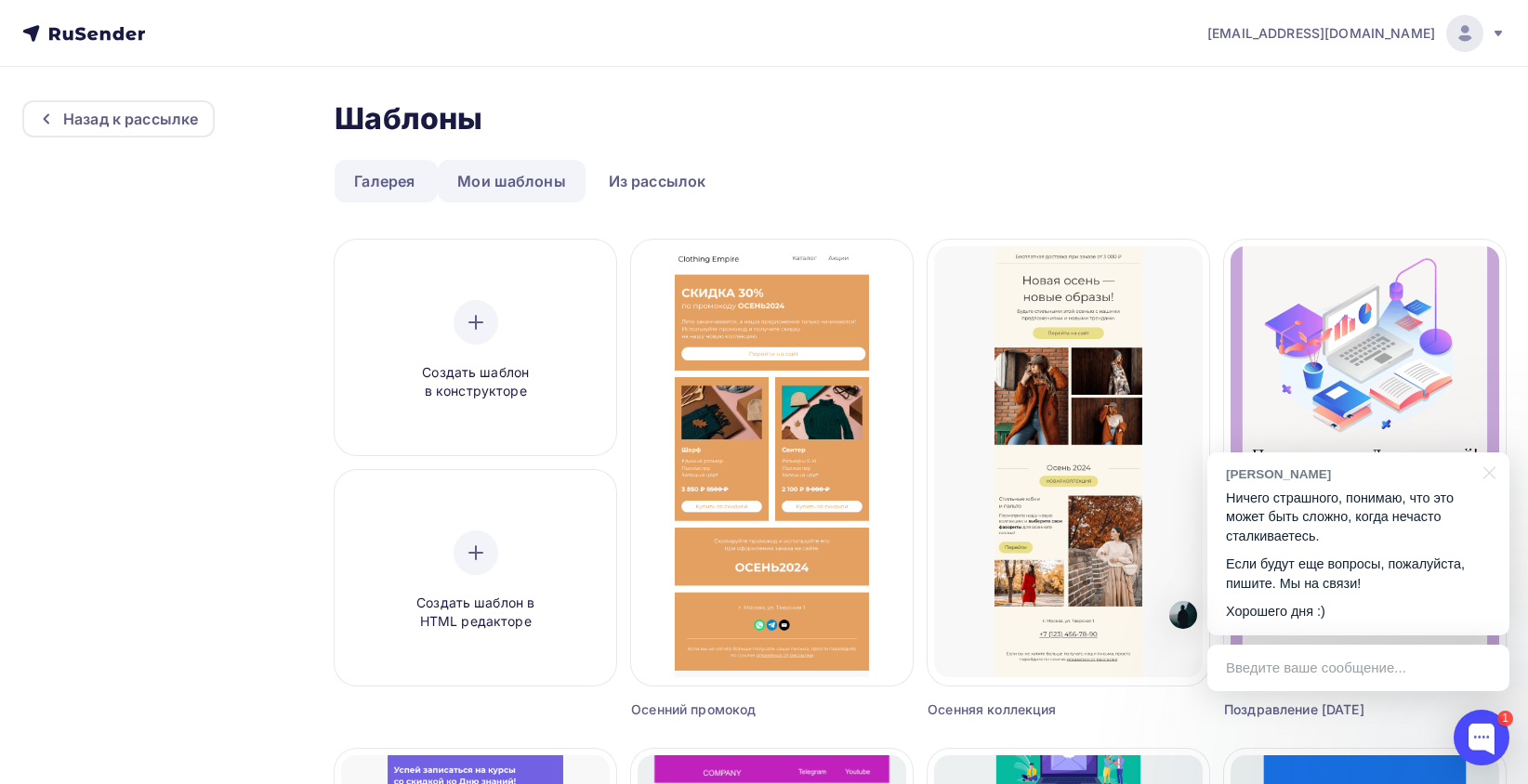
click at [530, 186] on link "Мои шаблоны" at bounding box center [511, 181] width 148 height 43
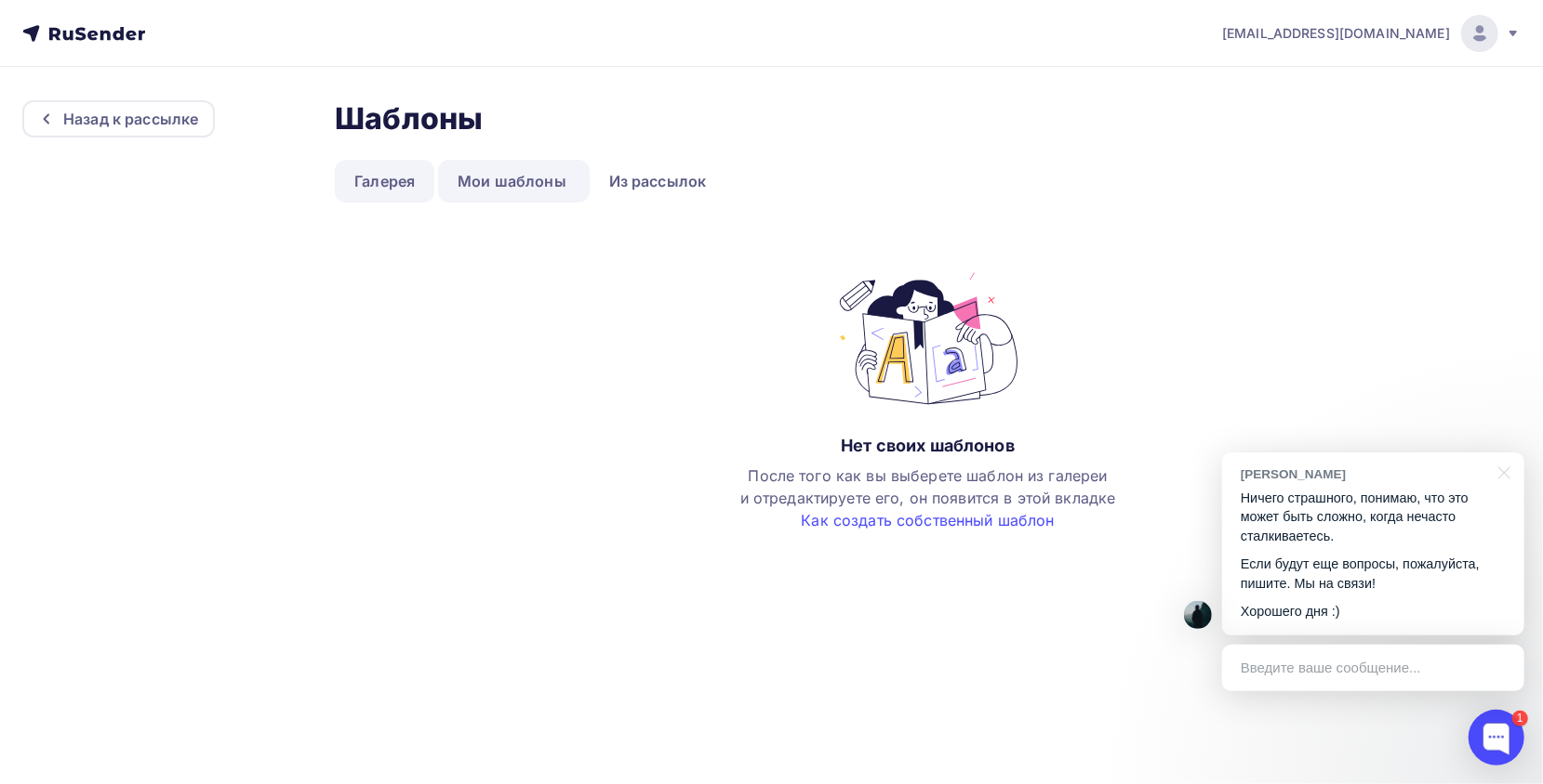
click at [413, 181] on link "Галерея" at bounding box center [385, 181] width 99 height 43
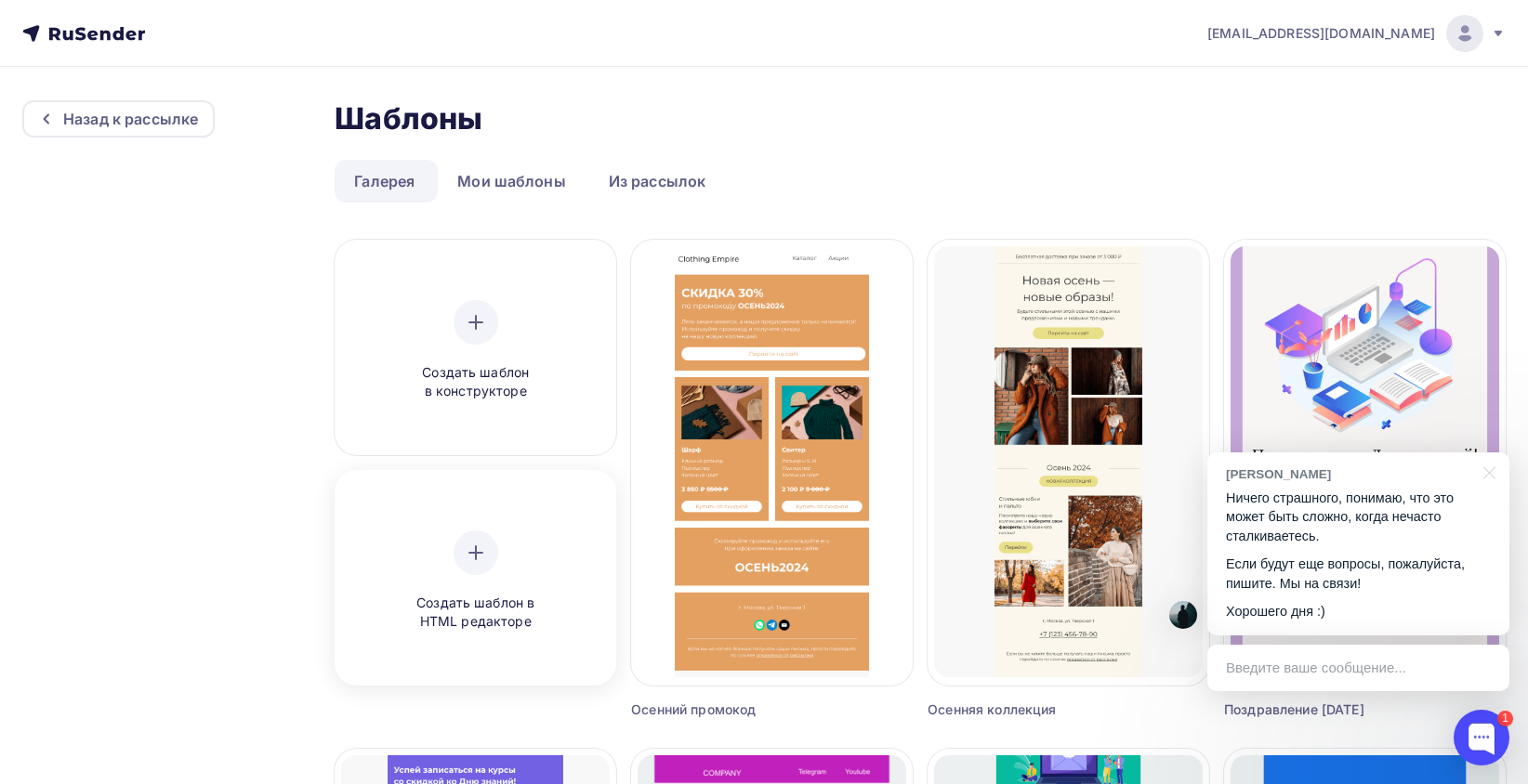
click at [495, 559] on div at bounding box center [476, 552] width 45 height 45
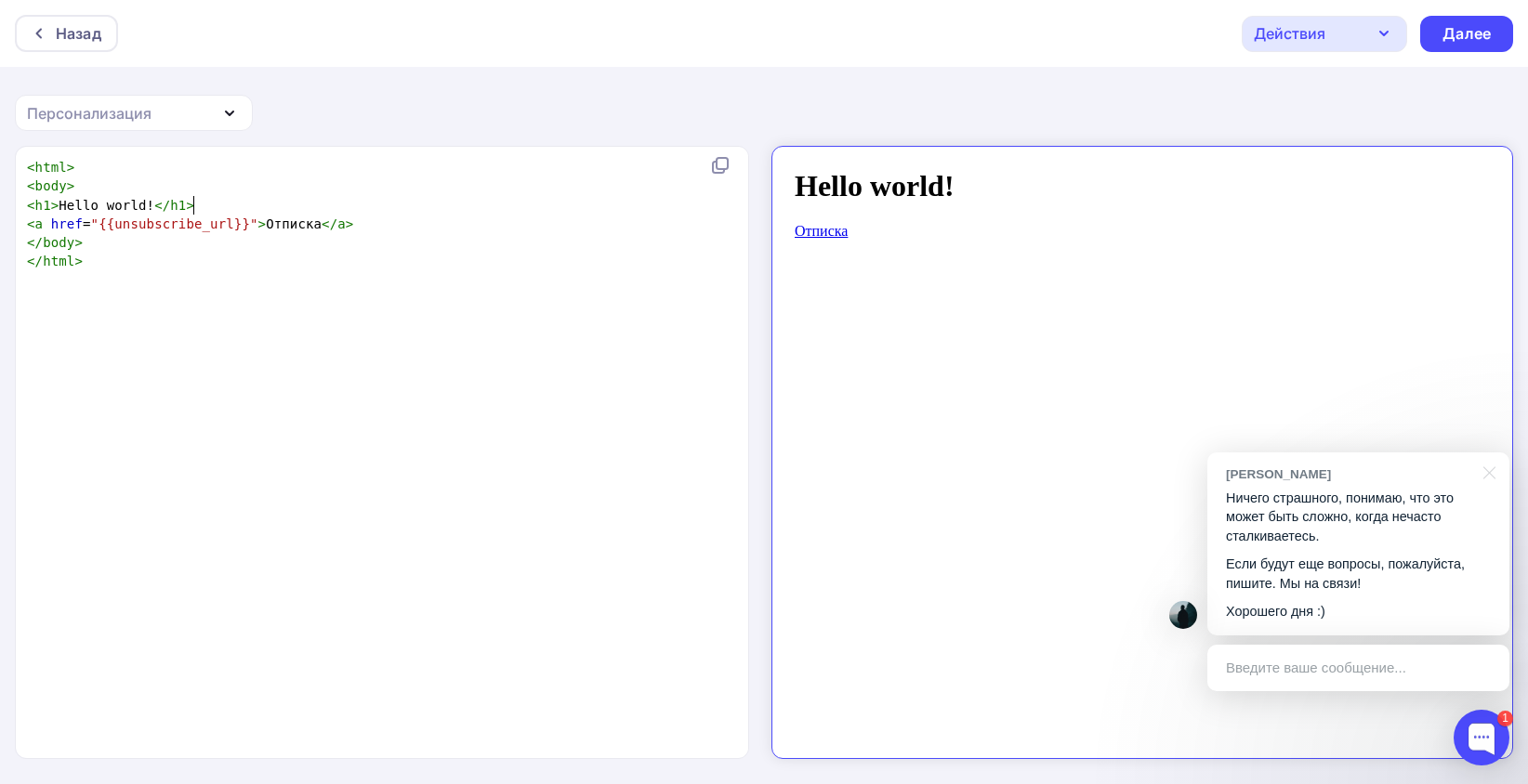
scroll to position [6, 0]
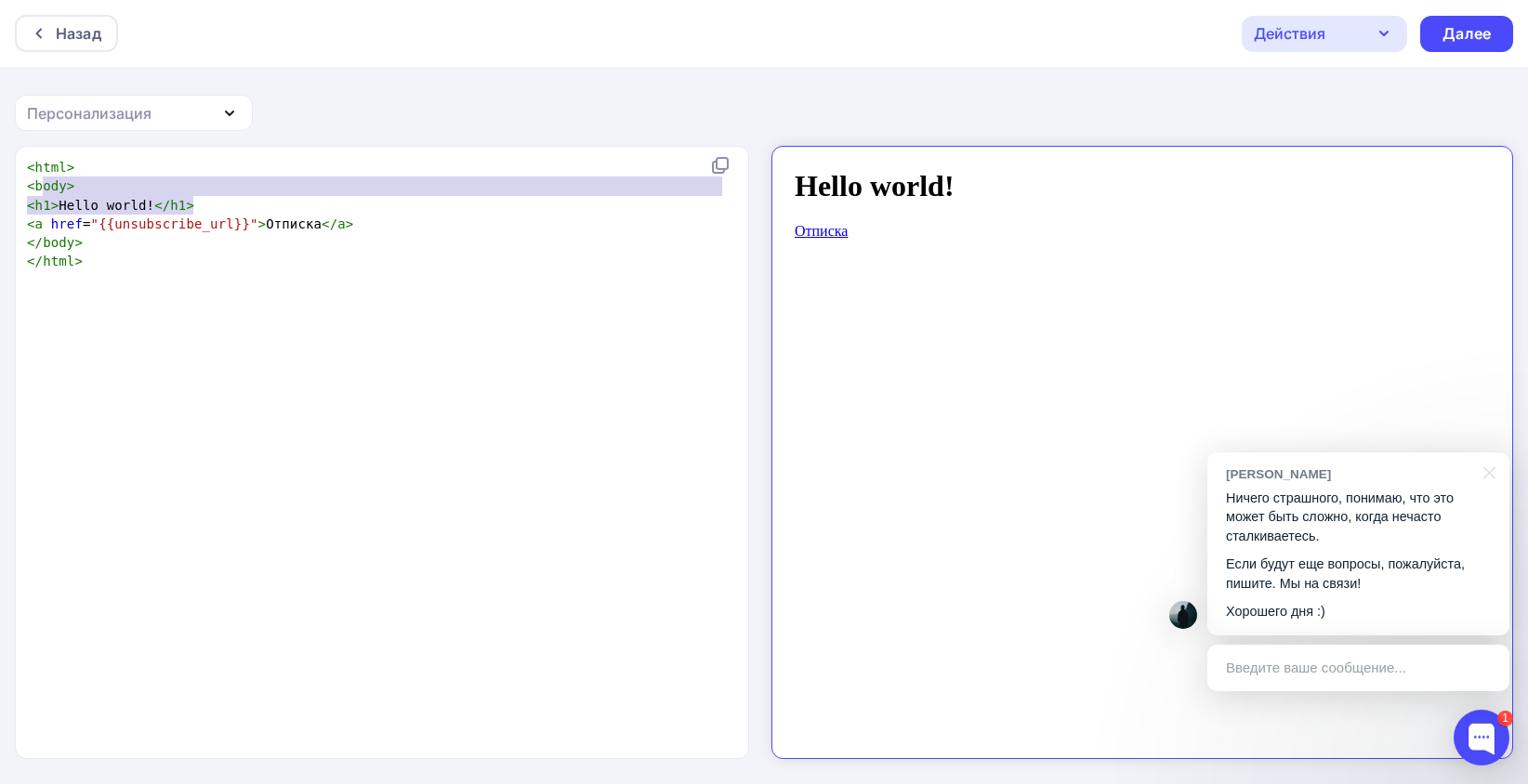
type textarea "<html> <body> <h1>Hello world!</h1>"
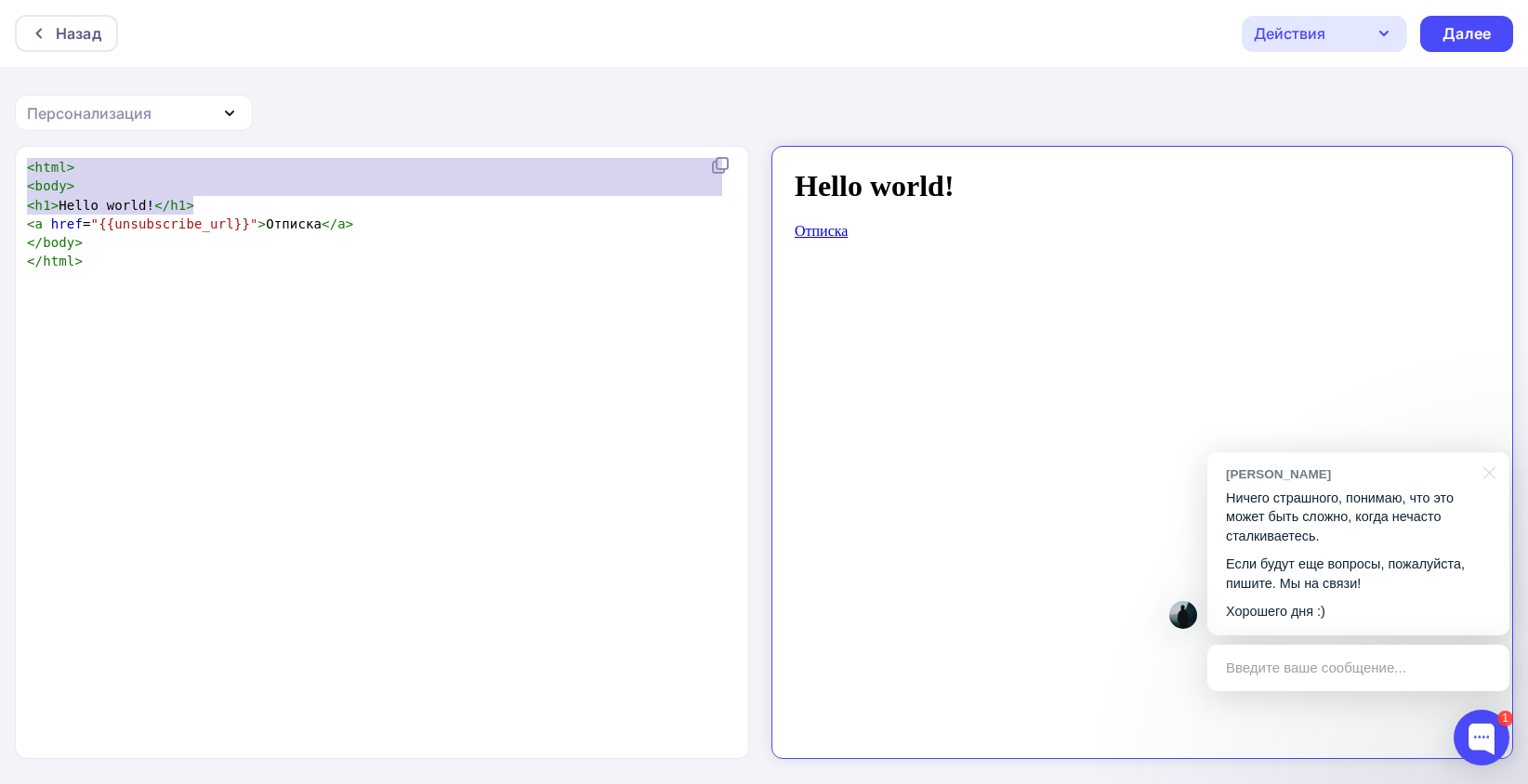
drag, startPoint x: 243, startPoint y: 201, endPoint x: 10, endPoint y: 150, distance: 238.5
click at [10, 150] on div "<html> <body> <h1>Hello world!</h1> x < html > < body > < h1 > Hello world! </ …" at bounding box center [764, 465] width 1528 height 639
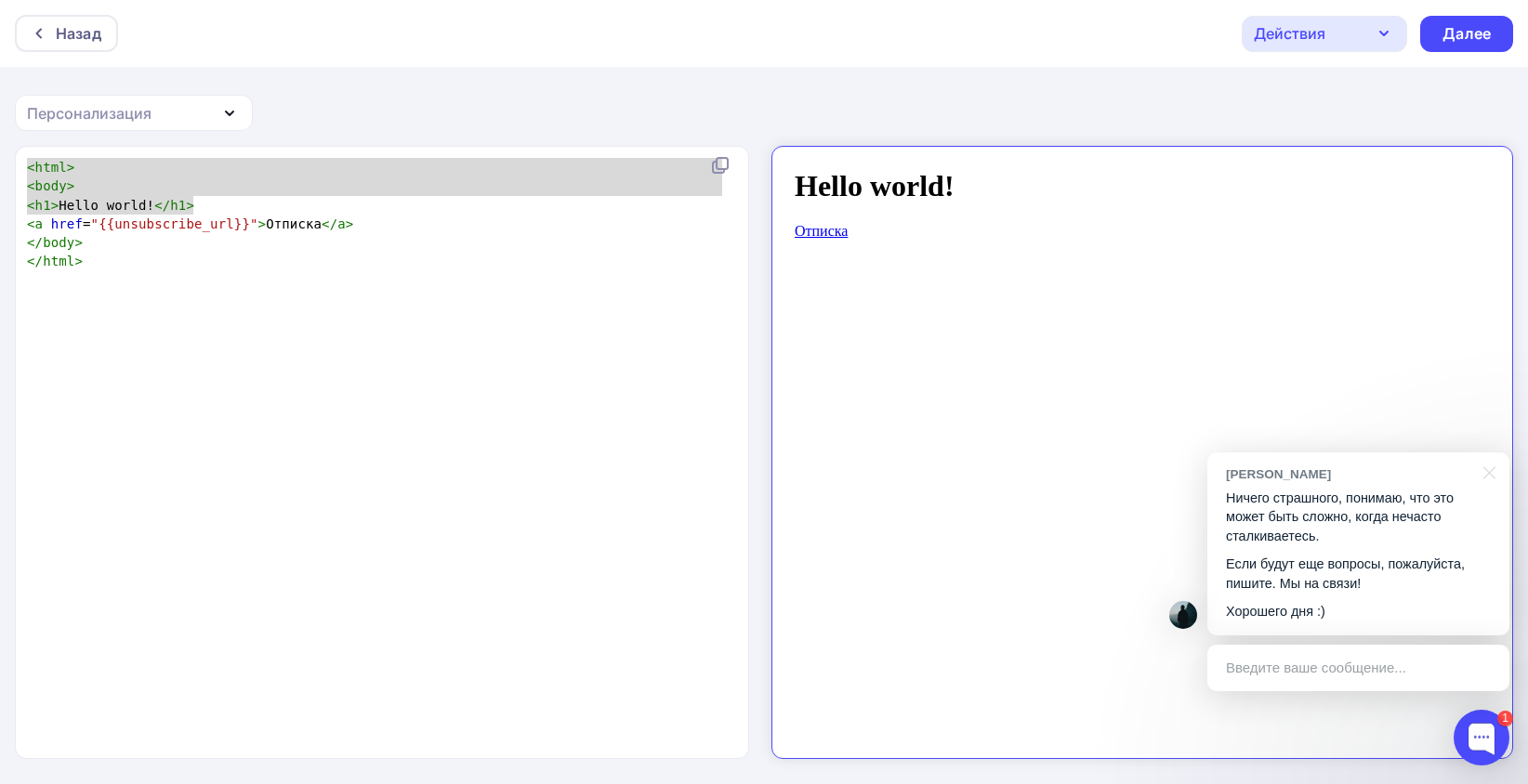
click at [208, 203] on pre "< h1 > Hello world! </ h1 >" at bounding box center [378, 205] width 710 height 18
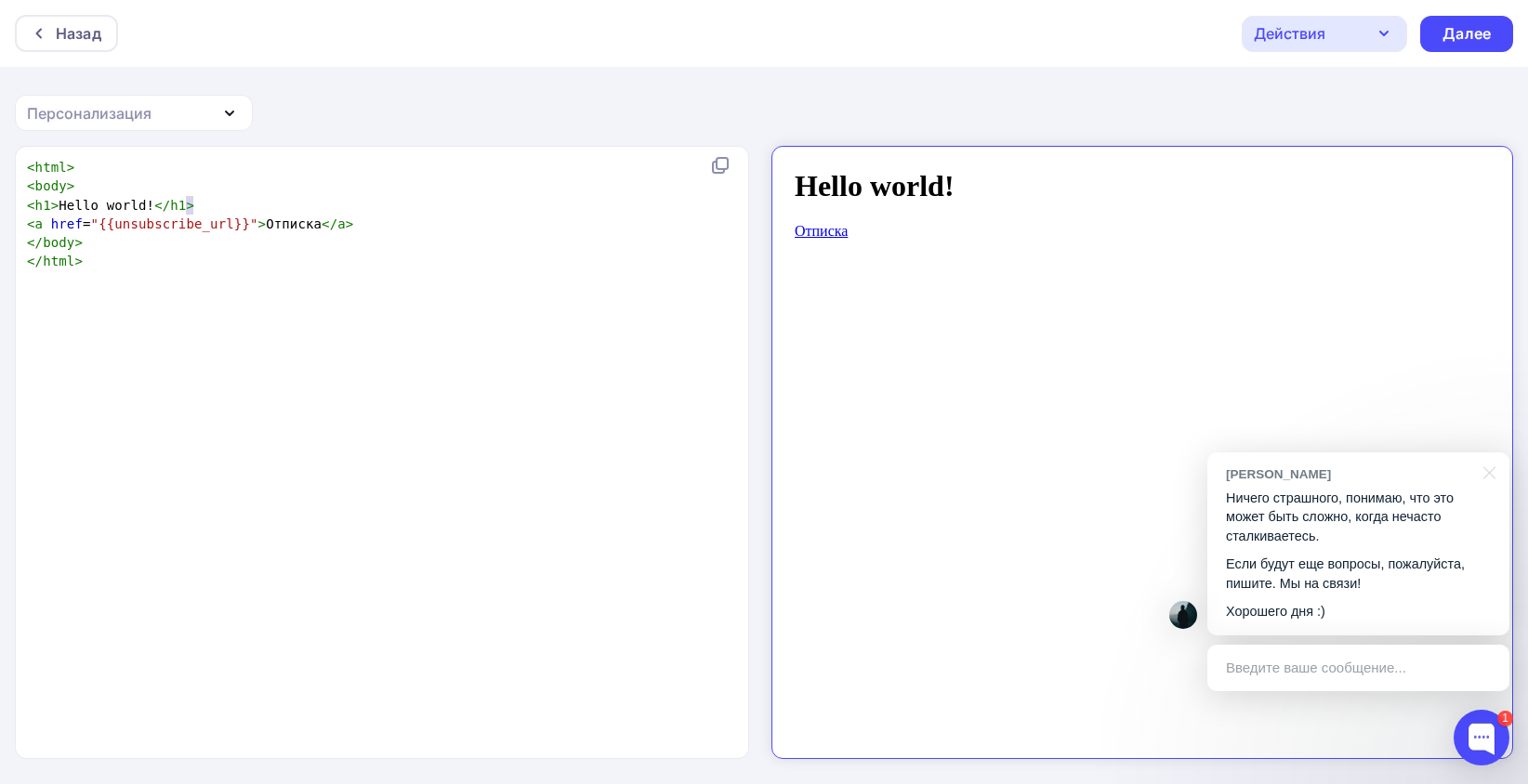
type textarea "<html> <body> <h1>Hello world!</h1>"
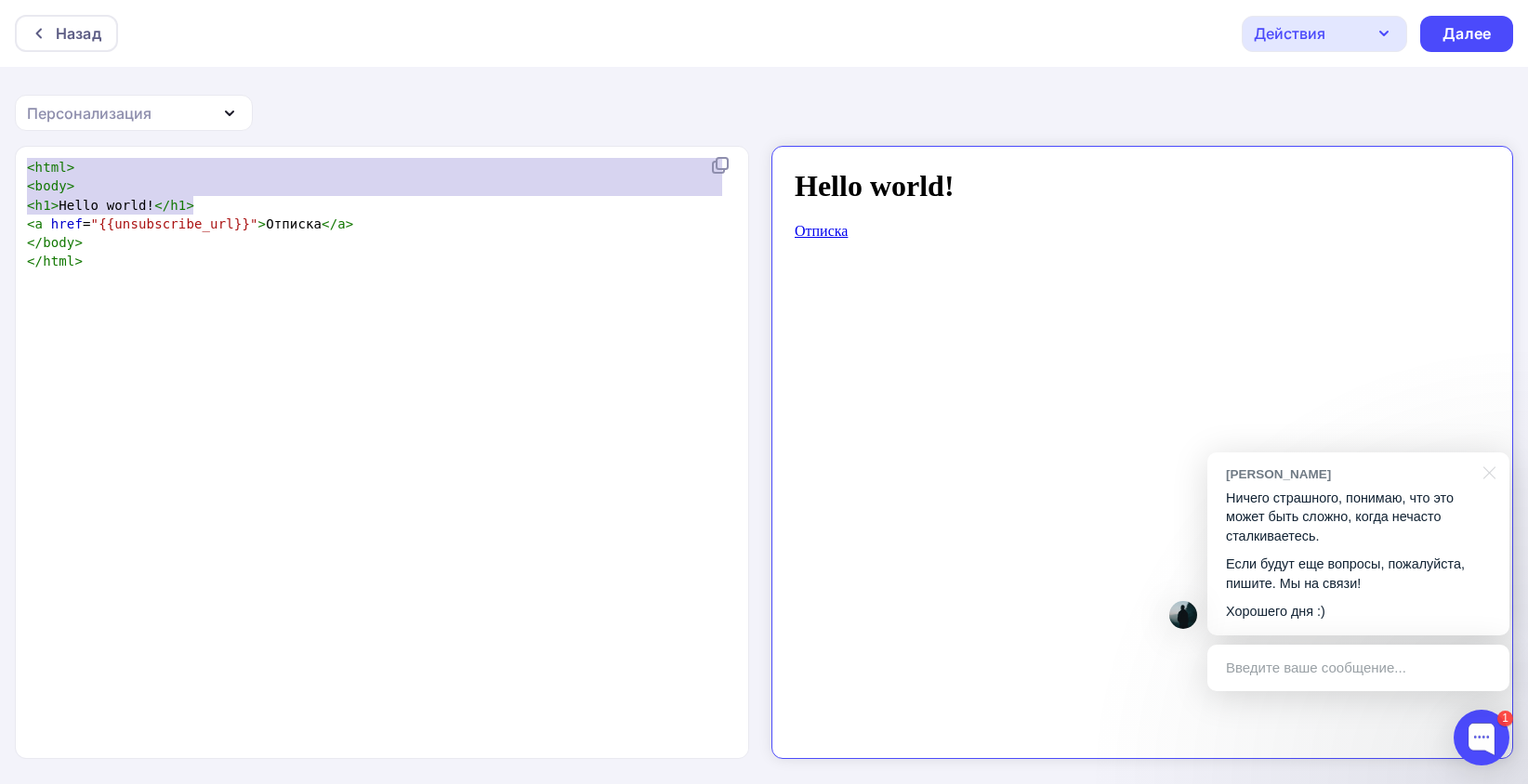
drag, startPoint x: 215, startPoint y: 199, endPoint x: -45, endPoint y: 153, distance: 264.0
click at [0, 153] on html "Назад Действия Отправить тестовое письмо Сохранить в Мои шаблоны Выйти без сохр…" at bounding box center [764, 392] width 1528 height 784
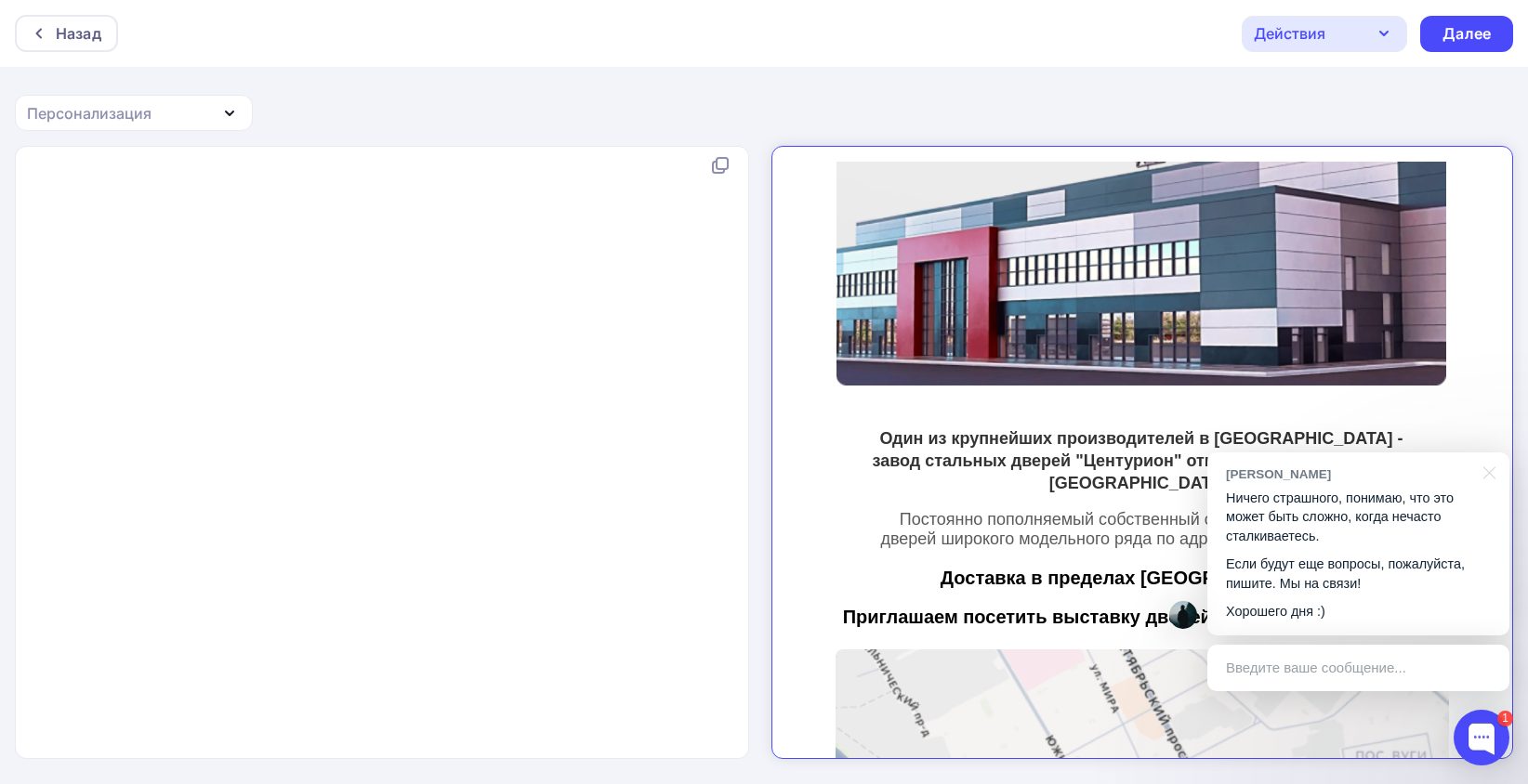
scroll to position [2415, 0]
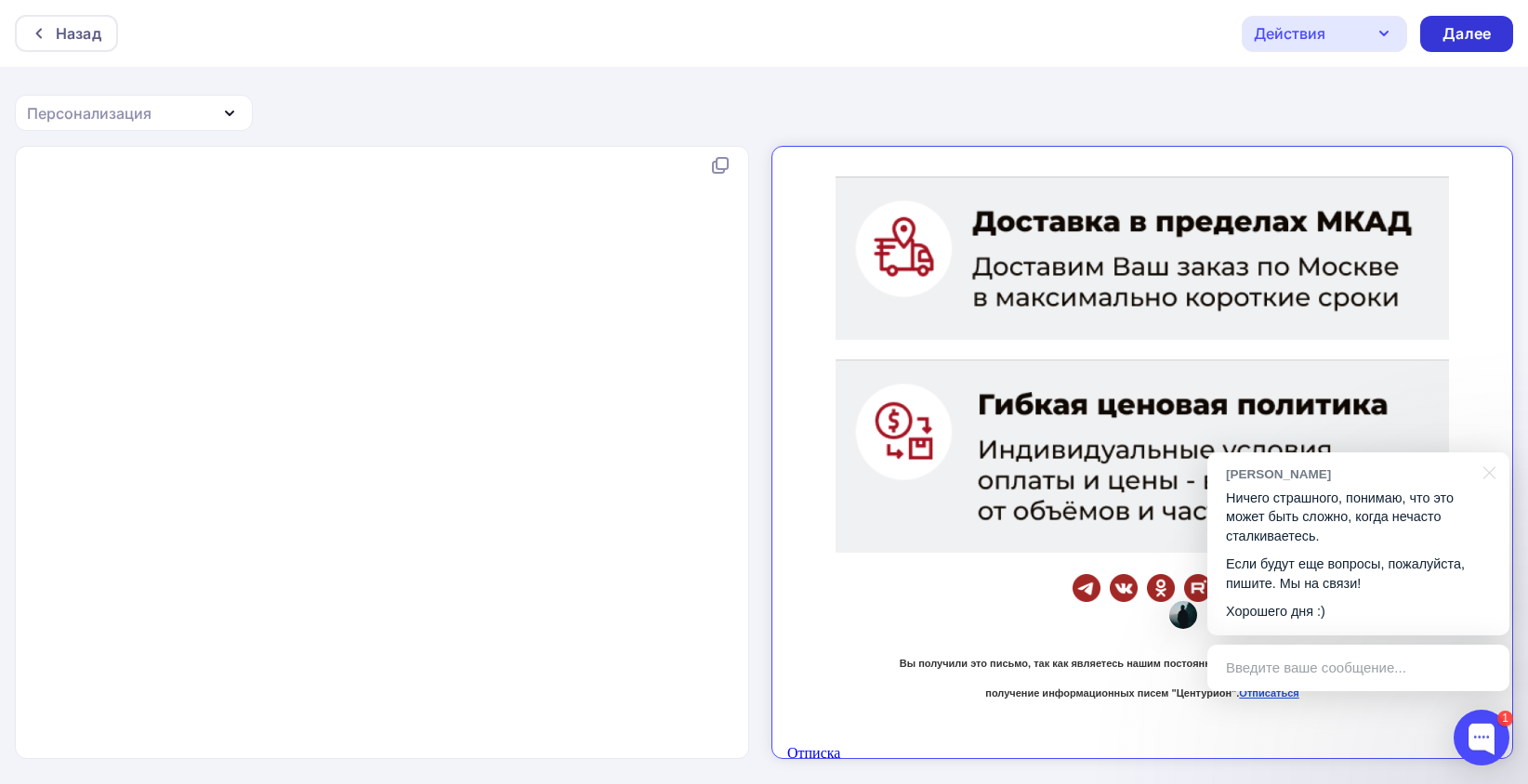
click at [1469, 30] on div "Далее" at bounding box center [1466, 33] width 49 height 21
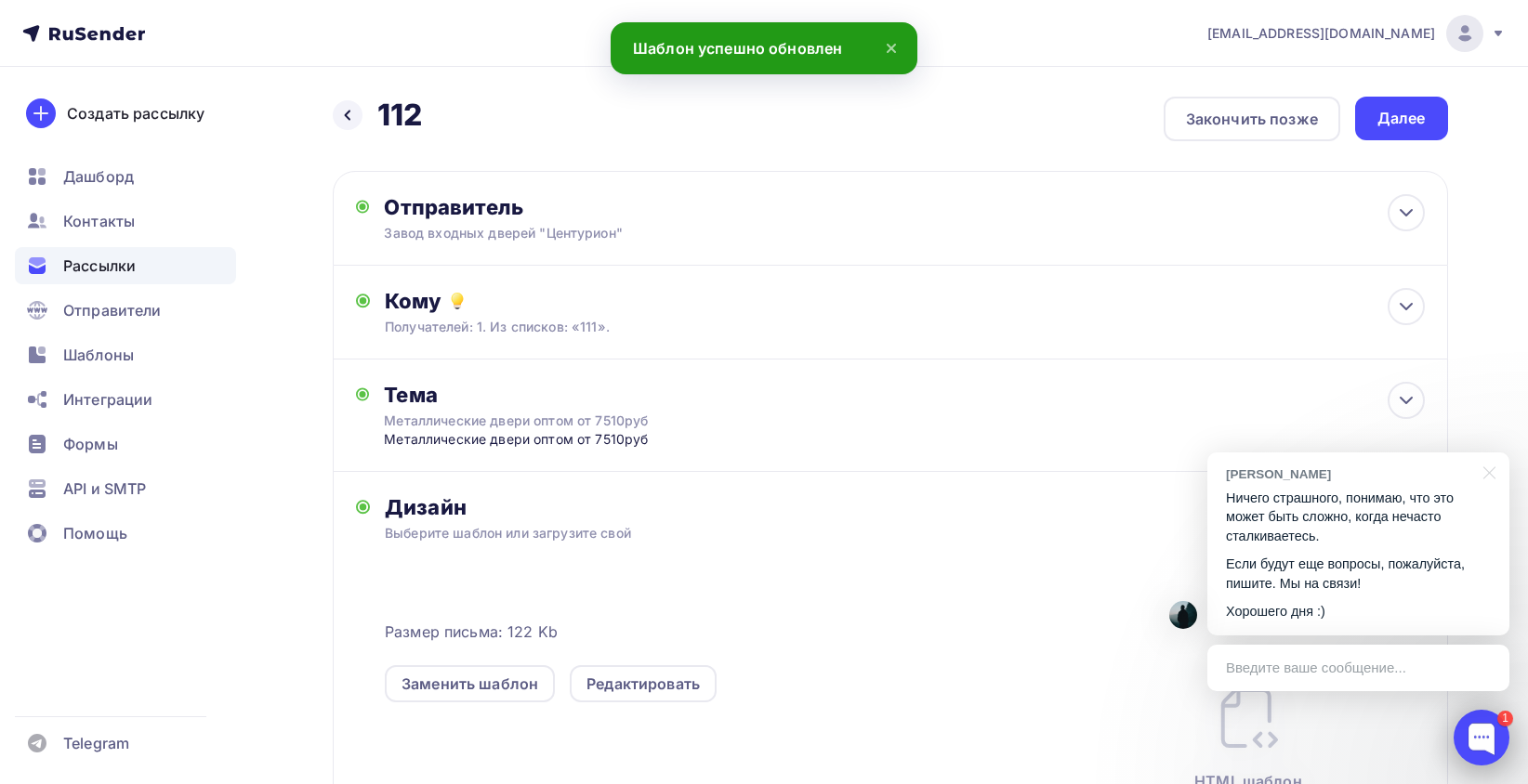
click at [1483, 743] on div at bounding box center [1481, 737] width 55 height 55
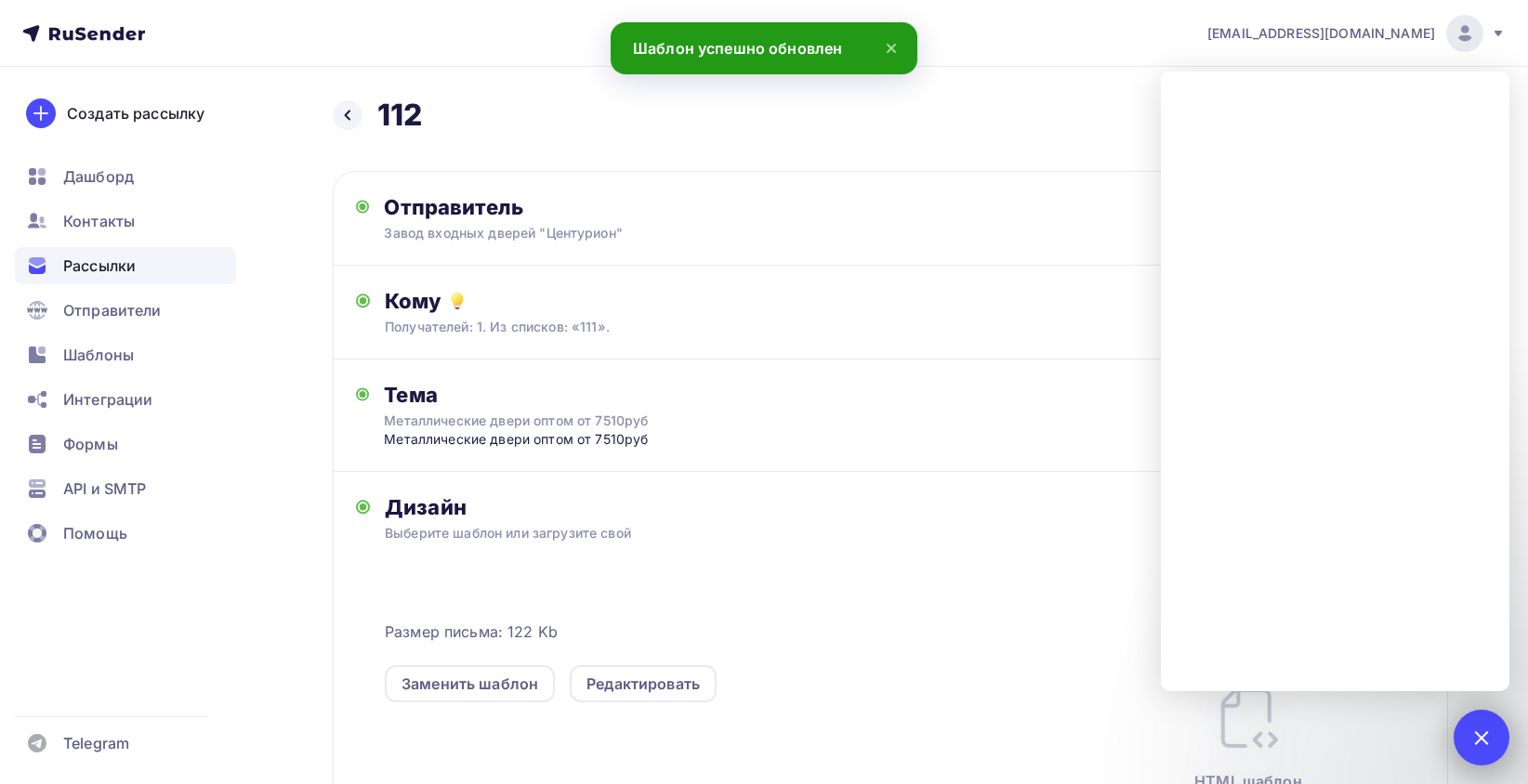
click at [1483, 744] on div at bounding box center [1481, 737] width 25 height 25
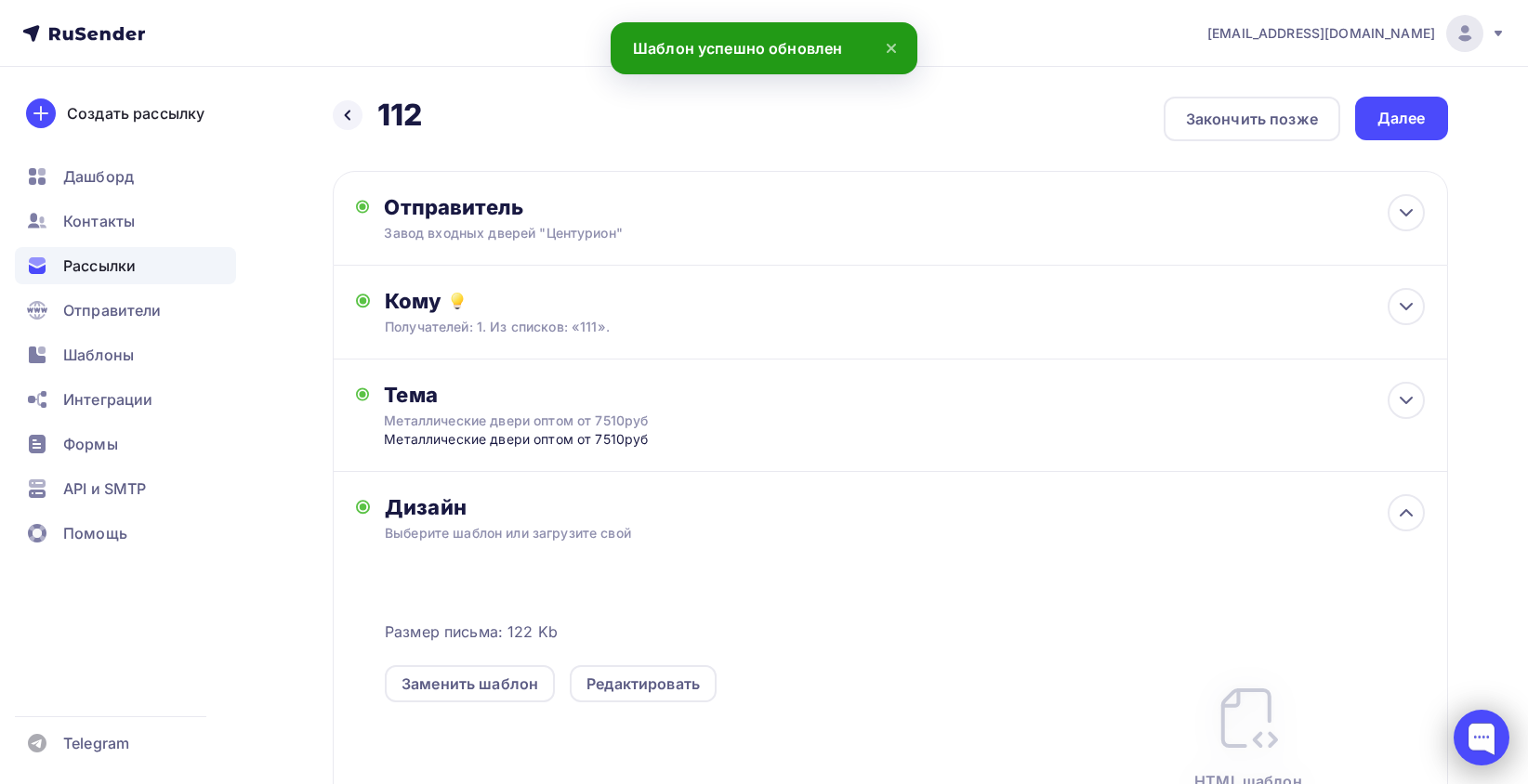
click at [1481, 746] on div at bounding box center [1481, 737] width 55 height 55
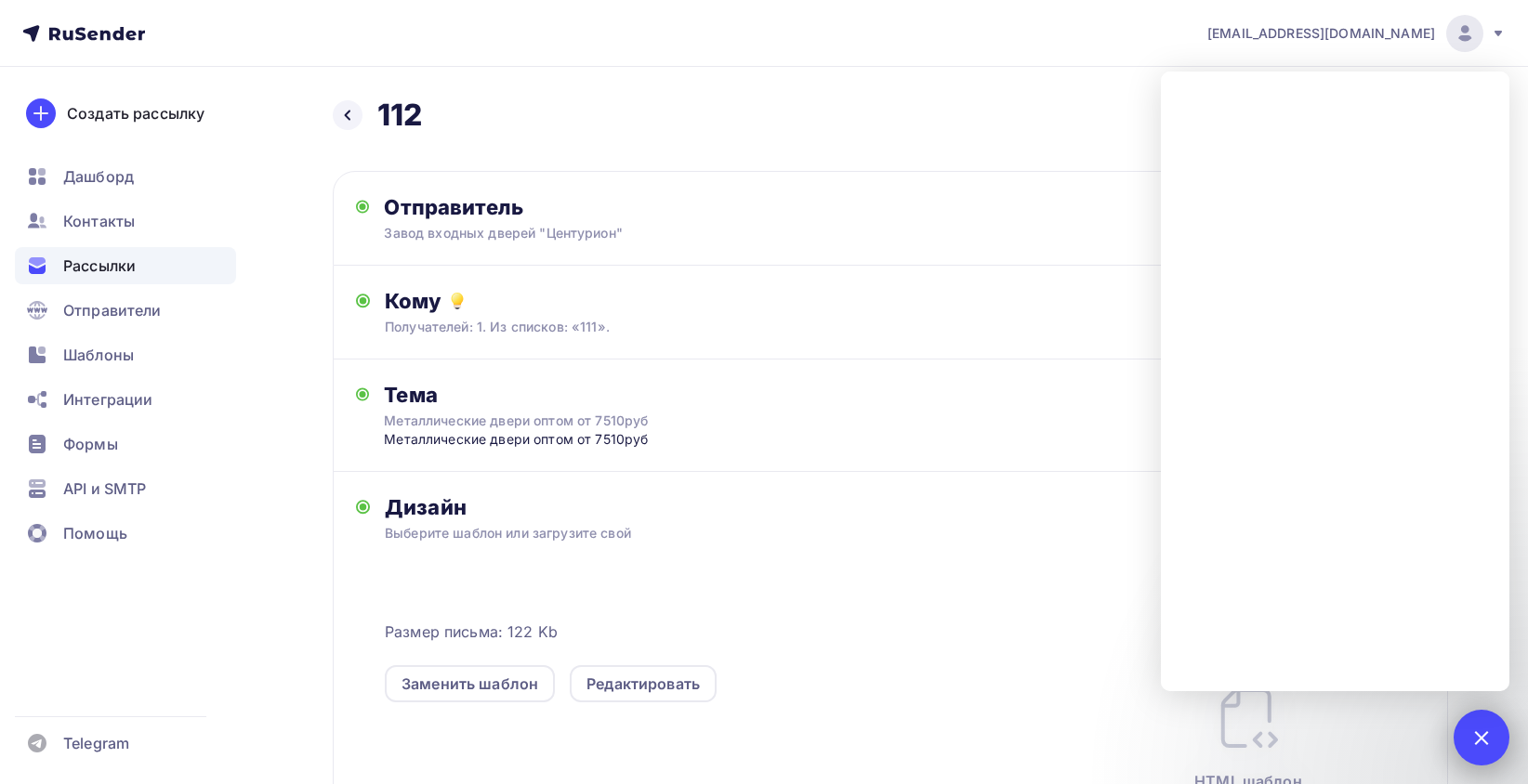
click at [1469, 738] on div at bounding box center [1481, 737] width 25 height 25
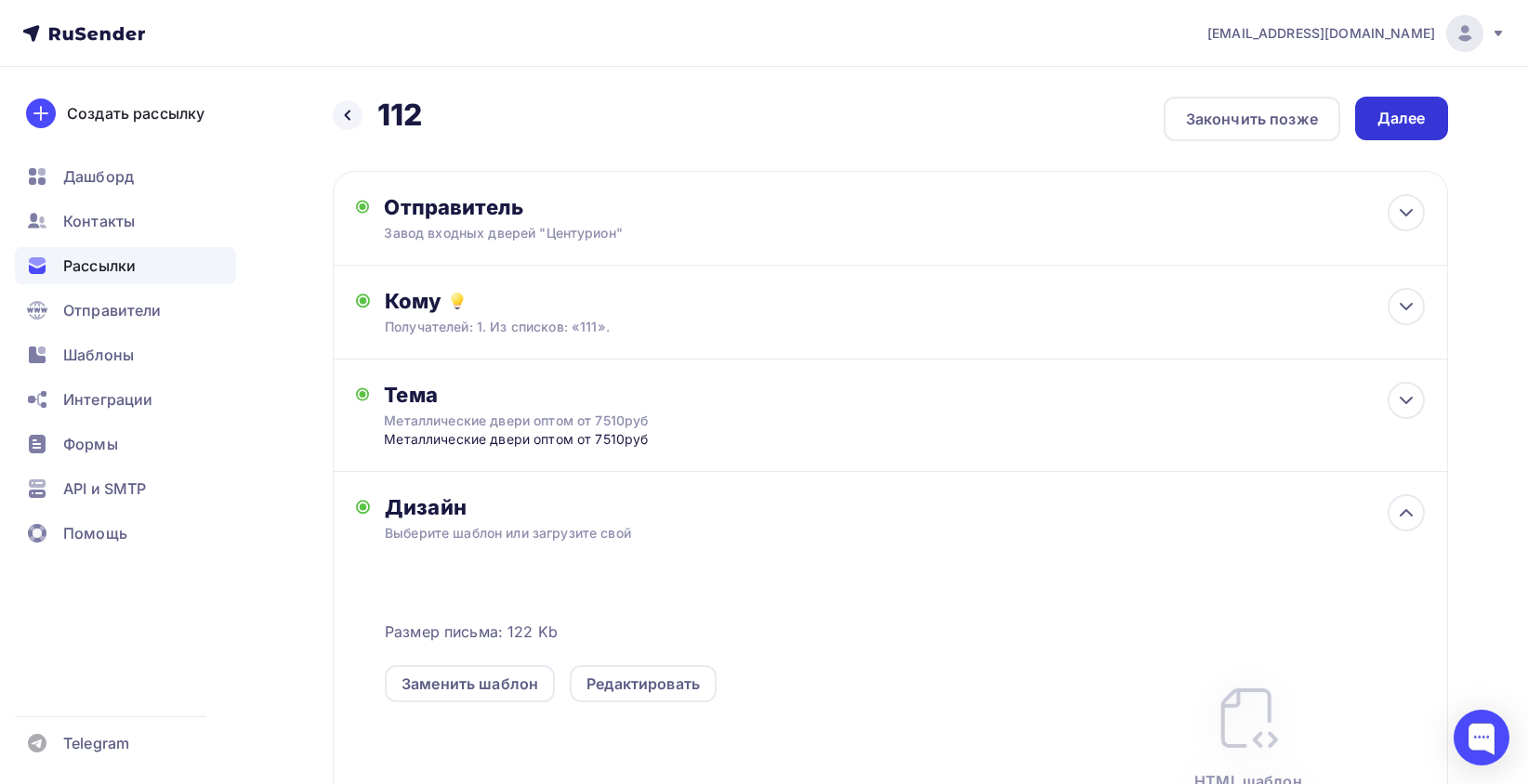
click at [1389, 113] on div "Далее" at bounding box center [1401, 118] width 49 height 21
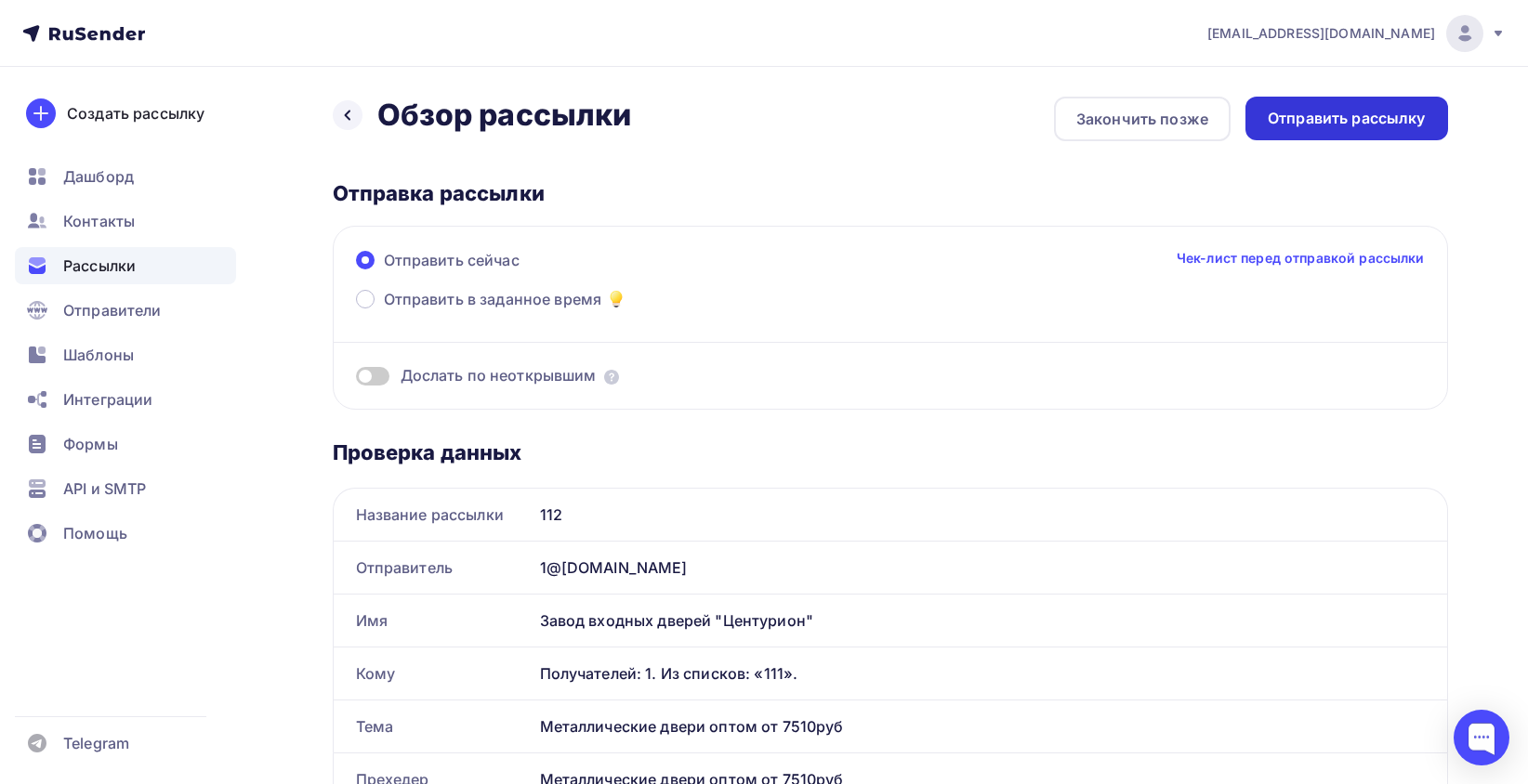
click at [1365, 127] on div "Отправить рассылку" at bounding box center [1347, 118] width 158 height 21
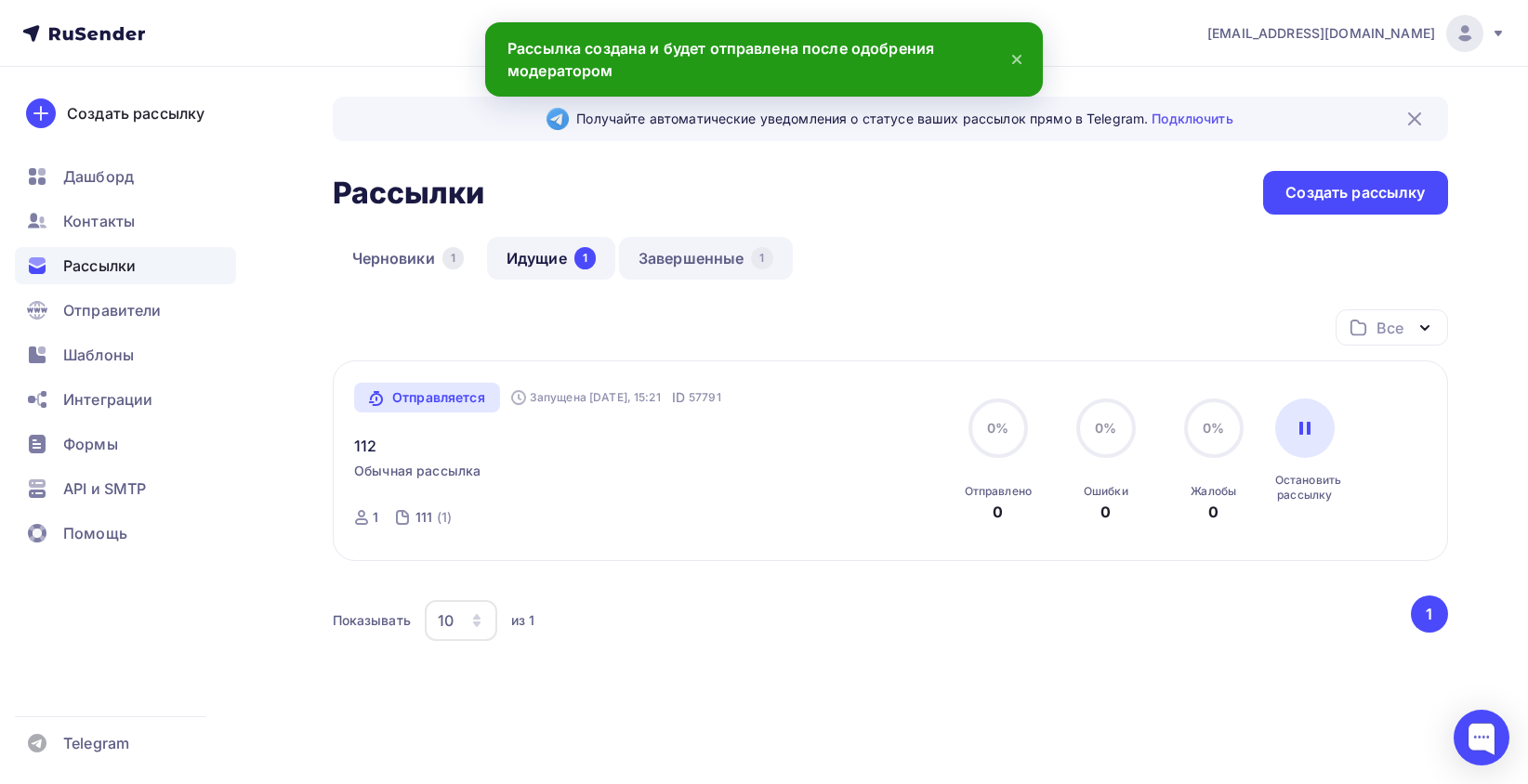
click at [696, 255] on link "Завершенные 1" at bounding box center [706, 258] width 174 height 43
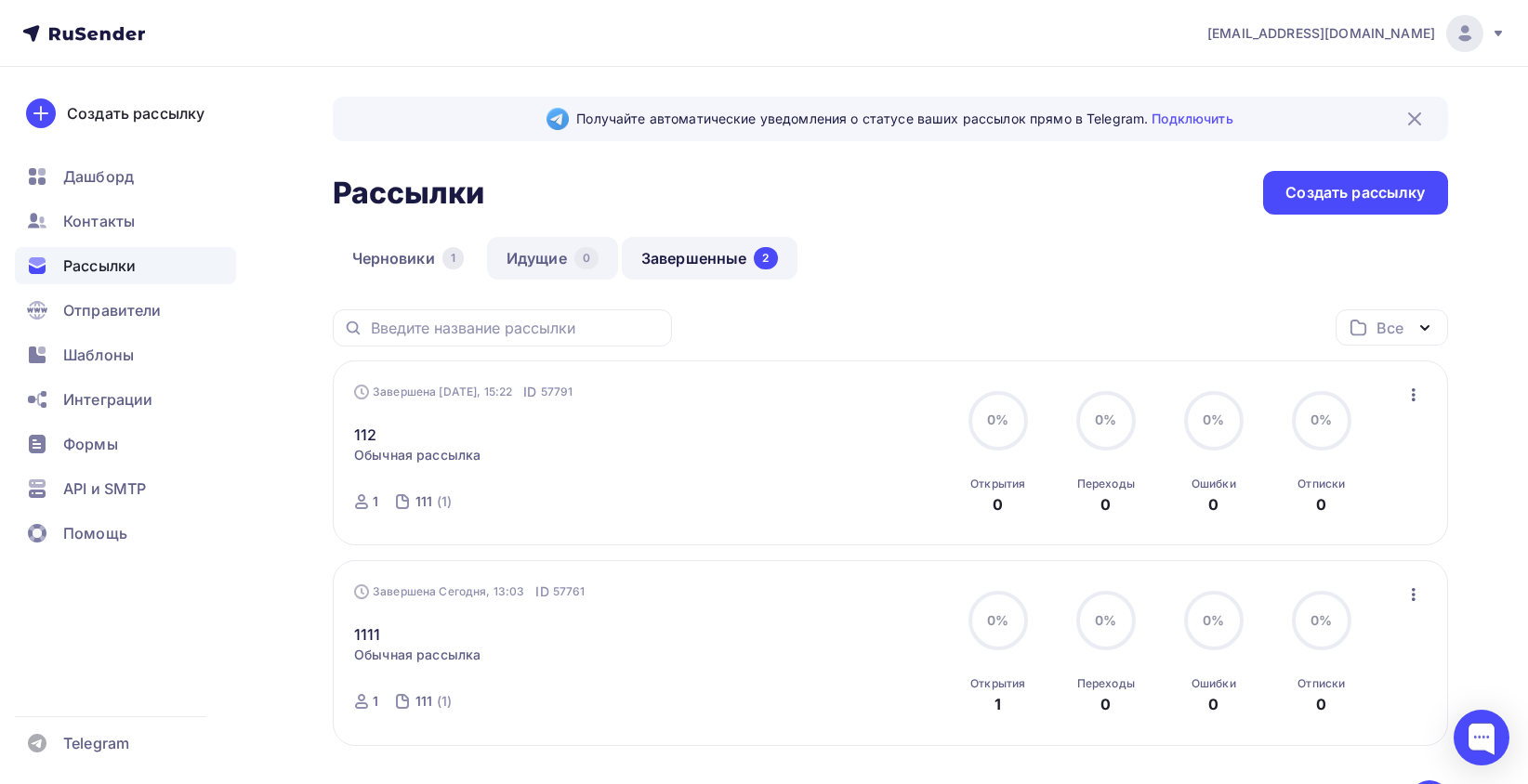
click at [556, 245] on link "Идущие 0" at bounding box center [552, 258] width 131 height 43
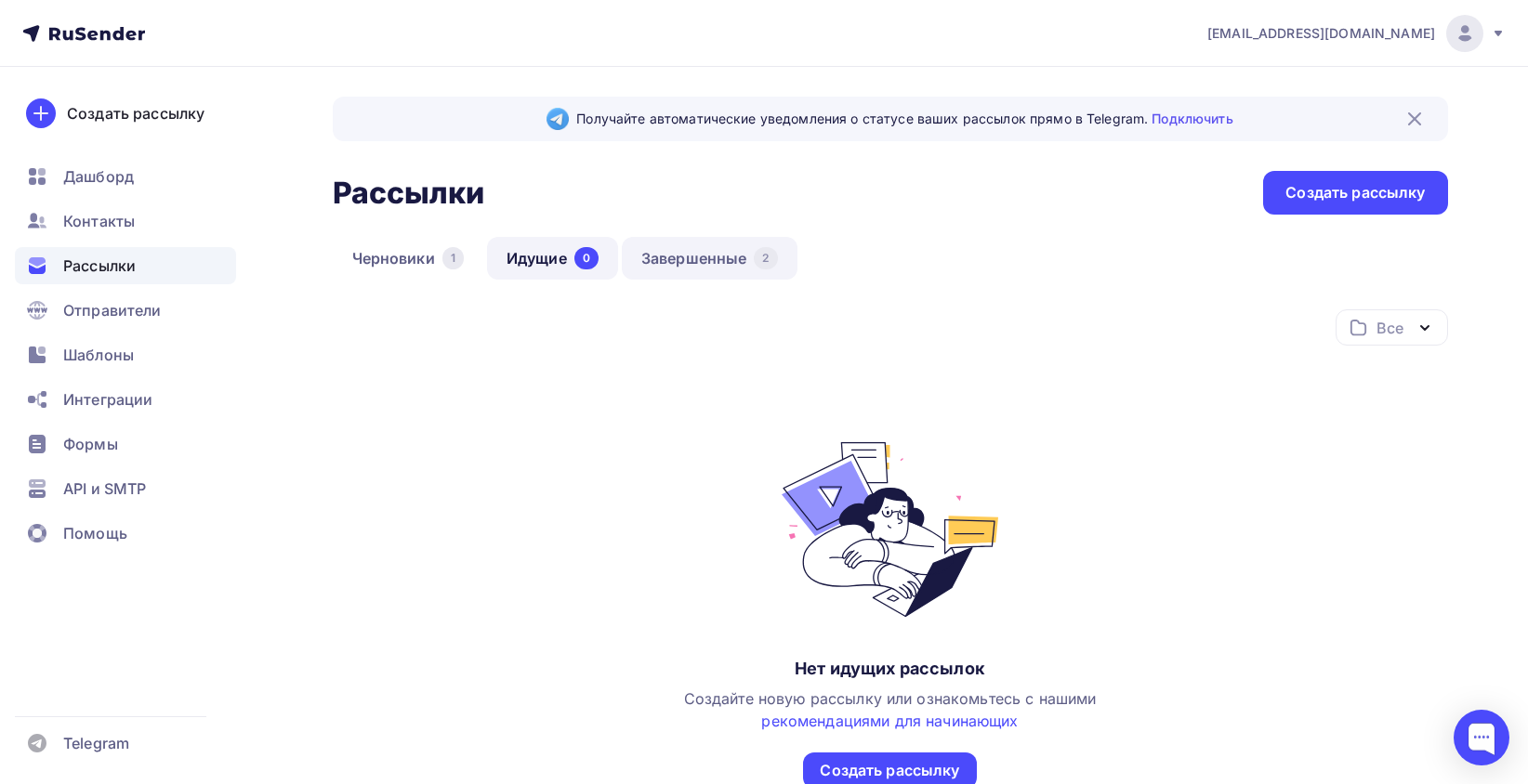
click at [690, 250] on link "Завершенные 2" at bounding box center [710, 258] width 176 height 43
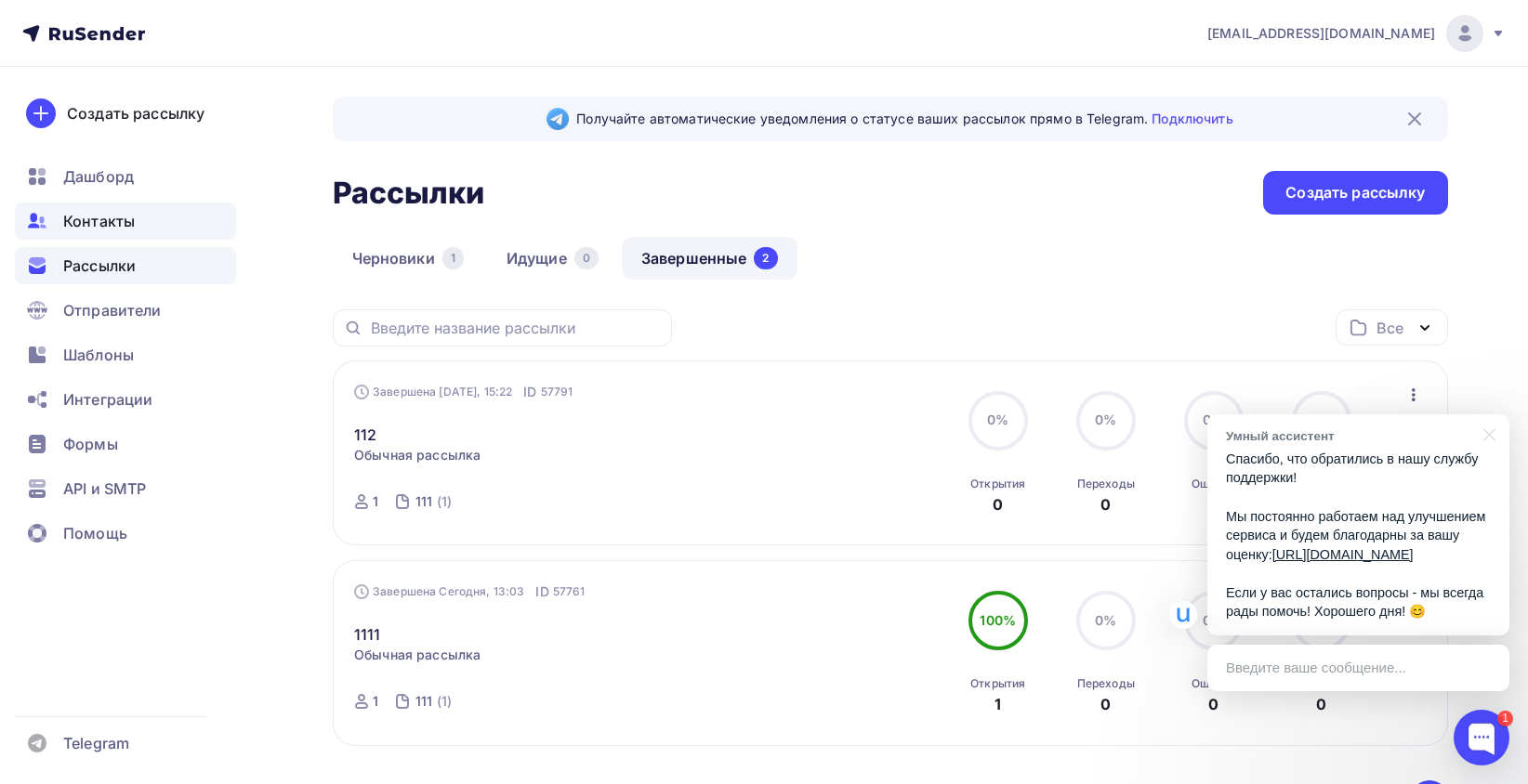
click at [117, 228] on span "Контакты" at bounding box center [98, 220] width 72 height 22
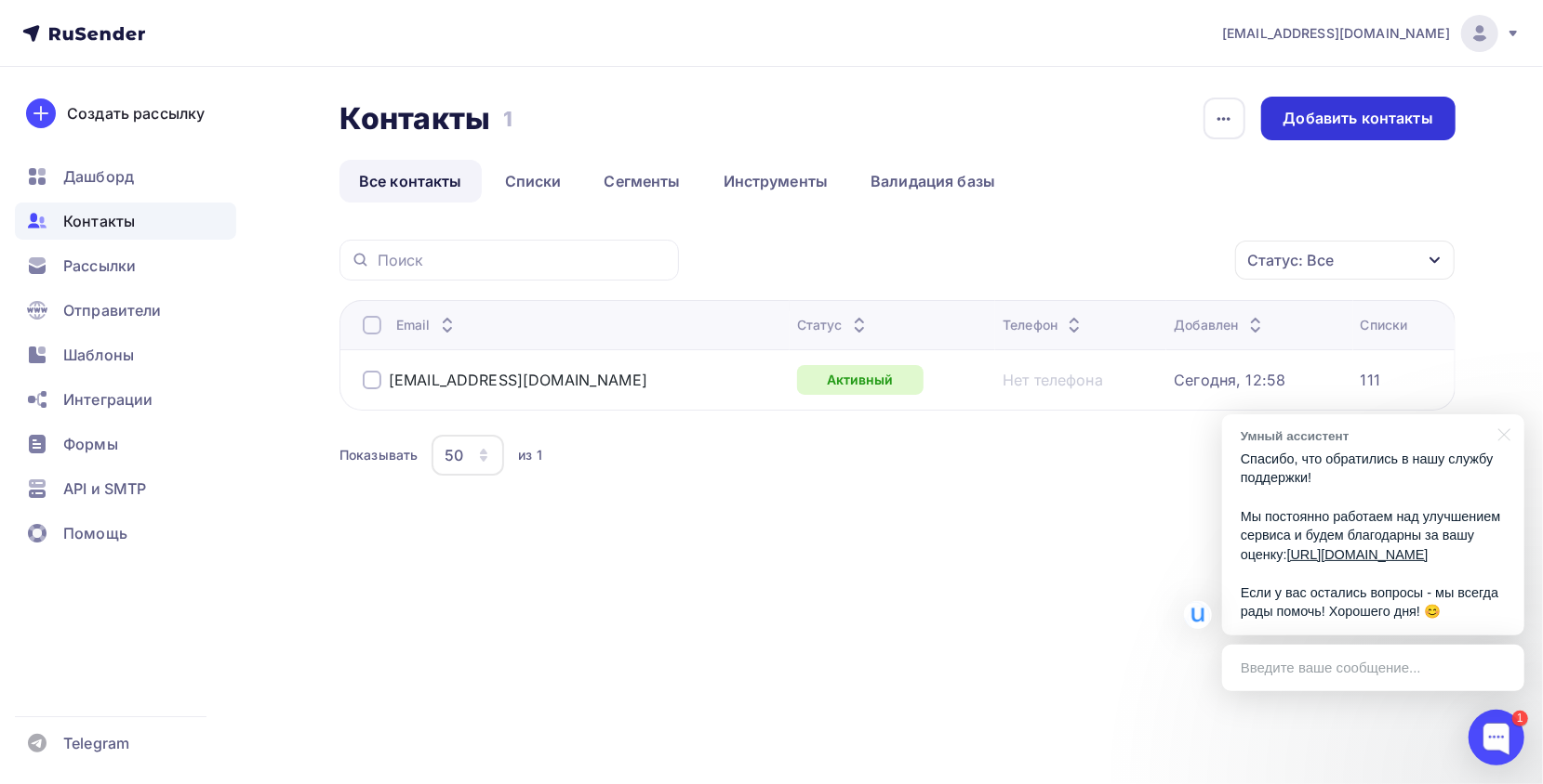
click at [1379, 116] on div "Добавить контакты" at bounding box center [1358, 118] width 150 height 21
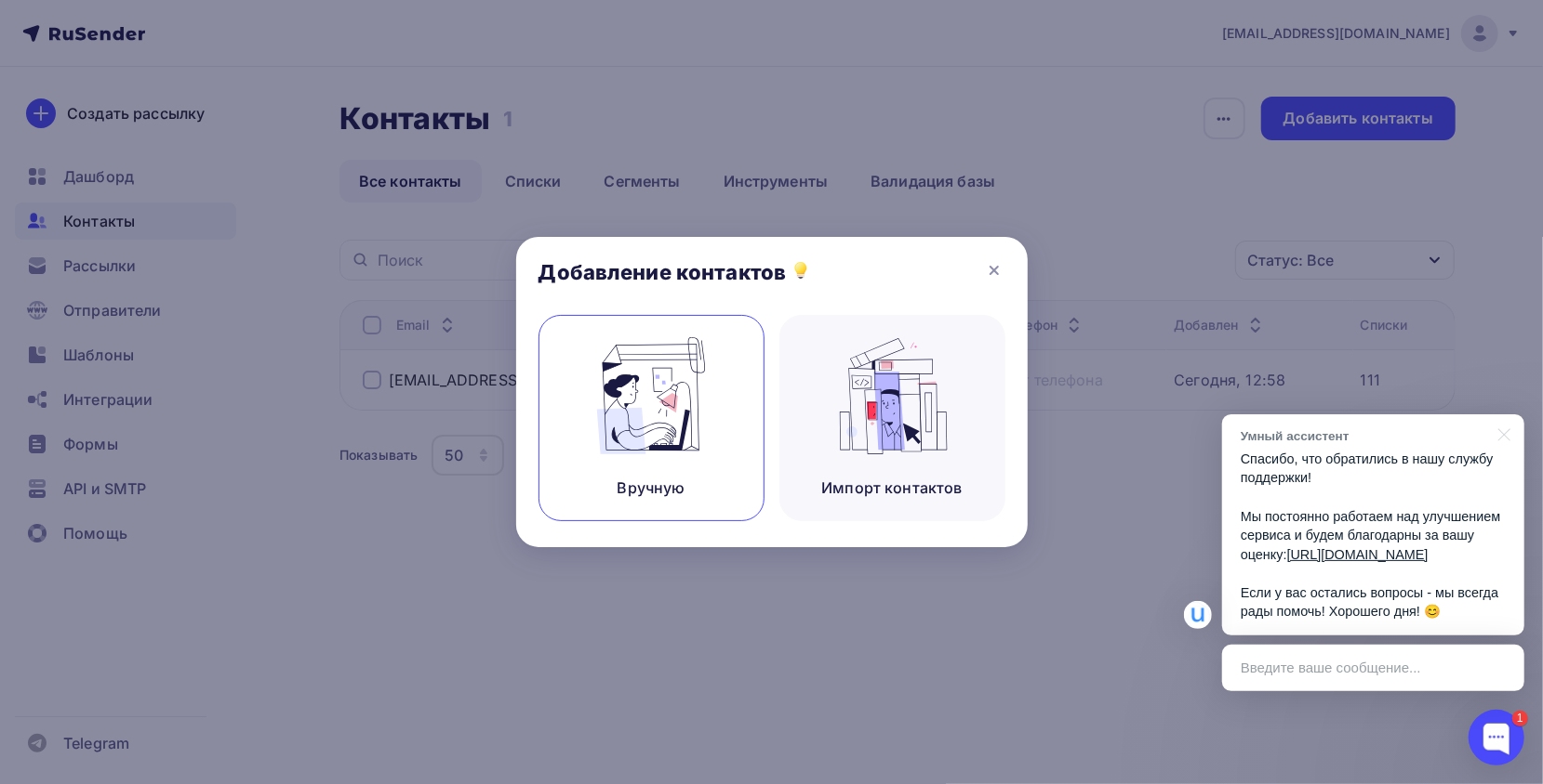
click at [670, 410] on img at bounding box center [651, 396] width 125 height 117
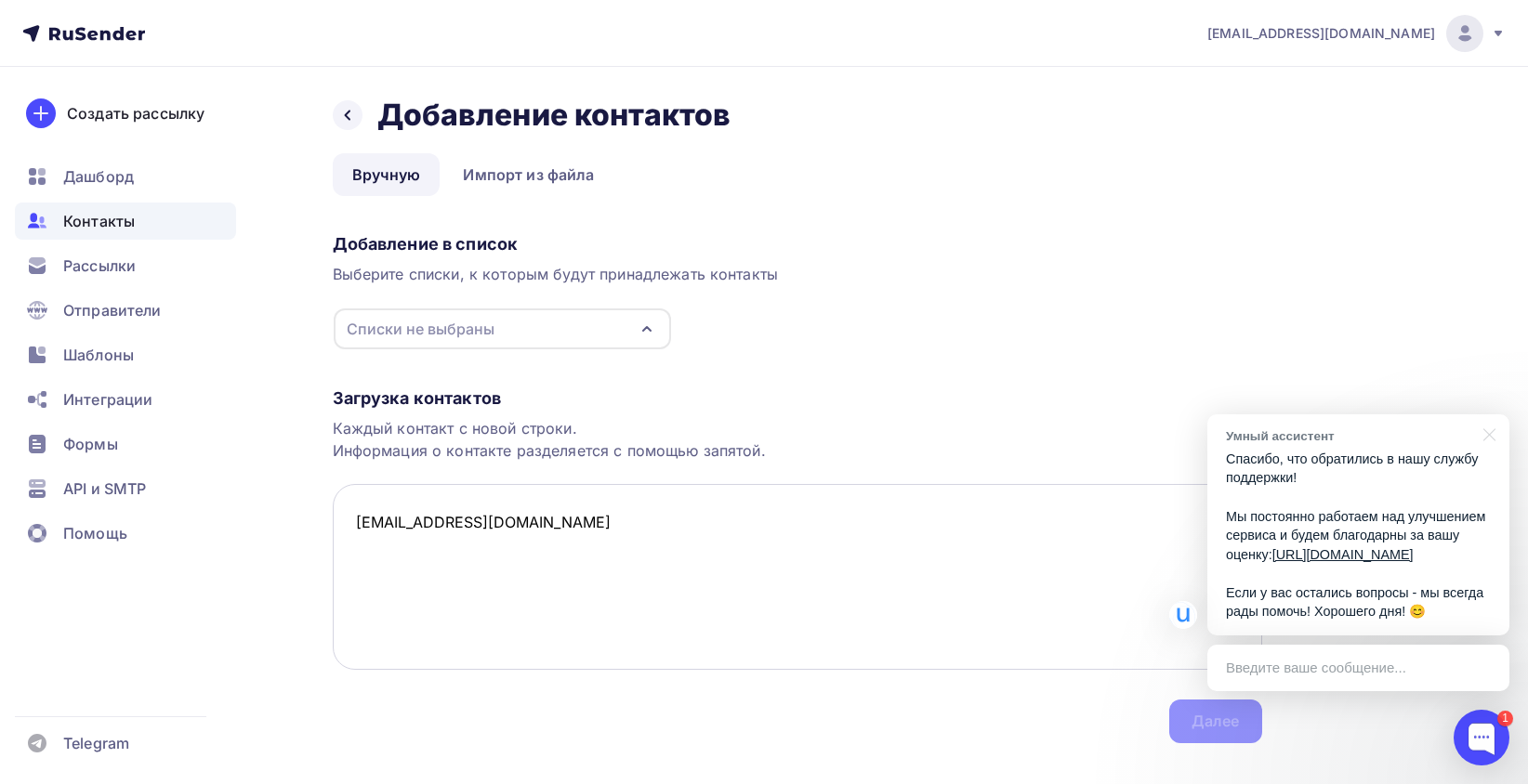
click at [443, 568] on textarea "GroundsKerestes4445@outlook.com" at bounding box center [797, 577] width 929 height 186
paste textarea "Armada633010"
click at [355, 559] on textarea "GroundsKerestes4445@outlook.com Armada633010@yandex.ru" at bounding box center [797, 577] width 929 height 186
click at [966, 598] on textarea "GroundsKerestes4445@outlook.com Armada633010@yandex.ru" at bounding box center [797, 577] width 929 height 186
type textarea "GroundsKerestes4445@outlook.com Armada633010@yandex.ru"
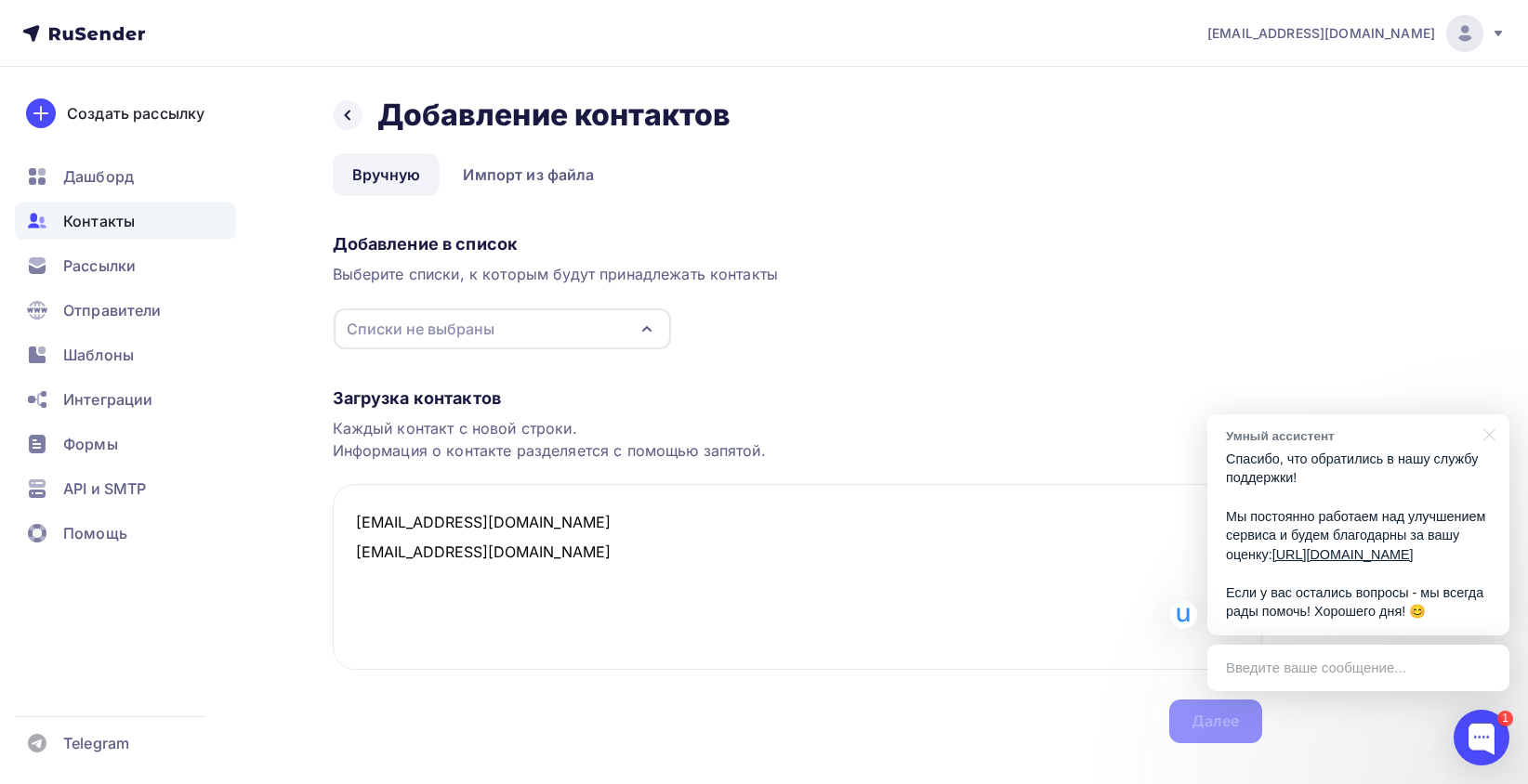
click at [1108, 742] on div "Загрузка контактов Каждый контакт с новой строки. Информация о контакте разделя…" at bounding box center [797, 547] width 929 height 393
drag, startPoint x: 1487, startPoint y: 413, endPoint x: 1464, endPoint y: 408, distance: 23.5
click at [1487, 415] on div at bounding box center [1486, 434] width 47 height 38
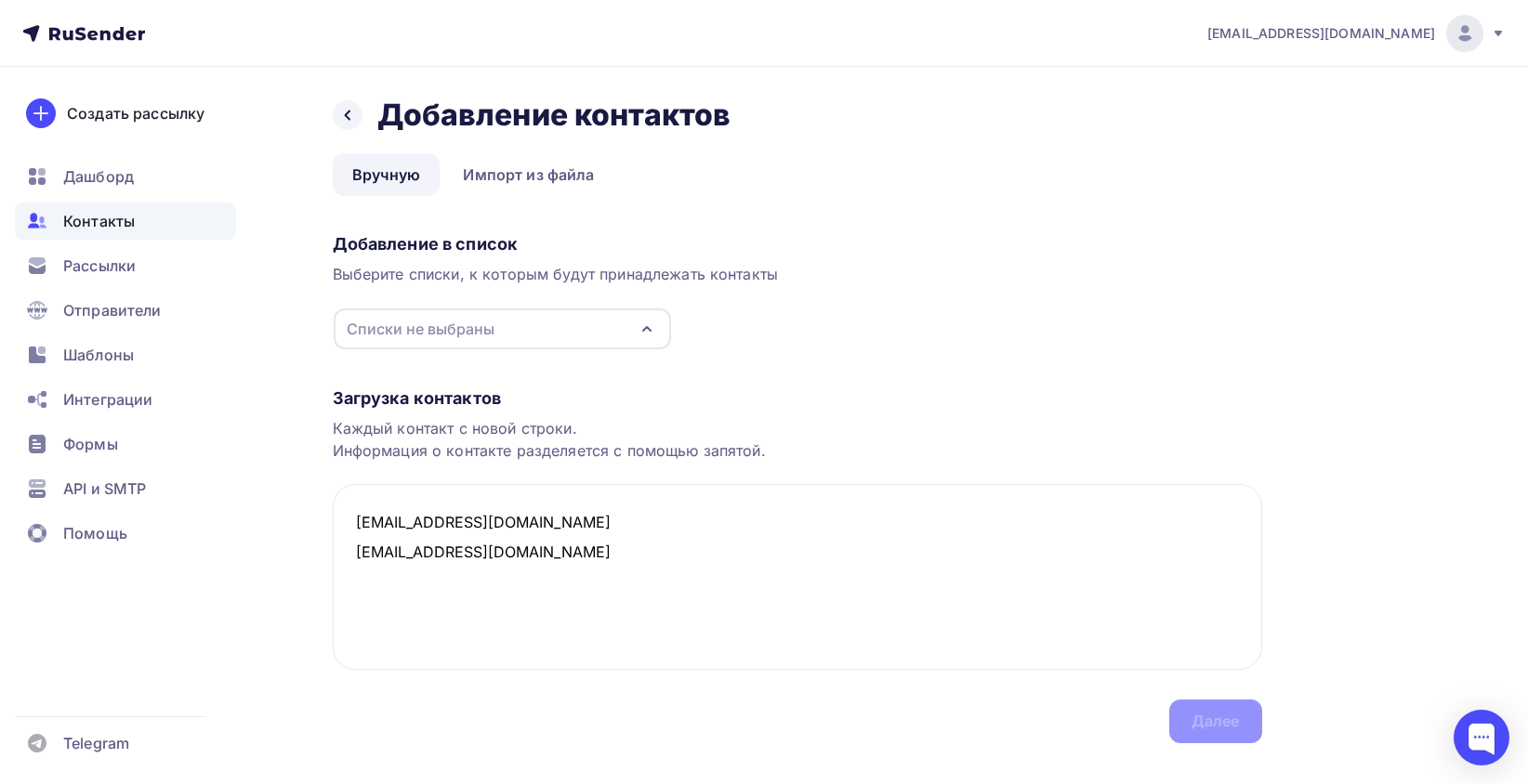
click at [512, 340] on div "Списки не выбраны" at bounding box center [503, 329] width 338 height 41
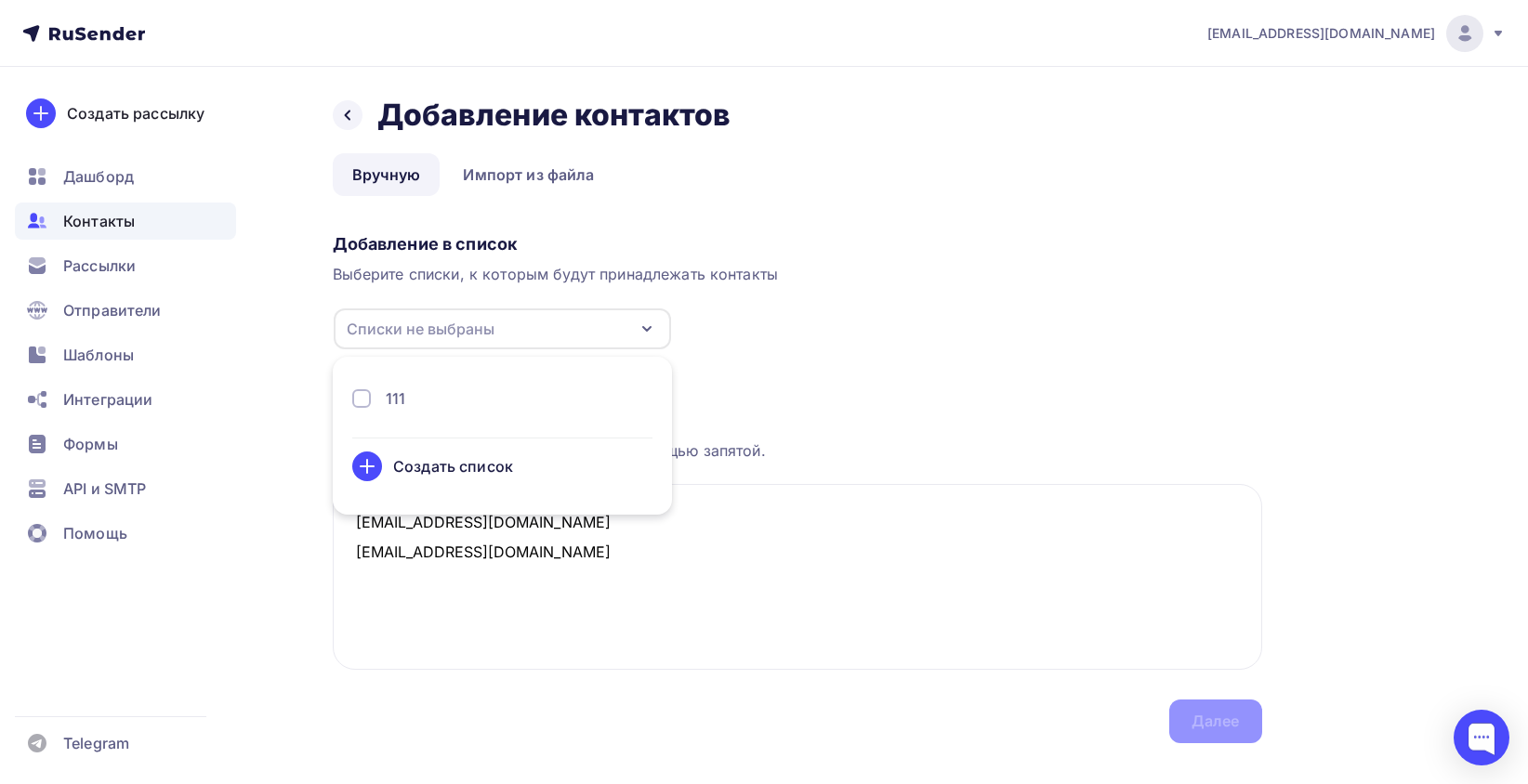
click at [405, 402] on div "111" at bounding box center [502, 398] width 300 height 22
click at [807, 717] on div "Загрузка контактов Каждый контакт с новой строки. Информация о контакте разделя…" at bounding box center [797, 547] width 929 height 393
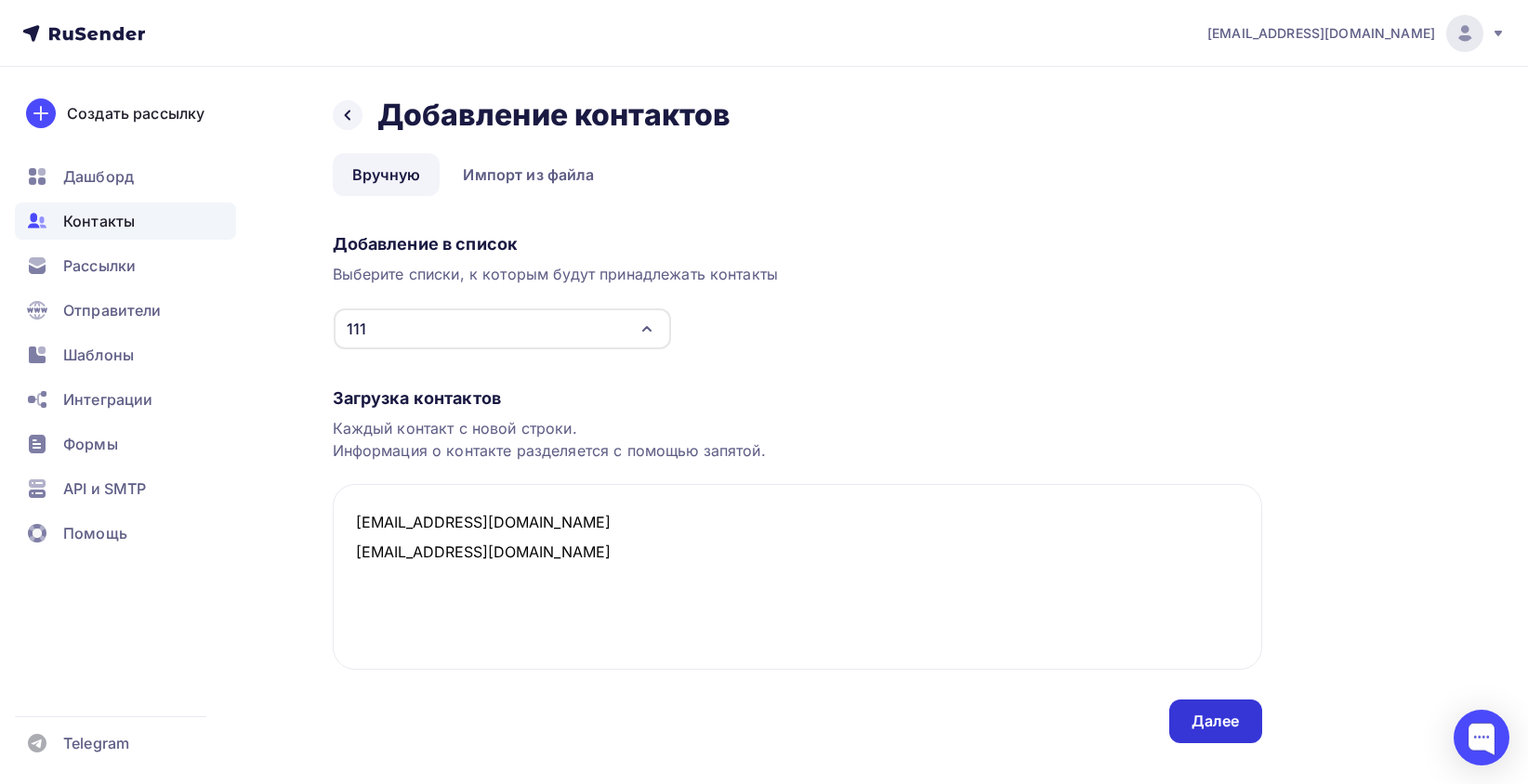
click at [1199, 721] on div "Далее" at bounding box center [1215, 721] width 49 height 21
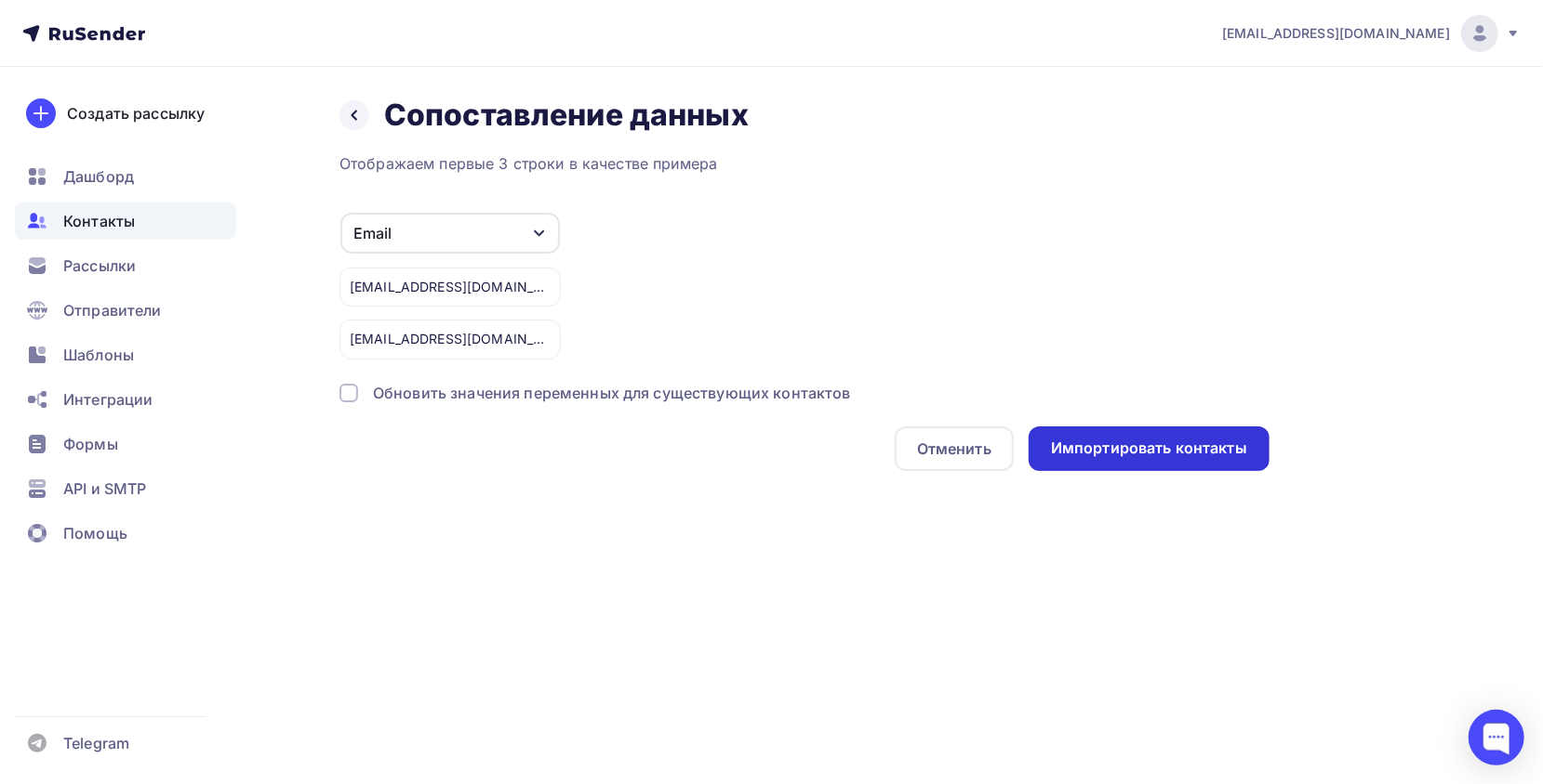
click at [1106, 435] on div "Импортировать контакты" at bounding box center [1149, 448] width 240 height 45
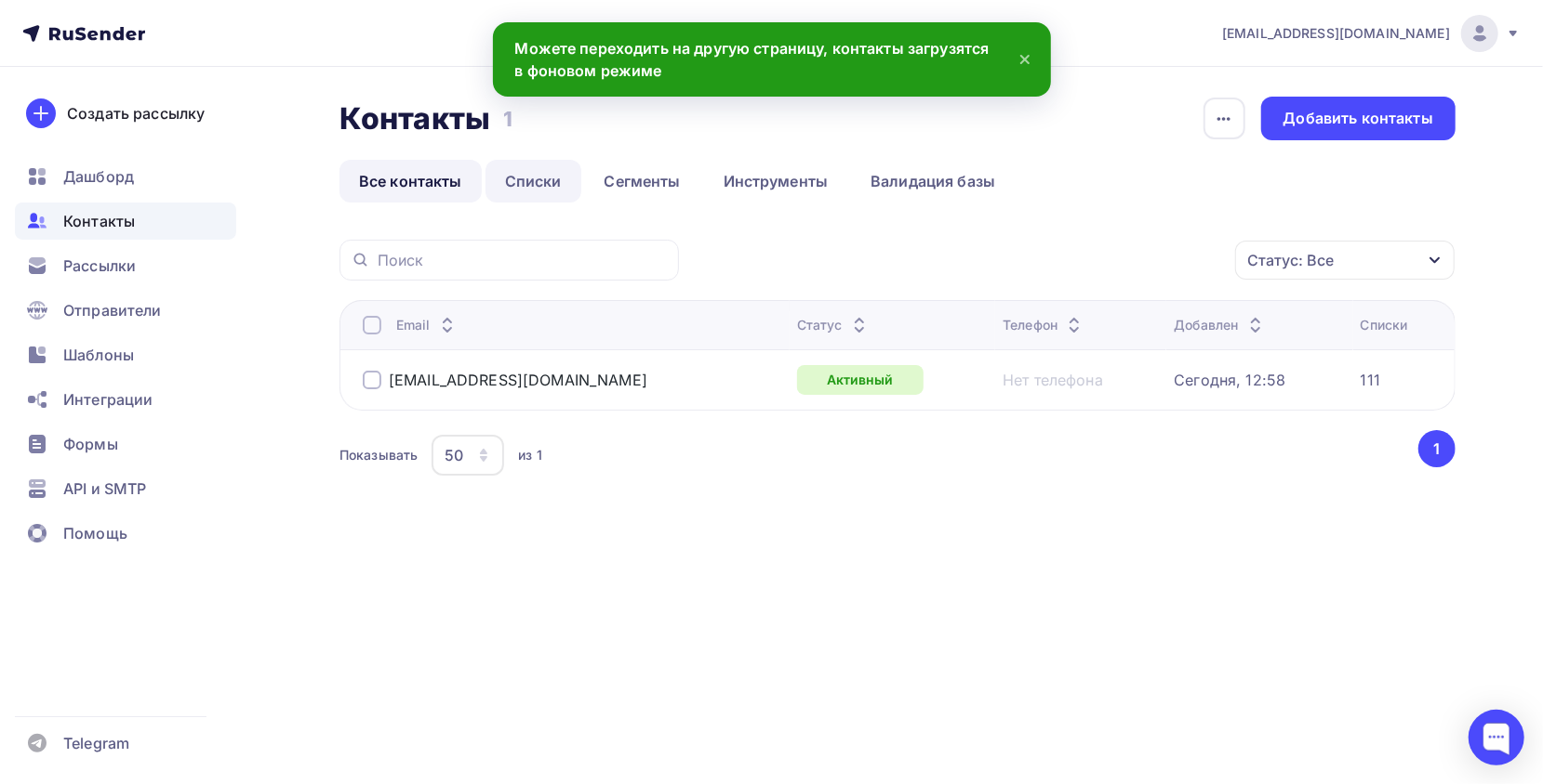
click at [562, 180] on link "Списки" at bounding box center [533, 181] width 95 height 43
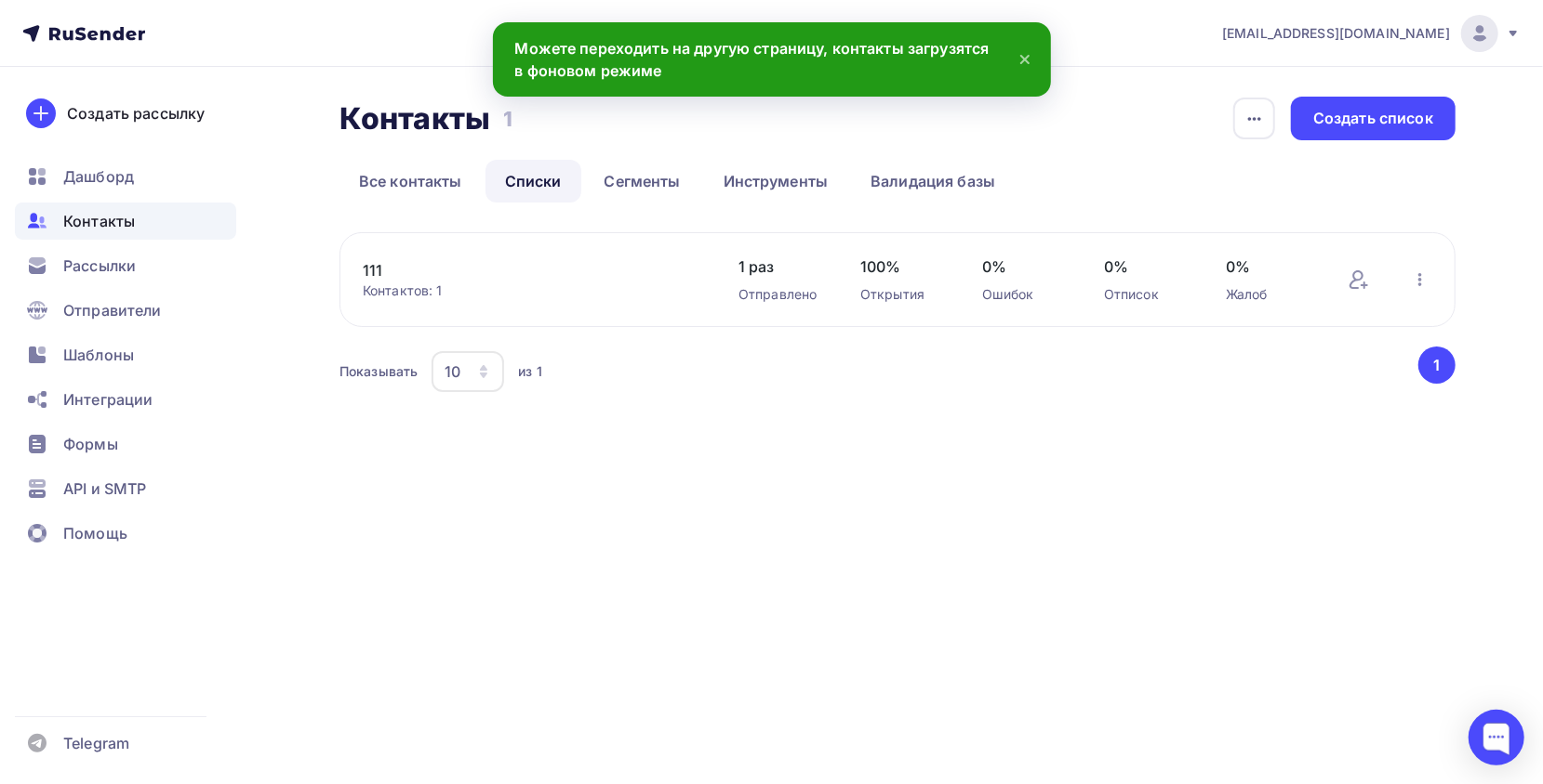
click at [396, 305] on div "111 Контактов: 1 Добавить контакты Переименовать список Скачать список Отписать…" at bounding box center [897, 279] width 1116 height 94
click at [401, 292] on div "Контактов: 1" at bounding box center [532, 290] width 339 height 18
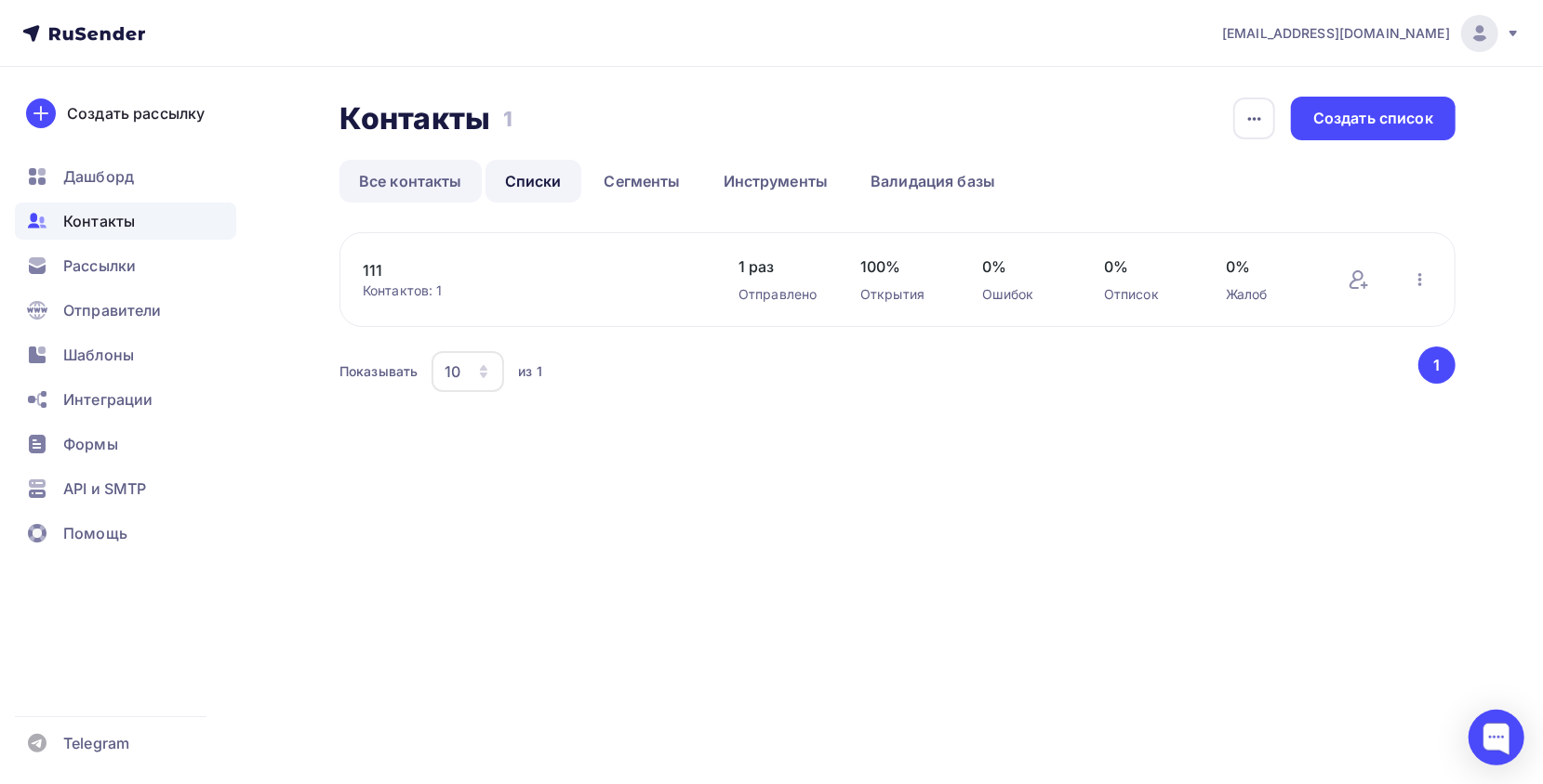
click at [436, 196] on link "Все контакты" at bounding box center [410, 181] width 142 height 43
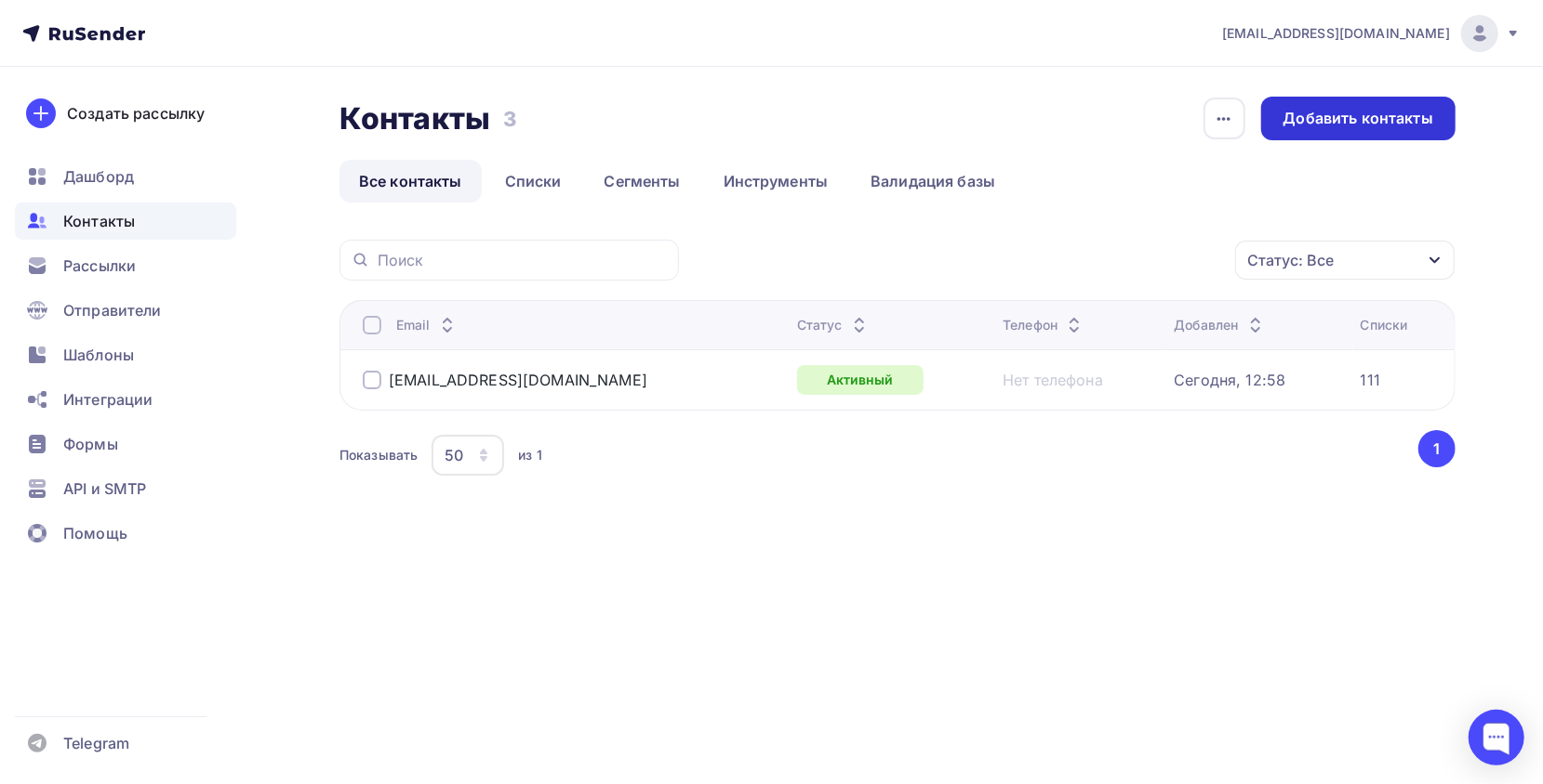
click at [1309, 101] on div "Добавить контакты" at bounding box center [1358, 118] width 195 height 44
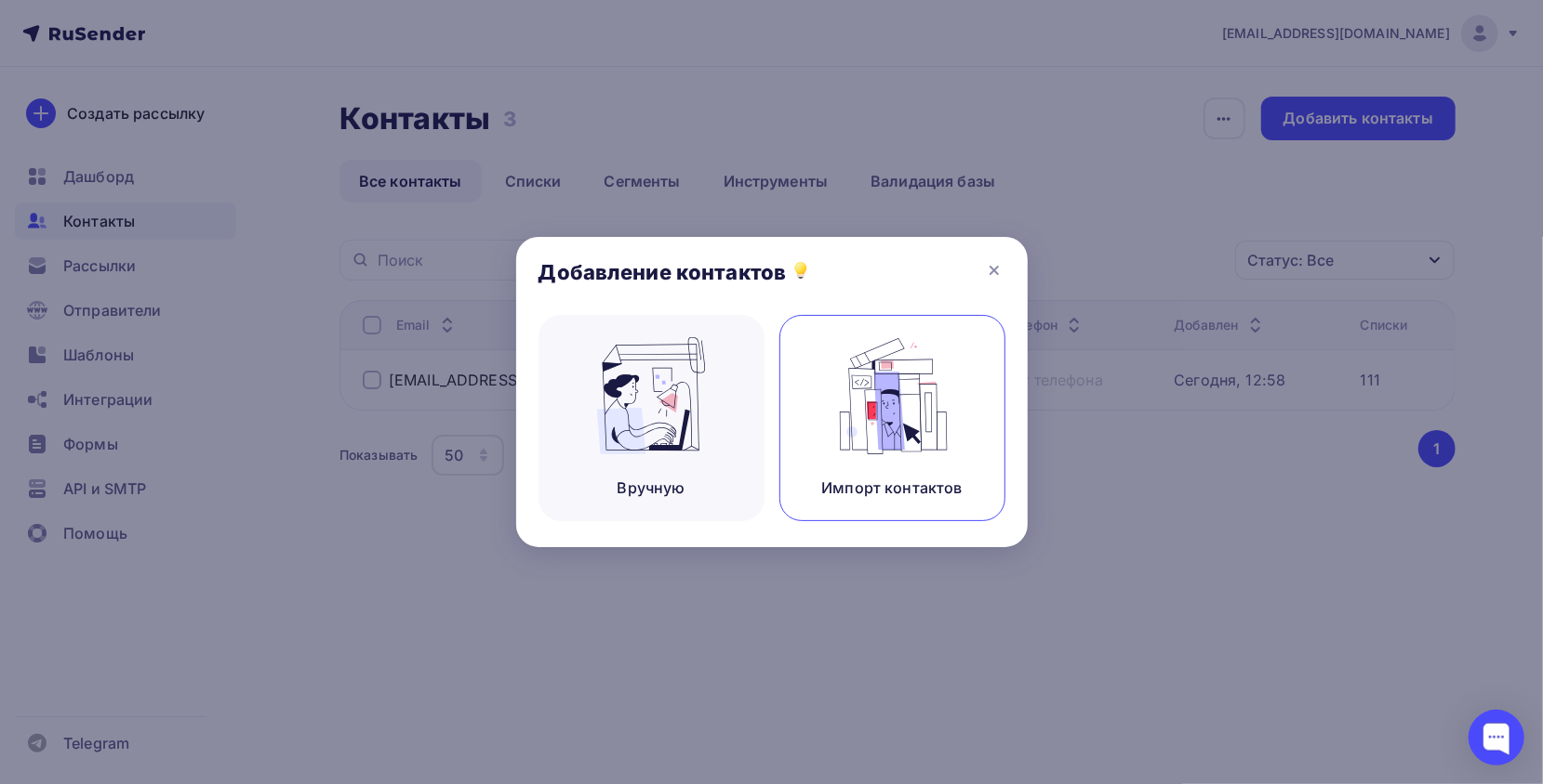
click at [913, 372] on img at bounding box center [891, 396] width 125 height 117
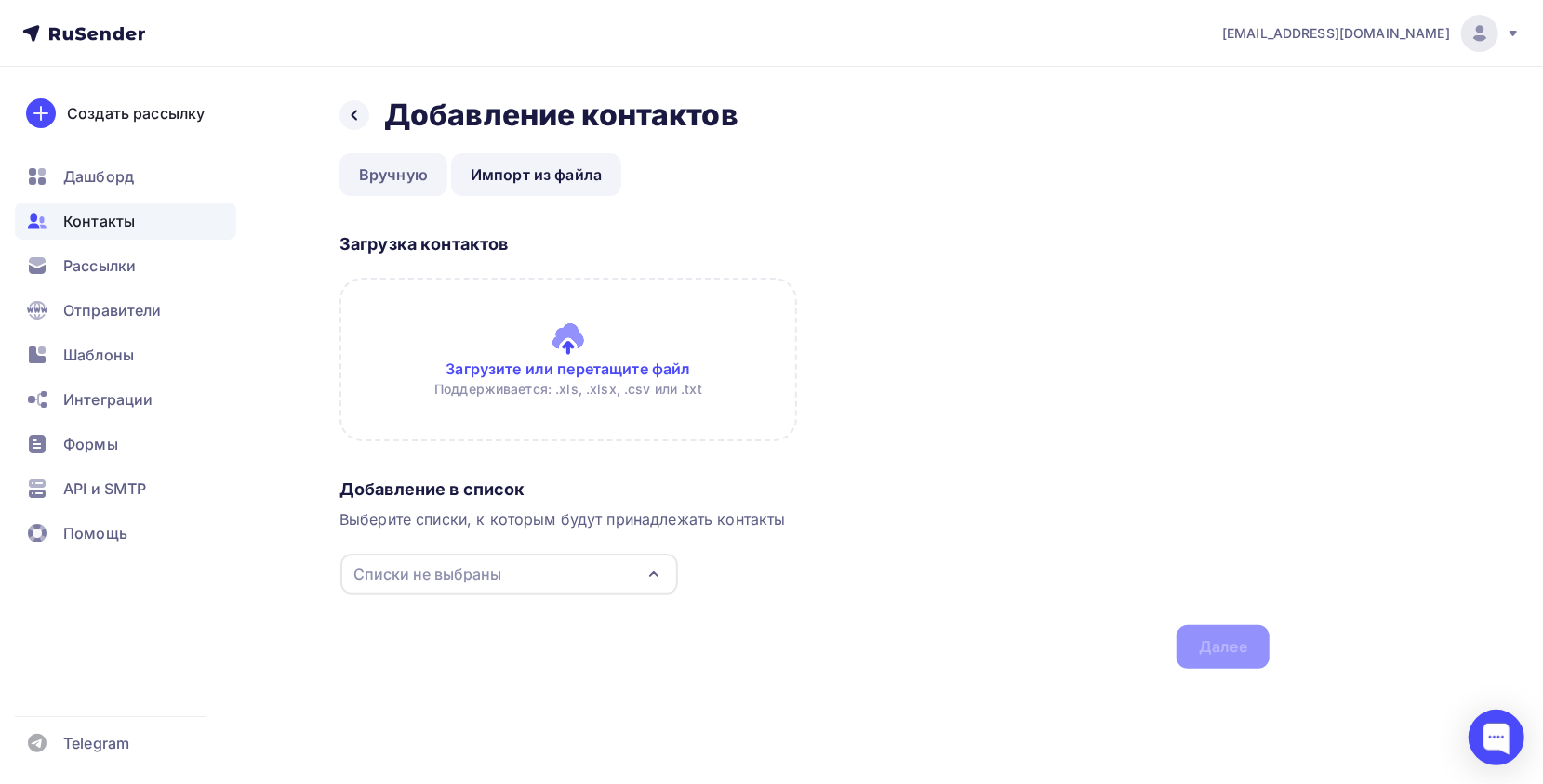
click at [375, 188] on link "Вручную" at bounding box center [393, 175] width 108 height 43
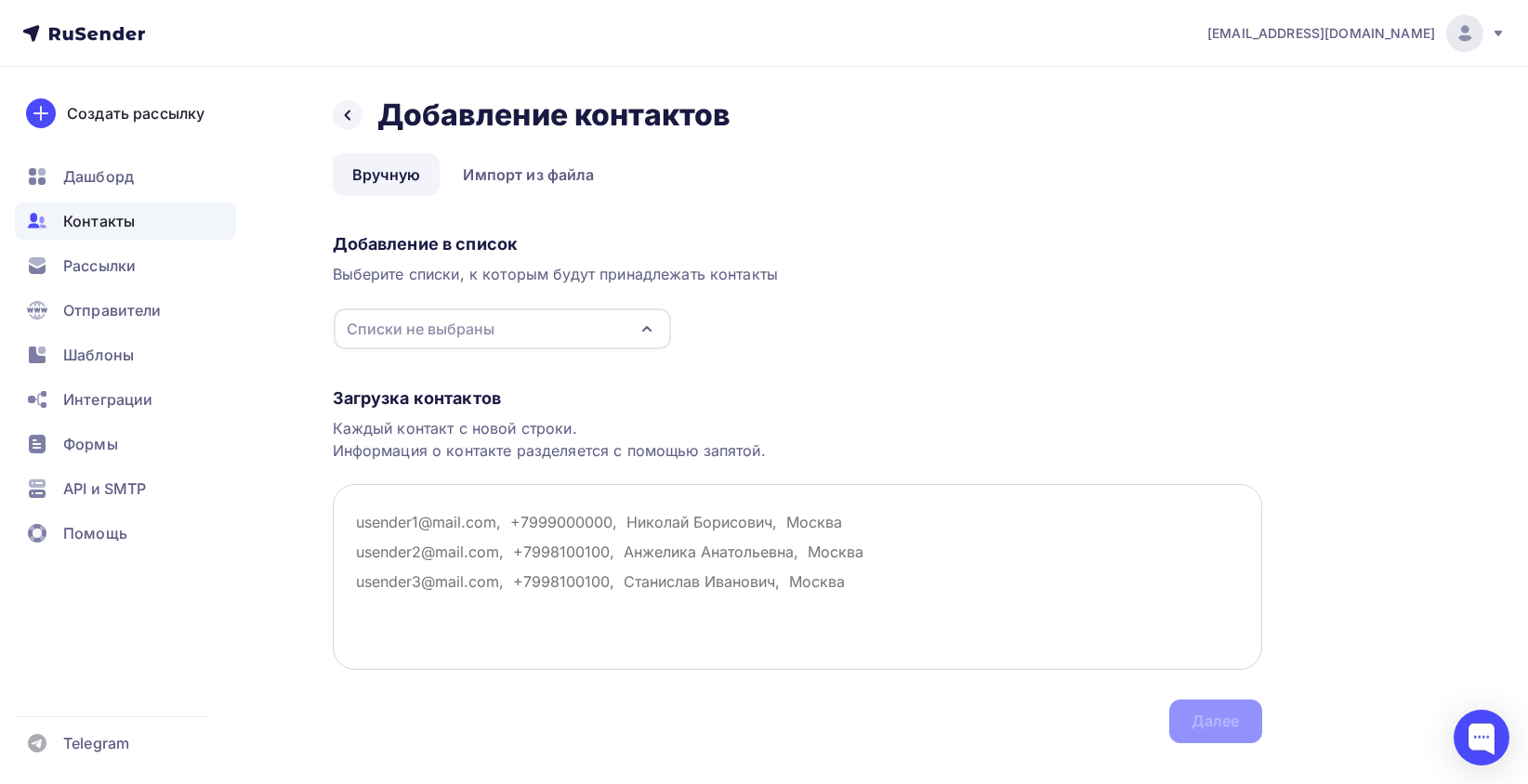
click at [543, 562] on textarea at bounding box center [797, 577] width 929 height 186
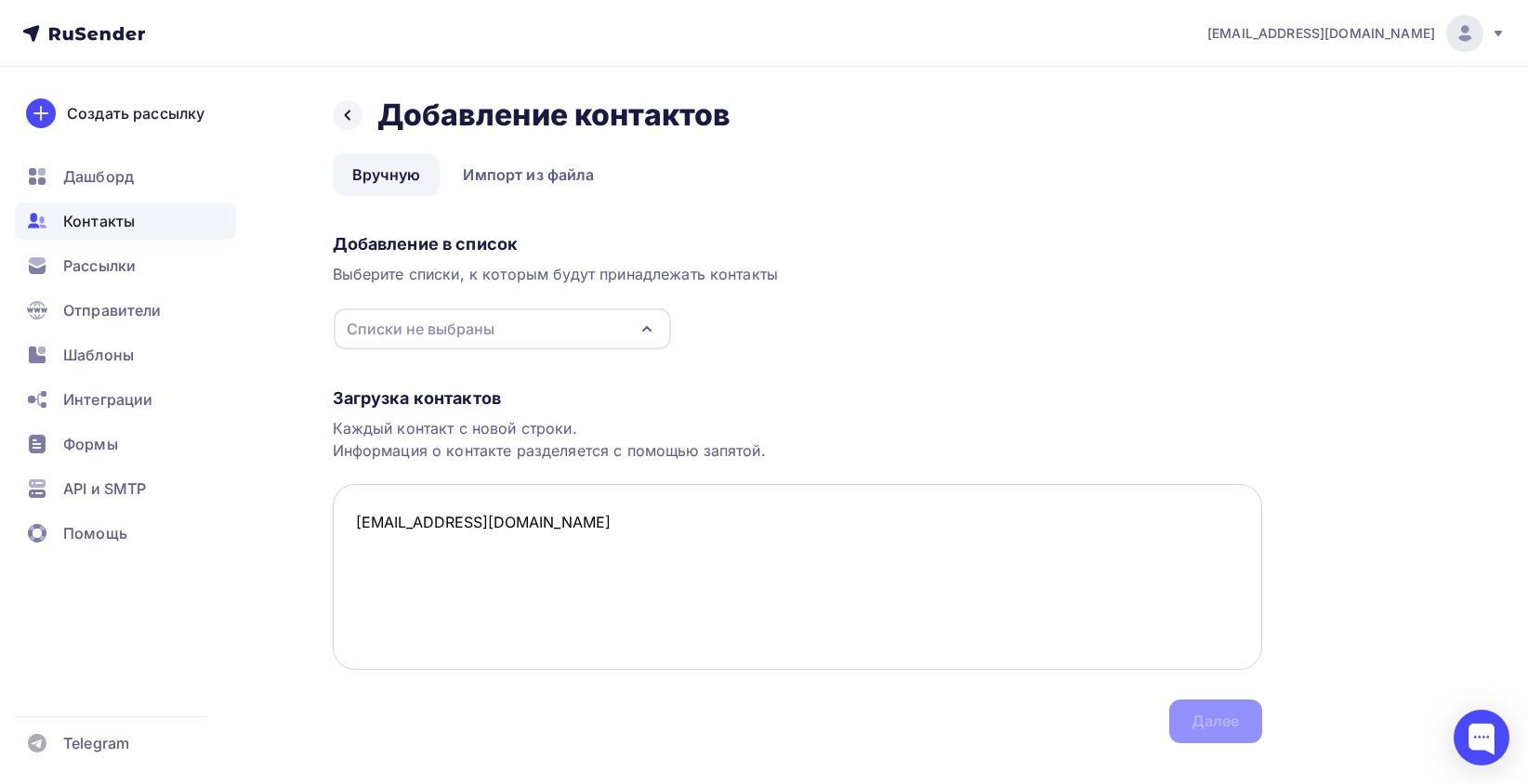
paste textarea "GroundsKerestes4445@outlook.com"
click at [398, 545] on textarea "Armada633010@yandex.ru GroundsKerestes4445@outlook.com" at bounding box center [797, 577] width 929 height 186
click at [393, 536] on textarea "Armada633010@yandex.ru GroundsKerestes4445@outlook.com" at bounding box center [797, 577] width 929 height 186
click at [361, 523] on textarea "Armada633010@yandex.ru GroundsKerestes4445@outlook.com" at bounding box center [797, 577] width 929 height 186
type textarea "Armada633010@yandex.ru GroundsKerestes4445@outlook.com"
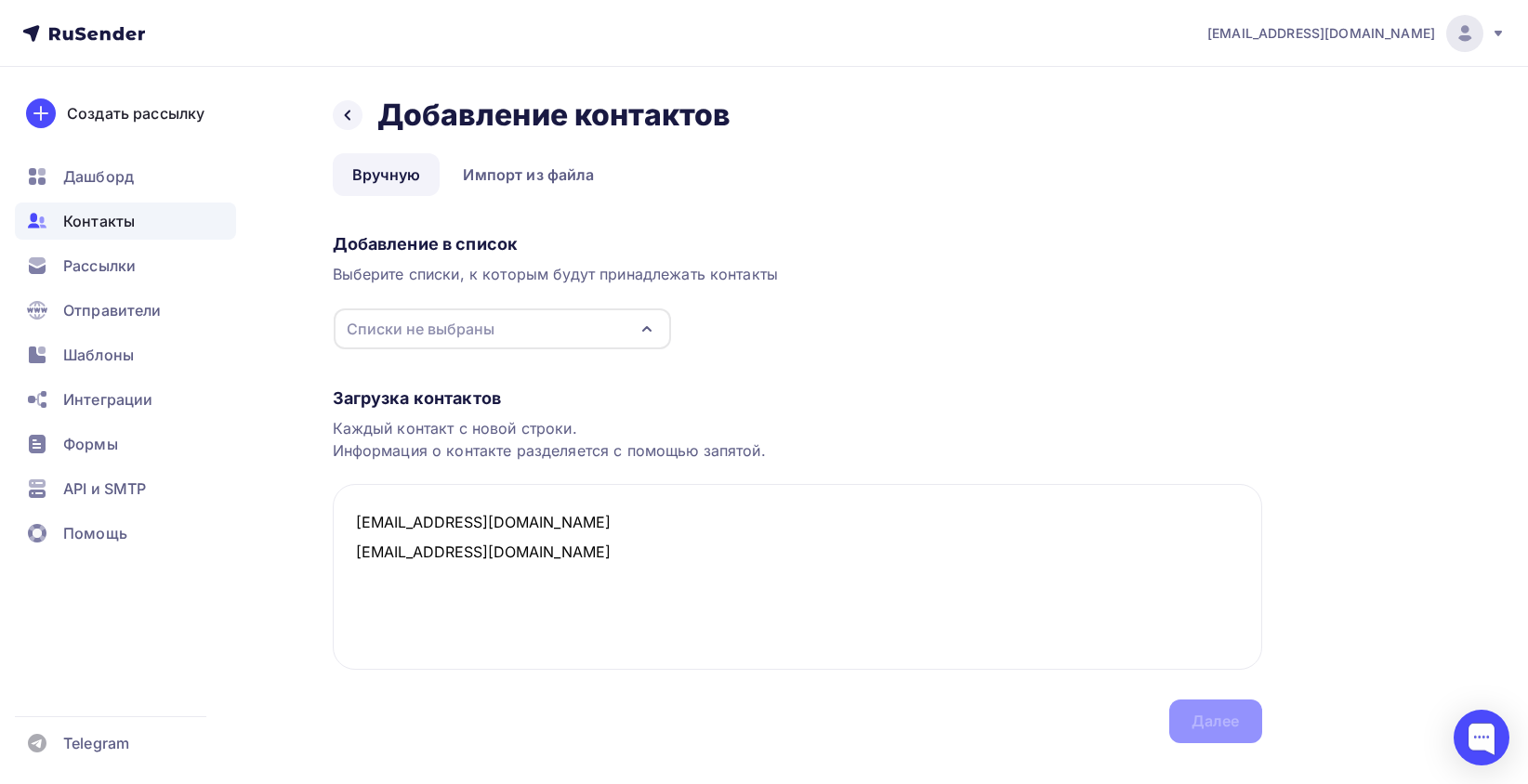
click at [1108, 710] on div "Загрузка контактов Каждый контакт с новой строки. Информация о контакте разделя…" at bounding box center [797, 547] width 929 height 393
click at [526, 341] on div "Списки не выбраны" at bounding box center [503, 329] width 338 height 41
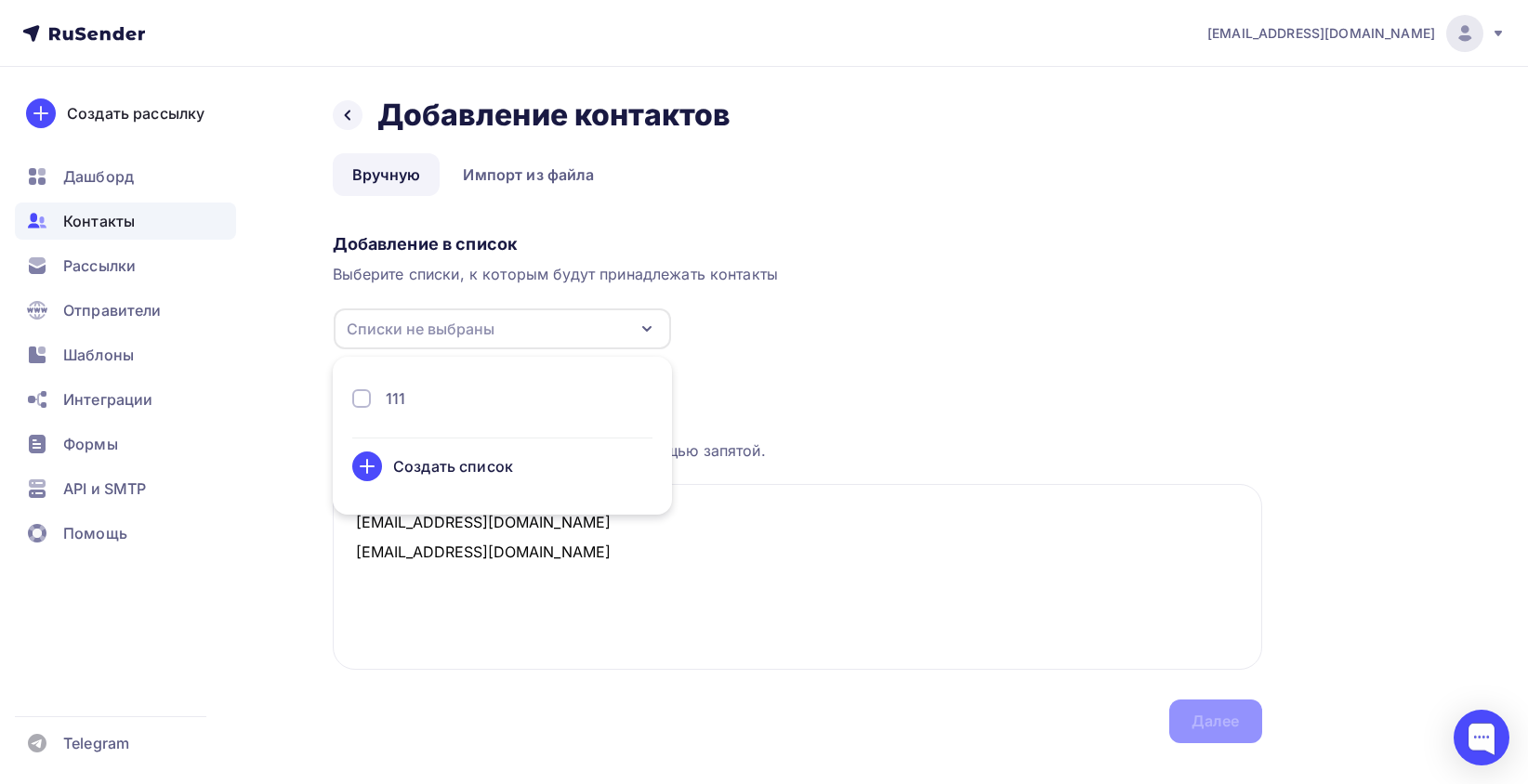
click at [366, 384] on li "111 Создать список" at bounding box center [503, 436] width 340 height 135
click at [359, 402] on div at bounding box center [361, 398] width 18 height 18
click at [593, 736] on div "Загрузка контактов Каждый контакт с новой строки. Информация о контакте разделя…" at bounding box center [797, 547] width 929 height 393
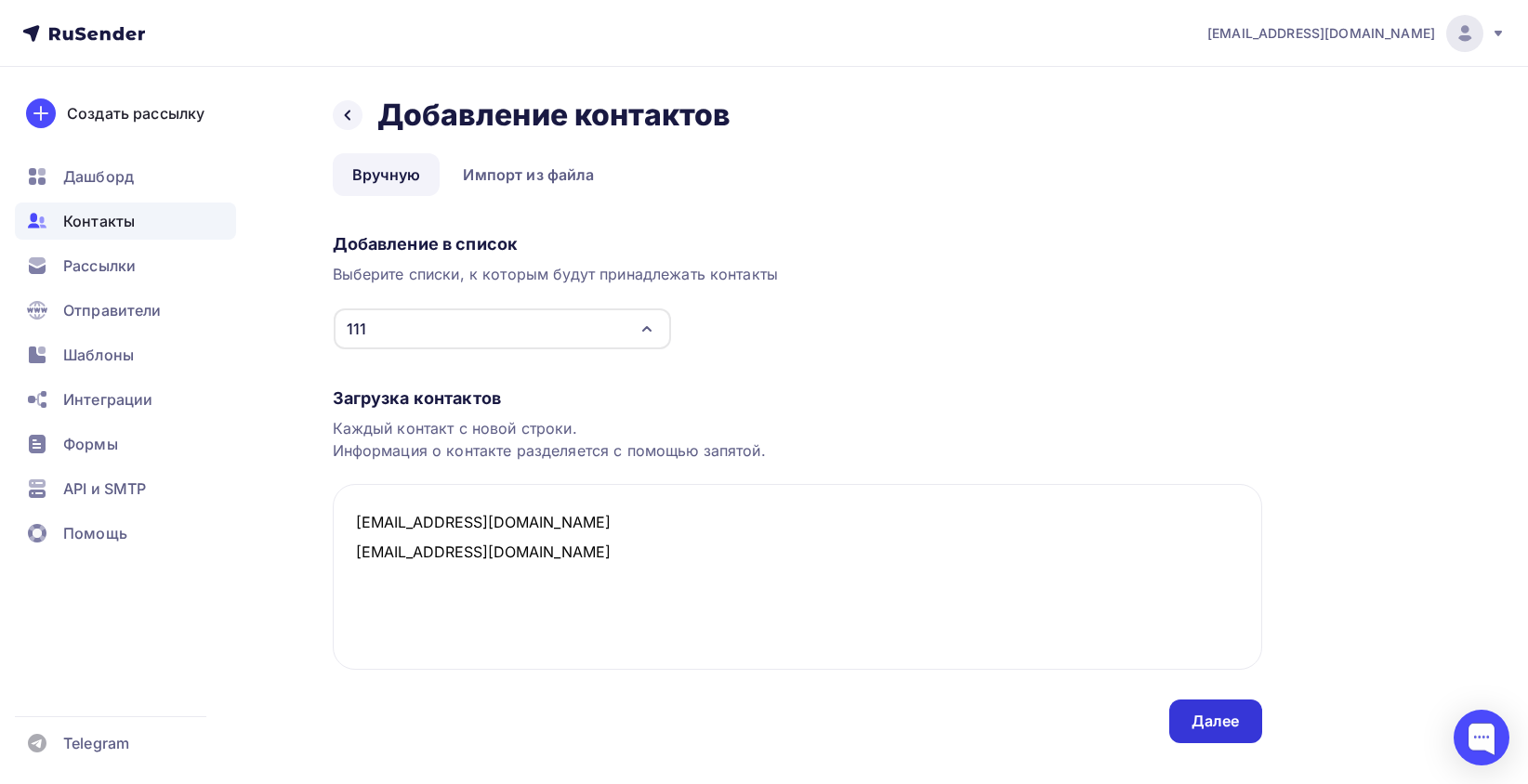
click at [1169, 722] on div "Далее" at bounding box center [1215, 722] width 93 height 44
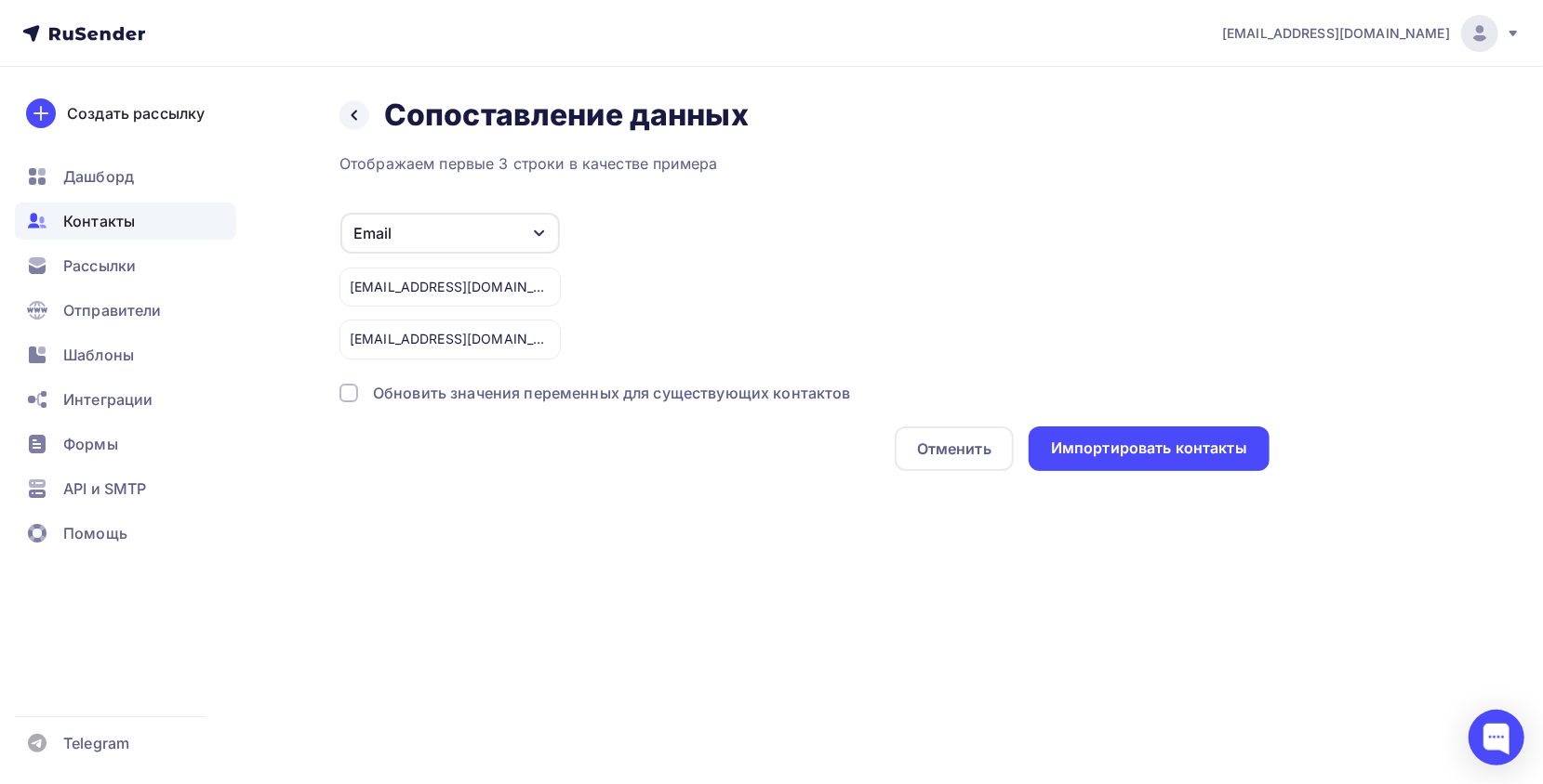
click at [449, 253] on div "Email" at bounding box center [450, 233] width 219 height 41
click at [638, 238] on div "Email Игнорировать Имя Телефон Создать поле Armada633010@yandex.ru GroundsKeres…" at bounding box center [804, 285] width 929 height 148
click at [427, 227] on div "Email" at bounding box center [450, 233] width 219 height 41
click at [590, 255] on div "Email Игнорировать Имя Телефон Создать поле Armada633010@yandex.ru GroundsKeres…" at bounding box center [804, 285] width 929 height 148
click at [493, 399] on div "Обновить значения переменных для существующих контактов" at bounding box center [612, 393] width 478 height 22
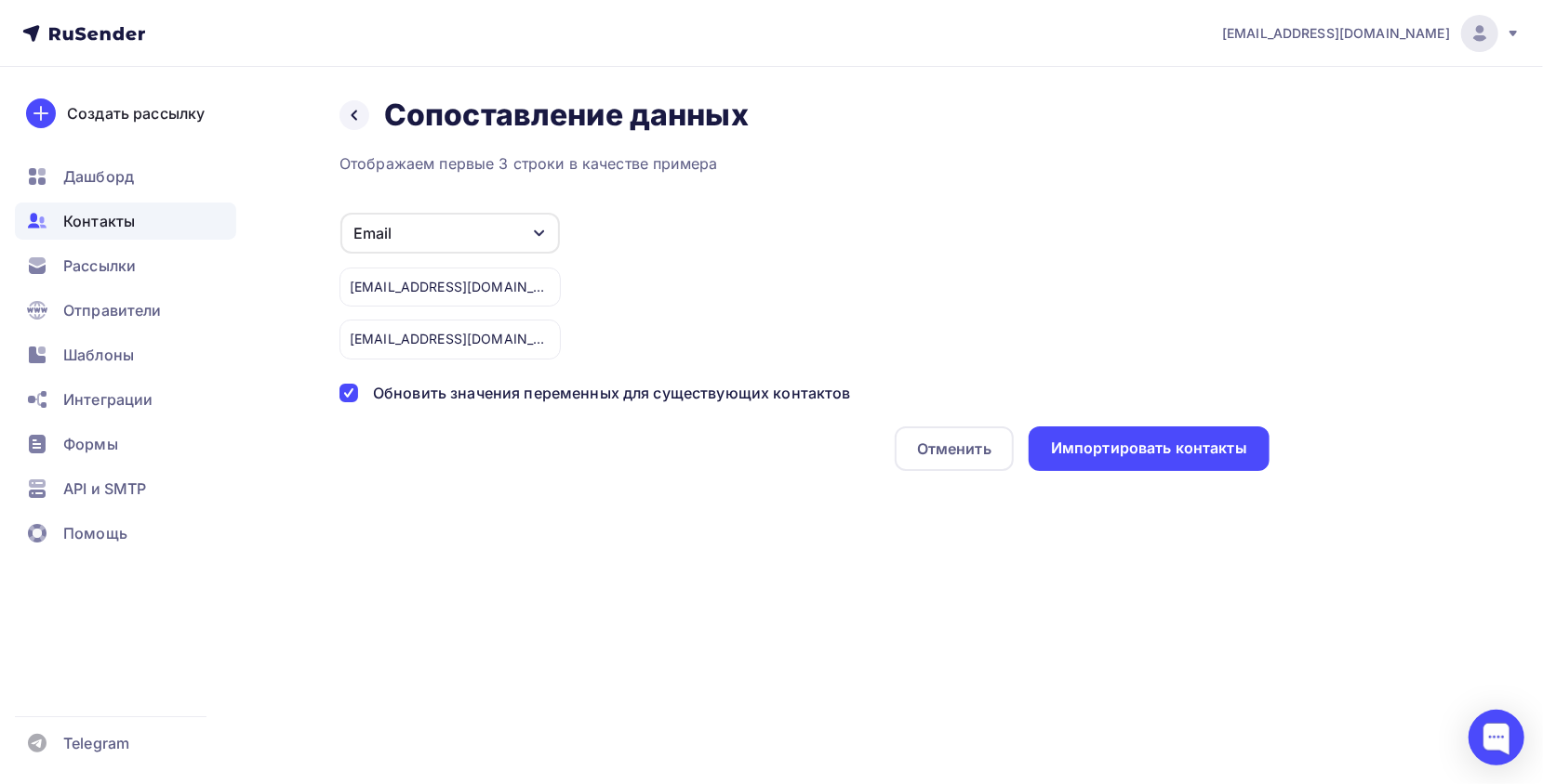
click at [907, 476] on div "Назад Сопоставление данных Сопоставление данных Отображаем первые 3 строки в ка…" at bounding box center [771, 306] width 1524 height 479
click at [399, 393] on div "Обновить значения переменных для существующих контактов" at bounding box center [612, 393] width 478 height 22
click at [441, 225] on div "Email" at bounding box center [450, 233] width 219 height 41
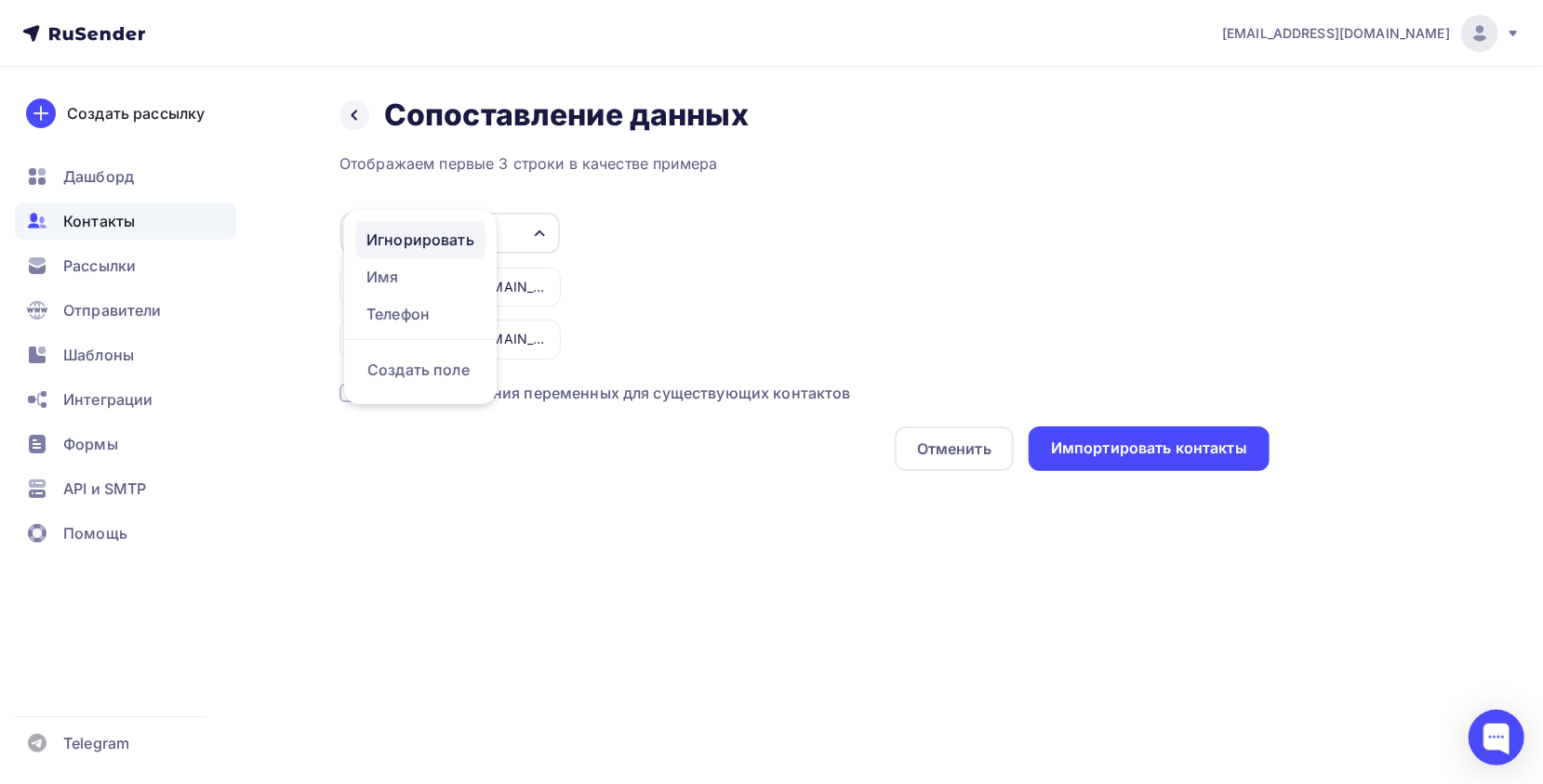
click at [442, 226] on link "Игнорировать" at bounding box center [420, 239] width 130 height 37
click at [513, 233] on div "Игнорировать" at bounding box center [450, 233] width 219 height 41
click at [517, 231] on div "Игнорировать" at bounding box center [450, 233] width 219 height 41
click at [443, 233] on div "Игнорировать" at bounding box center [406, 233] width 106 height 22
click at [437, 232] on div "Email" at bounding box center [420, 239] width 108 height 22
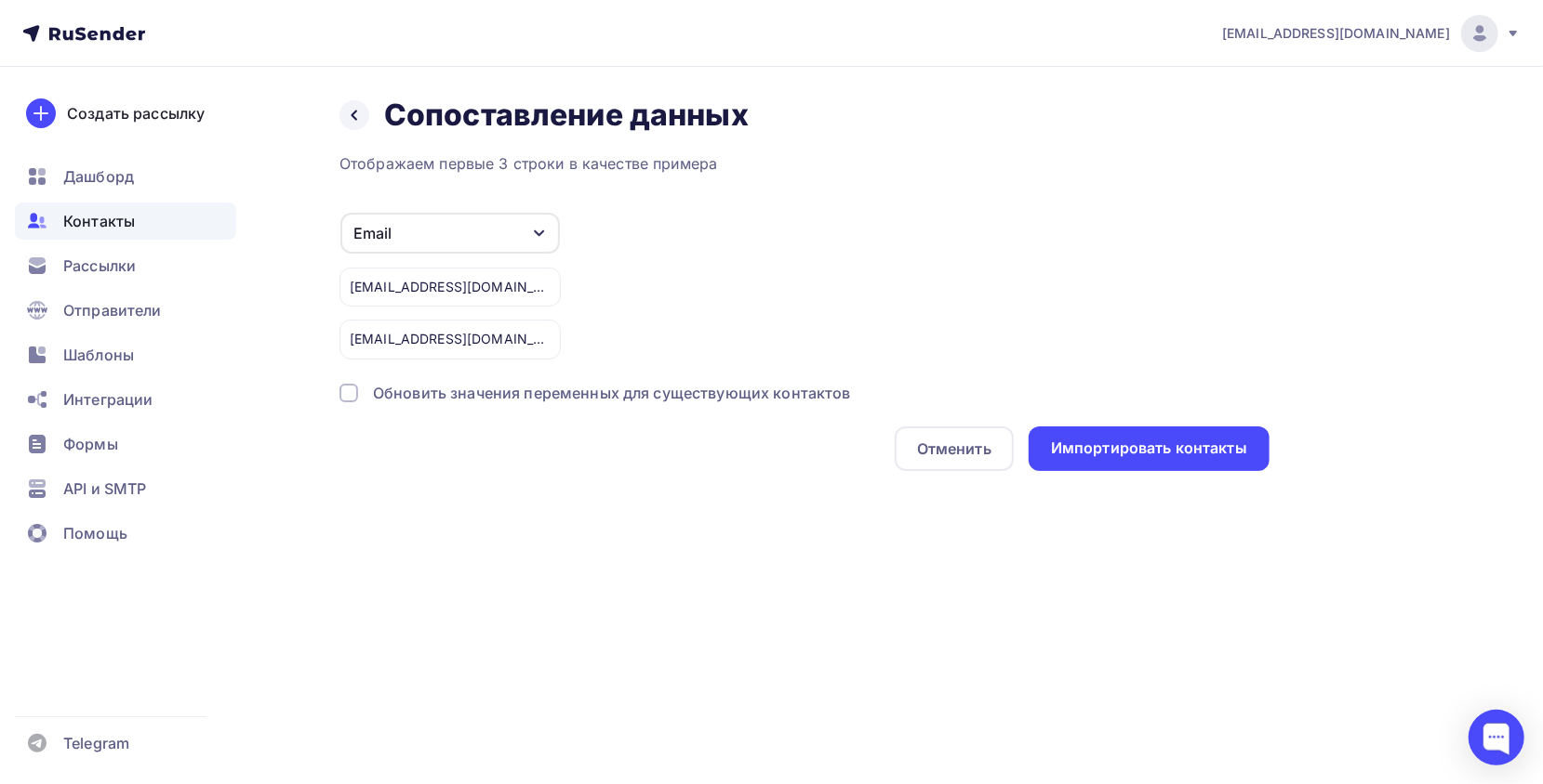
click at [358, 132] on div "Назад Сопоставление данных Сопоставление данных" at bounding box center [804, 114] width 929 height 37
click at [354, 117] on icon at bounding box center [354, 115] width 6 height 10
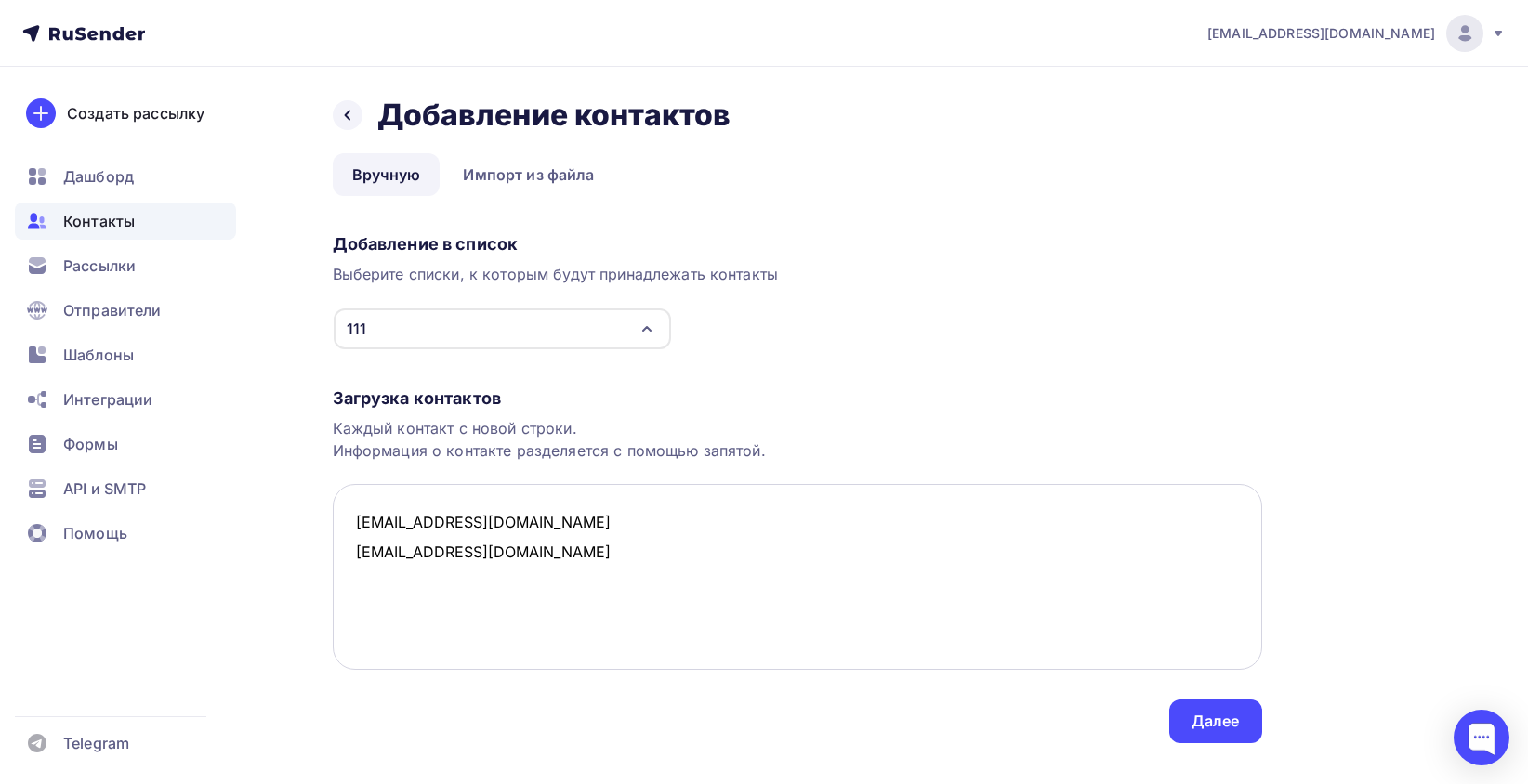
click at [928, 595] on textarea "Armada633010@yandex.ru GroundsKerestes4445@outlook.com" at bounding box center [797, 577] width 929 height 186
drag, startPoint x: 500, startPoint y: 361, endPoint x: 506, endPoint y: 312, distance: 49.4
click at [502, 359] on div "Загрузка контактов Каждый контакт с новой строки. Информация о контакте разделя…" at bounding box center [797, 547] width 929 height 393
click at [506, 312] on div "111" at bounding box center [503, 329] width 338 height 41
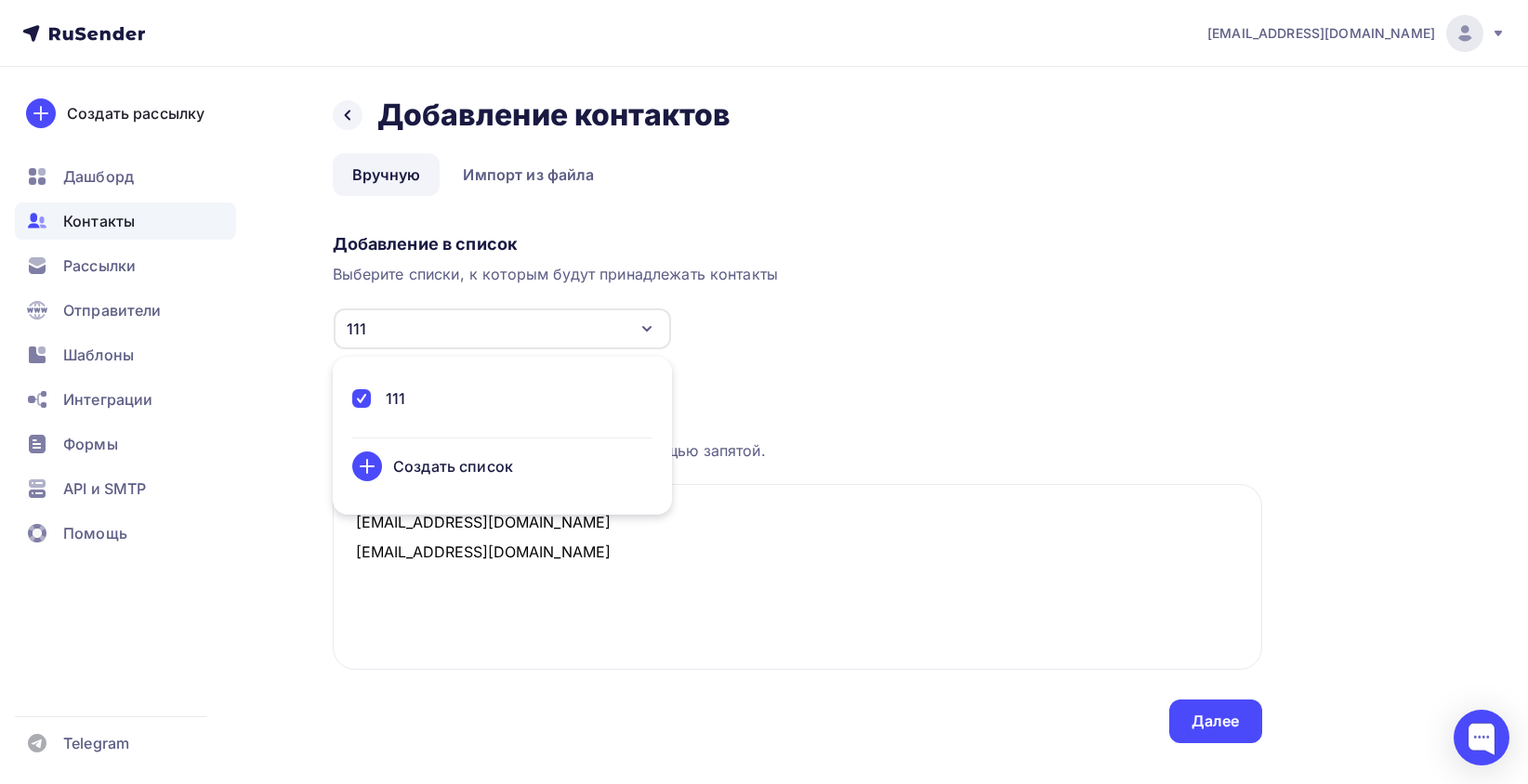
click at [414, 467] on div "Создать список" at bounding box center [453, 465] width 120 height 22
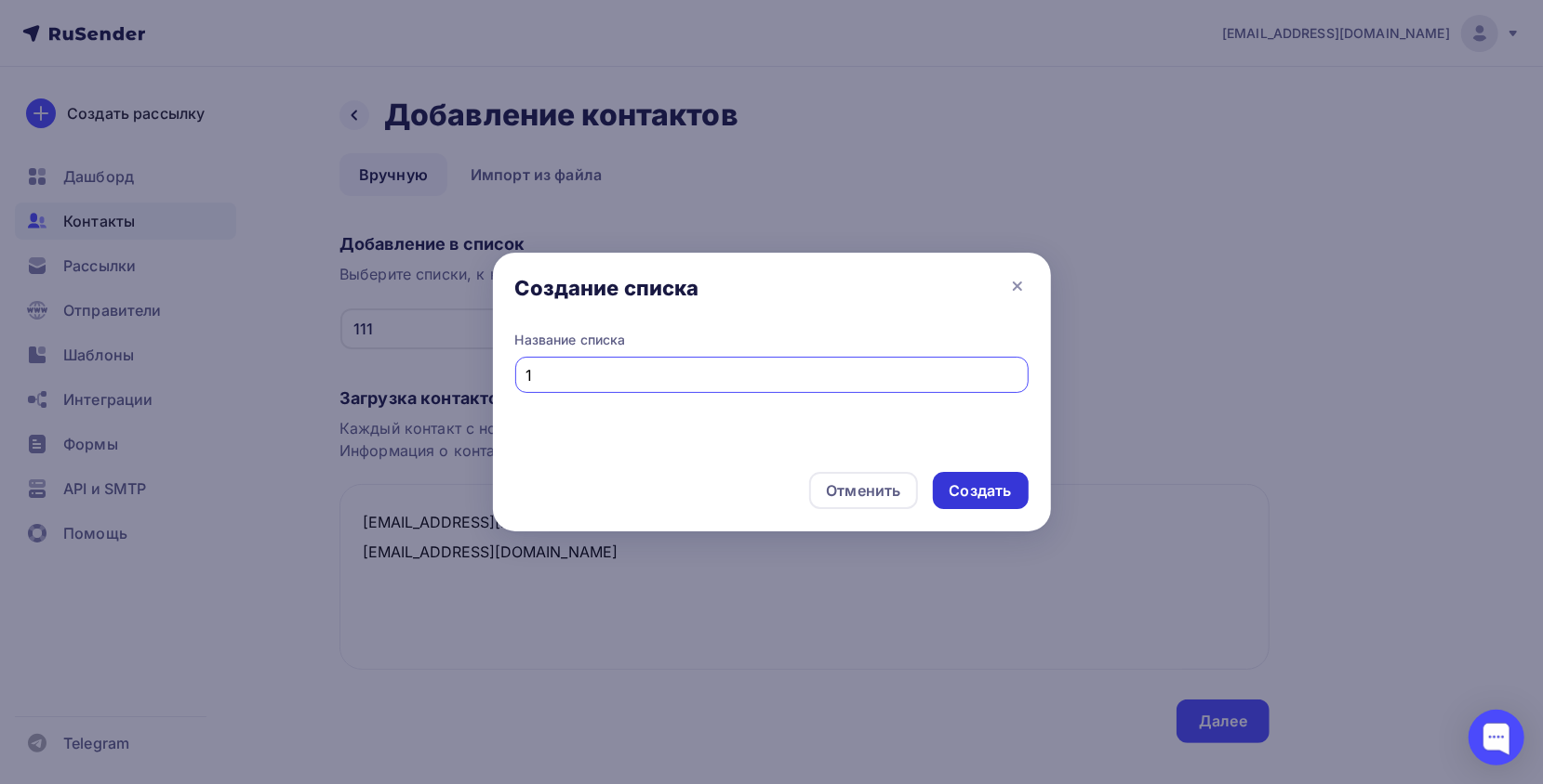
type input "1"
click at [996, 485] on div "Создать" at bounding box center [980, 491] width 62 height 21
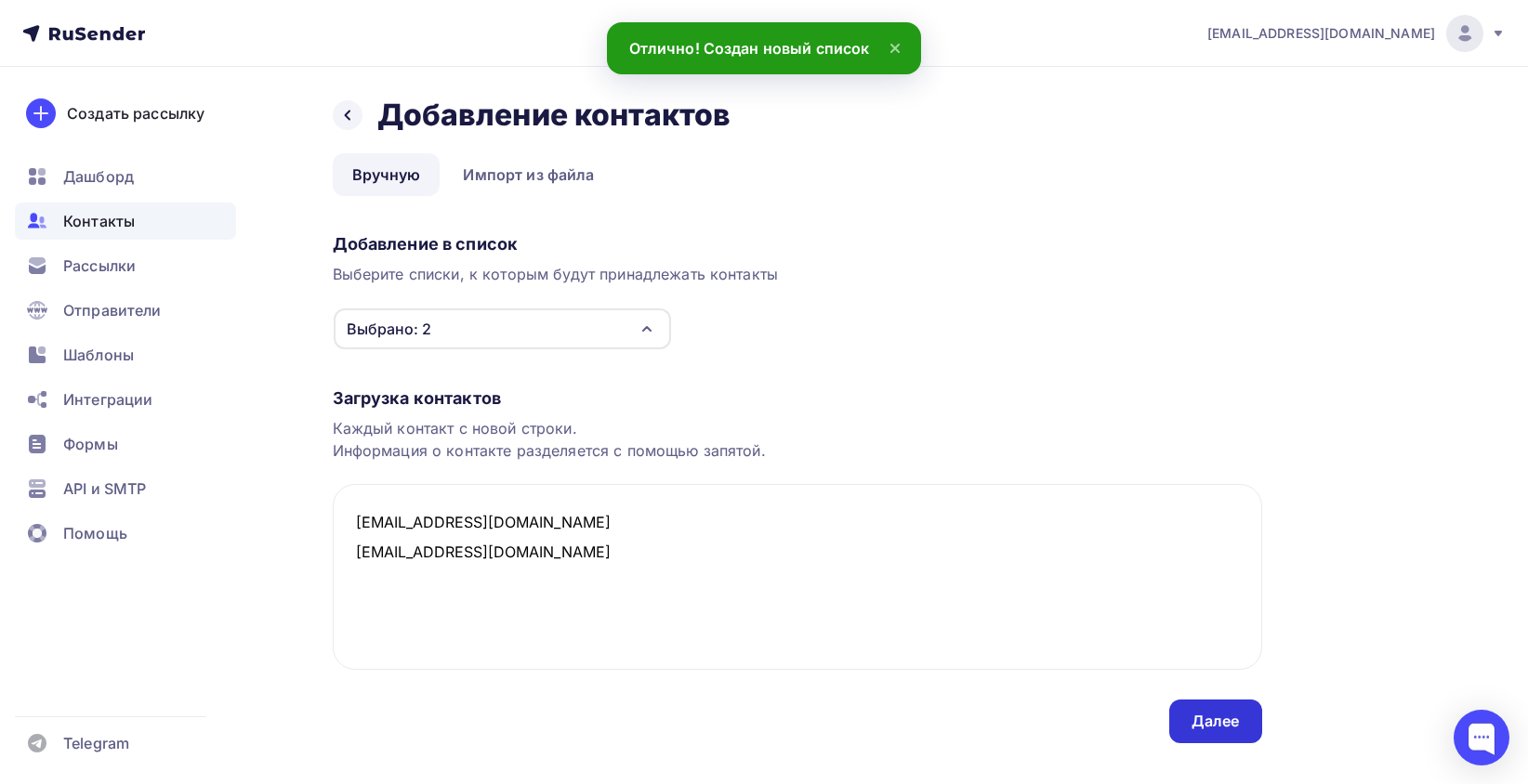
click at [1228, 709] on div "Далее" at bounding box center [1215, 722] width 93 height 44
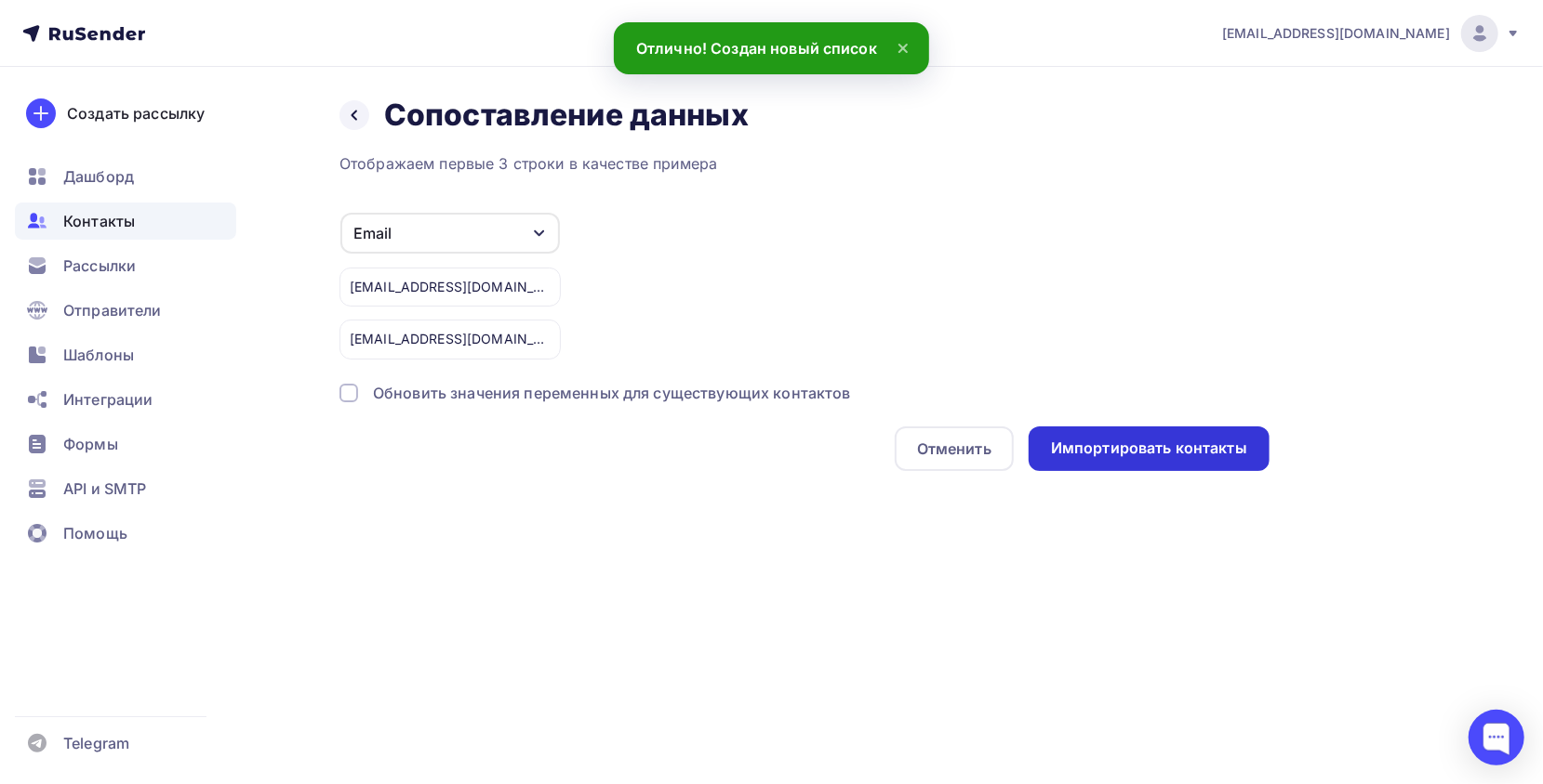
click at [1211, 467] on div "Импортировать контакты" at bounding box center [1149, 448] width 240 height 45
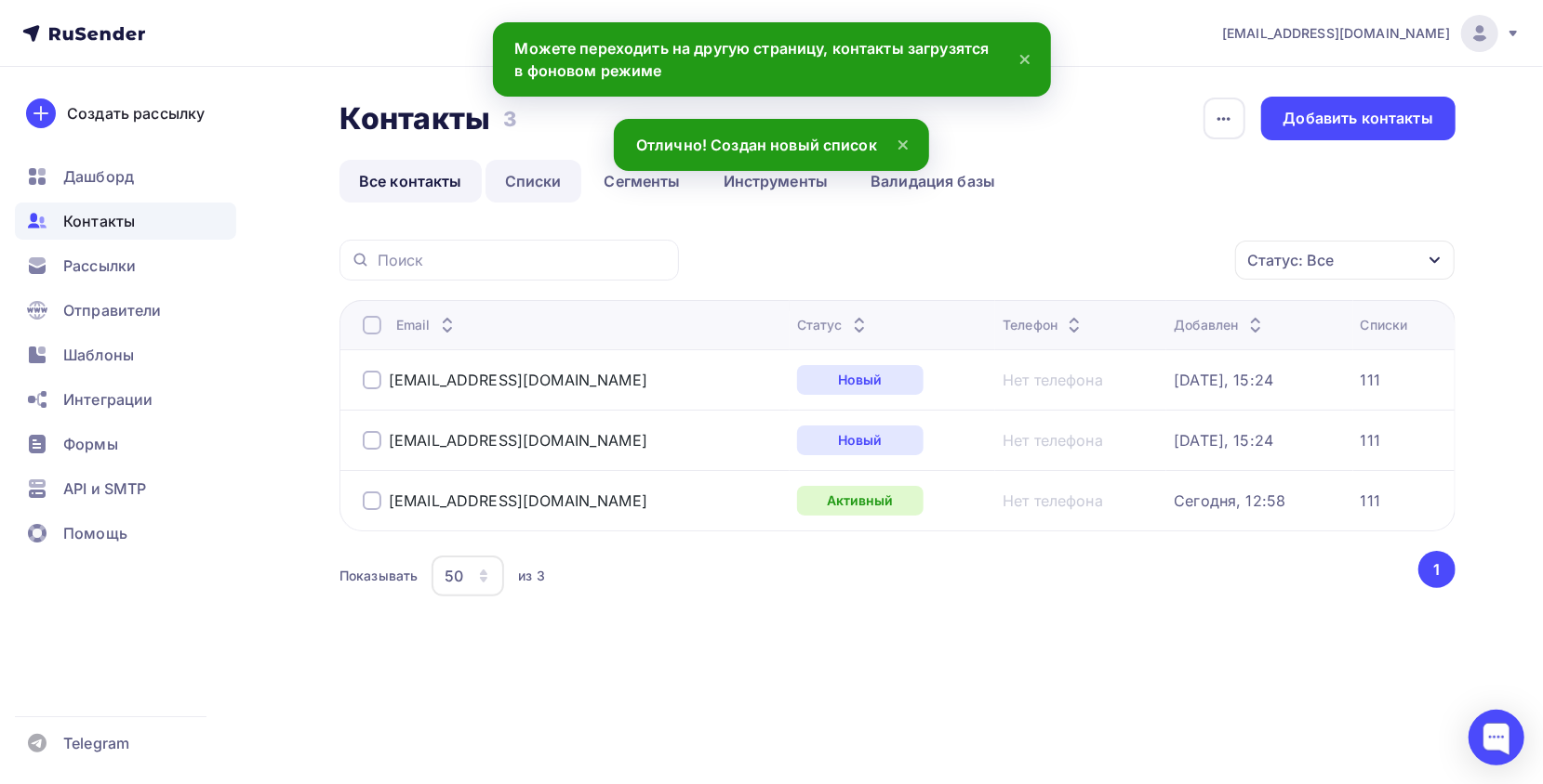
click at [506, 188] on link "Списки" at bounding box center [533, 181] width 95 height 43
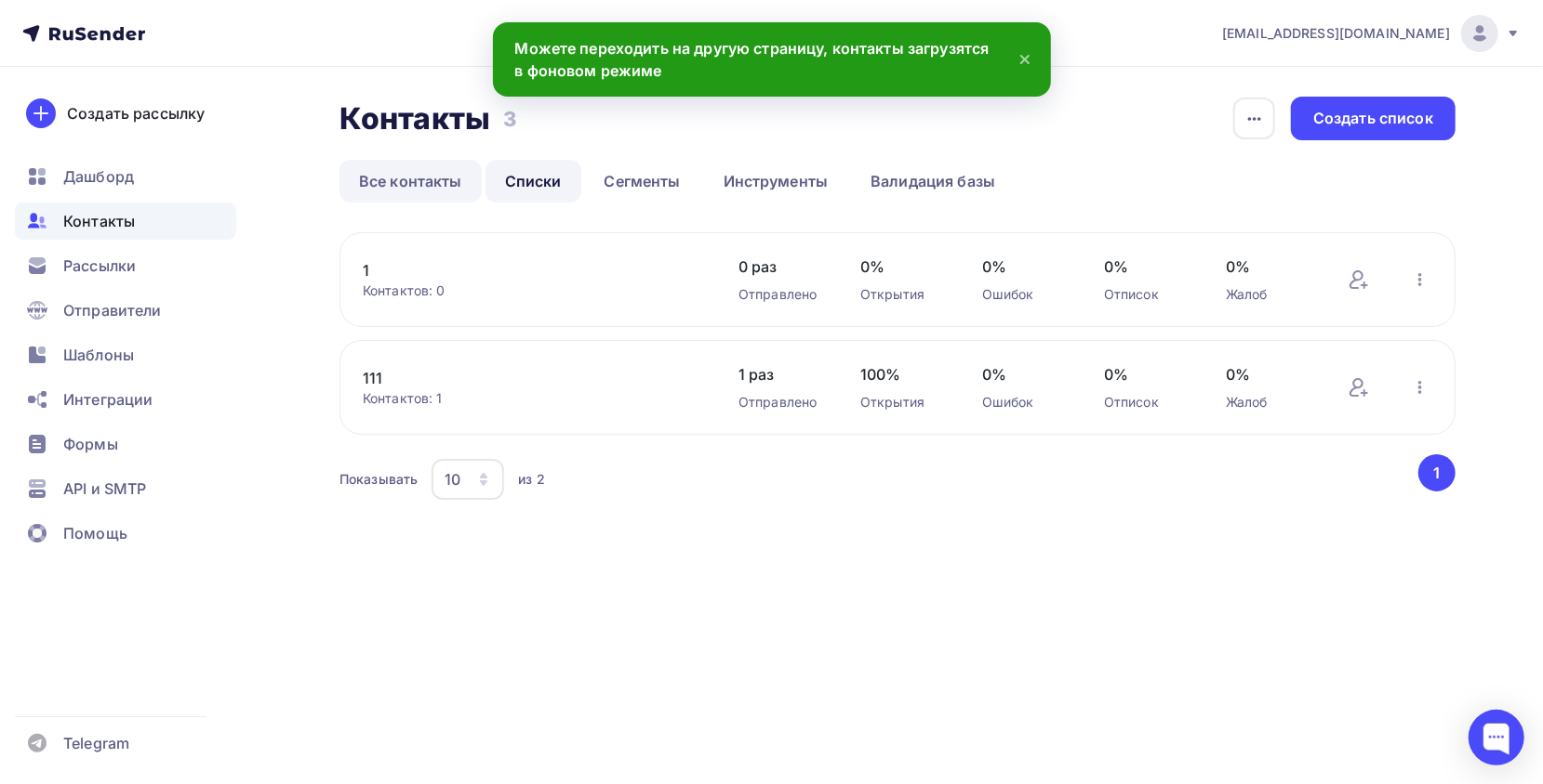
click at [405, 187] on link "Все контакты" at bounding box center [410, 181] width 142 height 43
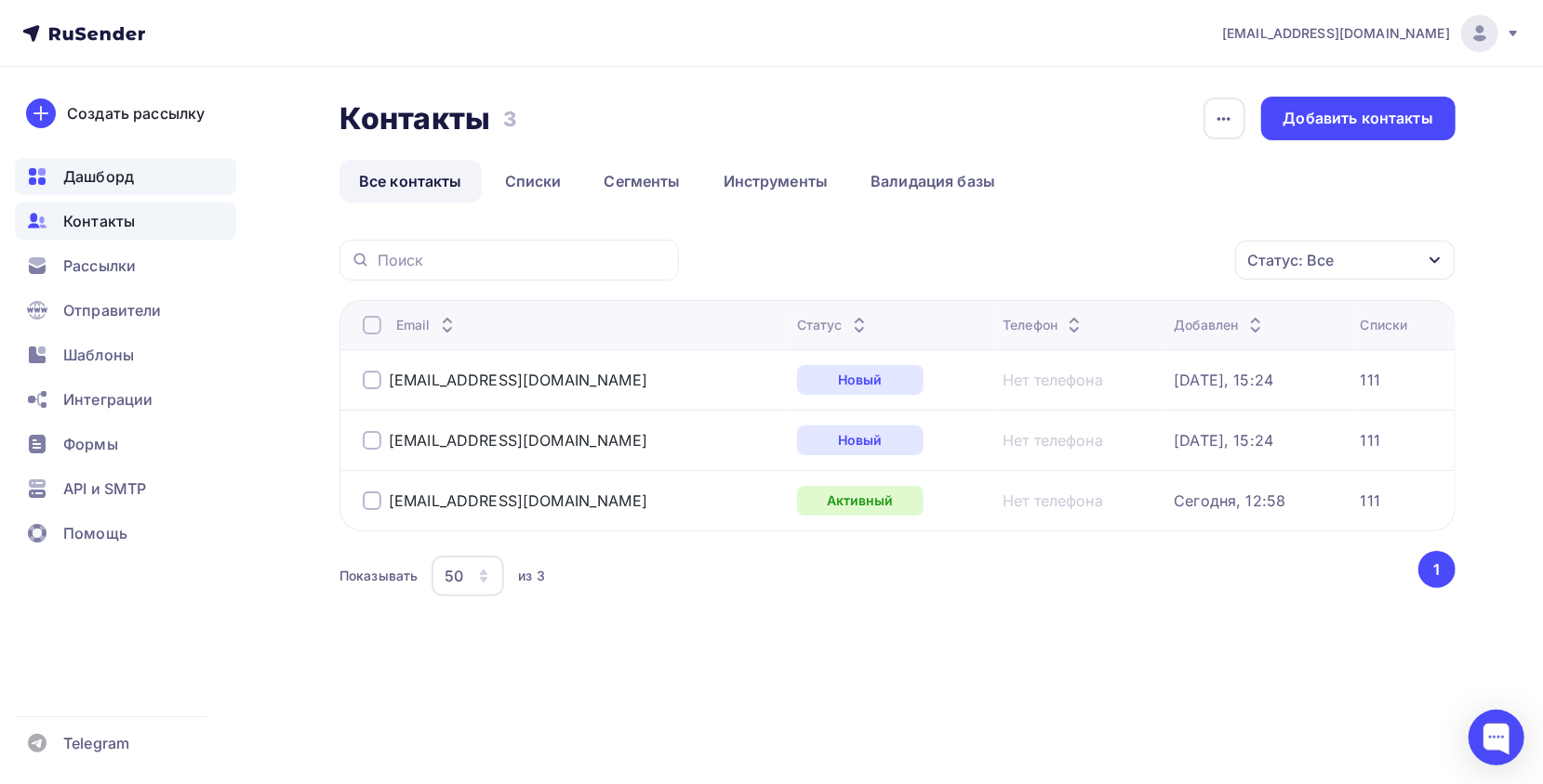
click at [135, 175] on div "Дашборд" at bounding box center [126, 176] width 221 height 37
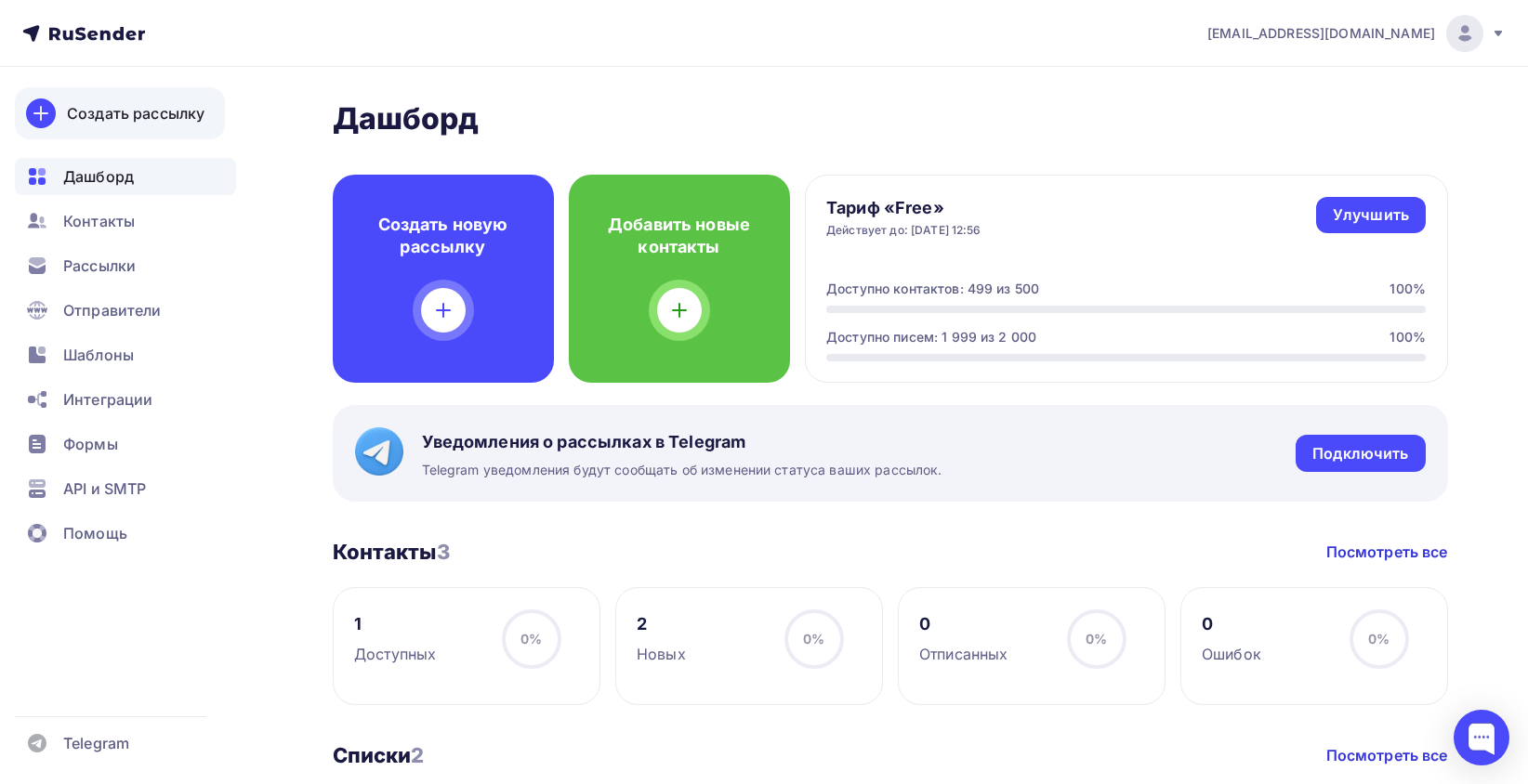
click at [139, 120] on div "Создать рассылку" at bounding box center [135, 113] width 137 height 22
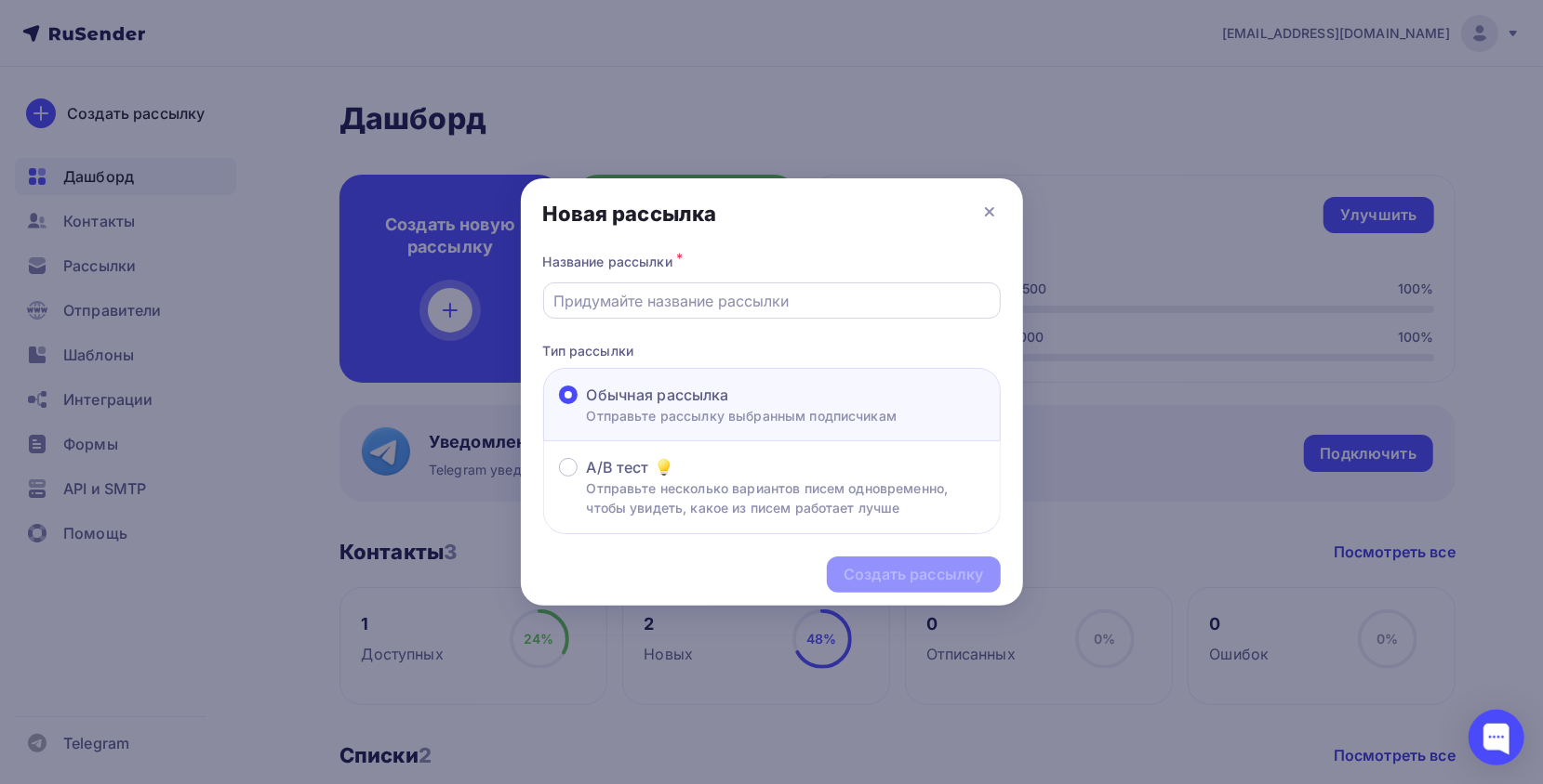
click at [759, 290] on input "text" at bounding box center [771, 300] width 436 height 22
type input "113"
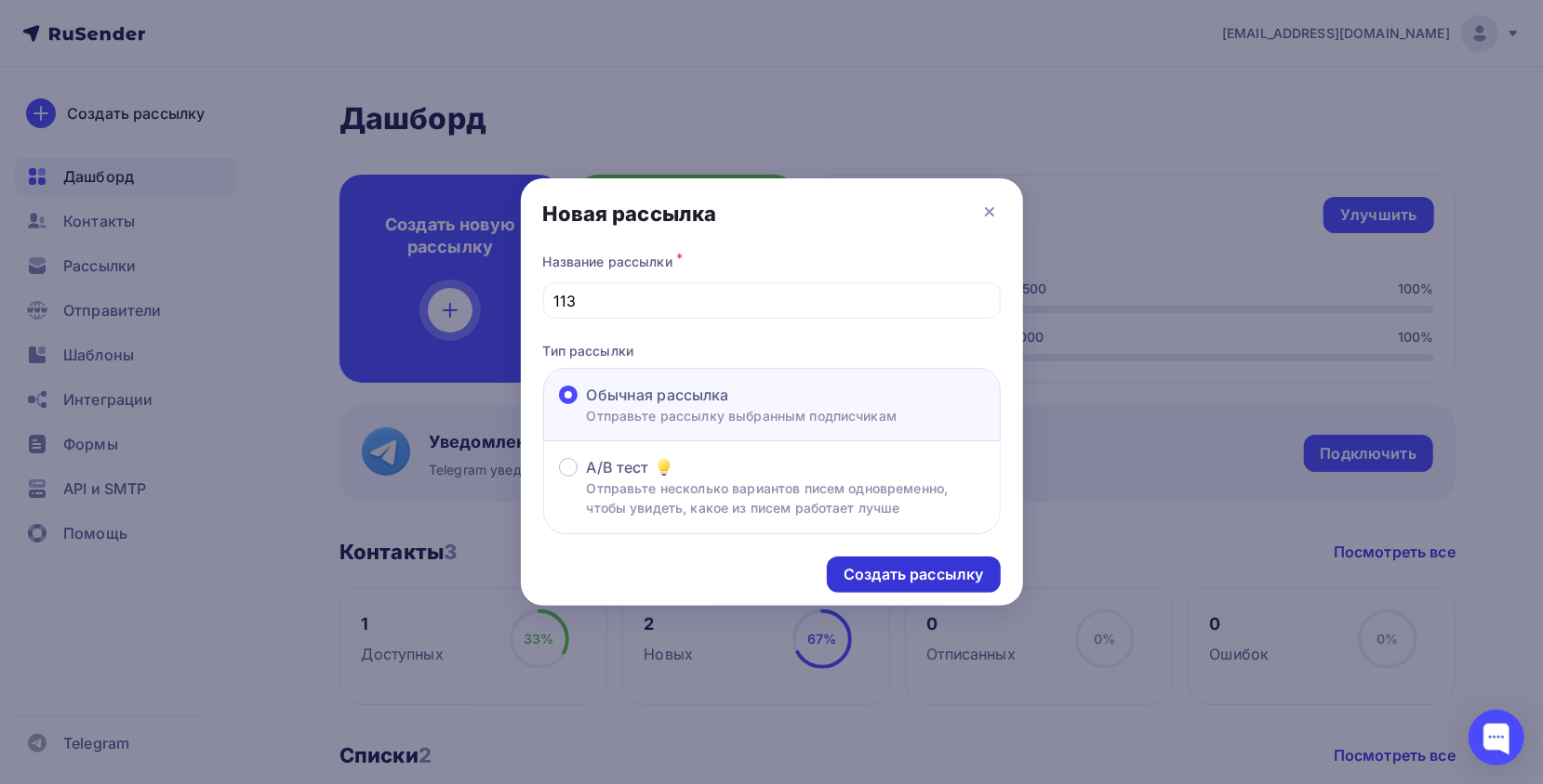
click at [933, 583] on div "Создать рассылку" at bounding box center [913, 574] width 139 height 21
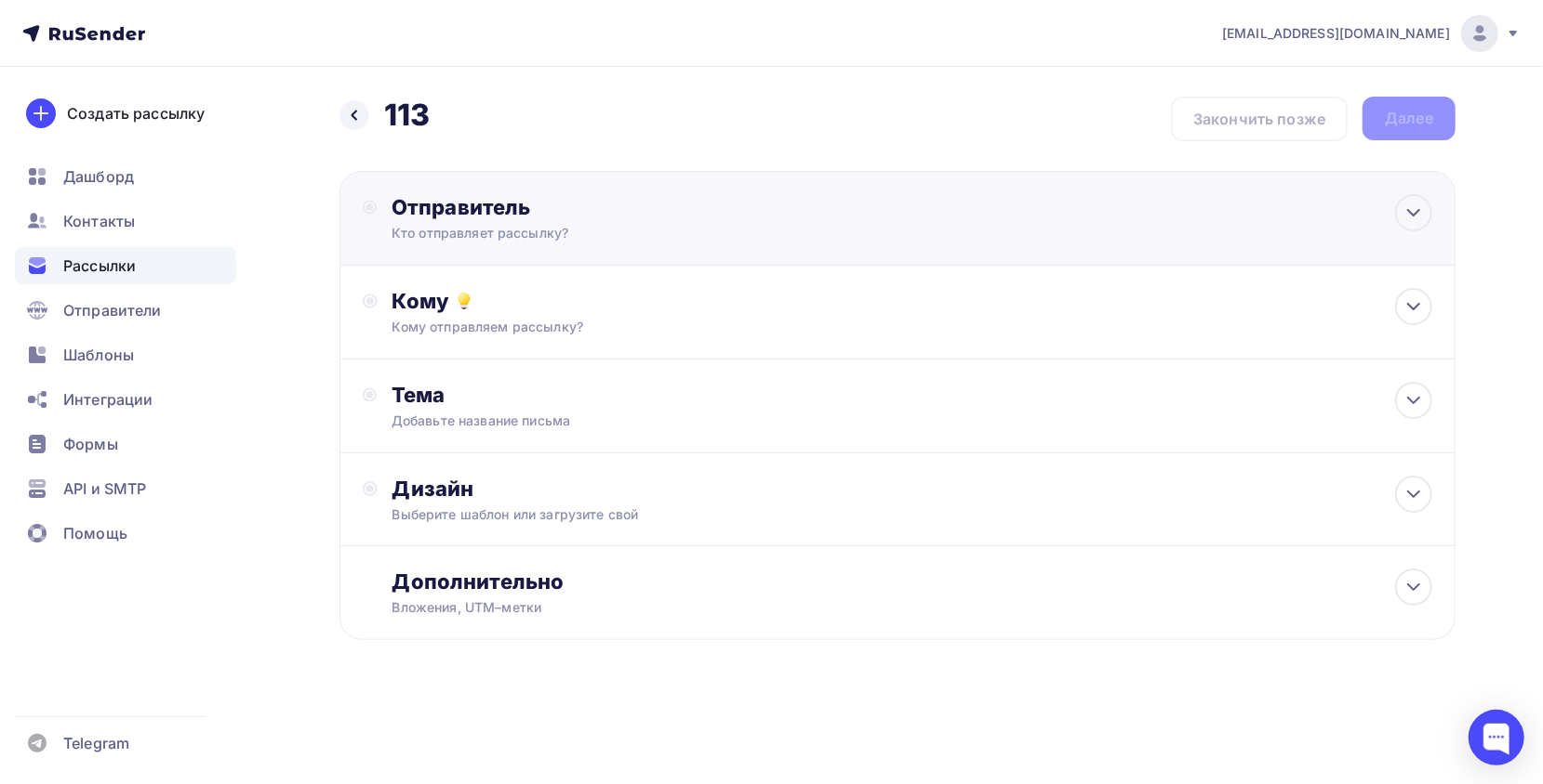
click at [489, 225] on div "Кто отправляет рассылку?" at bounding box center [573, 233] width 363 height 18
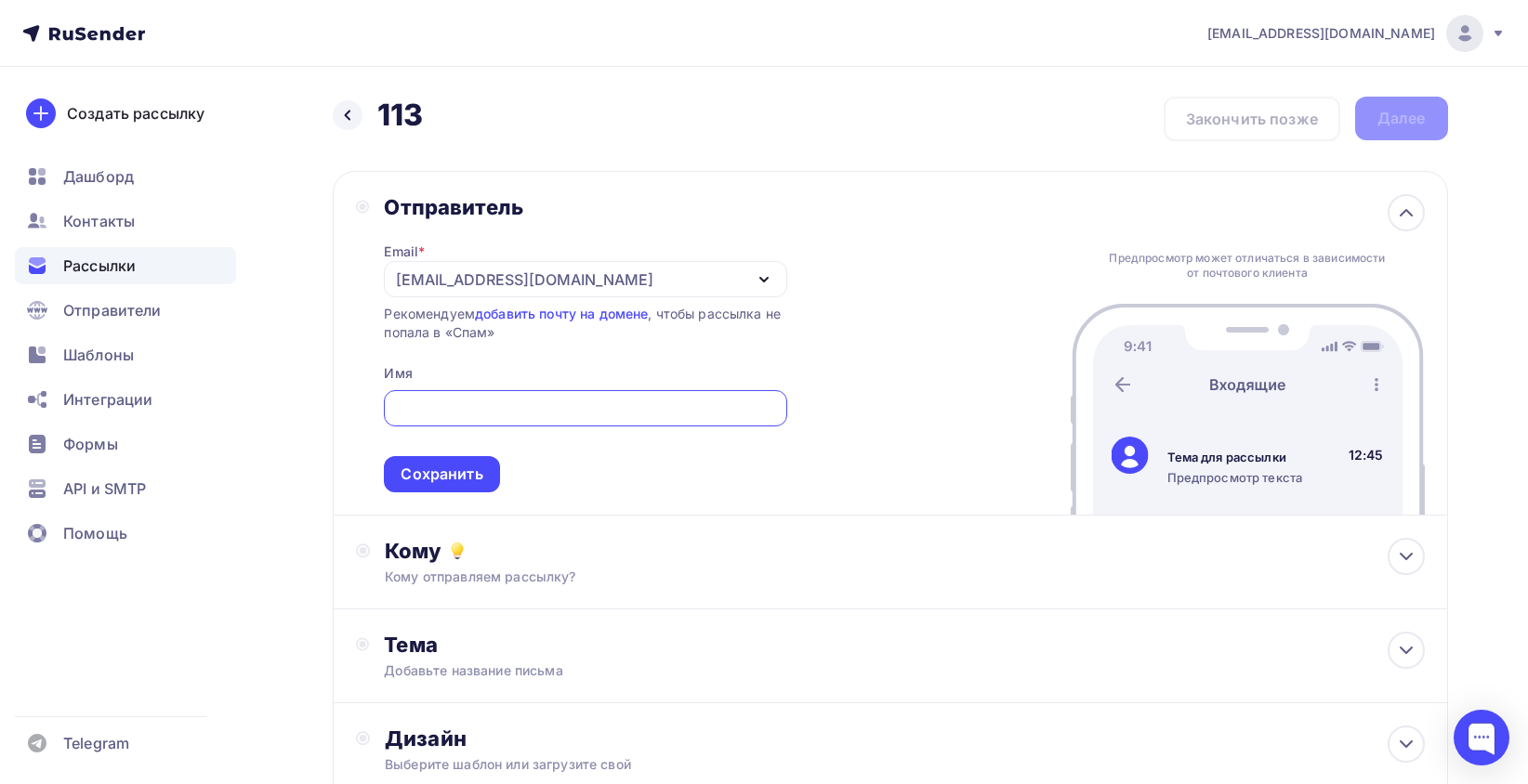
click at [512, 264] on div "m.vemervv@gmail.com" at bounding box center [585, 279] width 403 height 36
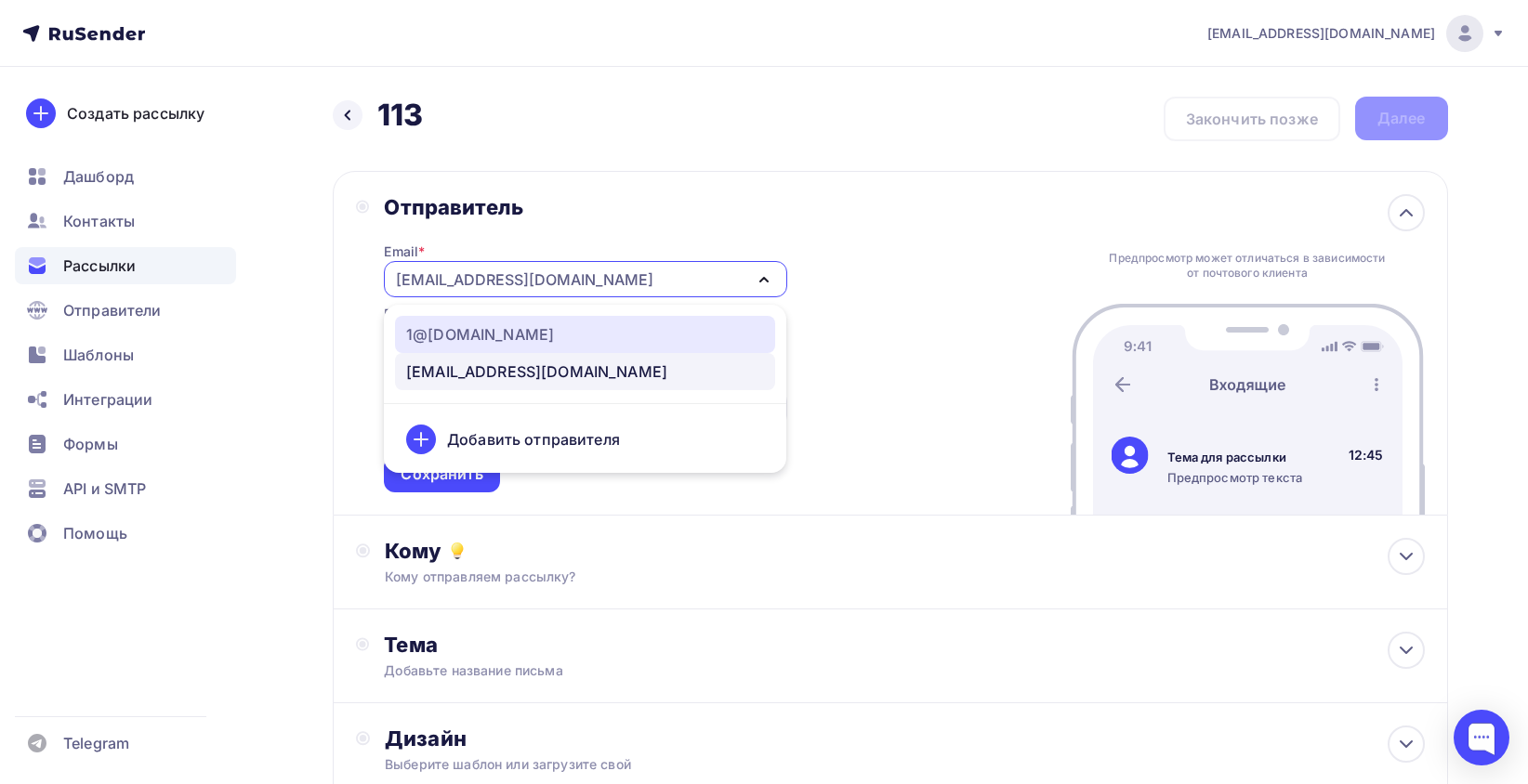
click at [487, 334] on div "1@armada-nsk-360.ru" at bounding box center [480, 334] width 148 height 22
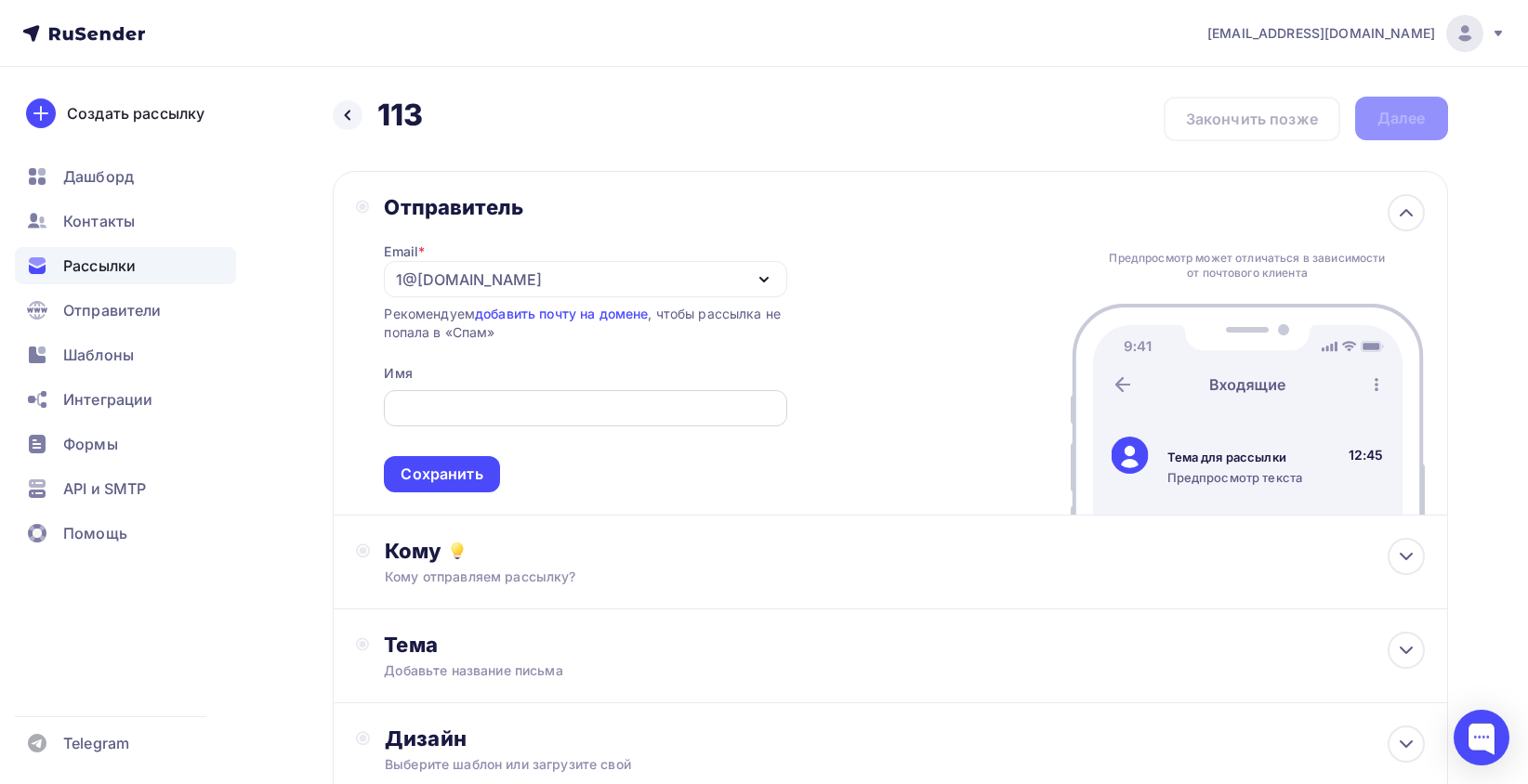
click at [439, 415] on input "text" at bounding box center [586, 408] width 382 height 22
type input "112"
drag, startPoint x: 390, startPoint y: 402, endPoint x: 318, endPoint y: 406, distance: 72.1
click at [318, 406] on div "Назад 113 113 Закончить позже Далее Отправитель Email * 1@armada-nsk-360.ru 1@a…" at bounding box center [764, 538] width 1523 height 943
click at [532, 538] on div "Кому Кому отправляем рассылку? Списки получателей Выберите список Все списки id…" at bounding box center [890, 563] width 1115 height 93
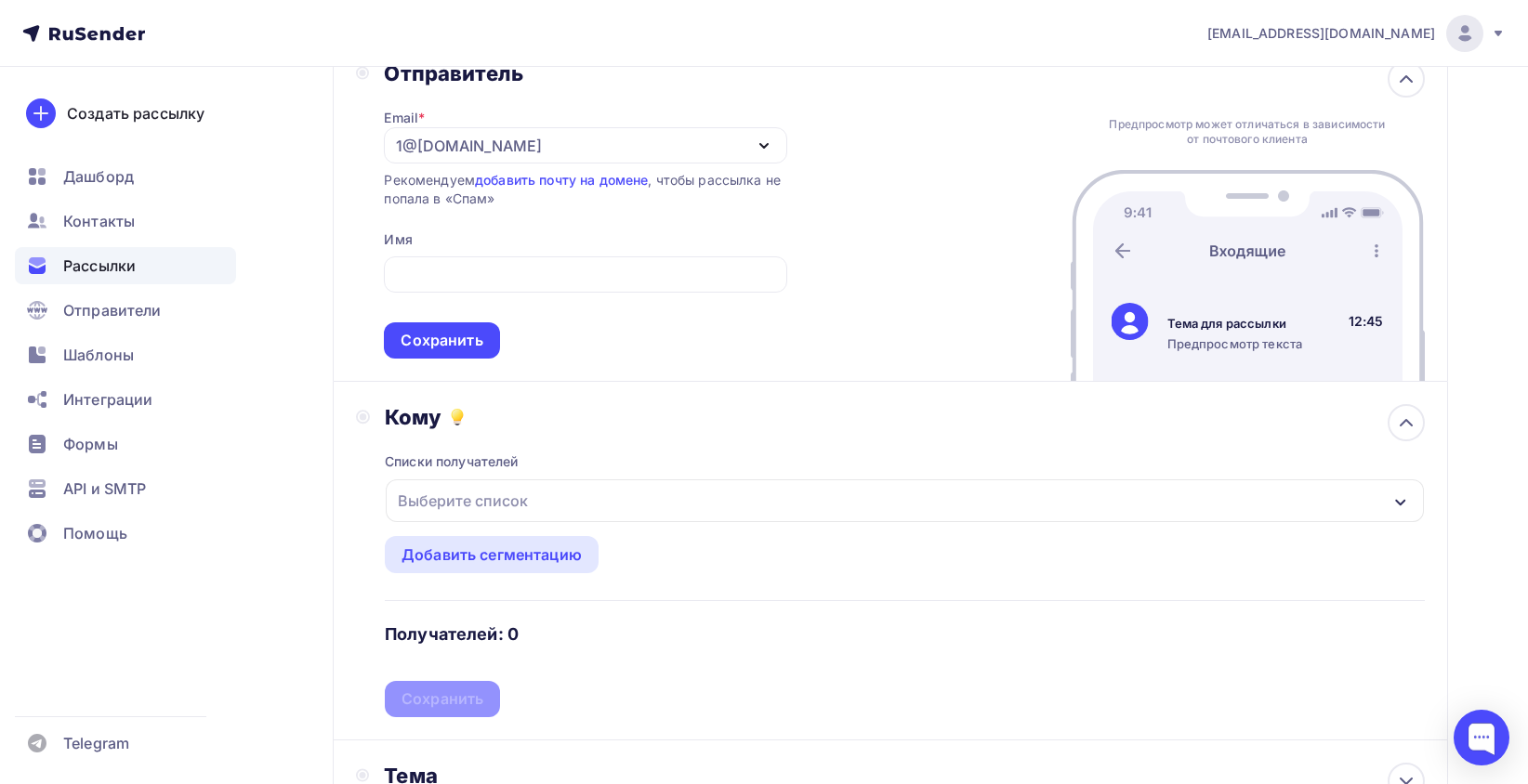
scroll to position [279, 0]
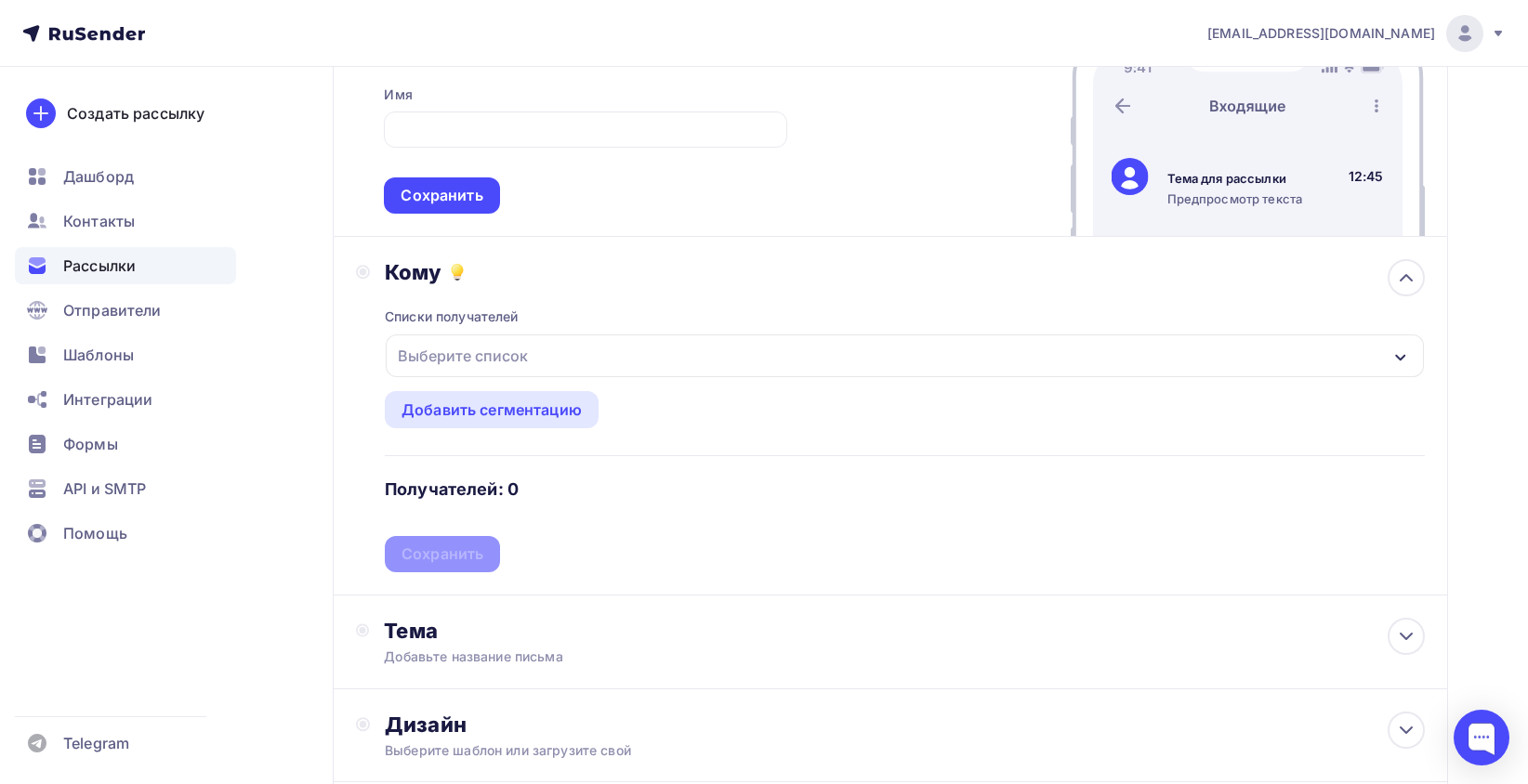
click at [512, 354] on div "Выберите список" at bounding box center [463, 356] width 145 height 33
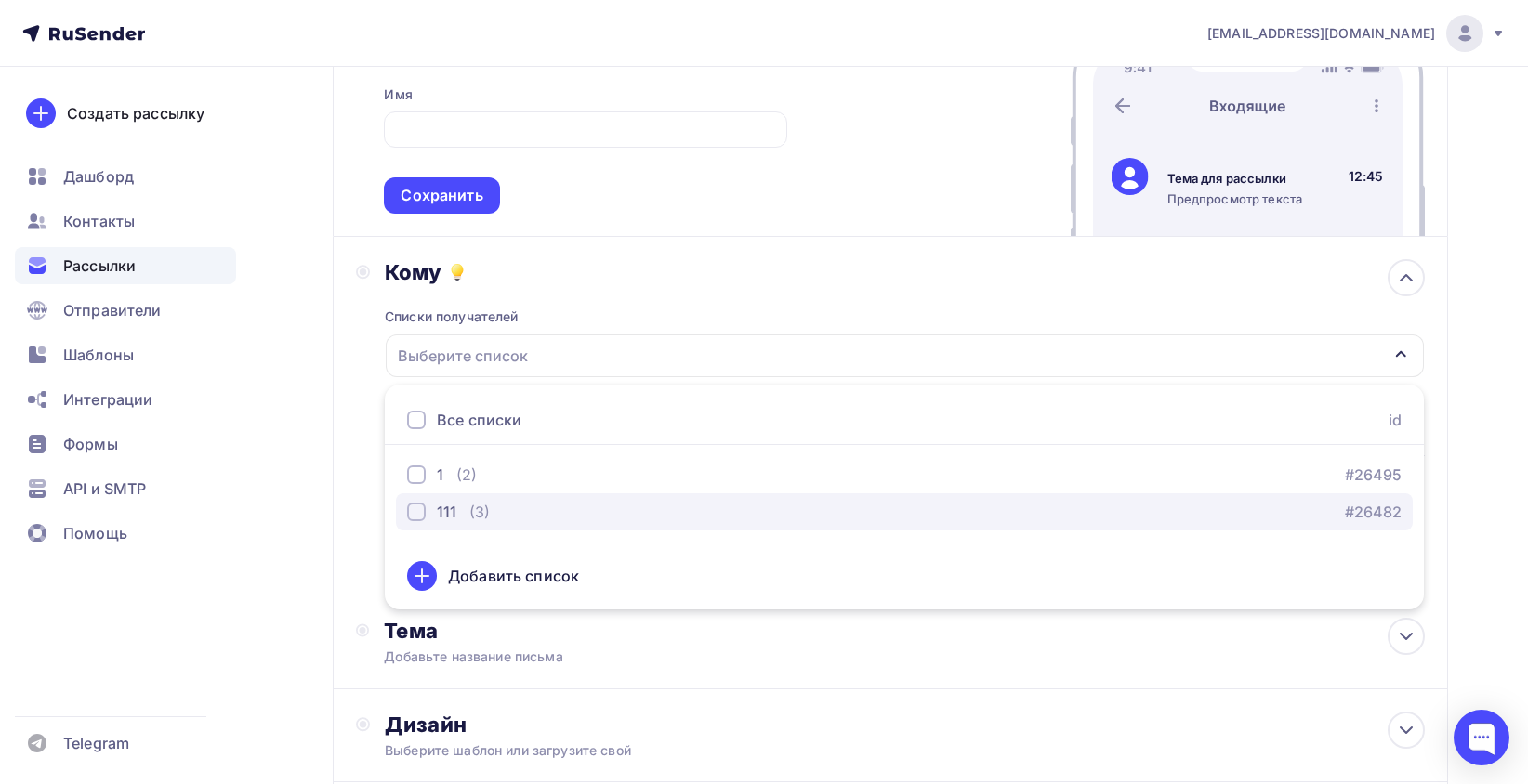
click at [413, 512] on div "button" at bounding box center [416, 511] width 18 height 18
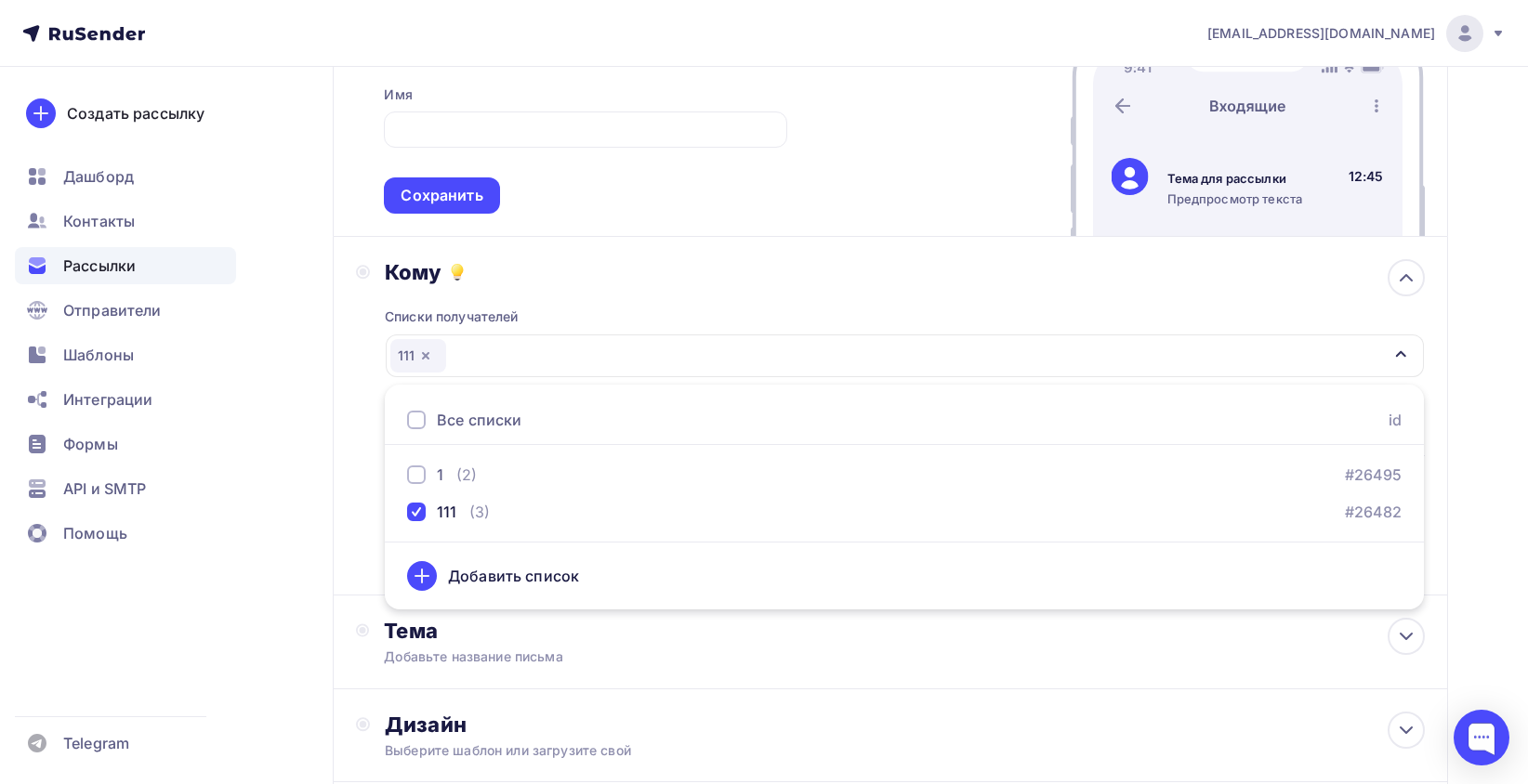
click at [365, 370] on div "Кому Списки получателей 111 Все списки id 1 (2) #26495 111 (3) #26482 Добавить …" at bounding box center [890, 416] width 1069 height 313
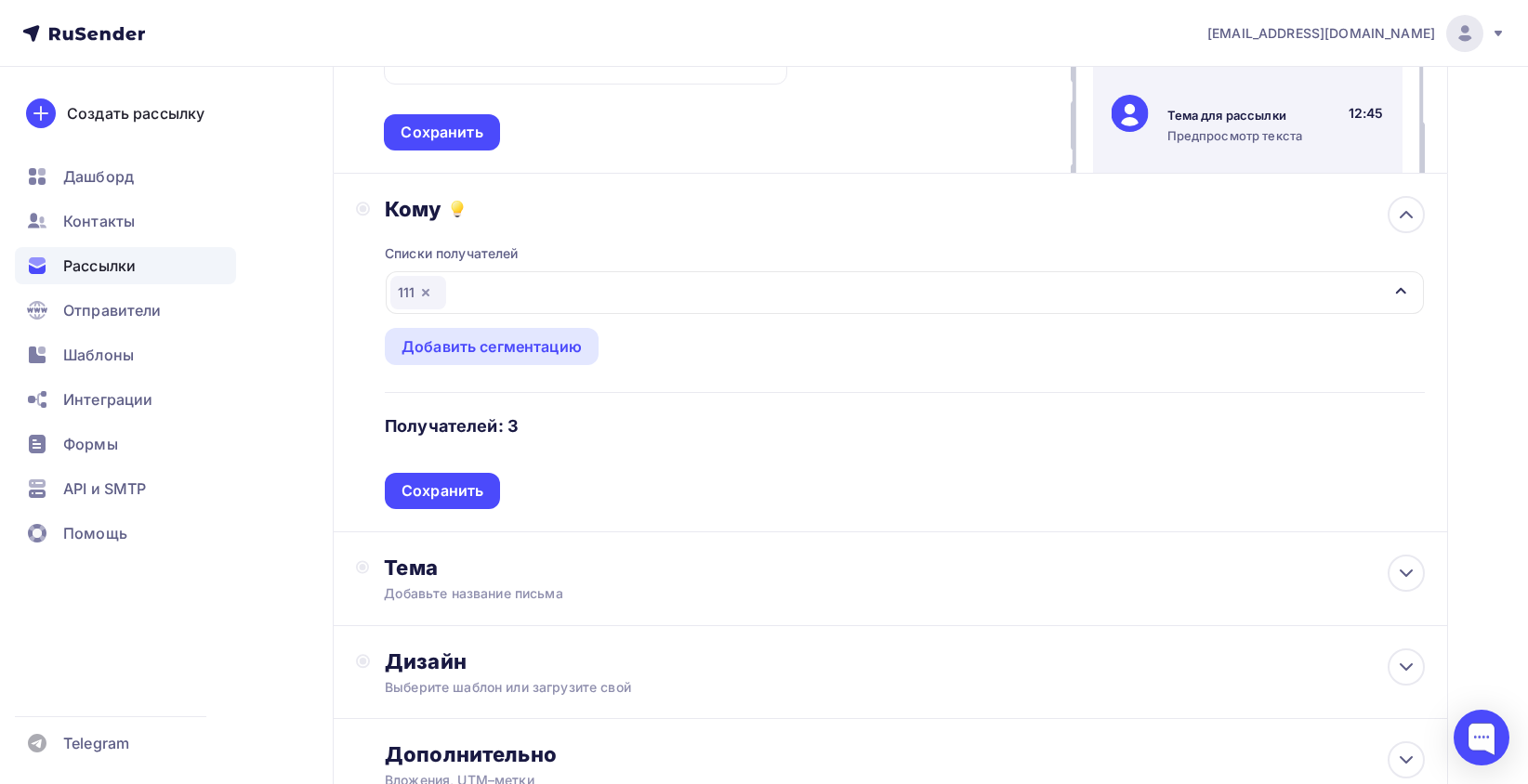
scroll to position [372, 0]
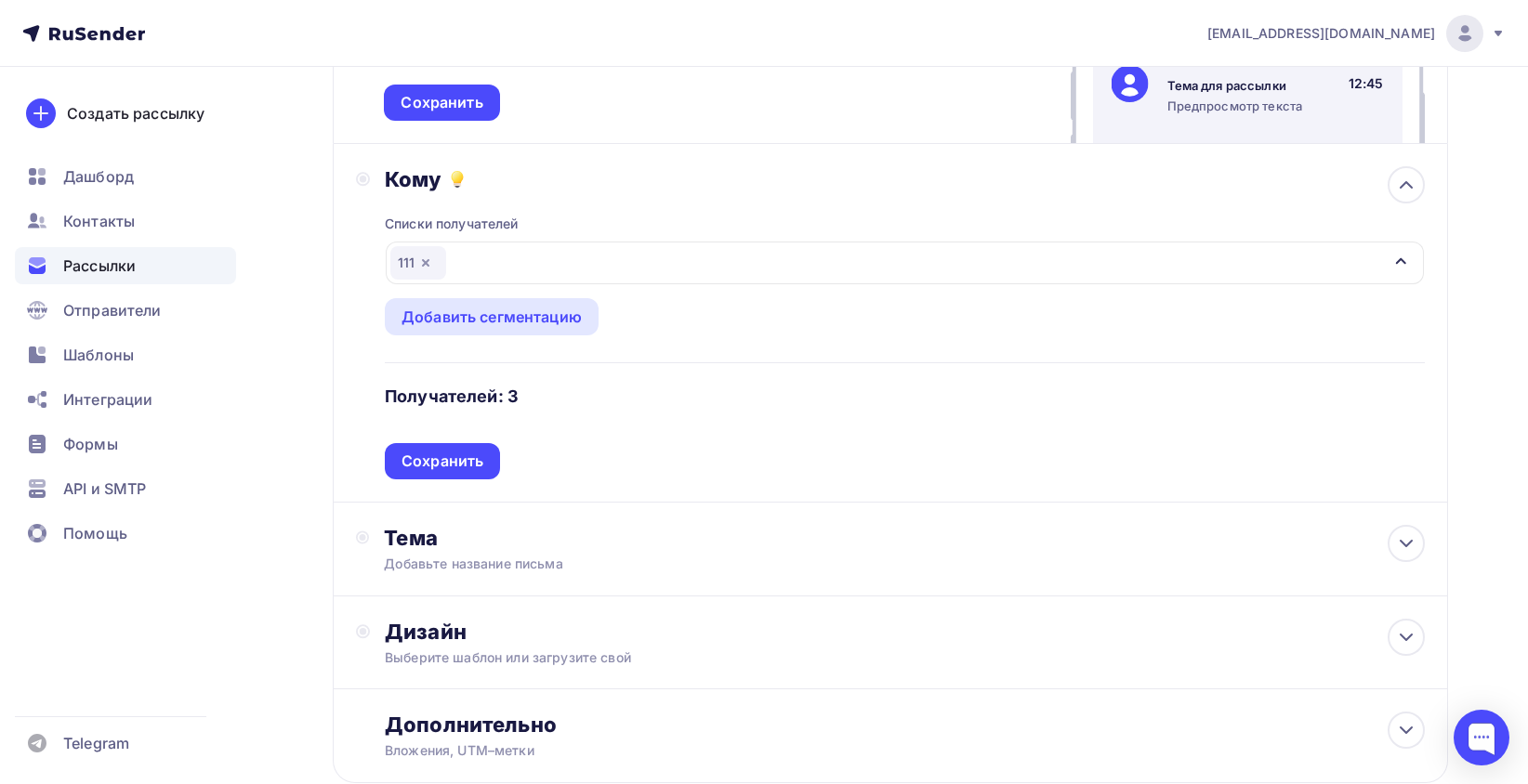
click at [431, 262] on icon "button" at bounding box center [426, 263] width 15 height 15
click at [501, 273] on div "Выберите список" at bounding box center [463, 262] width 145 height 33
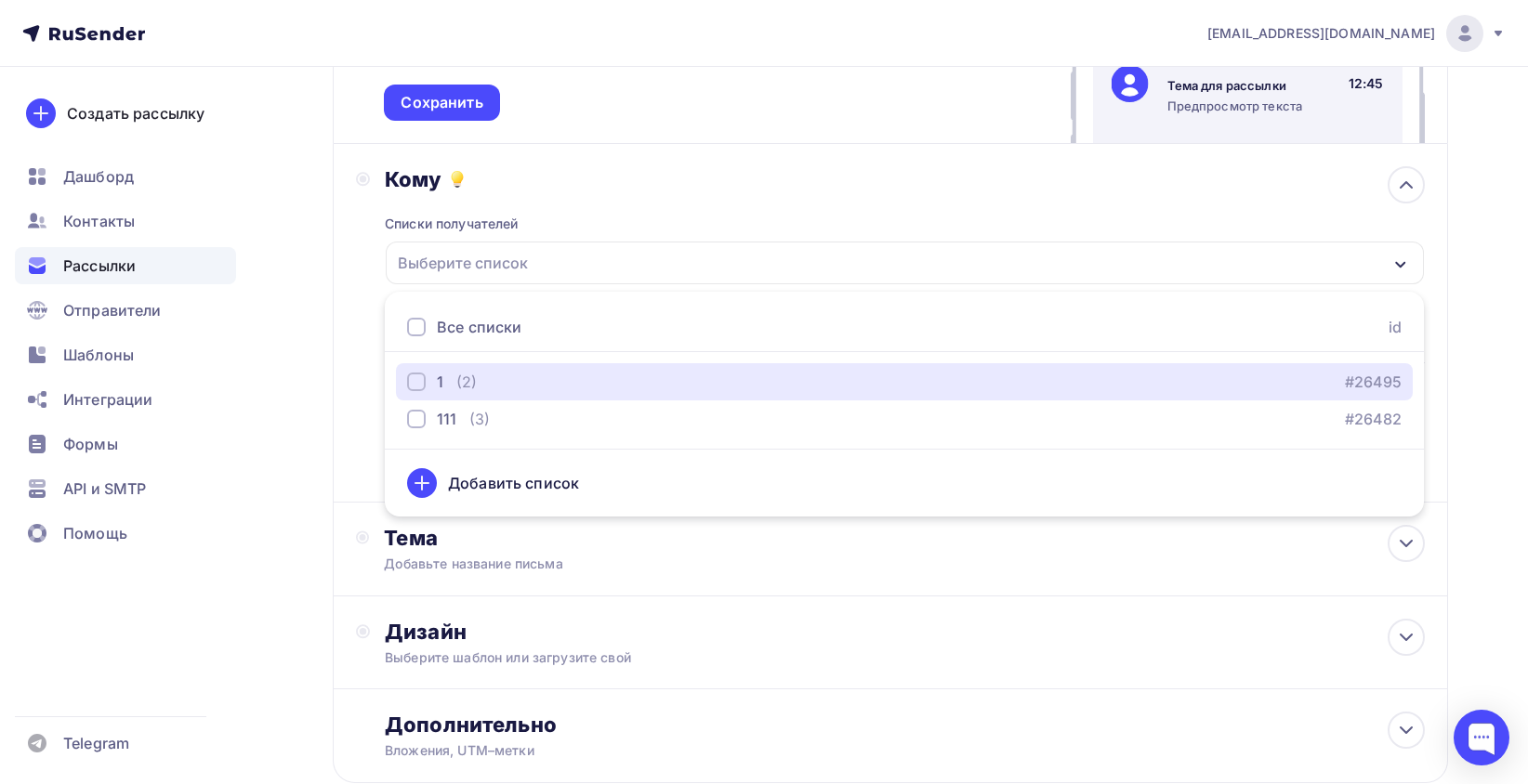
drag, startPoint x: 407, startPoint y: 386, endPoint x: 382, endPoint y: 374, distance: 27.7
click at [407, 386] on div "button" at bounding box center [416, 382] width 18 height 18
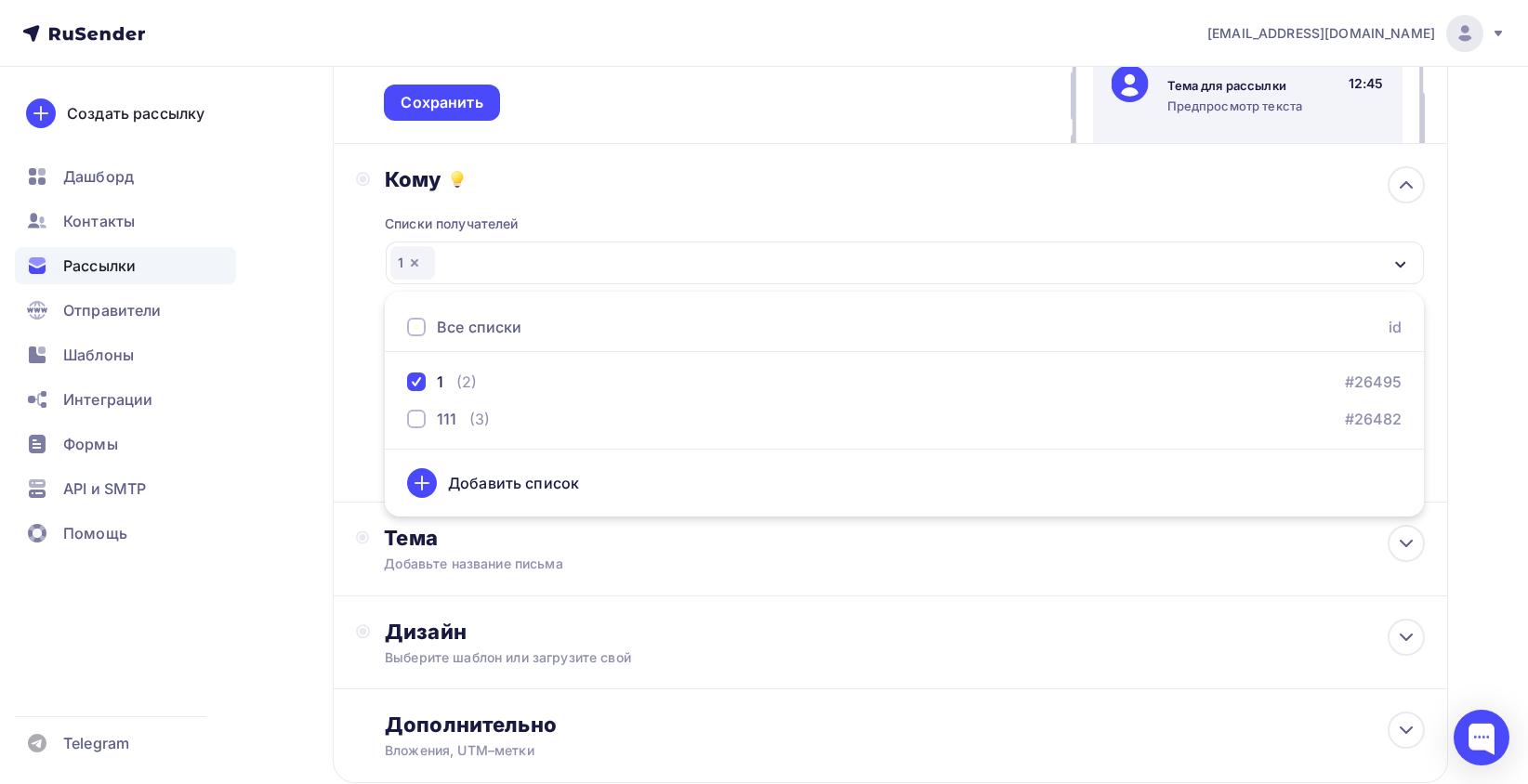
click at [367, 361] on div "Кому Списки получателей 1 Все списки id 1 (2) #26495 111 (3) #26482 Добавить сп…" at bounding box center [890, 322] width 1069 height 313
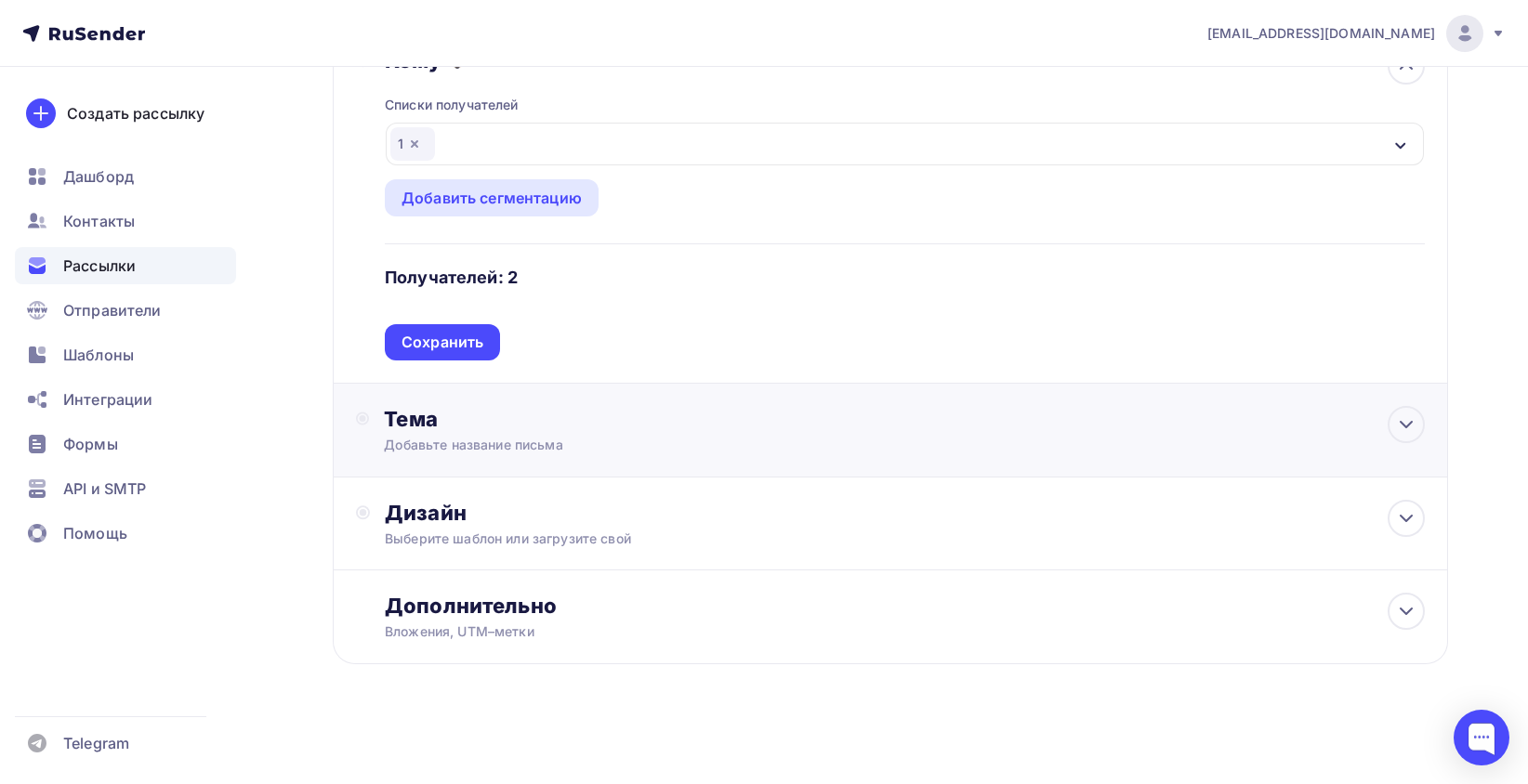
click at [483, 436] on div "Добавьте название письма" at bounding box center [548, 444] width 331 height 18
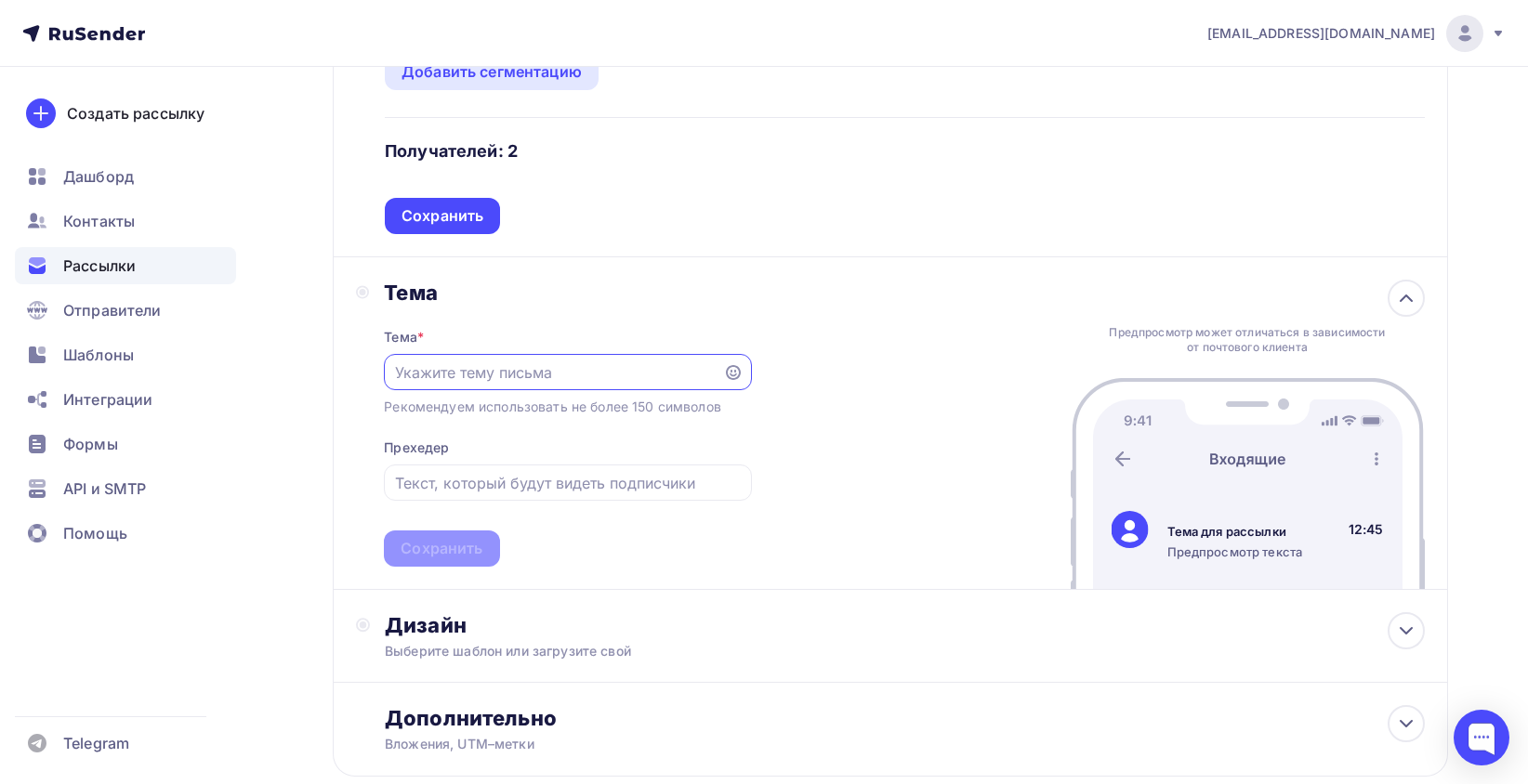
scroll to position [733, 0]
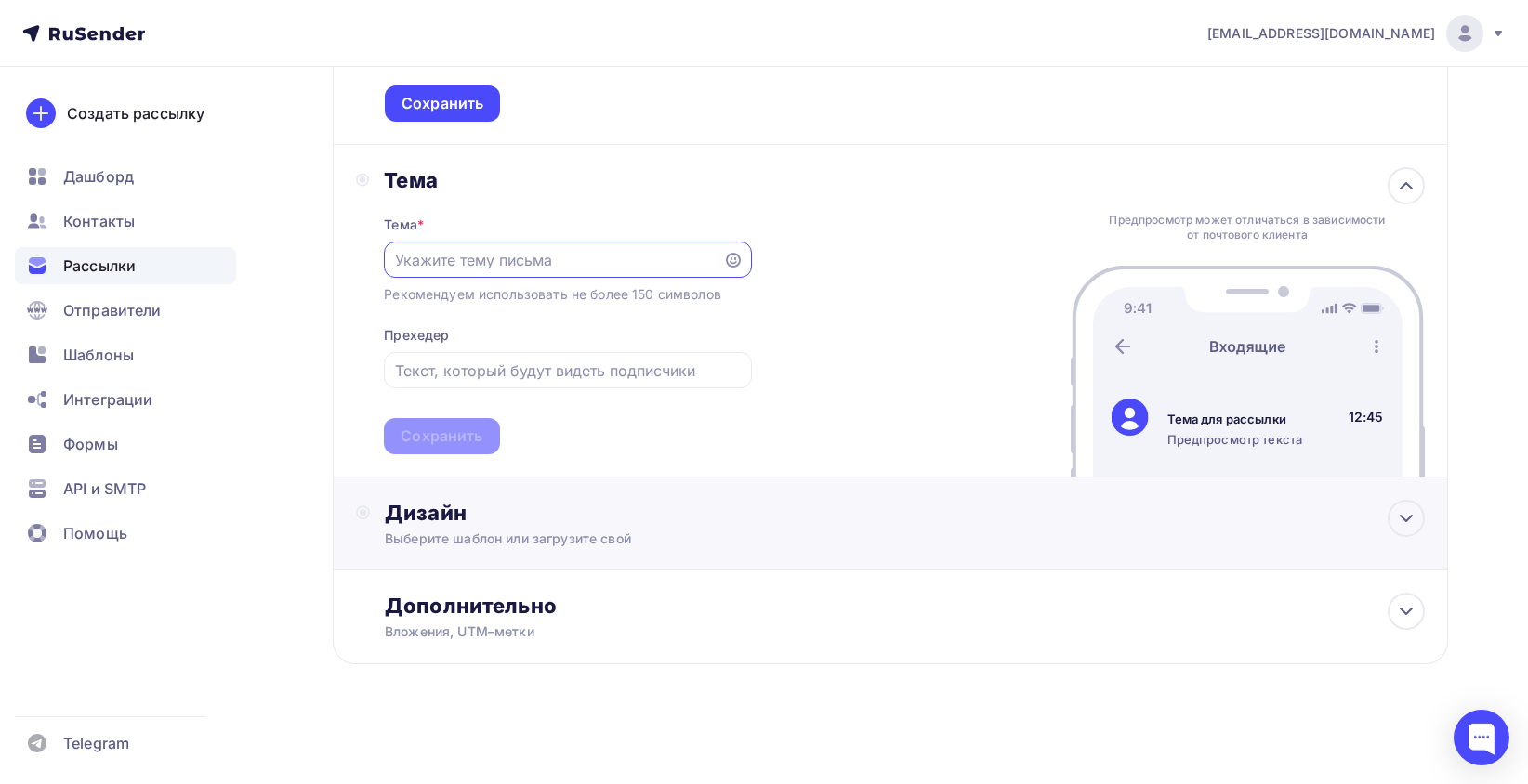
click at [538, 530] on div "Выберите шаблон или загрузите свой" at bounding box center [852, 538] width 936 height 18
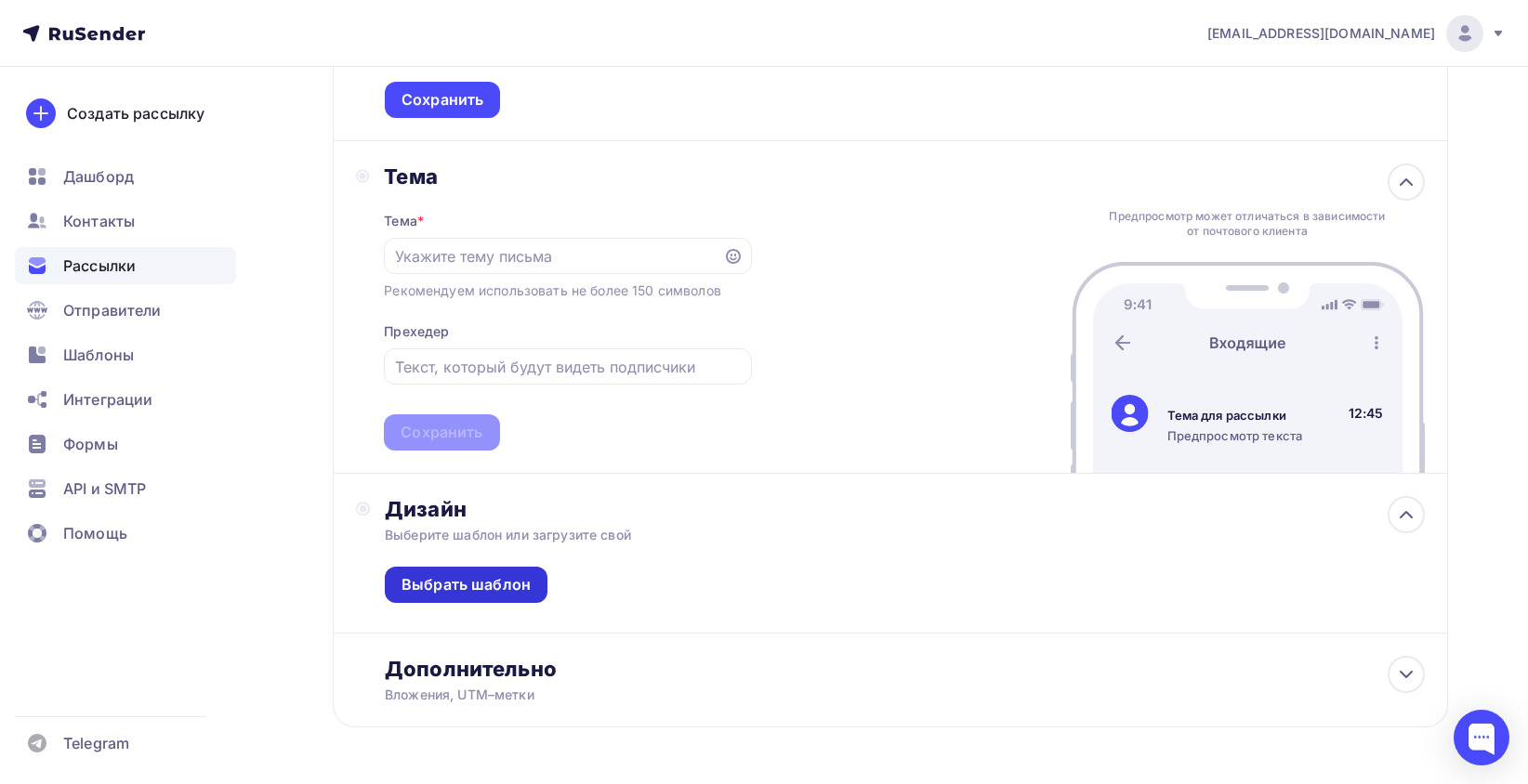
click at [468, 584] on div "Выбрать шаблон" at bounding box center [465, 585] width 129 height 21
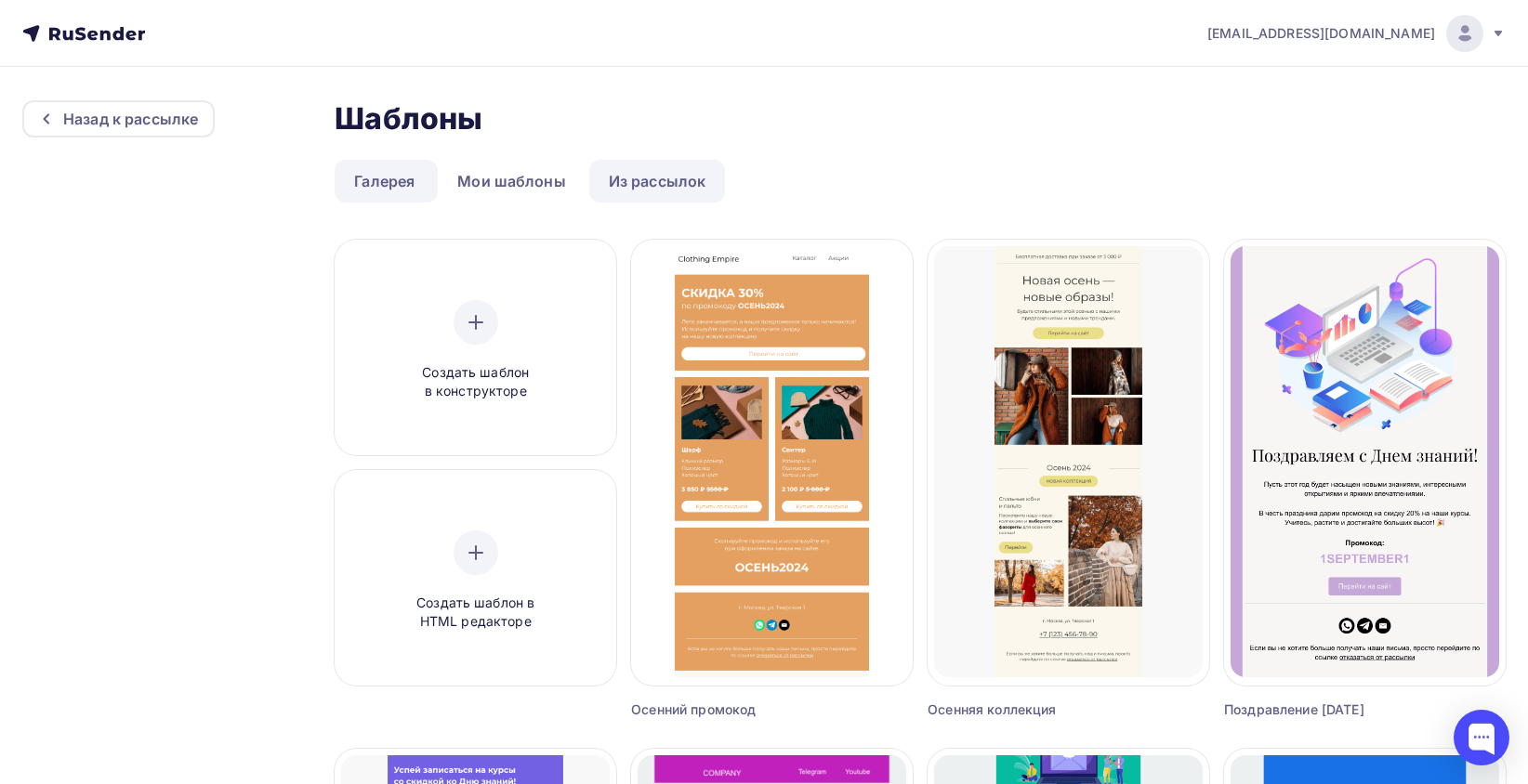
click at [632, 190] on link "Из рассылок" at bounding box center [657, 181] width 136 height 43
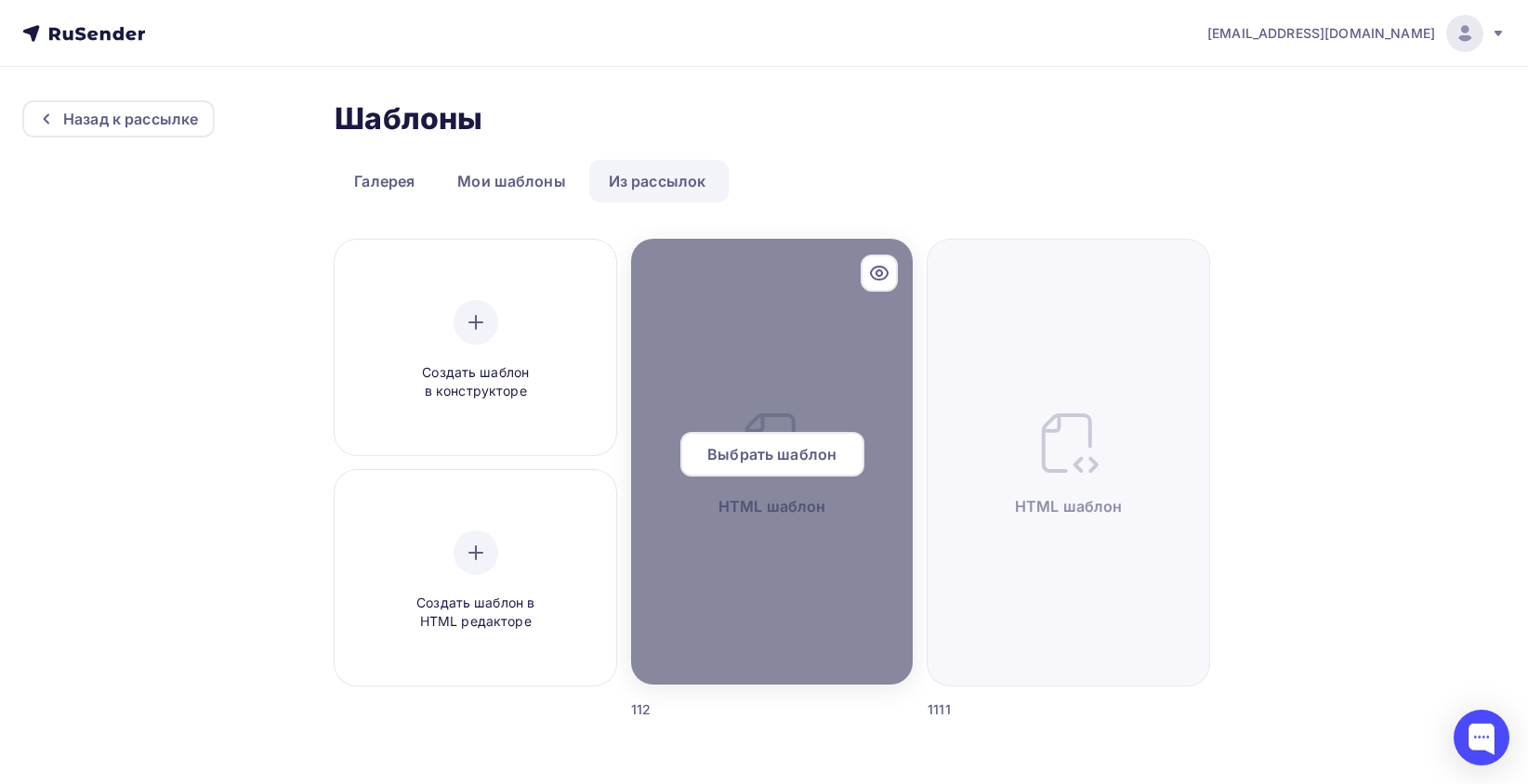
click at [864, 525] on div at bounding box center [772, 462] width 281 height 446
click at [813, 444] on span "Выбрать шаблон" at bounding box center [772, 454] width 129 height 22
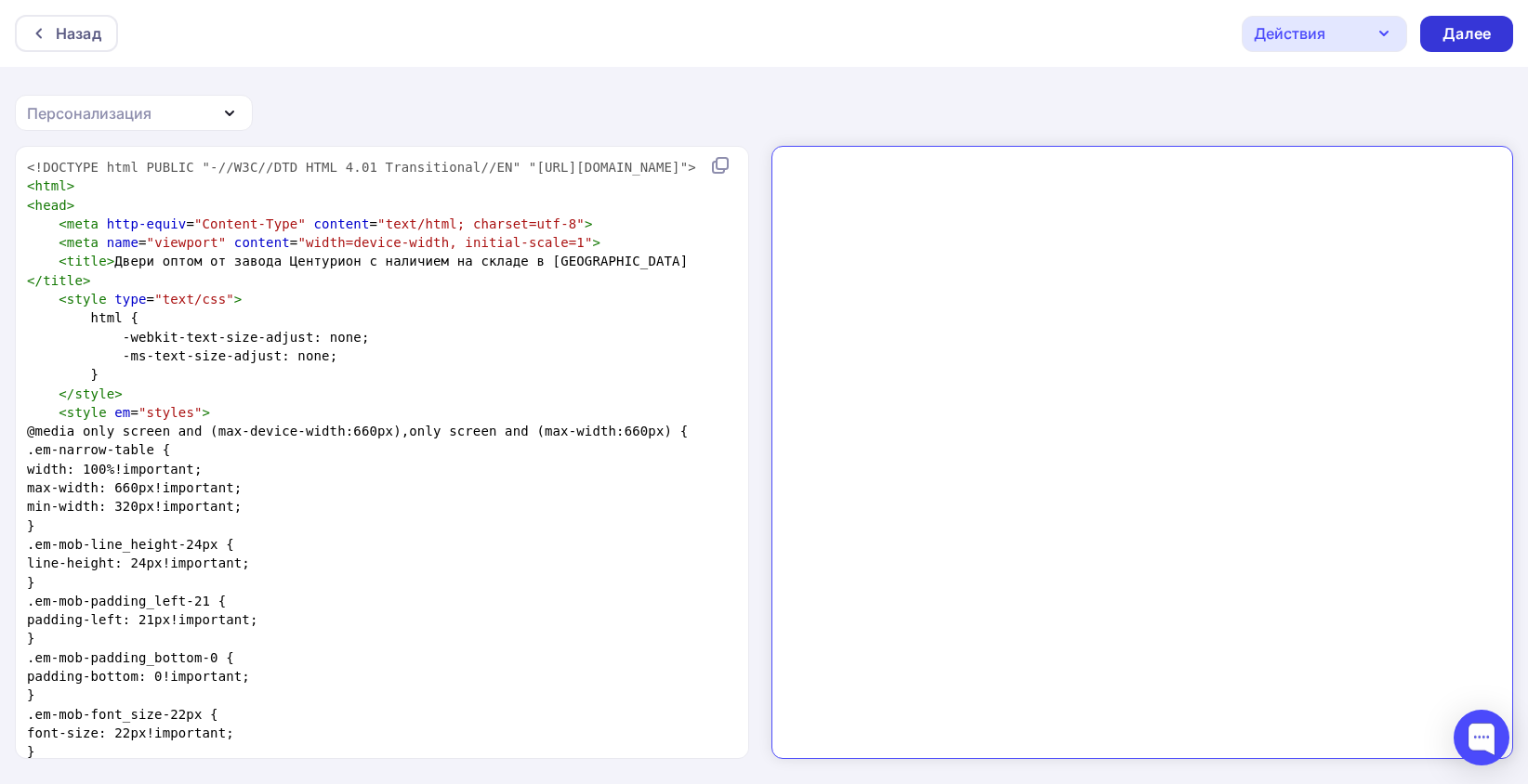
click at [1466, 30] on div "Далее" at bounding box center [1466, 33] width 49 height 21
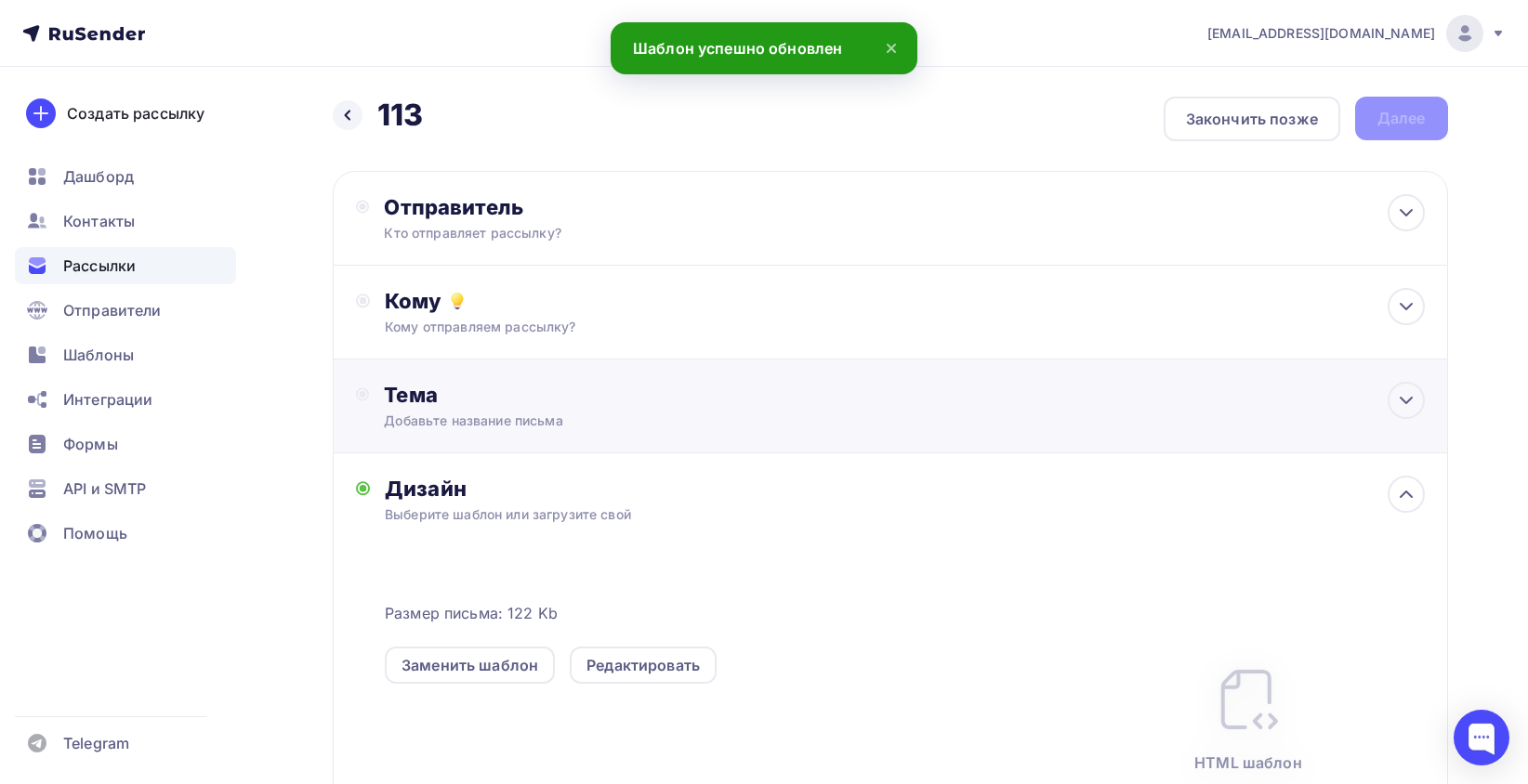
click at [497, 423] on div "Добавьте название письма" at bounding box center [548, 421] width 331 height 18
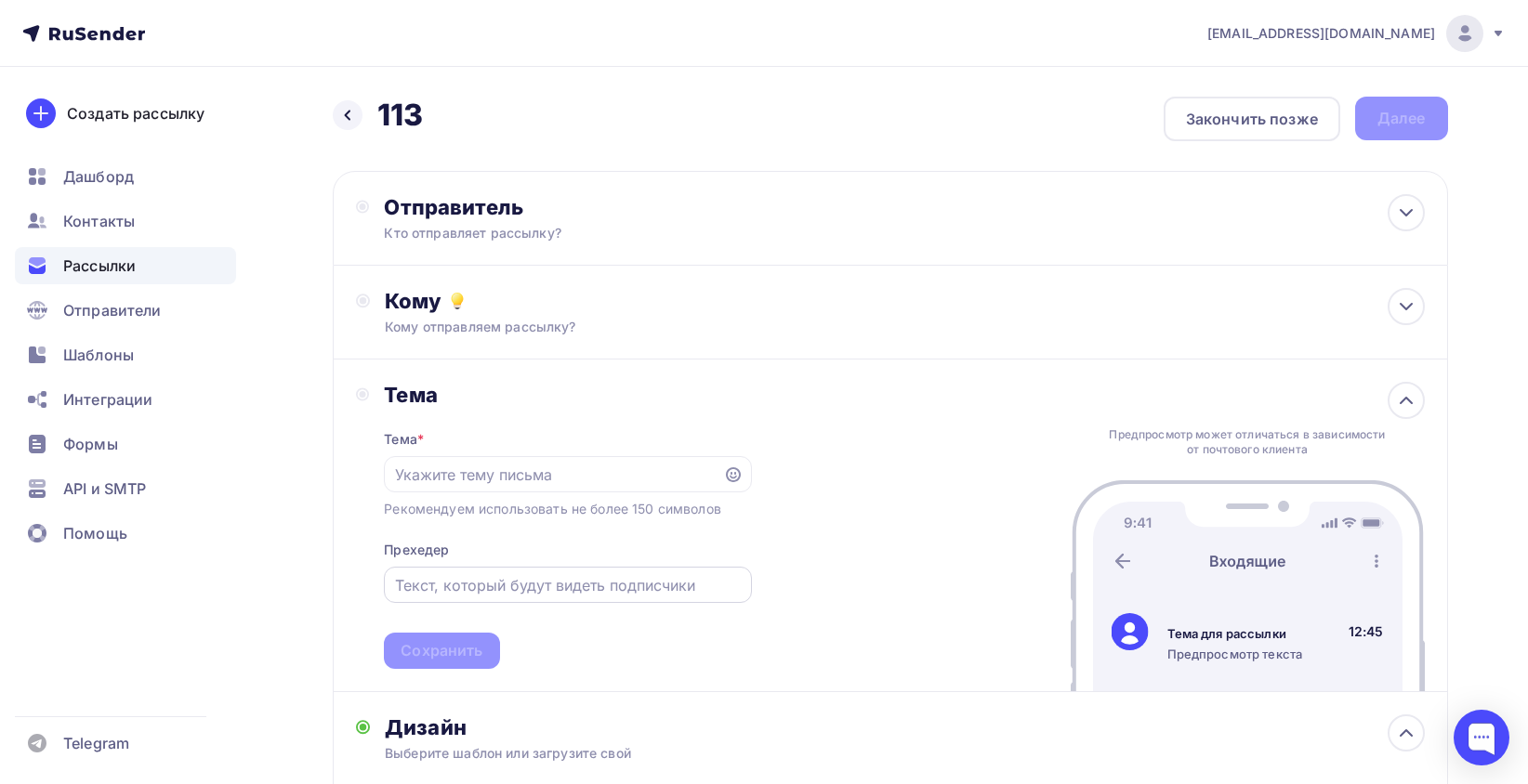
click at [465, 590] on input "text" at bounding box center [568, 585] width 345 height 22
click at [468, 470] on input "text" at bounding box center [553, 474] width 318 height 22
paste input "Металлические двери оптом от 7510руб"
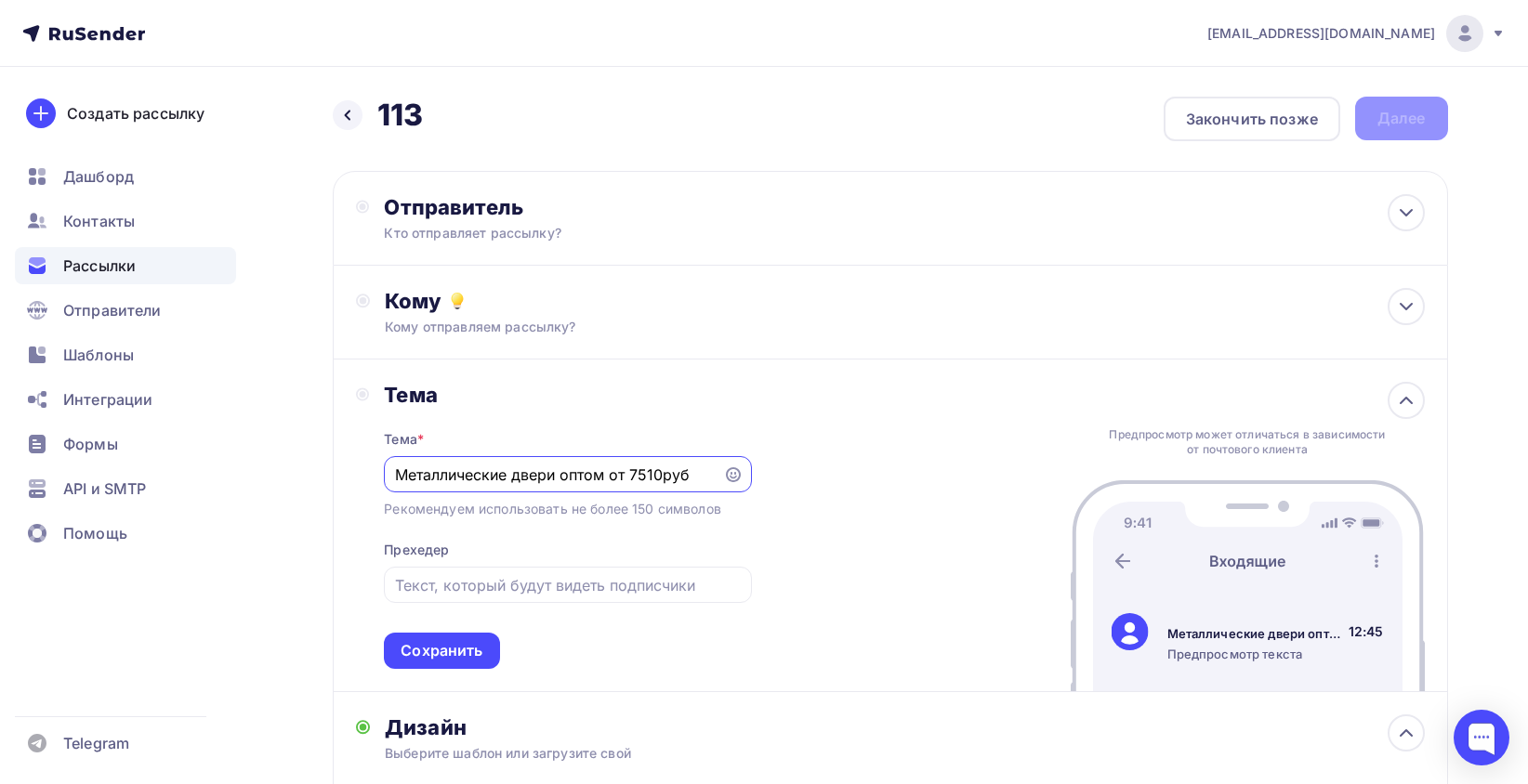
type input "Металлические двери оптом от 7510руб"
click at [450, 658] on div "Сохранить" at bounding box center [442, 650] width 82 height 21
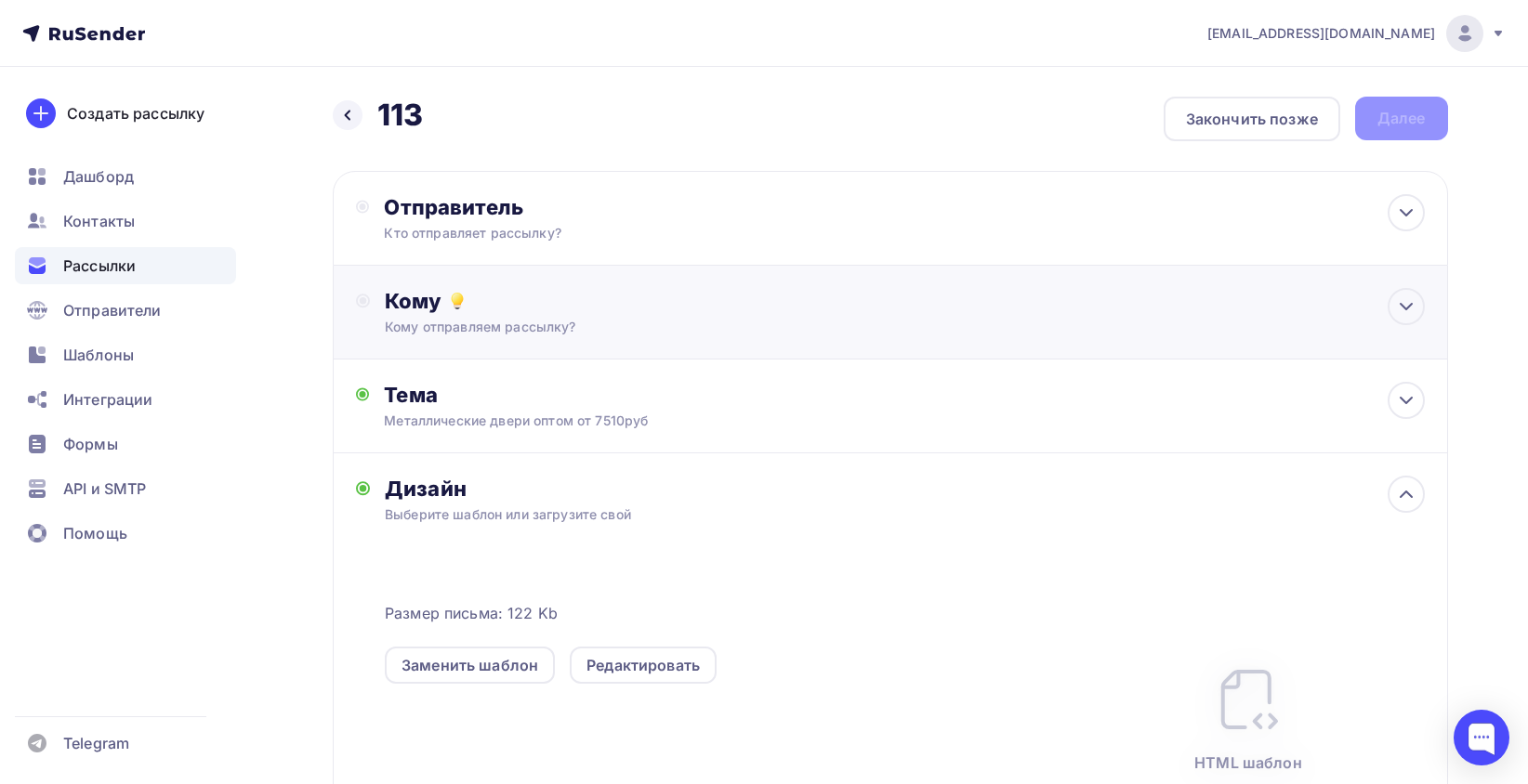
click at [497, 301] on div "Кому" at bounding box center [903, 300] width 1039 height 26
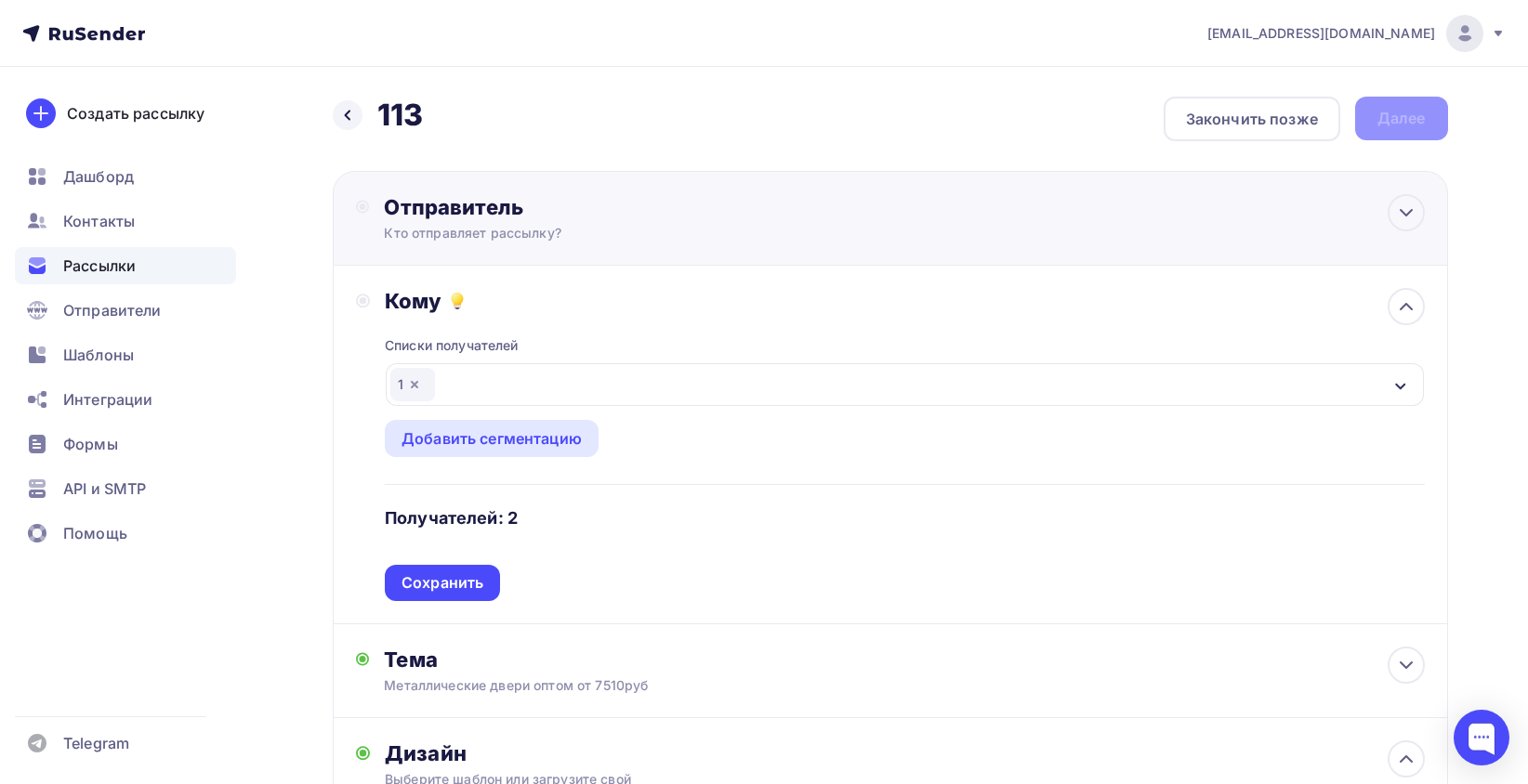
click at [481, 231] on div "Кто отправляет рассылку?" at bounding box center [565, 233] width 362 height 18
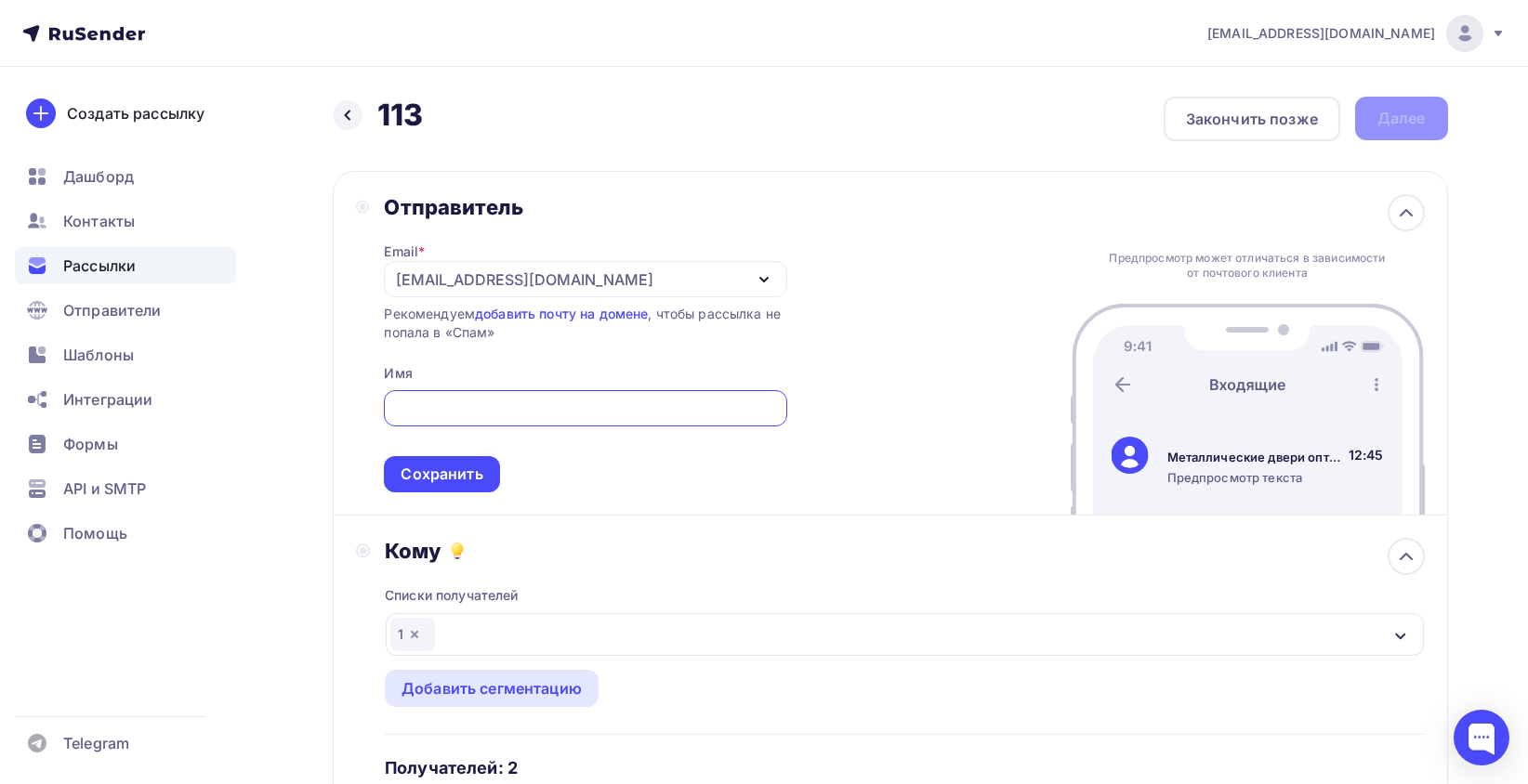
paste input "Завод входных дверей "Центурион"
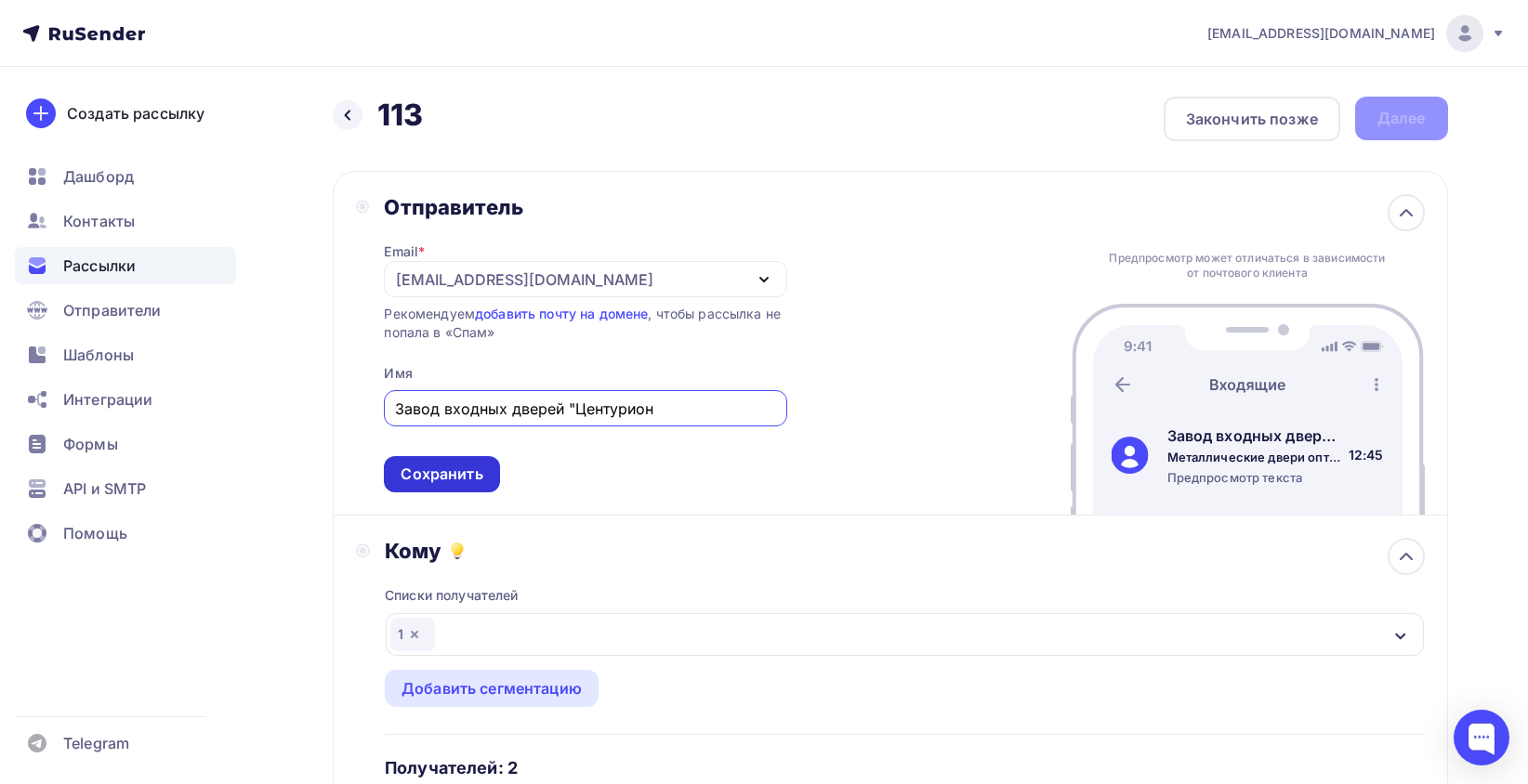
type input "Завод входных дверей "Центурион"
click at [462, 472] on div "Сохранить" at bounding box center [442, 474] width 82 height 21
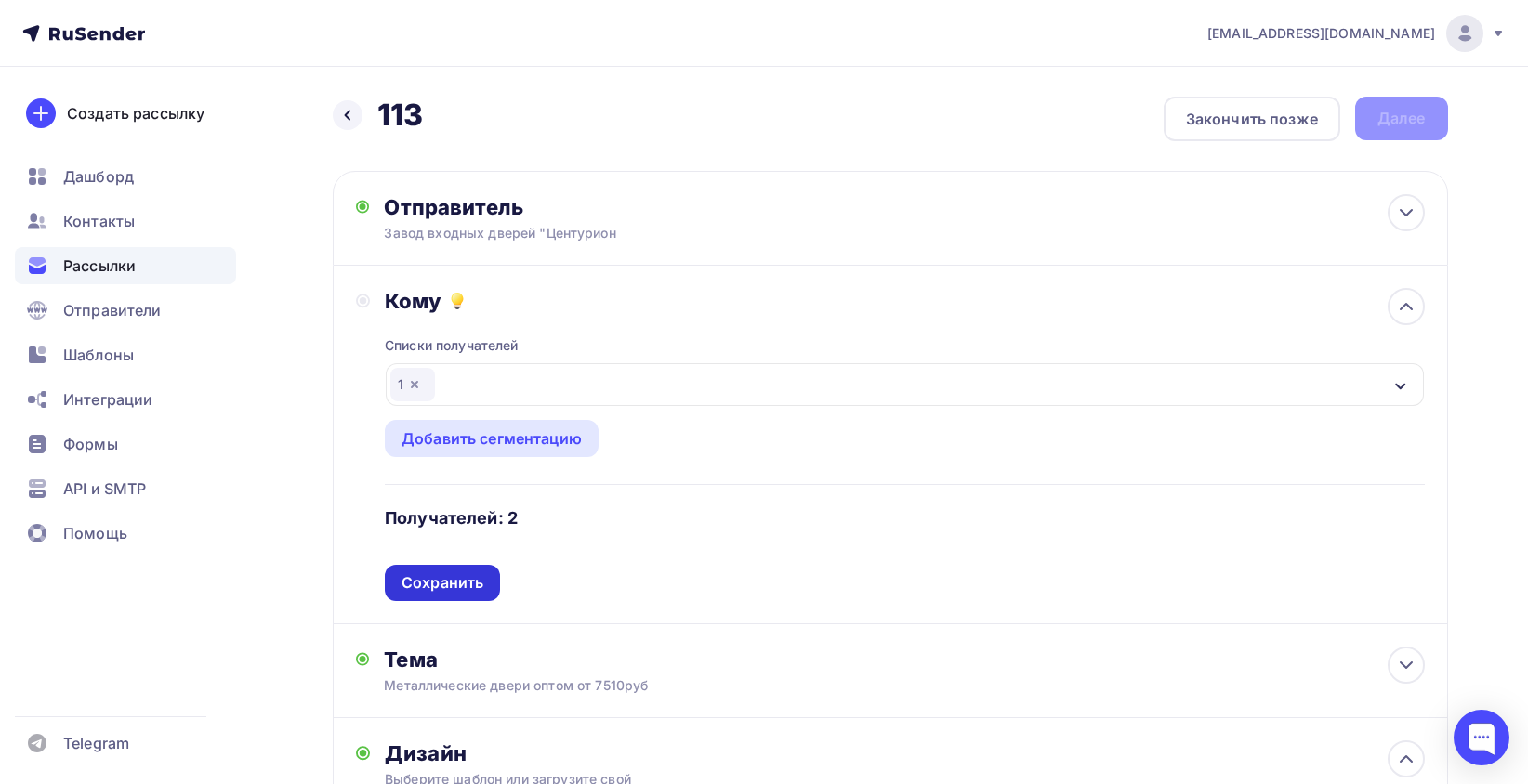
click at [424, 578] on div "Сохранить" at bounding box center [443, 583] width 82 height 21
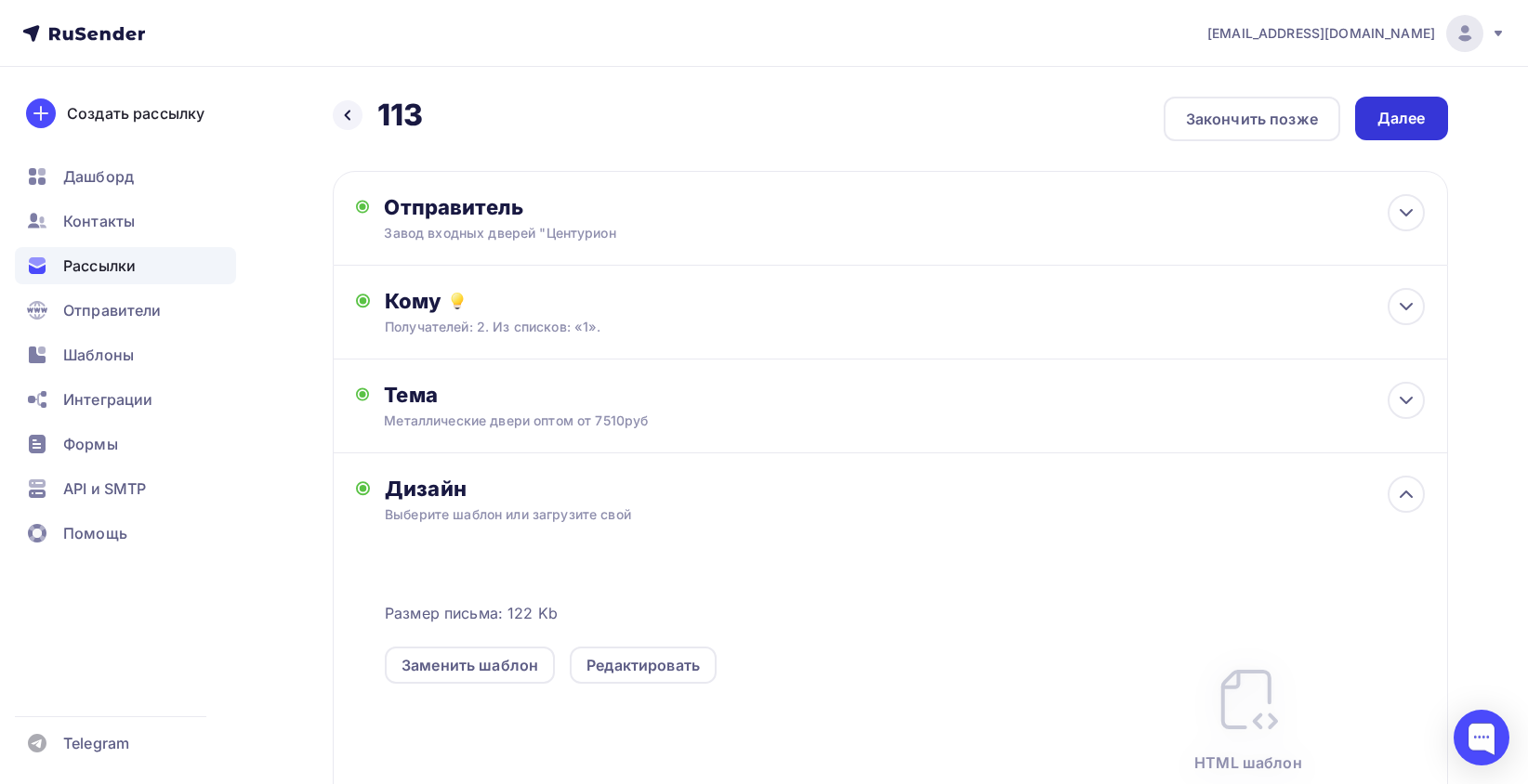
click at [1408, 128] on div "Далее" at bounding box center [1401, 118] width 49 height 21
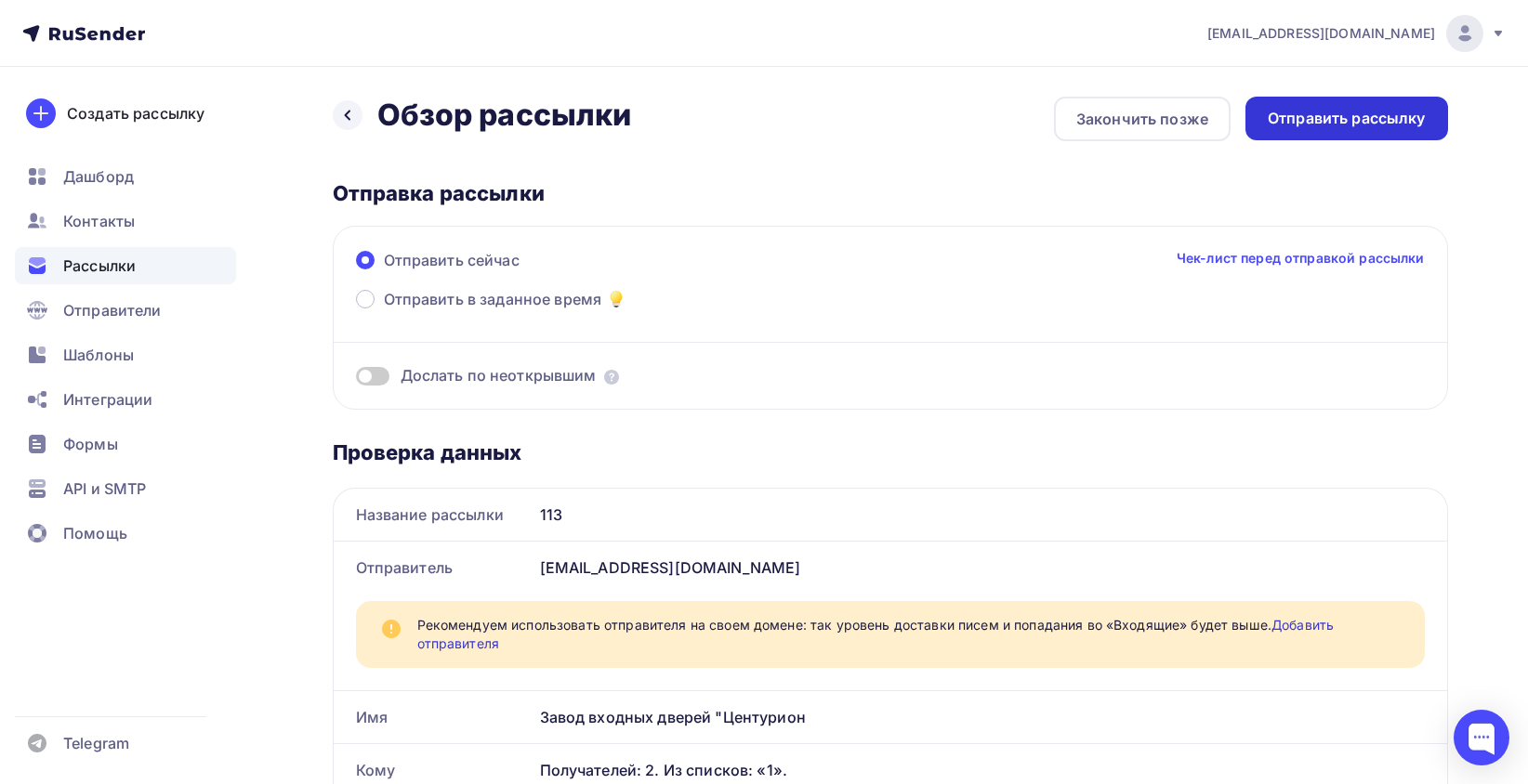
click at [1389, 115] on div "Отправить рассылку" at bounding box center [1347, 118] width 158 height 21
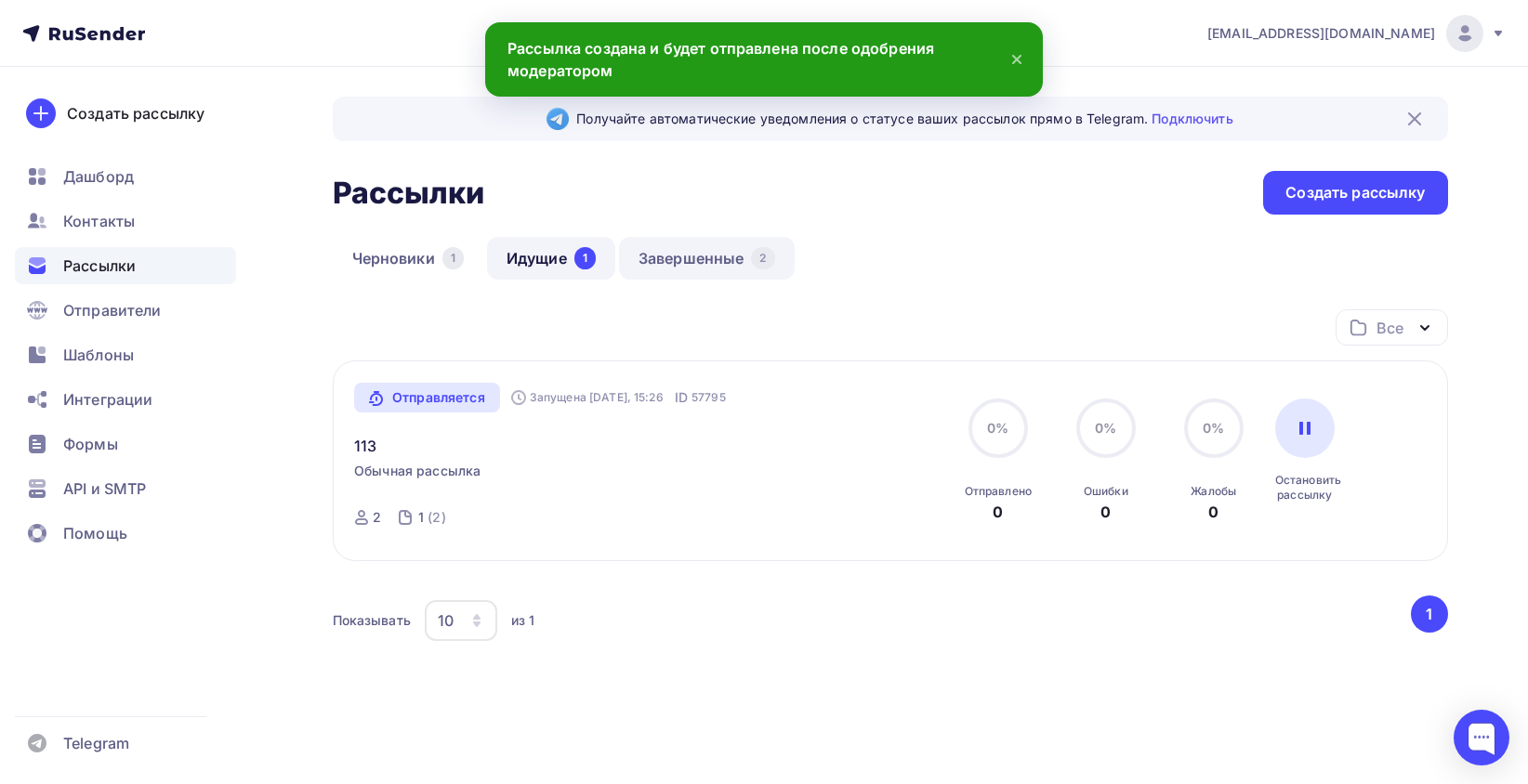
click at [725, 262] on link "Завершенные 2" at bounding box center [707, 258] width 176 height 43
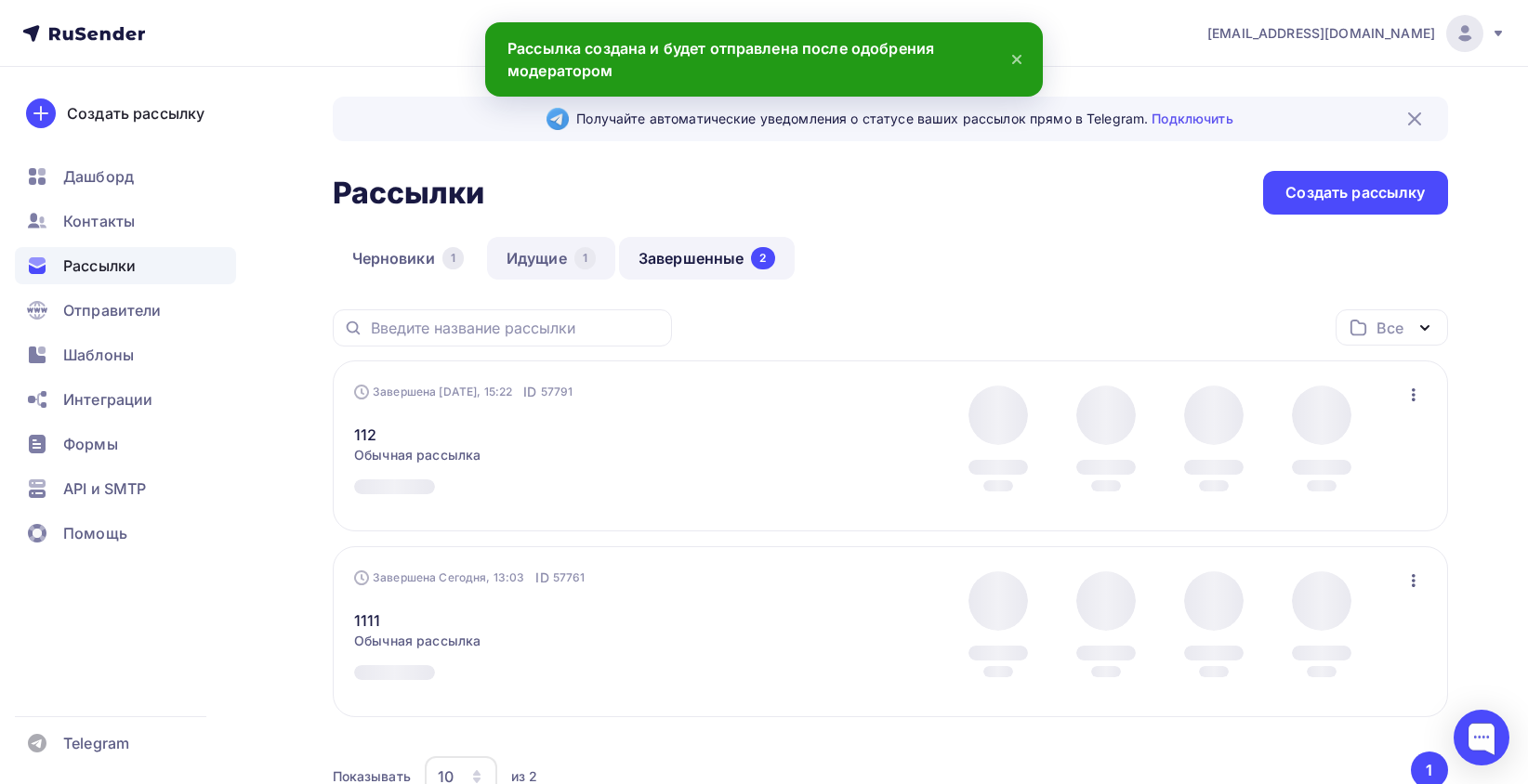
click at [538, 244] on link "Идущие 1" at bounding box center [551, 258] width 128 height 43
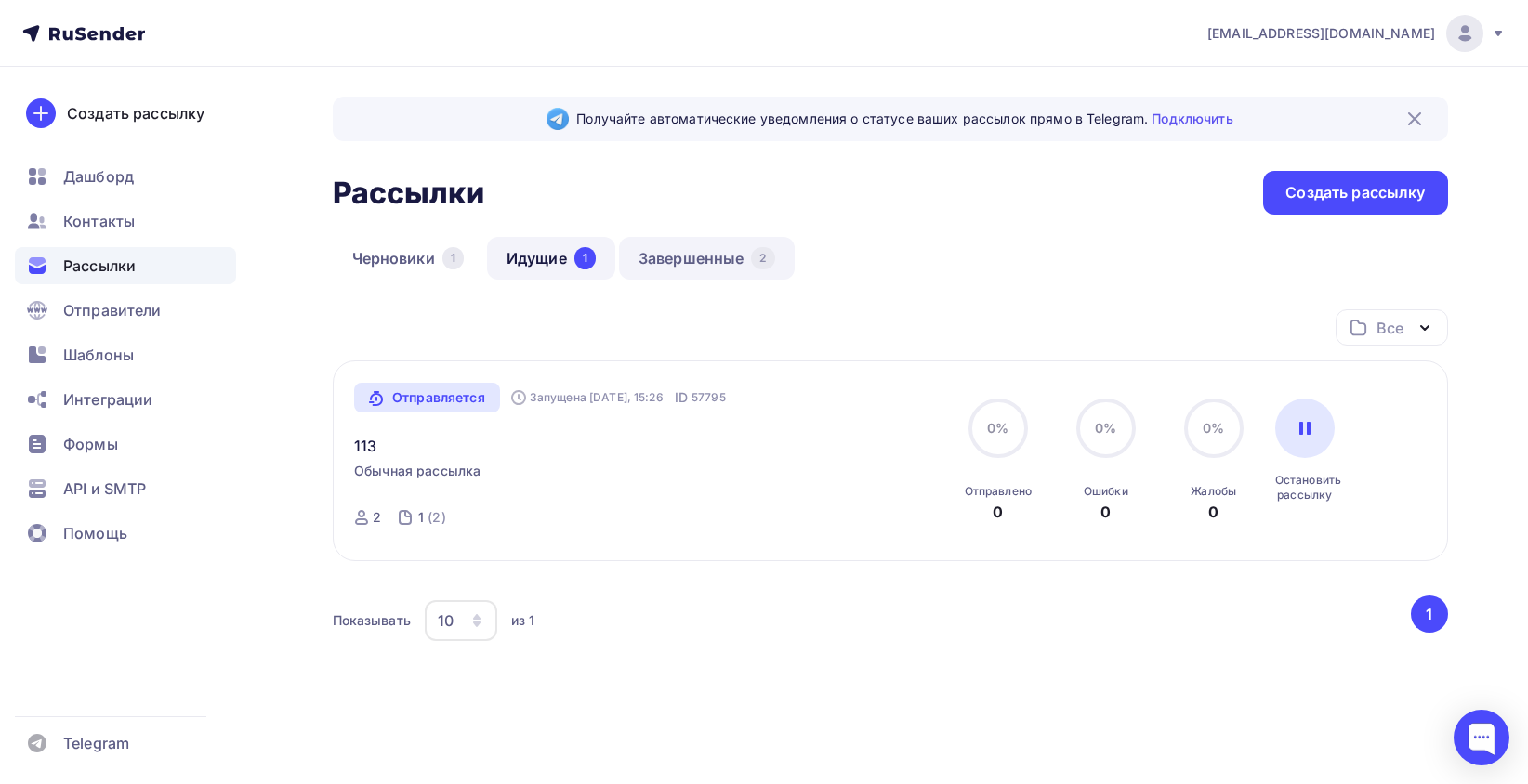
click at [705, 257] on link "Завершенные 2" at bounding box center [707, 258] width 176 height 43
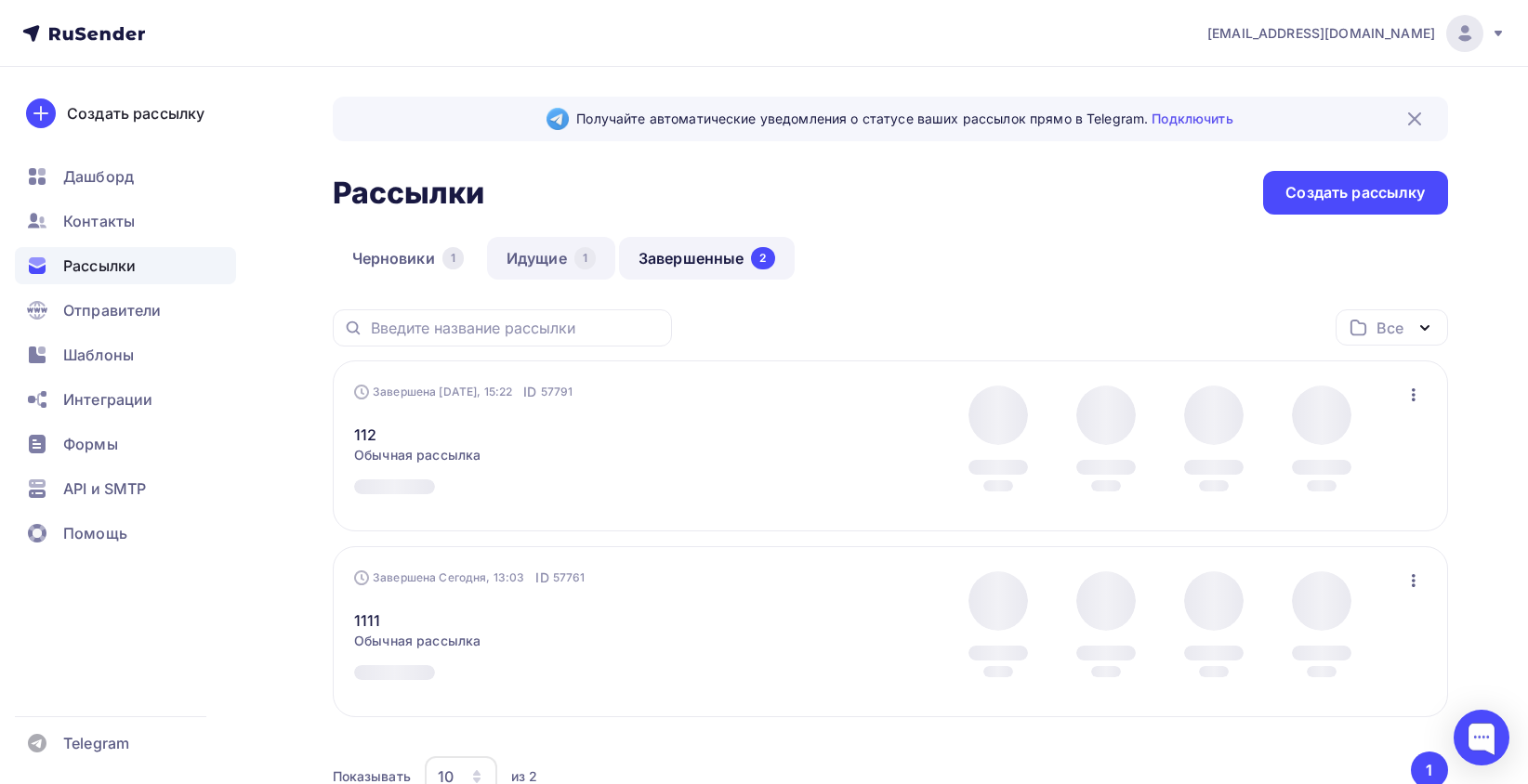
click at [566, 249] on link "Идущие 1" at bounding box center [551, 258] width 128 height 43
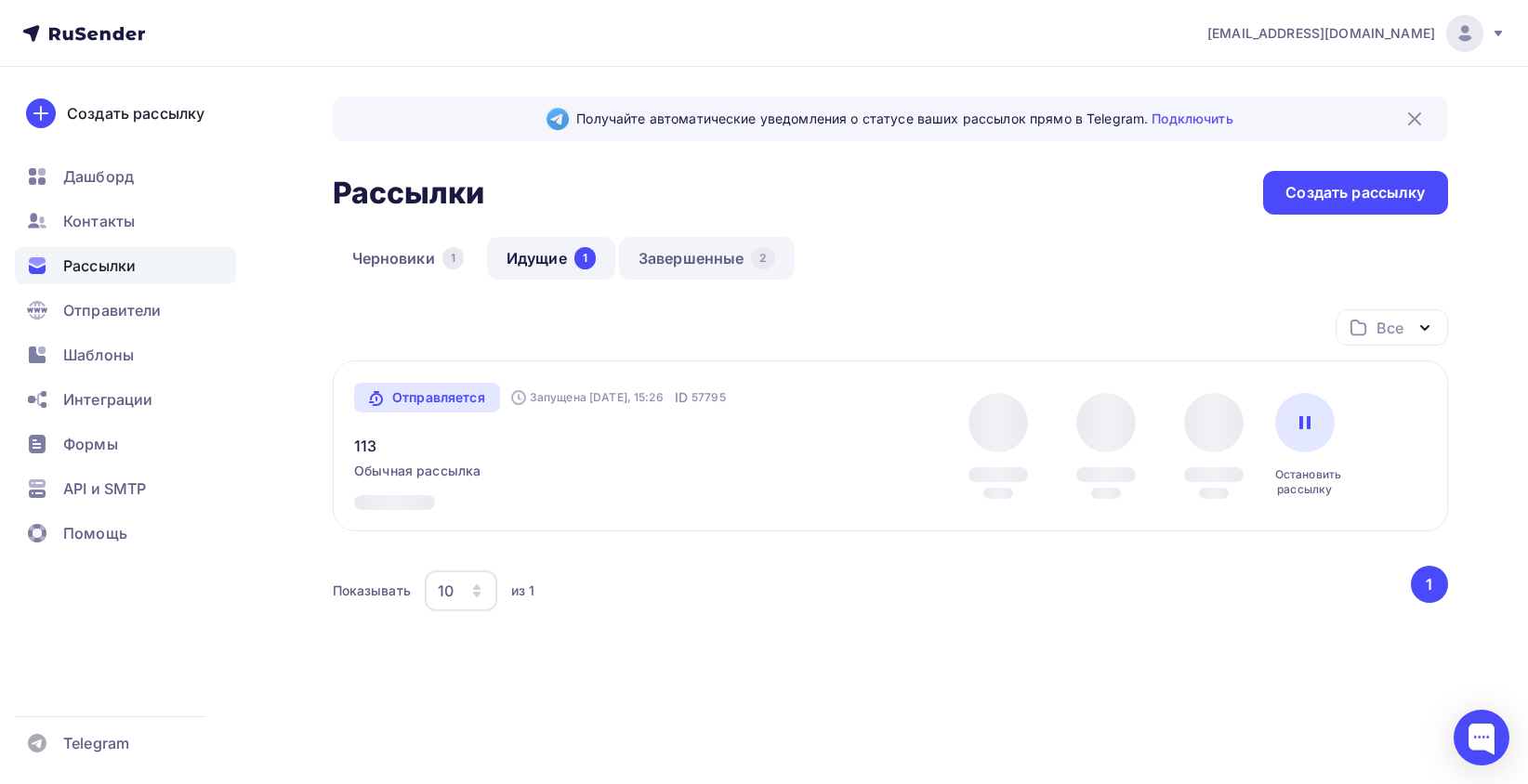
click at [721, 255] on link "Завершенные 2" at bounding box center [707, 258] width 176 height 43
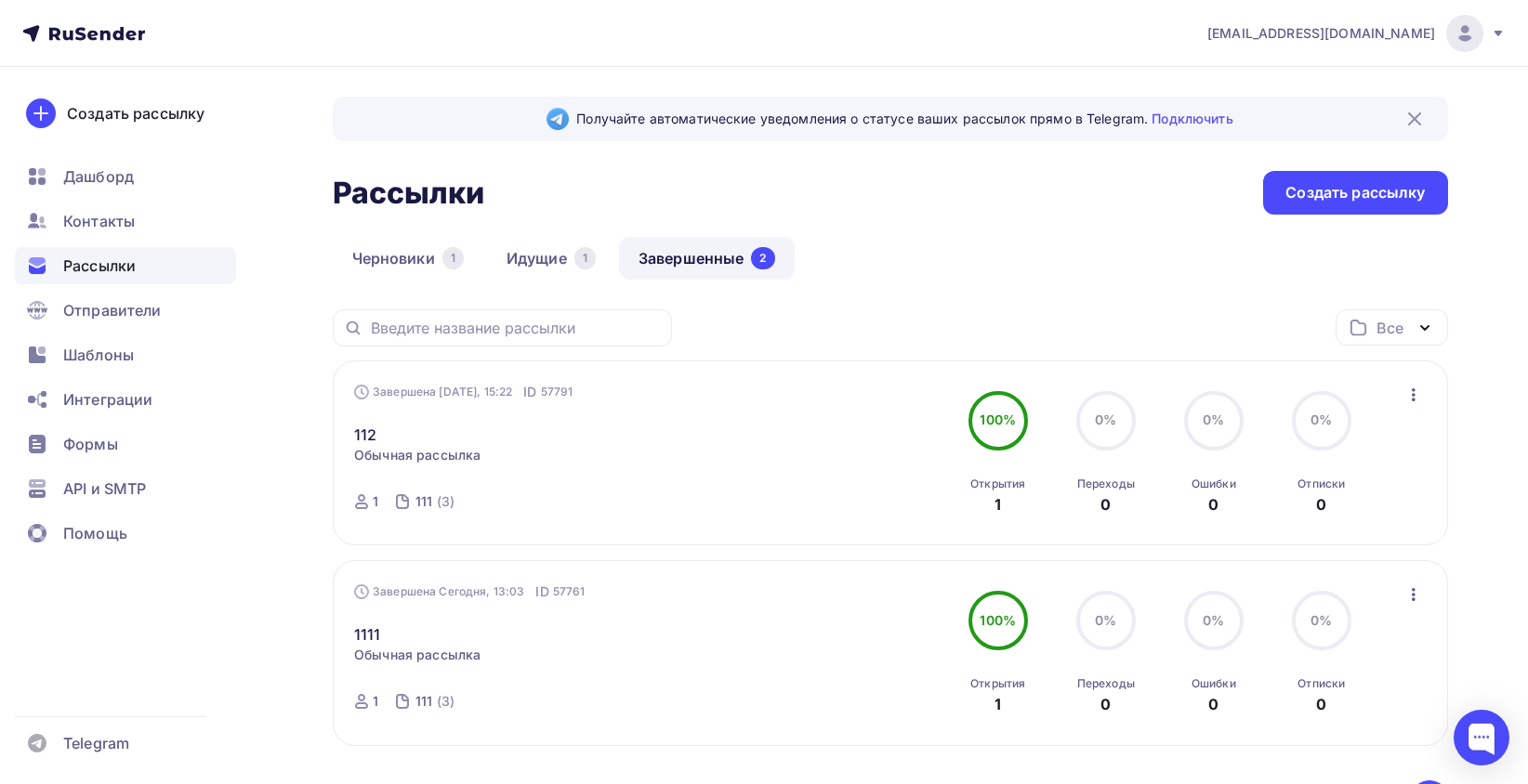
click at [670, 235] on div "Получайте автоматические уведомления о статусе ваших рассылок прямо в Telegram.…" at bounding box center [890, 496] width 1115 height 799
click at [567, 264] on link "Идущие 1" at bounding box center [551, 258] width 128 height 43
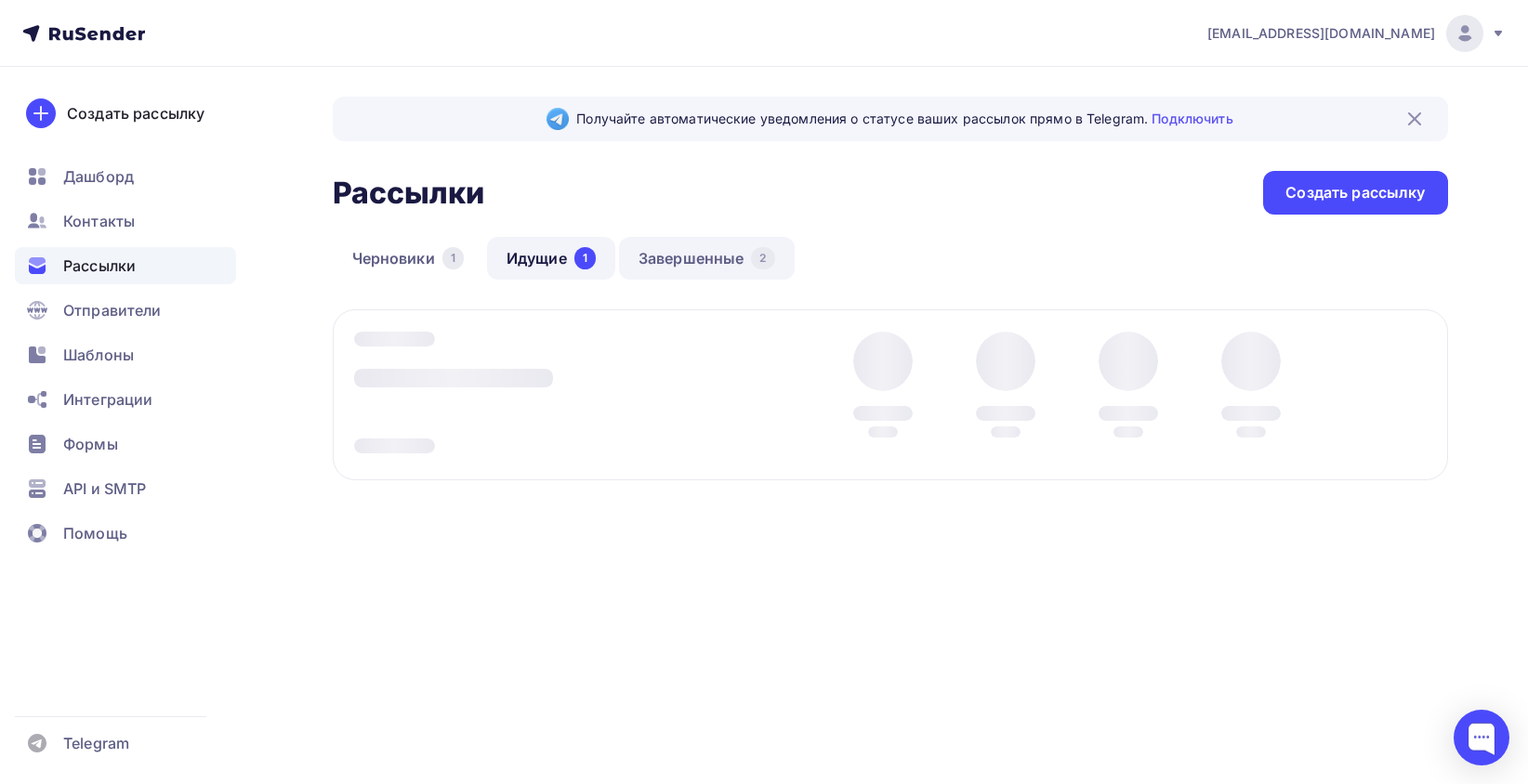
click at [708, 257] on link "Завершенные 2" at bounding box center [707, 258] width 176 height 43
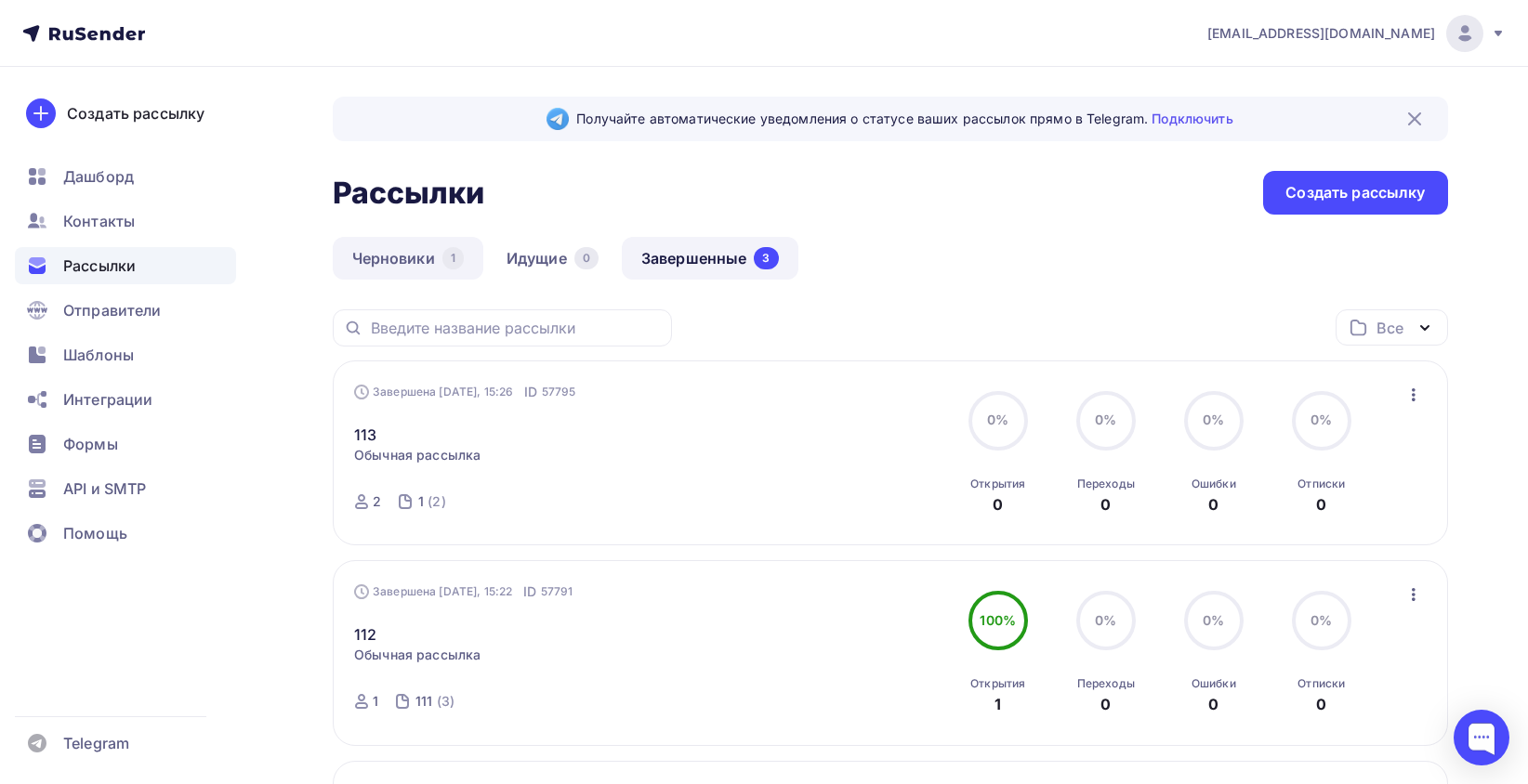
click at [454, 245] on link "Черновики 1" at bounding box center [408, 258] width 151 height 43
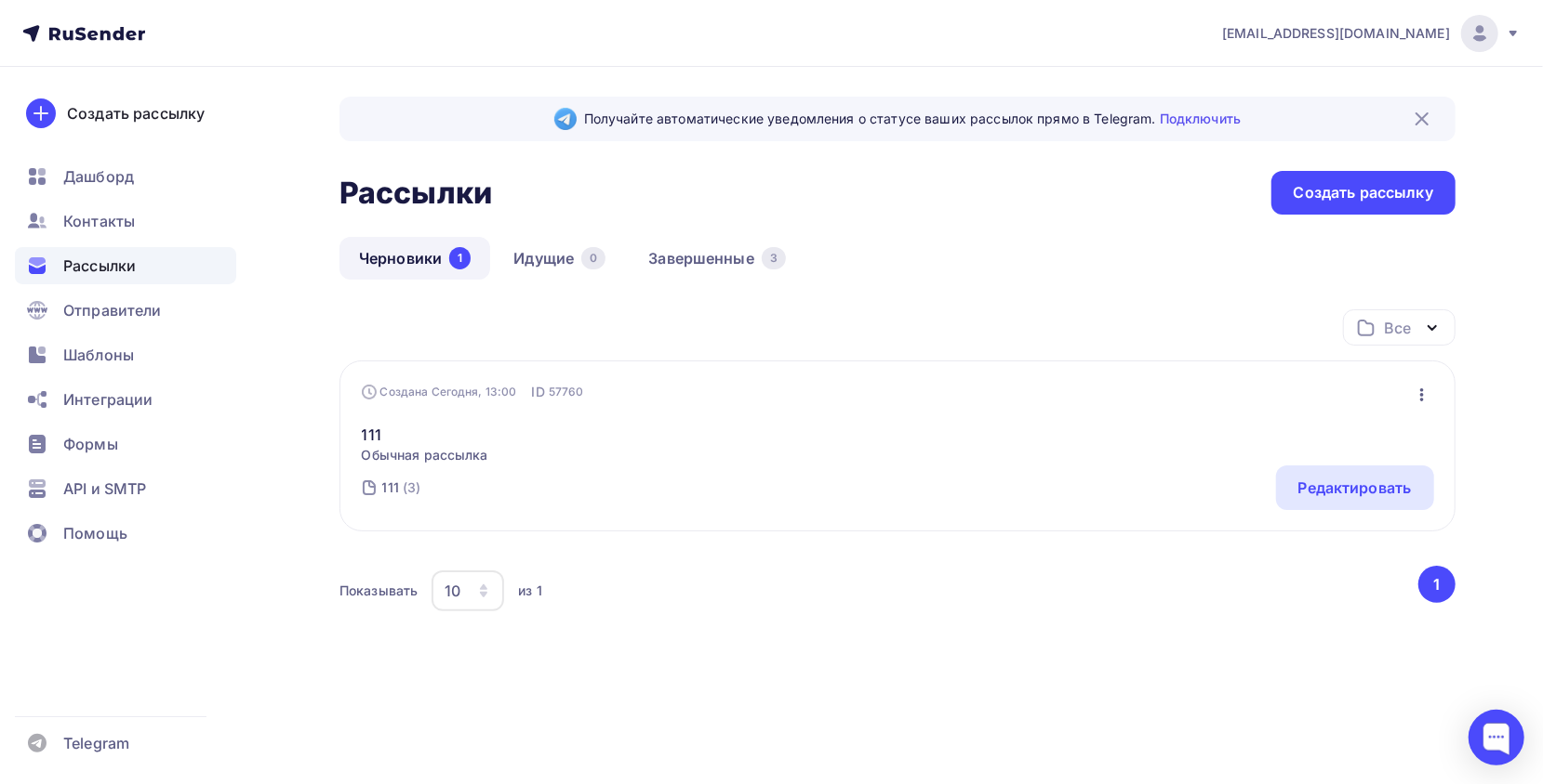
click at [465, 454] on span "Обычная рассылка" at bounding box center [425, 455] width 127 height 18
click at [1430, 484] on div "Редактировать" at bounding box center [1355, 487] width 158 height 45
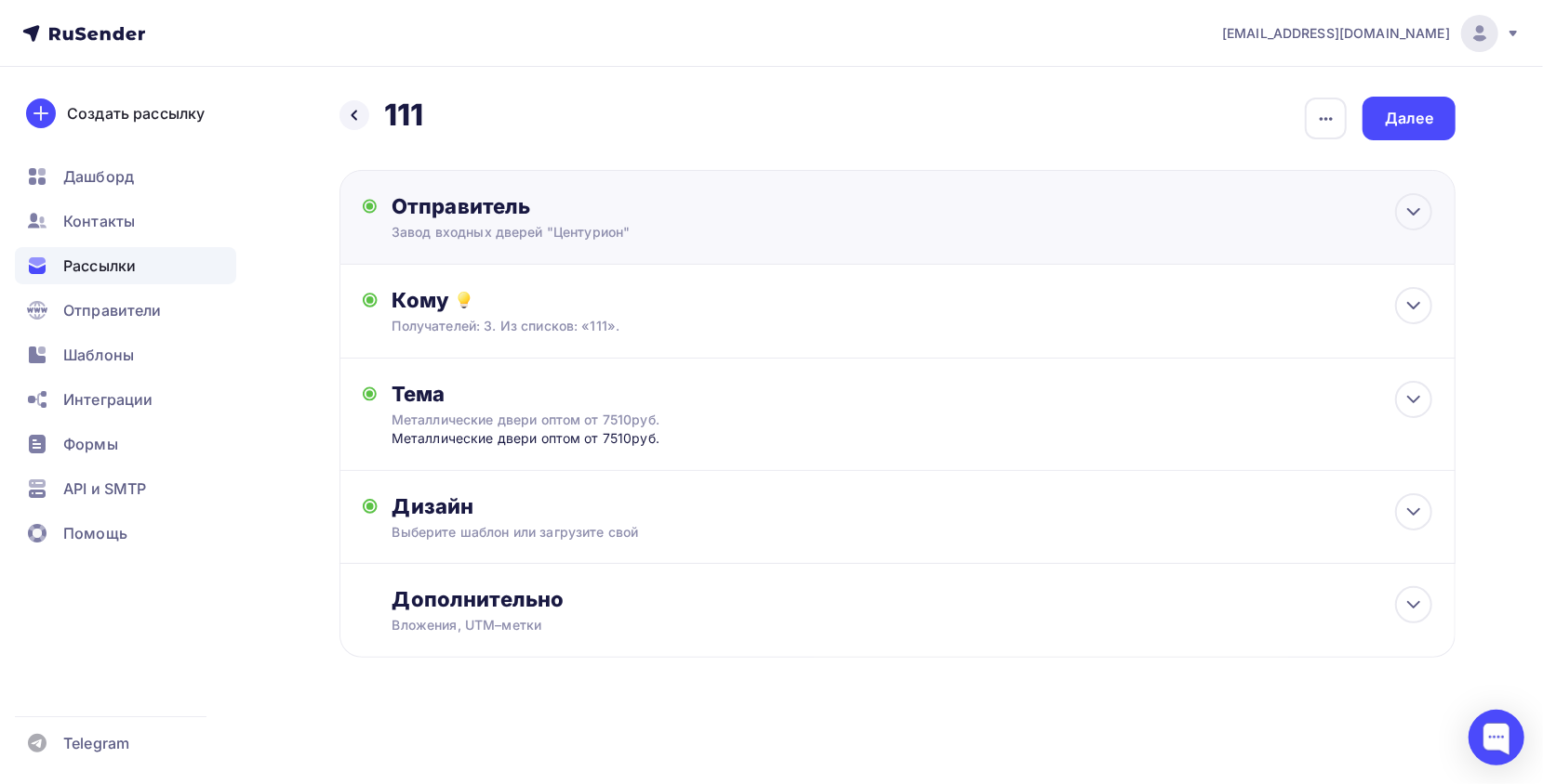
click at [594, 229] on div "Завод входных дверей "Центурион"" at bounding box center [573, 232] width 363 height 18
type input "Завод входных дверей "Центурион""
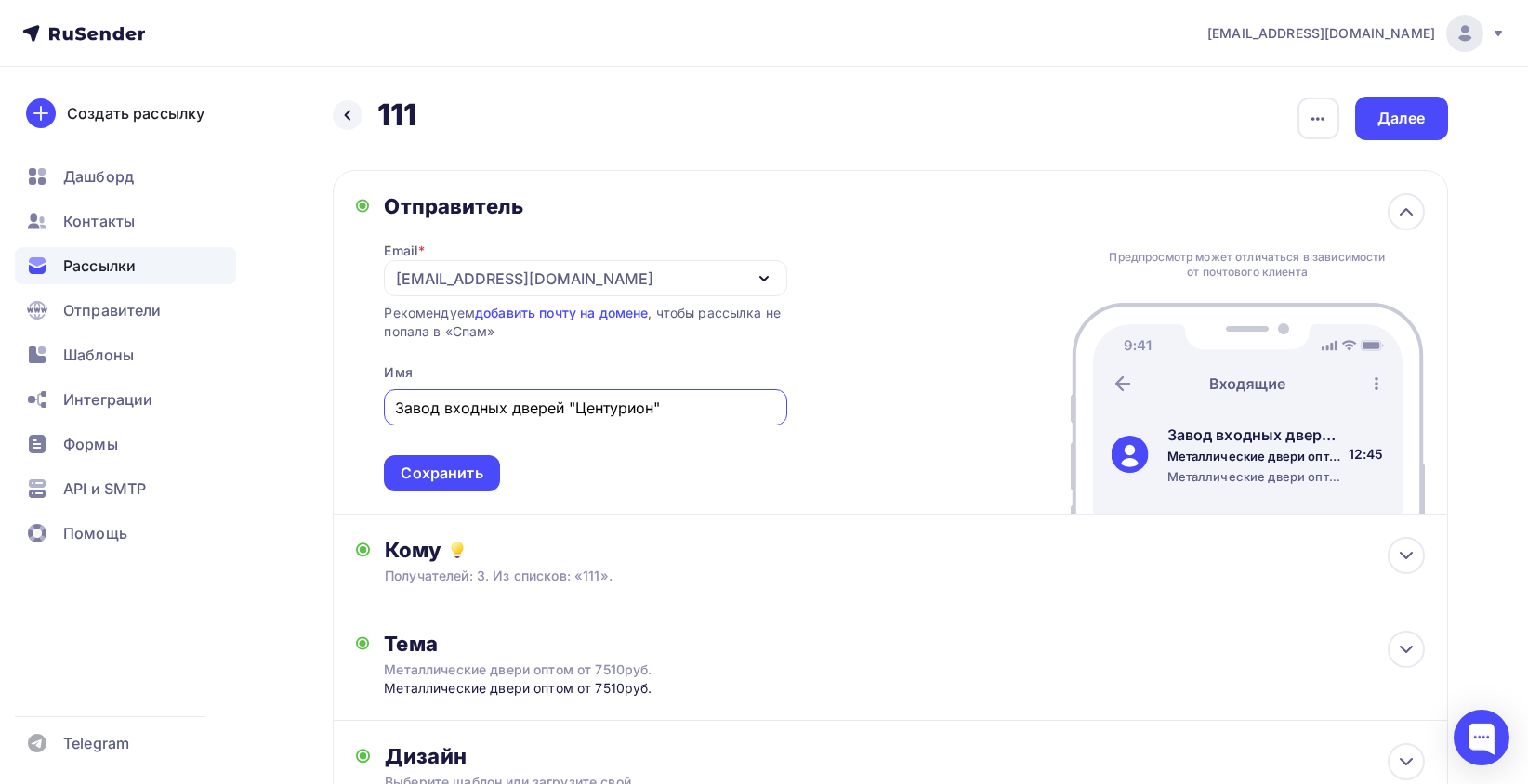
click at [632, 277] on div "m.vemervv@gmail.com" at bounding box center [585, 279] width 403 height 36
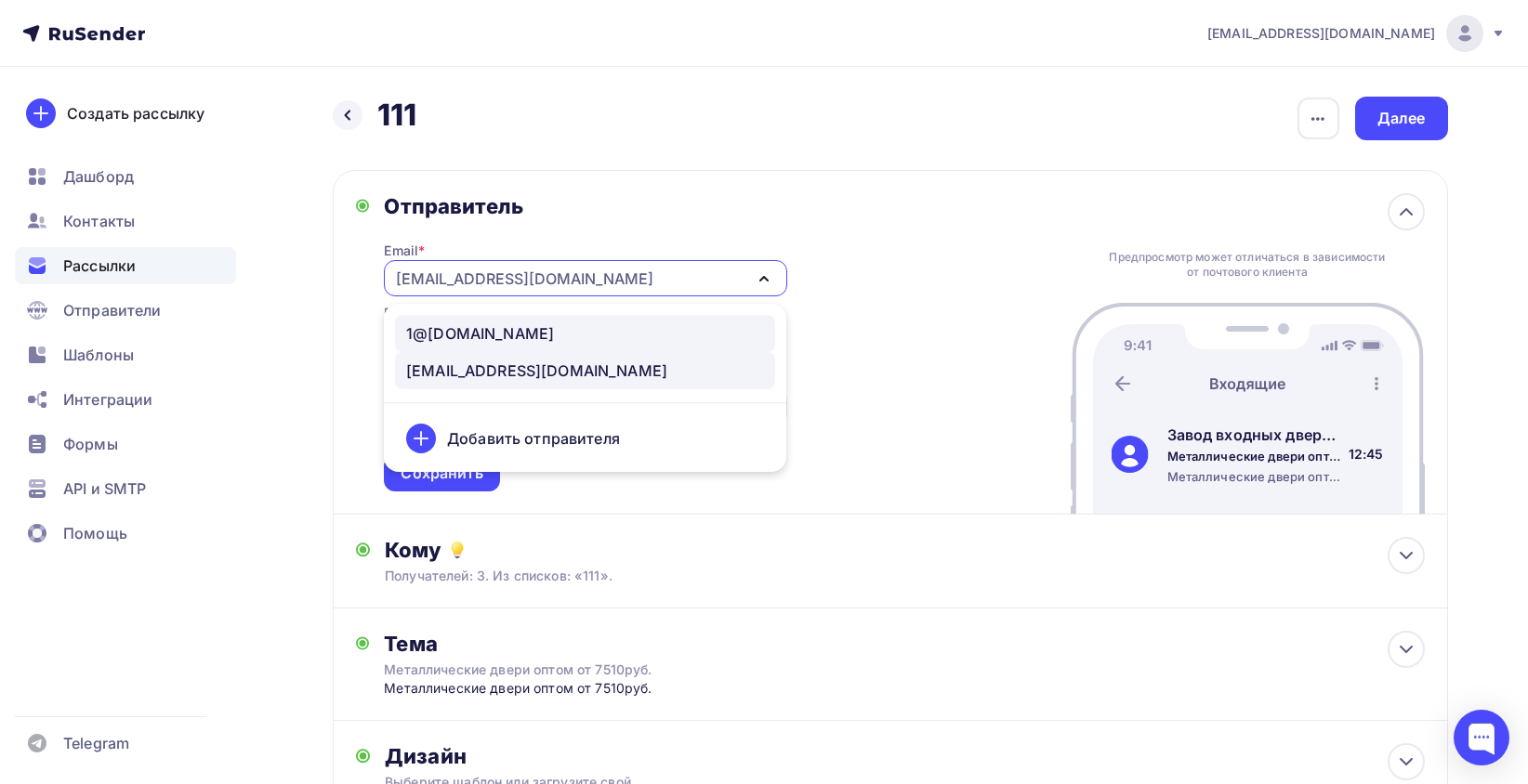
click at [546, 333] on div "1@armada-nsk-360.ru" at bounding box center [480, 333] width 148 height 22
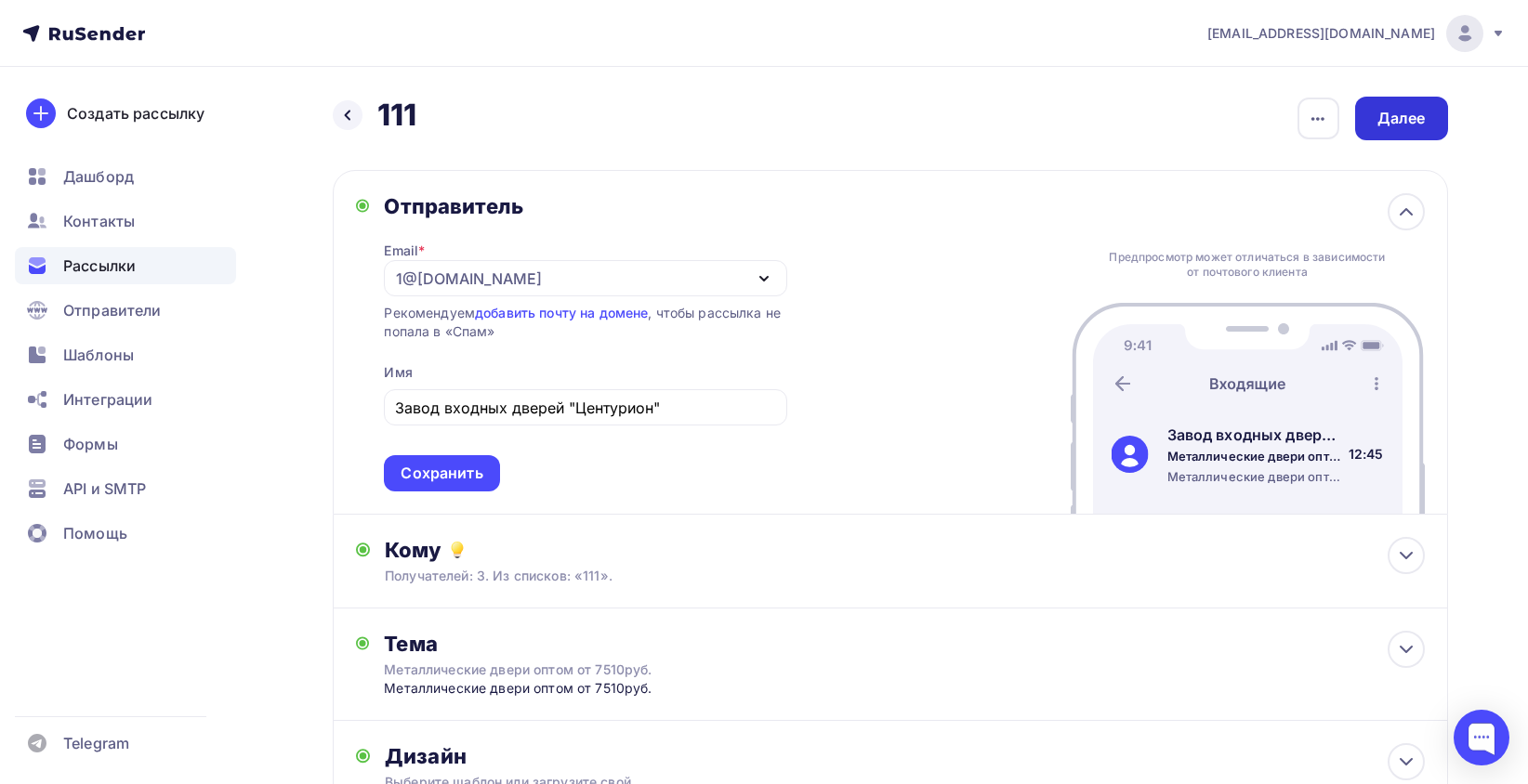
click at [1393, 124] on div "Далее" at bounding box center [1401, 118] width 49 height 21
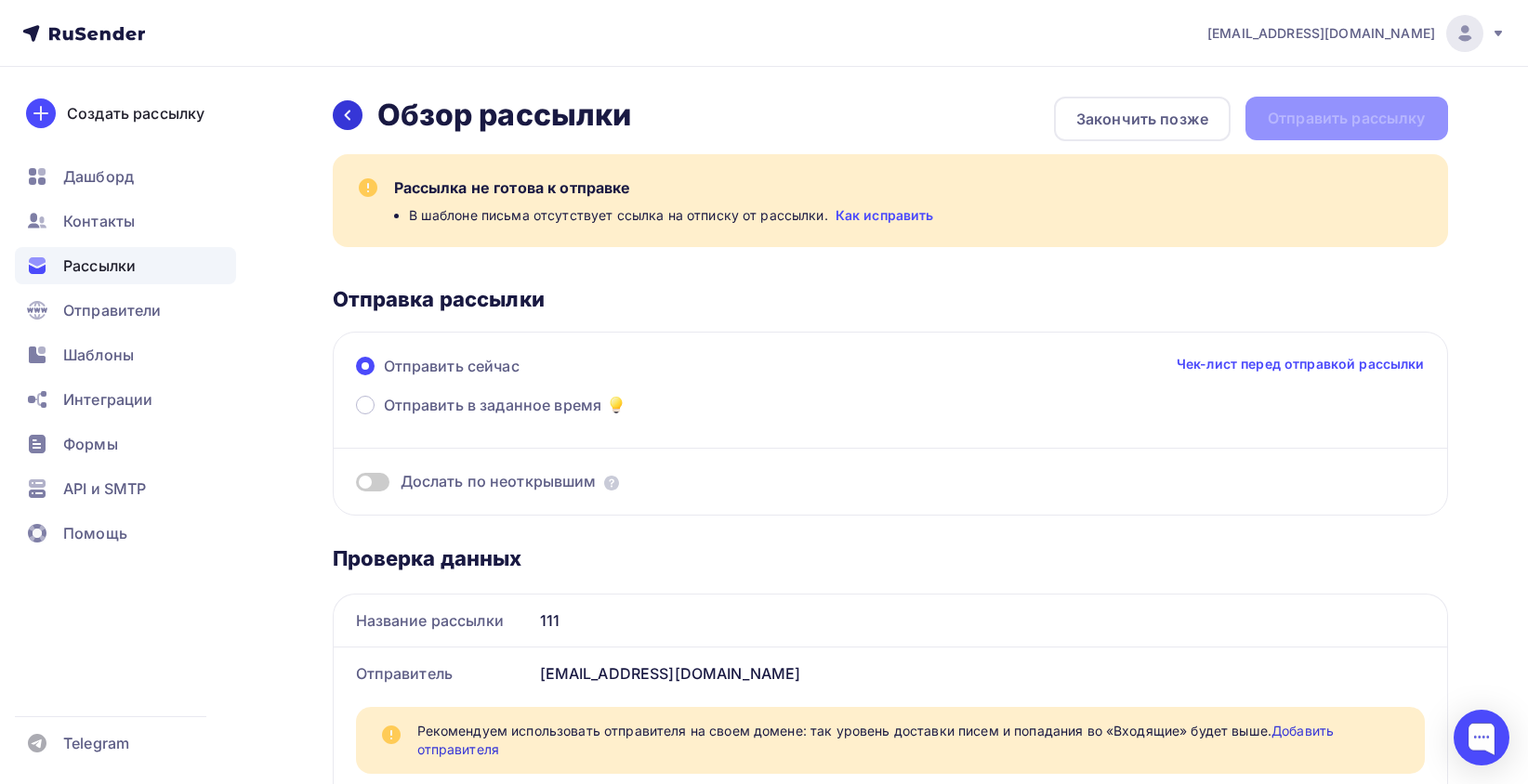
click at [347, 113] on icon at bounding box center [348, 115] width 15 height 15
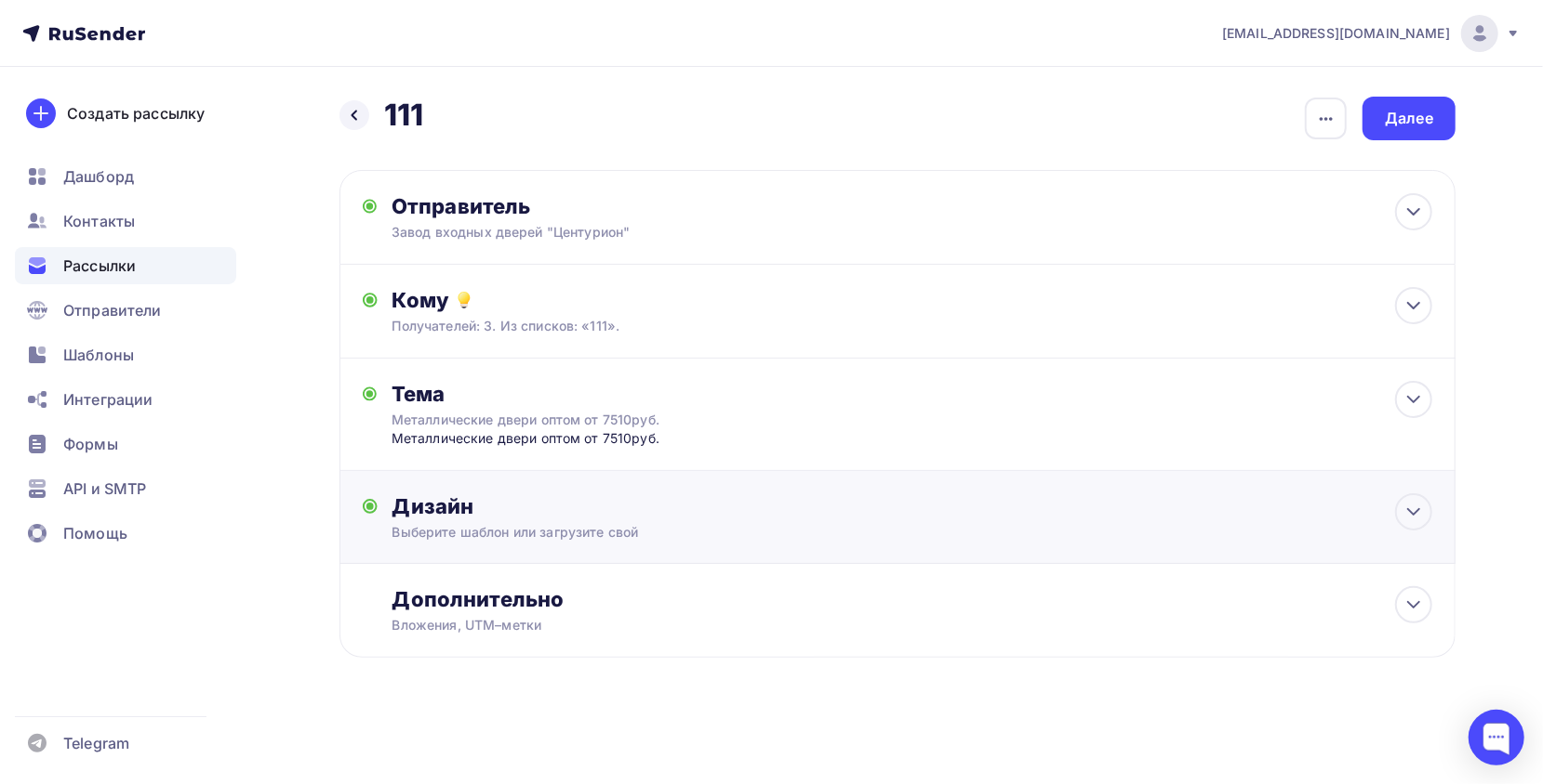
click at [597, 515] on div "Дизайн" at bounding box center [911, 505] width 1039 height 26
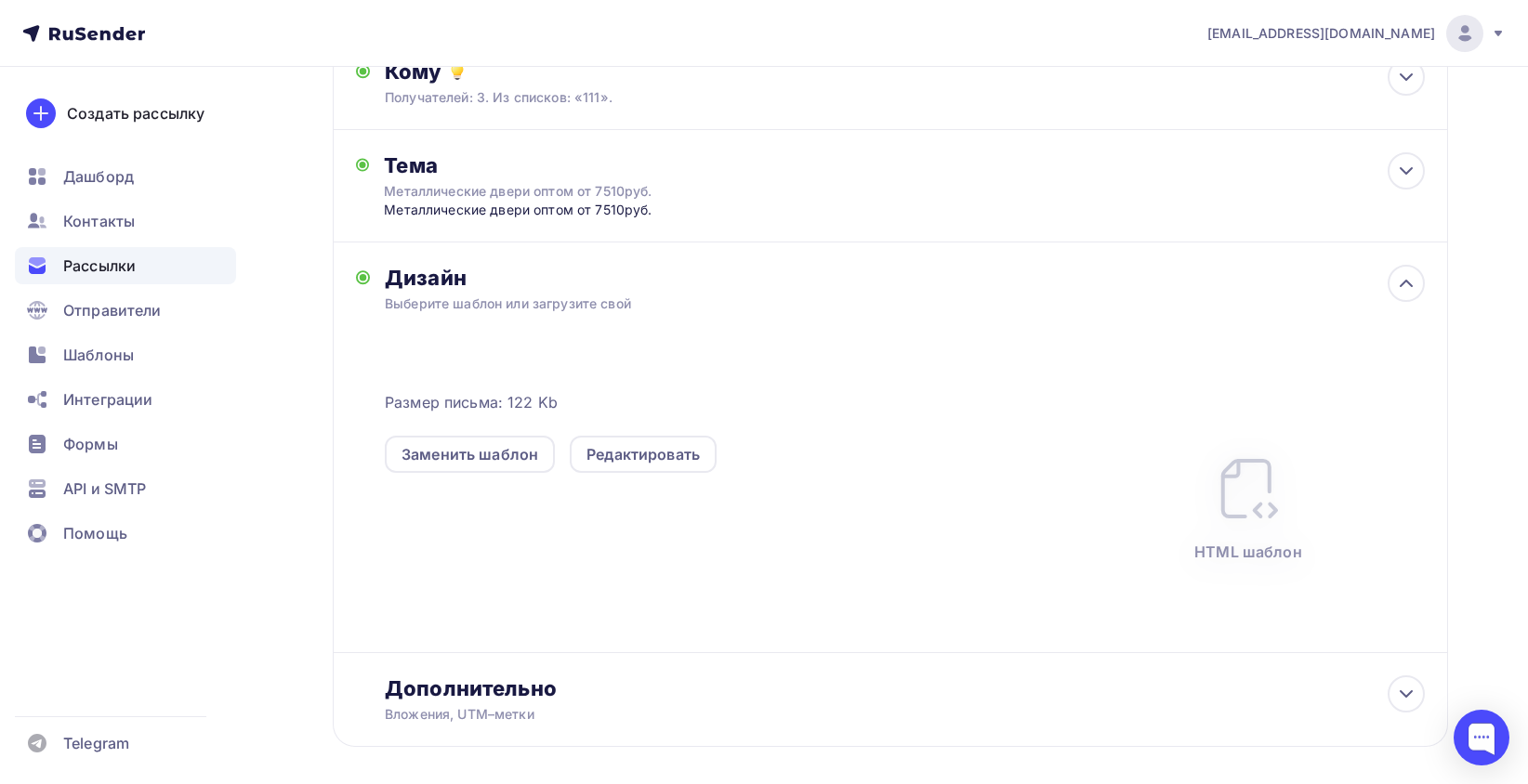
scroll to position [313, 0]
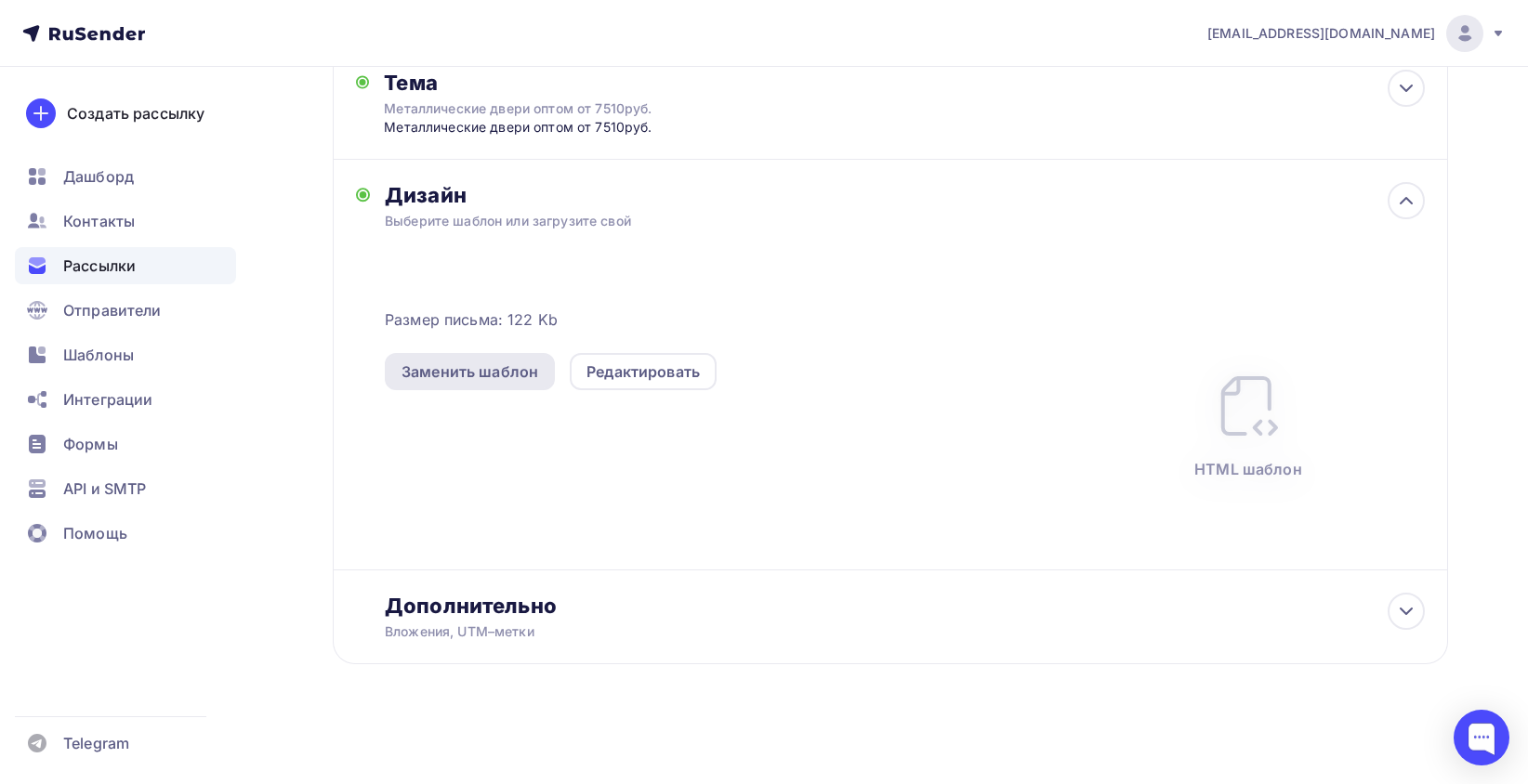
click at [530, 378] on div "Заменить шаблон" at bounding box center [469, 371] width 136 height 22
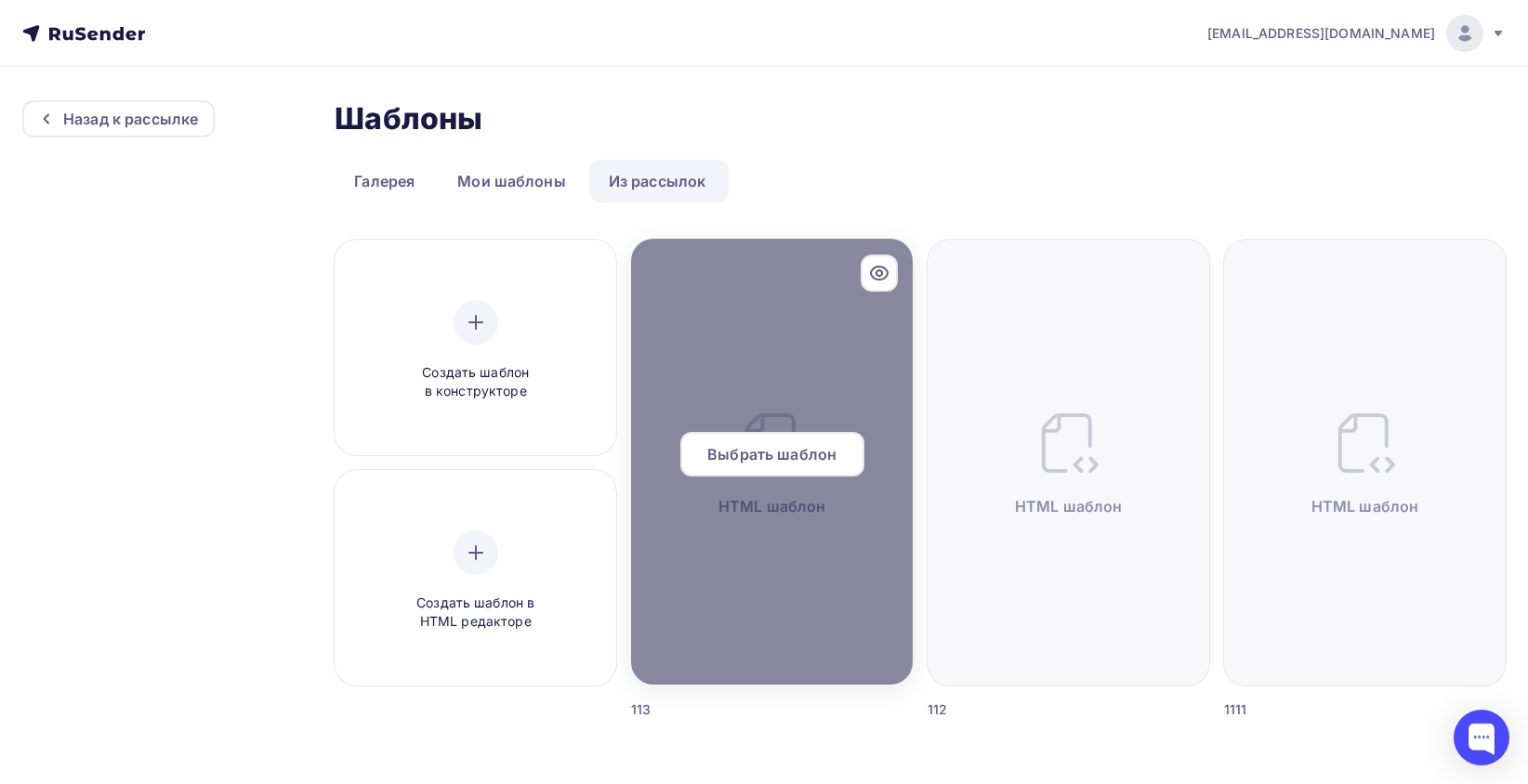
click at [802, 461] on span "Выбрать шаблон" at bounding box center [772, 454] width 129 height 22
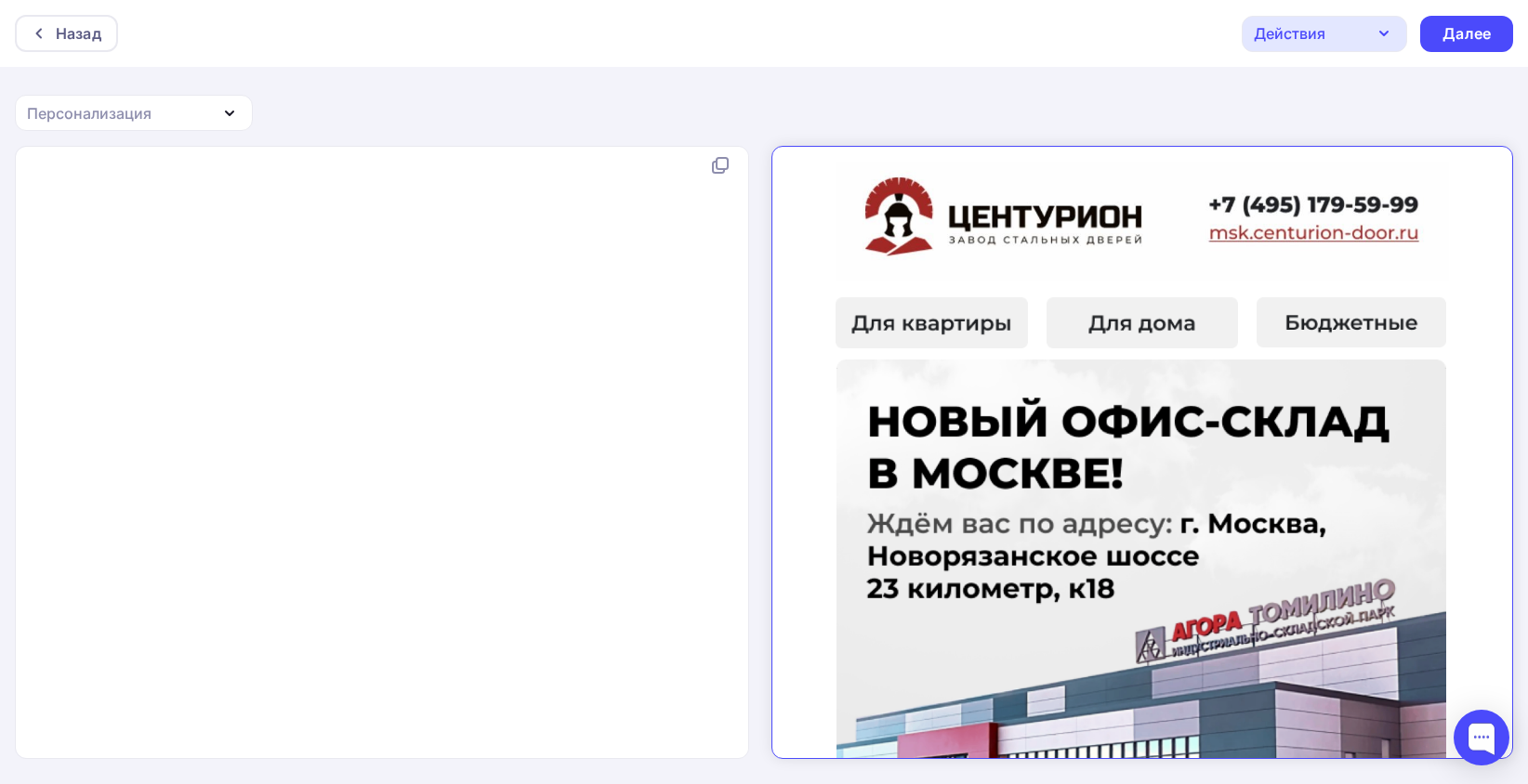
scroll to position [2, 0]
click at [1454, 37] on div "Далее" at bounding box center [1466, 32] width 49 height 21
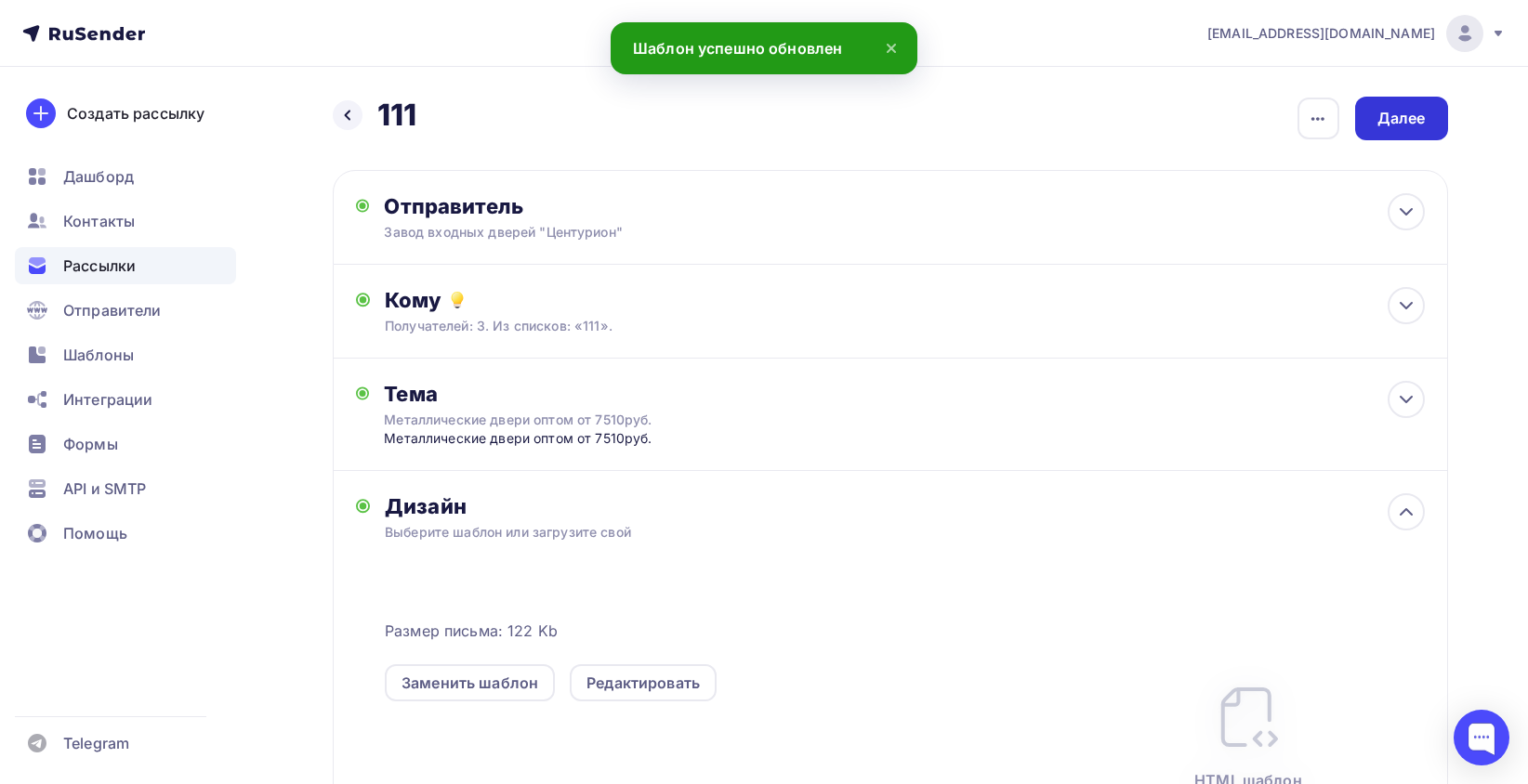
click at [1414, 112] on div "Далее" at bounding box center [1401, 118] width 49 height 21
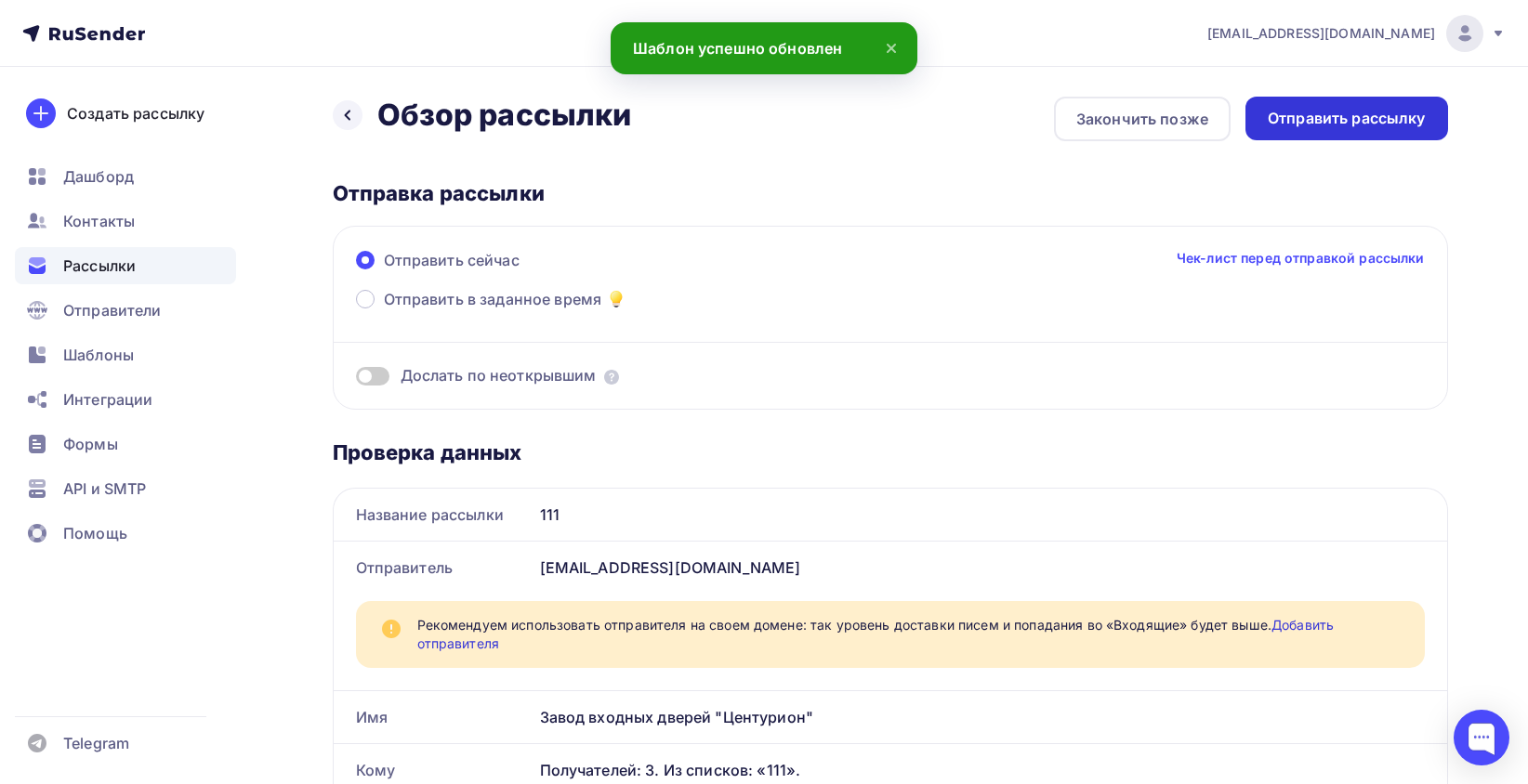
click at [1378, 112] on div "Отправить рассылку" at bounding box center [1347, 118] width 158 height 21
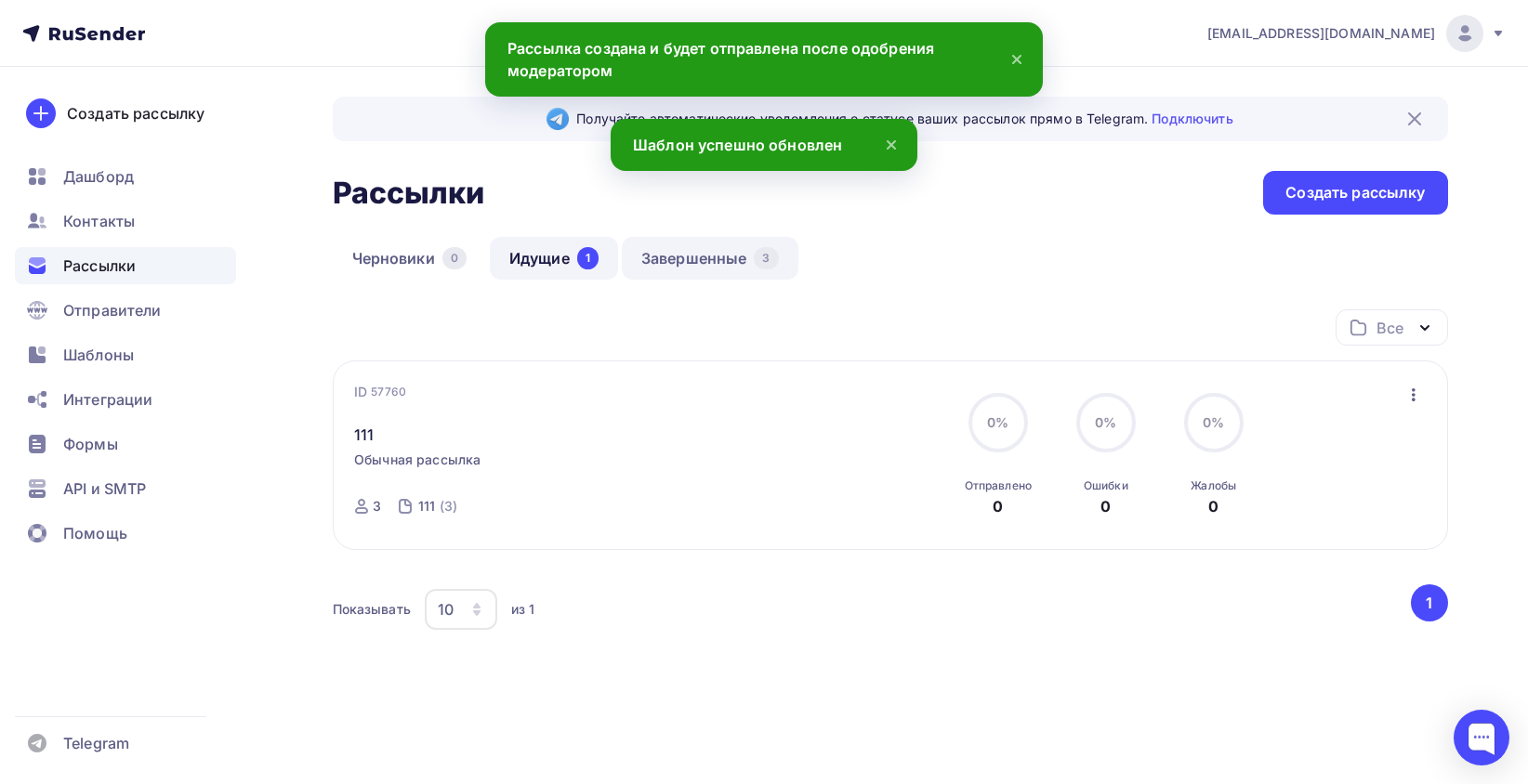
click at [715, 250] on link "Завершенные 3" at bounding box center [710, 258] width 176 height 43
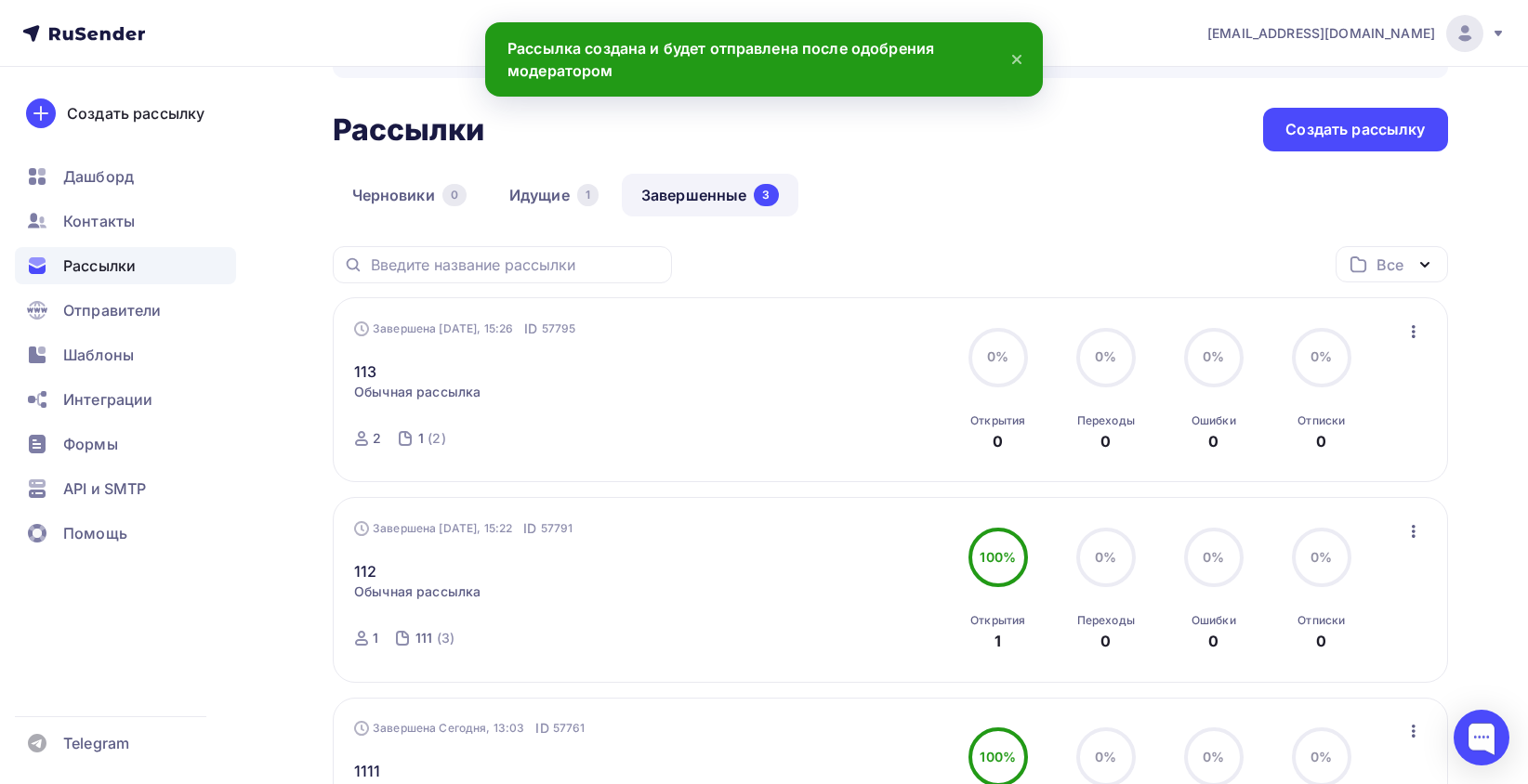
scroll to position [93, 0]
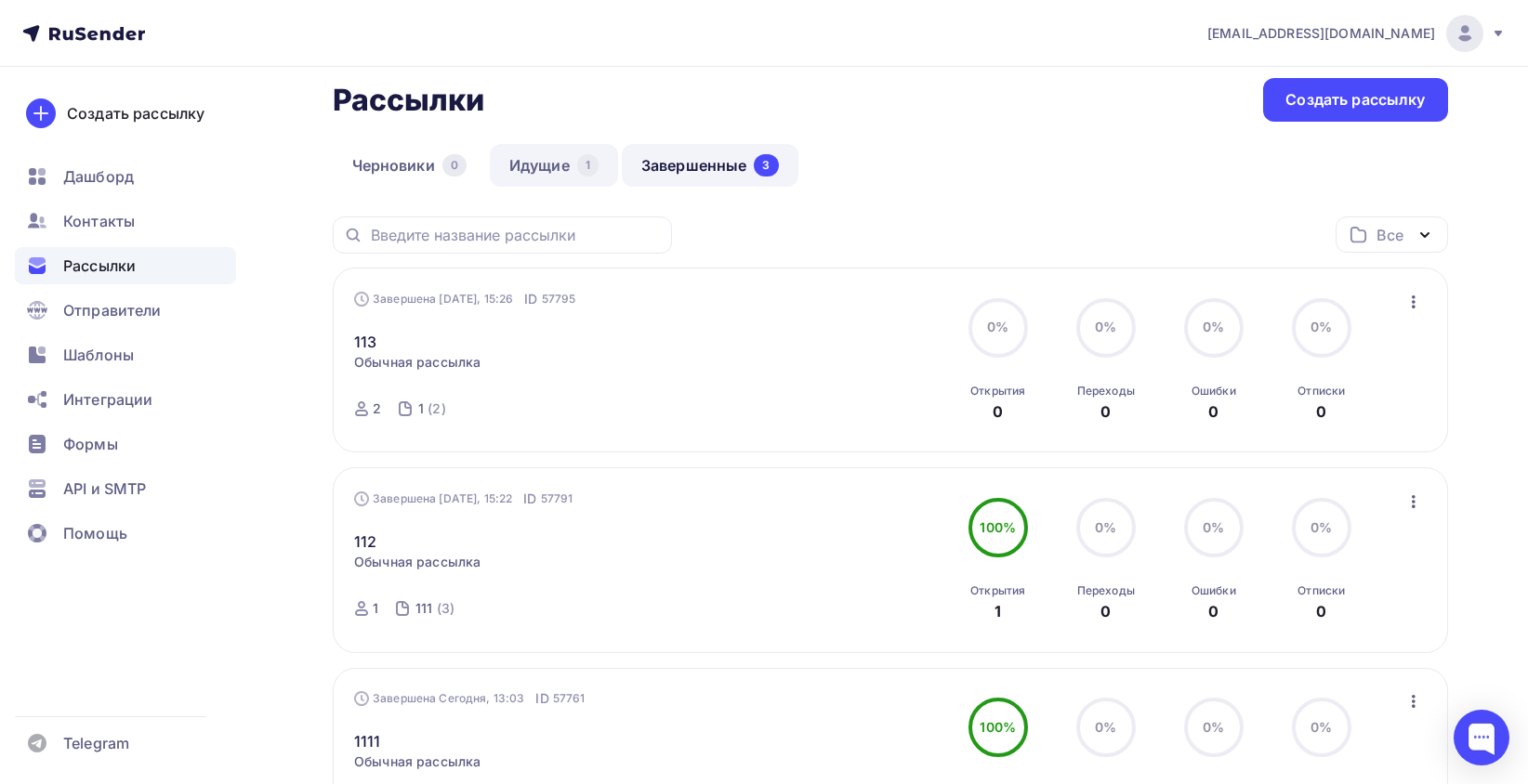
click at [548, 176] on link "Идущие 1" at bounding box center [554, 165] width 128 height 43
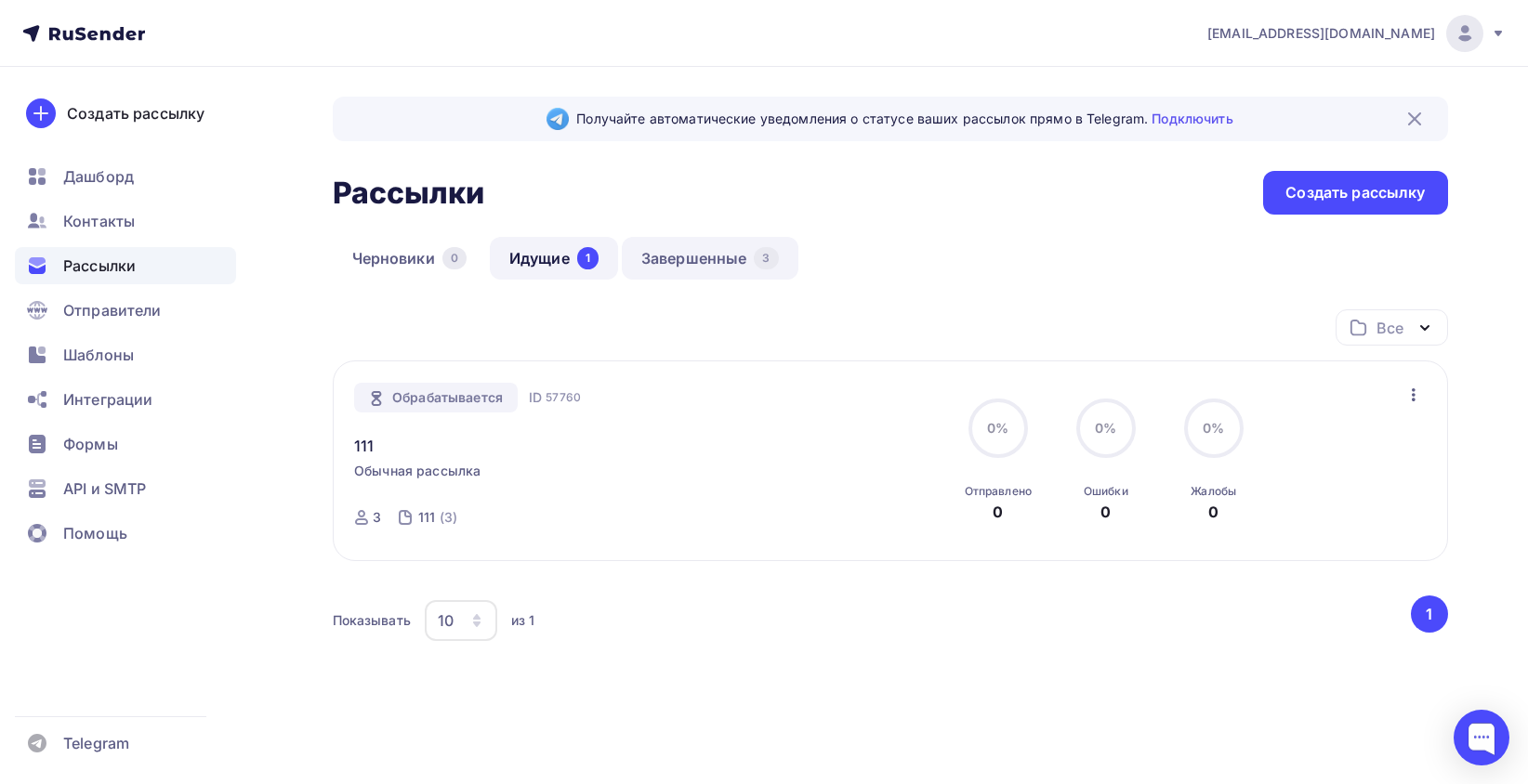
click at [680, 262] on link "Завершенные 3" at bounding box center [710, 258] width 176 height 43
